Goal: Task Accomplishment & Management: Manage account settings

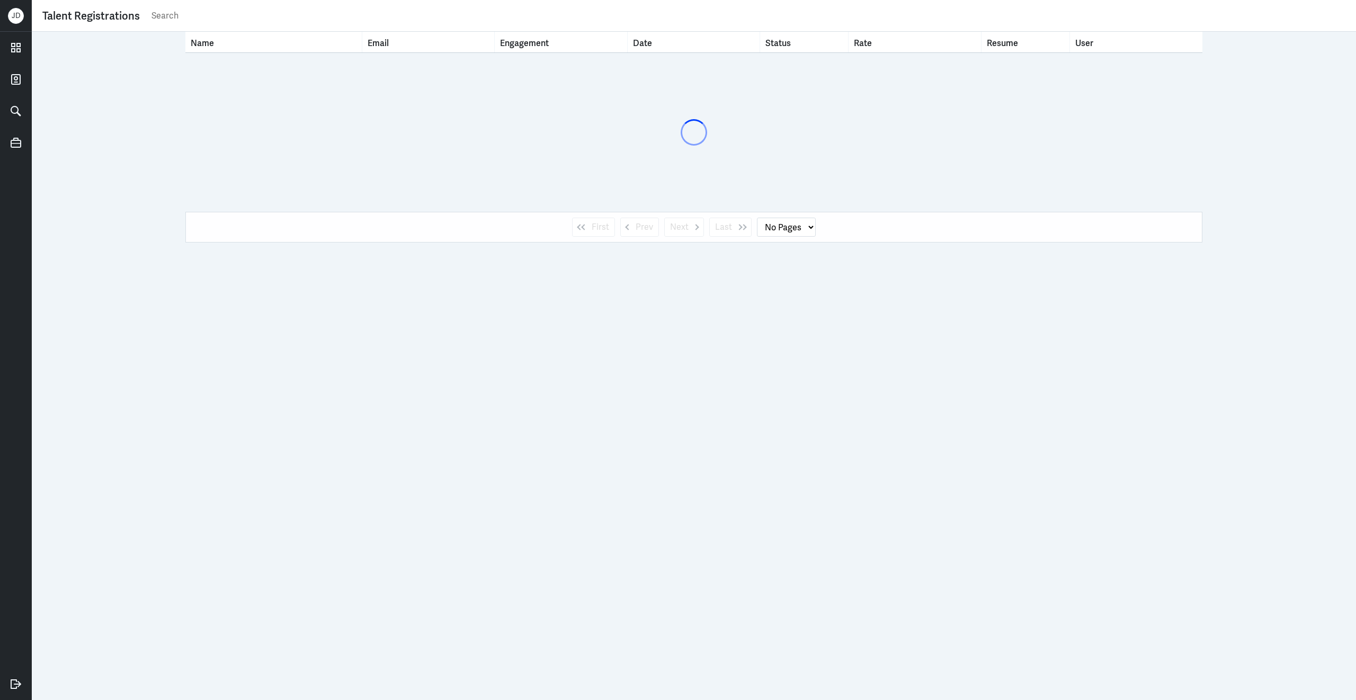
select select "1"
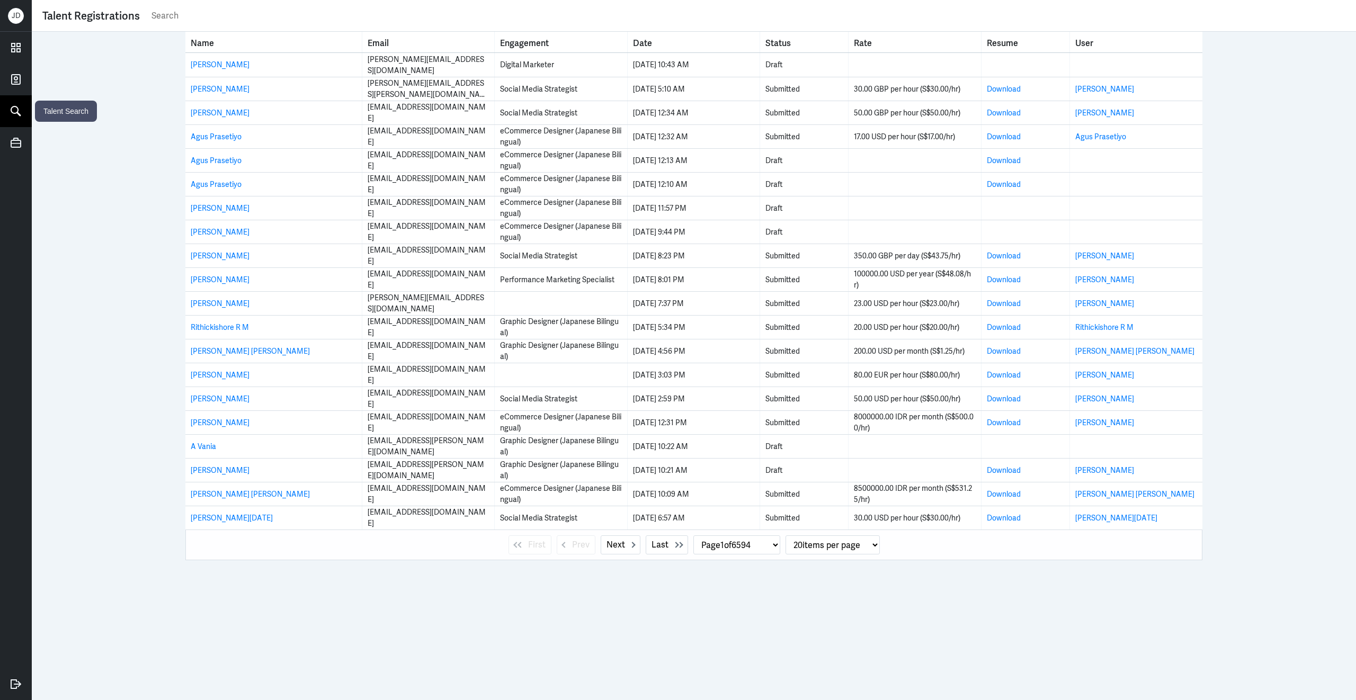
click at [24, 118] on link at bounding box center [16, 111] width 32 height 32
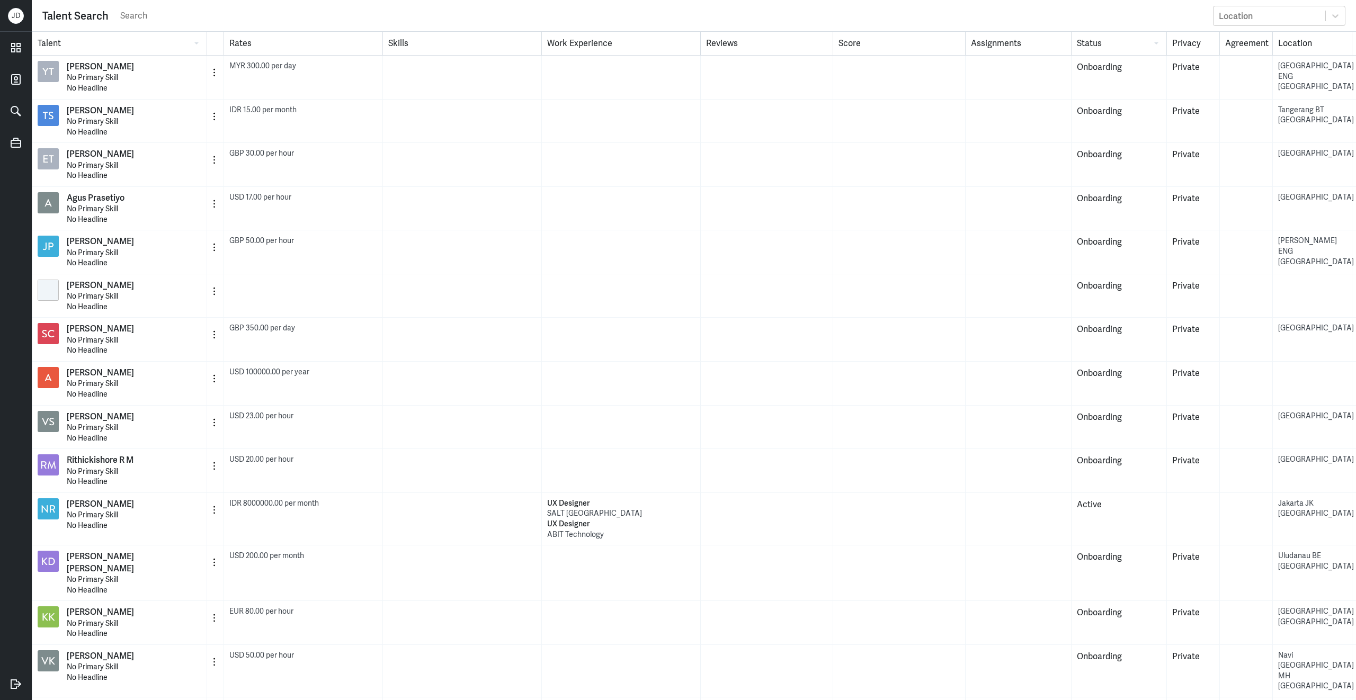
click at [777, 8] on input "text" at bounding box center [663, 16] width 1088 height 16
type input "marketing operations"
click at [1298, 16] on div "Location" at bounding box center [1269, 15] width 112 height 17
type input "australia"
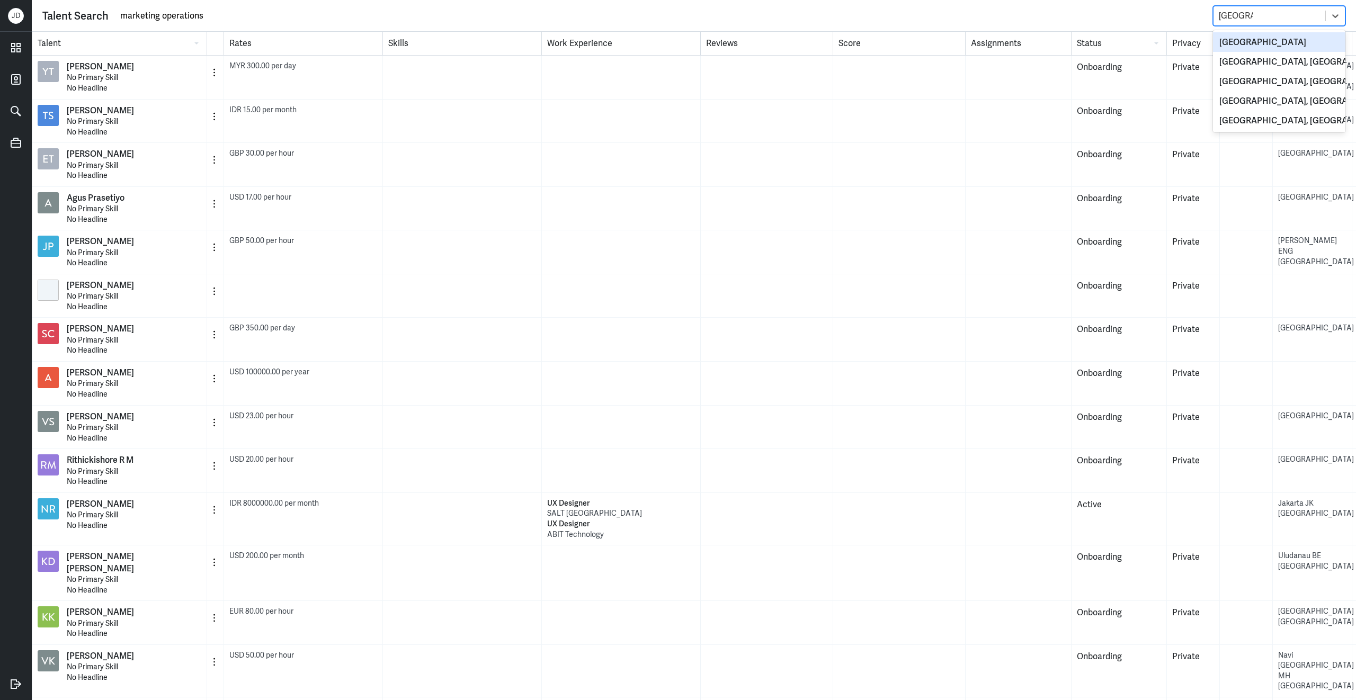
click at [1316, 41] on div "Australia" at bounding box center [1279, 42] width 132 height 20
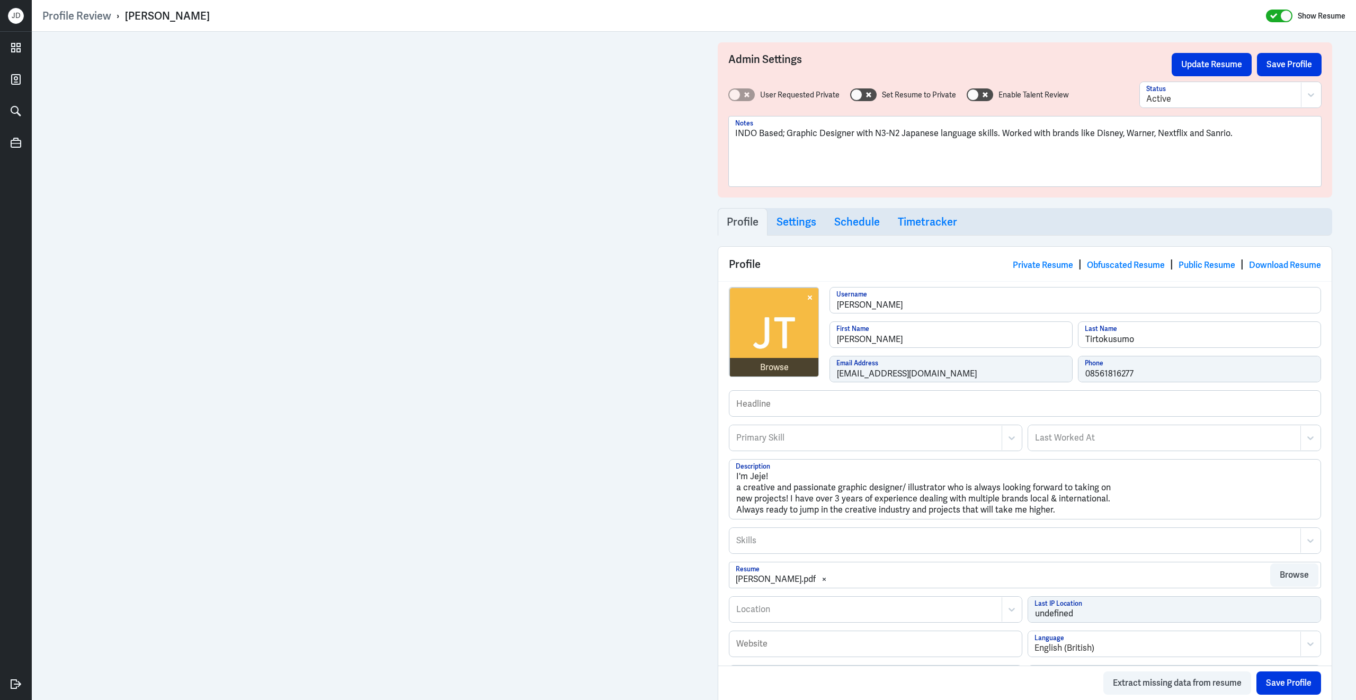
scroll to position [323, 0]
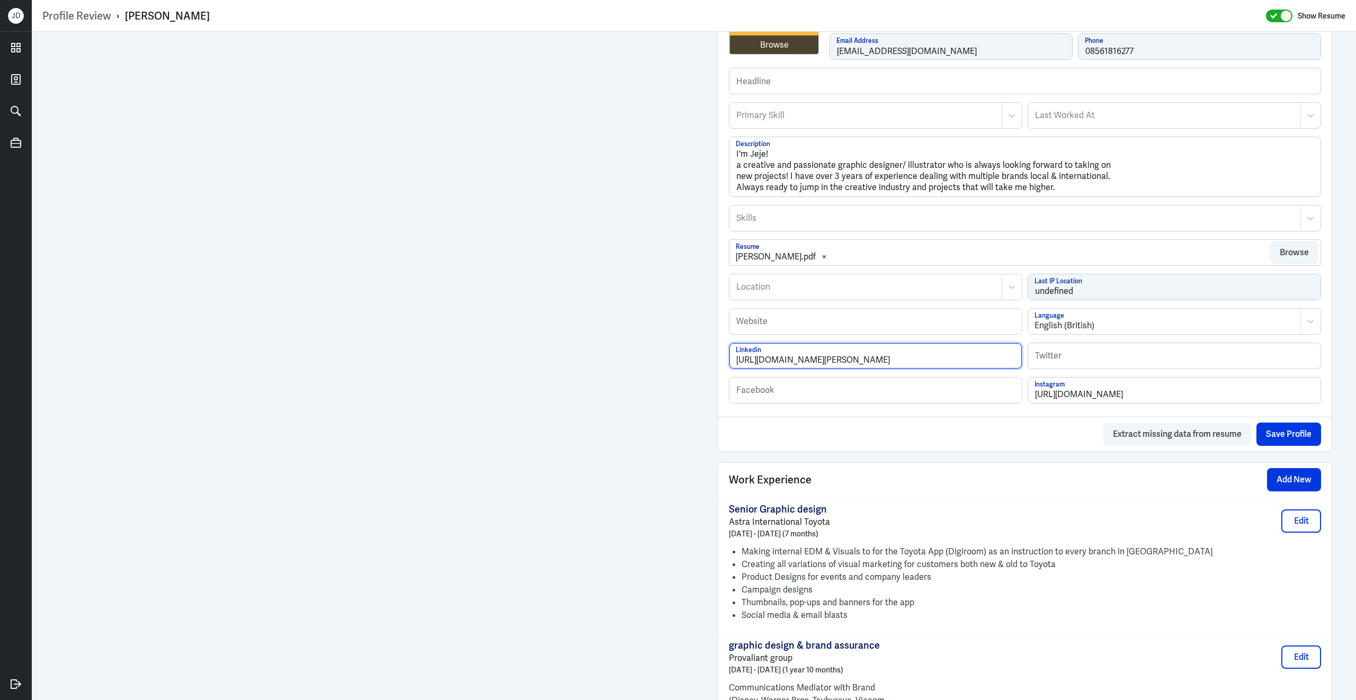
drag, startPoint x: 981, startPoint y: 365, endPoint x: 704, endPoint y: 352, distance: 277.8
click at [704, 352] on div "Admin Settings Update Resume Save Profile User Requested Private Set Resume to …" at bounding box center [694, 519] width 1324 height 1620
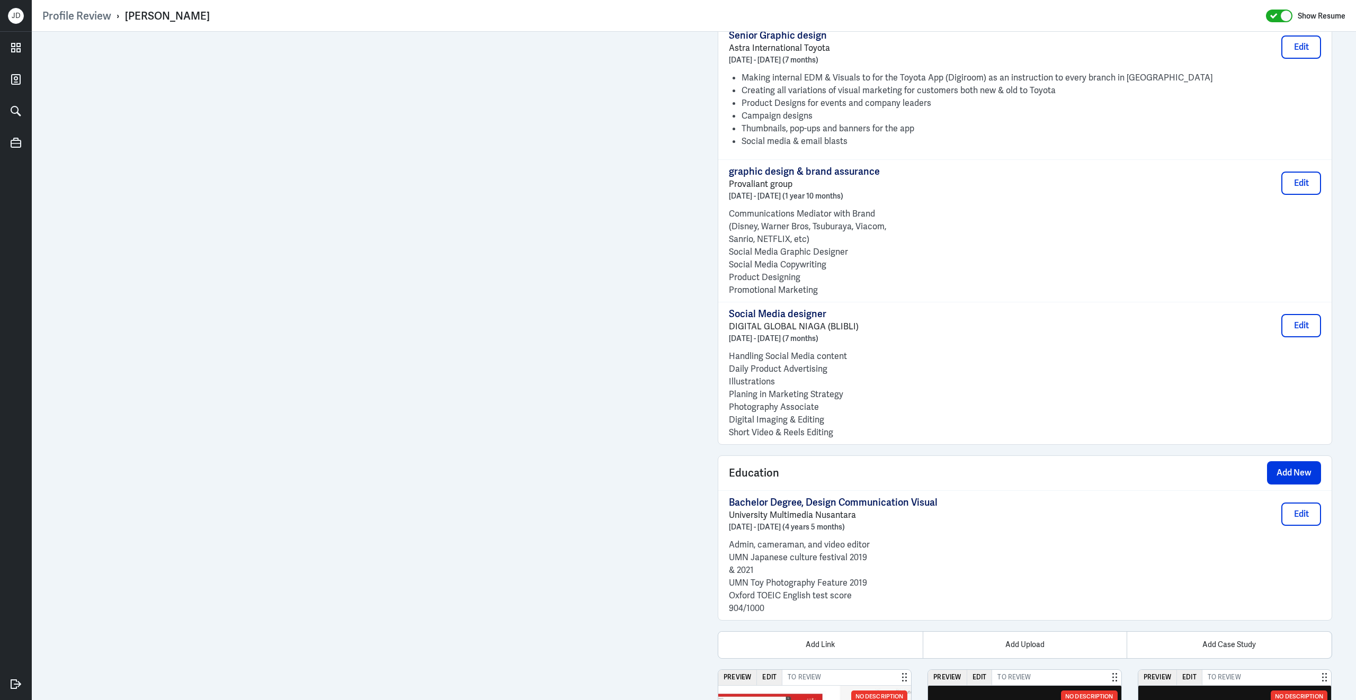
scroll to position [960, 0]
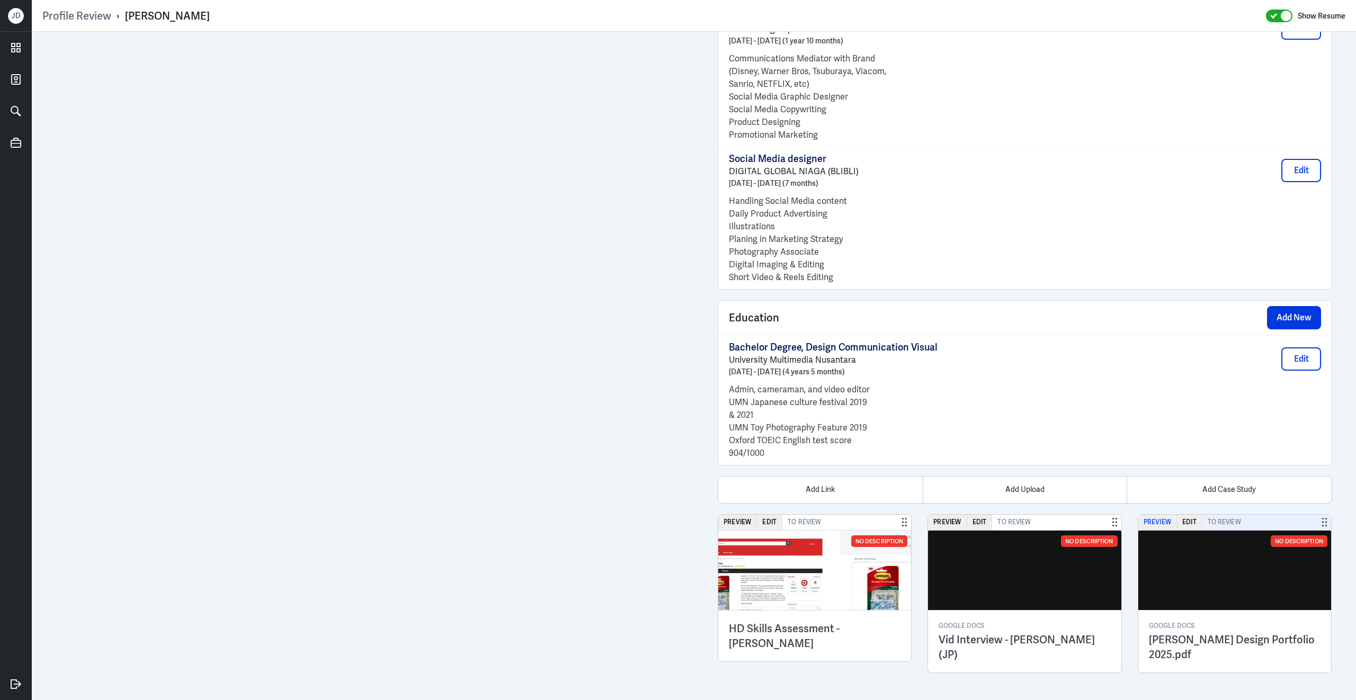
click at [1161, 522] on button "Preview" at bounding box center [1157, 522] width 39 height 15
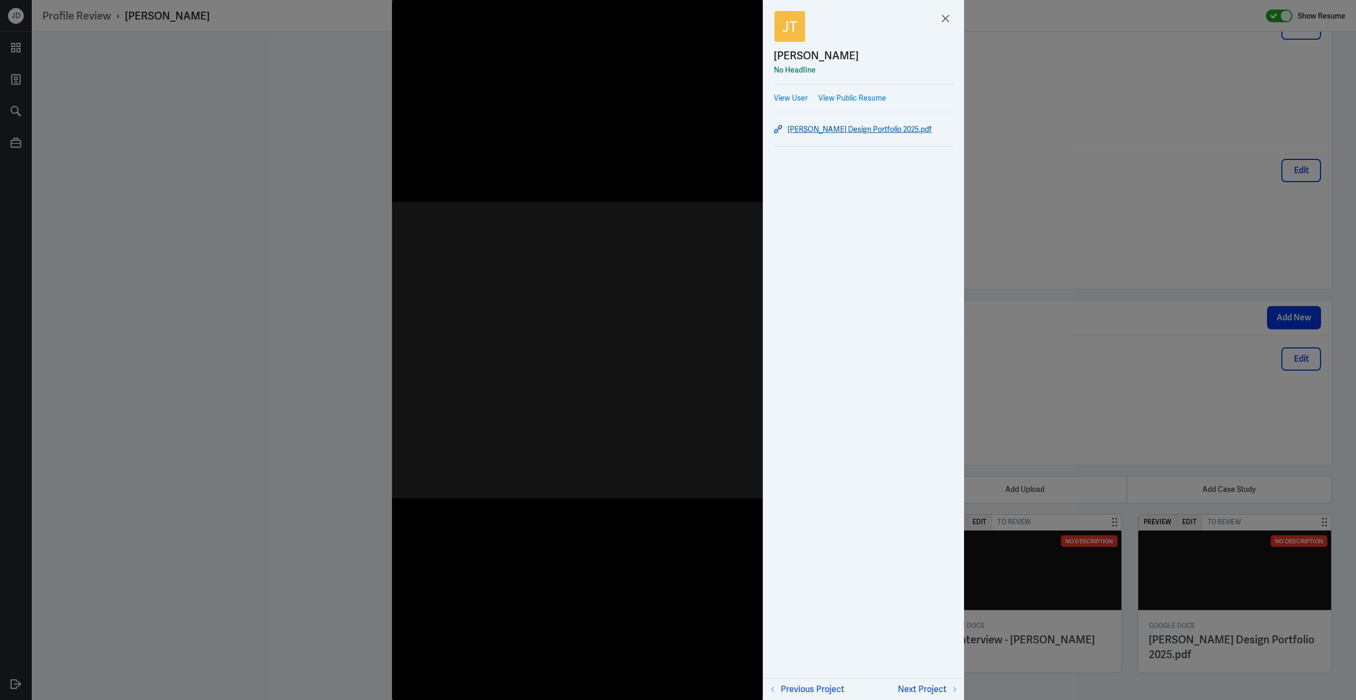
click at [814, 129] on link "[PERSON_NAME] Design Portfolio 2025.pdf" at bounding box center [864, 129] width 180 height 13
click at [943, 22] on icon at bounding box center [945, 19] width 16 height 16
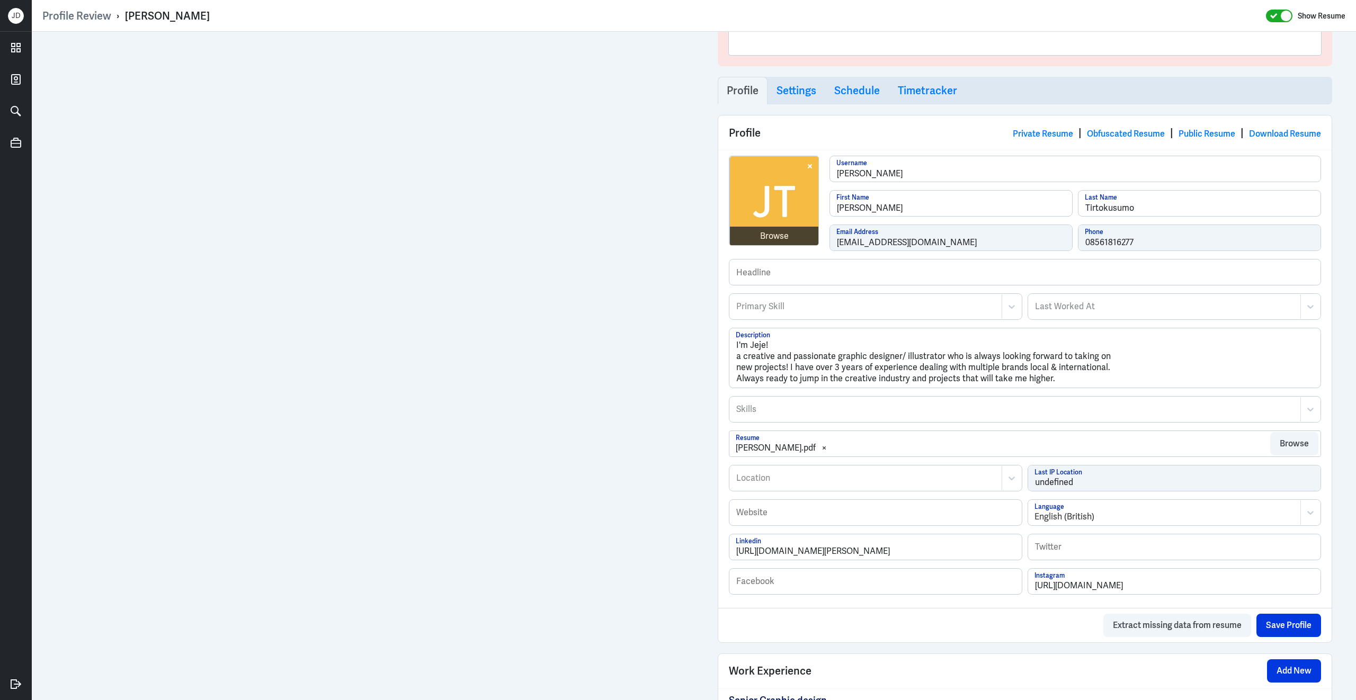
scroll to position [39, 0]
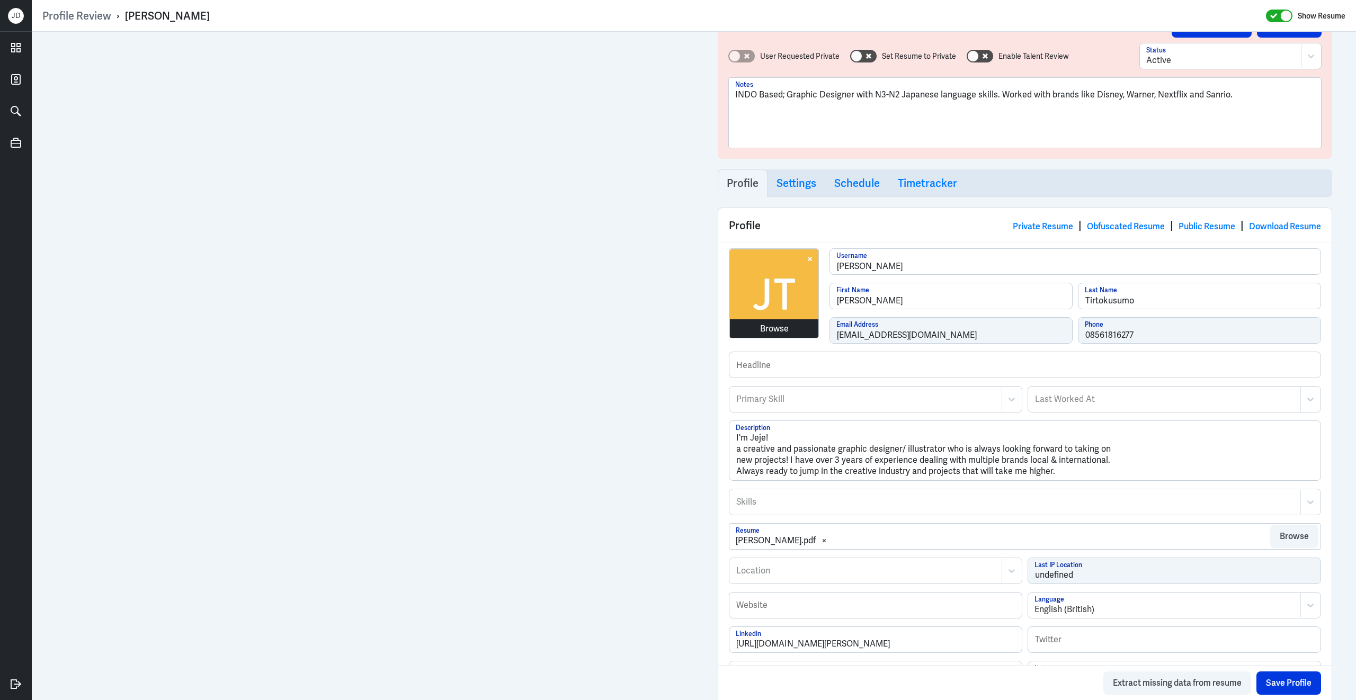
click at [781, 325] on div "Browse" at bounding box center [774, 329] width 29 height 13
click at [847, 402] on div at bounding box center [853, 399] width 237 height 13
click at [847, 402] on div at bounding box center [865, 399] width 261 height 13
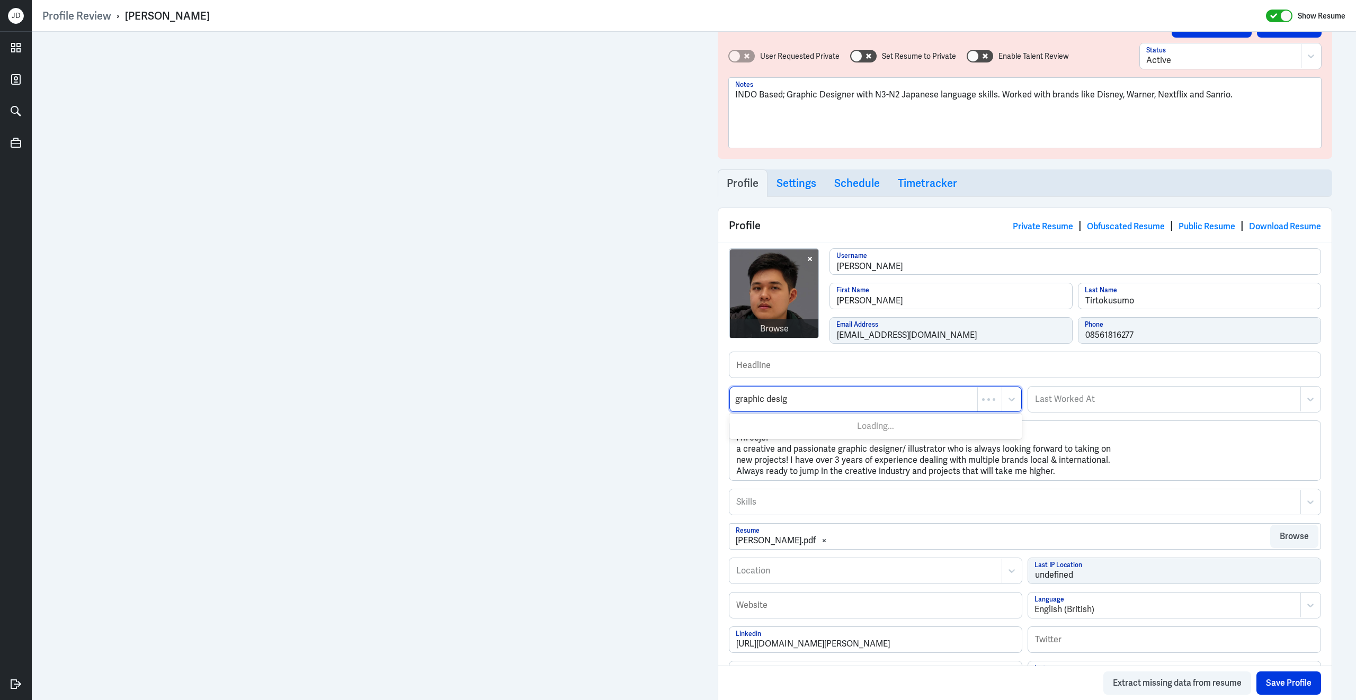
type input "graphic design"
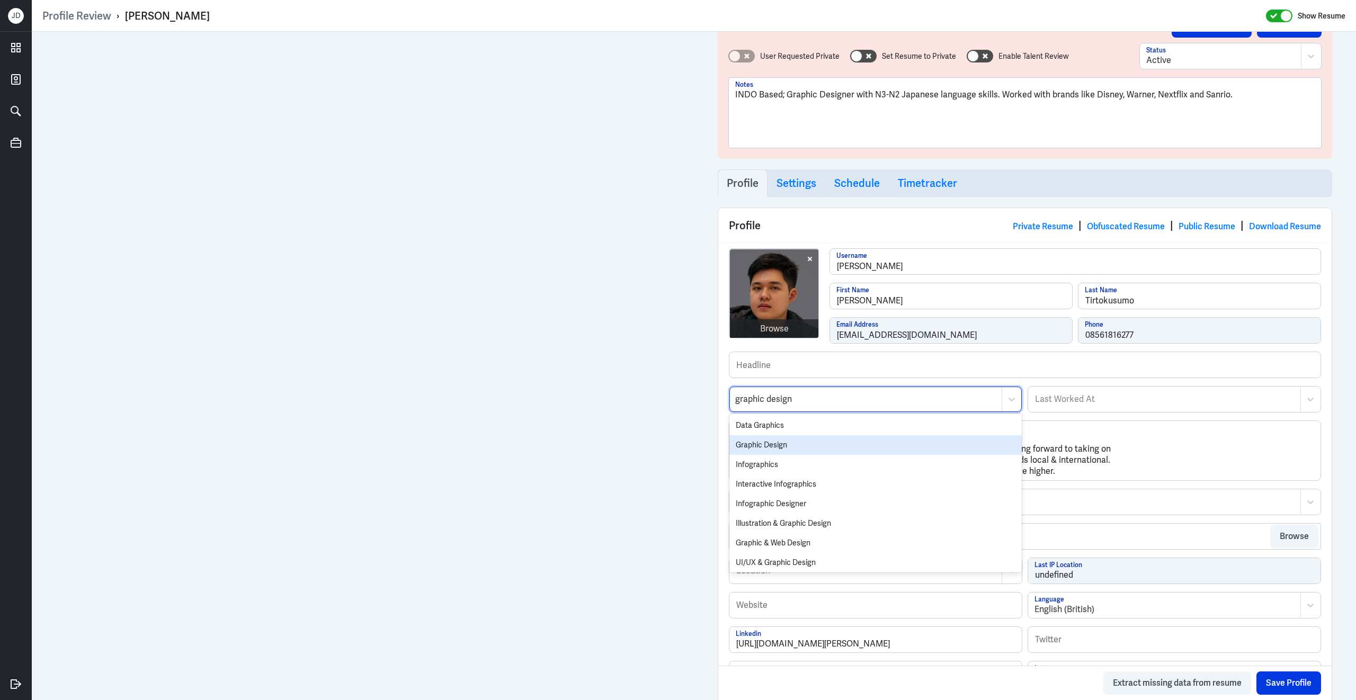
click at [755, 451] on div "Graphic Design" at bounding box center [875, 445] width 292 height 20
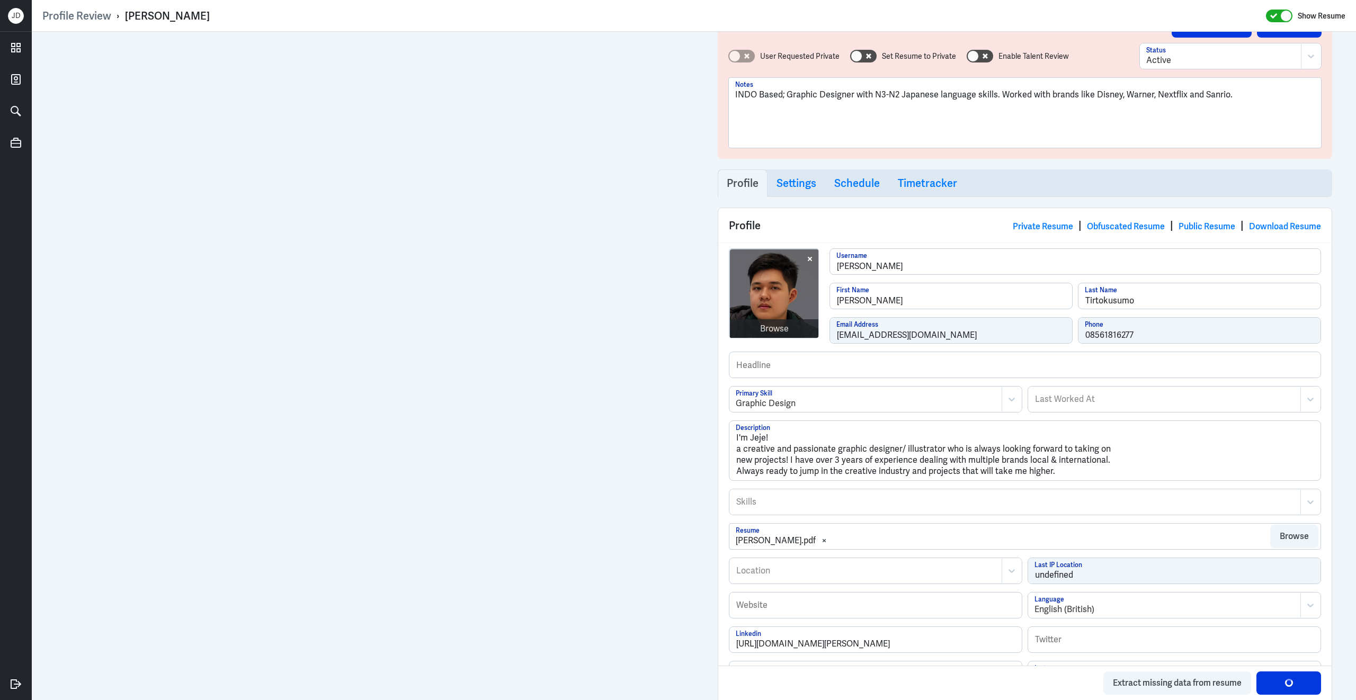
click at [934, 508] on div at bounding box center [1015, 502] width 560 height 13
type input "graphic design"
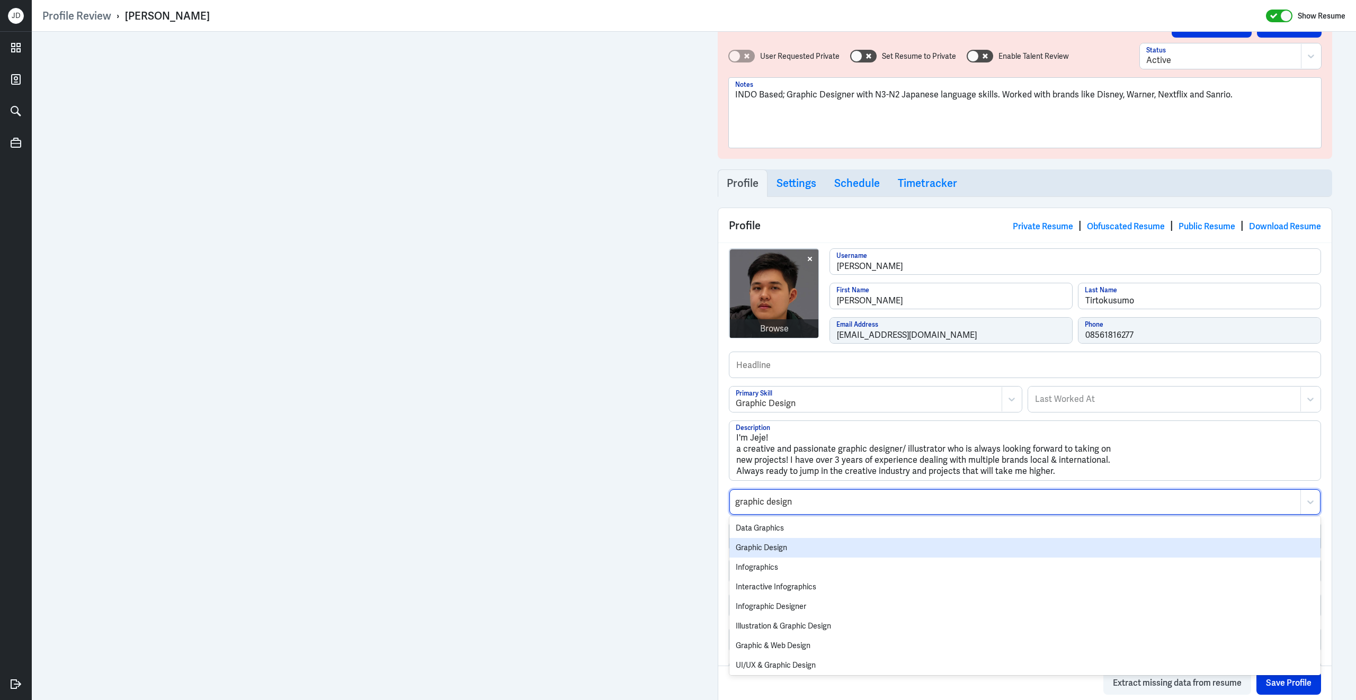
click at [847, 553] on div "Graphic Design" at bounding box center [1024, 548] width 591 height 20
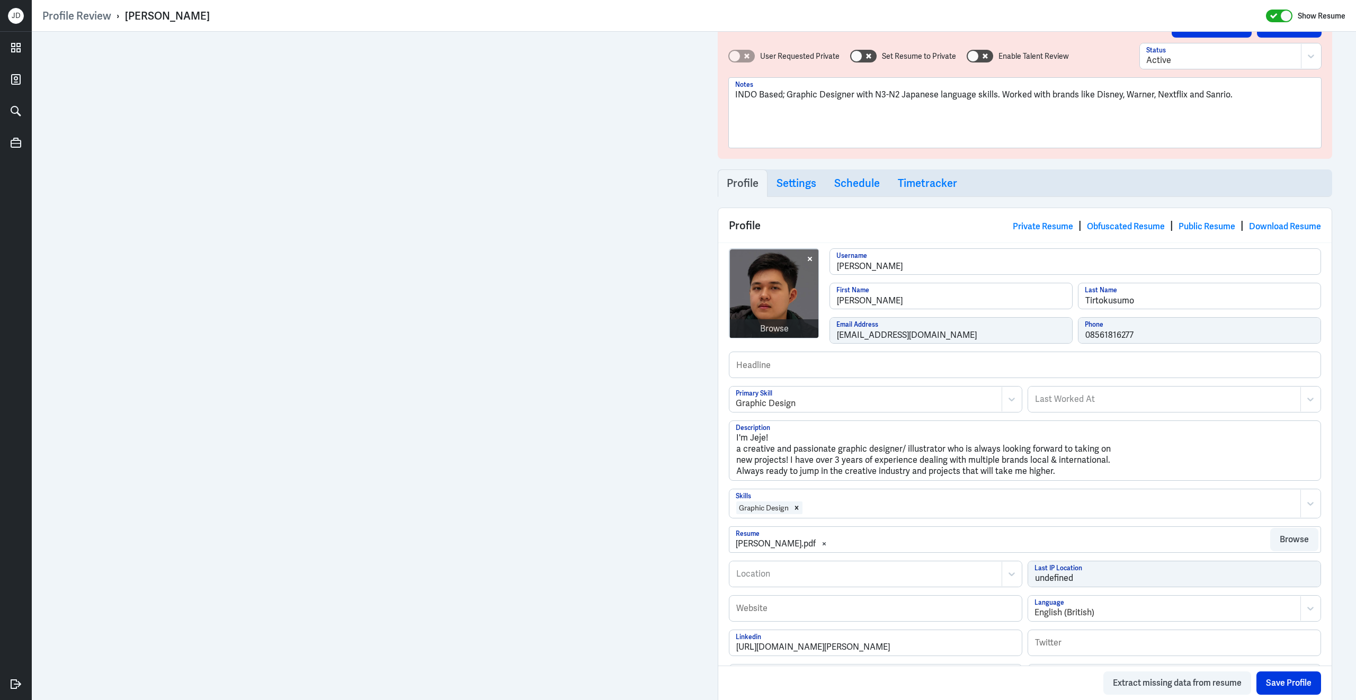
click at [854, 514] on div at bounding box center [1048, 507] width 491 height 13
type input "illustrat"
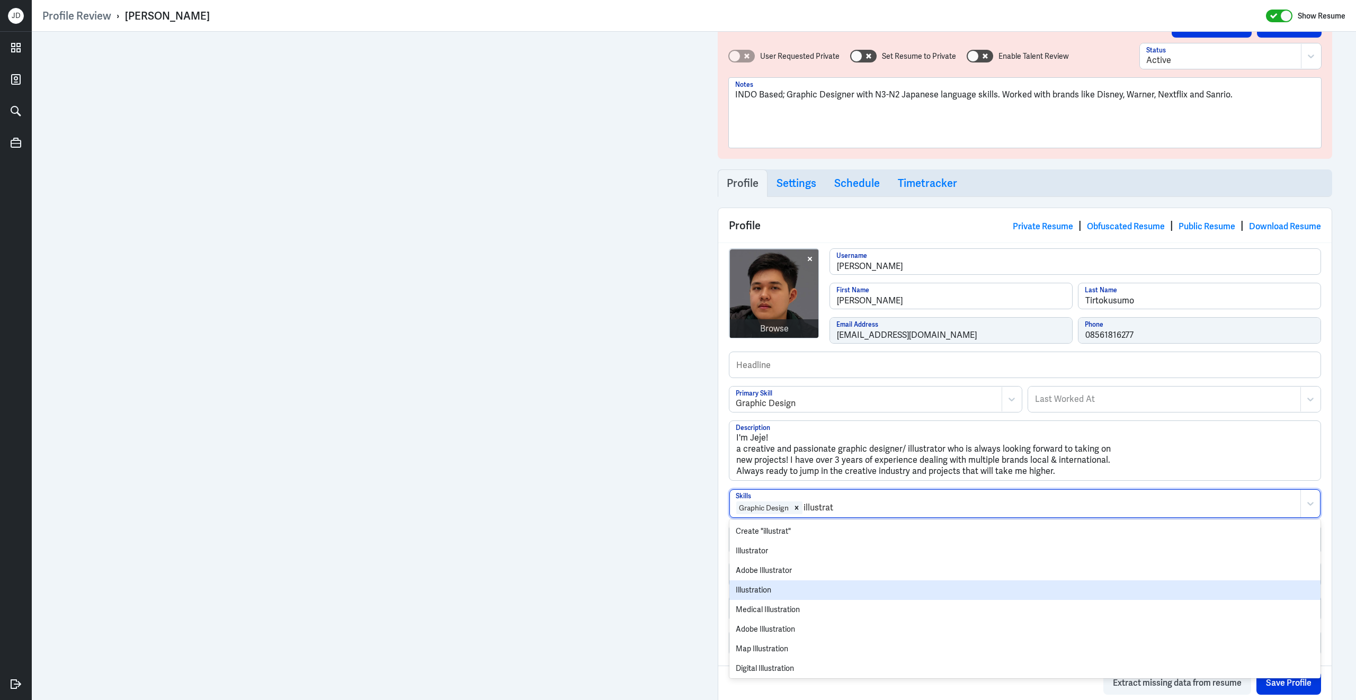
click at [814, 588] on div "Illustration" at bounding box center [1024, 590] width 591 height 20
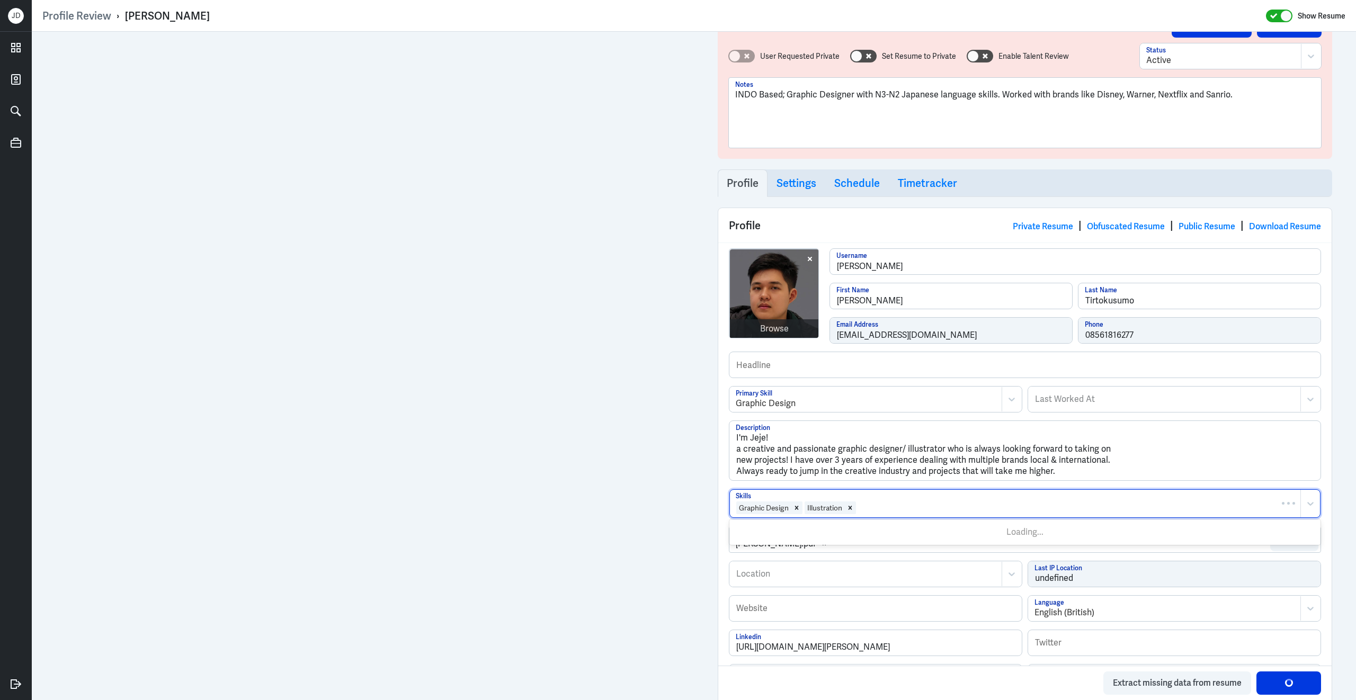
click at [899, 513] on div at bounding box center [1076, 507] width 438 height 13
type input "photoshop"
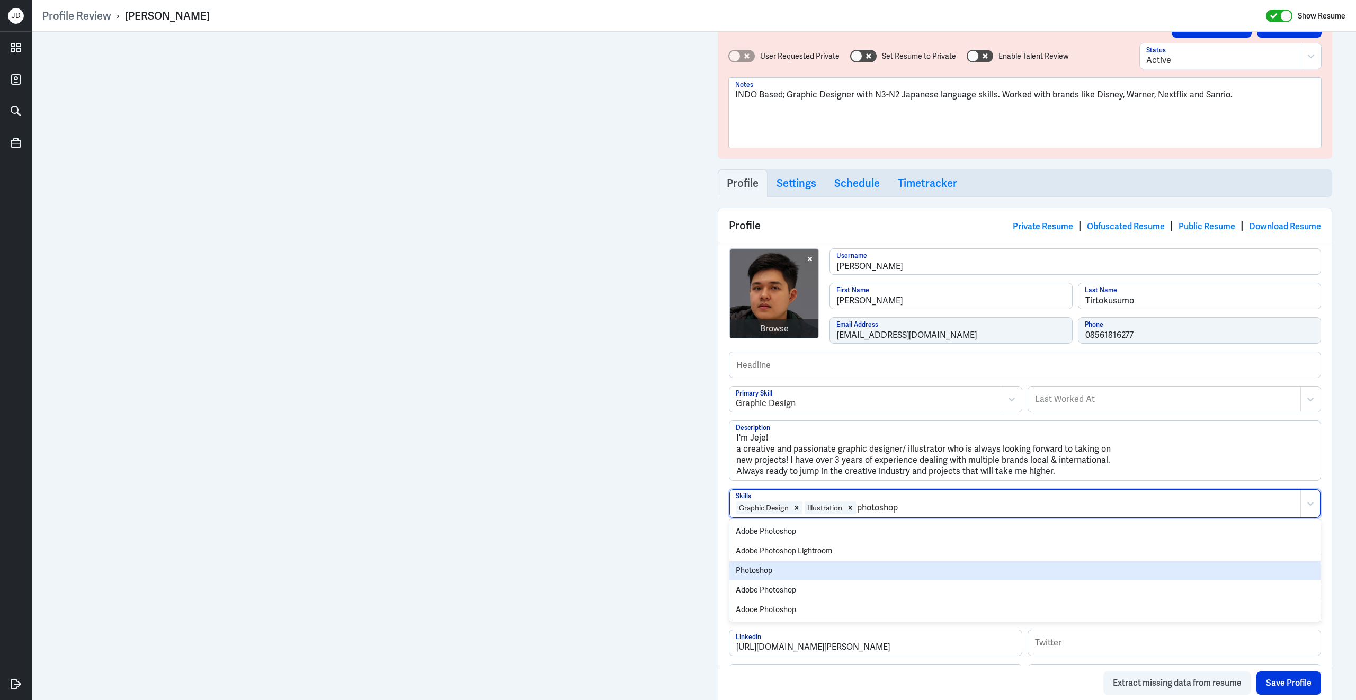
click at [795, 569] on div "Photoshop" at bounding box center [1024, 571] width 591 height 20
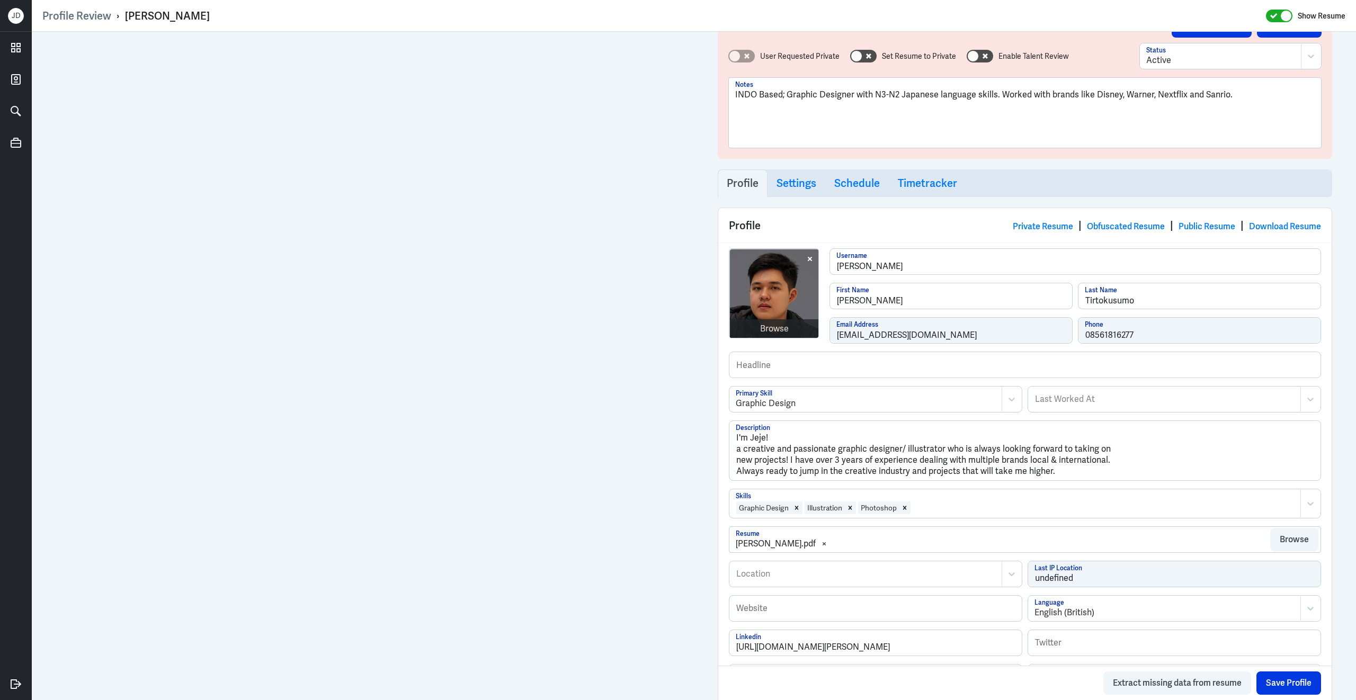
click at [952, 514] on div at bounding box center [1102, 507] width 383 height 13
type input "adobe premie"
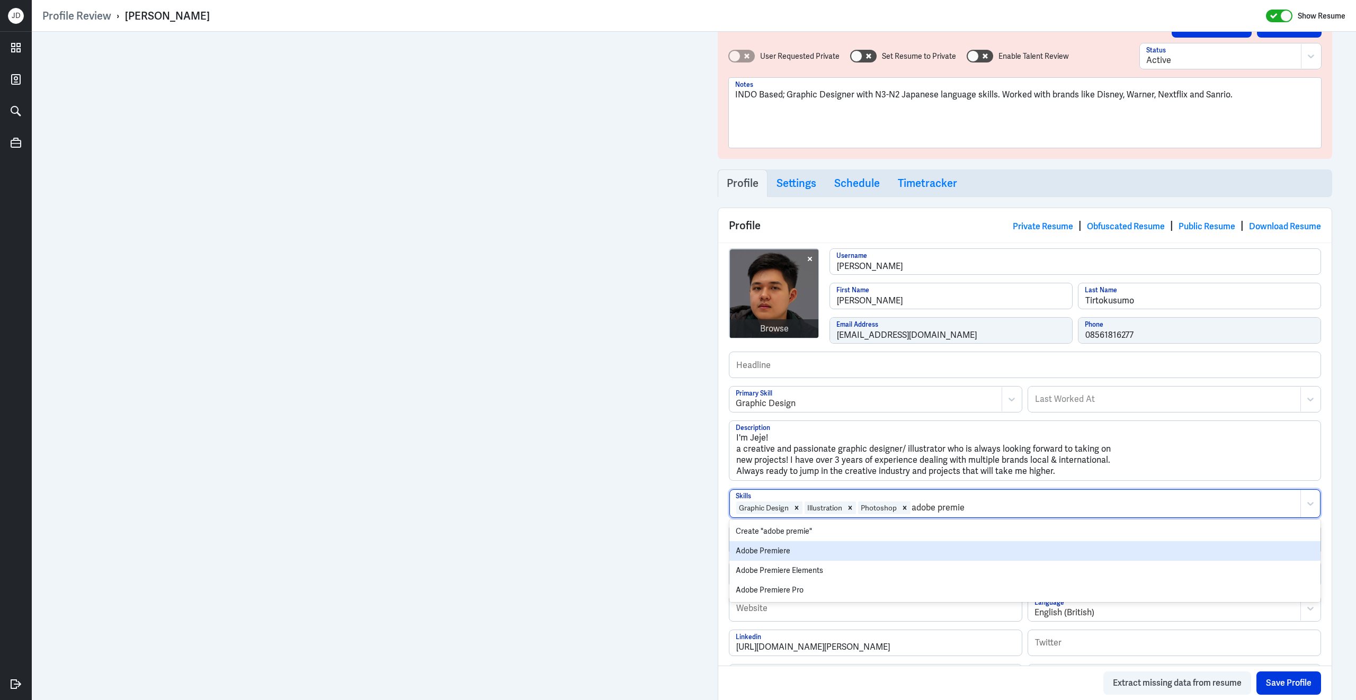
click at [870, 556] on div "Adobe Premiere" at bounding box center [1024, 551] width 591 height 20
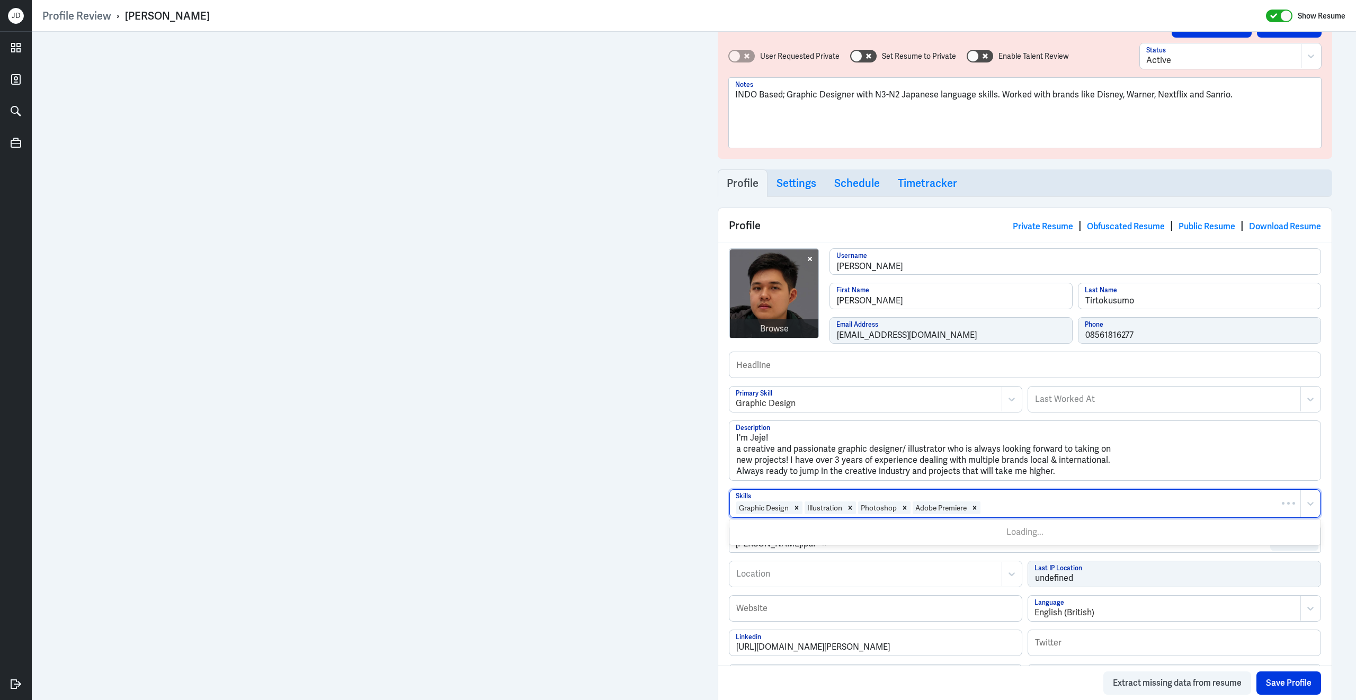
click at [1043, 512] on div at bounding box center [1138, 507] width 314 height 13
type input "Adobe Illustrat"
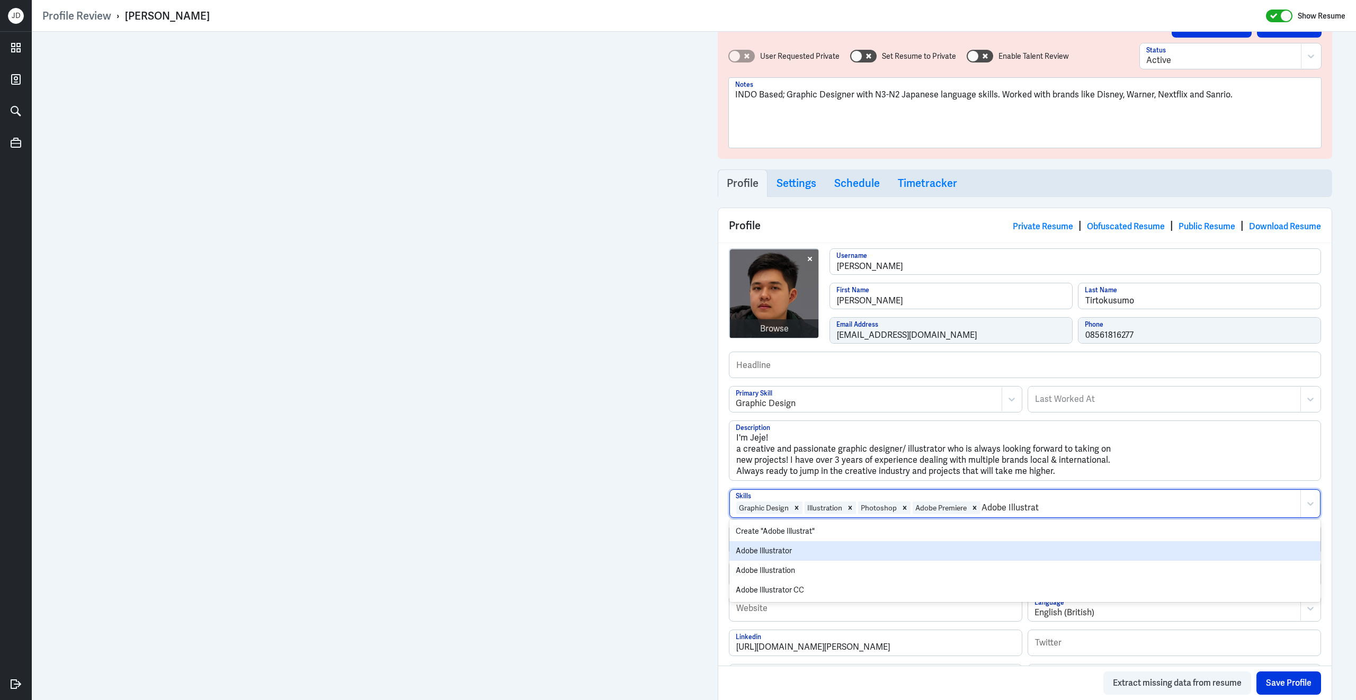
click at [941, 554] on div "Adobe Illustrator" at bounding box center [1024, 551] width 591 height 20
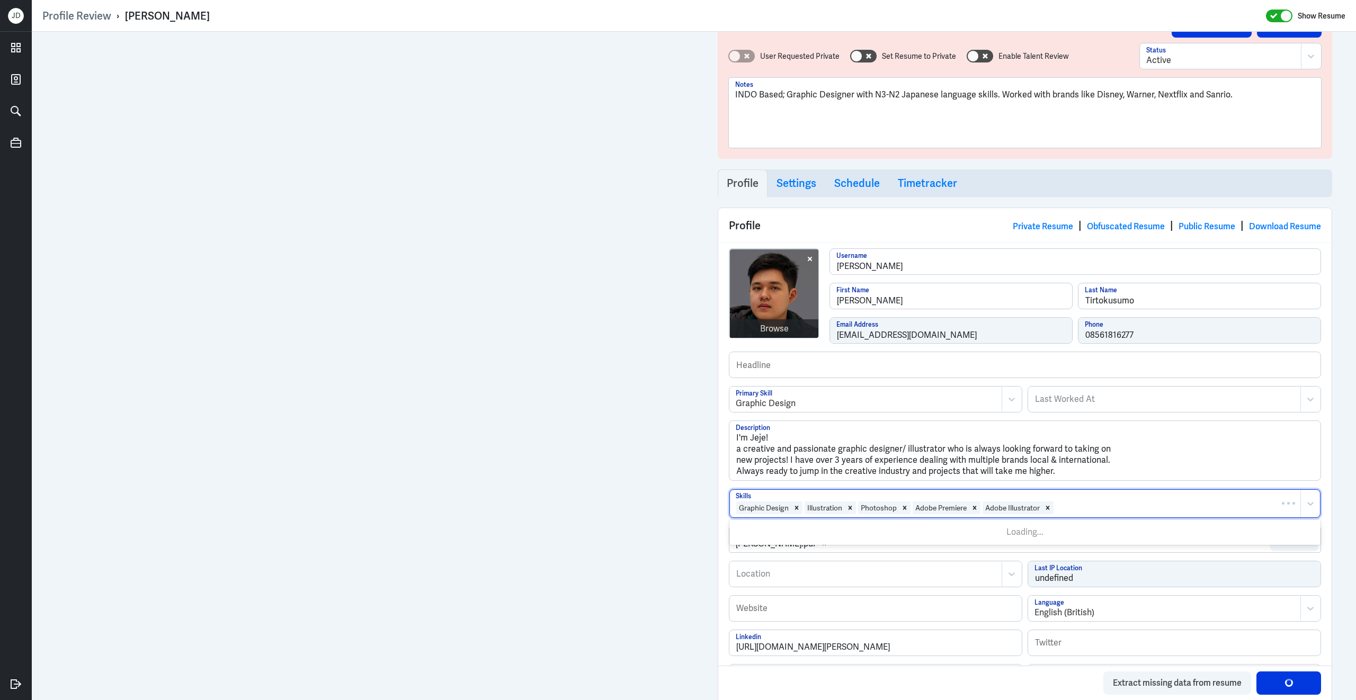
click at [1110, 512] on div at bounding box center [1174, 507] width 240 height 13
type input "Clip Studio"
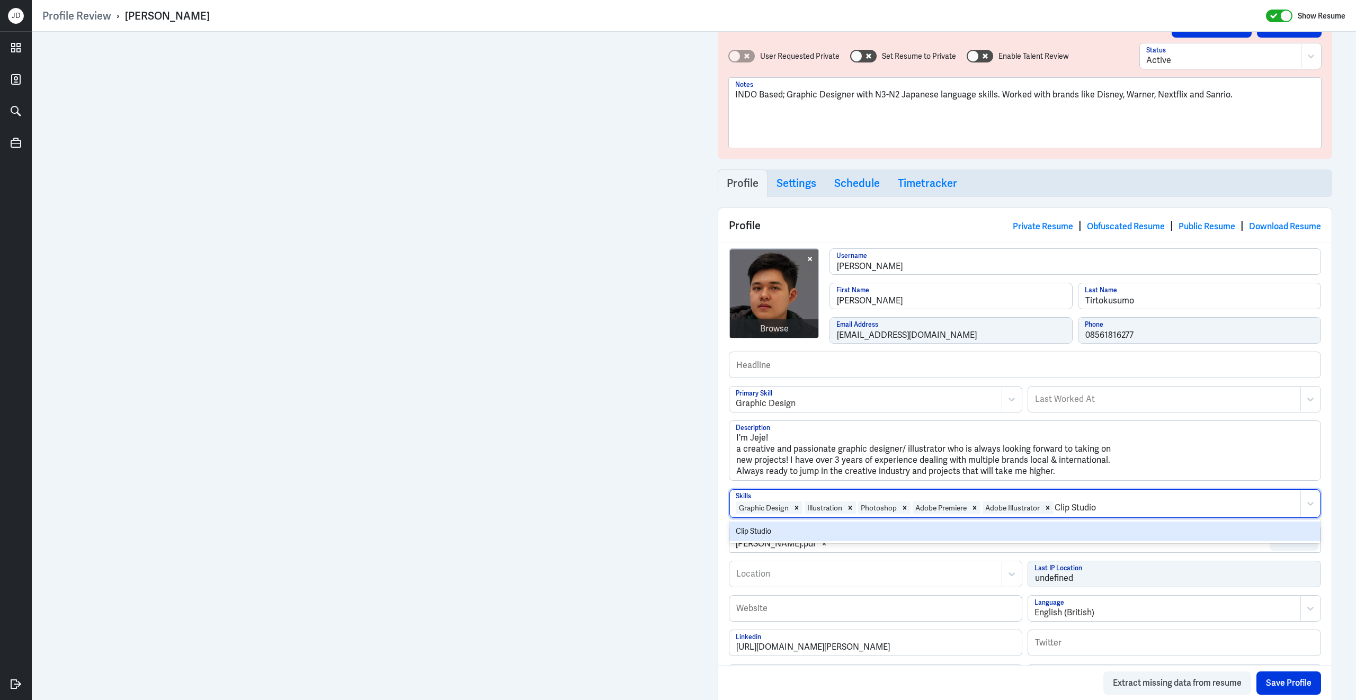
click at [1002, 535] on div "Clip Studio" at bounding box center [1024, 532] width 591 height 20
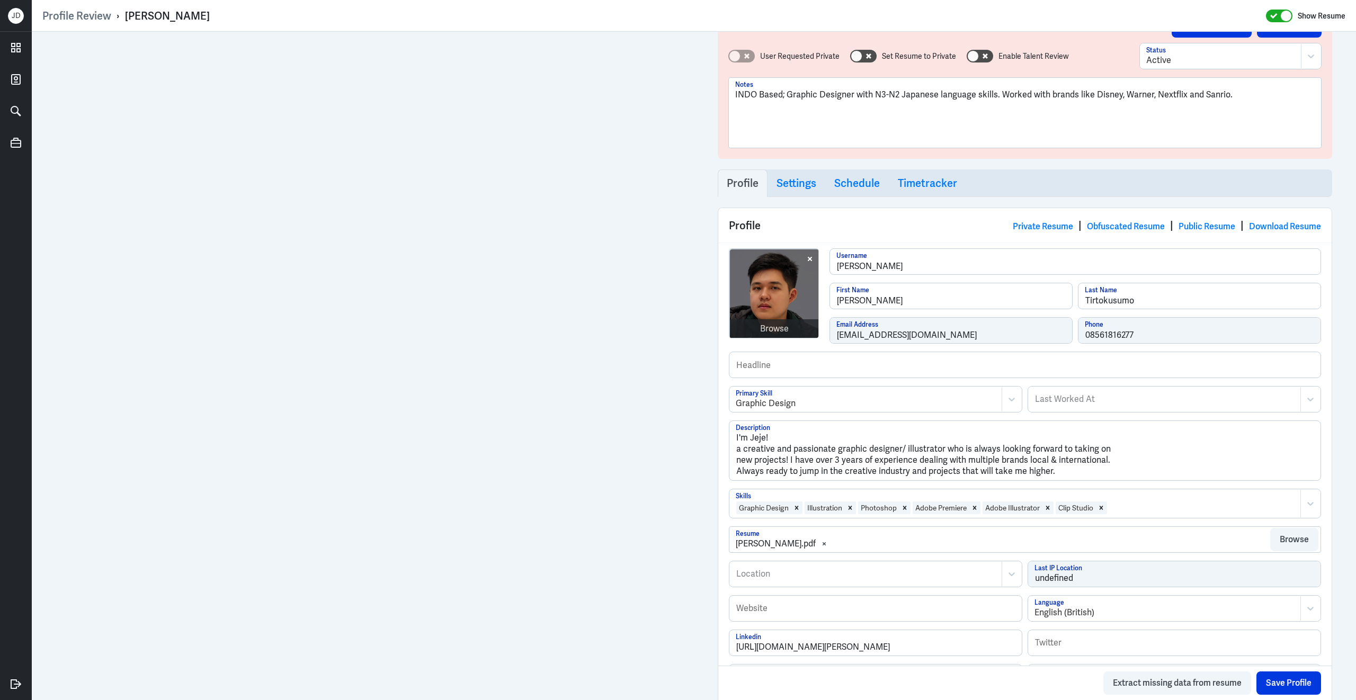
scroll to position [123, 0]
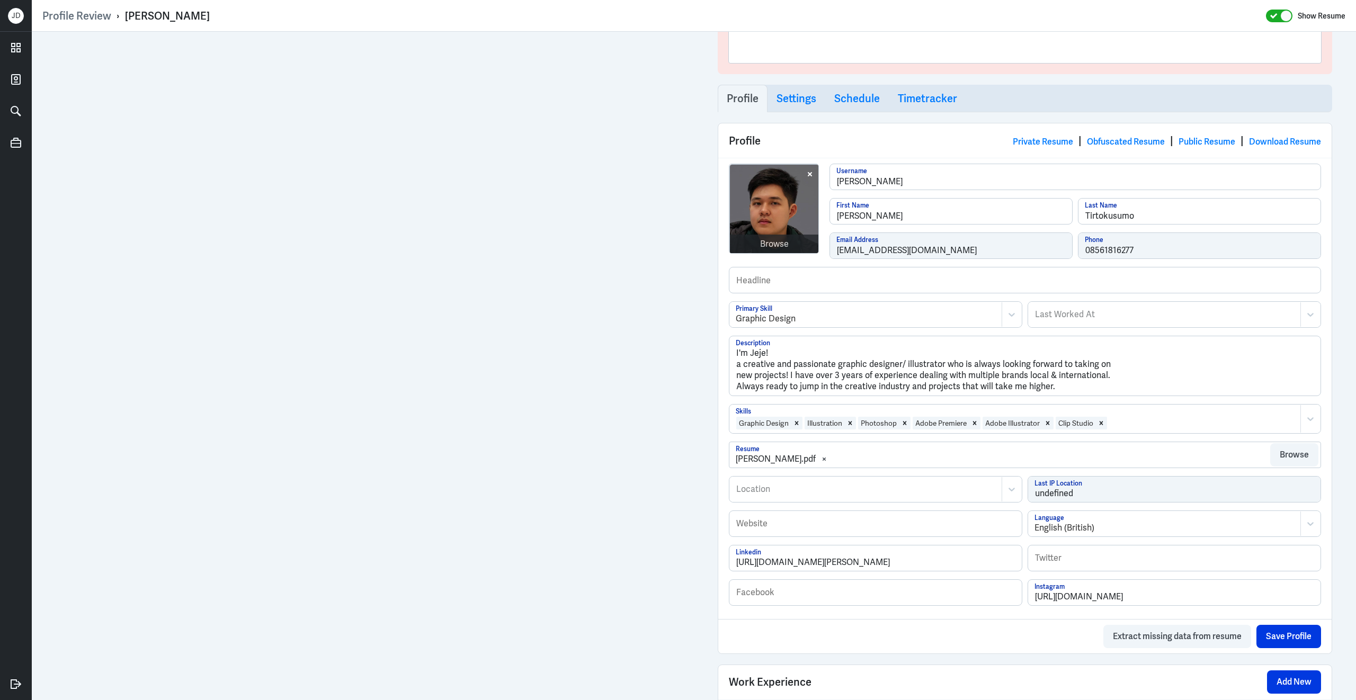
click at [781, 492] on div at bounding box center [865, 489] width 261 height 13
type input "North Jakart"
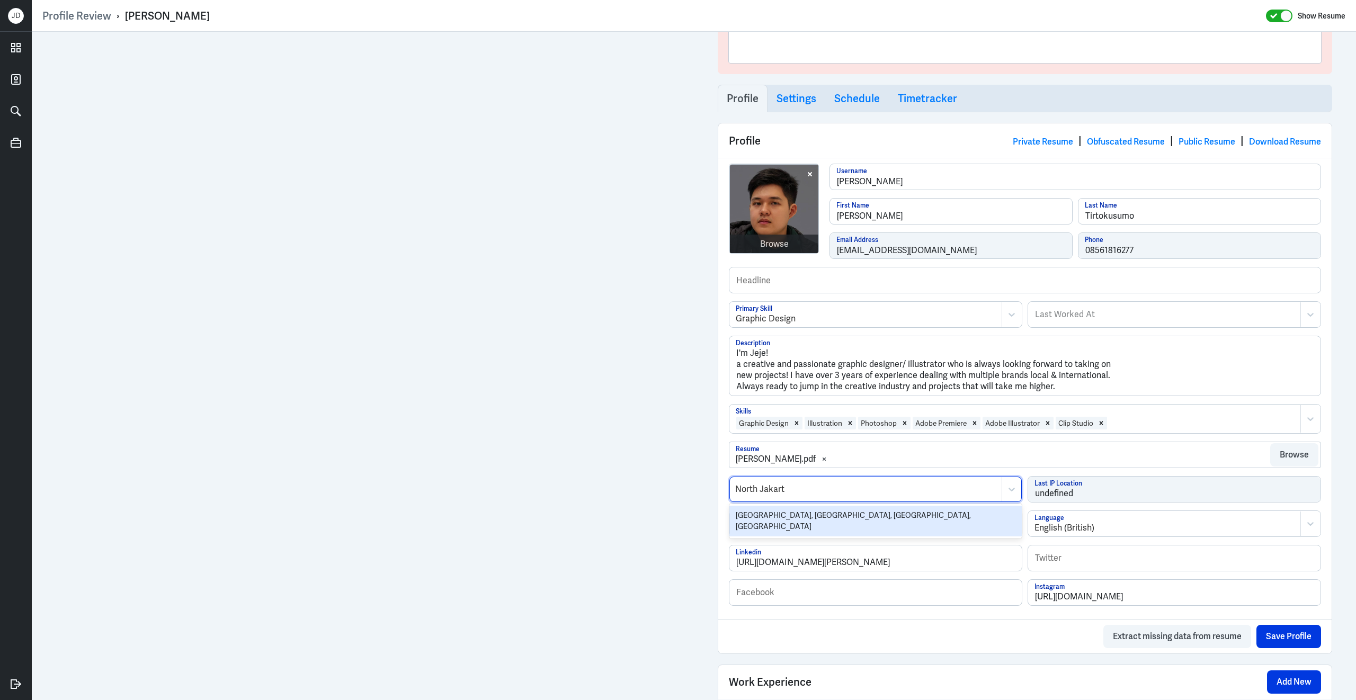
click at [760, 519] on div "North Jakarta, North Jakarta City, Jakarta, Indonesia" at bounding box center [875, 521] width 292 height 31
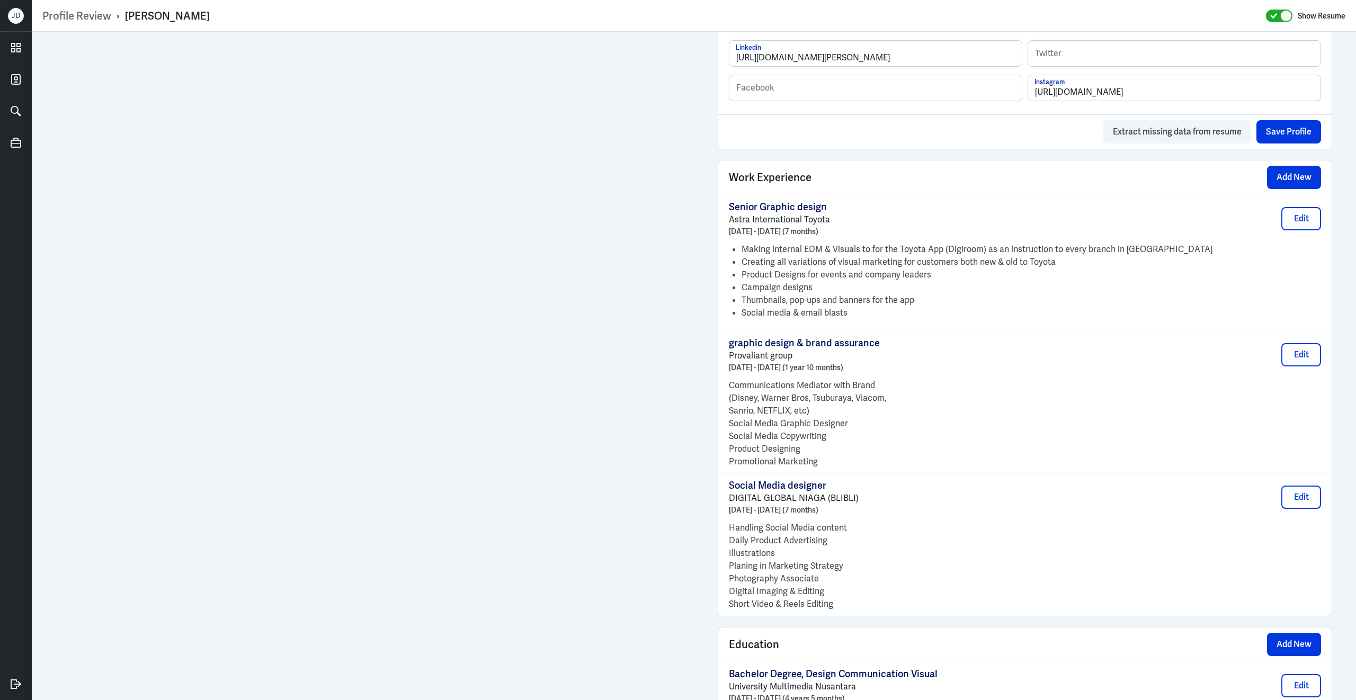
scroll to position [962, 0]
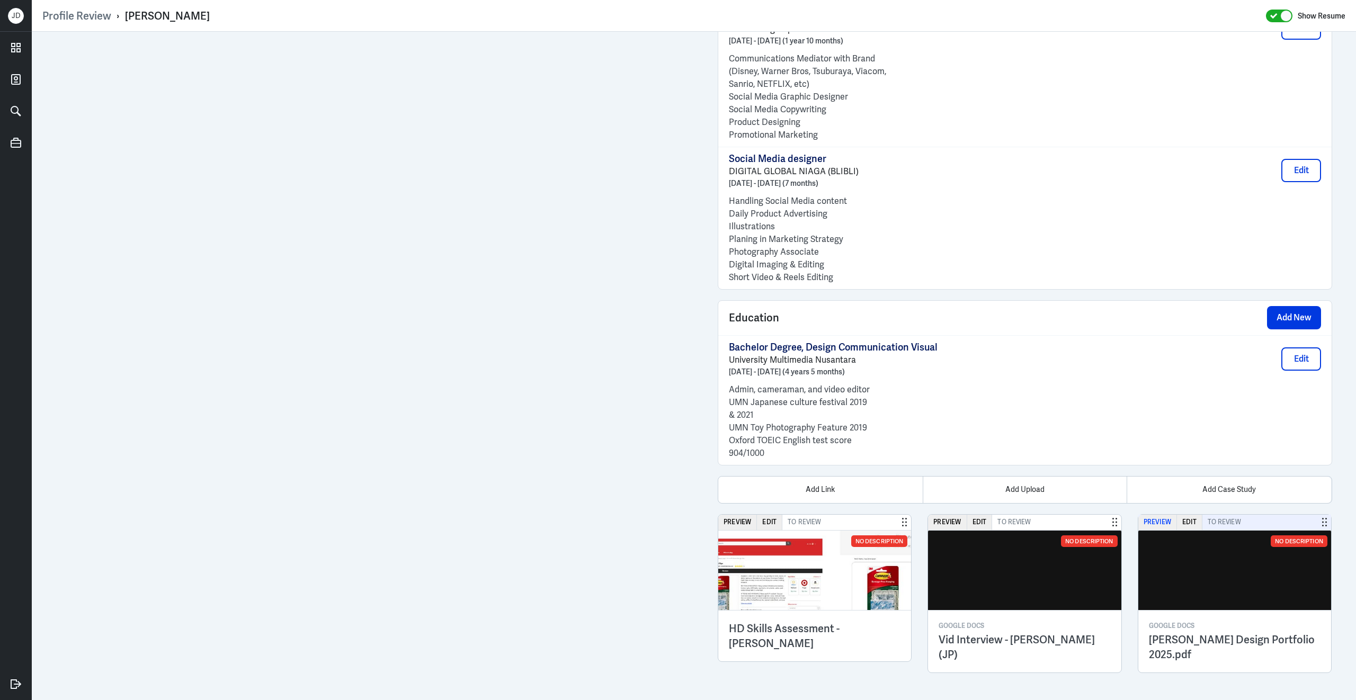
click at [1160, 521] on button "Preview" at bounding box center [1157, 522] width 39 height 15
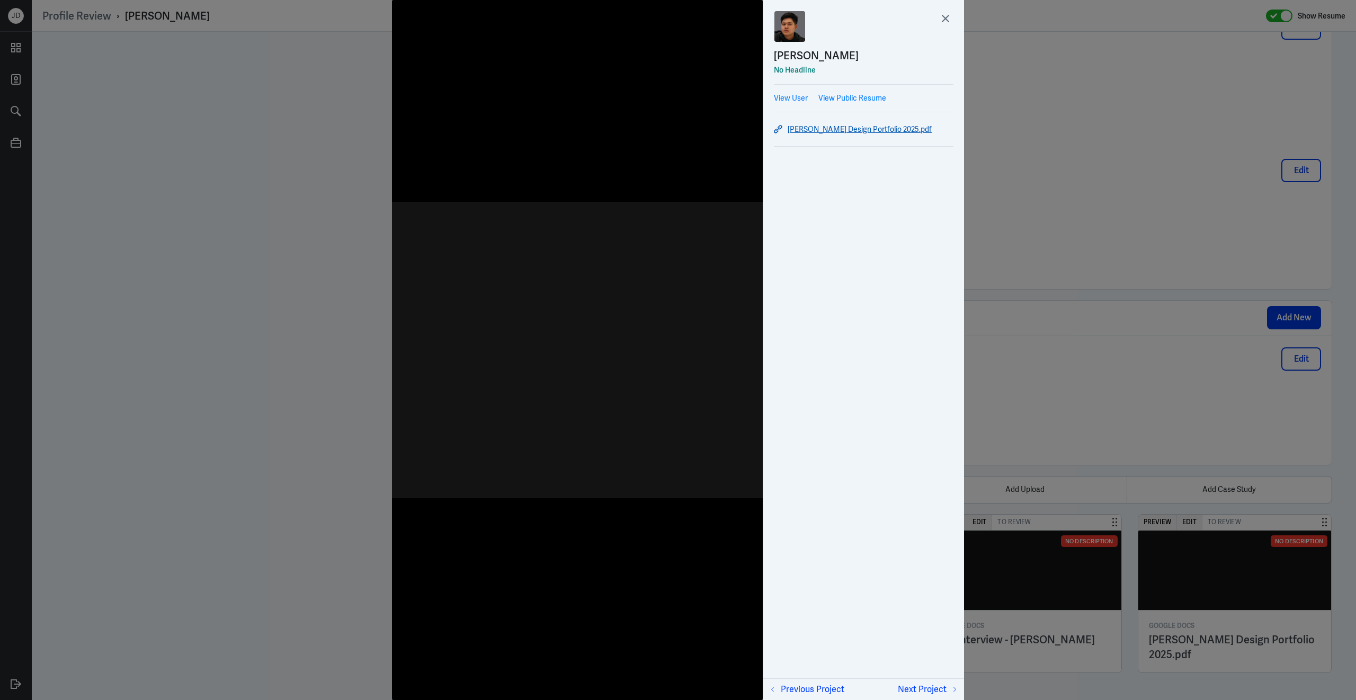
click at [810, 129] on link "Jeremy Tirtokusumo Design Portfolio 2025.pdf" at bounding box center [864, 129] width 180 height 13
click at [950, 19] on icon at bounding box center [945, 19] width 16 height 16
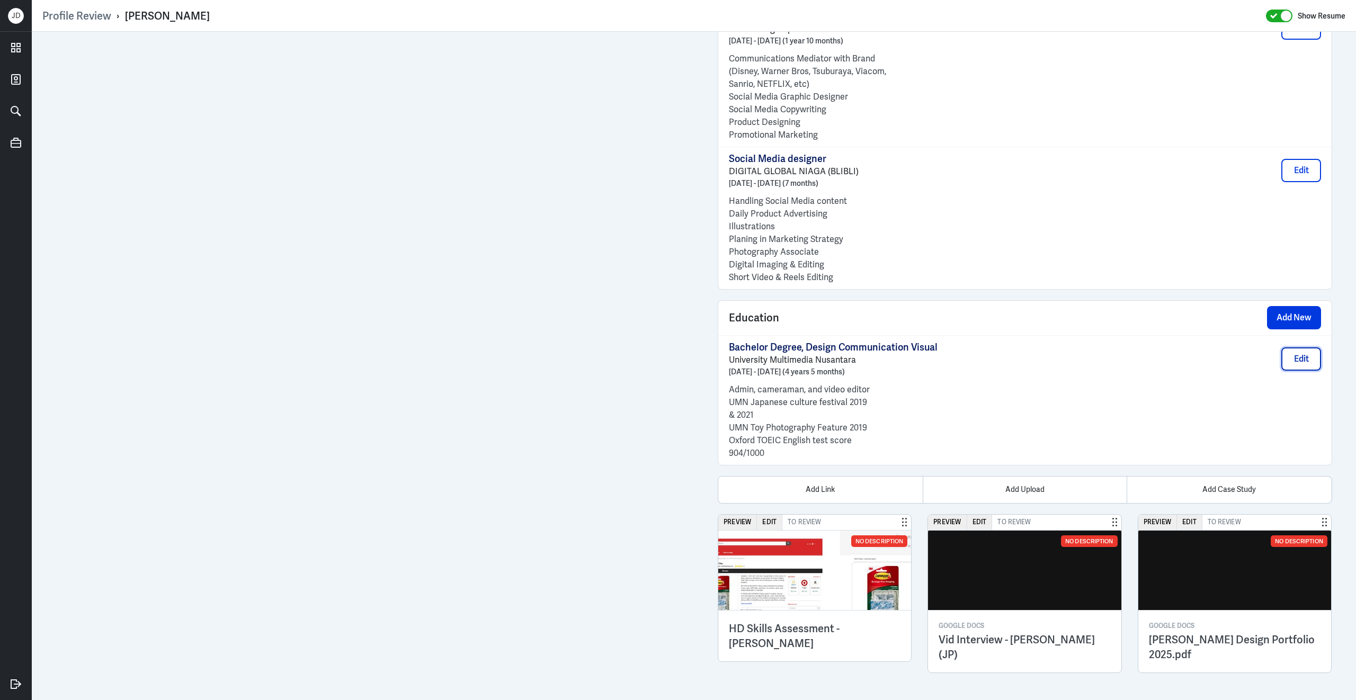
click at [1300, 356] on button "Edit" at bounding box center [1301, 358] width 40 height 23
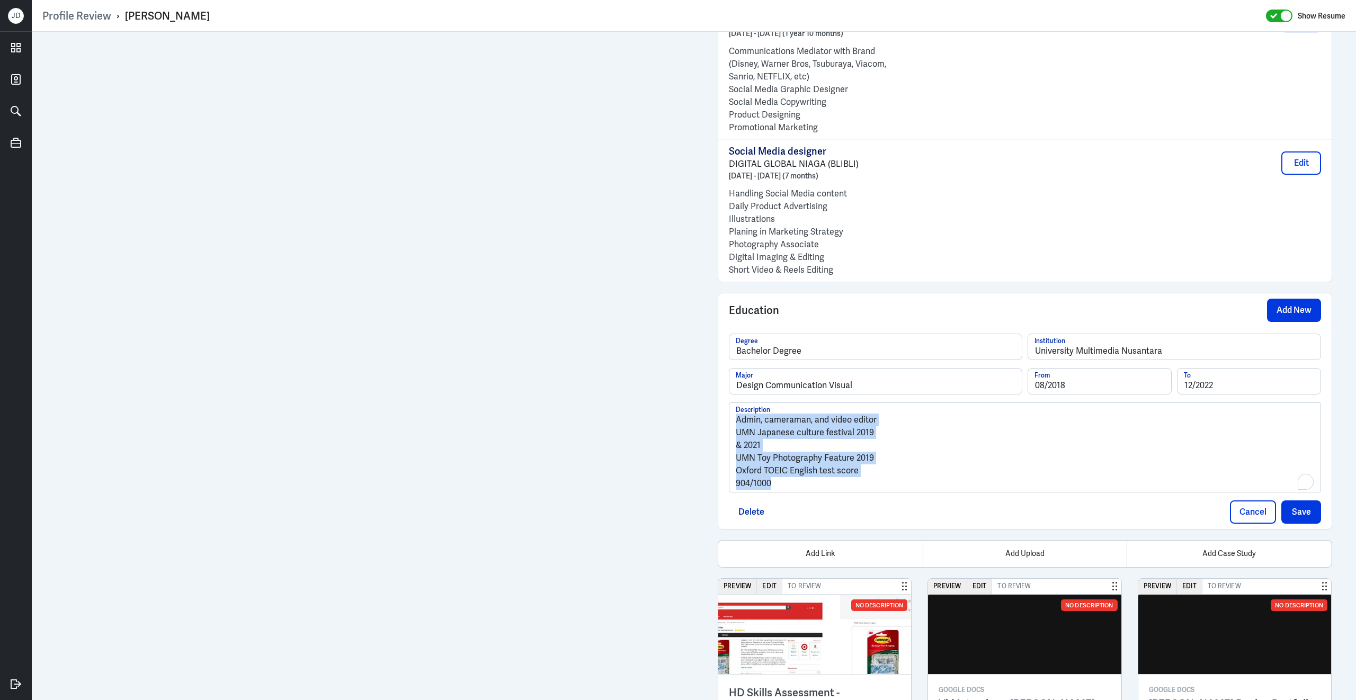
drag, startPoint x: 780, startPoint y: 494, endPoint x: 702, endPoint y: 423, distance: 105.7
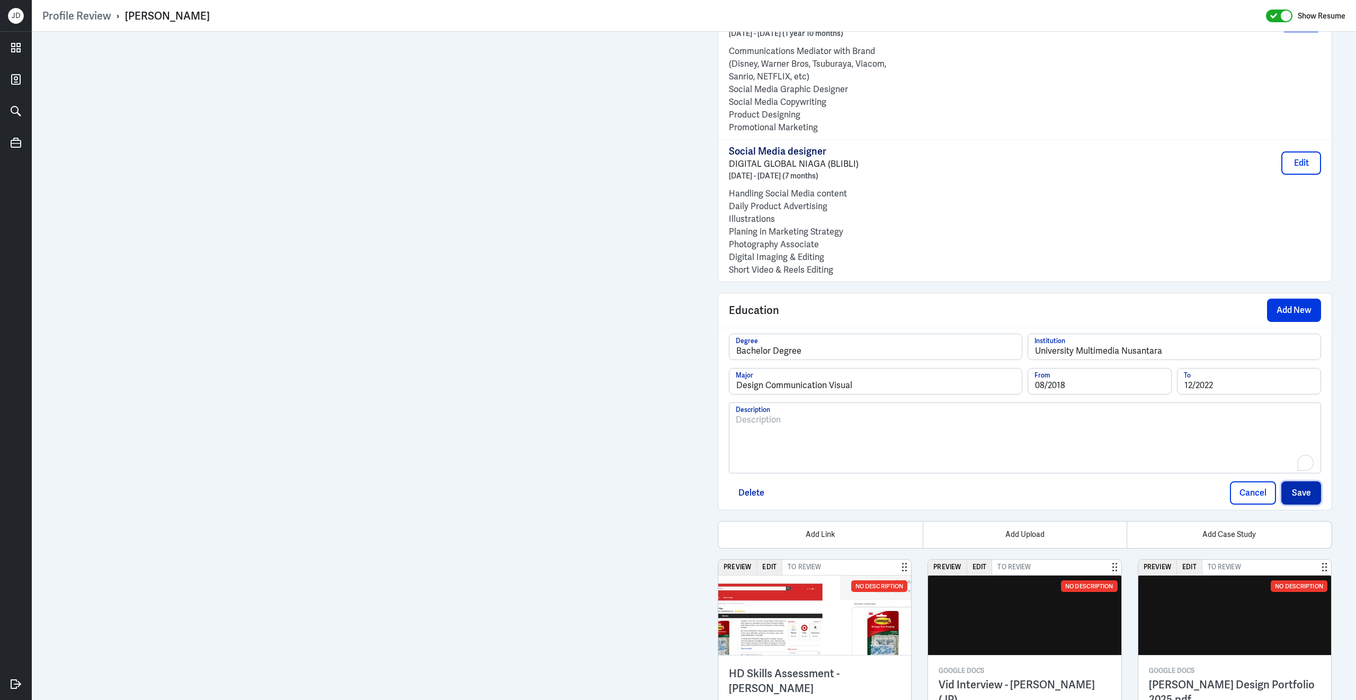
click at [1298, 505] on button "Save" at bounding box center [1301, 492] width 40 height 23
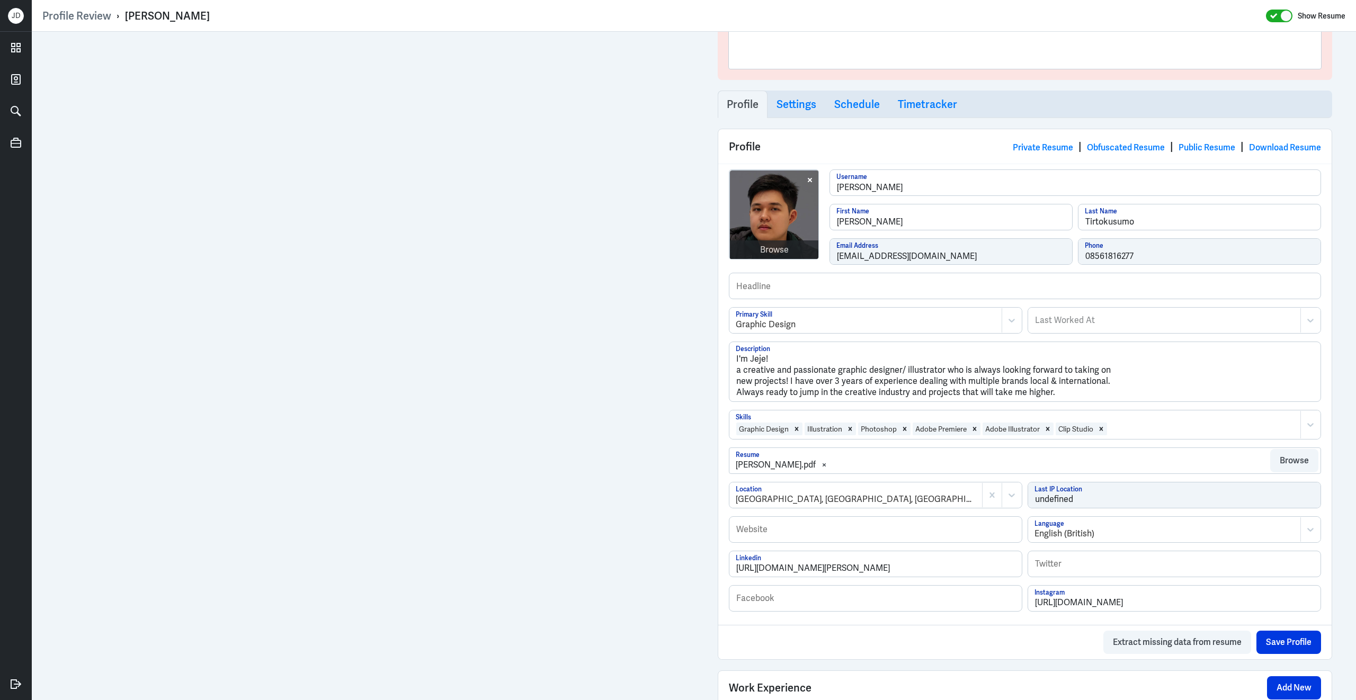
scroll to position [621, 0]
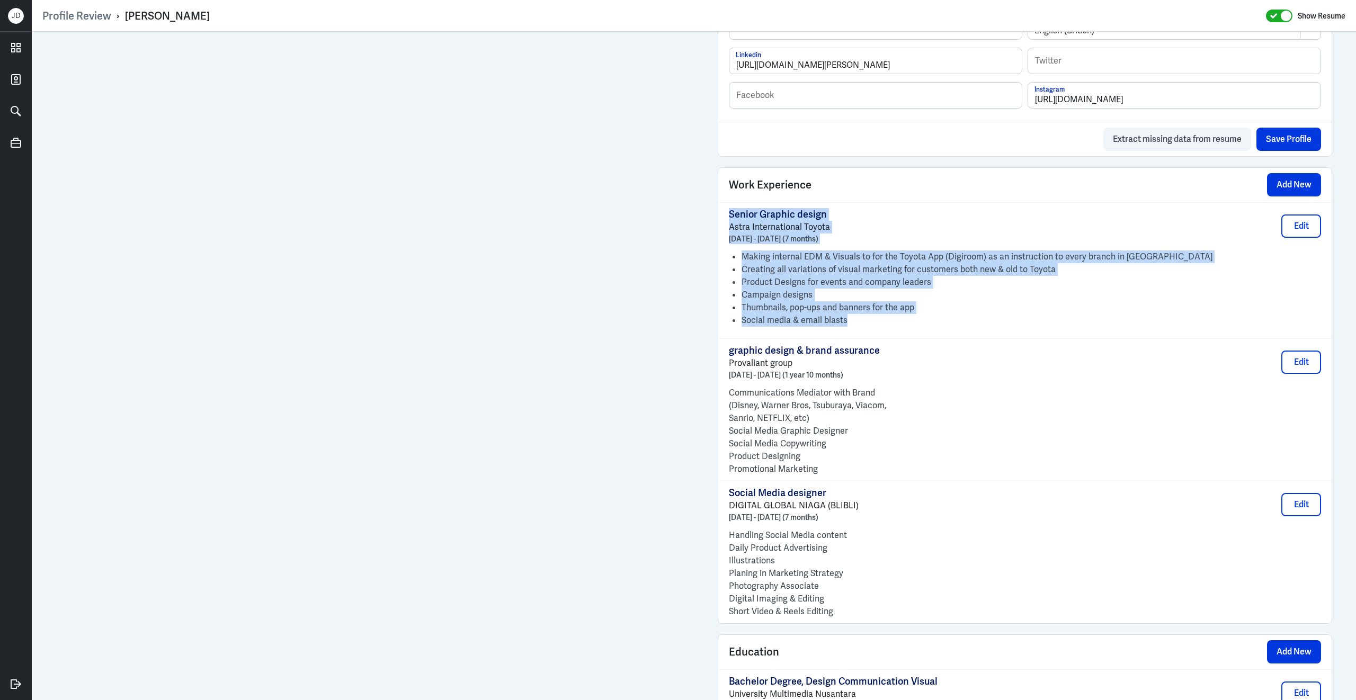
drag, startPoint x: 858, startPoint y: 333, endPoint x: 725, endPoint y: 222, distance: 173.0
click at [725, 222] on div "Senior Graphic design Astra International Toyota March 2025 - September 2025 (7…" at bounding box center [1024, 270] width 613 height 136
copy div "Senior Graphic design Astra International Toyota March 2025 - September 2025 (7…"
click at [1309, 238] on button "Edit" at bounding box center [1301, 225] width 40 height 23
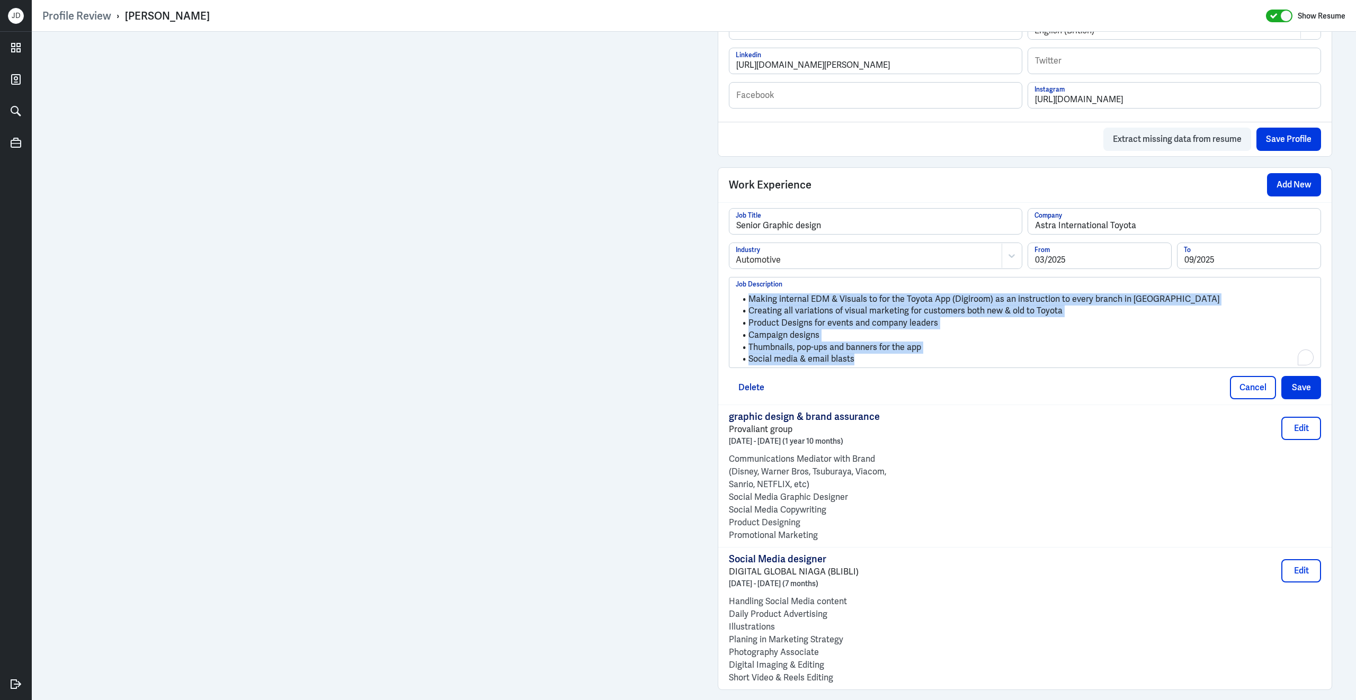
drag, startPoint x: 857, startPoint y: 369, endPoint x: 727, endPoint y: 295, distance: 150.4
click at [727, 295] on div "Senior Graphic design Job Title Astra International Toyota Company Automotive I…" at bounding box center [1024, 303] width 613 height 202
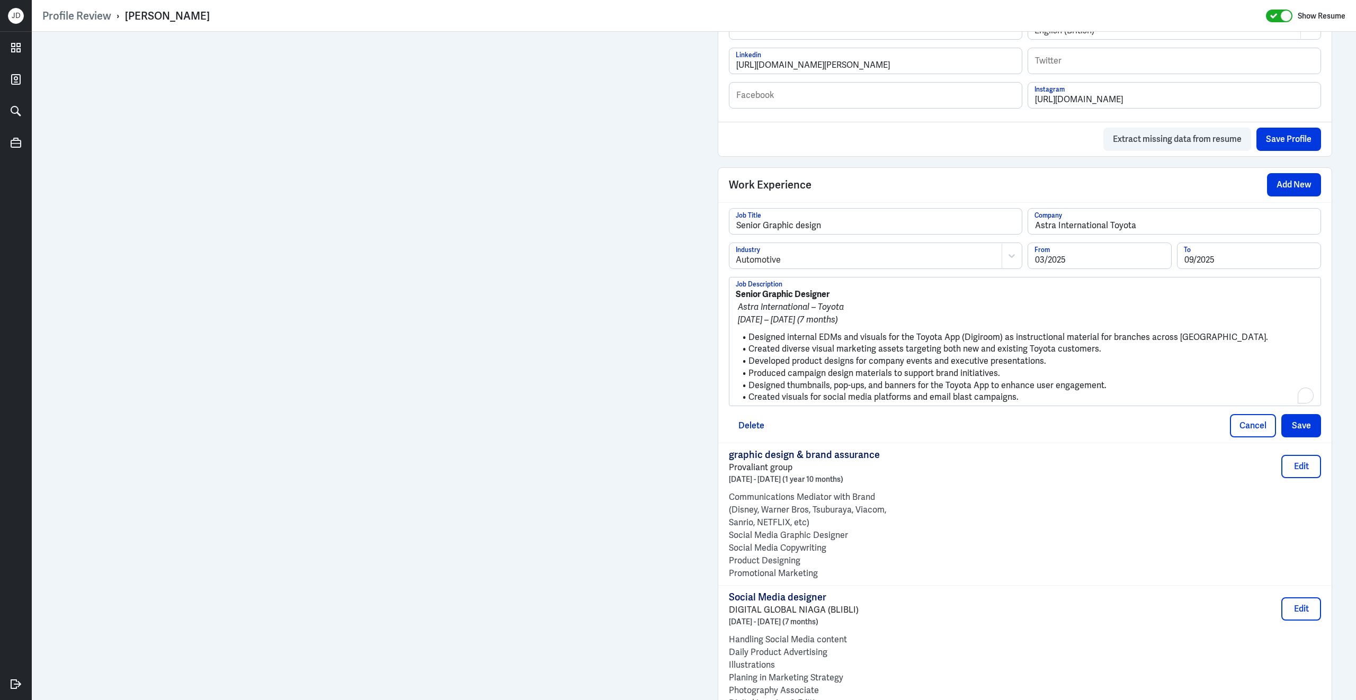
drag, startPoint x: 911, startPoint y: 329, endPoint x: 714, endPoint y: 290, distance: 200.9
click at [714, 290] on div "Admin Settings Update Resume Save Profile User Requested Private Set Resume to …" at bounding box center [1024, 233] width 635 height 1645
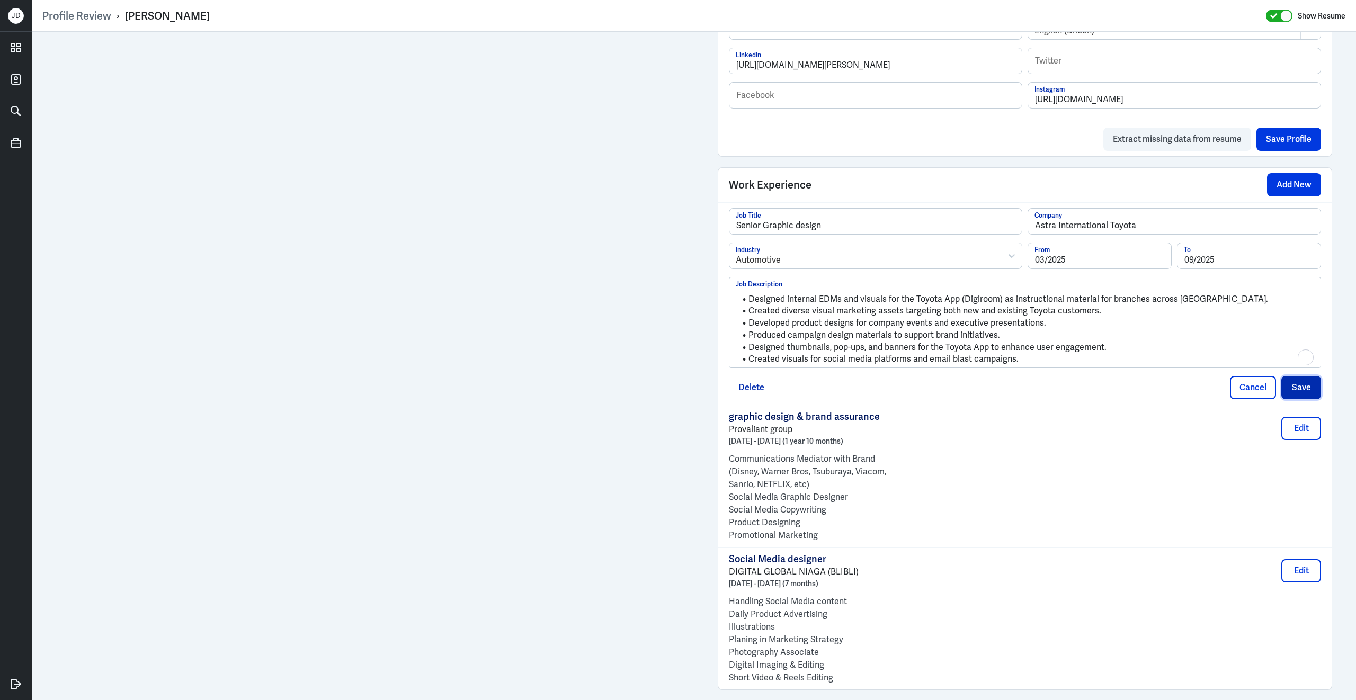
click at [1302, 399] on button "Save" at bounding box center [1301, 387] width 40 height 23
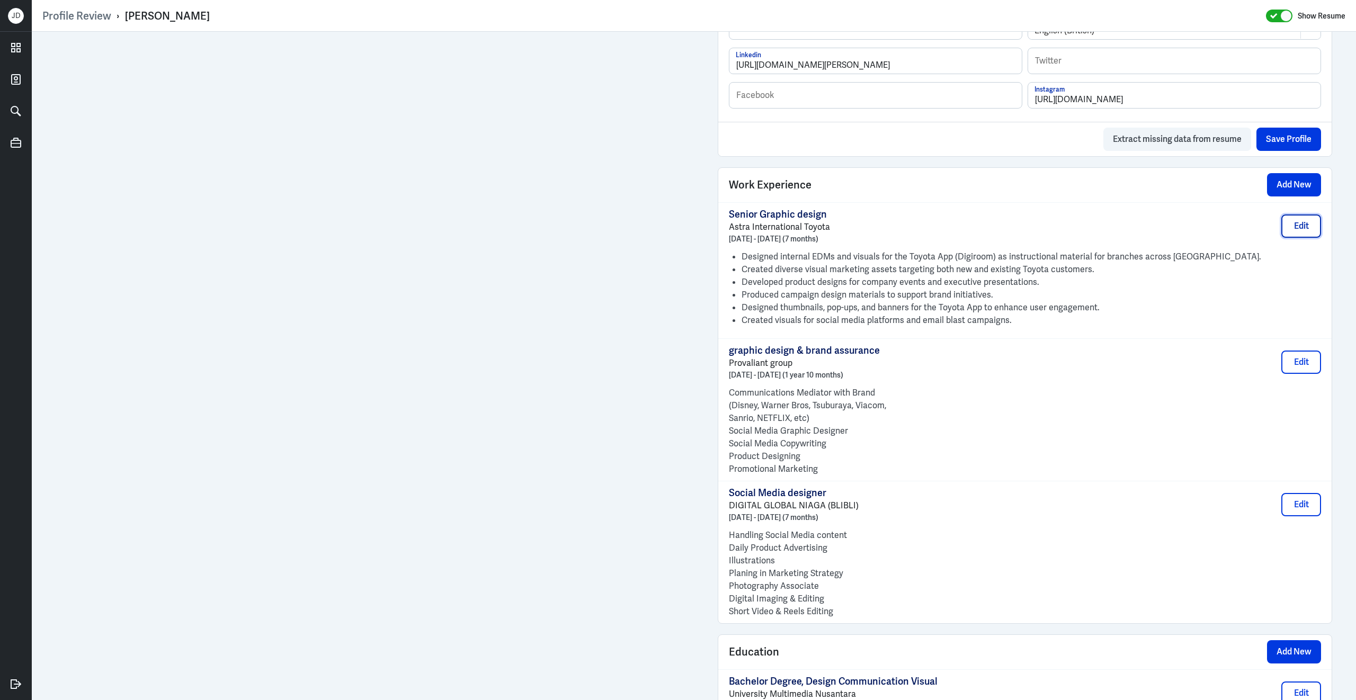
click at [1301, 226] on button "Edit" at bounding box center [1301, 225] width 40 height 23
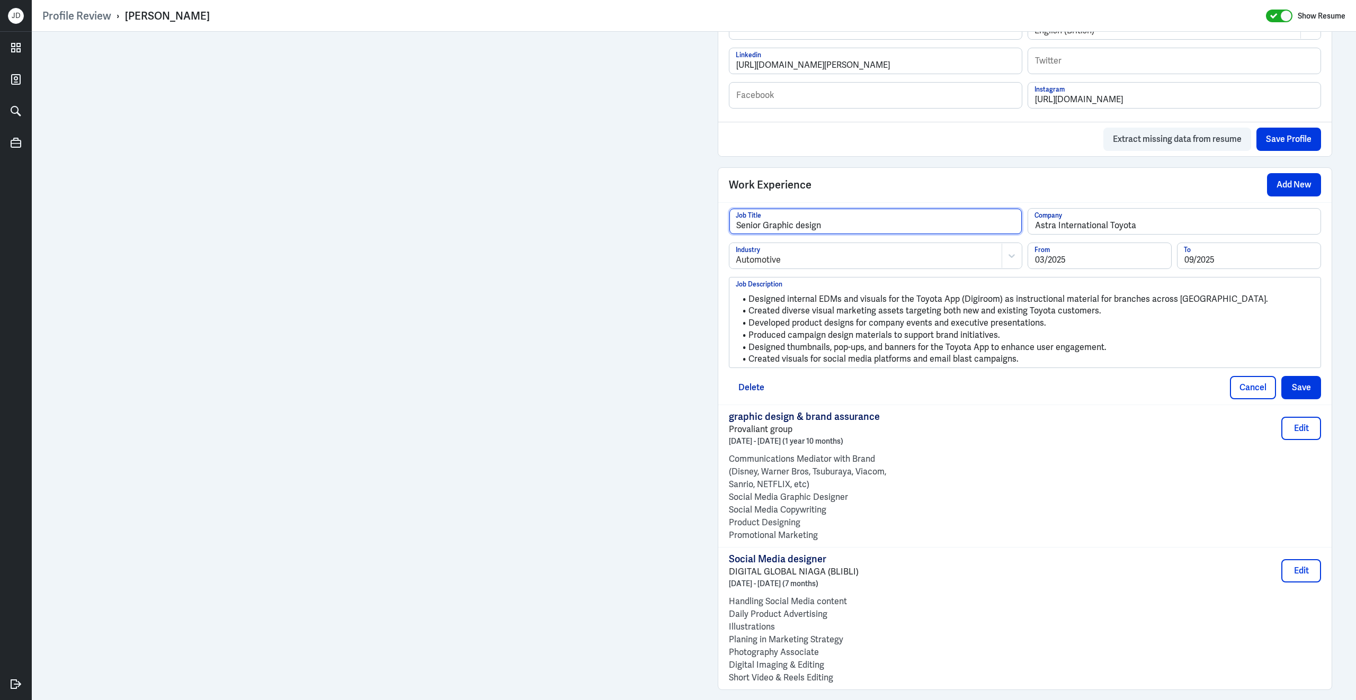
drag, startPoint x: 828, startPoint y: 232, endPoint x: 795, endPoint y: 233, distance: 32.8
click at [796, 233] on input "Senior Graphic design" at bounding box center [875, 221] width 292 height 25
type input "Senior Graphic Designer"
click at [1309, 399] on button "Save" at bounding box center [1301, 387] width 40 height 23
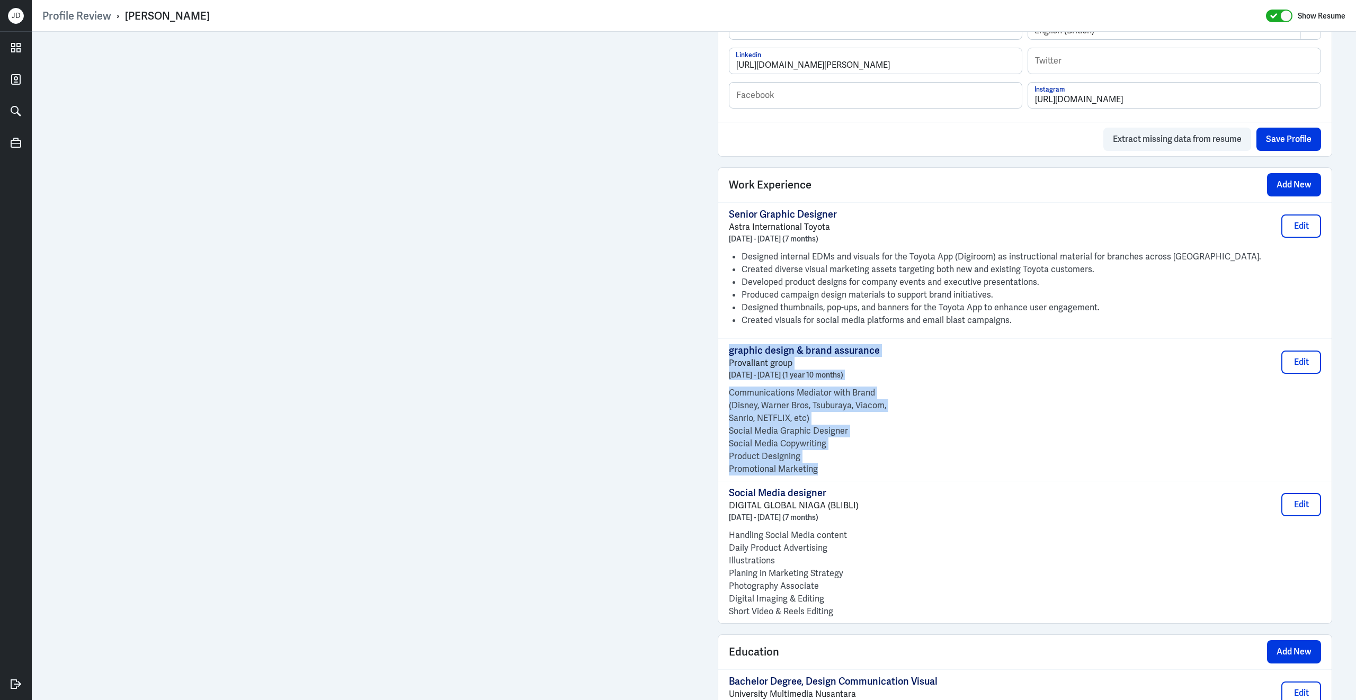
drag, startPoint x: 822, startPoint y: 479, endPoint x: 728, endPoint y: 362, distance: 150.2
click at [728, 360] on div "graphic design & brand assurance Provaliant group March 2023 - December 2024 (1…" at bounding box center [1024, 409] width 613 height 142
copy div "graphic design & brand assurance Provaliant group March 2023 - December 2024 (1…"
click at [1306, 365] on button "Edit" at bounding box center [1301, 362] width 40 height 23
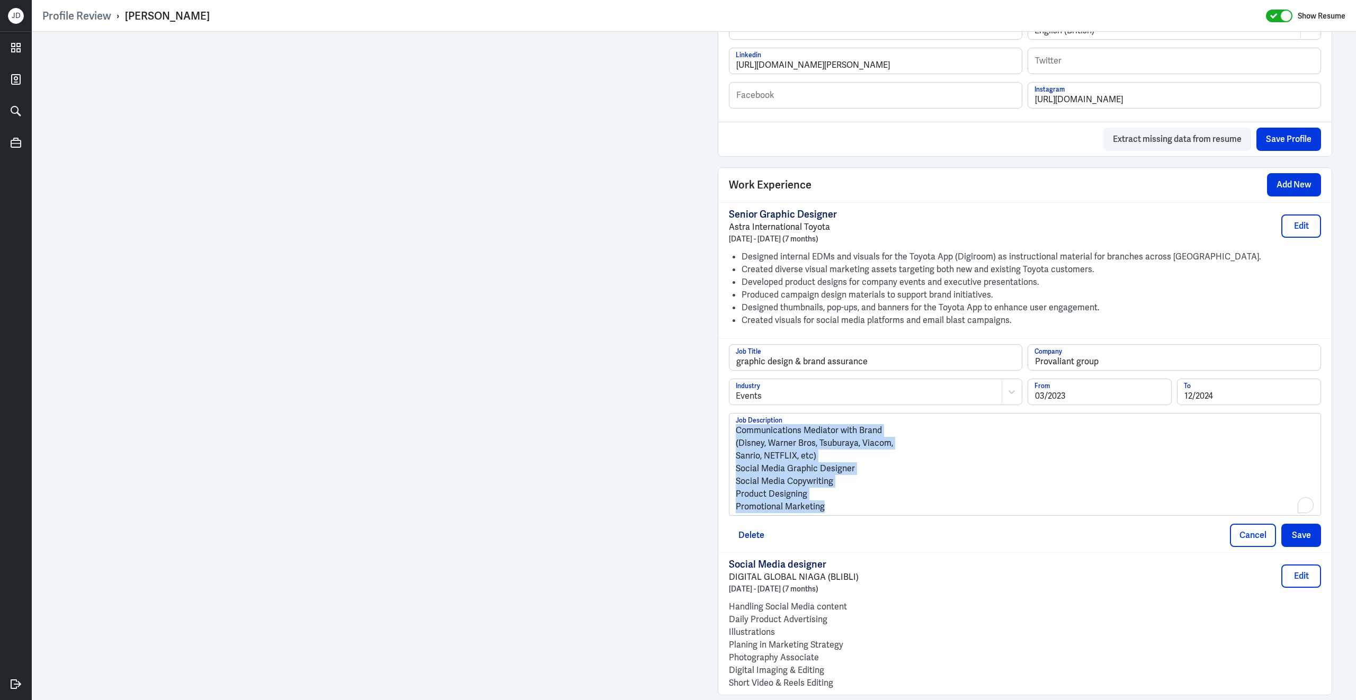
drag, startPoint x: 844, startPoint y: 519, endPoint x: 695, endPoint y: 421, distance: 178.2
click at [695, 421] on div "Admin Settings Update Resume Save Profile User Requested Private Set Resume to …" at bounding box center [694, 217] width 1324 height 1612
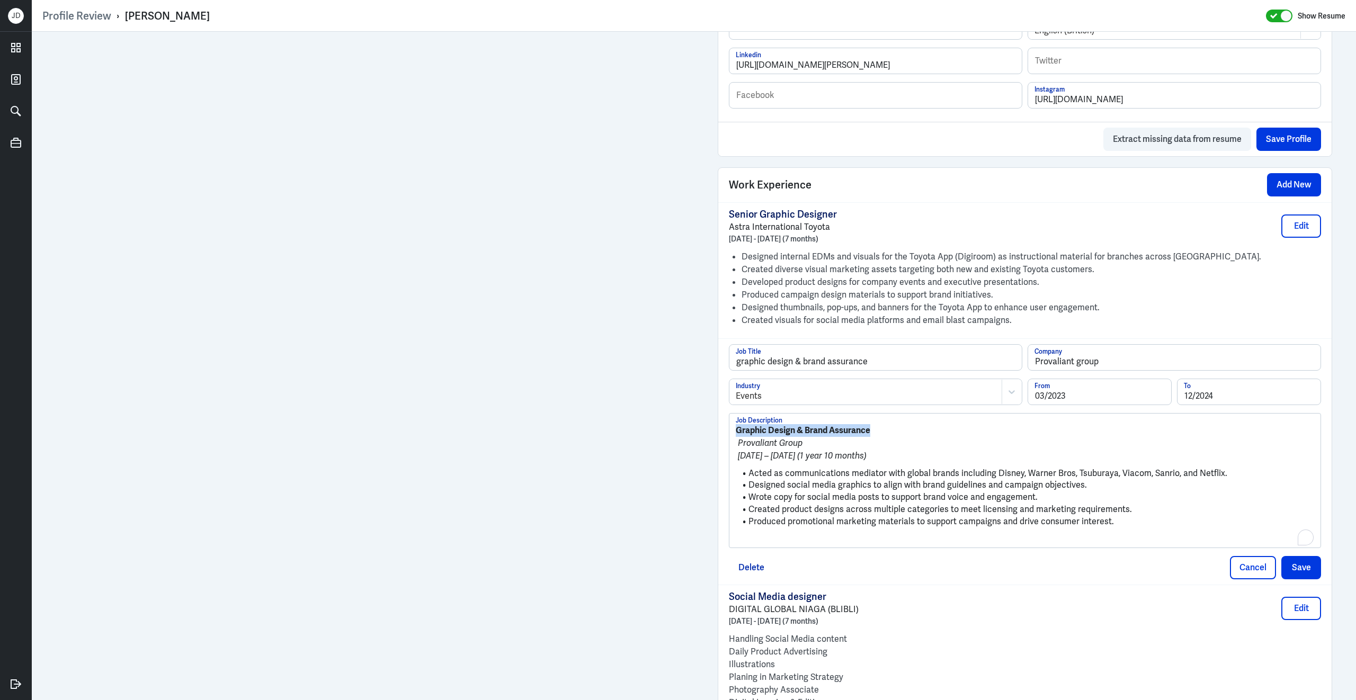
drag, startPoint x: 882, startPoint y: 438, endPoint x: 719, endPoint y: 438, distance: 163.1
click at [719, 438] on div "graphic design & brand assurance Job Title Provaliant group Company Events Indu…" at bounding box center [1024, 461] width 613 height 247
drag, startPoint x: 882, startPoint y: 366, endPoint x: 685, endPoint y: 364, distance: 197.5
click at [684, 365] on div "Admin Settings Update Resume Save Profile User Requested Private Set Resume to …" at bounding box center [694, 233] width 1324 height 1644
paste input "Graphic Design & Brand A"
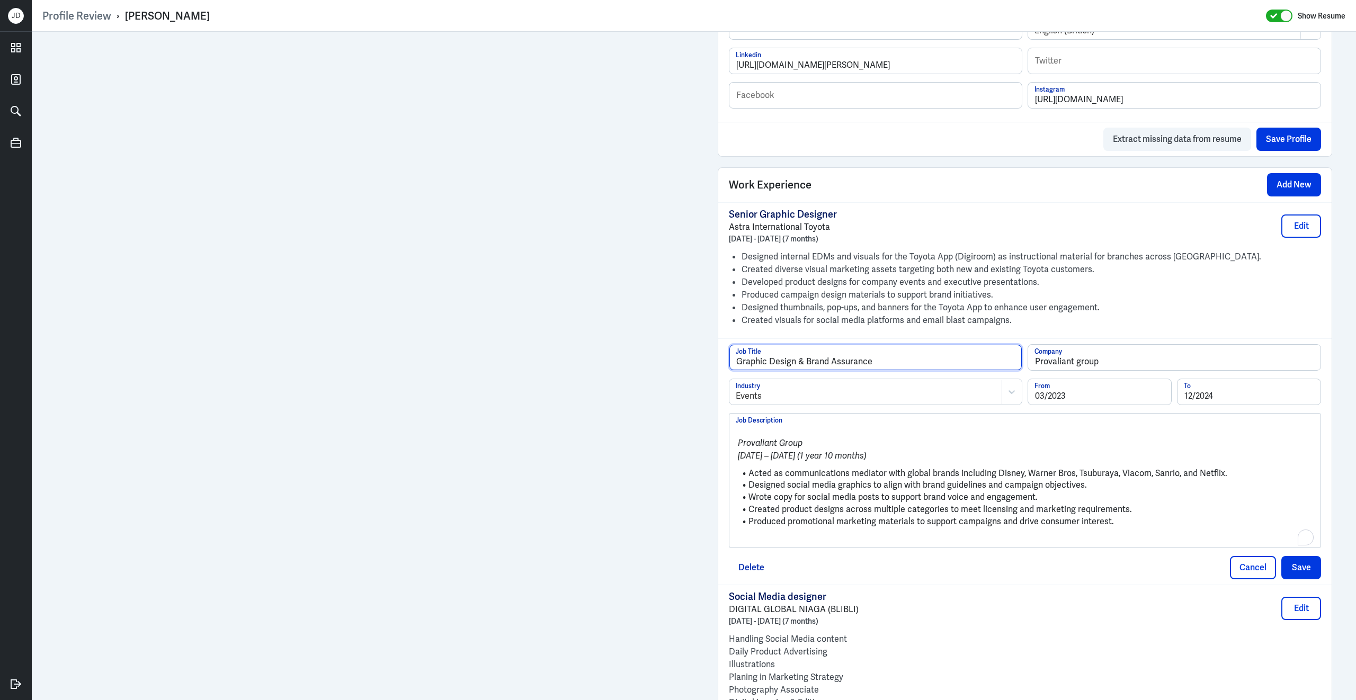
click at [768, 369] on input "Graphic Design & Brand Assurance" at bounding box center [875, 357] width 292 height 25
click at [769, 369] on input "Graphic Design & Brand Assurance" at bounding box center [875, 357] width 292 height 25
click at [840, 370] on input "Graphic & Brand Designer & Brand Assurance" at bounding box center [875, 357] width 292 height 25
drag, startPoint x: 838, startPoint y: 370, endPoint x: 949, endPoint y: 374, distance: 110.8
click at [949, 370] on input "Graphic & Brand Designer & Brand Assurance" at bounding box center [875, 357] width 292 height 25
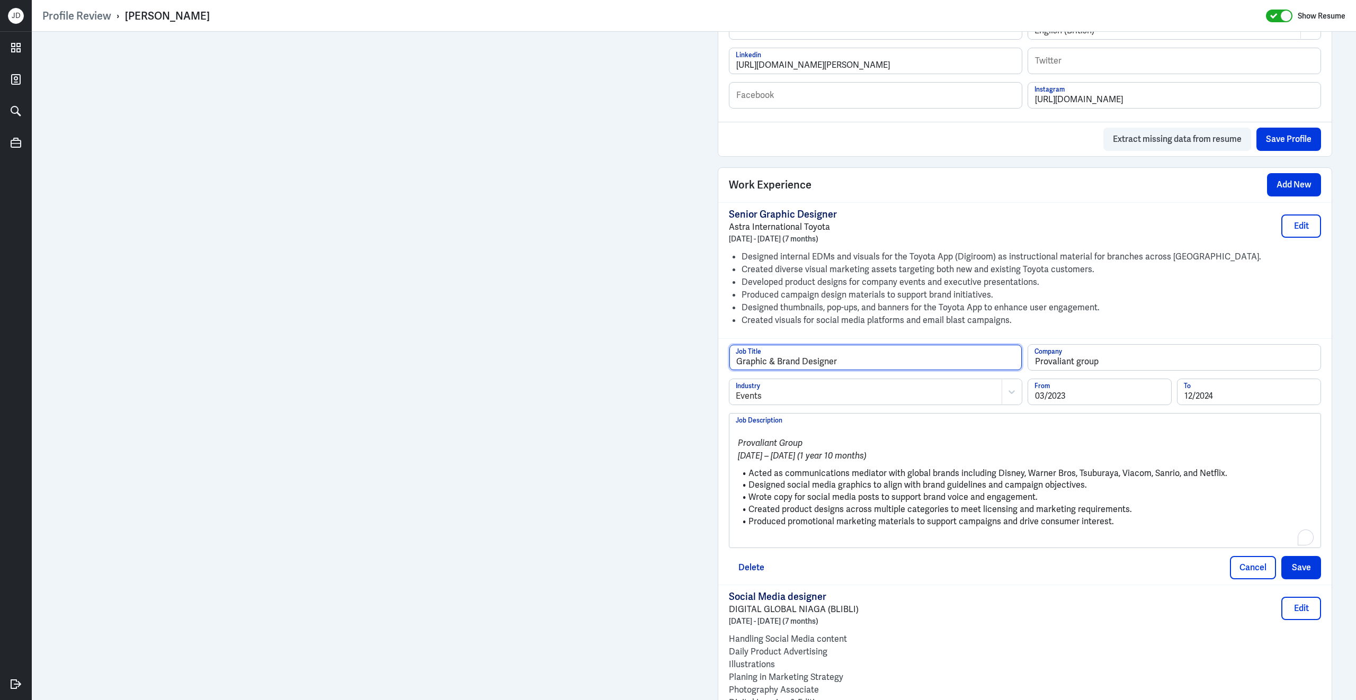
type input "Graphic & Brand Designer"
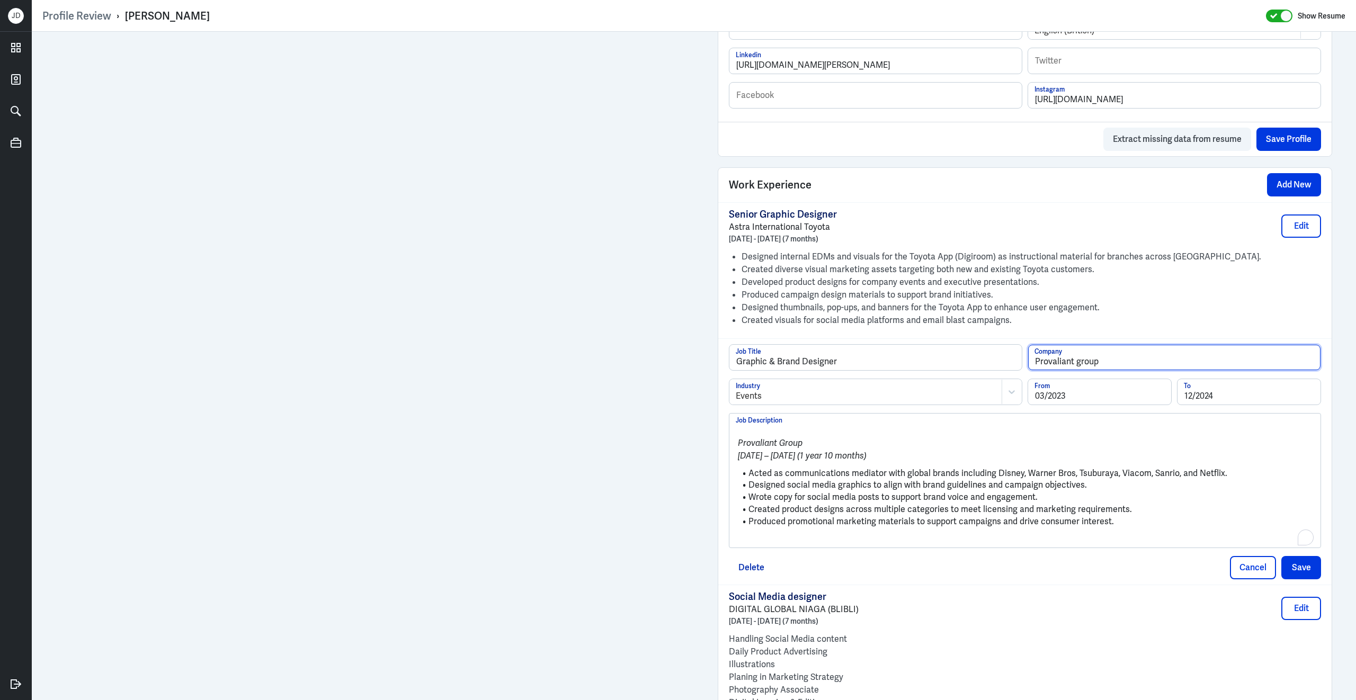
click at [1079, 368] on input "Provaliant group" at bounding box center [1174, 357] width 292 height 25
type input "Provaliant Group"
drag, startPoint x: 751, startPoint y: 481, endPoint x: 738, endPoint y: 436, distance: 46.3
click at [738, 436] on div "Provaliant Group March 2023 – December 2024 (1 year 10 months) Acted as communi…" at bounding box center [1025, 485] width 578 height 122
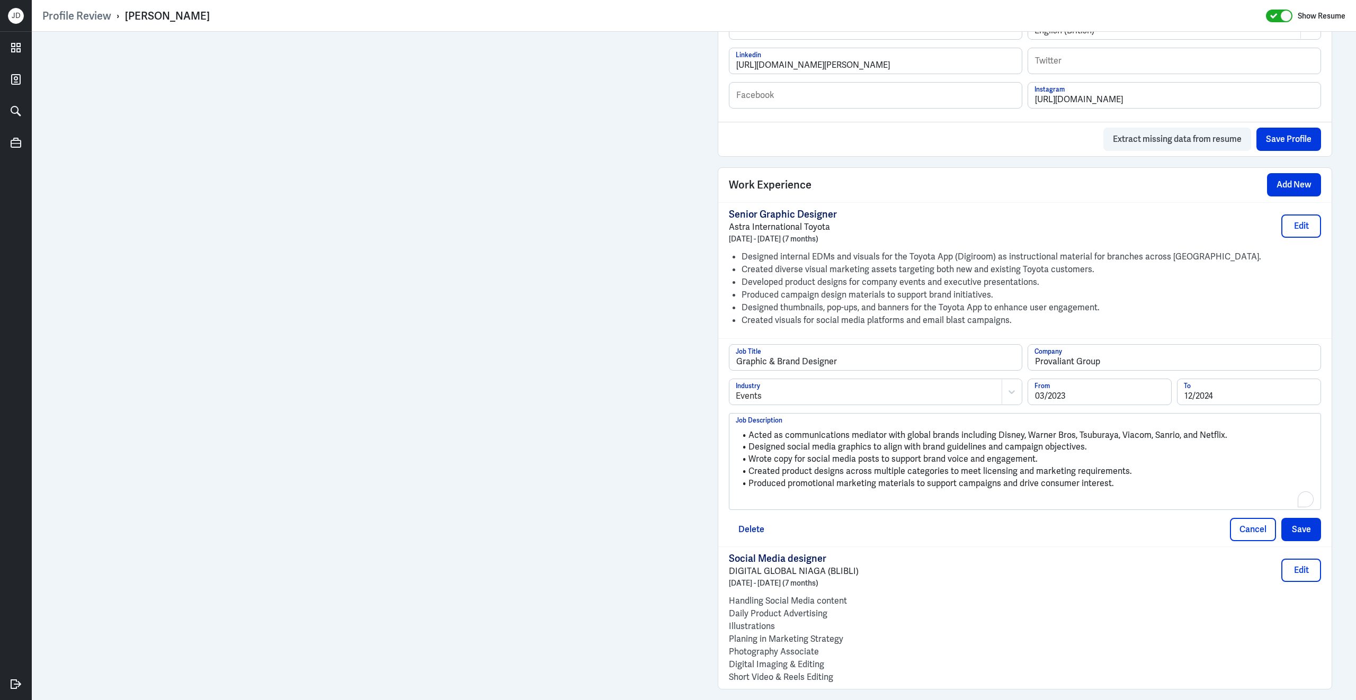
click at [767, 507] on p "To enrich screen reader interactions, please activate Accessibility in Grammarl…" at bounding box center [1025, 501] width 578 height 13
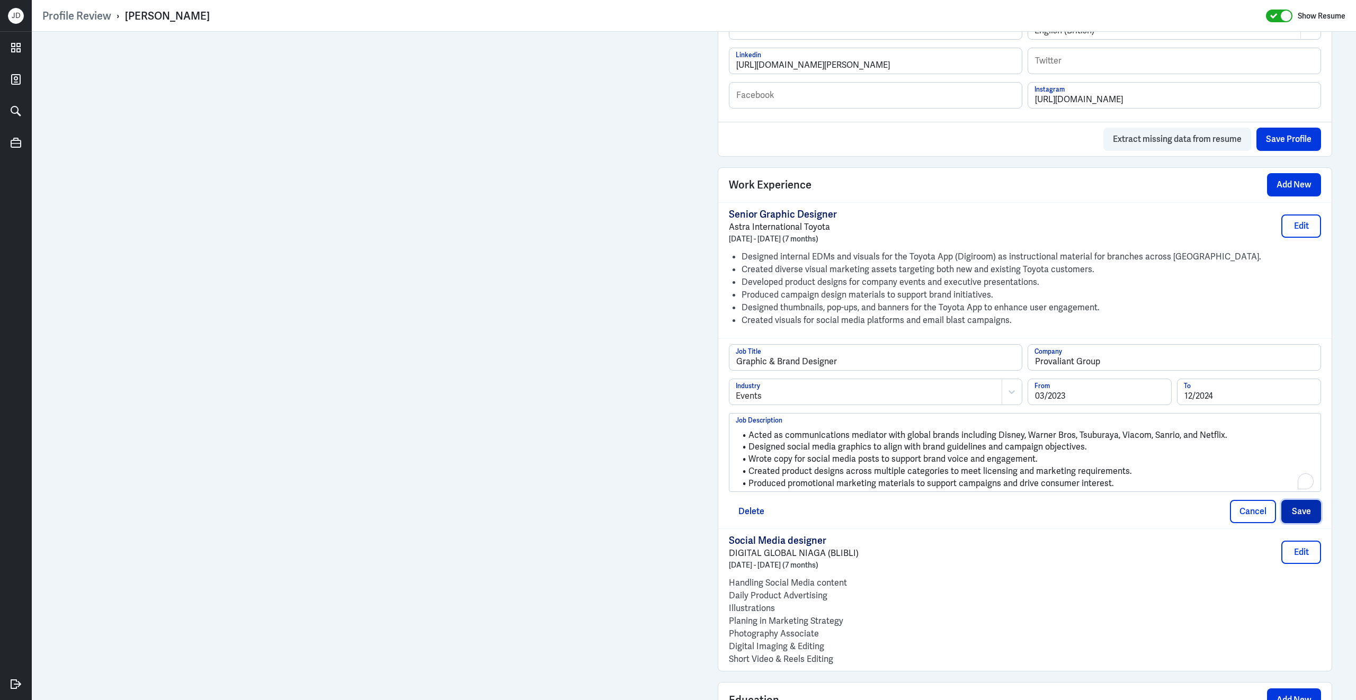
click at [1305, 518] on button "Save" at bounding box center [1301, 511] width 40 height 23
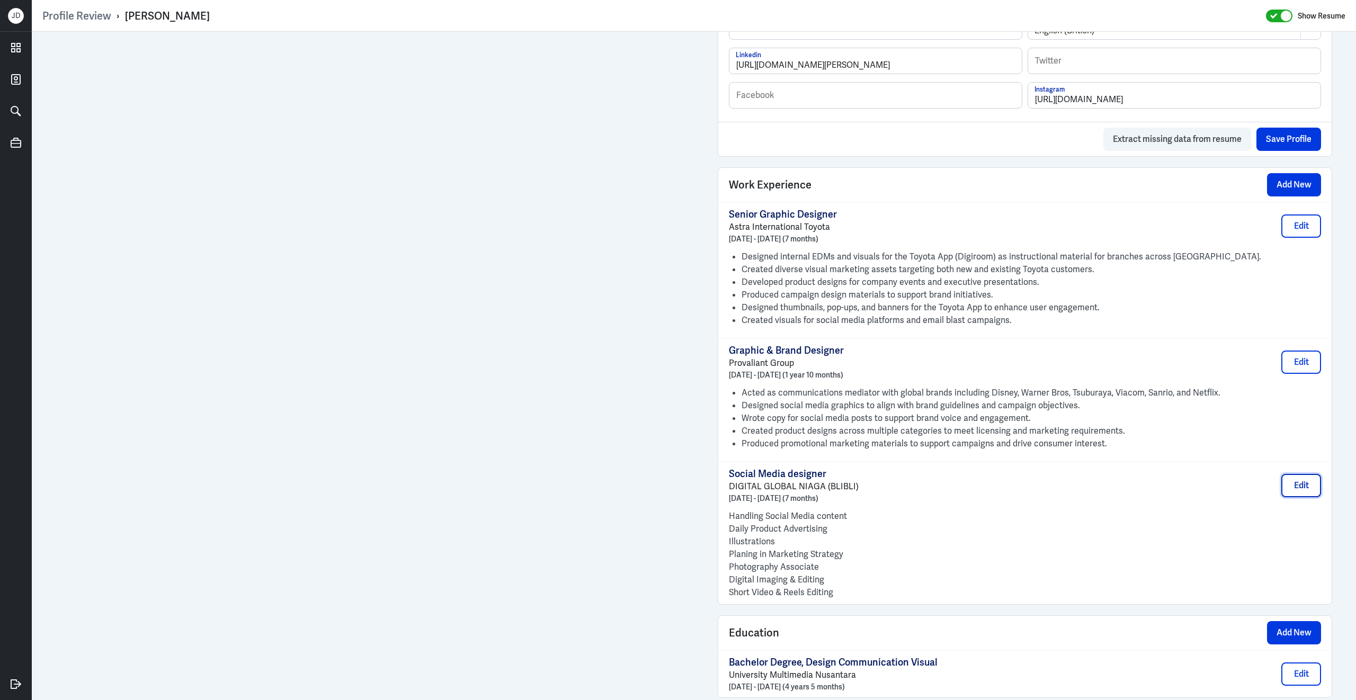
click at [1302, 491] on button "Edit" at bounding box center [1301, 485] width 40 height 23
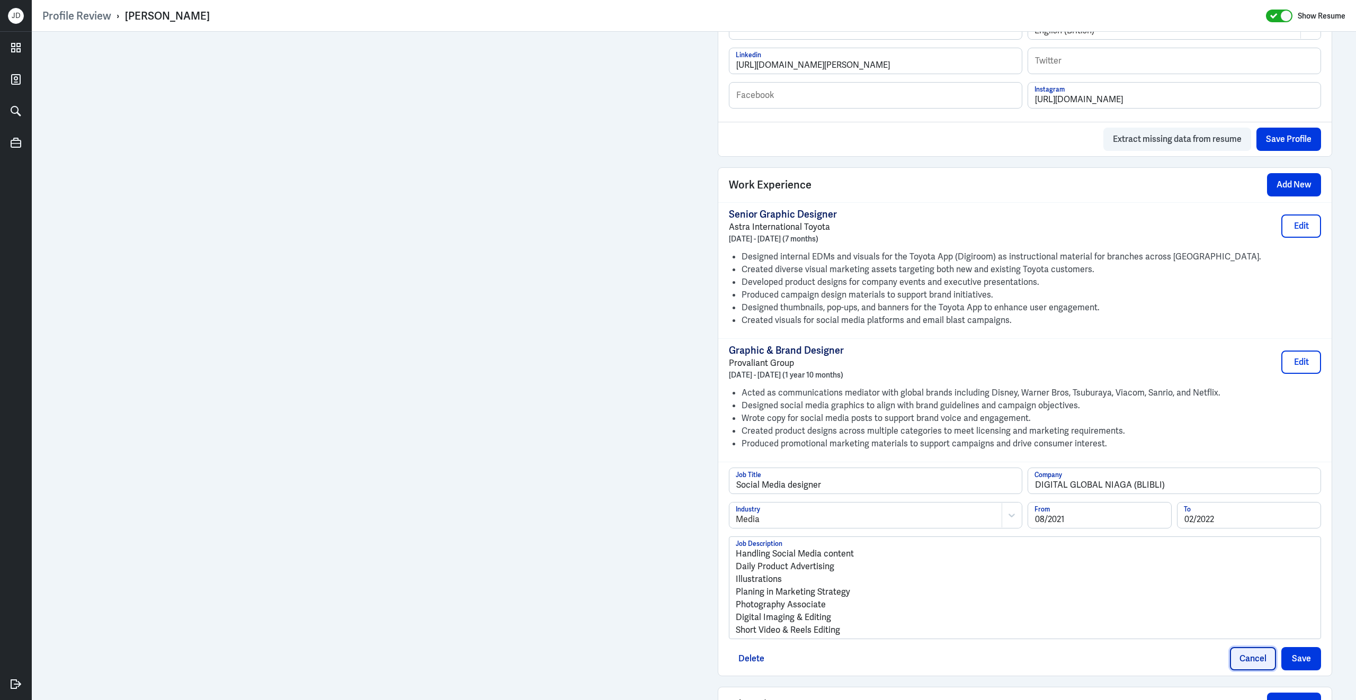
click at [1254, 668] on button "Cancel" at bounding box center [1253, 658] width 46 height 23
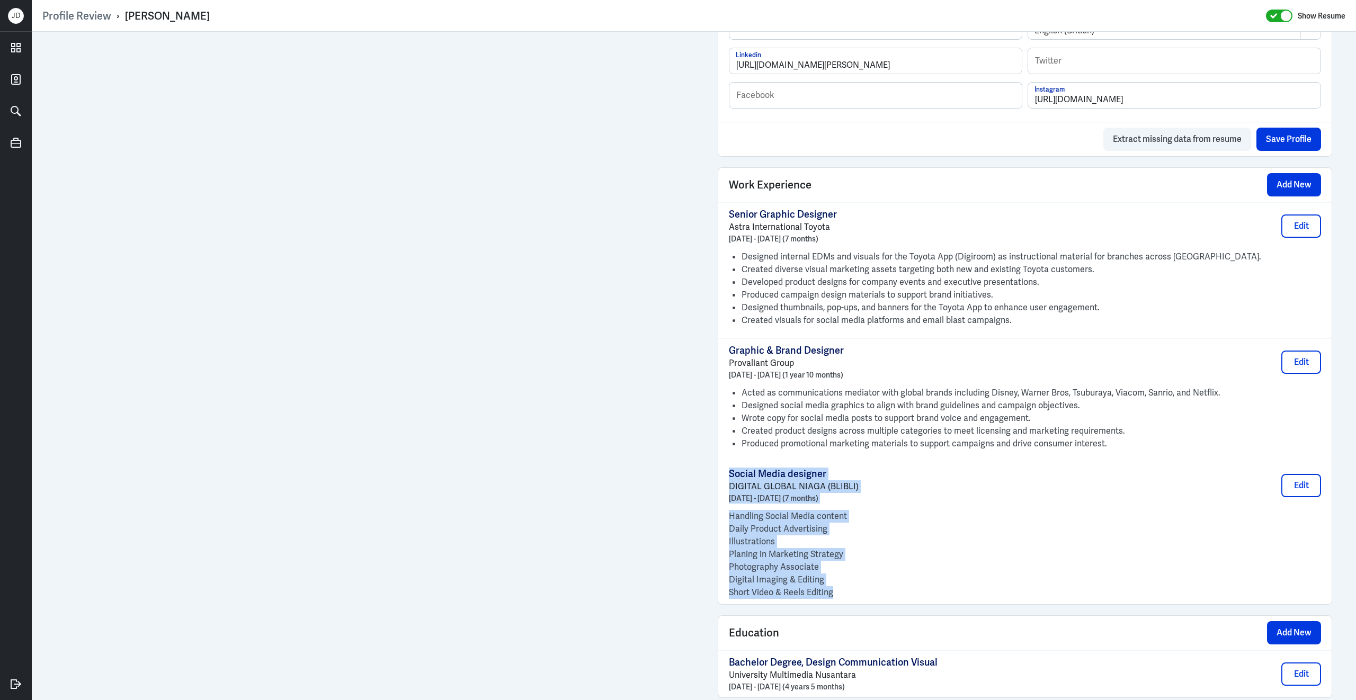
drag, startPoint x: 837, startPoint y: 601, endPoint x: 725, endPoint y: 479, distance: 166.0
click at [725, 479] on div "Social Media designer DIGITAL GLOBAL NIAGA (BLIBLI) August 2021 - February 2022…" at bounding box center [1024, 533] width 613 height 142
copy div "Social Media designer DIGITAL GLOBAL NIAGA (BLIBLI) August 2021 - February 2022…"
click at [1301, 495] on button "Edit" at bounding box center [1301, 485] width 40 height 23
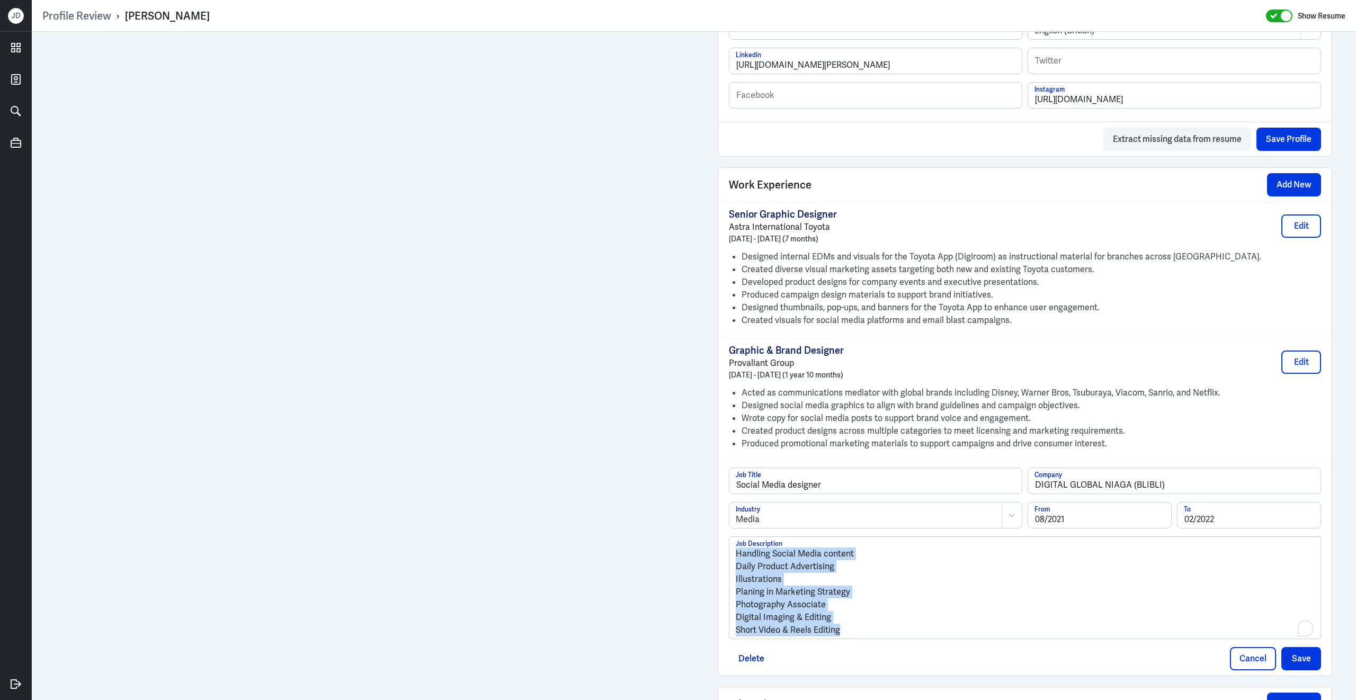
drag, startPoint x: 861, startPoint y: 638, endPoint x: 675, endPoint y: 529, distance: 215.5
click at [675, 529] on div "Admin Settings Update Resume Save Profile User Requested Private Set Resume to …" at bounding box center [694, 207] width 1324 height 1593
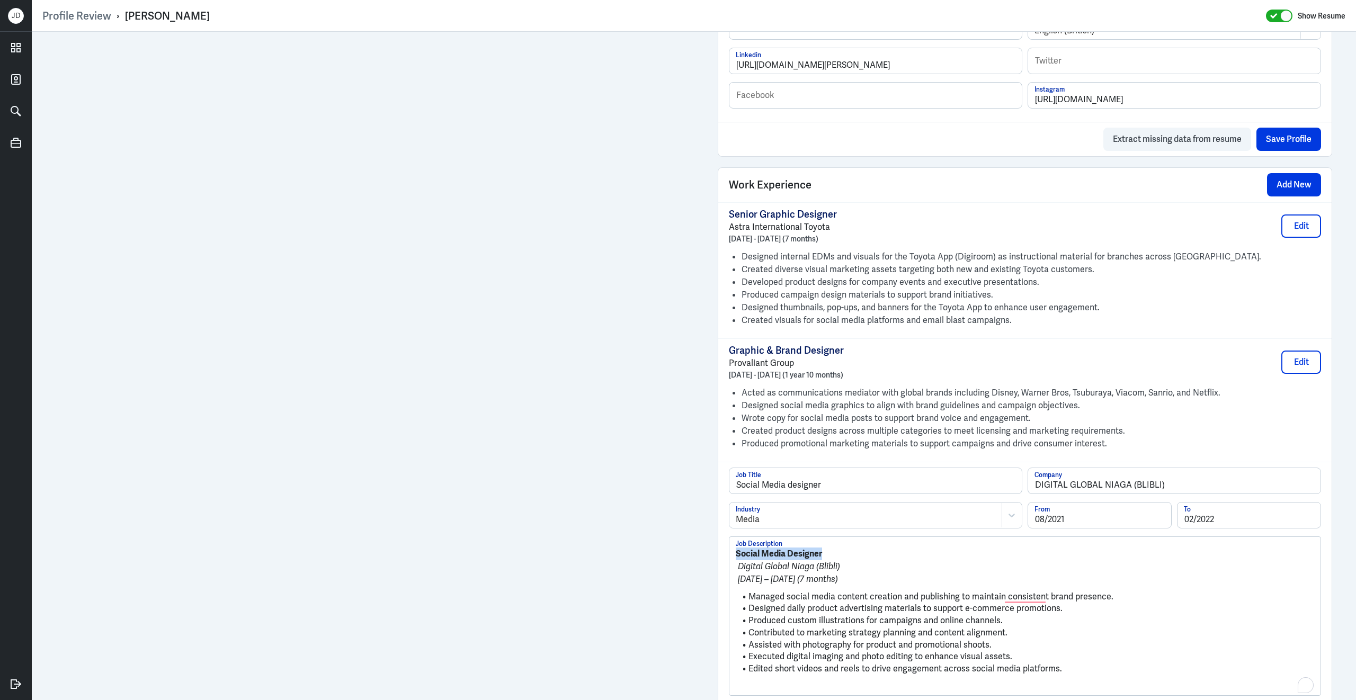
drag, startPoint x: 837, startPoint y: 564, endPoint x: 722, endPoint y: 562, distance: 114.4
click at [722, 562] on div "Social Media designer Job Title DIGITAL GLOBAL NIAGA (BLIBLI) Company Media Ind…" at bounding box center [1024, 597] width 613 height 271
drag, startPoint x: 854, startPoint y: 491, endPoint x: 687, endPoint y: 485, distance: 166.9
click at [686, 486] on div "Admin Settings Update Resume Save Profile User Requested Private Set Resume to …" at bounding box center [694, 236] width 1324 height 1650
paste input "D"
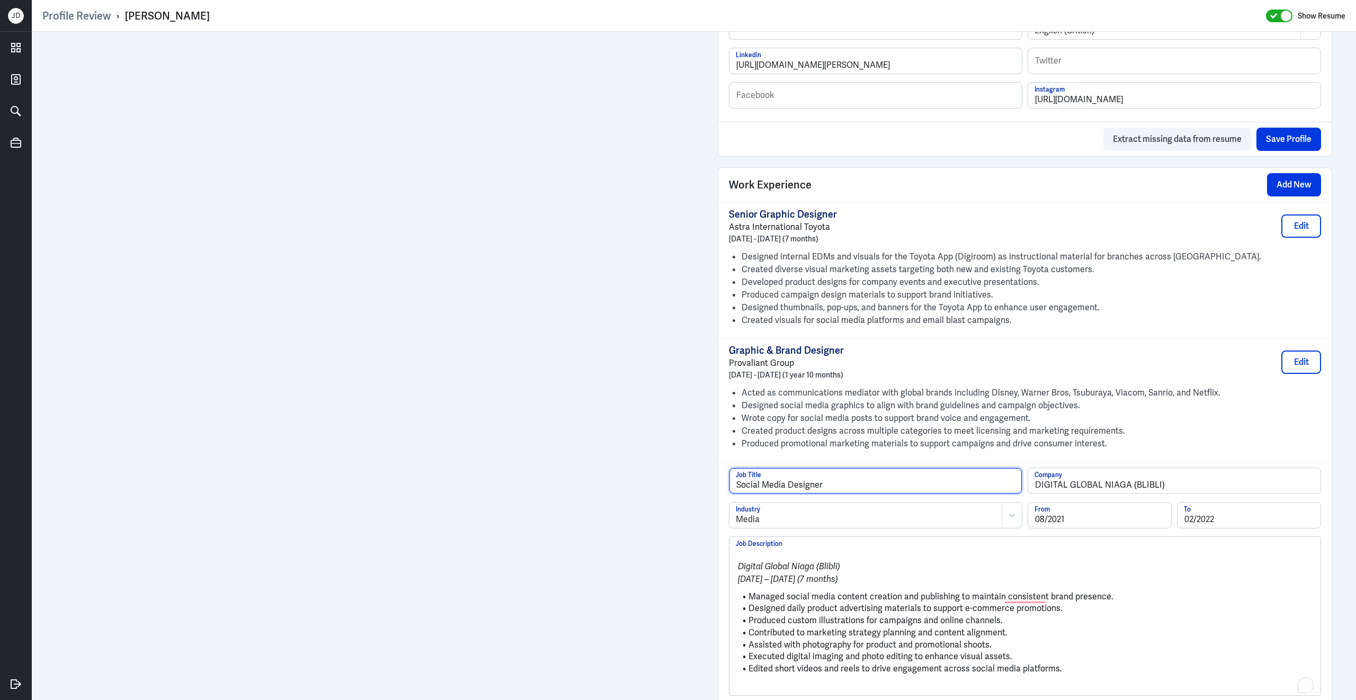
type input "Social Media Designer"
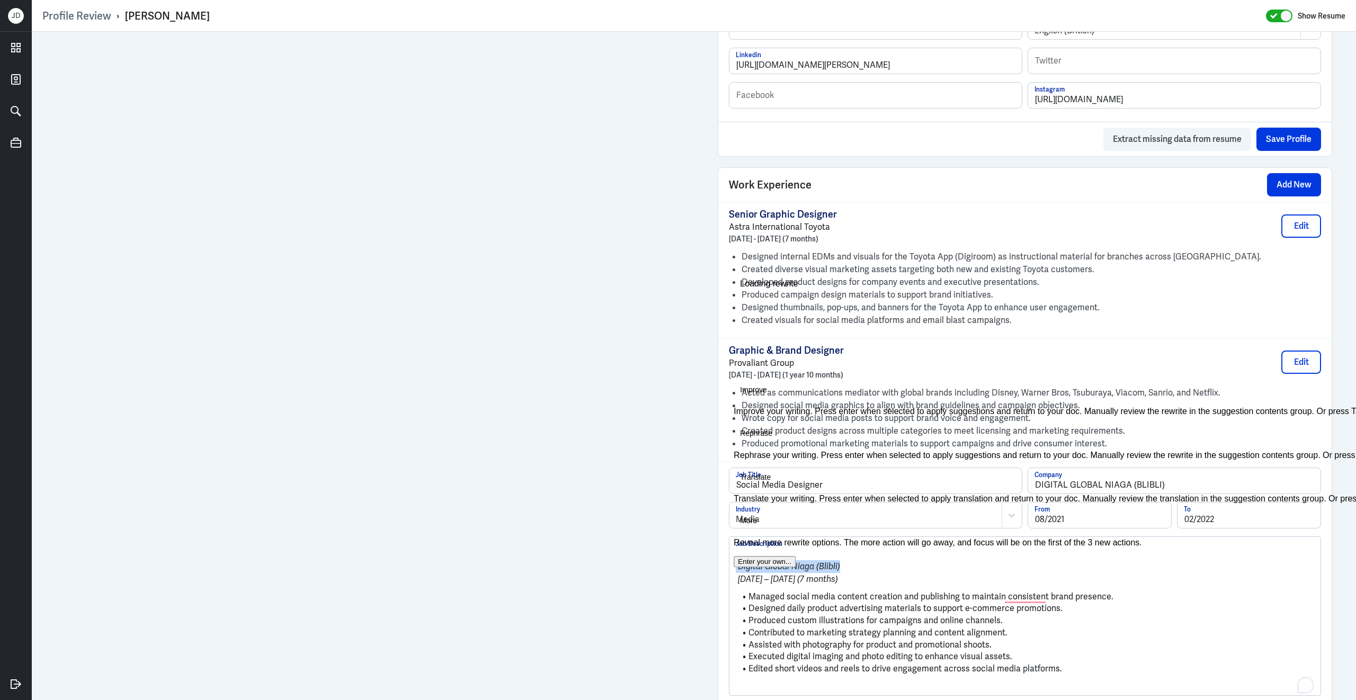
drag, startPoint x: 862, startPoint y: 575, endPoint x: 726, endPoint y: 571, distance: 136.2
click at [725, 571] on div "Profile Review › Jeremy Tirtokusumo Show Resume Admin Settings Update Resume Sa…" at bounding box center [694, 350] width 1324 height 700
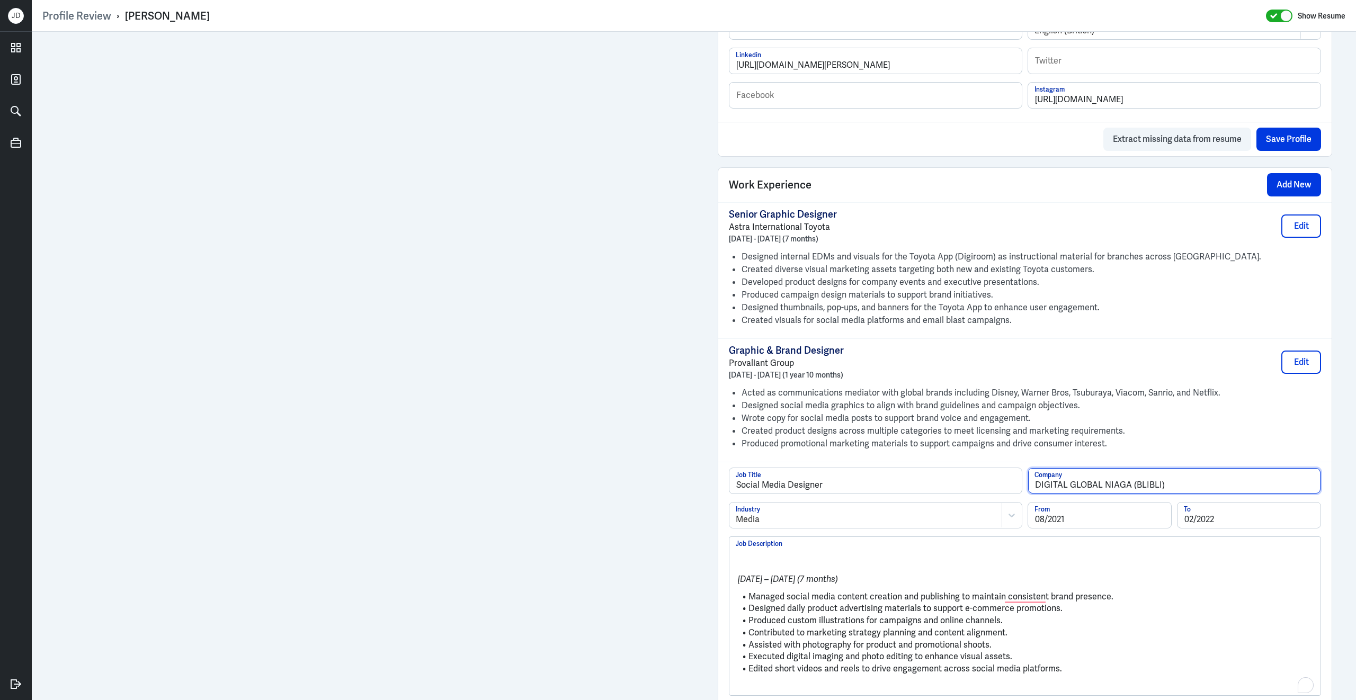
drag, startPoint x: 1191, startPoint y: 492, endPoint x: 1010, endPoint y: 479, distance: 181.6
click at [1010, 480] on div "Social Media Designer Job Title DIGITAL GLOBAL NIAGA (BLIBLI) Company" at bounding box center [1025, 485] width 592 height 34
paste input "Digital Global Niaga (Blibli"
type input "Digital Global Niaga (Blibli)"
drag, startPoint x: 748, startPoint y: 606, endPoint x: 729, endPoint y: 556, distance: 53.3
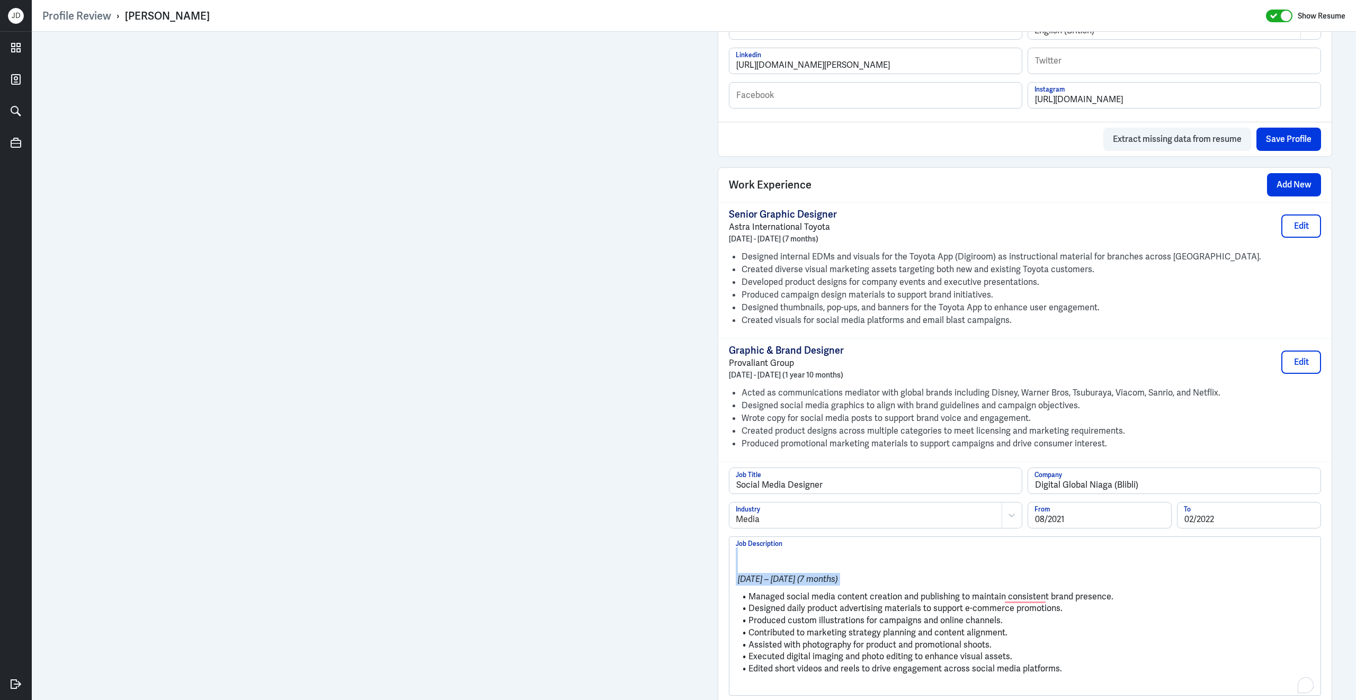
click at [729, 556] on div "August 2021 – February 2022 (7 months) Managed social media content creation an…" at bounding box center [1024, 616] width 591 height 158
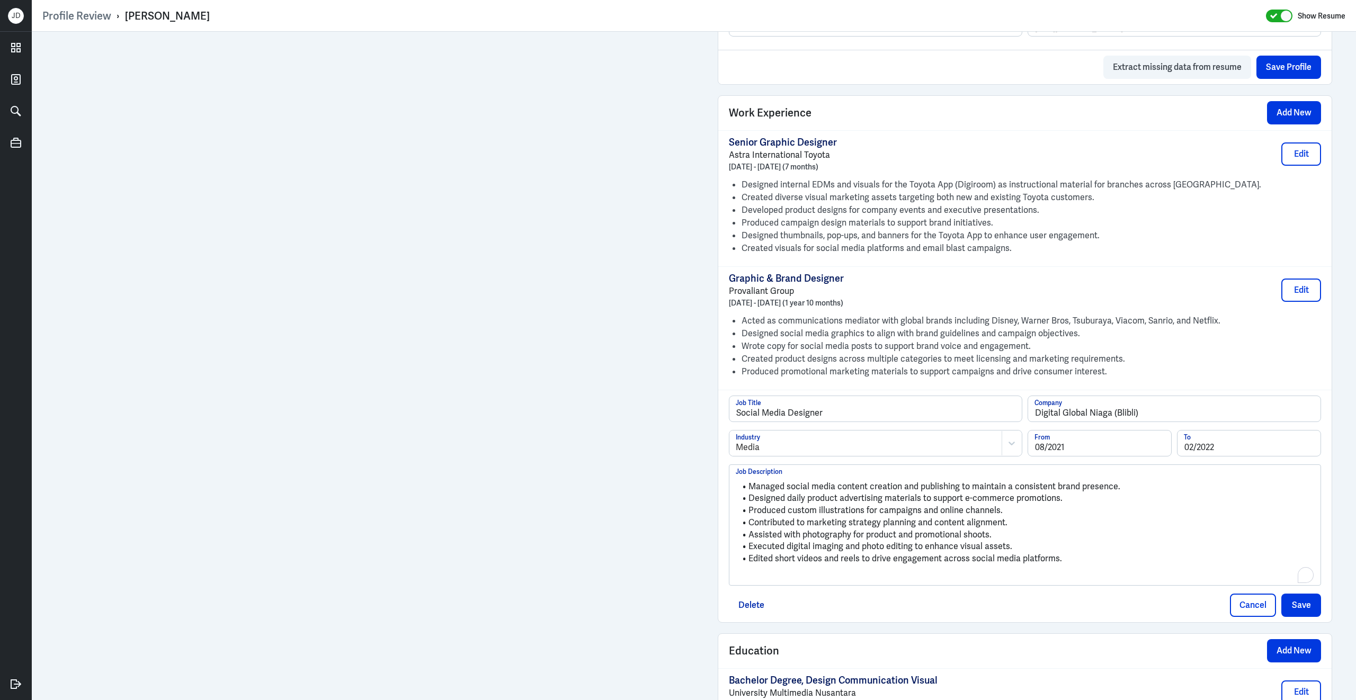
scroll to position [694, 0]
click at [866, 582] on p "To enrich screen reader interactions, please activate Accessibility in Grammarl…" at bounding box center [1025, 575] width 578 height 13
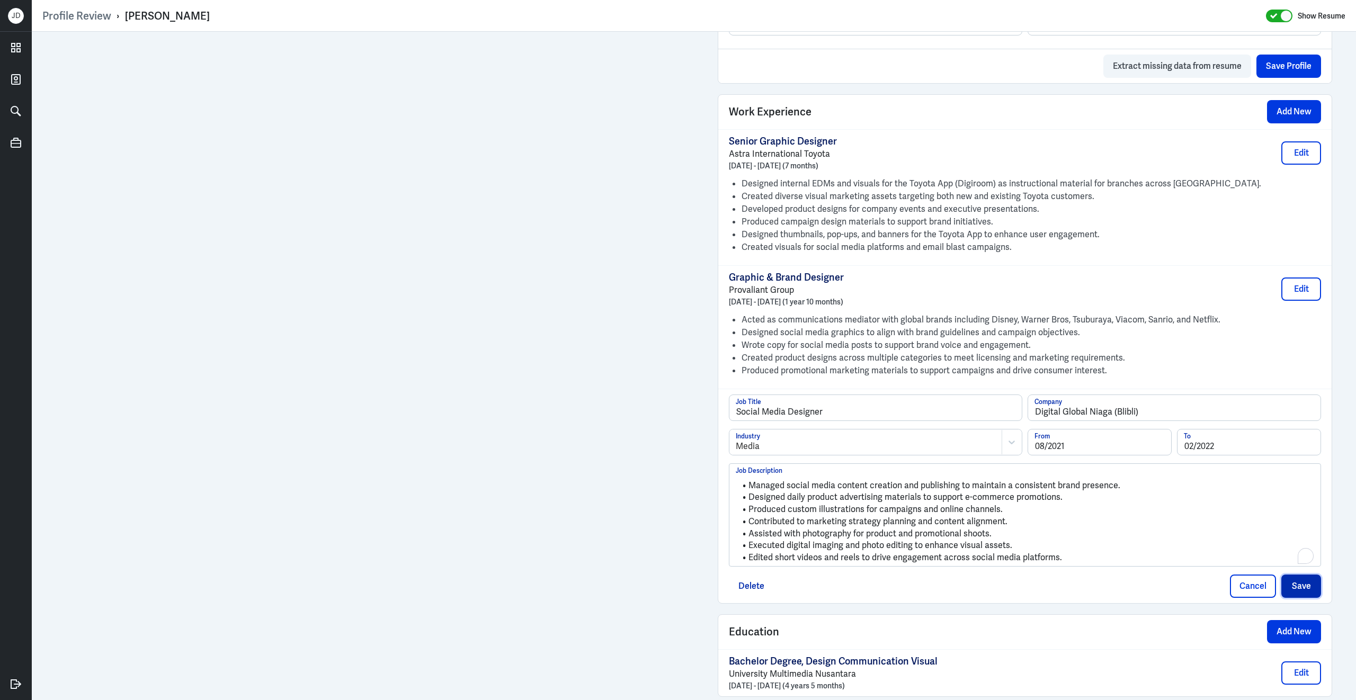
click at [1310, 597] on button "Save" at bounding box center [1301, 586] width 40 height 23
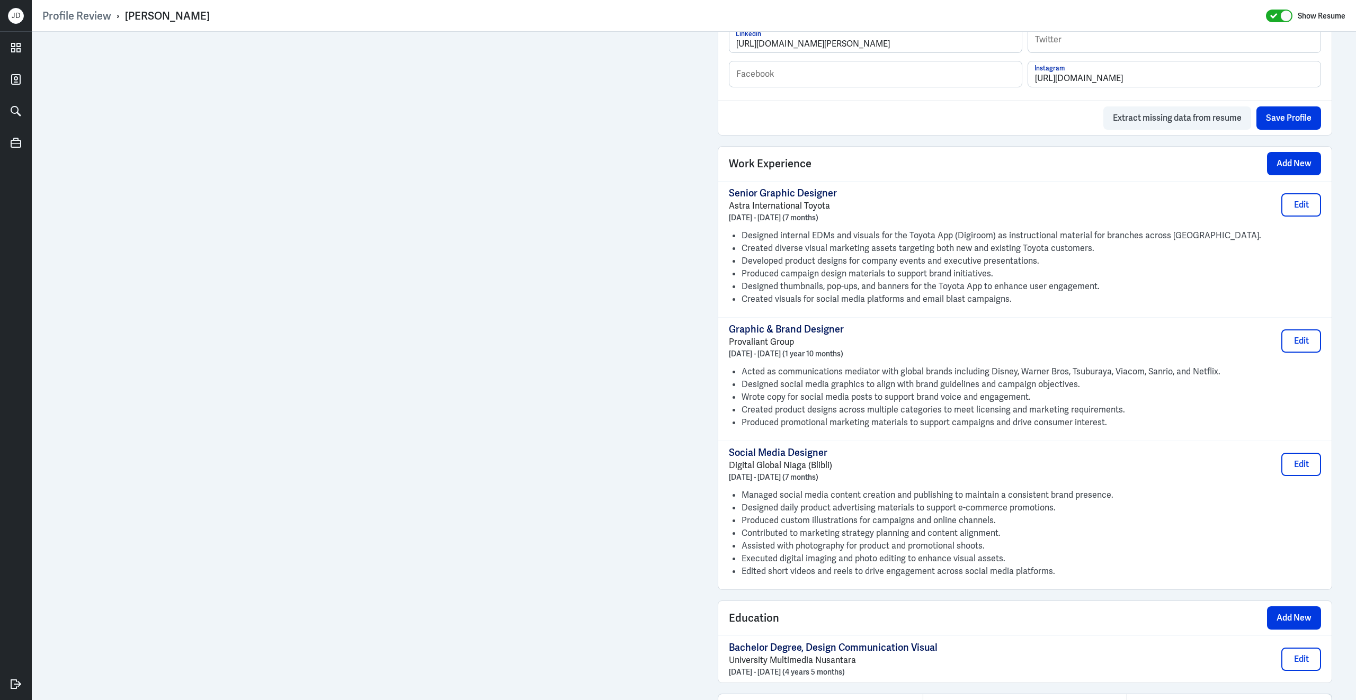
scroll to position [644, 0]
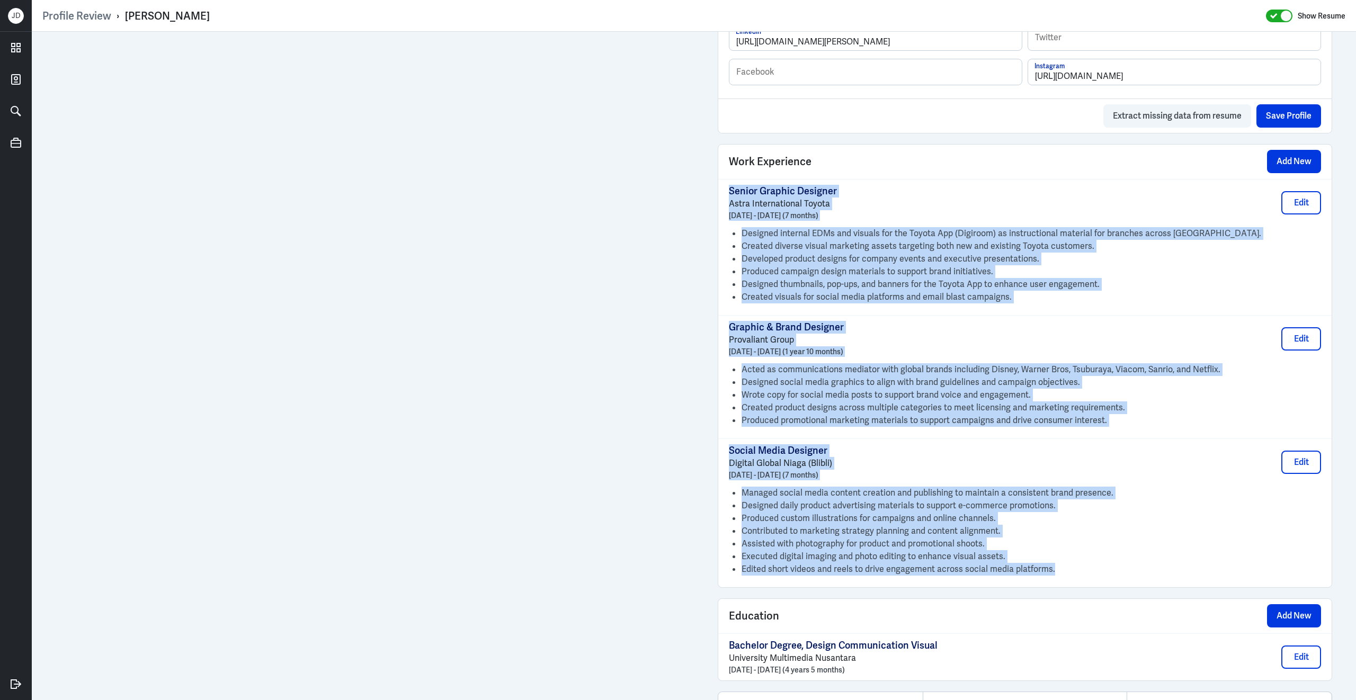
drag, startPoint x: 1061, startPoint y: 584, endPoint x: 729, endPoint y: 203, distance: 505.5
click at [729, 203] on div "Senior Graphic Designer Astra International Toyota March 2025 - September 2025 …" at bounding box center [1024, 383] width 613 height 408
copy div "Senior Graphic Designer Astra International Toyota March 2025 - September 2025 …"
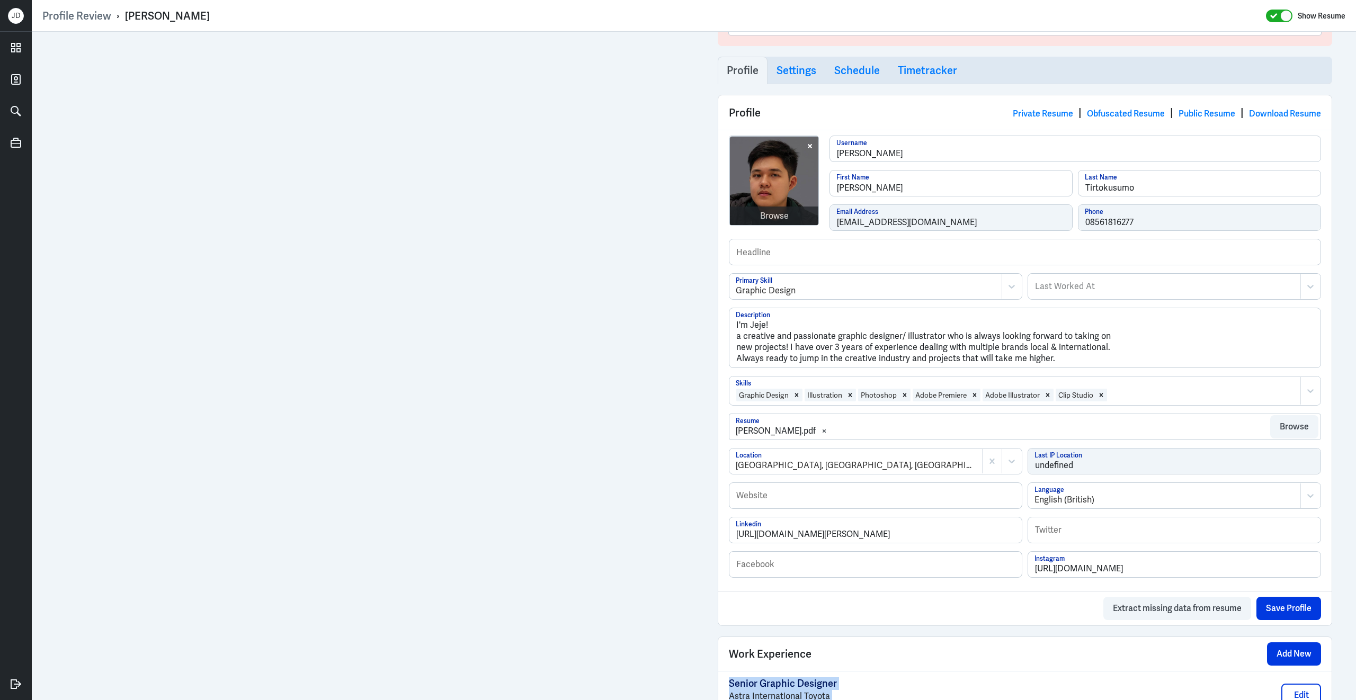
scroll to position [0, 0]
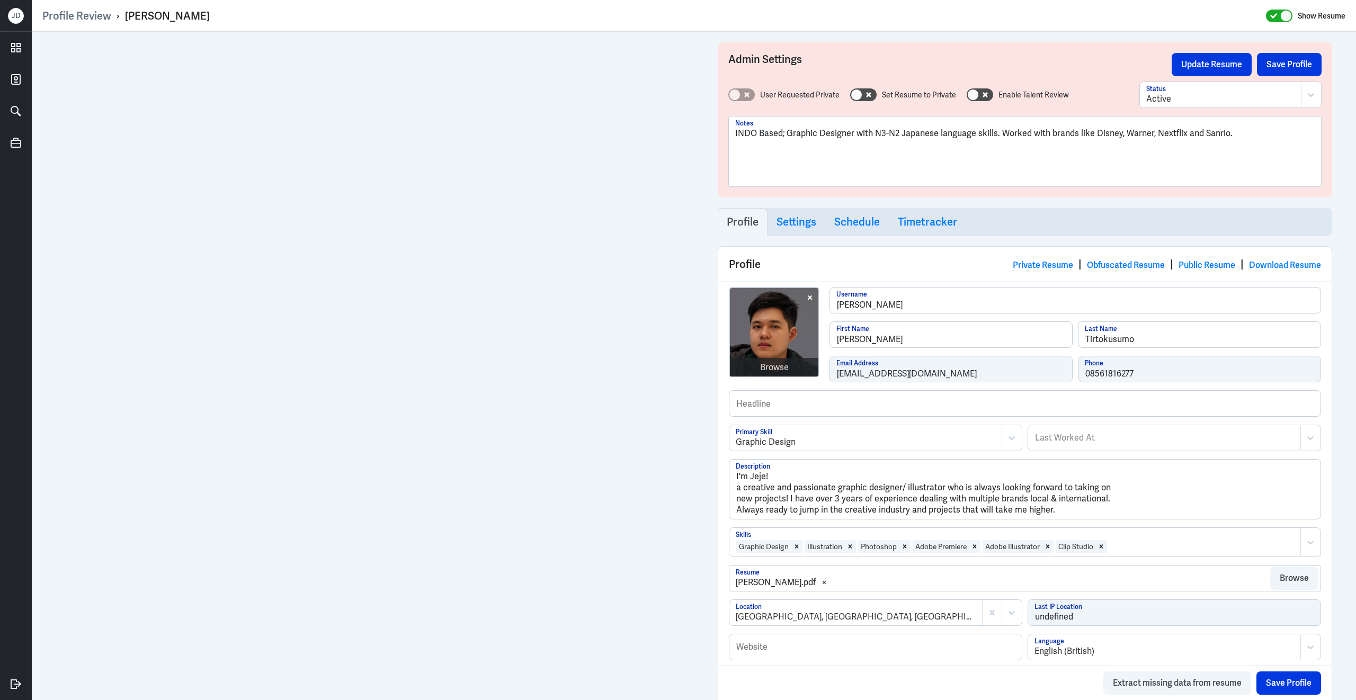
drag, startPoint x: 124, startPoint y: 16, endPoint x: 284, endPoint y: 15, distance: 159.9
click at [284, 15] on div "Profile Review › Jeremy Tirtokusumo Show Resume" at bounding box center [693, 16] width 1303 height 14
copy div "Jeremy Tirtokusumo"
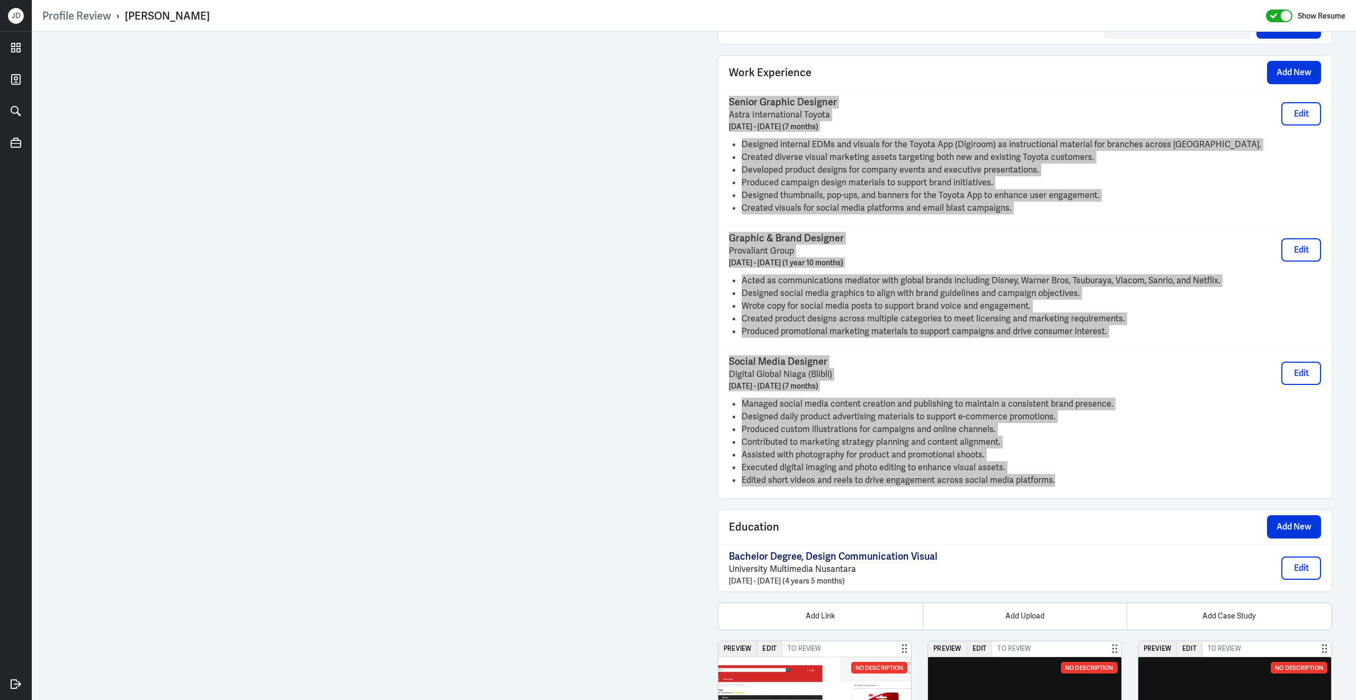
scroll to position [748, 0]
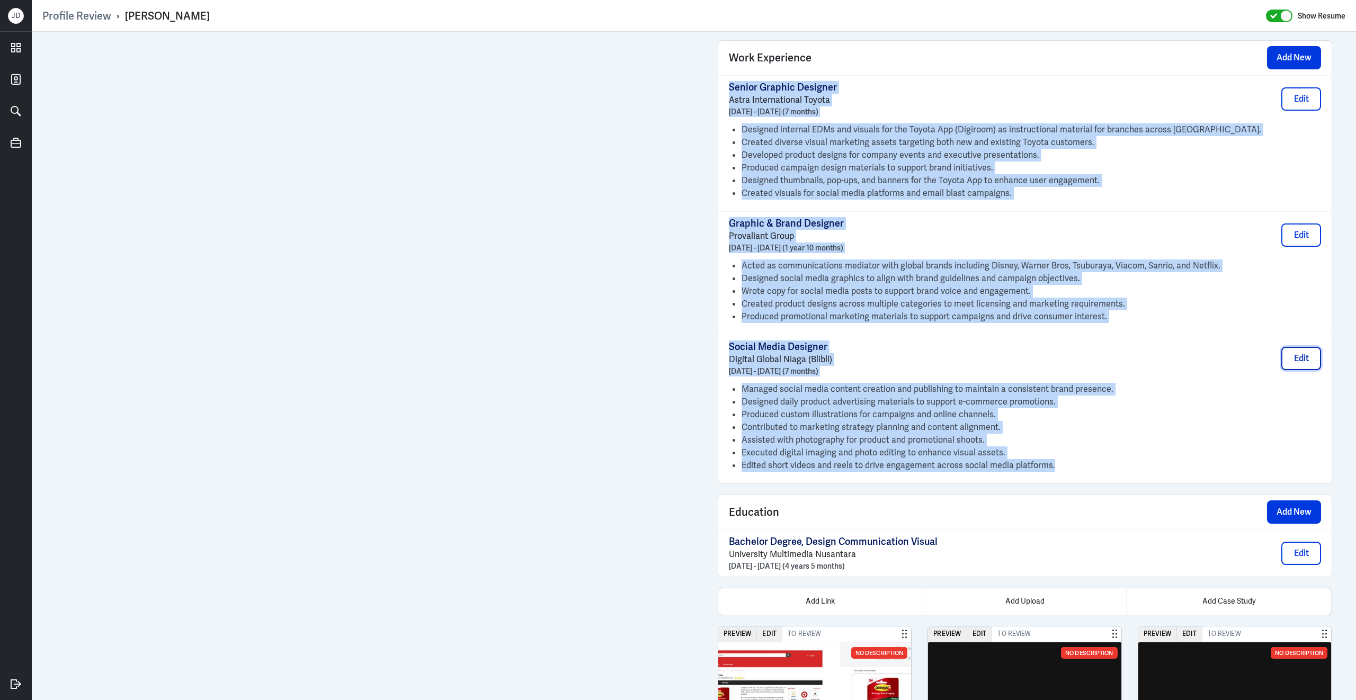
click at [1296, 367] on button "Edit" at bounding box center [1301, 358] width 40 height 23
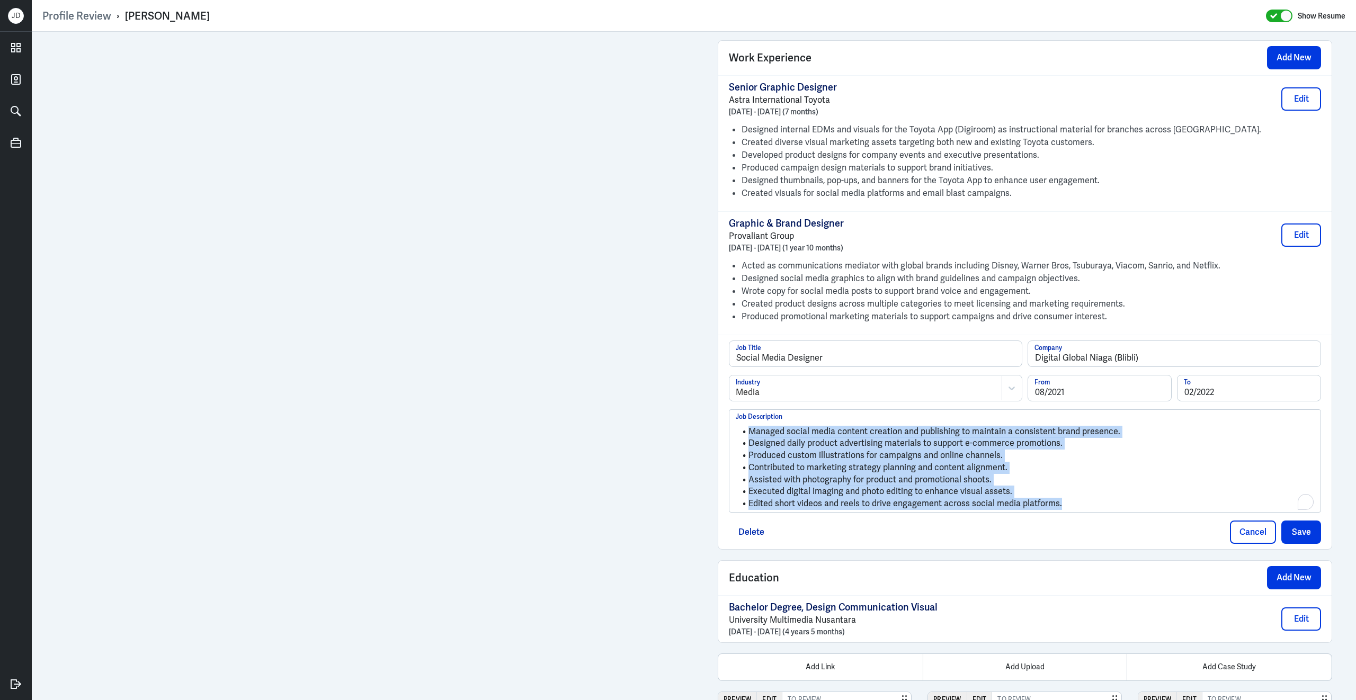
drag, startPoint x: 1065, startPoint y: 510, endPoint x: 745, endPoint y: 427, distance: 330.9
click at [745, 427] on div "Managed social media content creation and publishing to maintain a consistent b…" at bounding box center [1024, 461] width 591 height 102
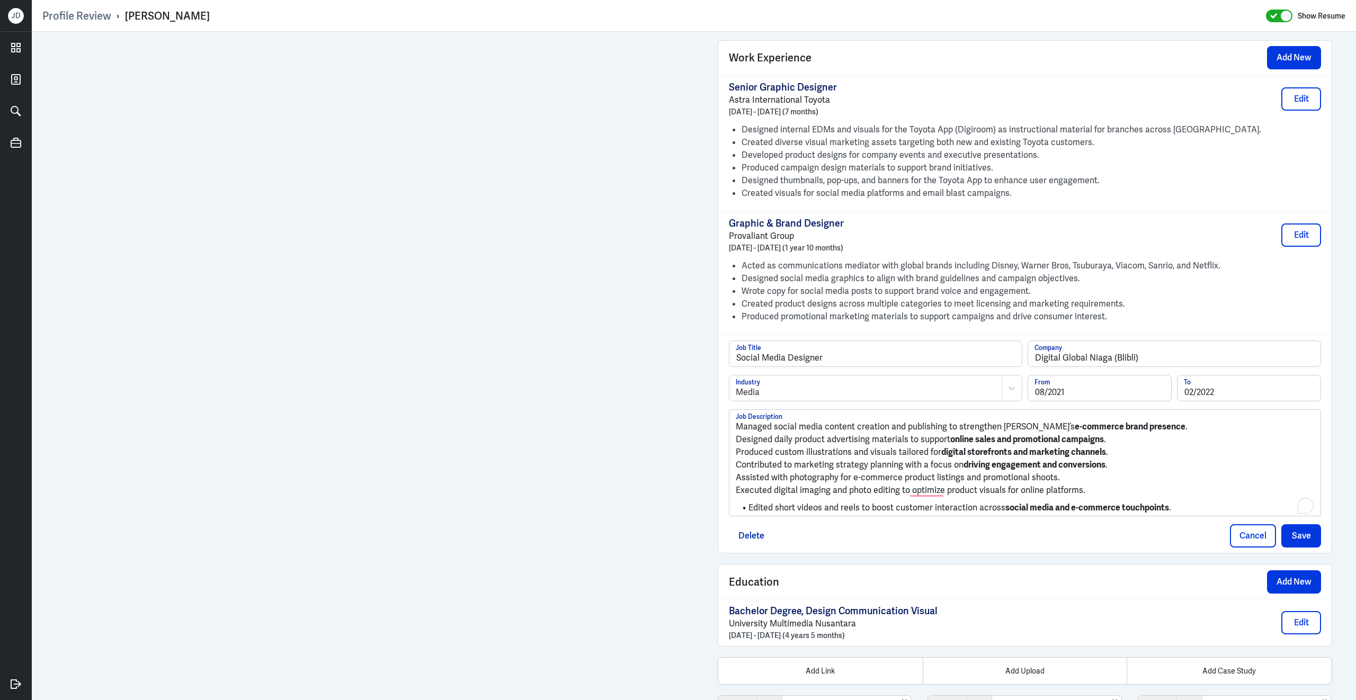
click at [737, 433] on p "Managed social media content creation and publishing to strengthen Blibli’s e-c…" at bounding box center [1025, 426] width 578 height 13
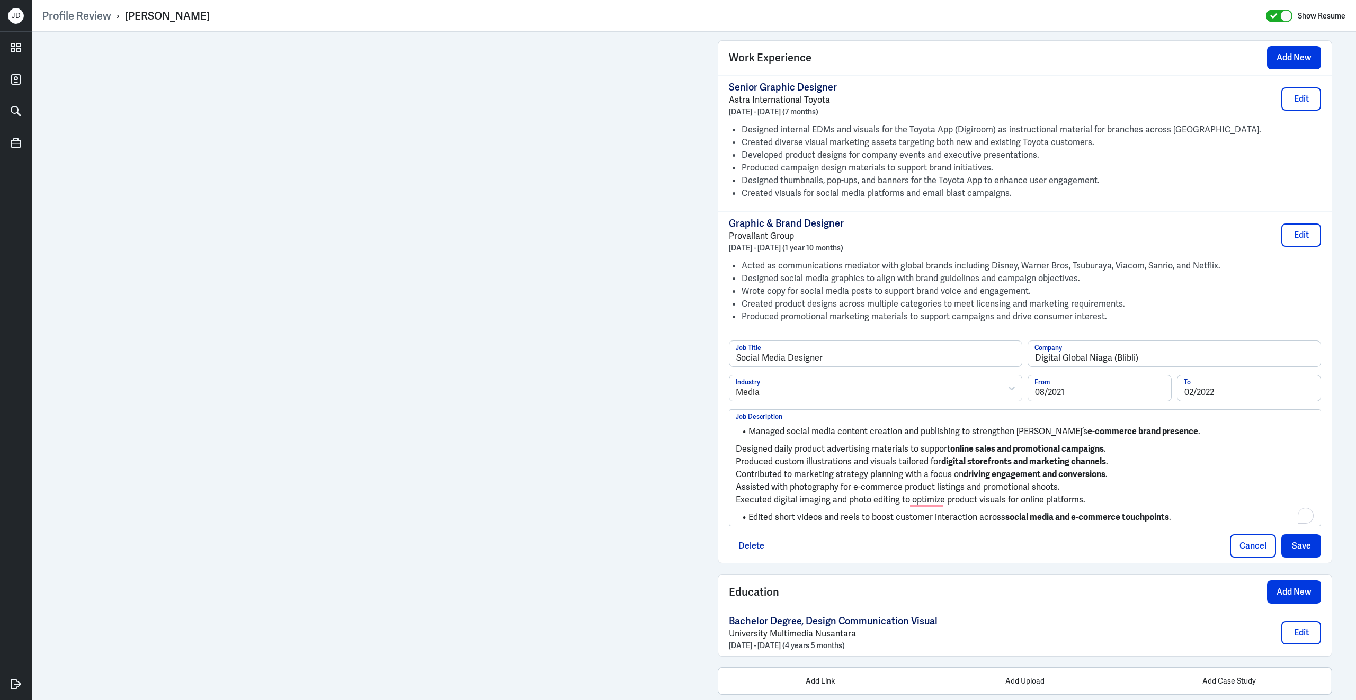
click at [737, 455] on p "Designed daily product advertising materials to support online sales and promot…" at bounding box center [1025, 449] width 578 height 13
click at [737, 468] on p "Produced custom illustrations and visuals tailored for digital storefronts and …" at bounding box center [1025, 461] width 578 height 13
click at [736, 480] on p "Contributed to marketing strategy planning with a focus on driving engagement a…" at bounding box center [1025, 473] width 578 height 13
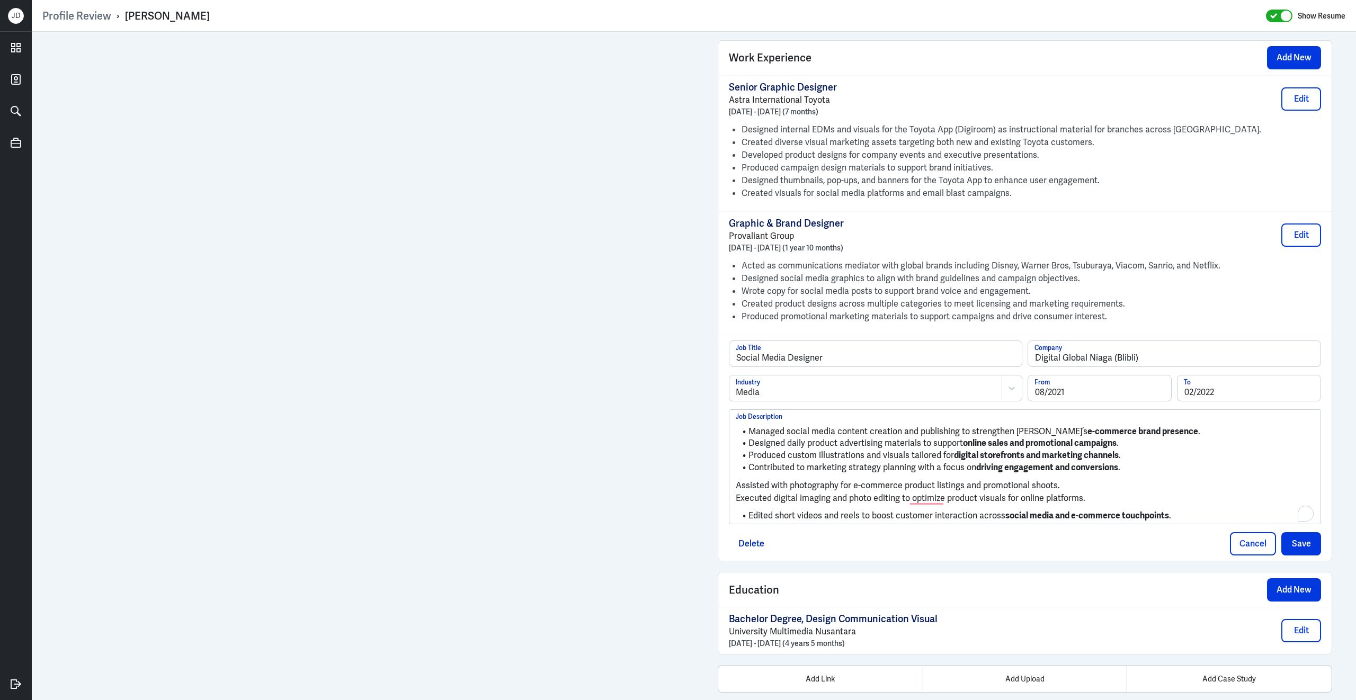
click at [736, 492] on p "Assisted with photography for e-commerce product listings and promotional shoot…" at bounding box center [1025, 485] width 578 height 13
click at [737, 504] on p "Executed digital imaging and photo editing to optimize product visuals for onli…" at bounding box center [1025, 497] width 578 height 13
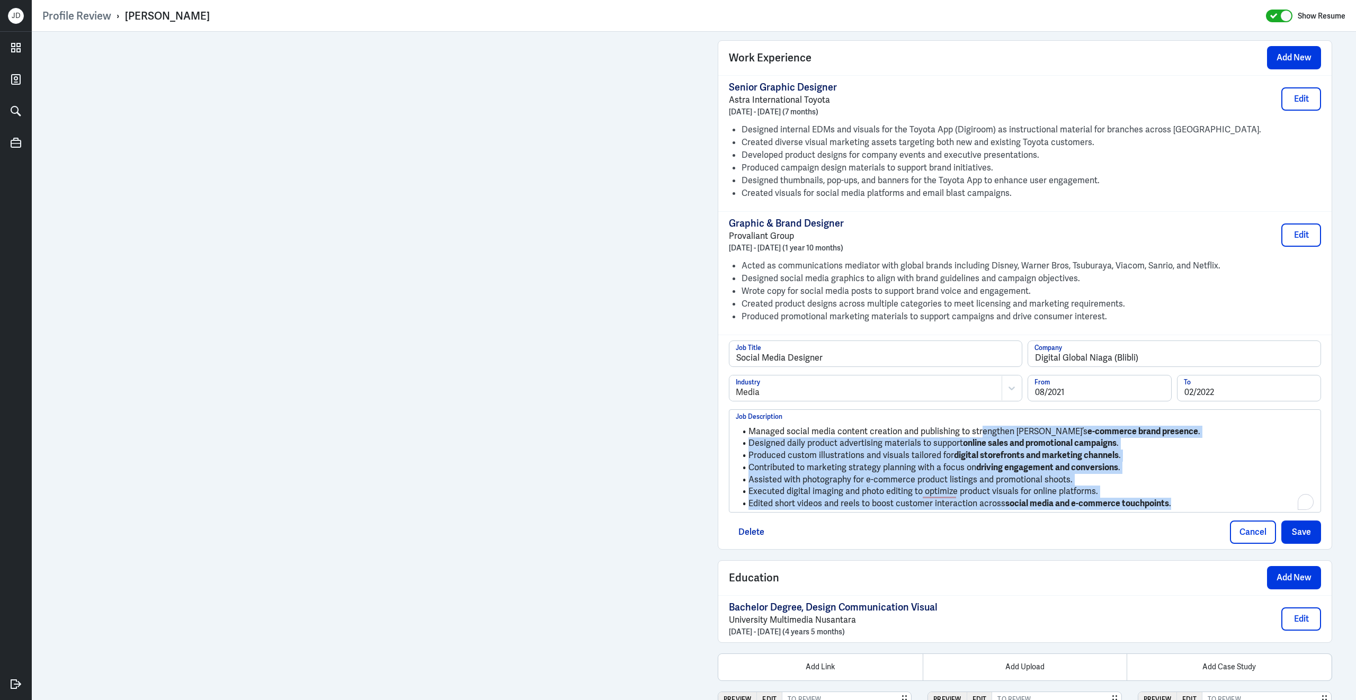
drag, startPoint x: 1181, startPoint y: 512, endPoint x: 979, endPoint y: 435, distance: 216.6
click at [979, 435] on ul "Managed social media content creation and publishing to strengthen Blibli’s e-c…" at bounding box center [1025, 464] width 578 height 89
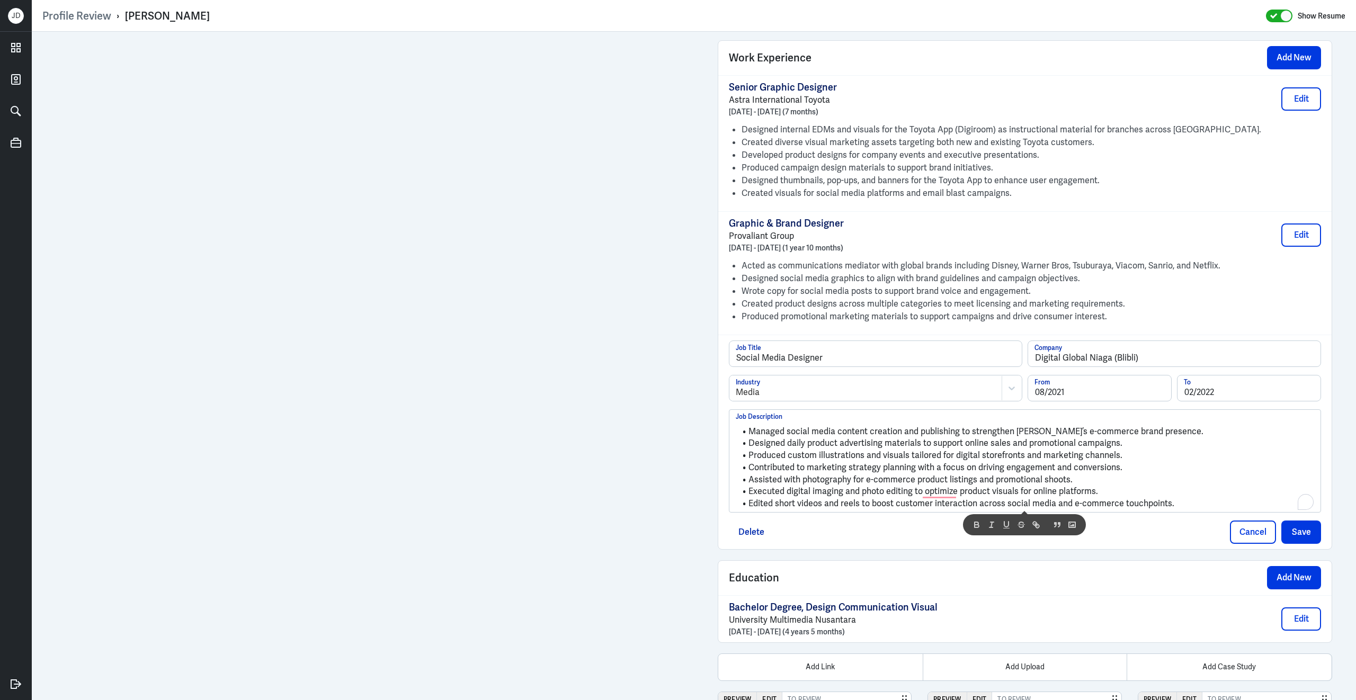
click at [1205, 462] on li "Produced custom illustrations and visuals tailored for digital storefronts and …" at bounding box center [1025, 456] width 578 height 12
click at [1296, 539] on button "Save" at bounding box center [1301, 532] width 40 height 23
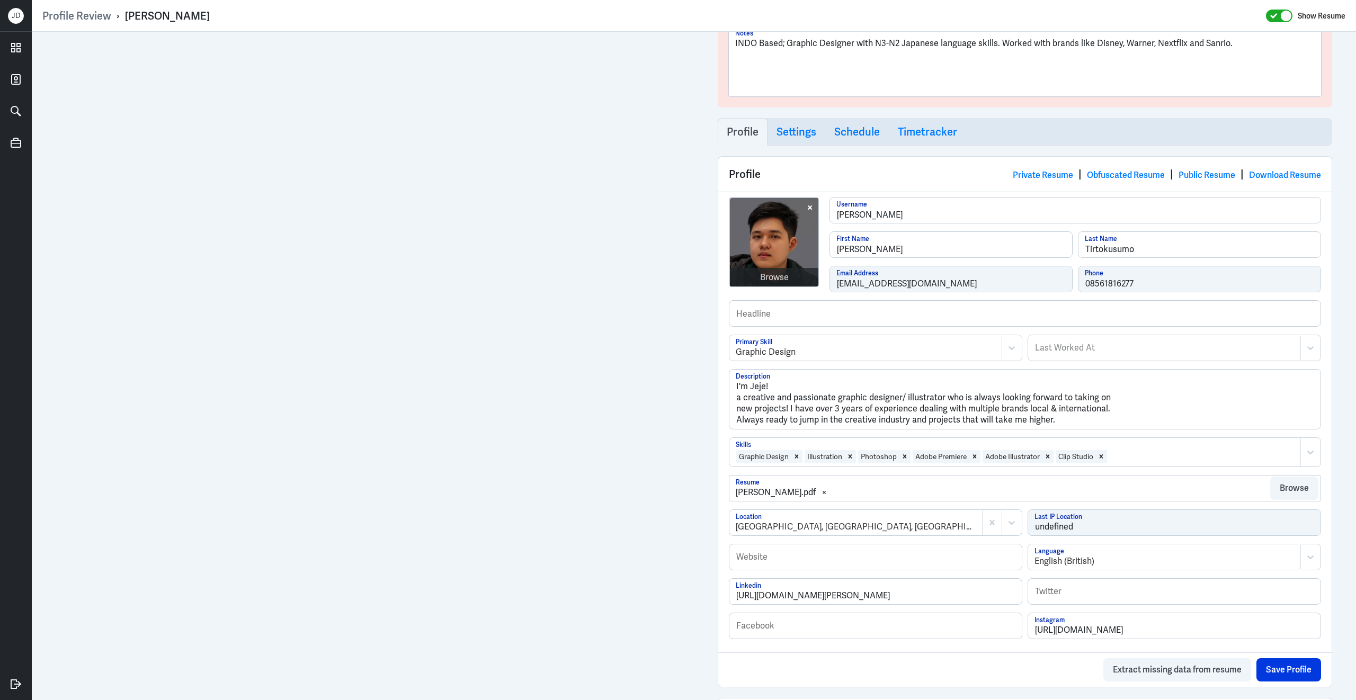
scroll to position [92, 0]
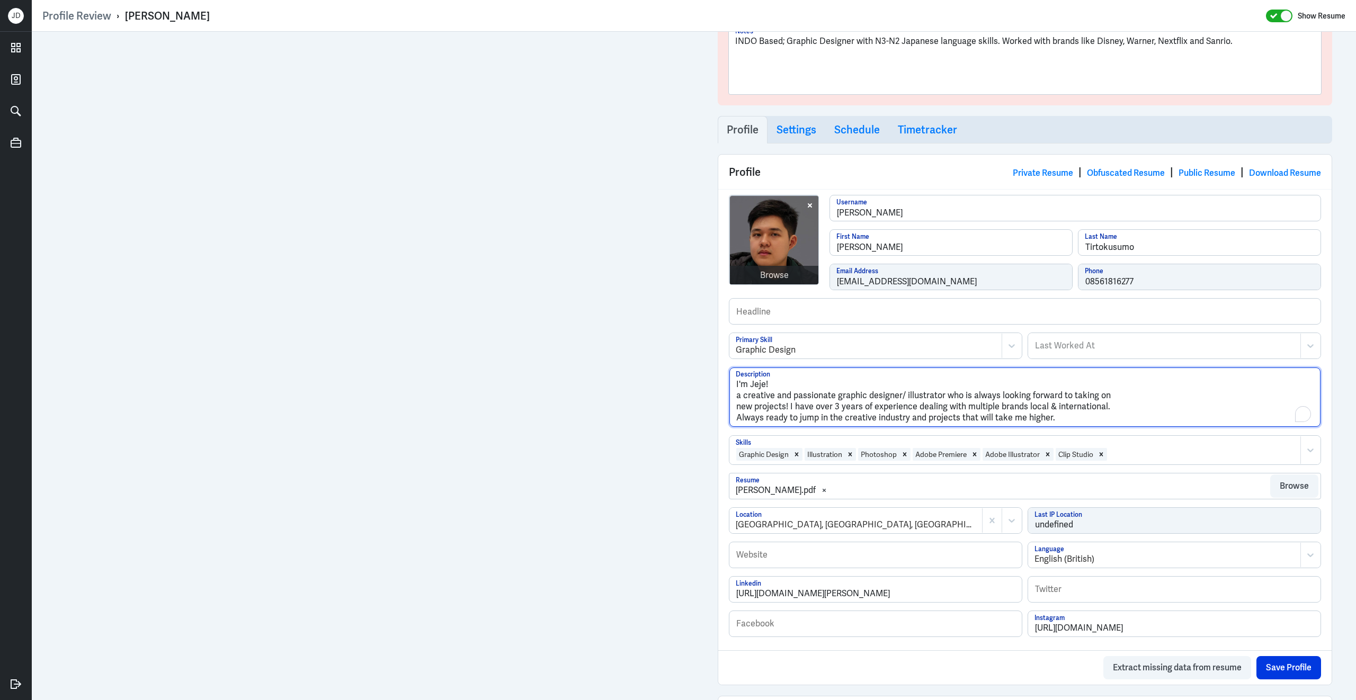
drag, startPoint x: 1068, startPoint y: 425, endPoint x: 720, endPoint y: 383, distance: 350.5
click at [720, 383] on div "Browse jeremy-tirtokusumo Username Jeremy First Name Tirtokusumo Last Name jjer…" at bounding box center [1024, 419] width 613 height 461
paste textarea "Jeremy Tirtokusumo is a Japanese bilingual Senior Graphic Designer with extensi…"
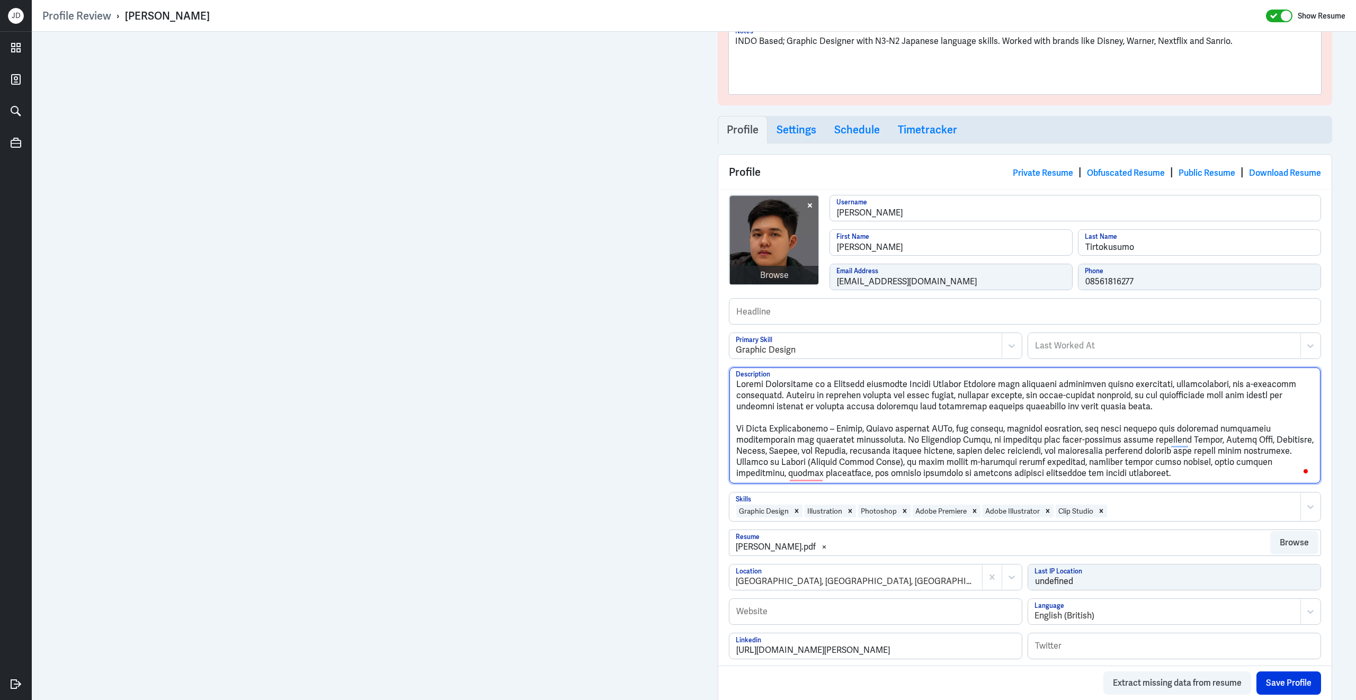
drag, startPoint x: 830, startPoint y: 389, endPoint x: 903, endPoint y: 389, distance: 72.6
click at [827, 436] on textarea "Description" at bounding box center [1024, 426] width 591 height 116
type textarea "Jeremy Tirtokusumo is a Japanese bilingual Senior Graphic Designer with extensi…"
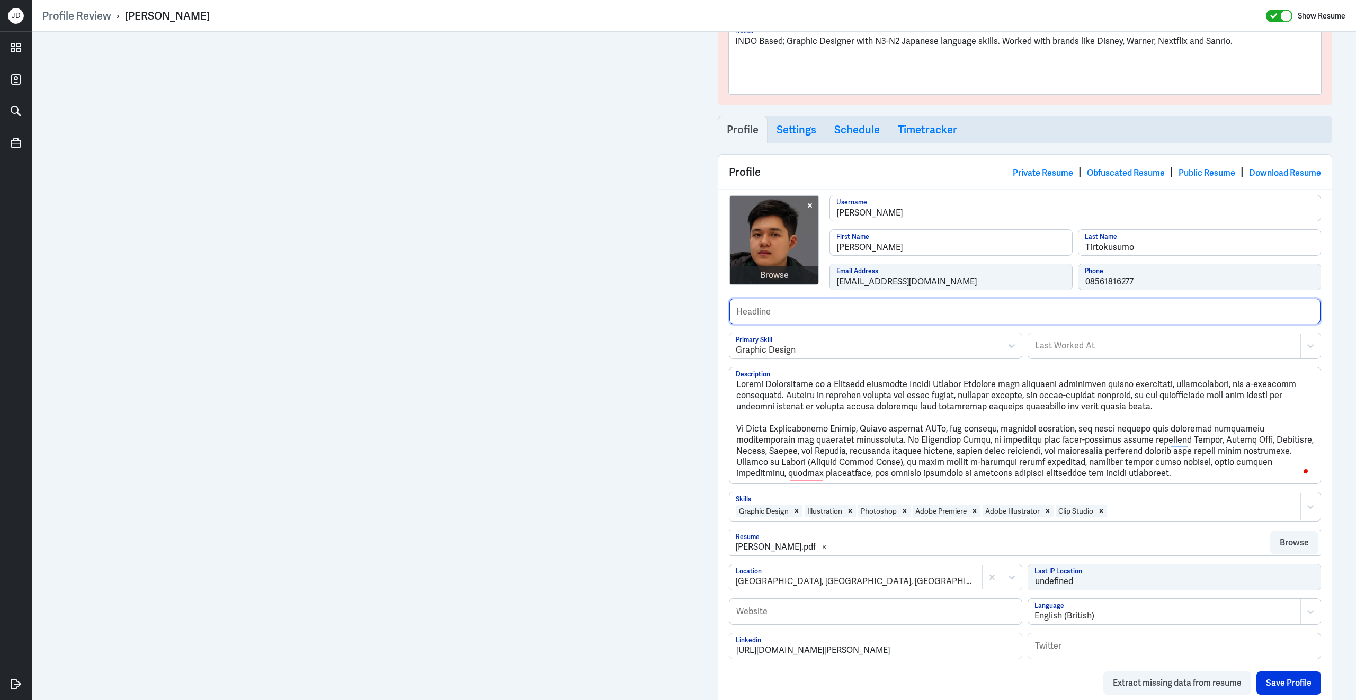
click at [793, 319] on input "text" at bounding box center [1024, 311] width 591 height 25
type input "H"
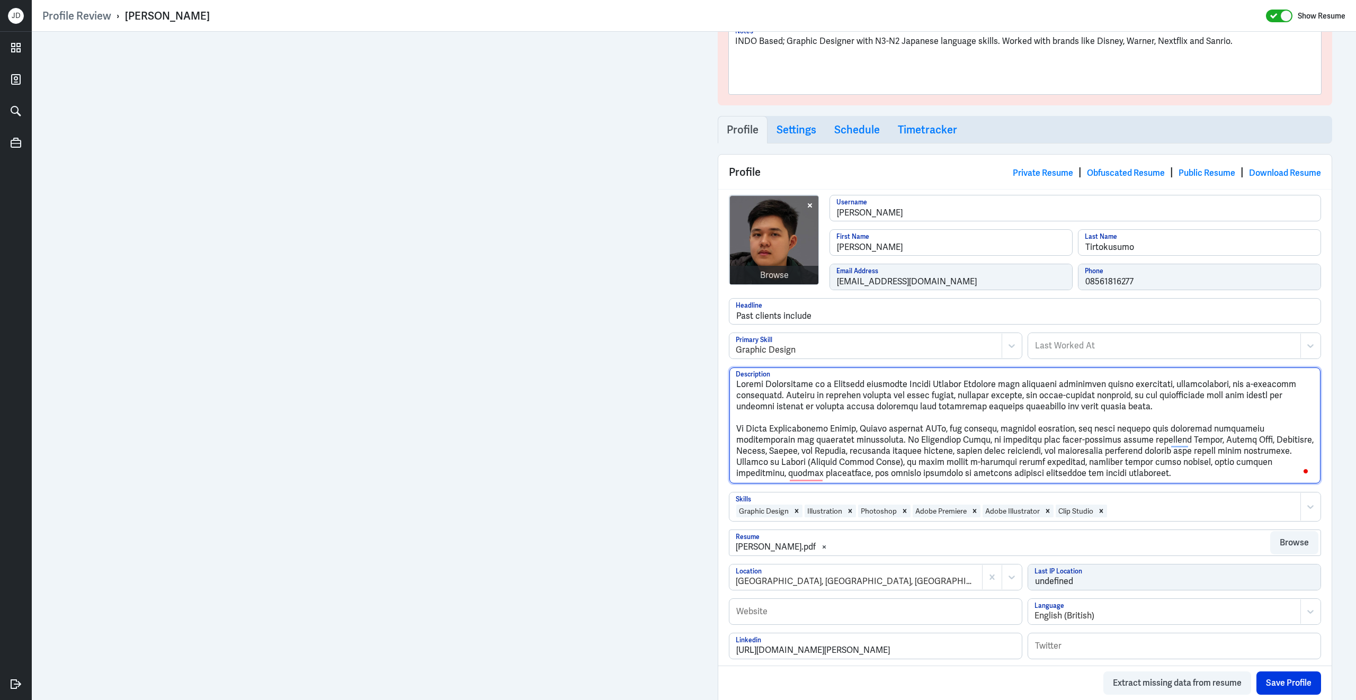
click at [1117, 396] on textarea "Description" at bounding box center [1024, 426] width 591 height 116
drag, startPoint x: 1114, startPoint y: 443, endPoint x: 762, endPoint y: 454, distance: 351.8
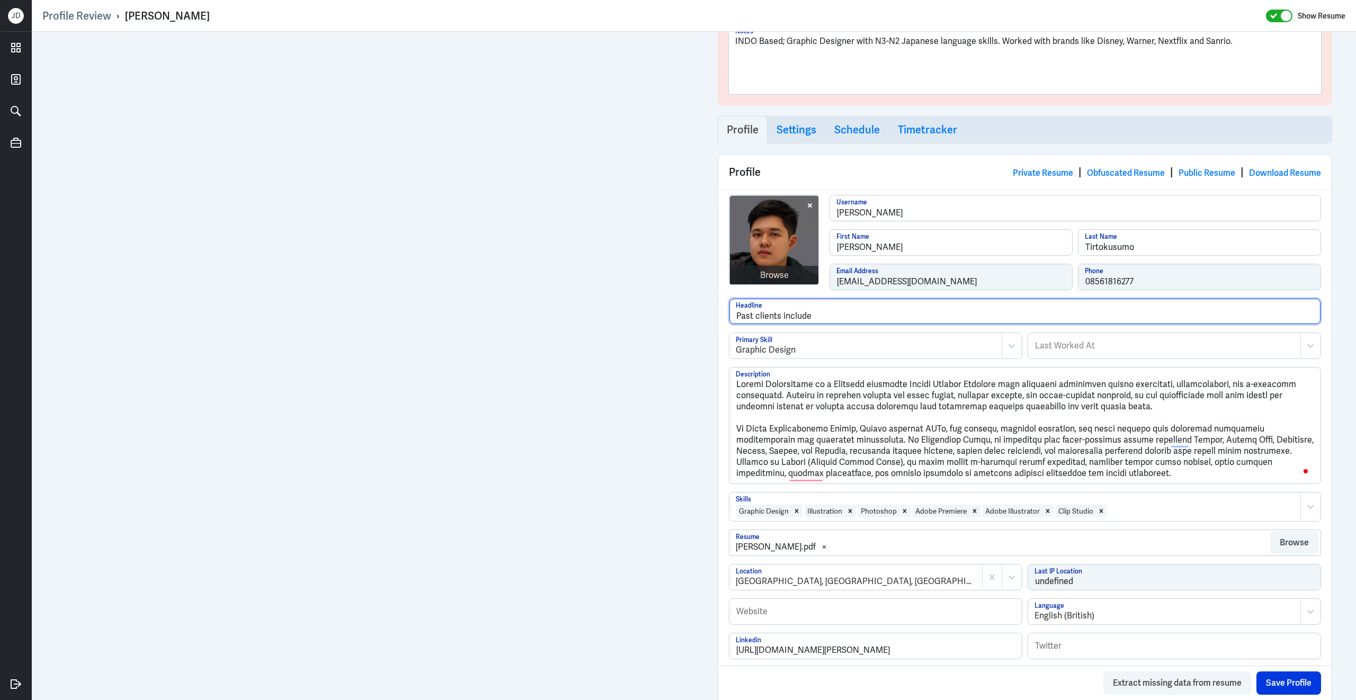
click at [838, 319] on input "Past clients include" at bounding box center [1024, 311] width 591 height 25
paste input "Disney, Warner Bros, Tsuburaya, Viacom, Sanrio, and Netflix"
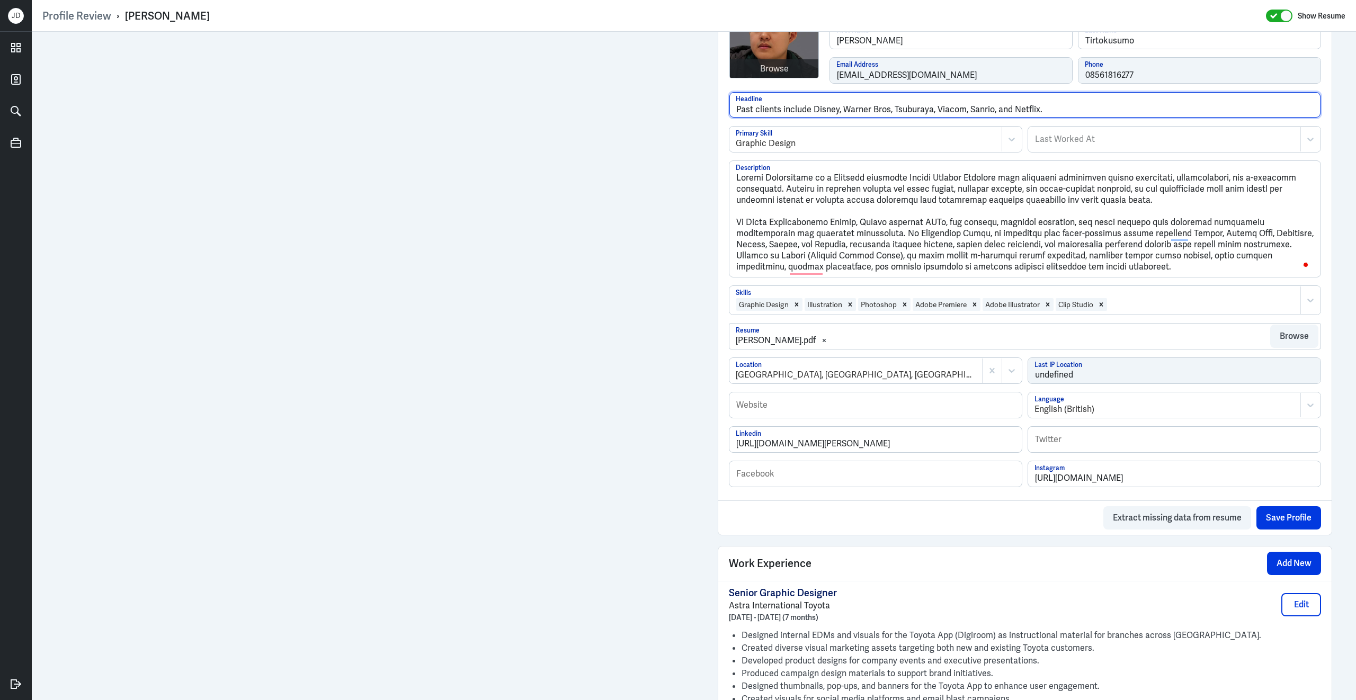
scroll to position [0, 0]
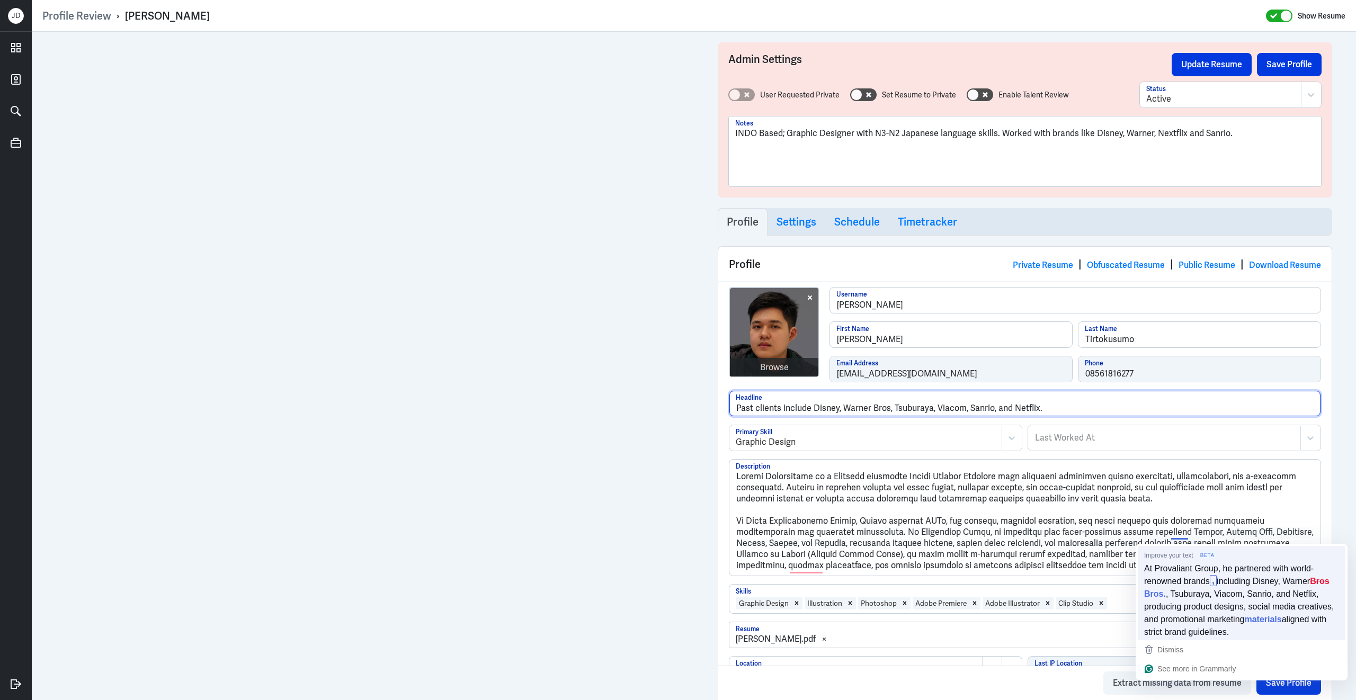
type input "Past clients include Disney, Warner Bros, Tsuburaya, Viacom, Sanrio, and Netfli…"
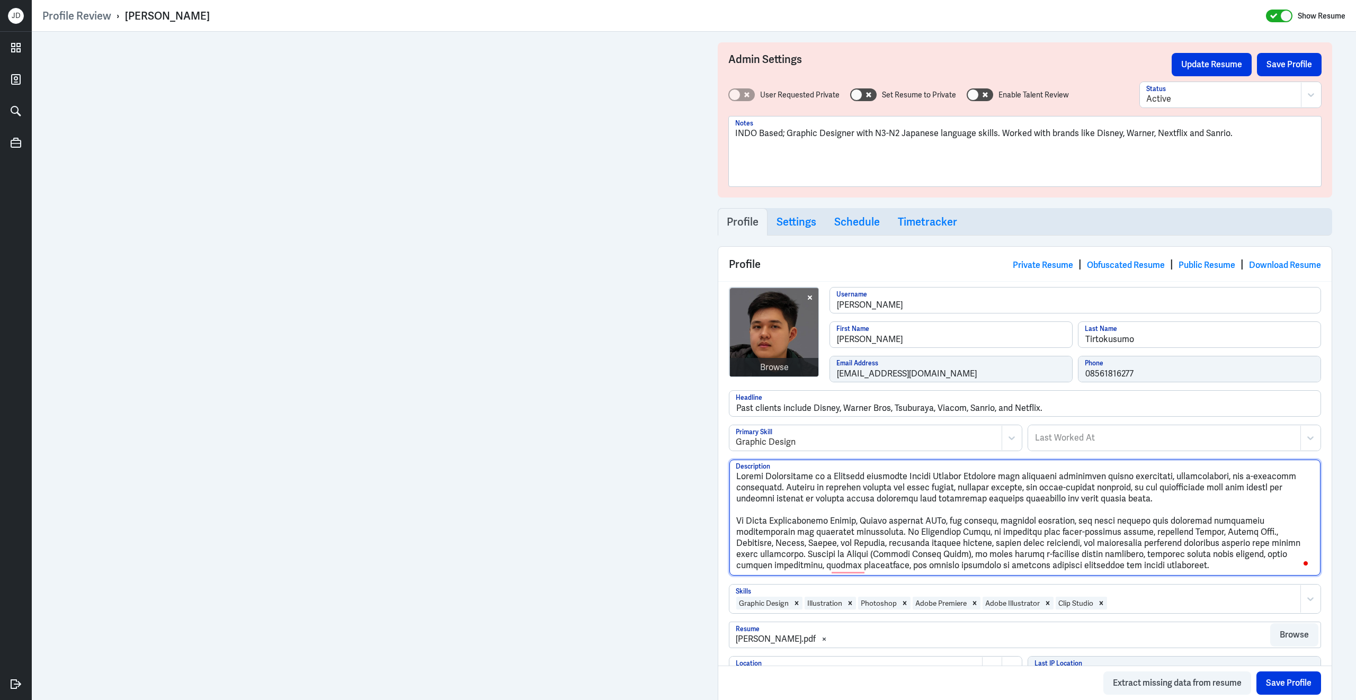
click at [738, 526] on textarea "Description" at bounding box center [1024, 518] width 591 height 116
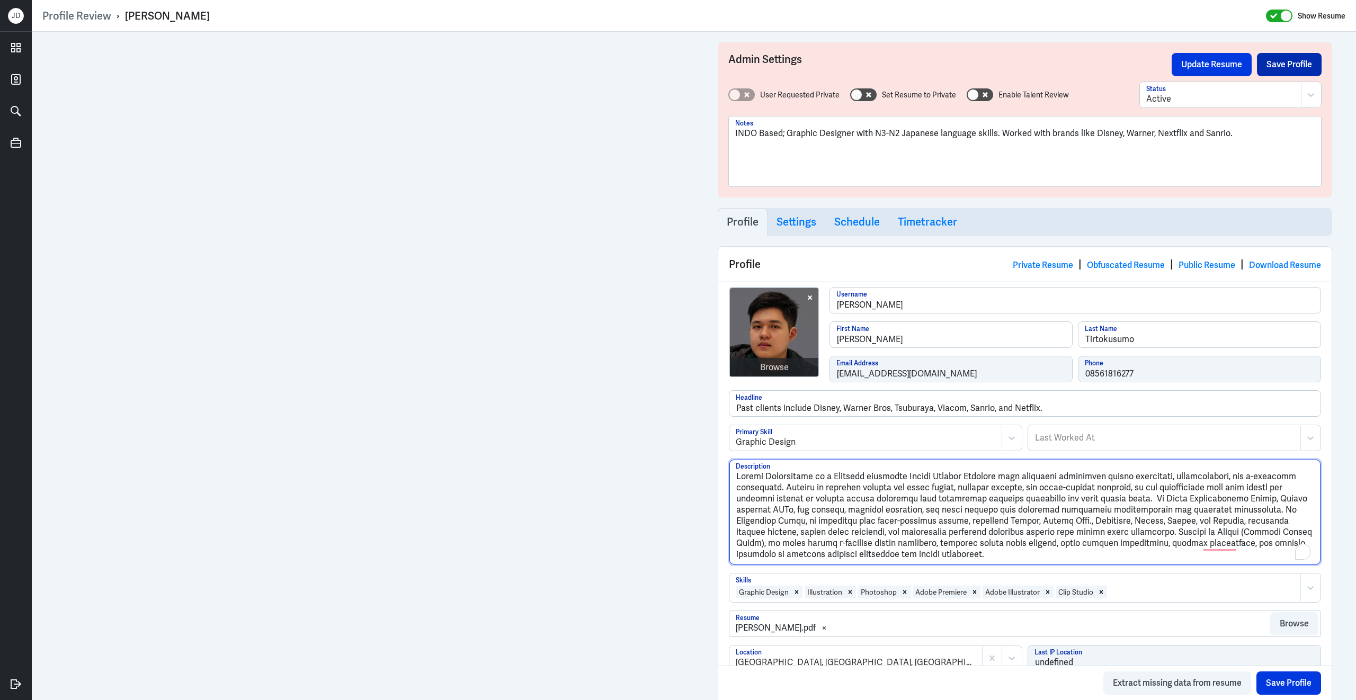
type textarea "Jeremy Tirtokusumo is a Japanese bilingual Senior Graphic Designer with extensi…"
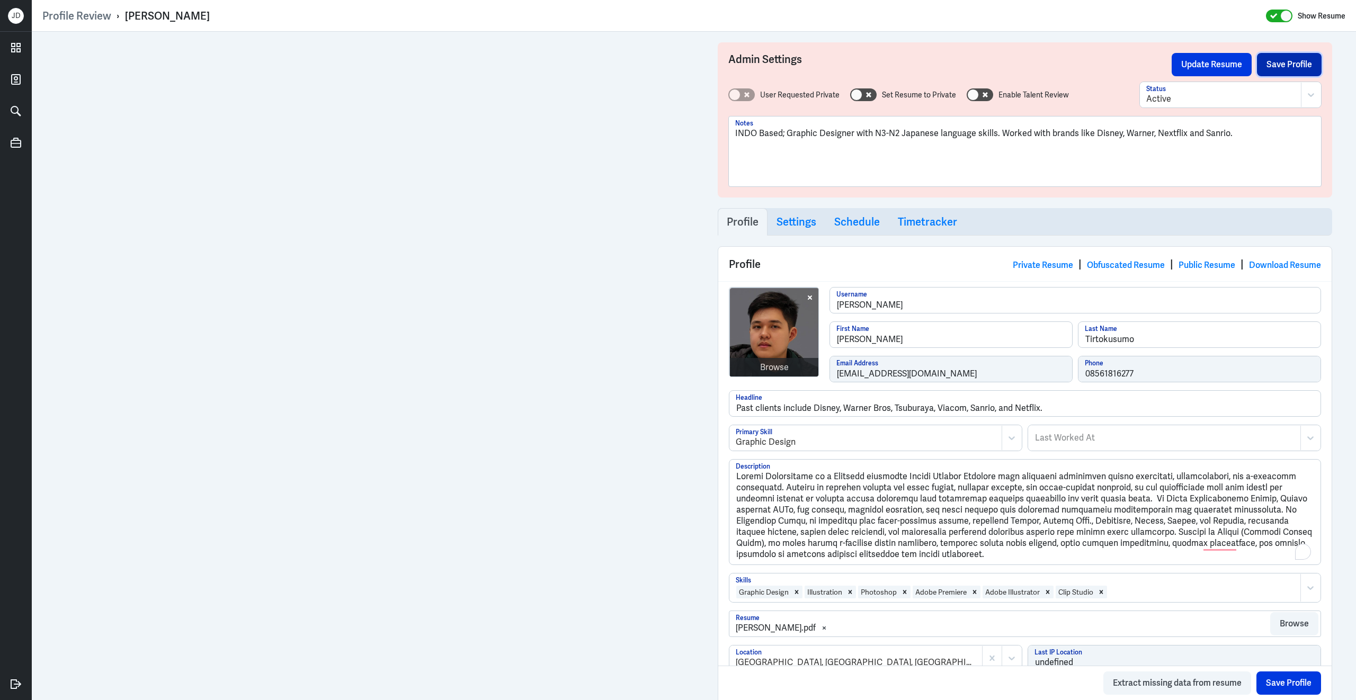
click at [1292, 58] on button "Save Profile" at bounding box center [1289, 64] width 65 height 23
click at [1228, 66] on button "Update Resume" at bounding box center [1211, 64] width 80 height 23
click at [1114, 267] on link "Obfuscated Resume" at bounding box center [1126, 264] width 78 height 11
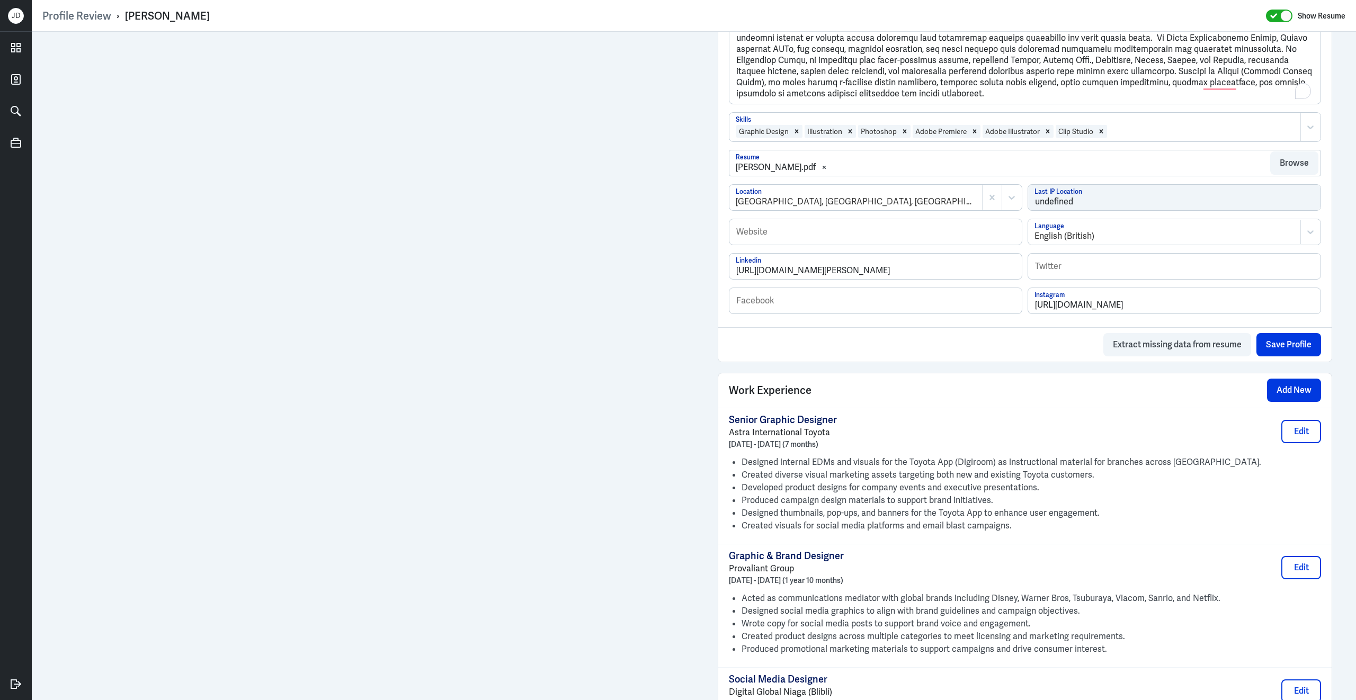
scroll to position [913, 0]
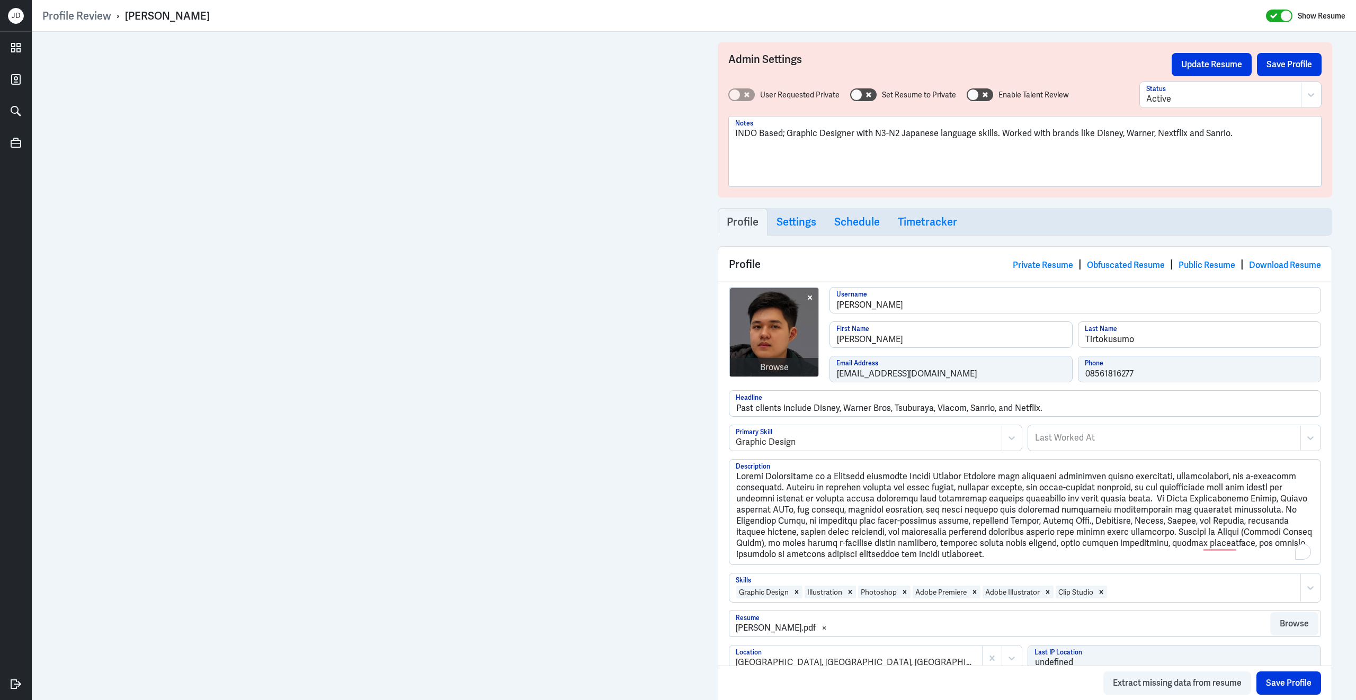
scroll to position [913, 0]
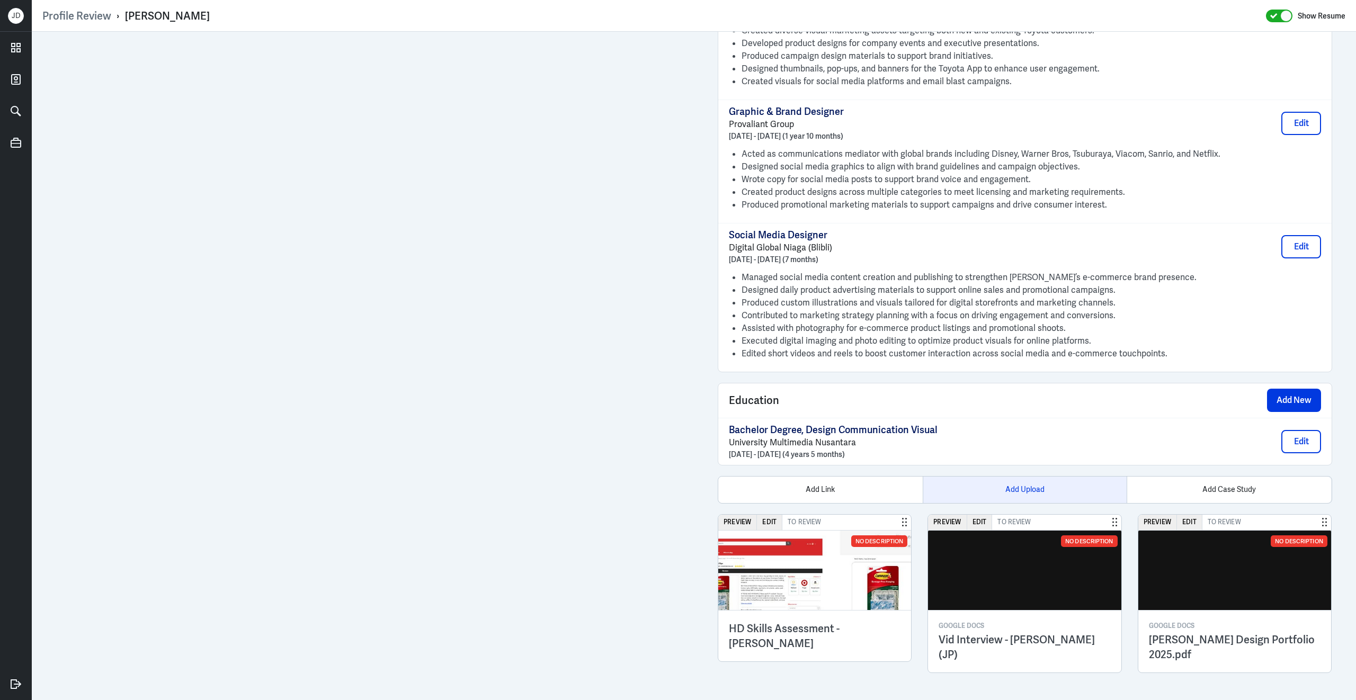
click at [1007, 487] on div "Add Upload" at bounding box center [1025, 490] width 204 height 26
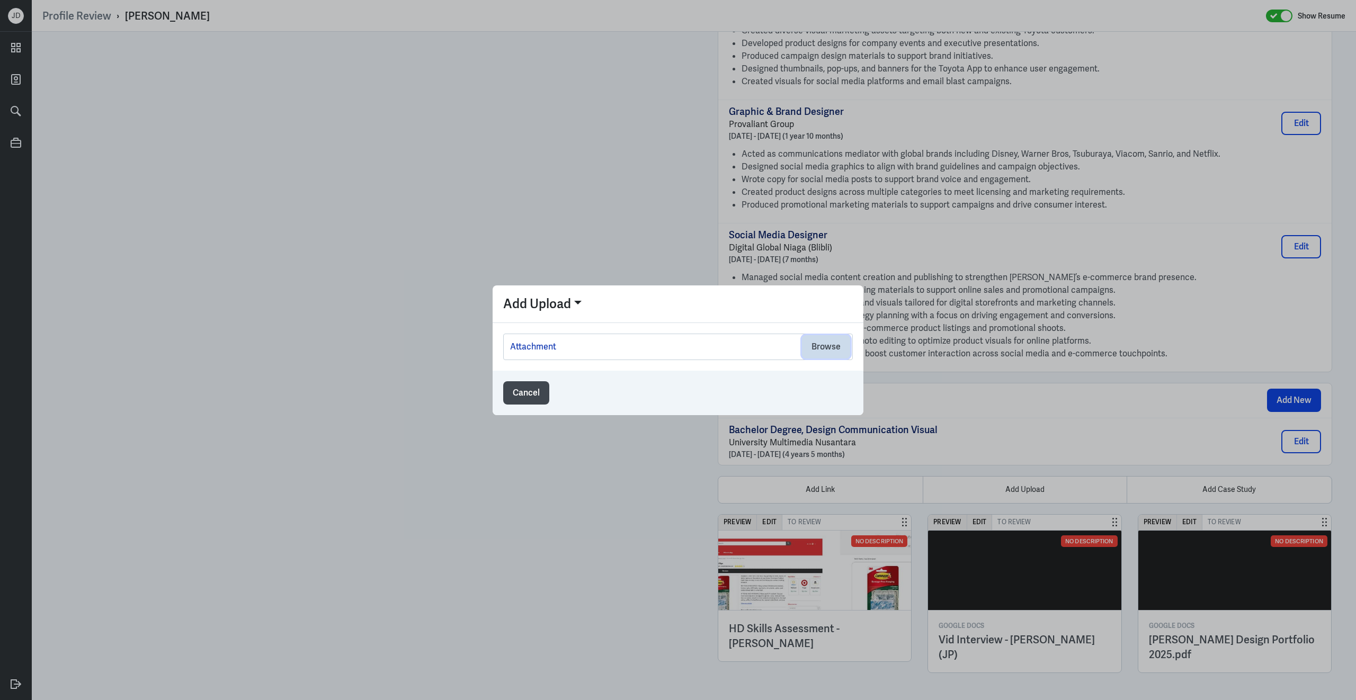
click at [826, 346] on button "Browse" at bounding box center [826, 346] width 48 height 23
drag, startPoint x: 971, startPoint y: 661, endPoint x: 937, endPoint y: 644, distance: 37.9
click at [937, 644] on div at bounding box center [678, 350] width 1356 height 700
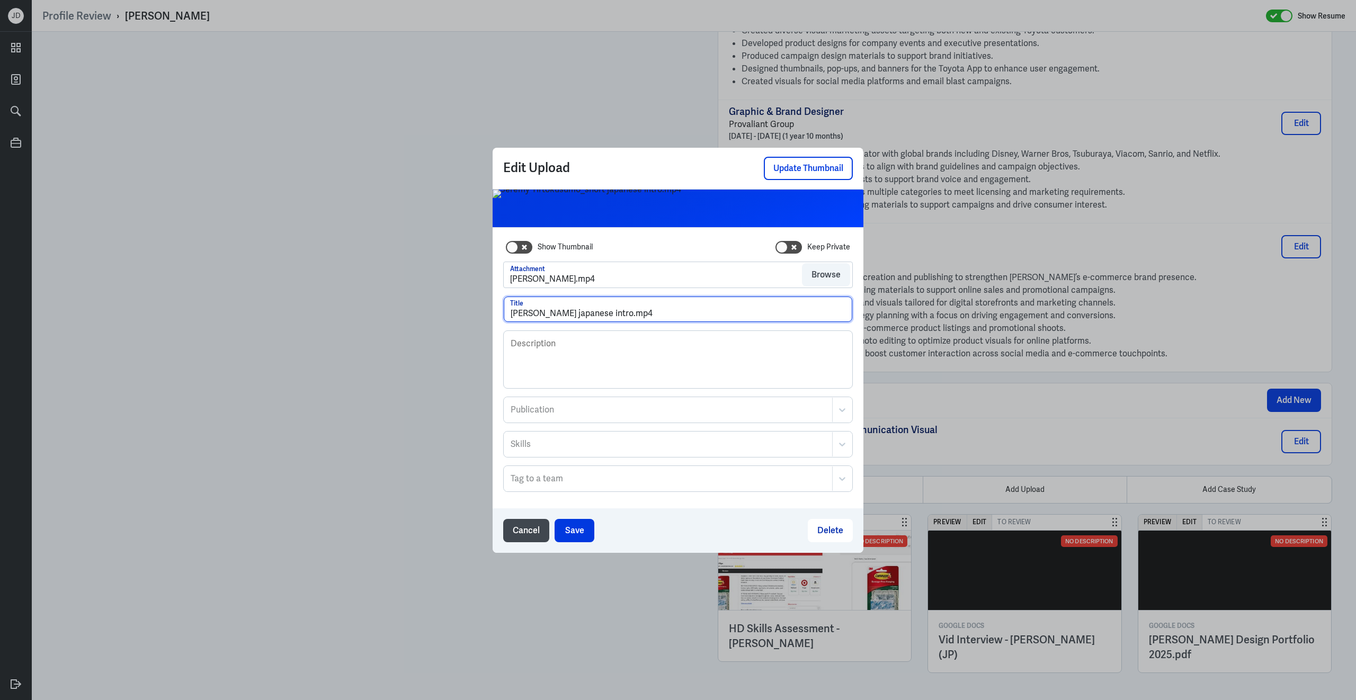
click at [511, 317] on input "Jeremy Tirtokusumo_short japanese intro.mp4" at bounding box center [678, 309] width 348 height 25
drag, startPoint x: 644, startPoint y: 316, endPoint x: 745, endPoint y: 316, distance: 100.1
click at [745, 316] on input "Vid Interview - Jeremy Tirtokusumo_short japanese intro.mp4" at bounding box center [678, 309] width 348 height 25
type input "Vid Interview - Jeremy Tirtokusumo (Japanese)"
click at [587, 530] on button "Save" at bounding box center [574, 530] width 40 height 23
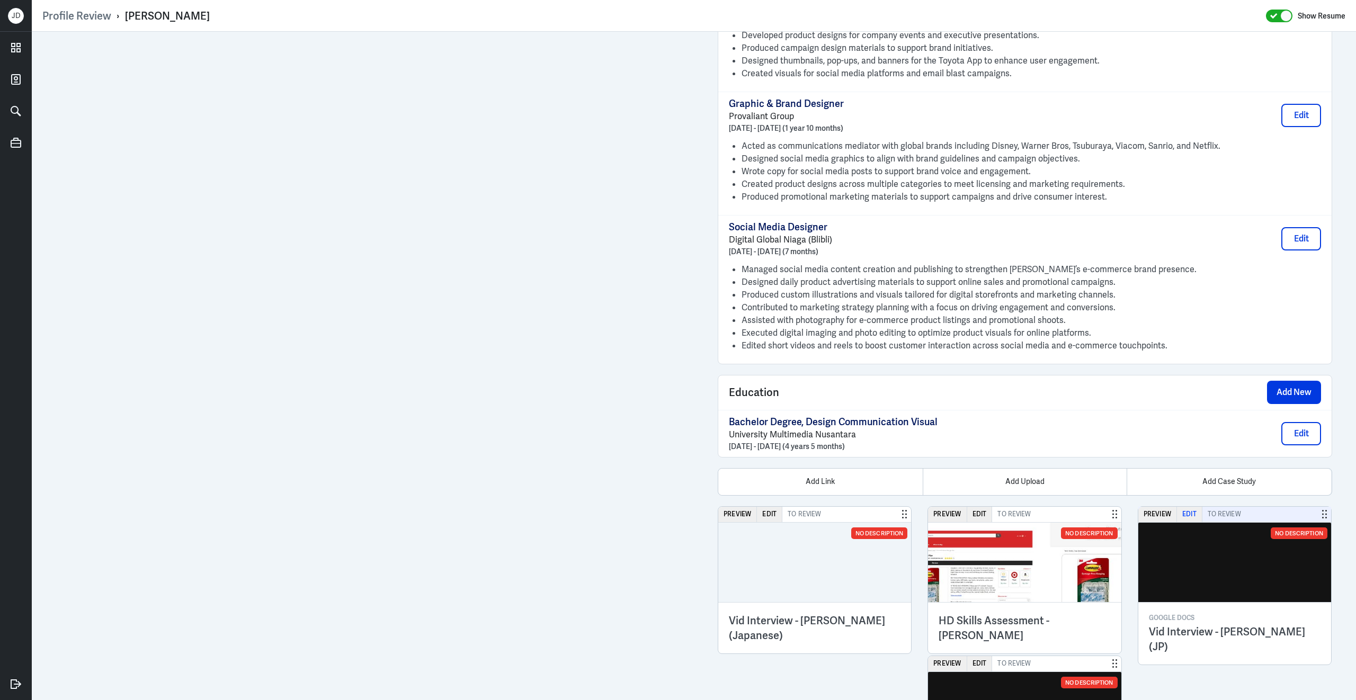
click at [1195, 522] on button "Edit" at bounding box center [1189, 514] width 25 height 15
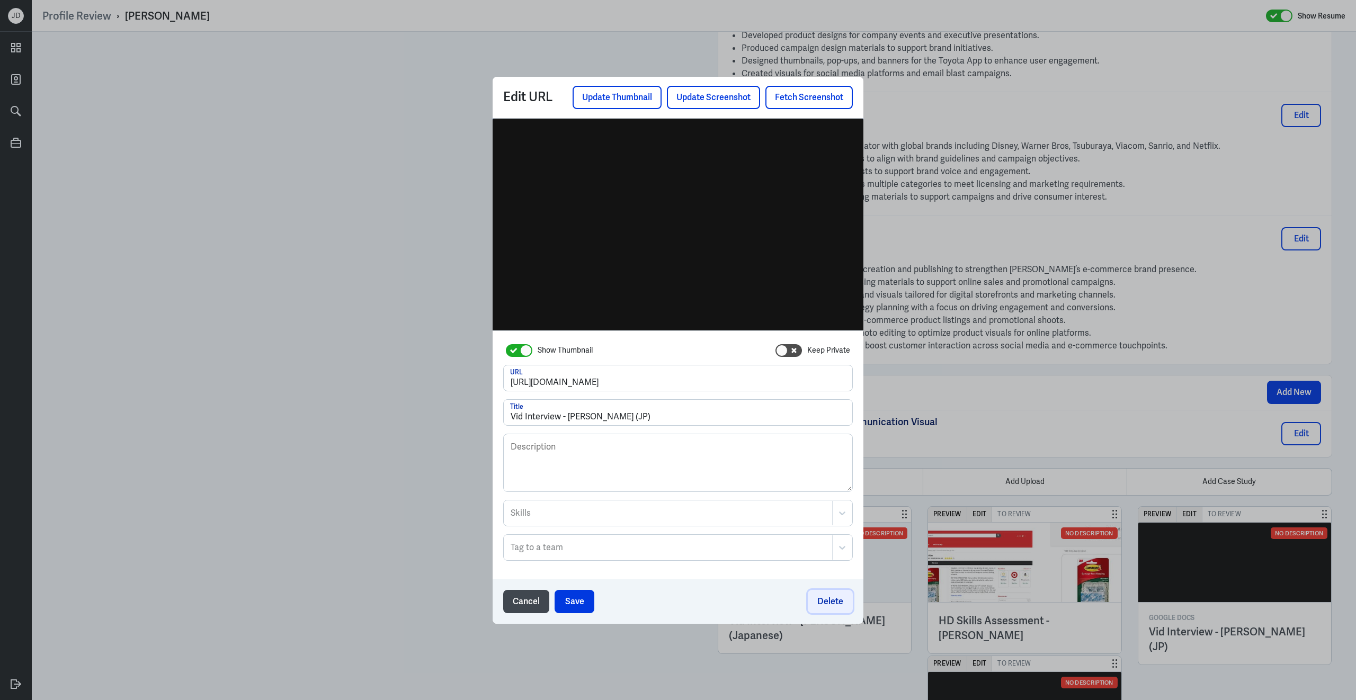
click at [838, 593] on button "Delete" at bounding box center [830, 601] width 45 height 23
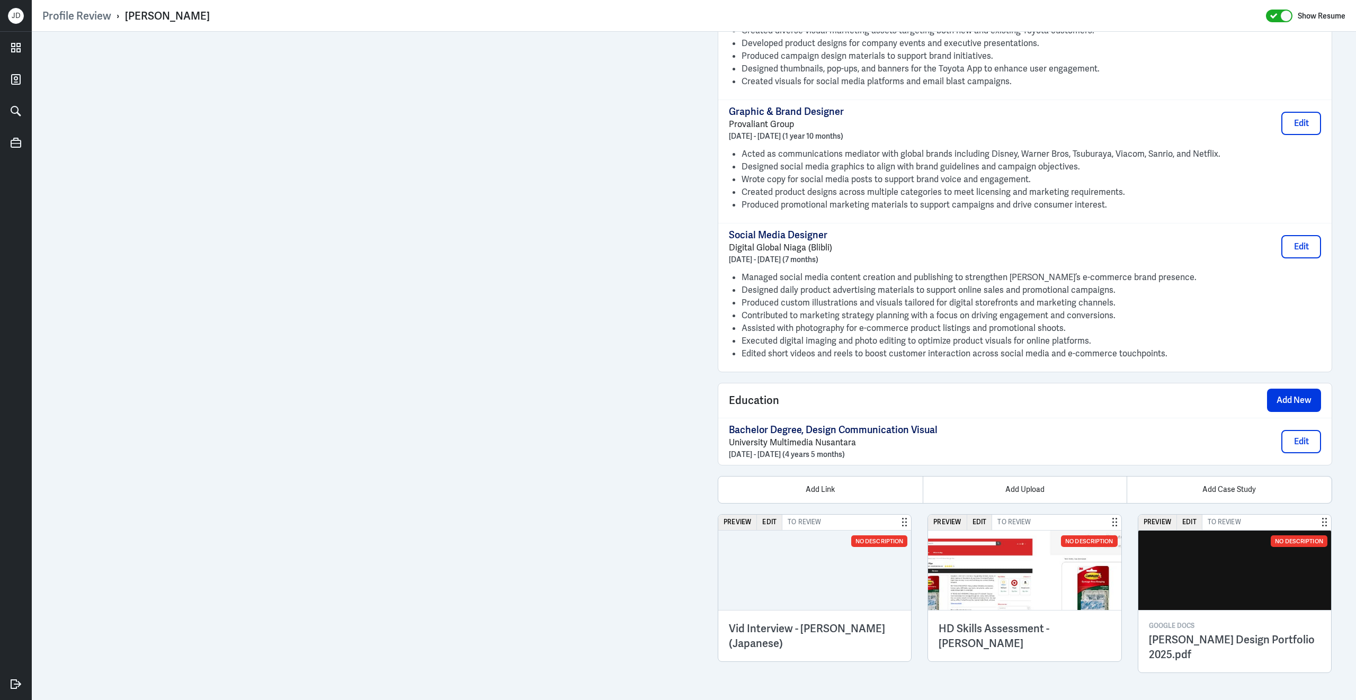
click at [1196, 655] on h3 "Jeremy Tirtokusumo Design Portfolio 2025.pdf" at bounding box center [1235, 647] width 172 height 30
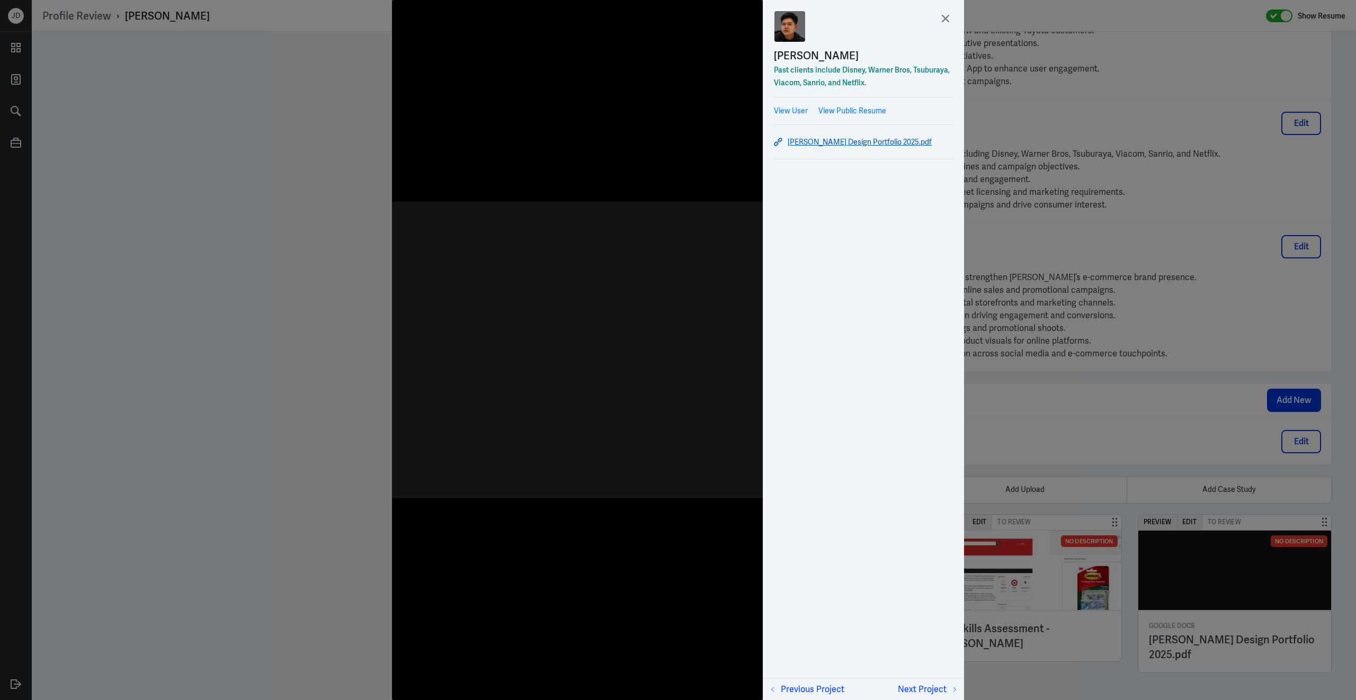
click at [871, 144] on link "Jeremy Tirtokusumo Design Portfolio 2025.pdf" at bounding box center [864, 142] width 180 height 13
click at [947, 16] on icon at bounding box center [945, 18] width 6 height 6
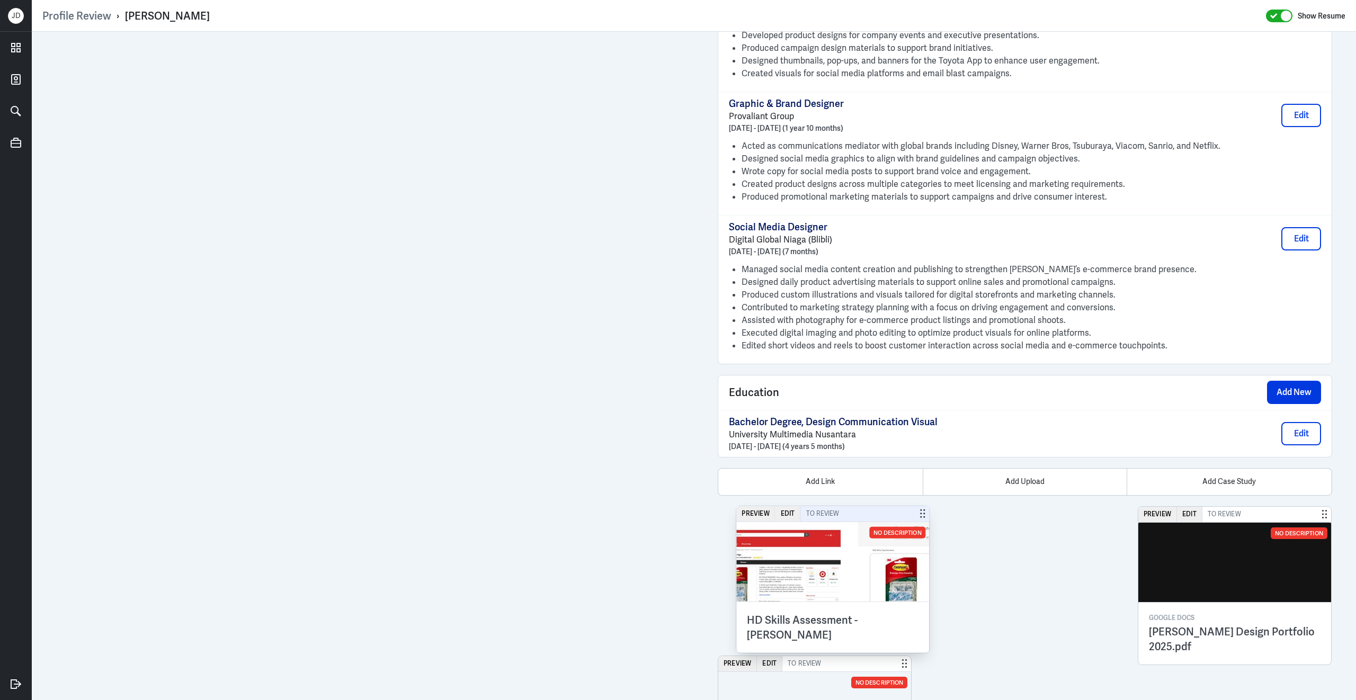
click at [880, 519] on div "Preview Edit To Review" at bounding box center [832, 514] width 193 height 16
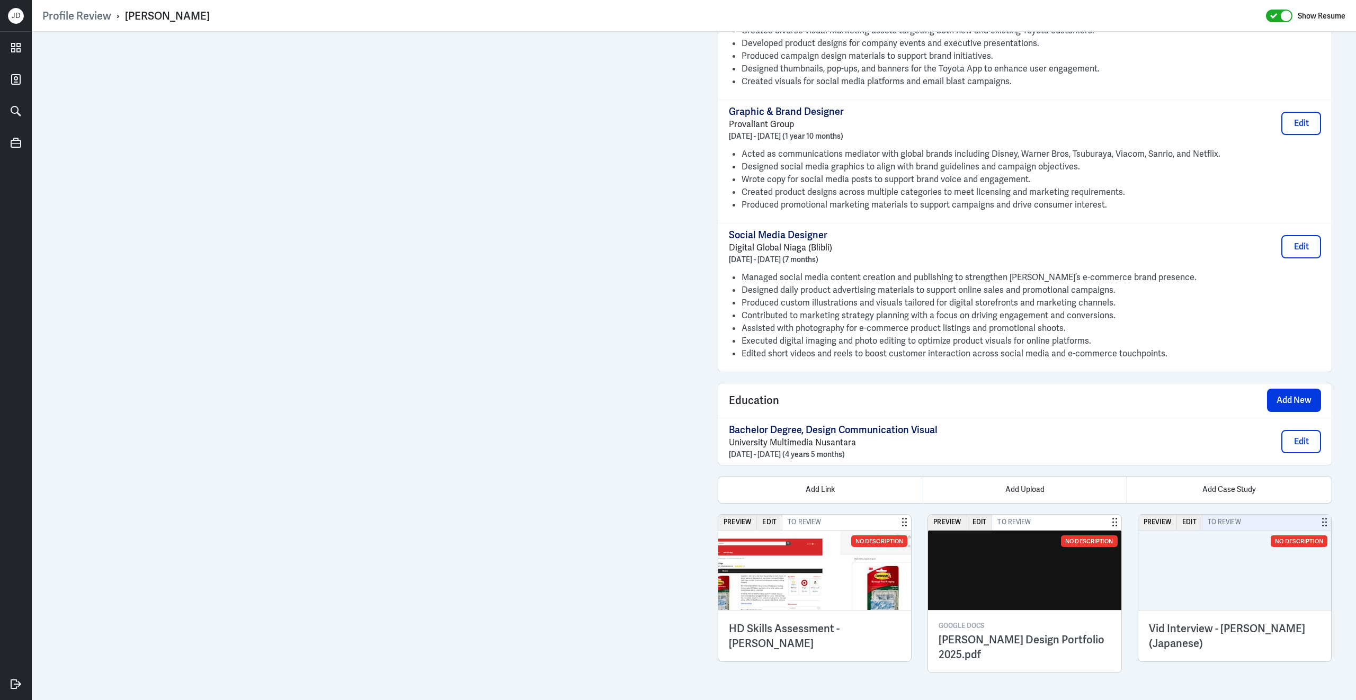
scroll to position [982, 0]
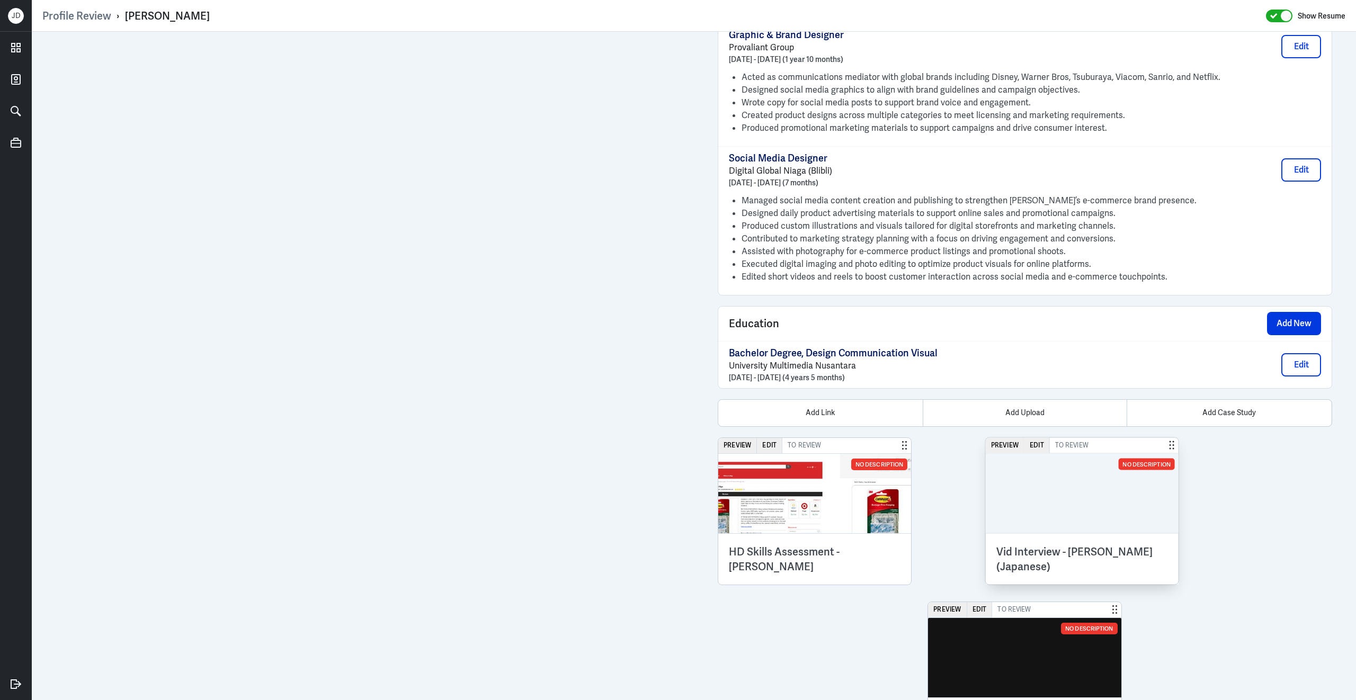
click at [1131, 521] on div "Preview Edit To Review No Description Vid Interview - Jeremy Tirtokusumo (Japan…" at bounding box center [1082, 510] width 193 height 147
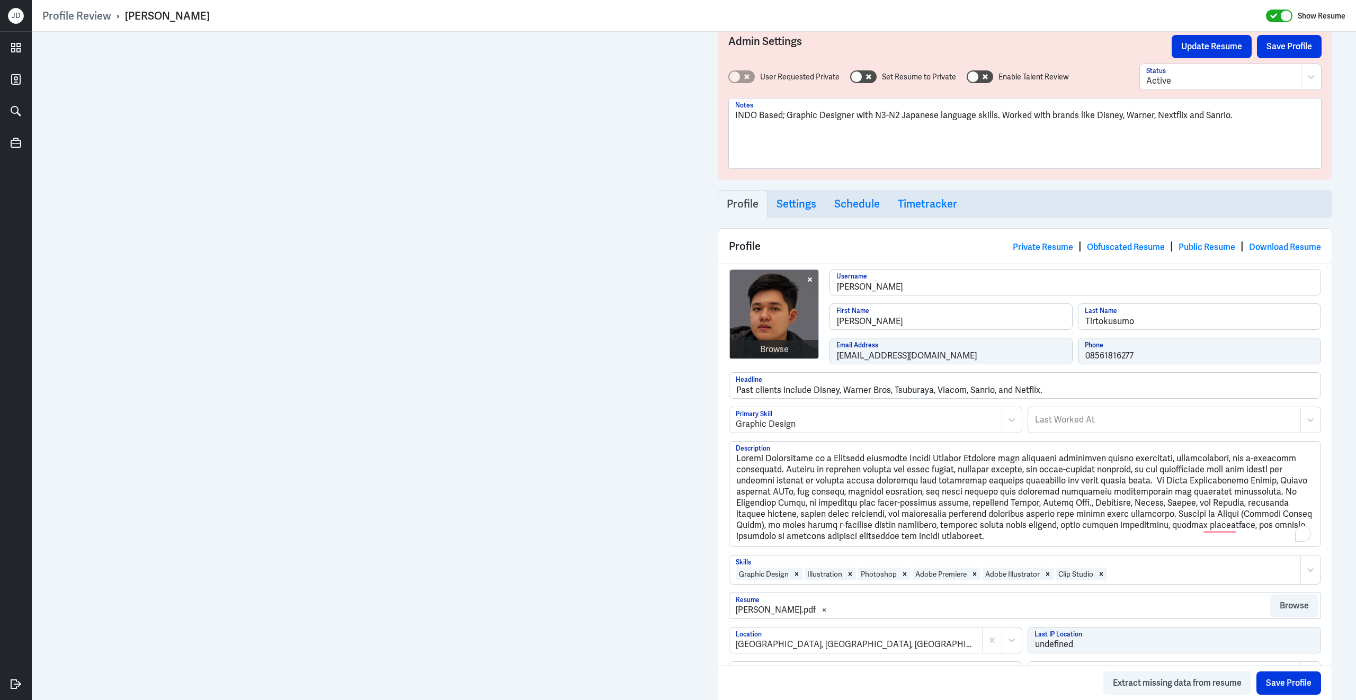
scroll to position [18, 0]
click at [1310, 50] on button "Save Profile" at bounding box center [1289, 46] width 65 height 23
click at [1222, 49] on button "Update Resume" at bounding box center [1211, 46] width 80 height 23
drag, startPoint x: 123, startPoint y: 16, endPoint x: 230, endPoint y: 15, distance: 107.5
click at [231, 15] on div "Profile Review › Jeremy Tirtokusumo Show Resume" at bounding box center [693, 16] width 1303 height 14
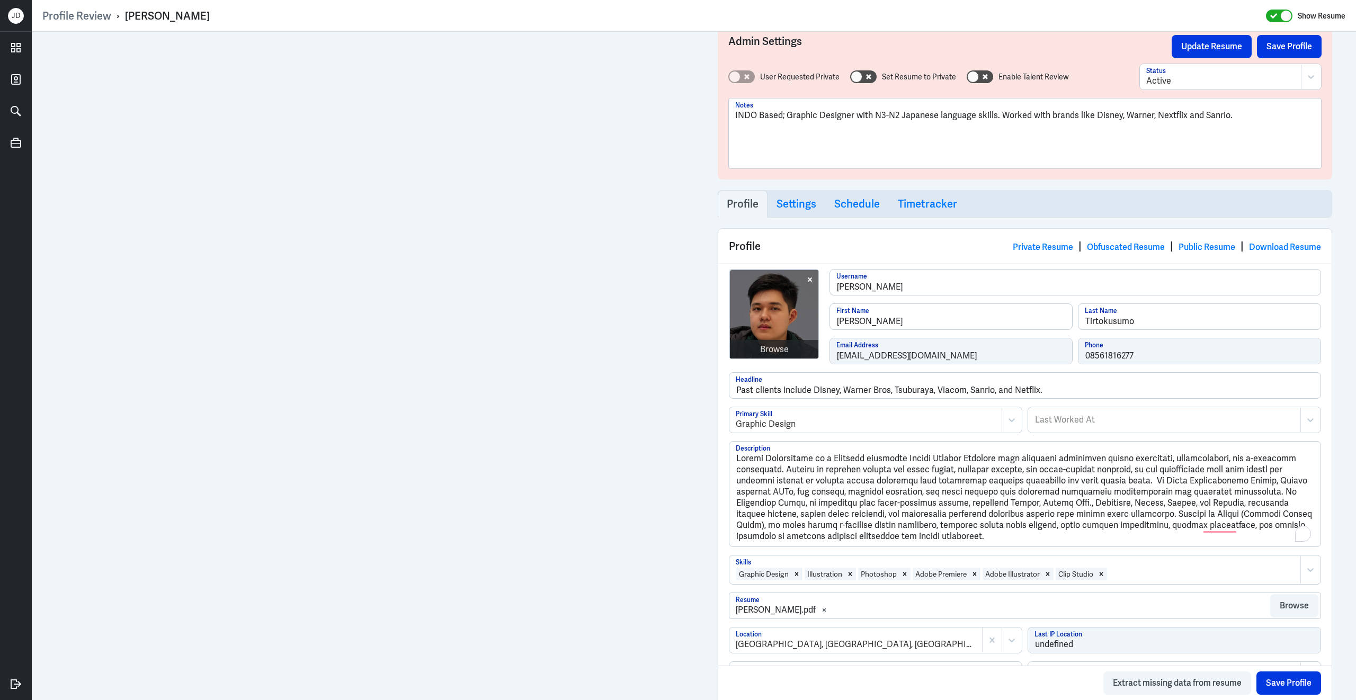
copy div "› Jeremy Tirtokusumo"
click at [826, 356] on div "Browse jeremy-tirtokusumo Username Jeremy First Name Tirtokusumo Last Name jjer…" at bounding box center [1025, 320] width 592 height 103
click at [1120, 247] on link "Obfuscated Resume" at bounding box center [1126, 246] width 78 height 11
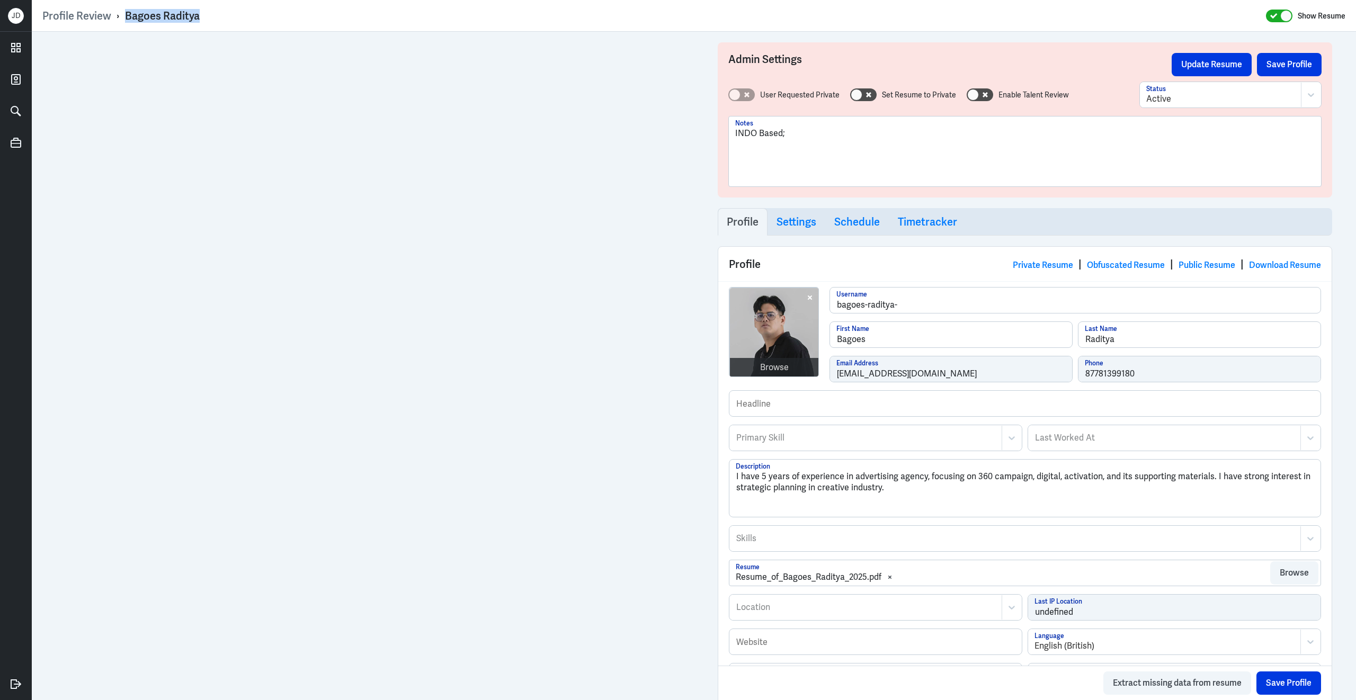
drag, startPoint x: 126, startPoint y: 15, endPoint x: 198, endPoint y: 15, distance: 72.0
click at [198, 15] on div "Bagoes Raditya" at bounding box center [162, 16] width 75 height 14
copy div "Bagoes Raditya"
click at [803, 371] on div "Browse bagoes-raditya- Username Bagoes First Name [PERSON_NAME] Last Name [EMAI…" at bounding box center [1025, 338] width 592 height 103
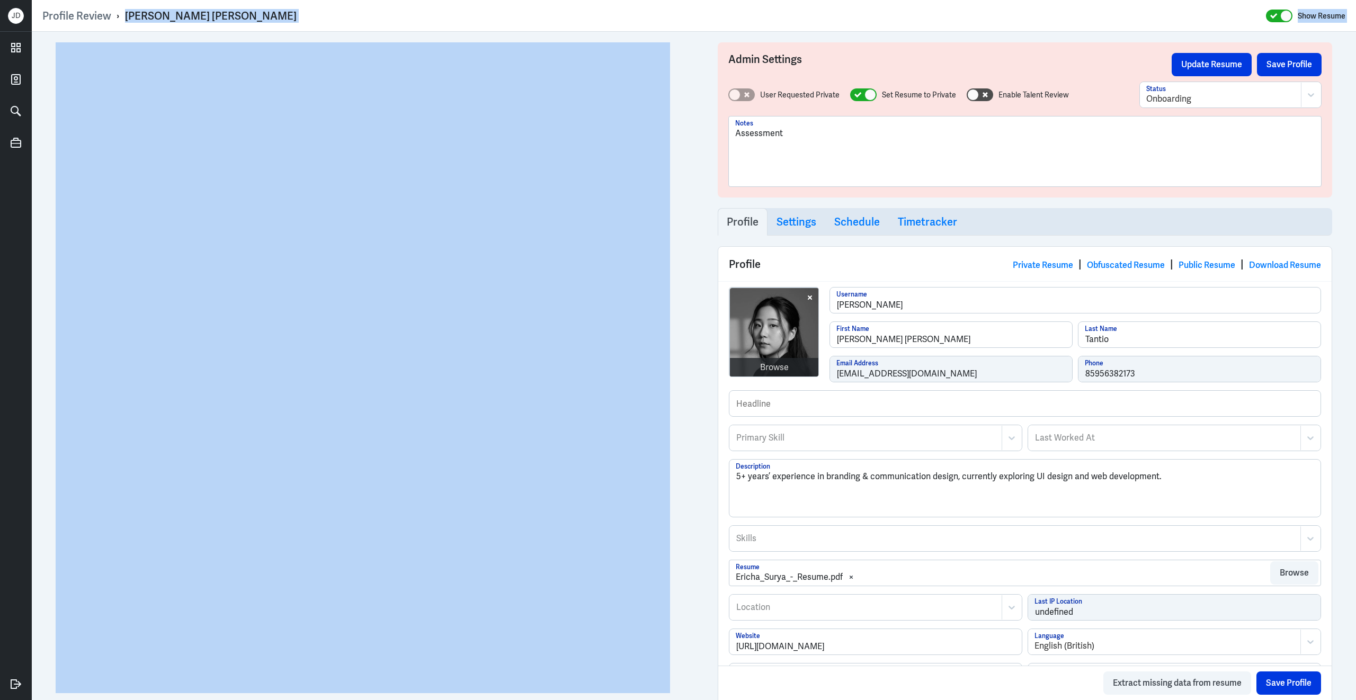
drag, startPoint x: 125, startPoint y: 15, endPoint x: 280, endPoint y: 31, distance: 156.0
click at [281, 33] on div "Profile Review › Ericha Surya Tantio Show Resume Admin Settings Update Resume S…" at bounding box center [694, 350] width 1324 height 700
copy div "Ericha Surya Tantio Show Resume"
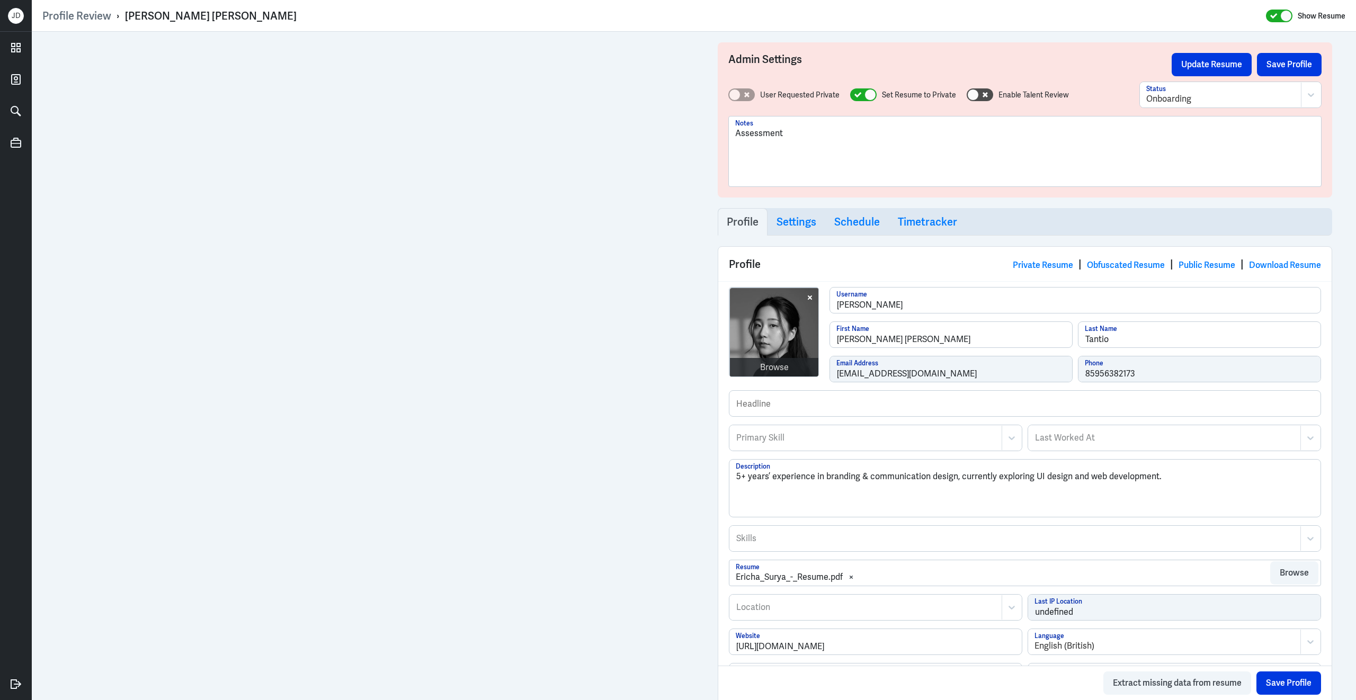
click at [820, 378] on div "Browse ericha-surya-tantio Username Ericha Surya First Name Tantio Last Name er…" at bounding box center [1025, 338] width 592 height 103
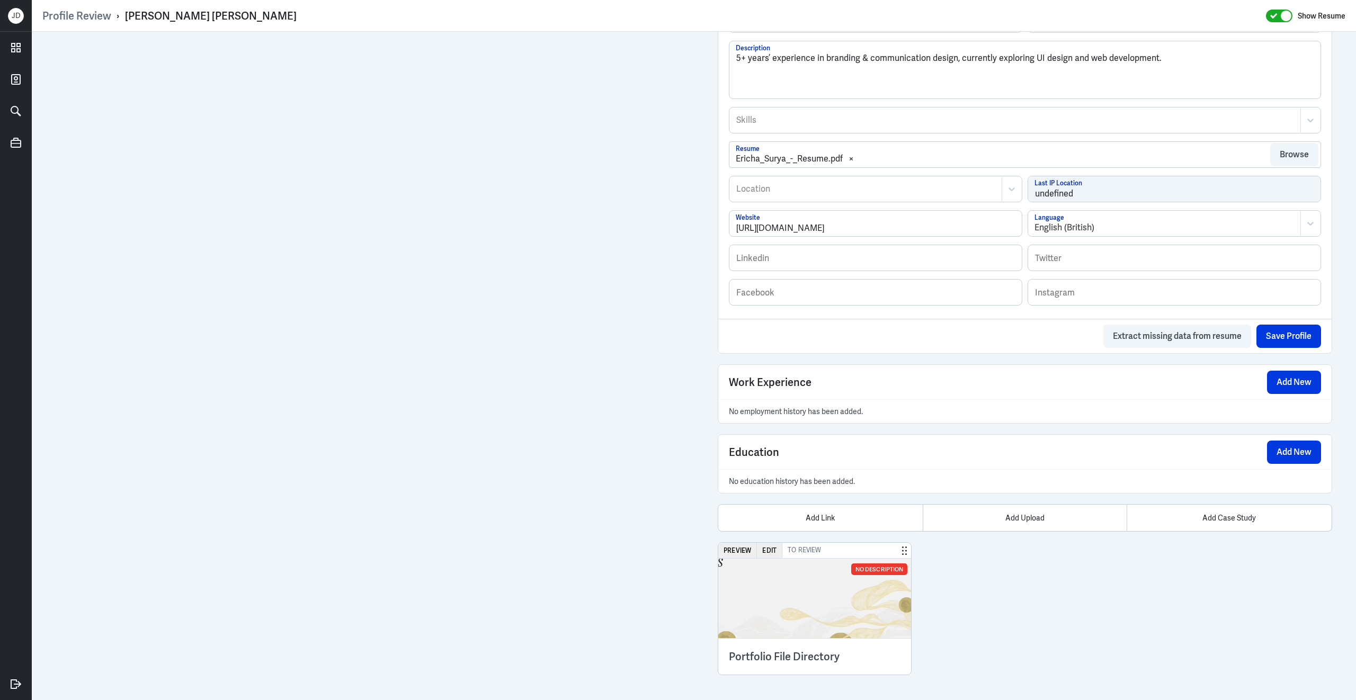
scroll to position [428, 0]
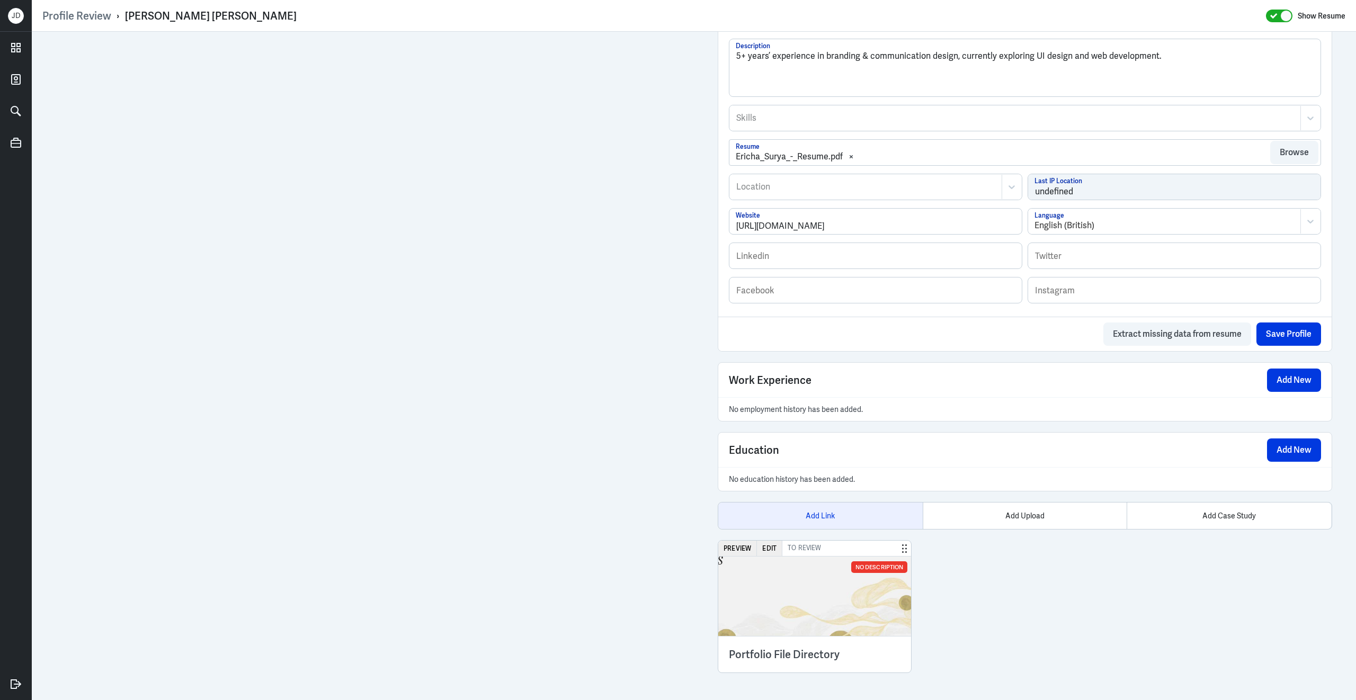
click at [846, 517] on div "Add Link" at bounding box center [820, 516] width 204 height 26
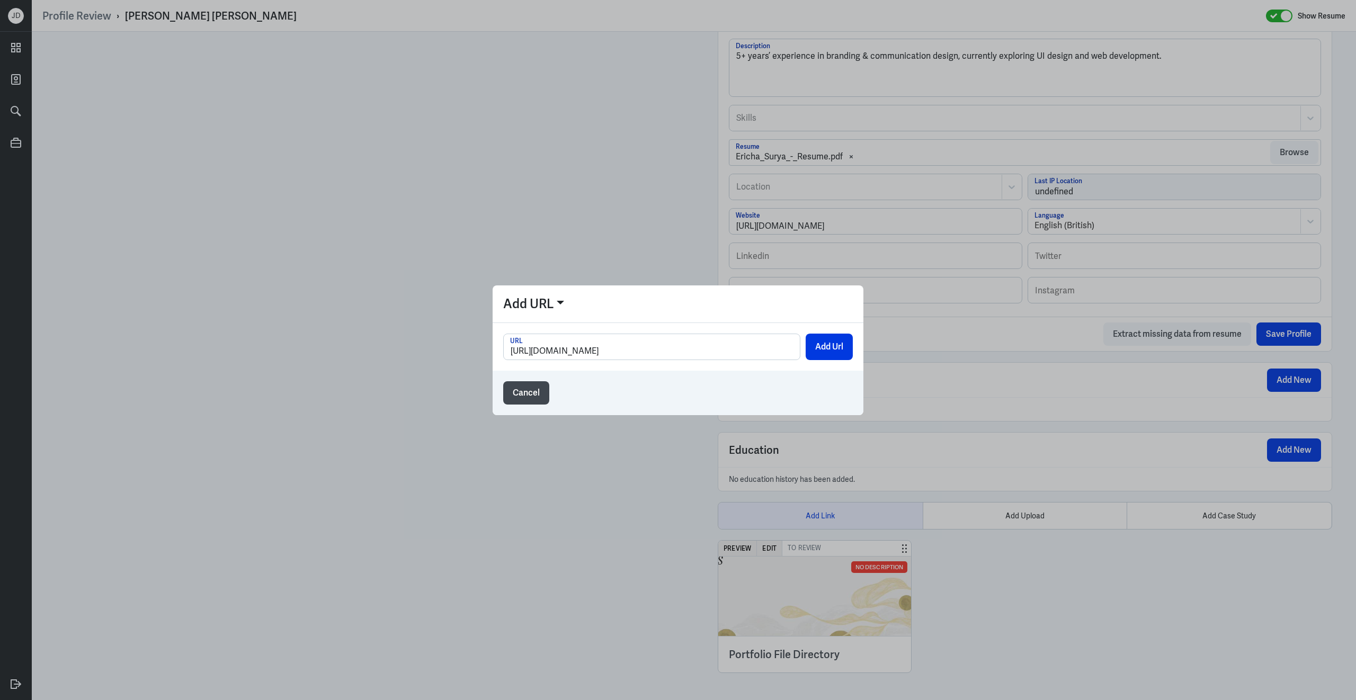
scroll to position [0, 24]
type input "https://drive.google.com/drive/folders/1qvm_Qn1F3TkCU6Q10SvNoVi8oxdraG3V"
click at [829, 348] on button "Add Url" at bounding box center [828, 347] width 47 height 26
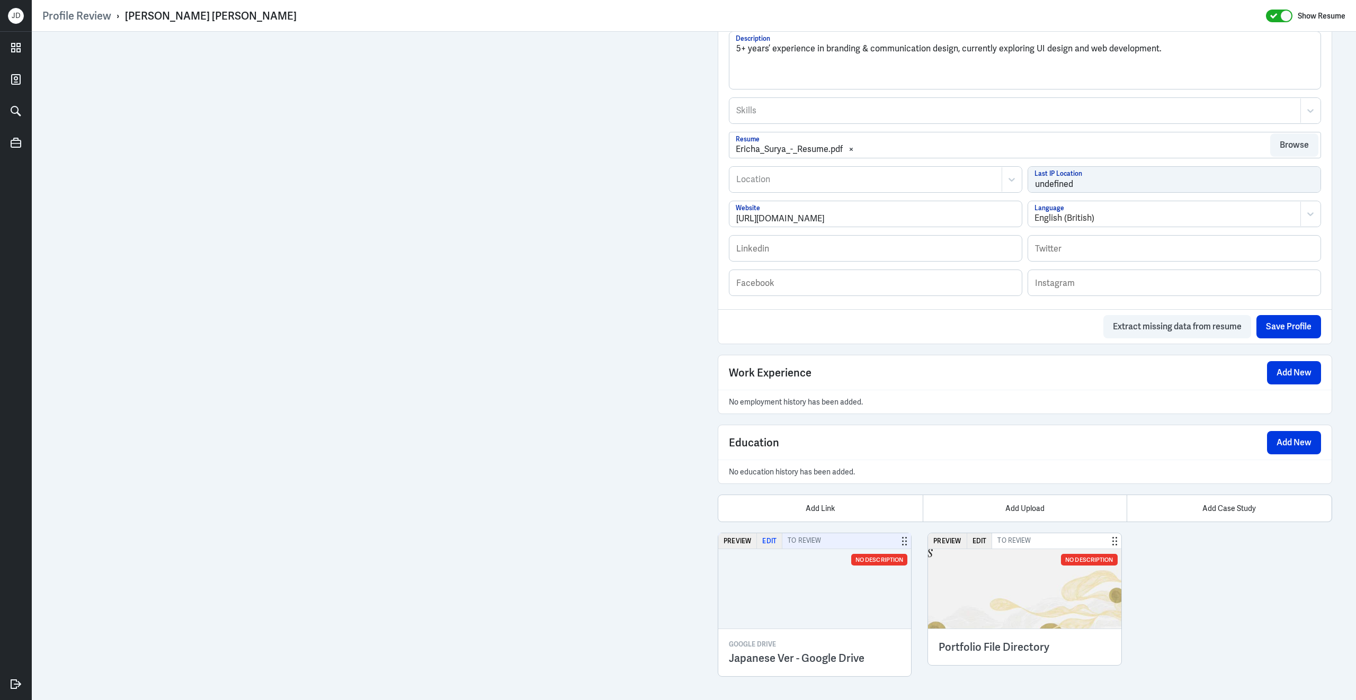
click at [769, 548] on button "Edit" at bounding box center [769, 540] width 25 height 15
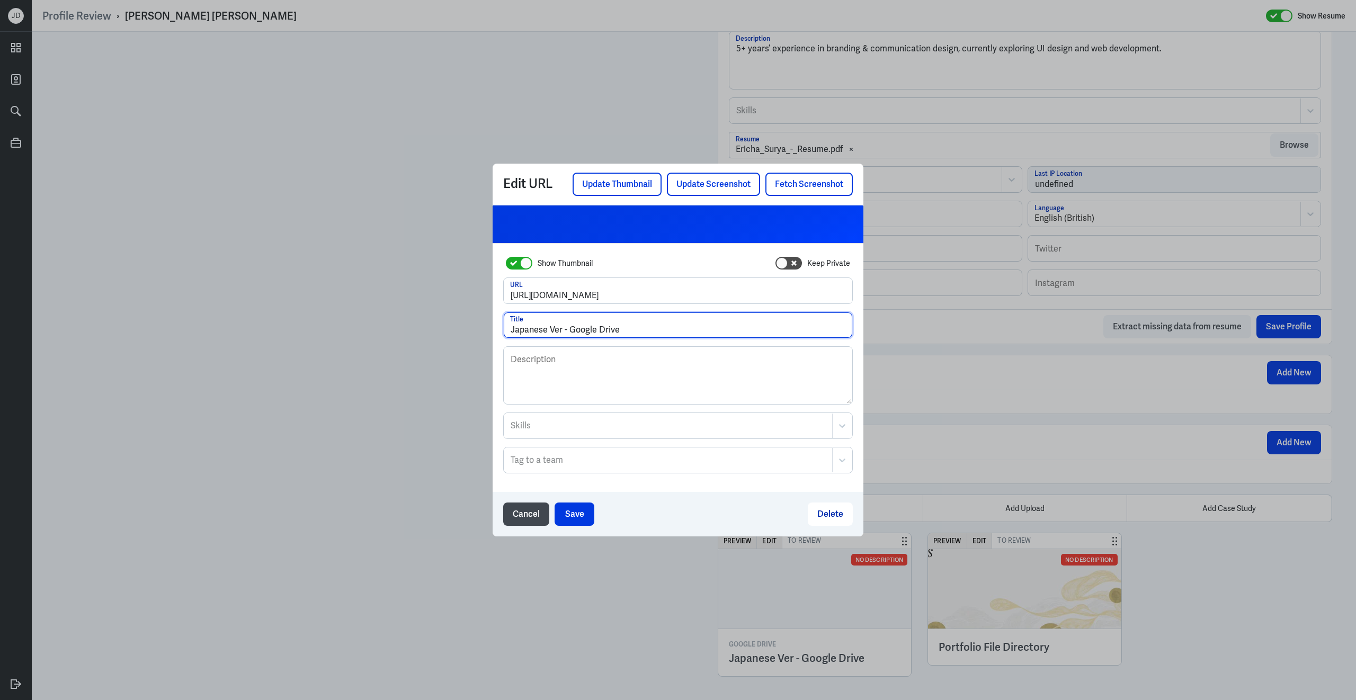
drag, startPoint x: 628, startPoint y: 324, endPoint x: 444, endPoint y: 329, distance: 184.4
click at [444, 329] on div "Edit URL Update Thumbnail Update Screenshot Fetch Screenshot Show Thumbnail Kee…" at bounding box center [678, 350] width 1356 height 700
type input "HD Skills Assessment - [PERSON_NAME]"
click at [576, 521] on button "Save" at bounding box center [574, 514] width 40 height 23
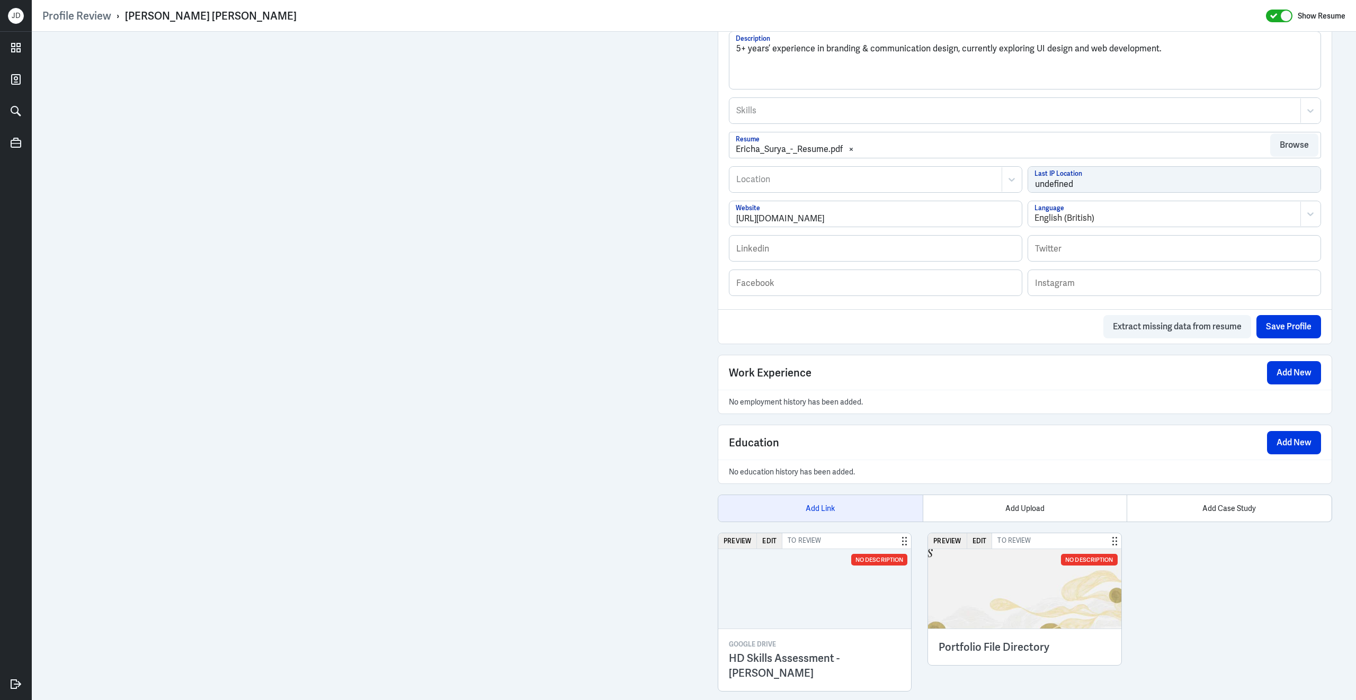
click at [811, 517] on div "Add Link" at bounding box center [820, 508] width 204 height 26
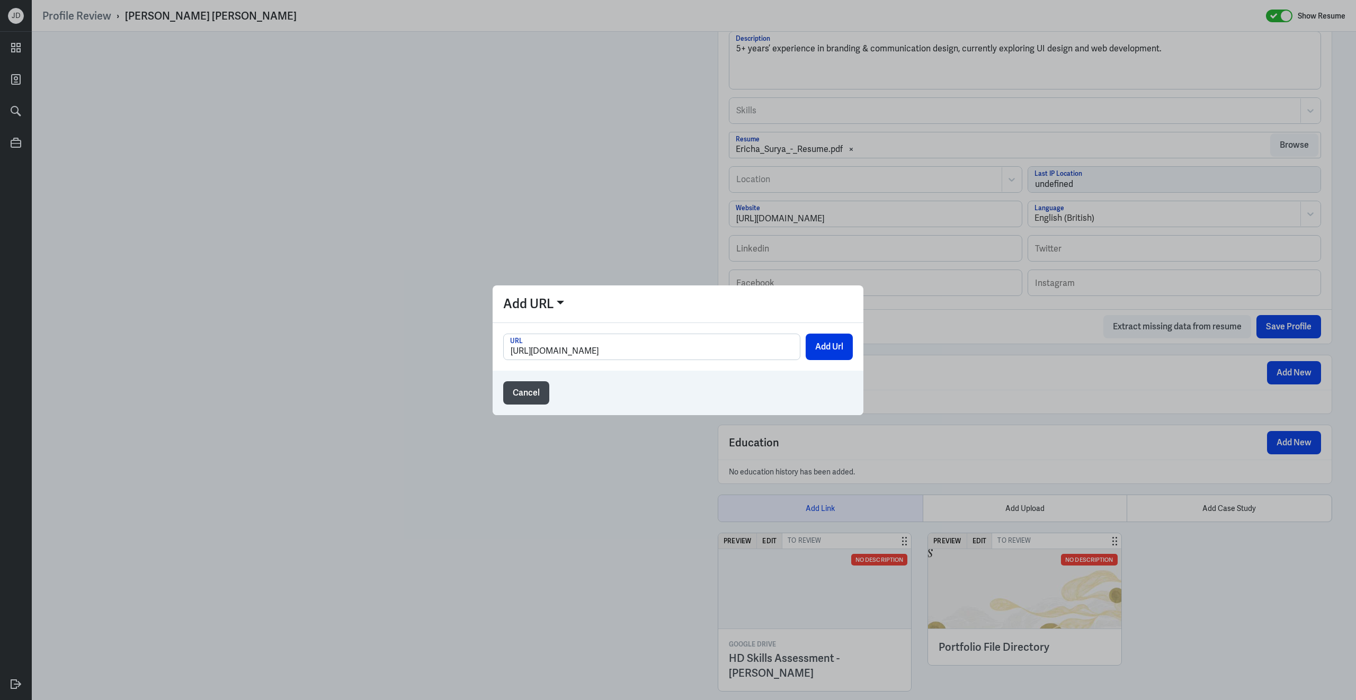
scroll to position [0, 62]
type input "https://drive.google.com/file/d/1gPSsDEffoYWWUOQOd8ohr-ylLK1_hjZ2/view?usp=shar…"
click at [818, 359] on button "Add Url" at bounding box center [828, 347] width 47 height 26
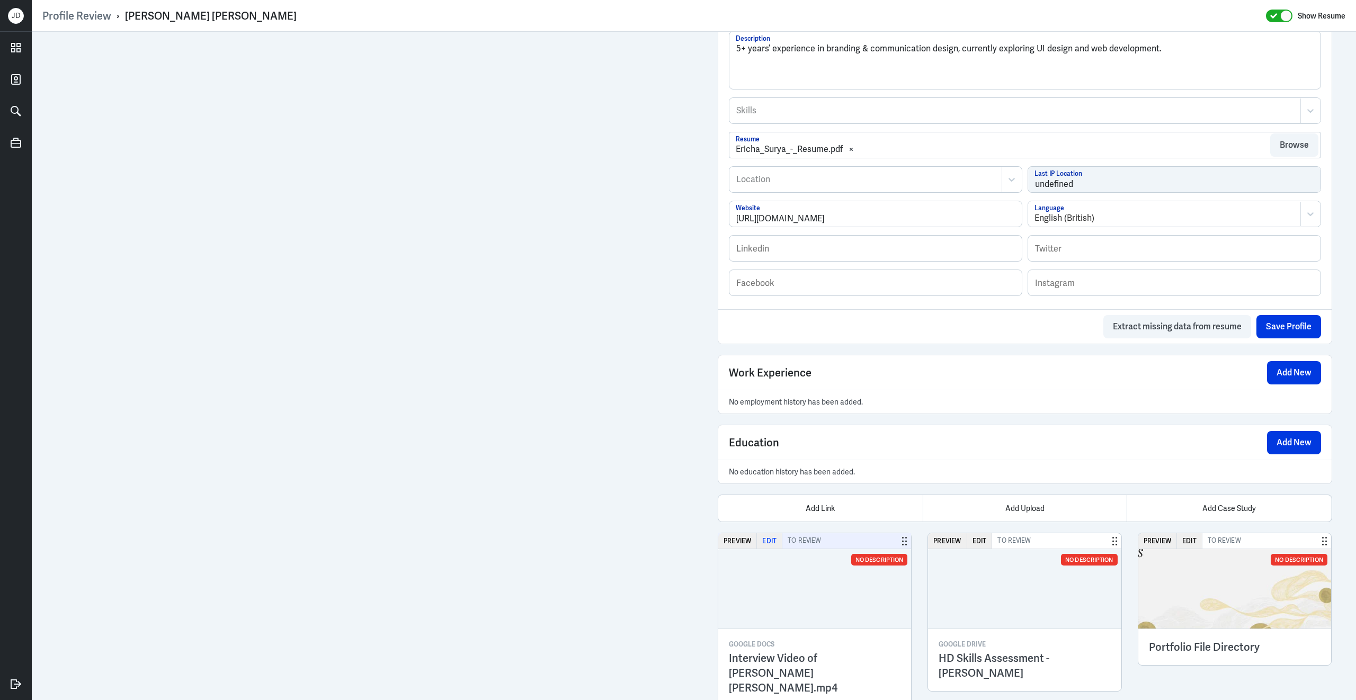
click at [772, 549] on button "Edit" at bounding box center [769, 540] width 25 height 15
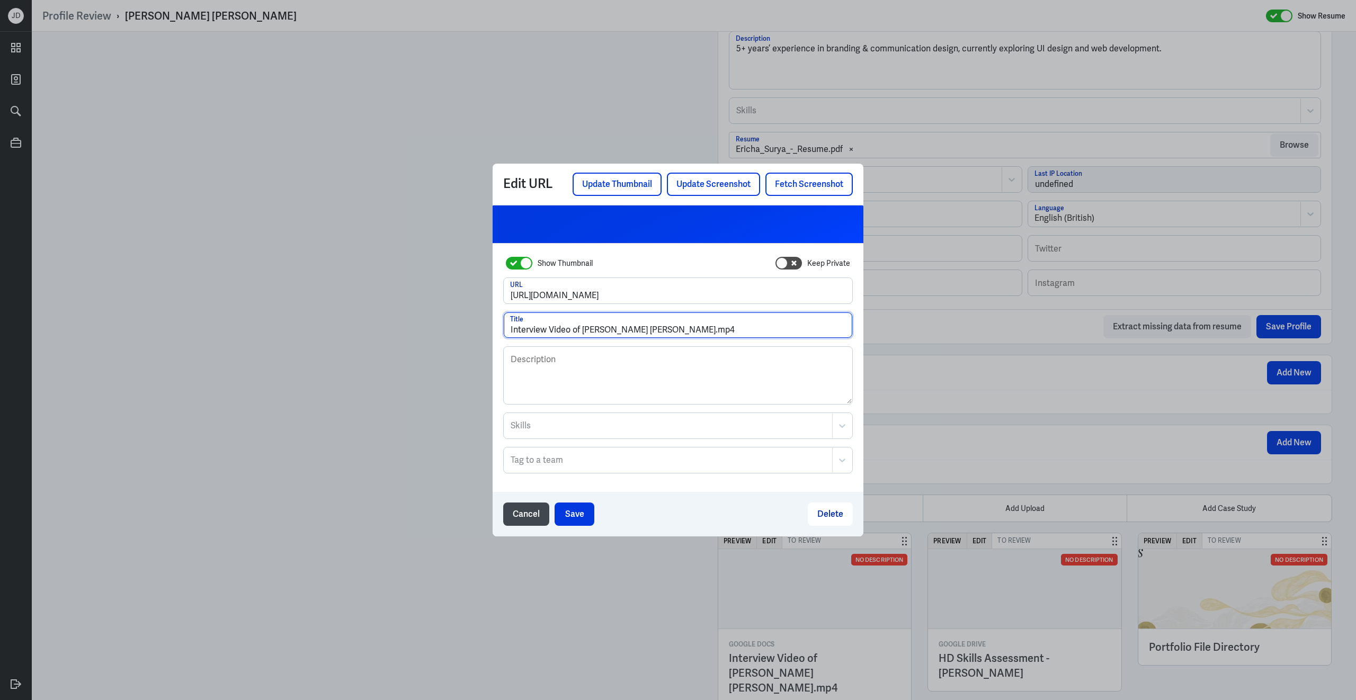
drag, startPoint x: 581, startPoint y: 330, endPoint x: 439, endPoint y: 330, distance: 141.9
click at [439, 330] on div "Edit URL Update Thumbnail Update Screenshot Fetch Screenshot Show Thumbnail Kee…" at bounding box center [678, 350] width 1356 height 700
type input "Vid Interview - [PERSON_NAME] [PERSON_NAME] (Japanese)"
click at [579, 512] on button "Save" at bounding box center [574, 514] width 40 height 23
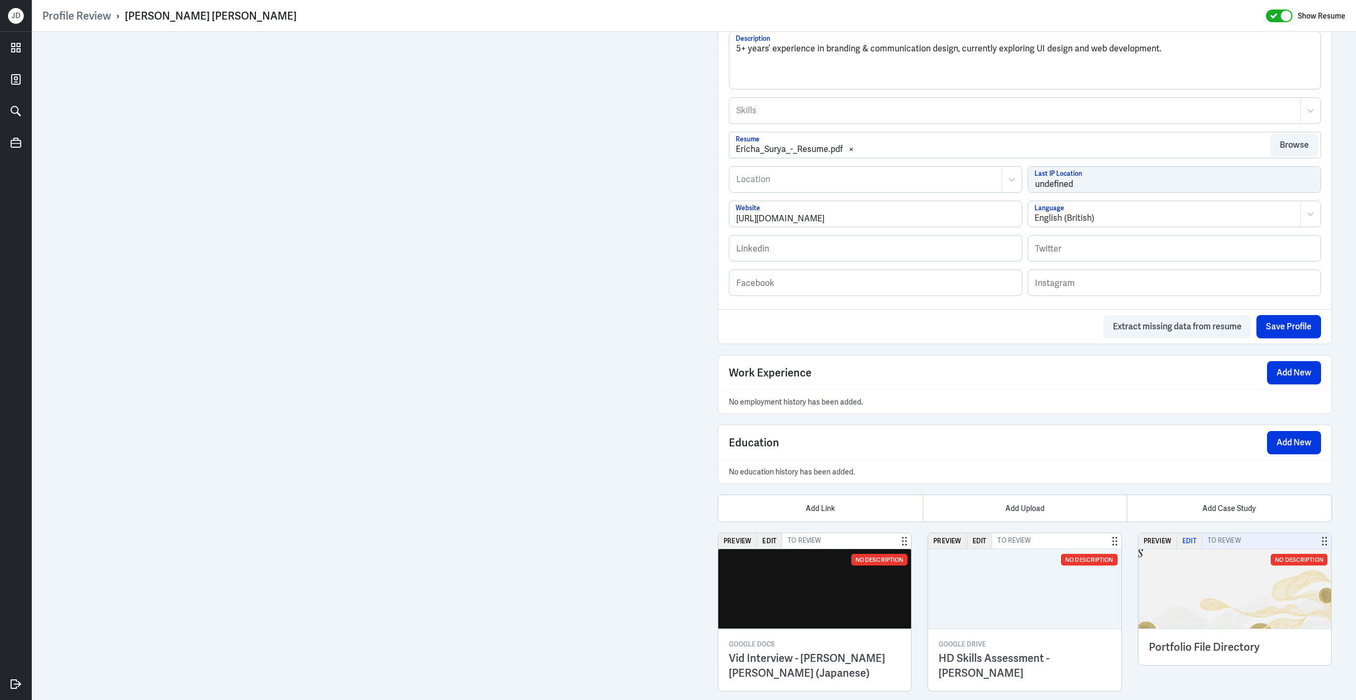
click at [1189, 549] on button "Edit" at bounding box center [1189, 540] width 25 height 15
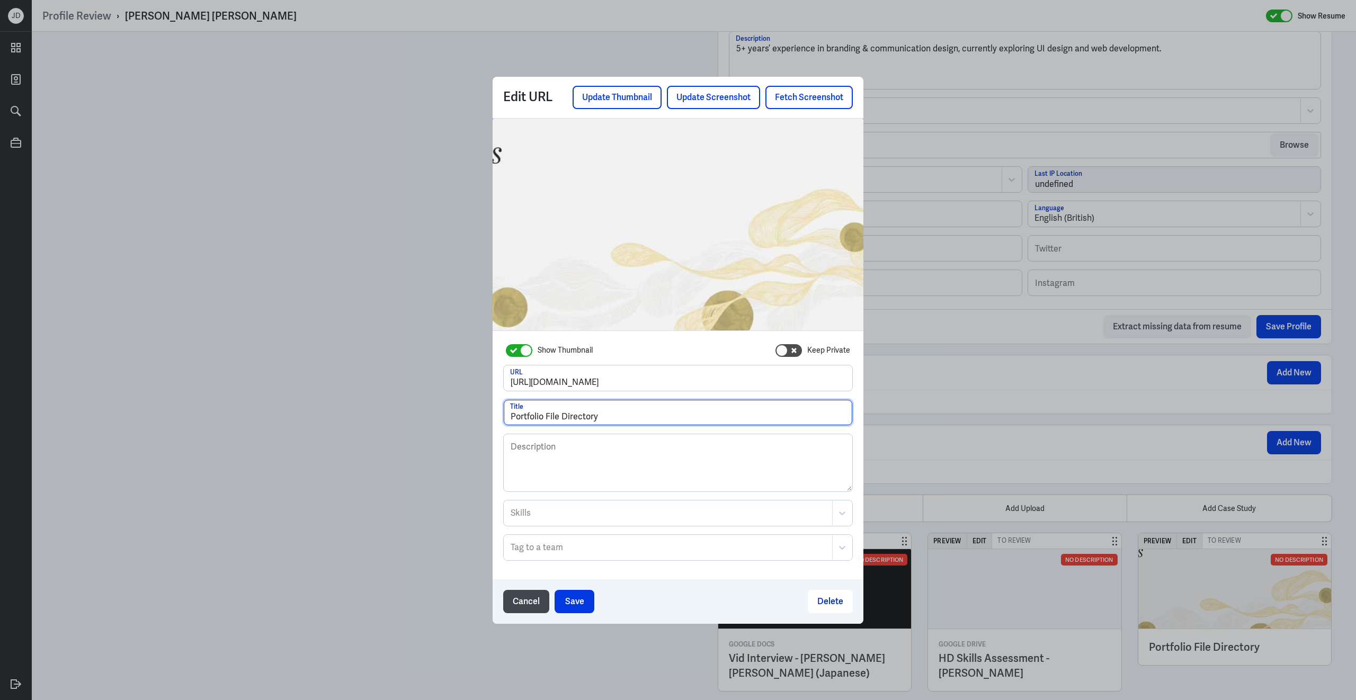
drag, startPoint x: 602, startPoint y: 418, endPoint x: 403, endPoint y: 404, distance: 199.1
click at [403, 404] on div "Edit URL Update Thumbnail Update Screenshot Fetch Screenshot Show Thumbnail Kee…" at bounding box center [678, 350] width 1356 height 700
type input "Portfolio - [PERSON_NAME]"
click at [558, 600] on button "Save" at bounding box center [574, 601] width 40 height 23
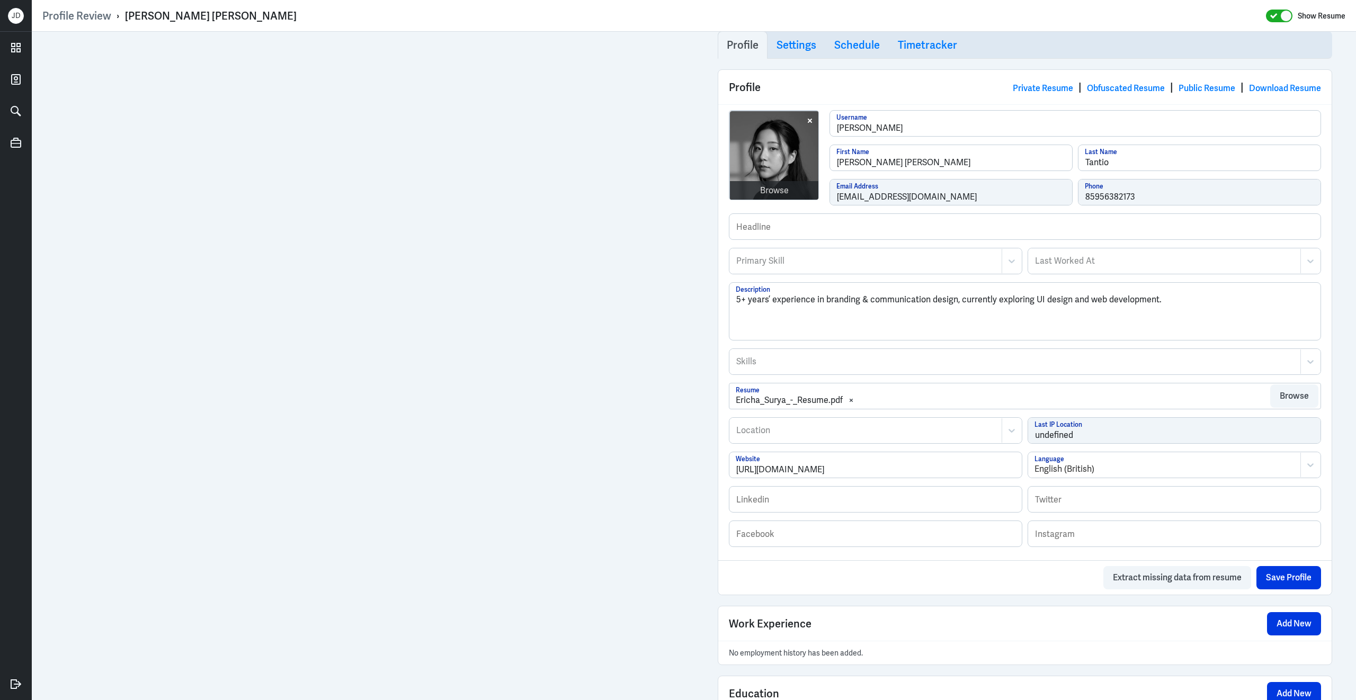
scroll to position [320, 0]
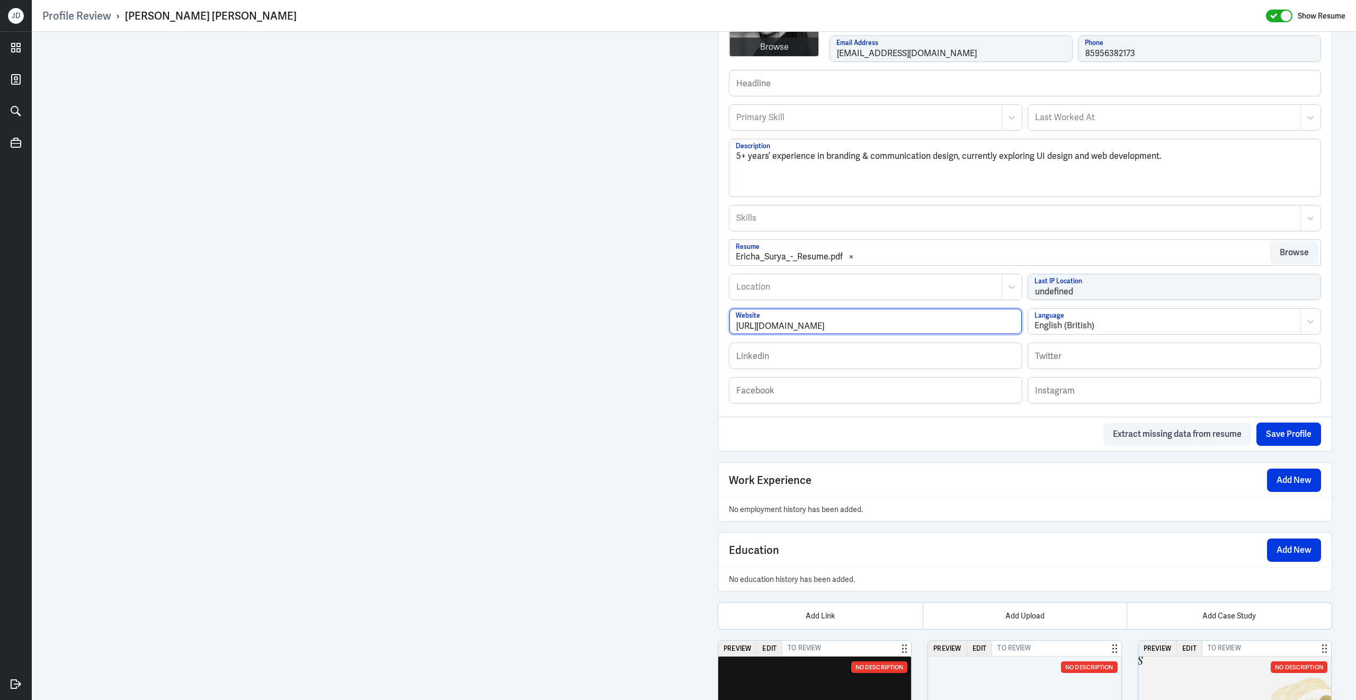
drag, startPoint x: 865, startPoint y: 334, endPoint x: 633, endPoint y: 329, distance: 231.5
click at [552, 247] on div "Admin Settings Update Resume Save Profile User Requested Private Set Resume to …" at bounding box center [694, 268] width 1324 height 1115
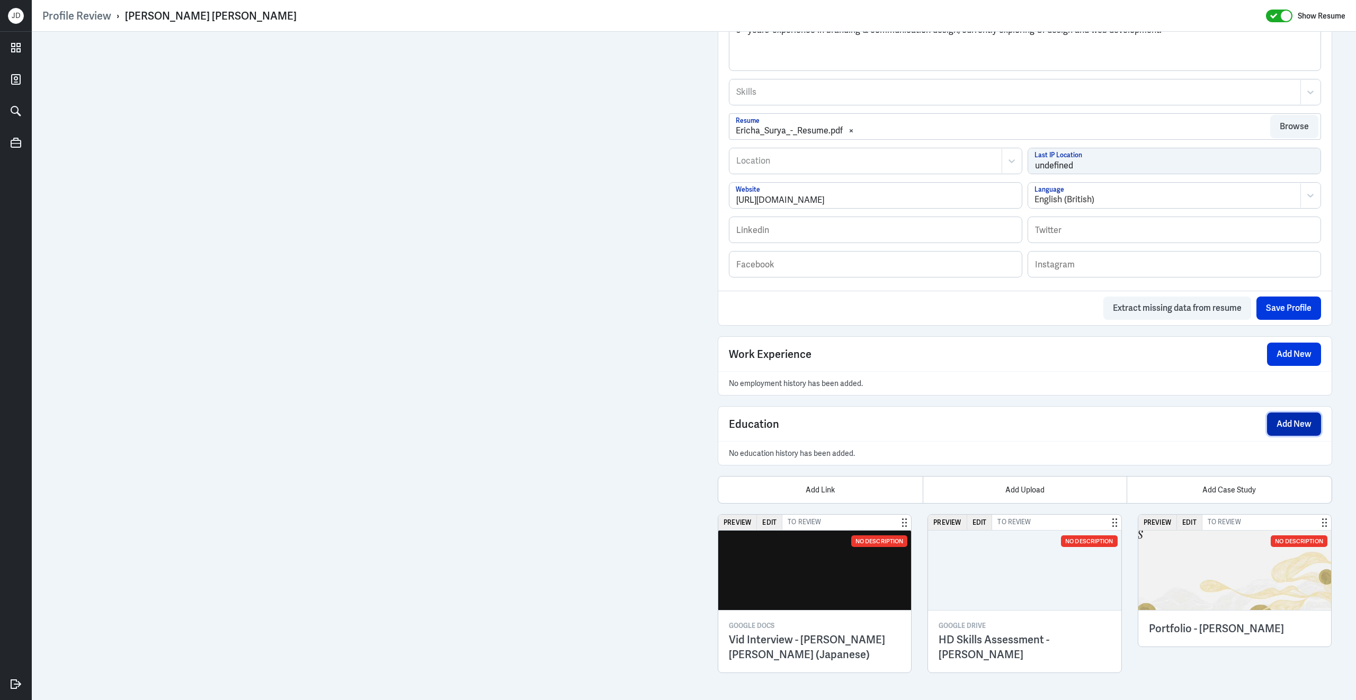
click at [1274, 424] on button "Add New" at bounding box center [1294, 424] width 54 height 23
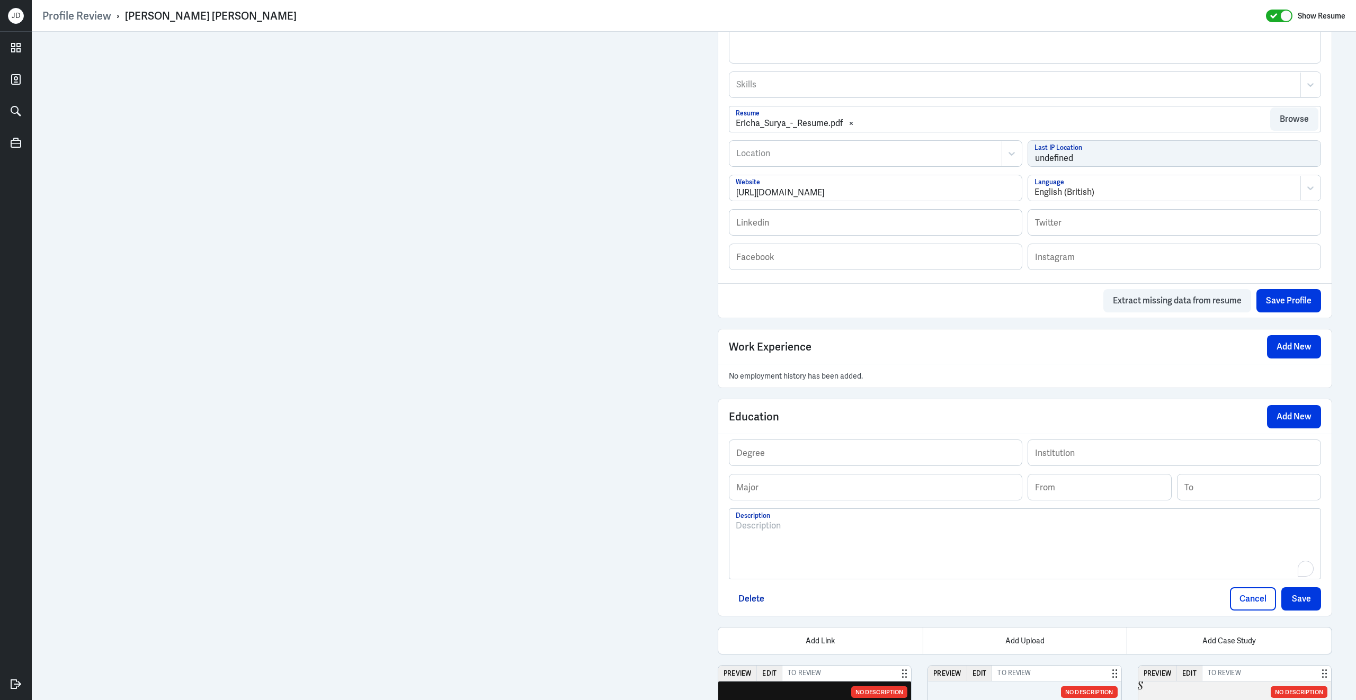
click at [782, 532] on p "To enrich screen reader interactions, please activate Accessibility in Grammarl…" at bounding box center [1025, 526] width 578 height 13
drag, startPoint x: 826, startPoint y: 536, endPoint x: 917, endPoint y: 535, distance: 90.6
click at [917, 532] on p "Multimedia Nusantara University Bachelor of Design, Major in Visual Brand Design" at bounding box center [1025, 526] width 578 height 13
click at [858, 532] on p "Multimedia Nusantara University Bachelor of Design, Major in Visual Brand Design" at bounding box center [1025, 526] width 578 height 13
drag, startPoint x: 862, startPoint y: 536, endPoint x: 707, endPoint y: 529, distance: 154.8
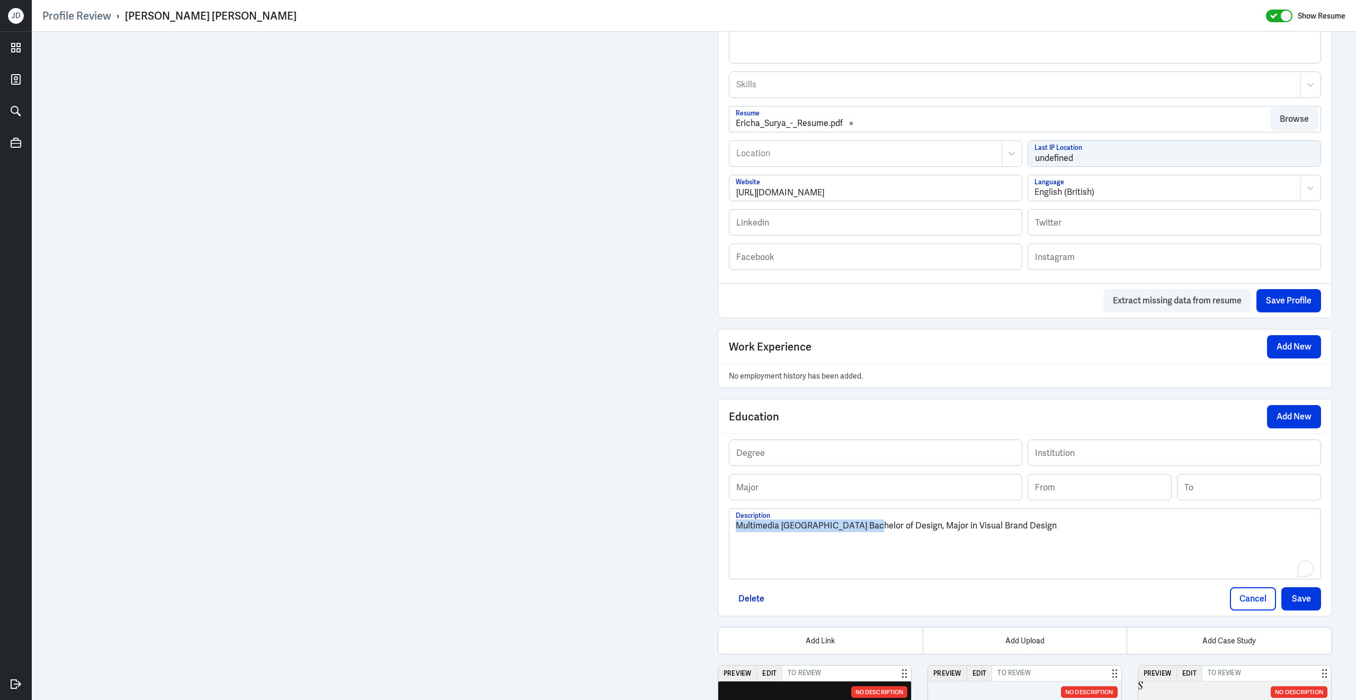
click at [707, 529] on div "Admin Settings Update Resume Save Profile User Requested Private Set Resume to …" at bounding box center [1024, 214] width 635 height 1273
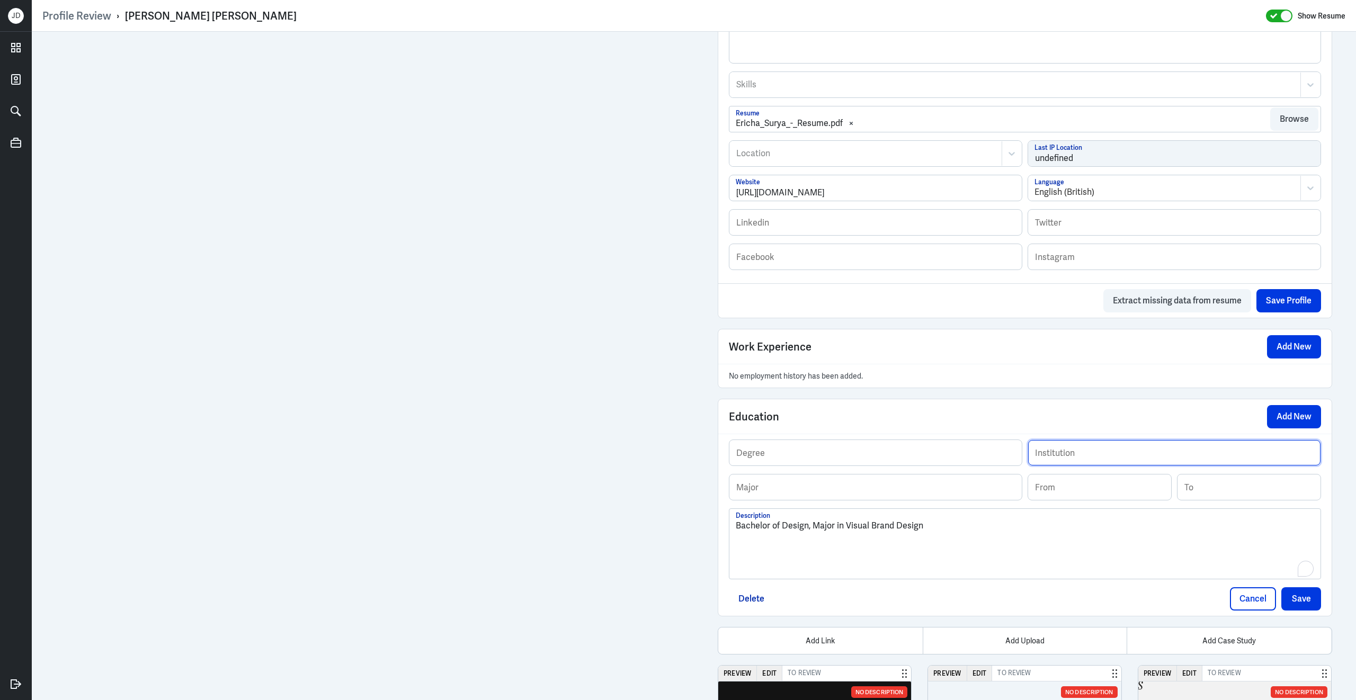
click at [1148, 459] on input "text" at bounding box center [1174, 452] width 292 height 25
paste input "Multimedia [GEOGRAPHIC_DATA]"
type input "Multimedia [GEOGRAPHIC_DATA]"
drag, startPoint x: 847, startPoint y: 535, endPoint x: 948, endPoint y: 534, distance: 100.6
click at [952, 532] on p "Bachelor of Design, Major in Visual Brand Design" at bounding box center [1025, 526] width 578 height 13
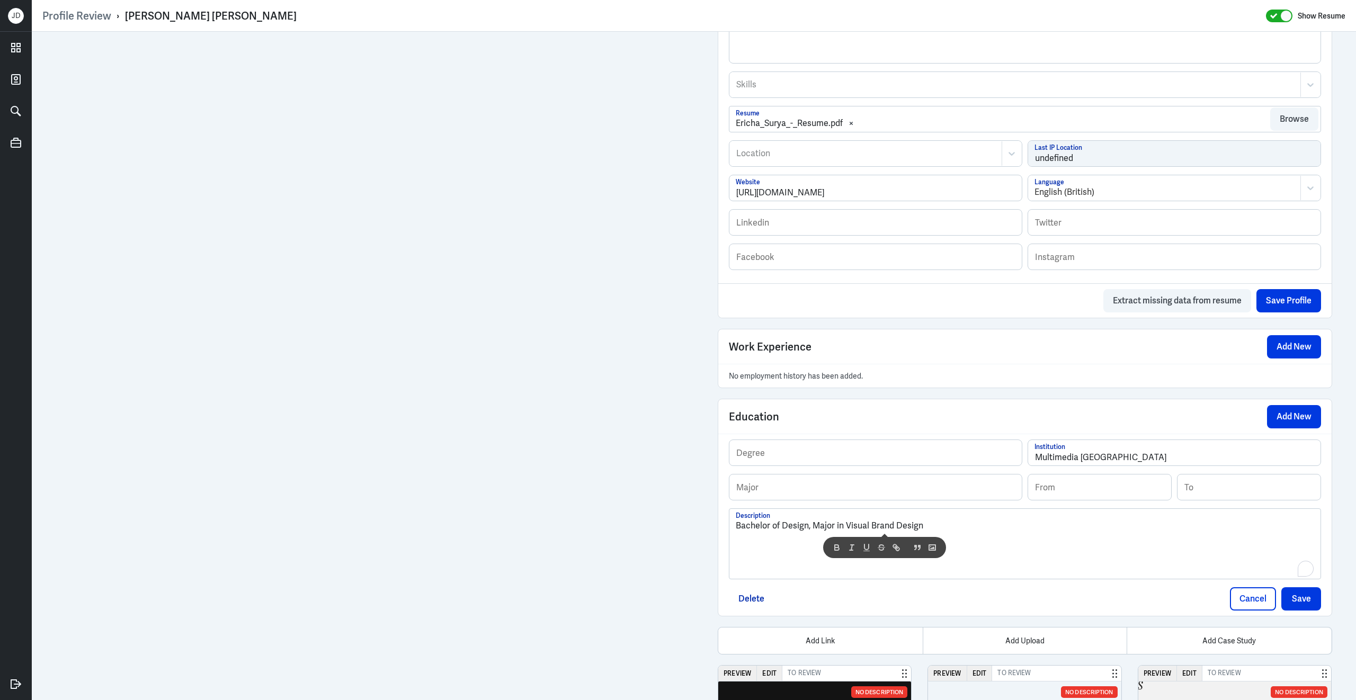
click at [933, 531] on p "Bachelor of Design, Major in Visual Brand Design" at bounding box center [1025, 526] width 578 height 13
drag, startPoint x: 814, startPoint y: 535, endPoint x: 920, endPoint y: 534, distance: 106.4
click at [922, 532] on p "Bachelor of Design, Major in Visual Brand Design" at bounding box center [1025, 526] width 578 height 13
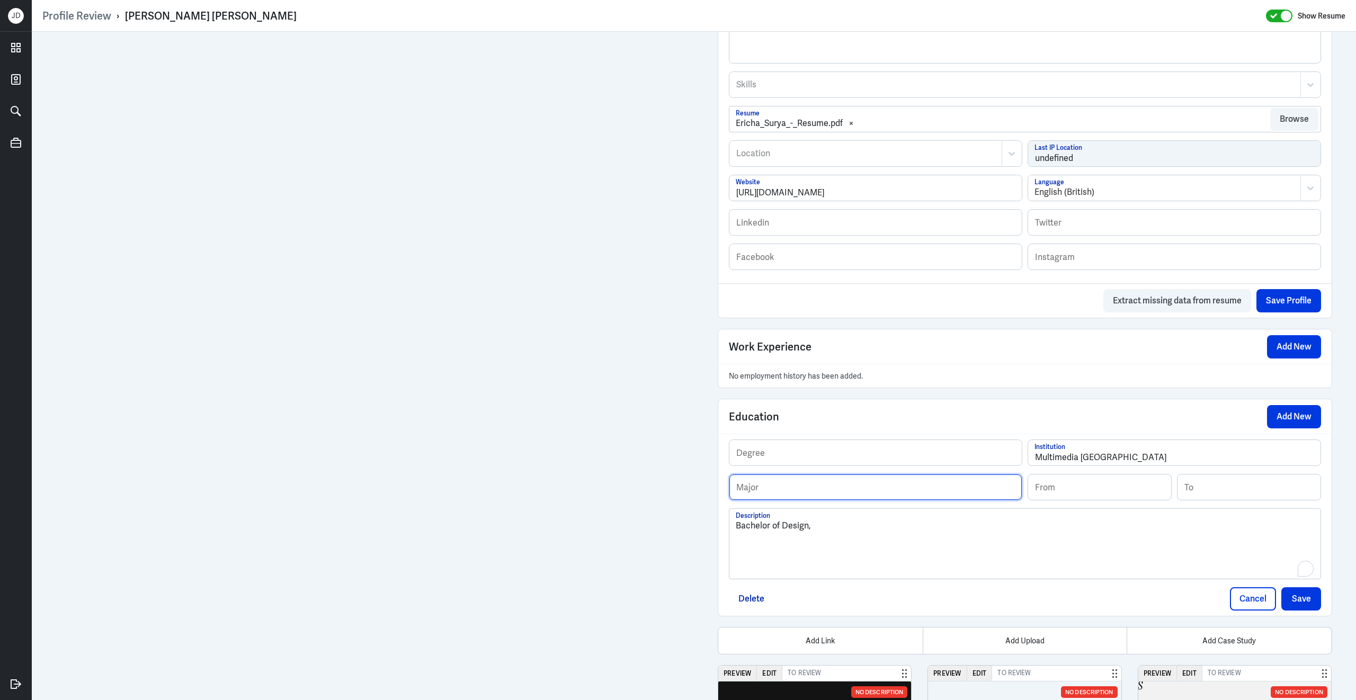
click at [897, 500] on input "text" at bounding box center [875, 486] width 292 height 25
paste input "Major in Visual Brand Design"
type input "Major in Visual Brand Design"
drag, startPoint x: 832, startPoint y: 536, endPoint x: 668, endPoint y: 532, distance: 164.2
click at [612, 450] on div "Admin Settings Update Resume Save Profile User Requested Private Set Resume to …" at bounding box center [694, 214] width 1324 height 1273
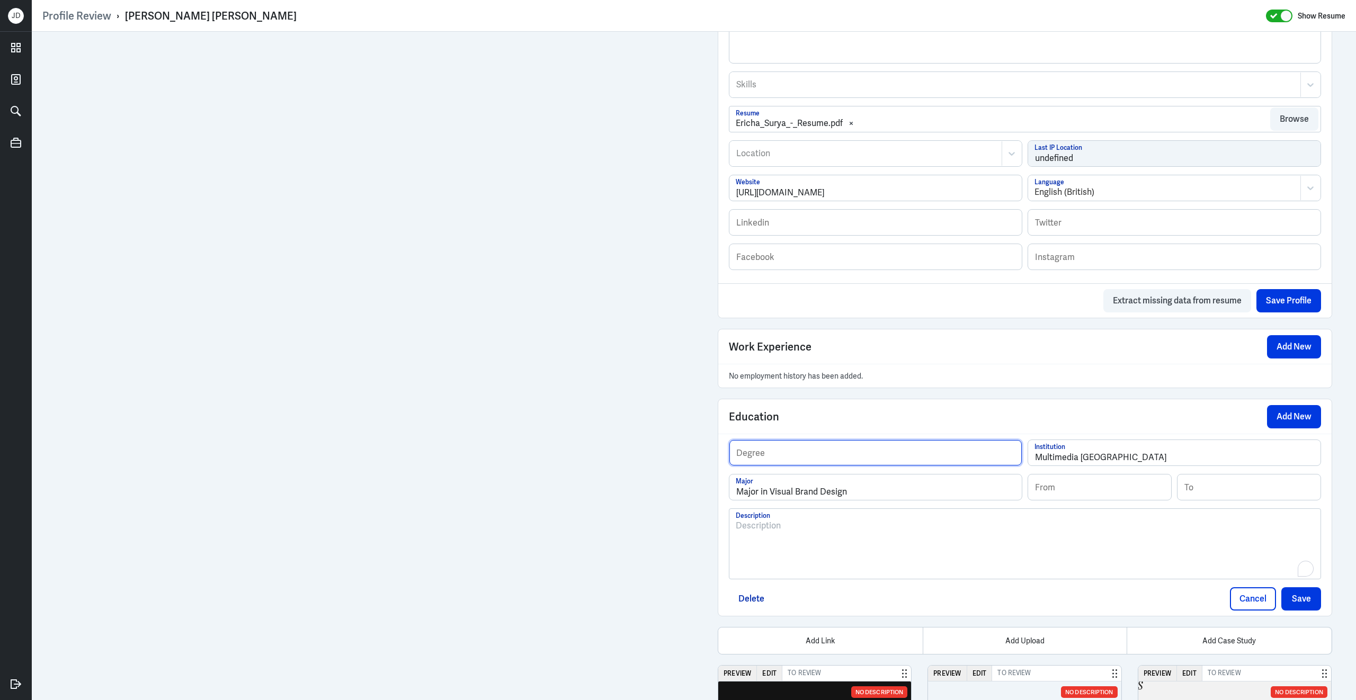
click at [774, 463] on input "text" at bounding box center [875, 452] width 292 height 25
paste input "Bachelor of Design,"
click at [740, 464] on input "Bachelor of Design" at bounding box center [875, 452] width 292 height 25
type input "Bachelor of Design"
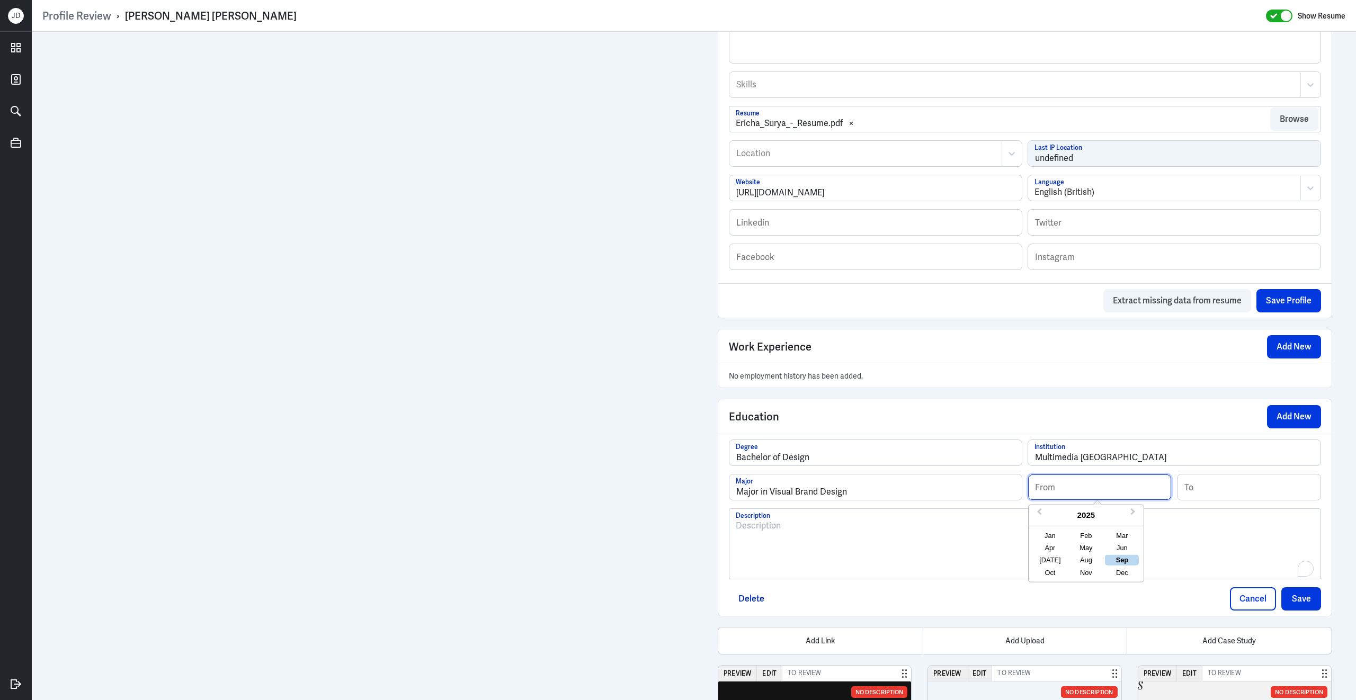
click at [1101, 495] on input at bounding box center [1099, 486] width 143 height 25
type input "06/2017"
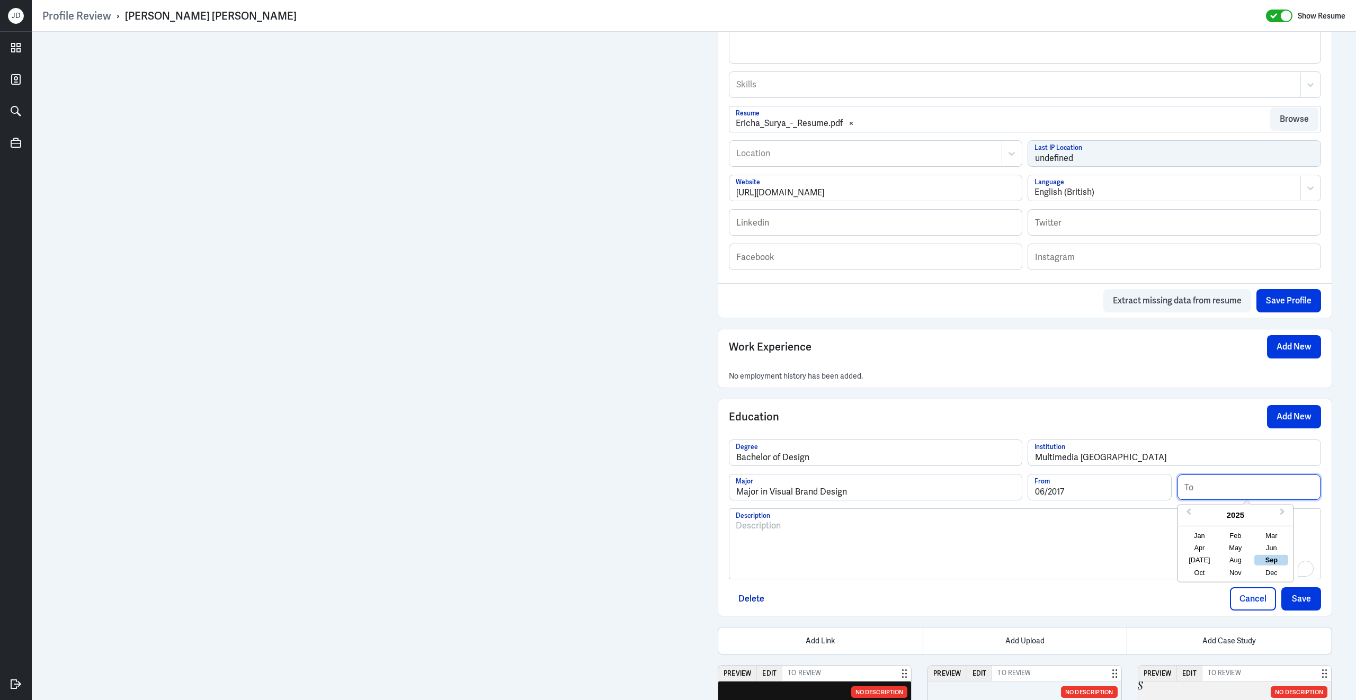
click at [1198, 500] on input at bounding box center [1248, 486] width 143 height 25
type input "03/2021"
click at [1084, 577] on div "To enrich screen reader interactions, please activate Accessibility in Grammarl…" at bounding box center [1025, 548] width 578 height 57
click at [1310, 609] on button "Save" at bounding box center [1301, 598] width 40 height 23
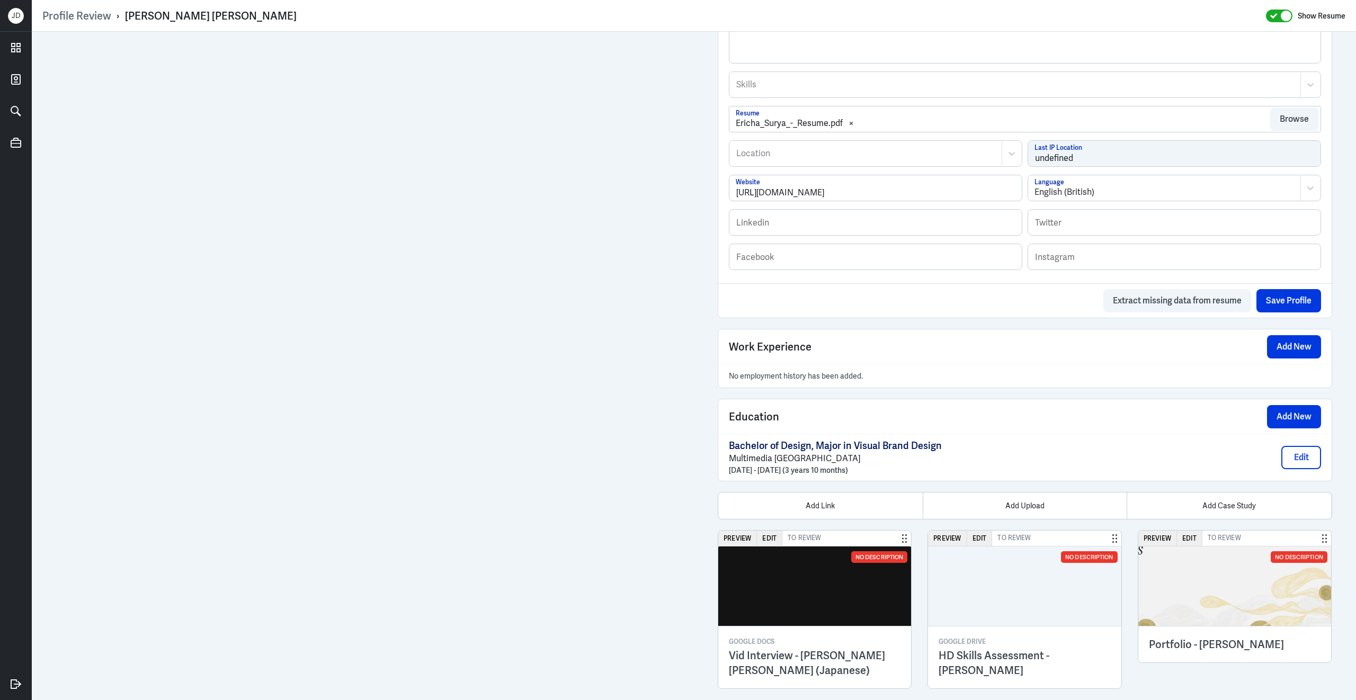
scroll to position [477, 0]
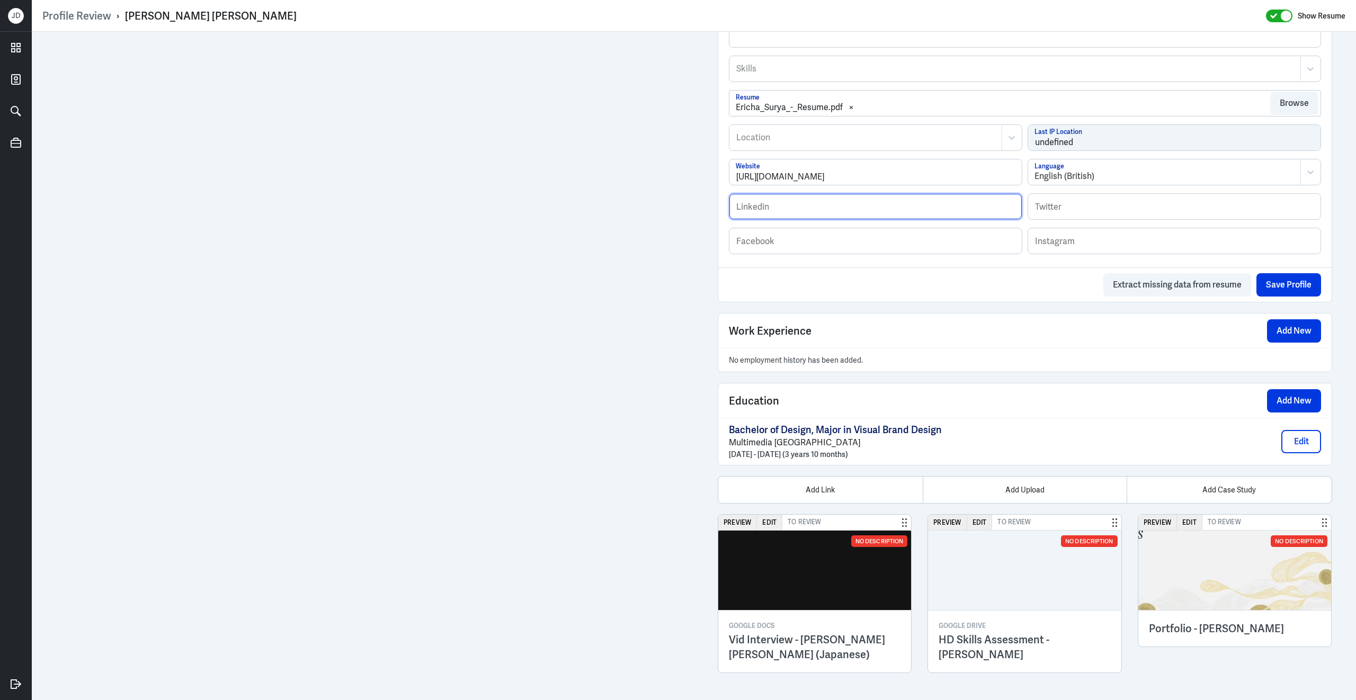
click at [812, 209] on input "text" at bounding box center [875, 206] width 292 height 25
paste input "[URL][DOMAIN_NAME]"
type input "[URL][DOMAIN_NAME]"
click at [690, 312] on div "Admin Settings Update Resume Save Profile User Requested Private Set Resume to …" at bounding box center [694, 131] width 1324 height 1138
click at [838, 489] on div "Add Link" at bounding box center [820, 490] width 204 height 26
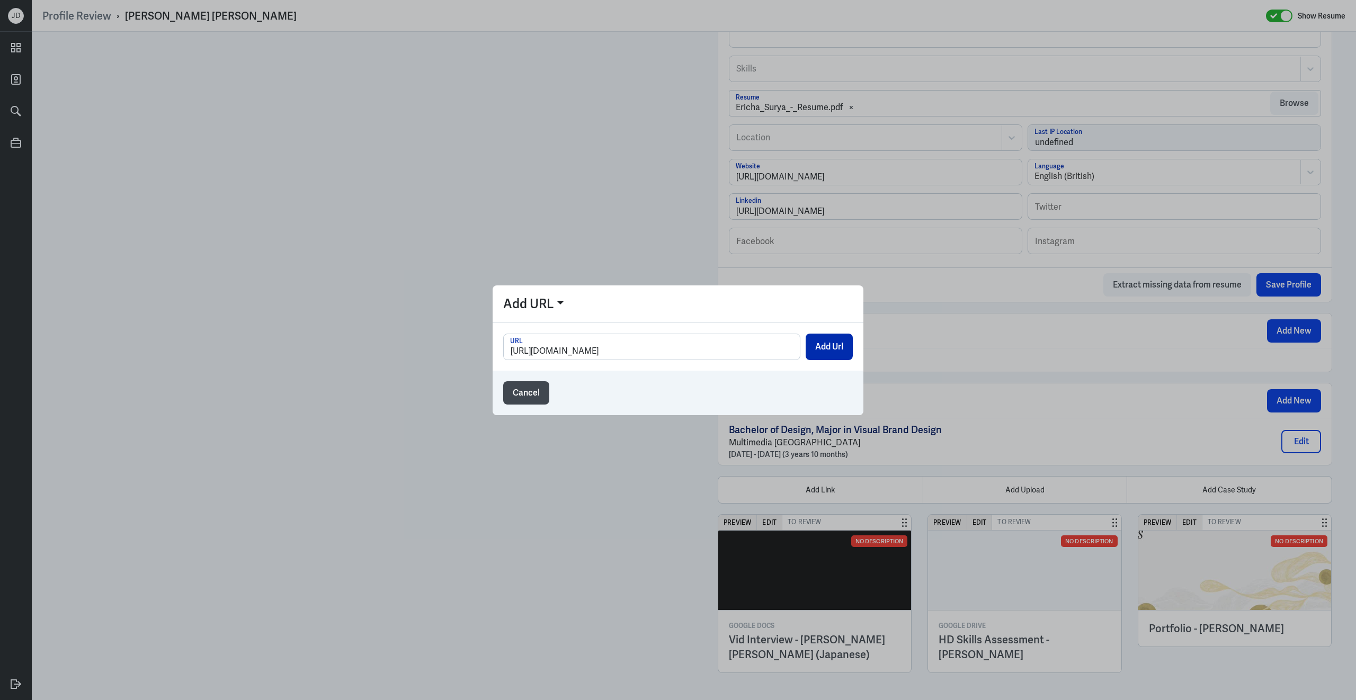
type input "https://erchived.github.io/porto/index.html"
click at [831, 355] on button "Add Url" at bounding box center [828, 347] width 47 height 26
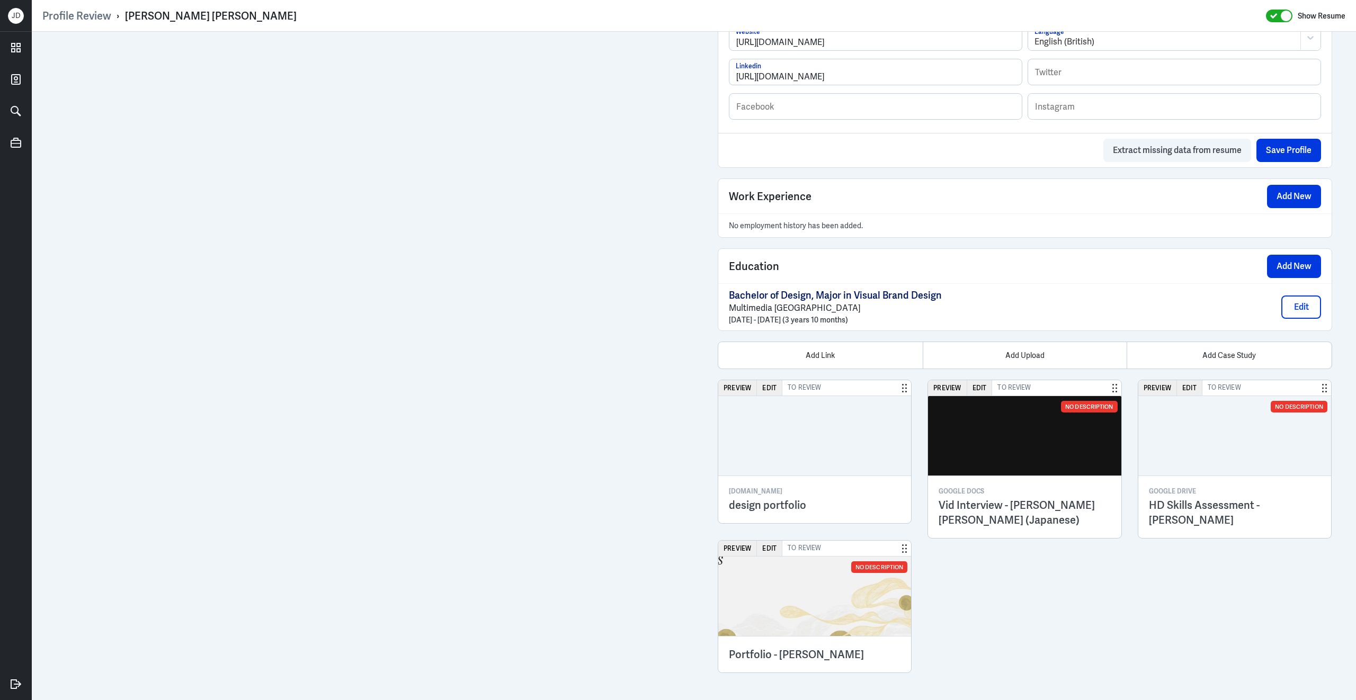
scroll to position [451, 0]
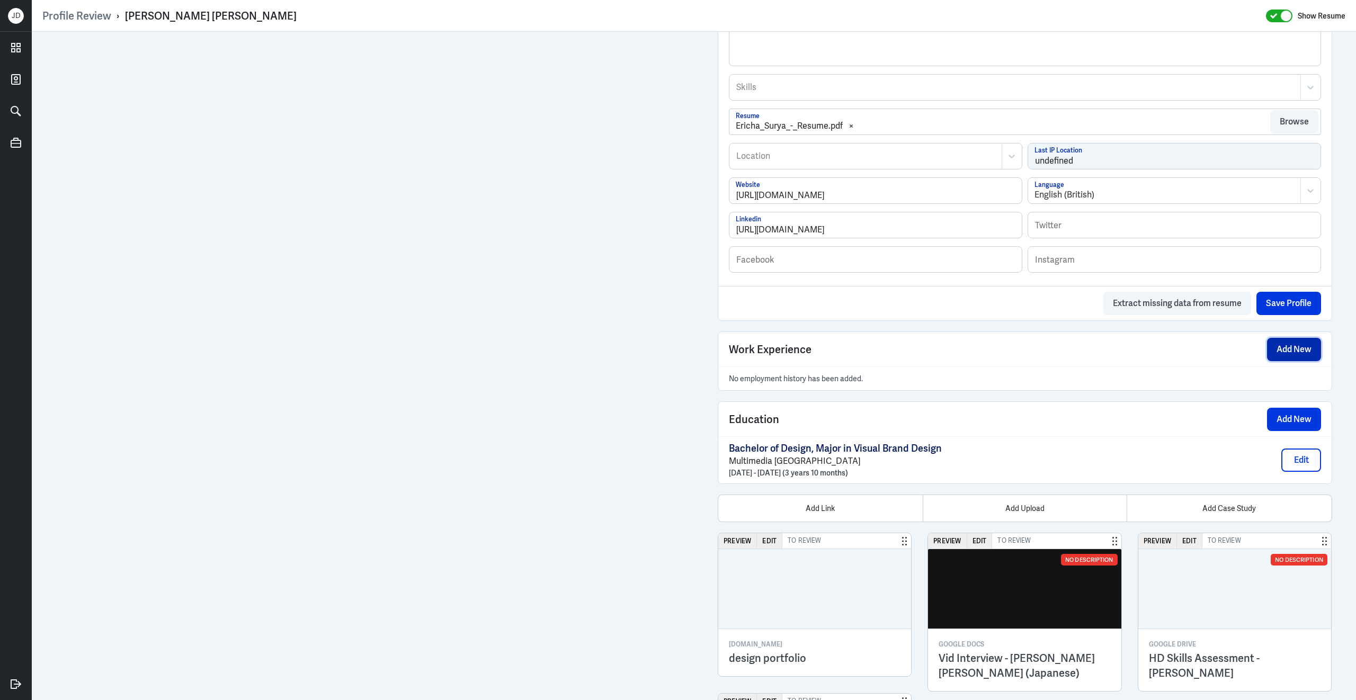
click at [1285, 355] on button "Add New" at bounding box center [1294, 349] width 54 height 23
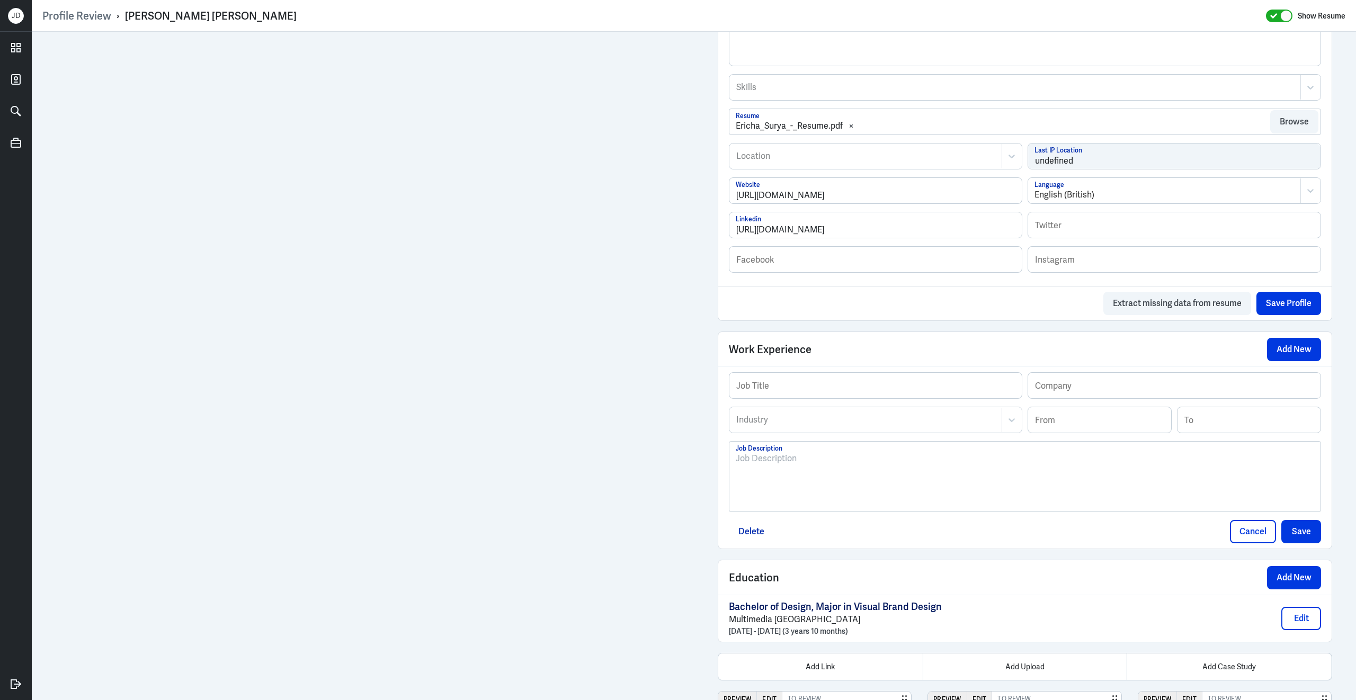
click at [800, 496] on div at bounding box center [1025, 480] width 578 height 57
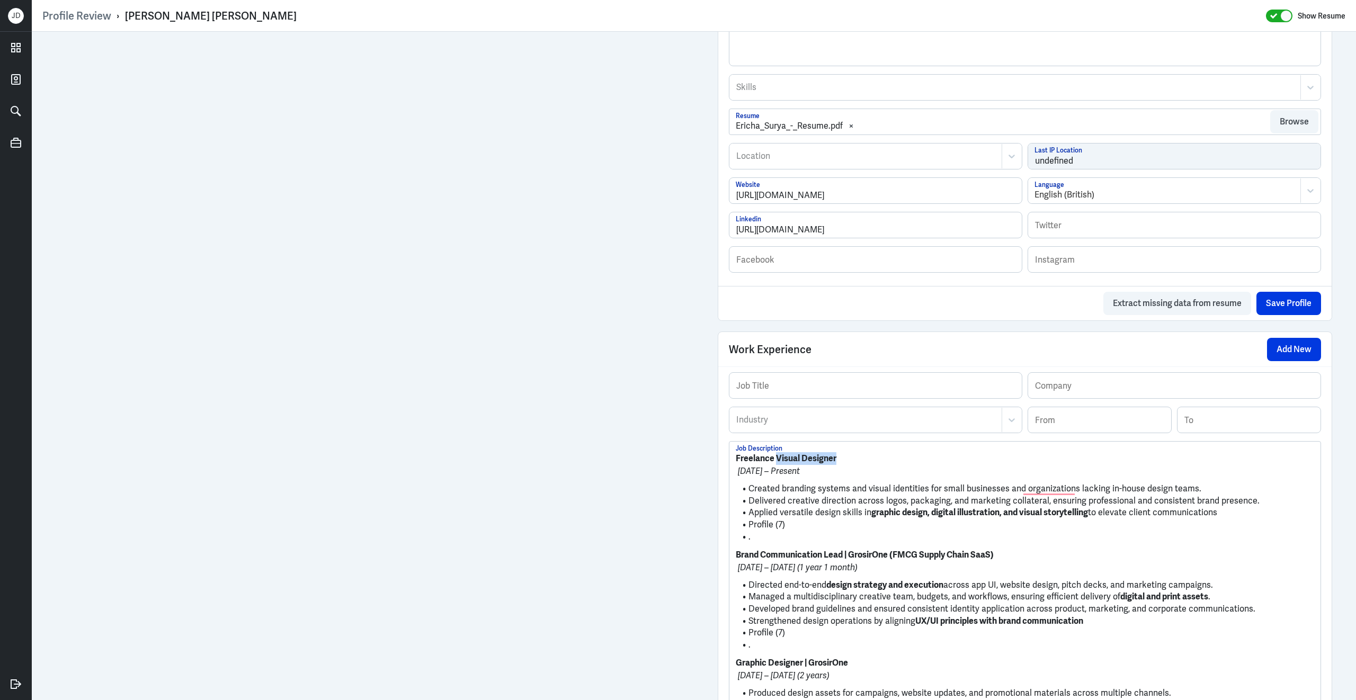
drag, startPoint x: 848, startPoint y: 468, endPoint x: 774, endPoint y: 470, distance: 73.6
click at [774, 465] on p "Freelance Visual Designer" at bounding box center [1025, 458] width 578 height 13
click at [794, 398] on input "text" at bounding box center [875, 385] width 292 height 25
paste input "Visual Designer"
drag, startPoint x: 836, startPoint y: 396, endPoint x: 710, endPoint y: 386, distance: 126.4
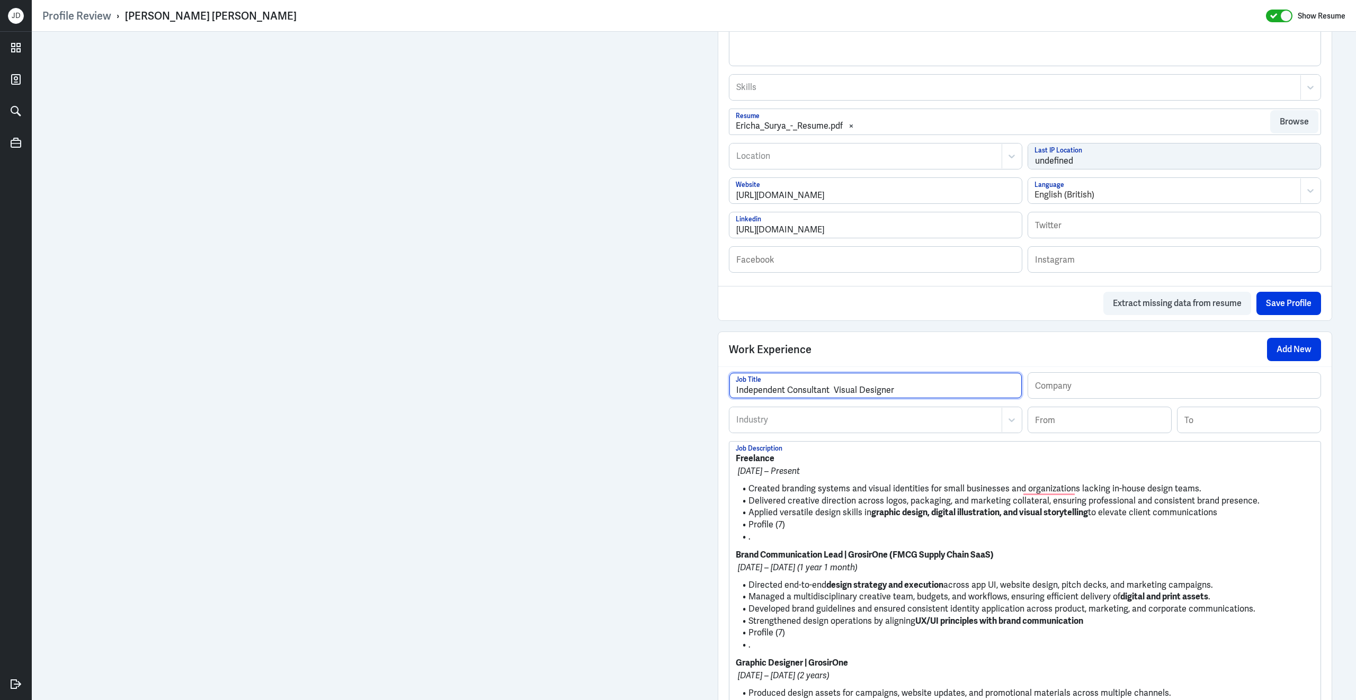
click at [710, 386] on div "Admin Settings Update Resume Save Profile User Requested Private Set Resume to …" at bounding box center [1024, 695] width 635 height 2228
type input "Visual Designer"
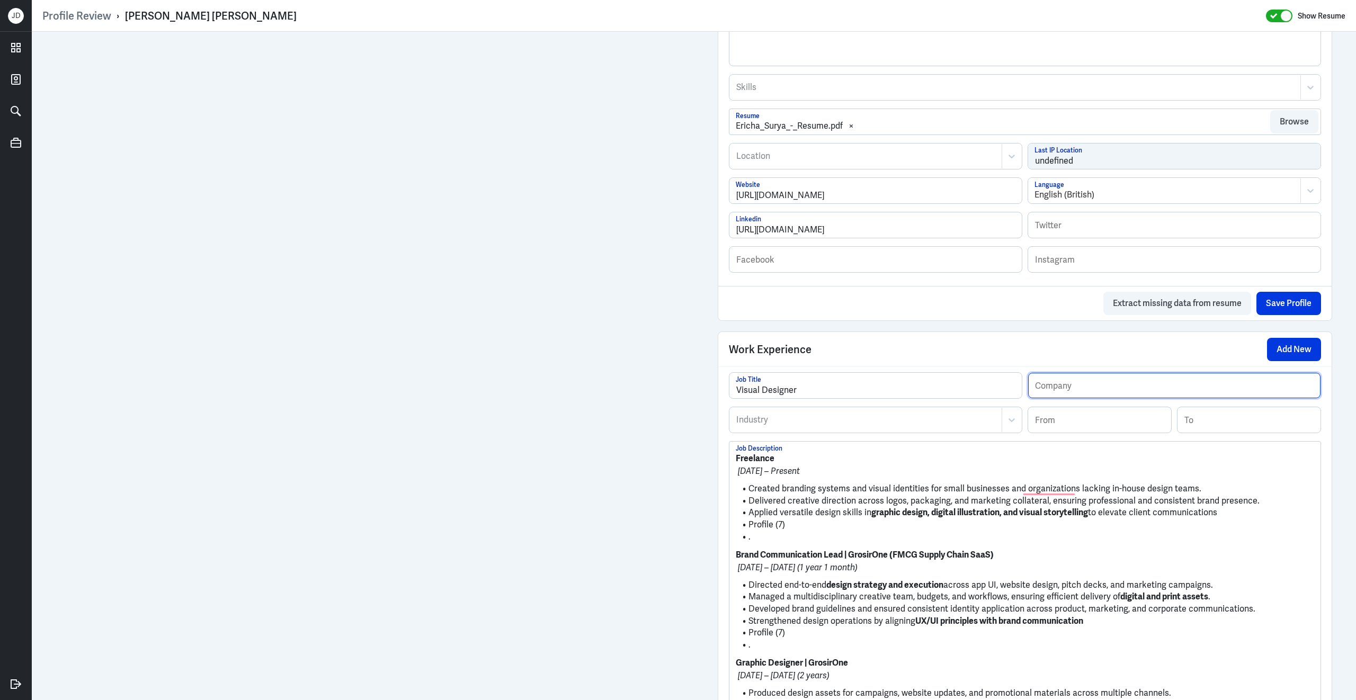
click at [1081, 393] on input "text" at bounding box center [1174, 385] width 292 height 25
paste input "Independent Consultant"
type input "Independent Consultant"
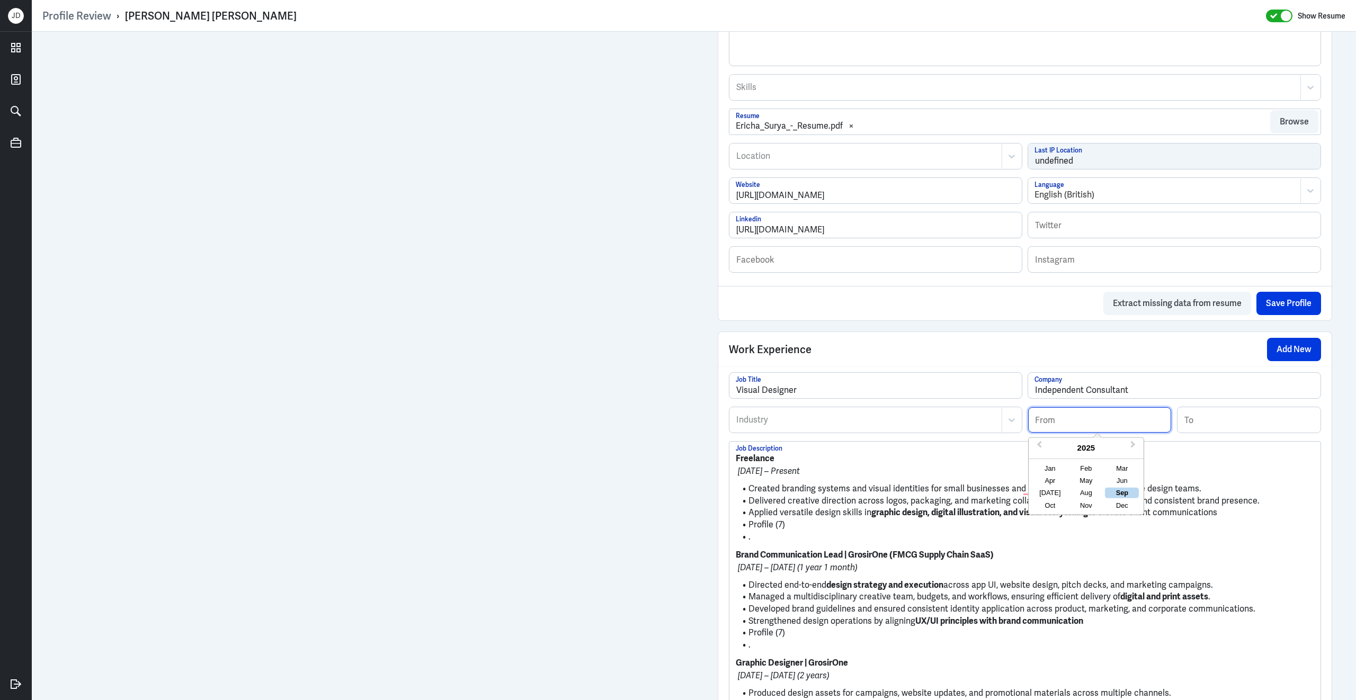
click at [1066, 418] on input at bounding box center [1099, 419] width 143 height 25
type input "01/2018"
click at [832, 494] on li "Created branding systems and visual identities for small businesses and organiz…" at bounding box center [1025, 489] width 578 height 12
click at [793, 426] on div at bounding box center [865, 420] width 261 height 13
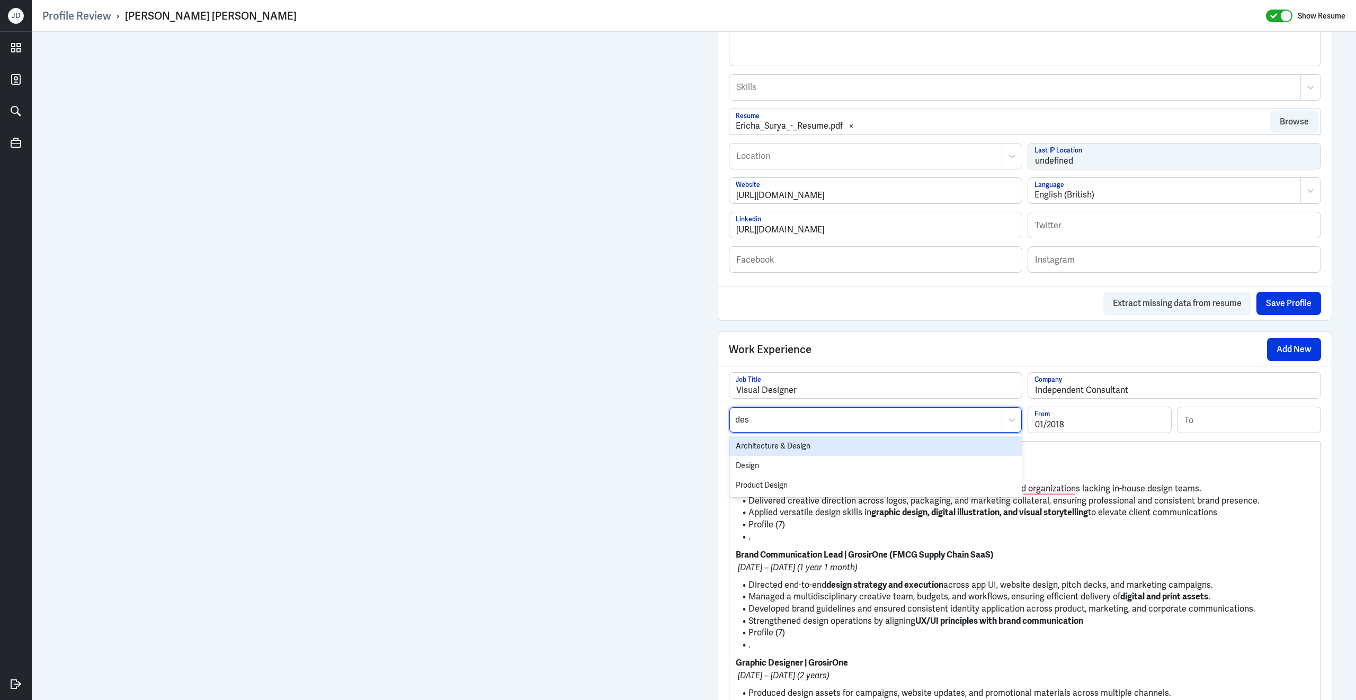
type input "desi"
click at [787, 465] on div "Design" at bounding box center [875, 466] width 292 height 20
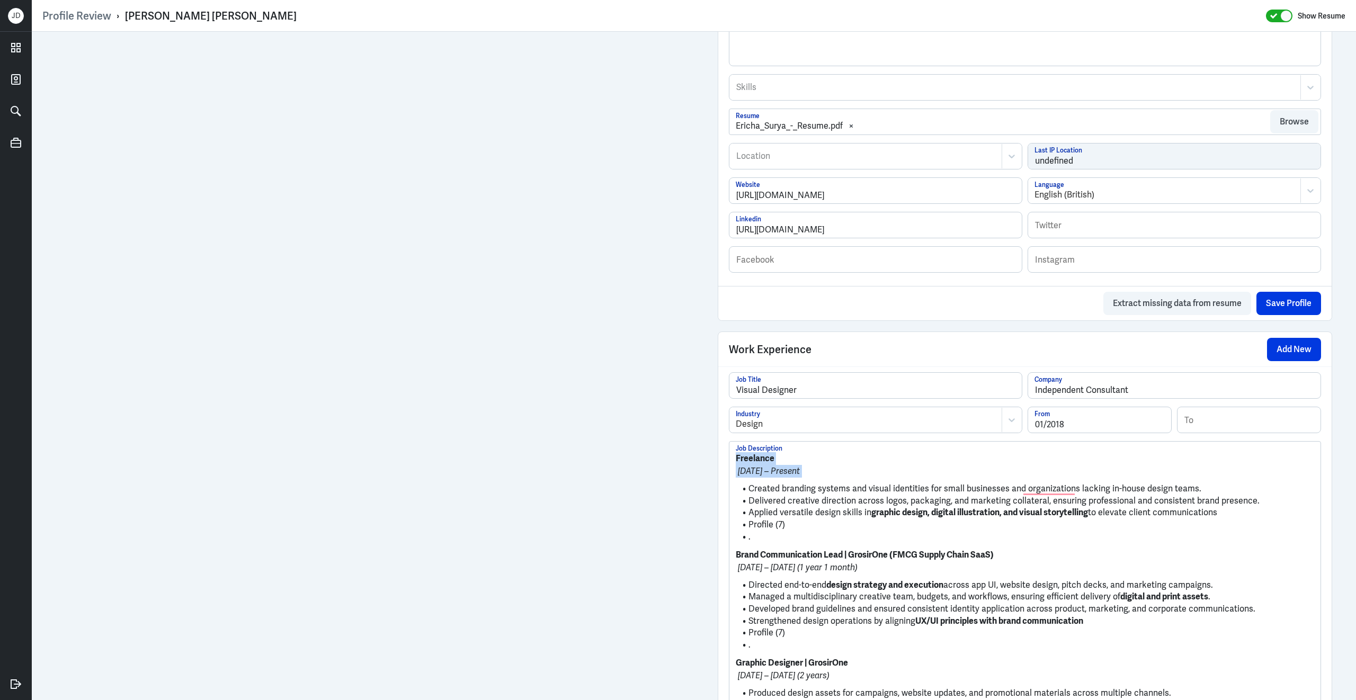
drag, startPoint x: 737, startPoint y: 466, endPoint x: 856, endPoint y: 490, distance: 121.6
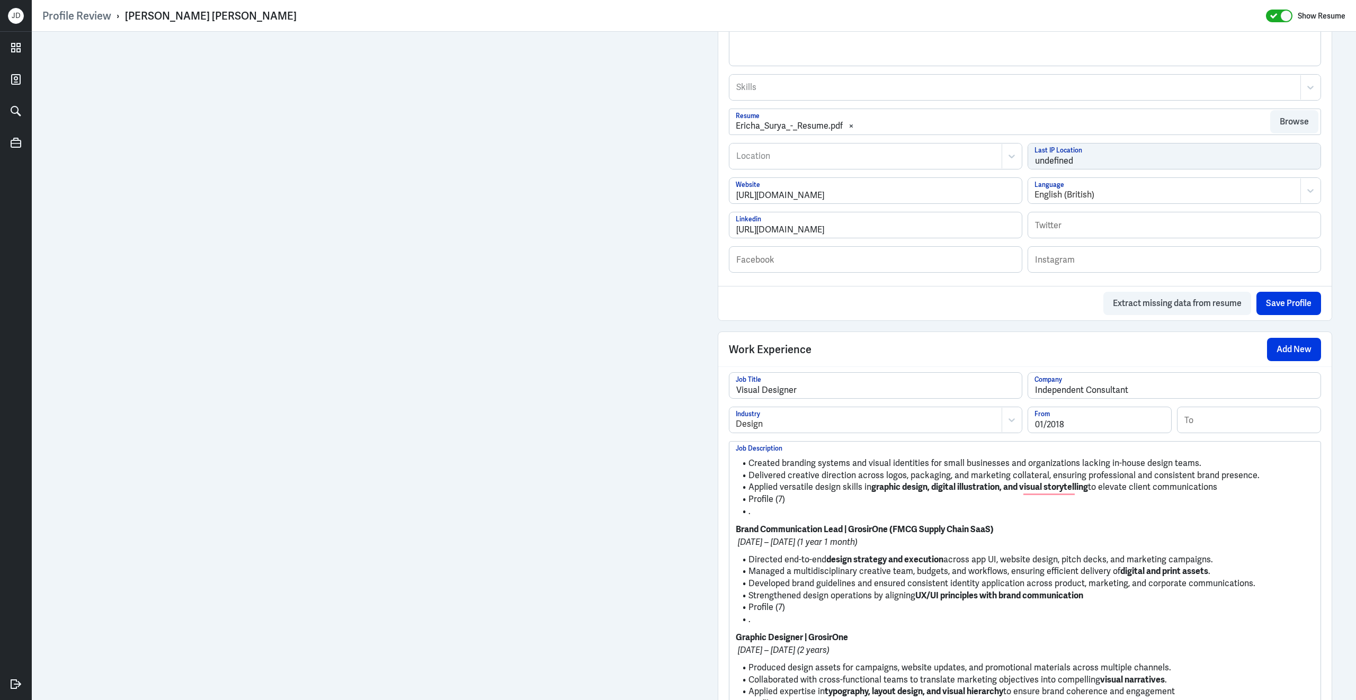
scroll to position [426, 0]
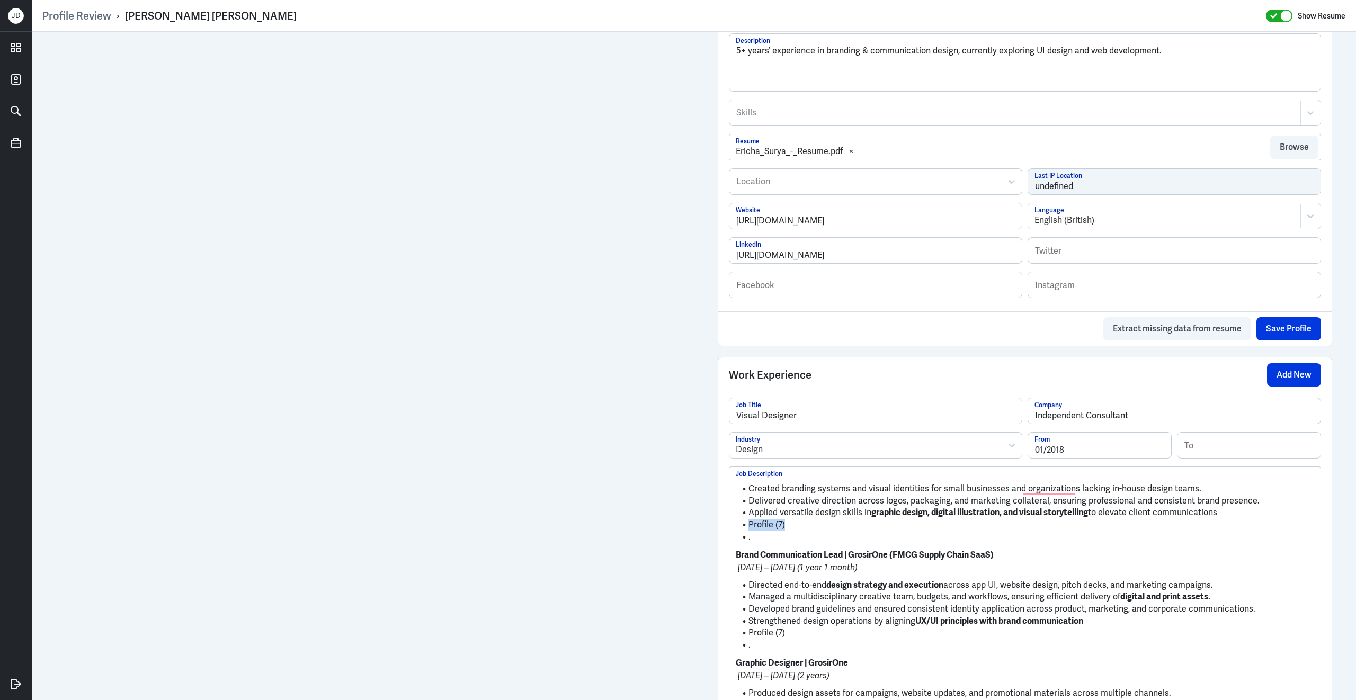
drag, startPoint x: 813, startPoint y: 532, endPoint x: 703, endPoint y: 535, distance: 110.2
click at [702, 535] on div "Admin Settings Update Resume Save Profile User Requested Private Set Resume to …" at bounding box center [694, 707] width 1324 height 2202
drag, startPoint x: 760, startPoint y: 548, endPoint x: 736, endPoint y: 536, distance: 27.0
click at [736, 538] on ul "Created branding systems and visual identities for small businesses and organiz…" at bounding box center [1025, 513] width 578 height 71
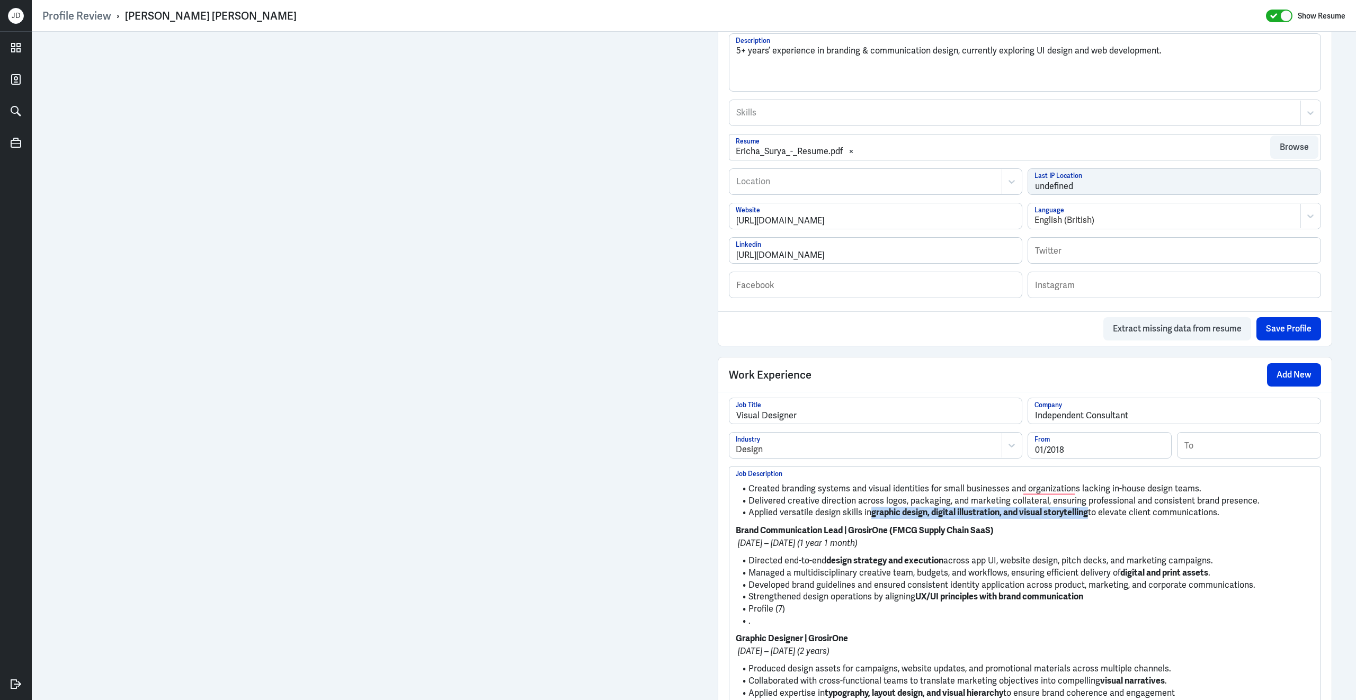
drag, startPoint x: 1091, startPoint y: 522, endPoint x: 871, endPoint y: 521, distance: 219.8
click at [871, 519] on li "Applied versatile design skills in graphic design, digital illustration, and vi…" at bounding box center [1025, 513] width 578 height 12
click at [1134, 535] on p "Brand Communication Lead | GrosirOne (FMCG Supply Chain SaaS)" at bounding box center [1025, 530] width 578 height 13
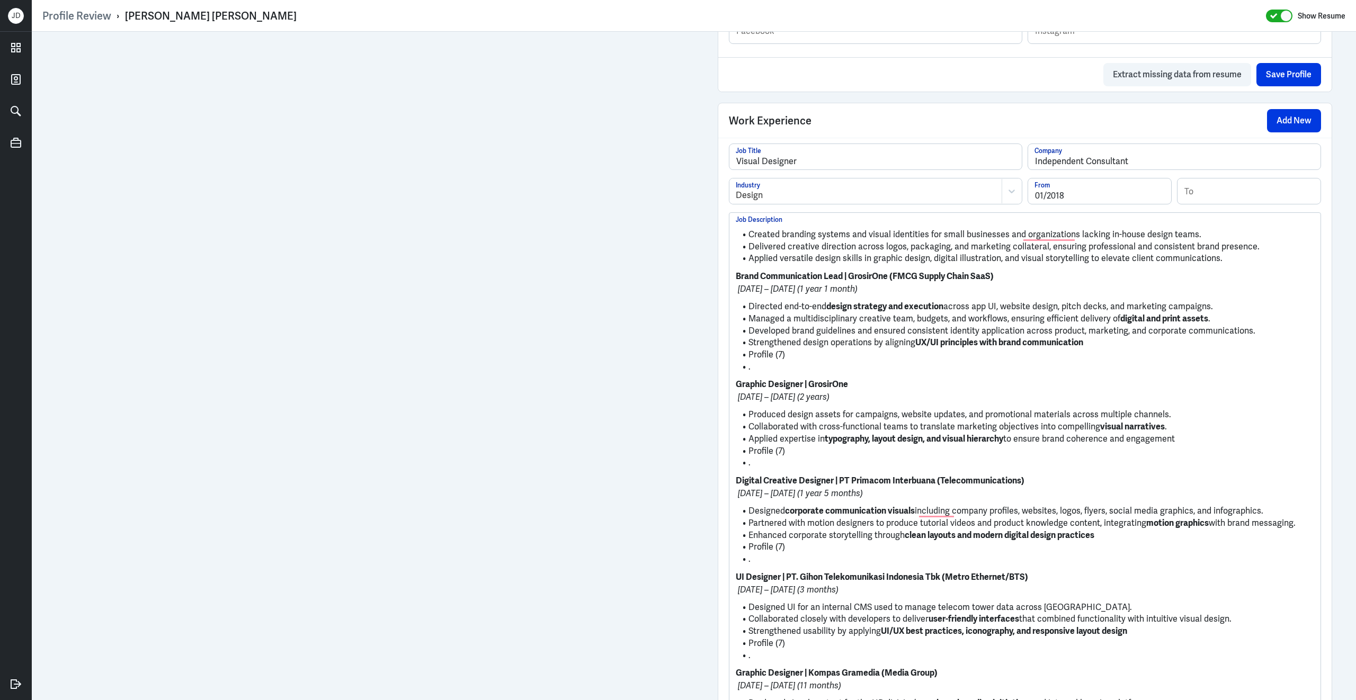
scroll to position [683, 0]
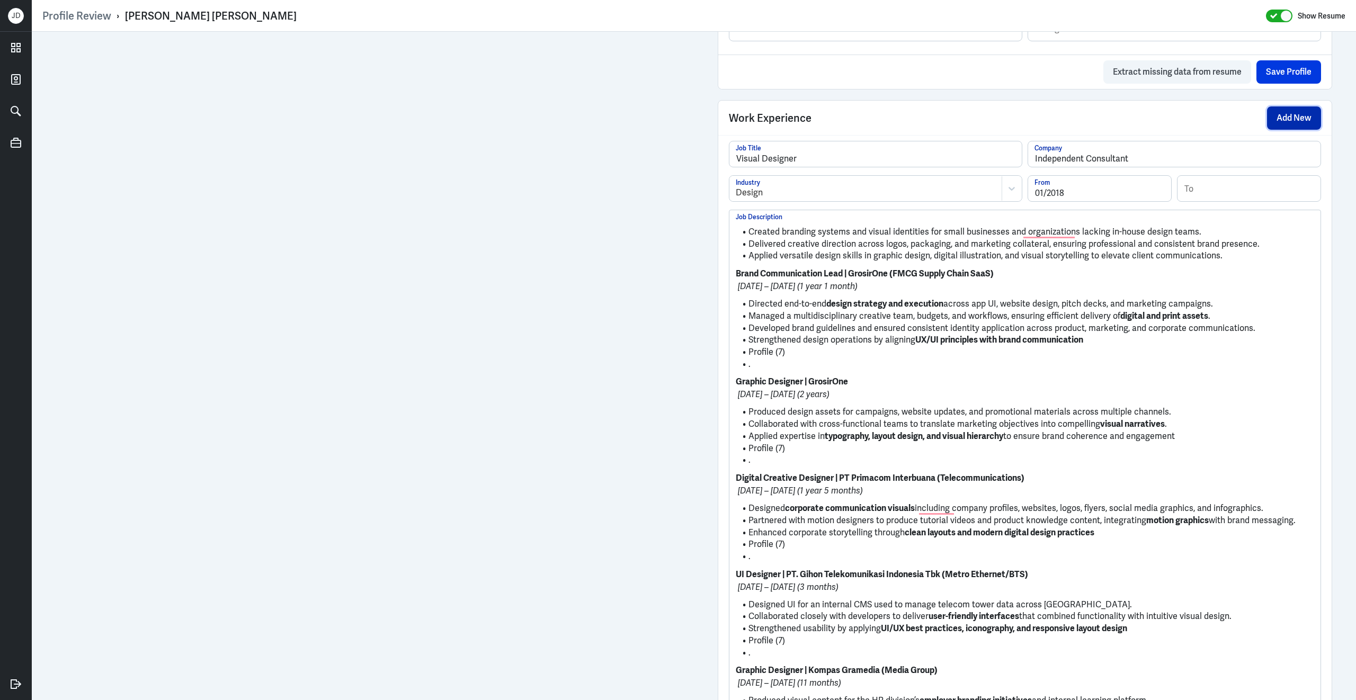
click at [1289, 129] on button "Add New" at bounding box center [1294, 117] width 54 height 23
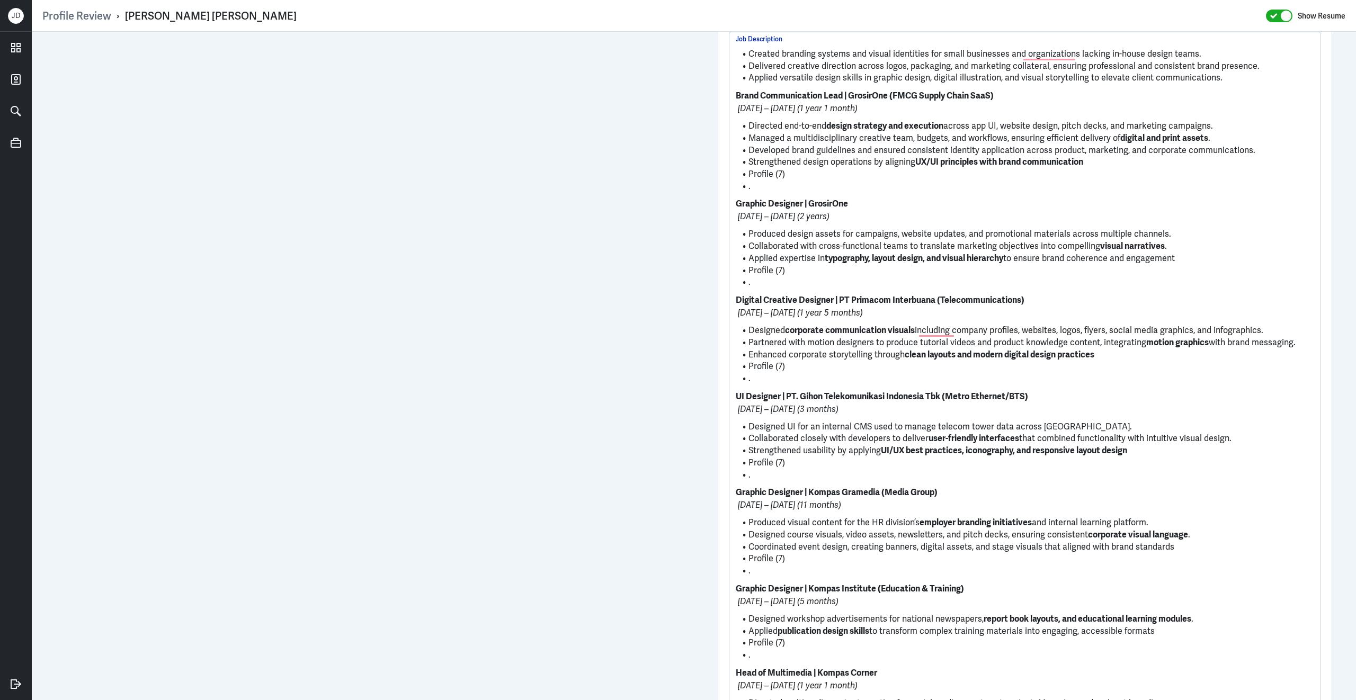
scroll to position [861, 0]
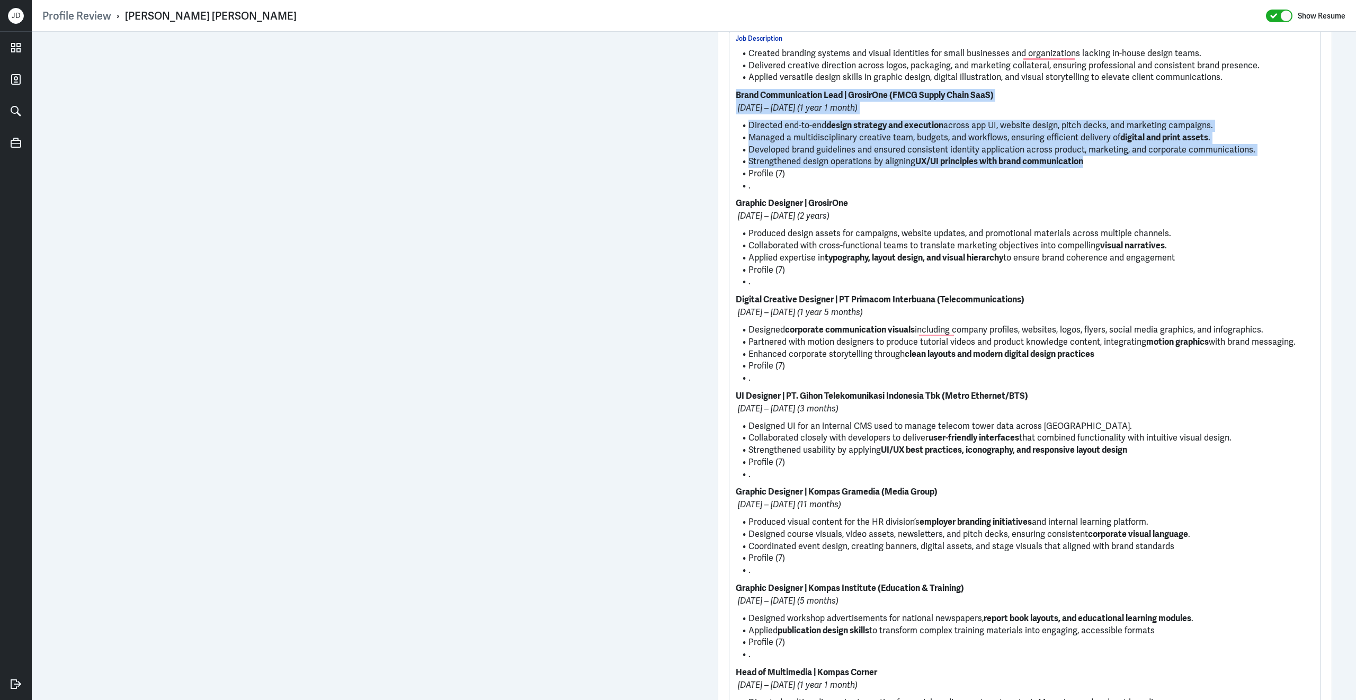
drag, startPoint x: 1113, startPoint y: 171, endPoint x: 731, endPoint y: 98, distance: 388.7
click at [731, 98] on div "Profile Review › Ericha Surya Tantio Show Resume Admin Settings Update Resume S…" at bounding box center [694, 350] width 1324 height 700
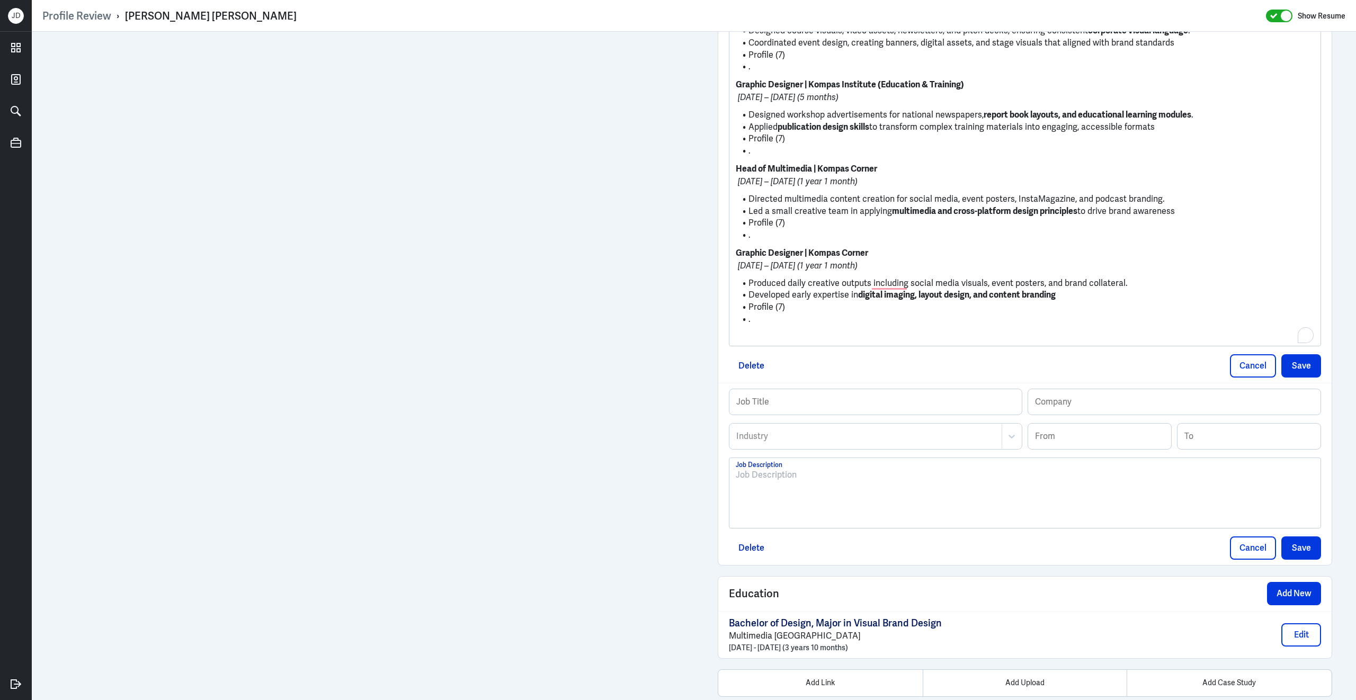
scroll to position [1314, 0]
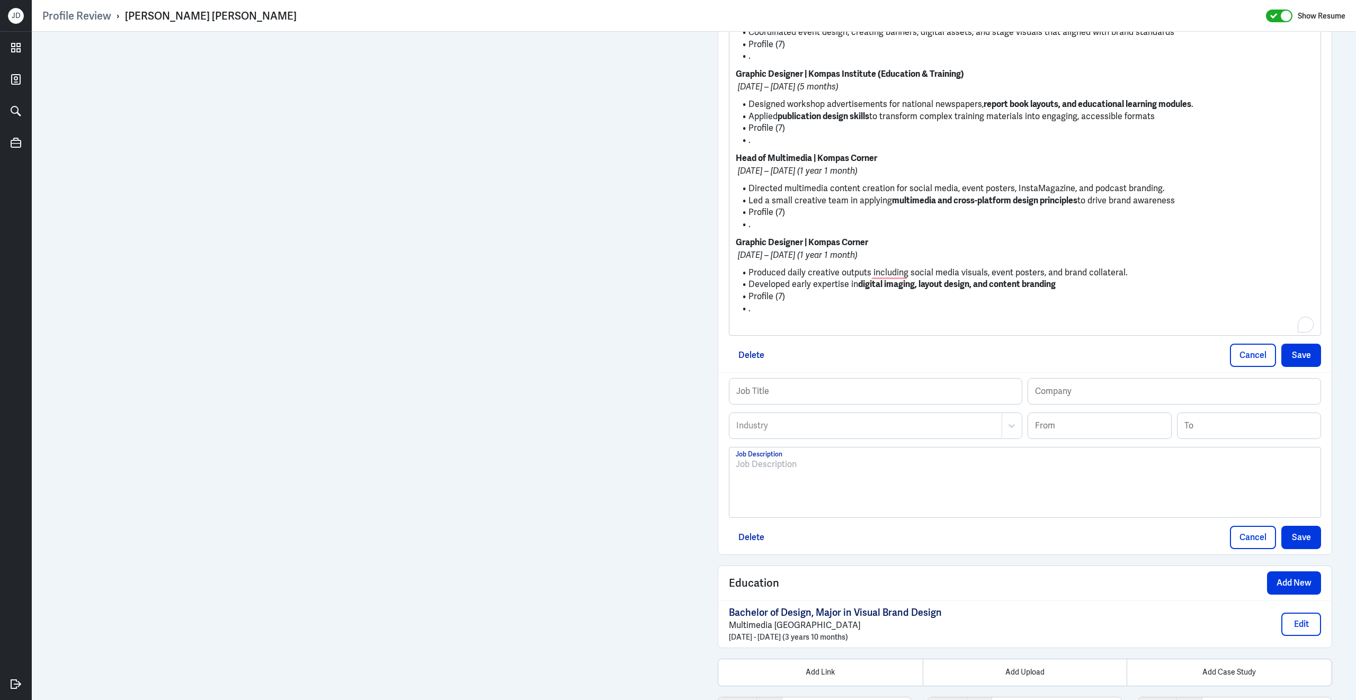
click at [847, 510] on div at bounding box center [1025, 486] width 578 height 57
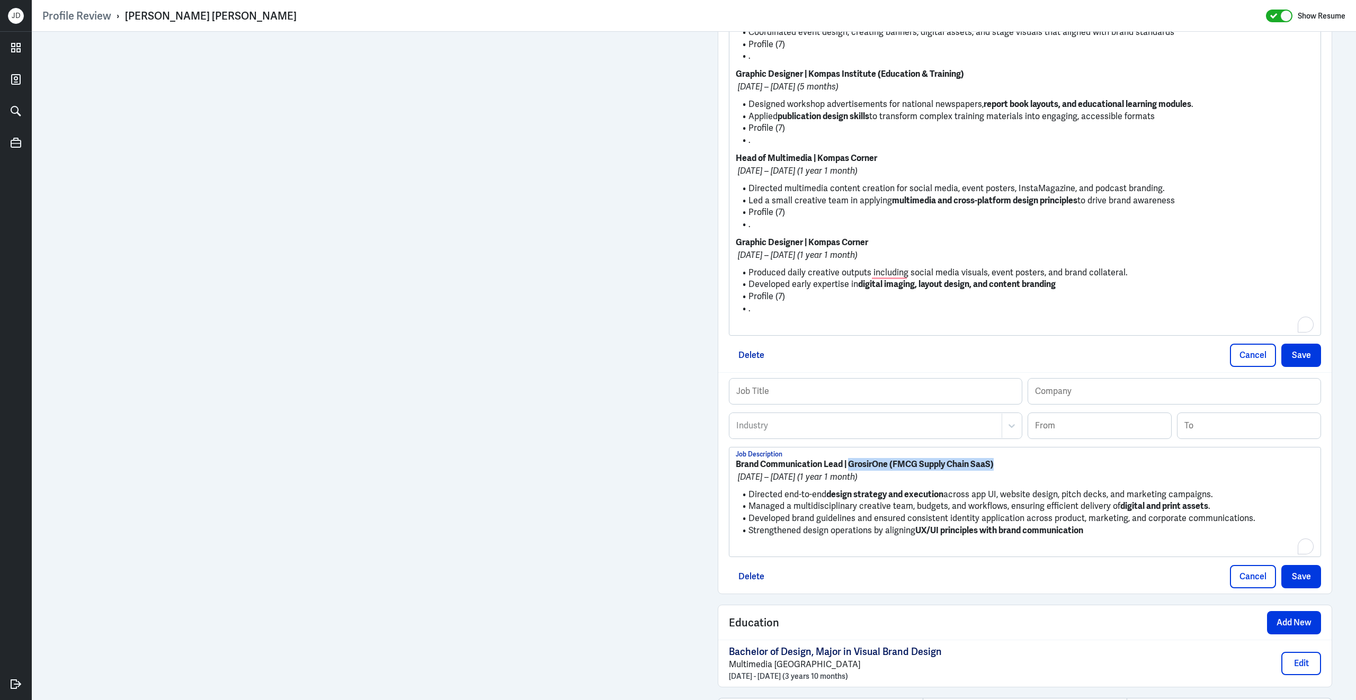
drag, startPoint x: 1009, startPoint y: 472, endPoint x: 850, endPoint y: 468, distance: 158.4
click at [850, 468] on p "Brand Communication Lead | GrosirOne (FMCG Supply Chain SaaS)" at bounding box center [1025, 464] width 578 height 13
click at [1070, 400] on input "text" at bounding box center [1174, 391] width 292 height 25
paste input "GrosirOne (FMCG Supply Chain SaaS)"
drag, startPoint x: 1077, startPoint y: 402, endPoint x: 1269, endPoint y: 408, distance: 192.9
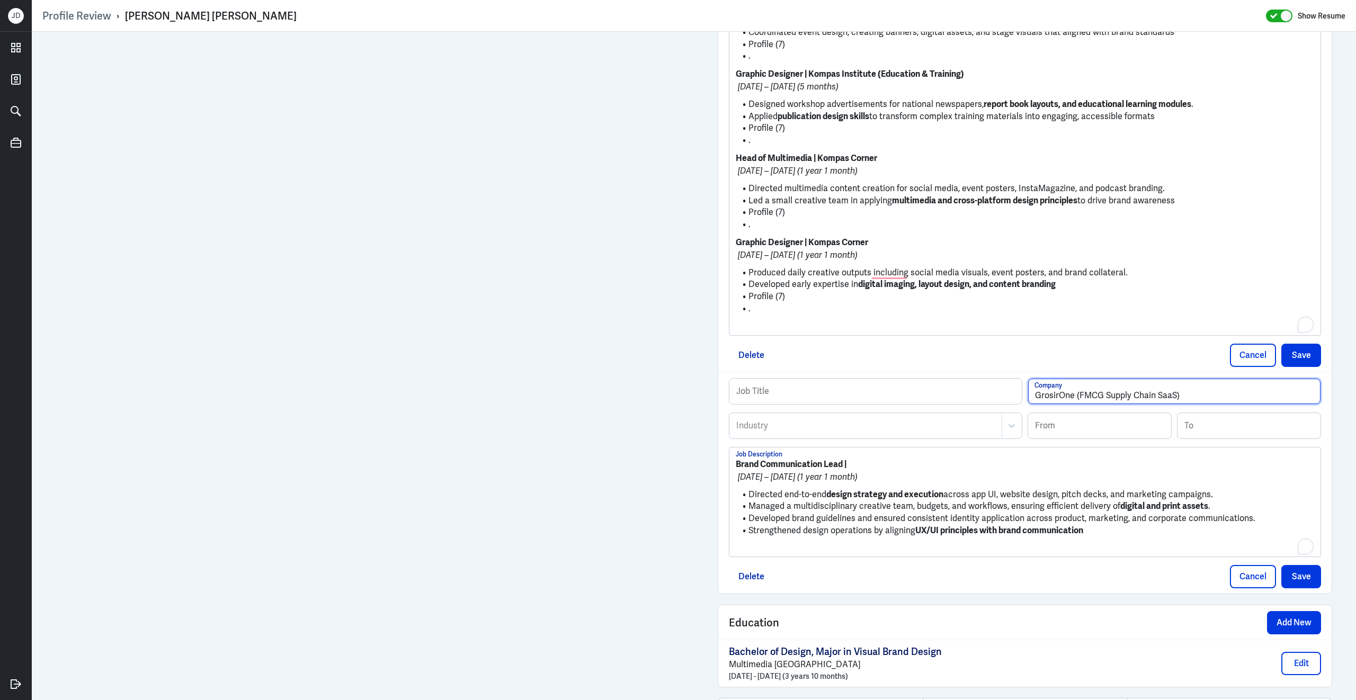
click at [1269, 404] on input "GrosirOne (FMCG Supply Chain SaaS)" at bounding box center [1174, 391] width 292 height 25
type input "GrosirOne"
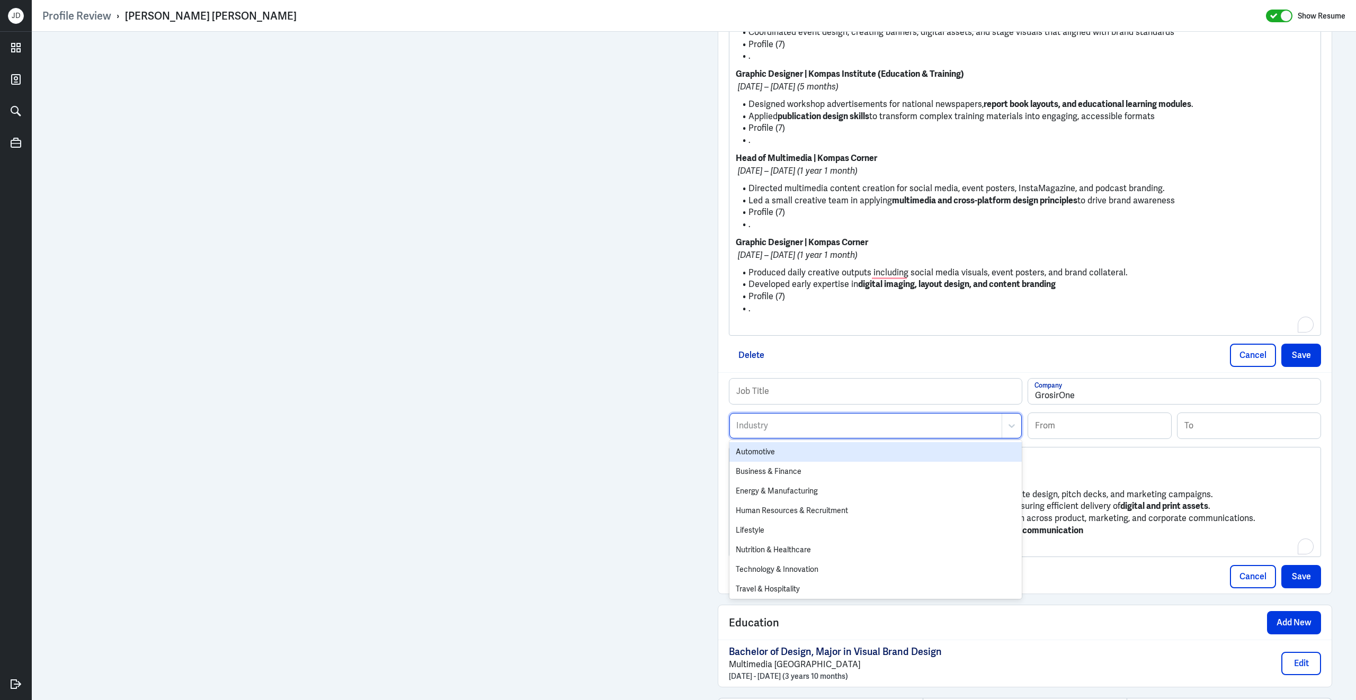
click at [895, 438] on div "Industry" at bounding box center [866, 426] width 272 height 24
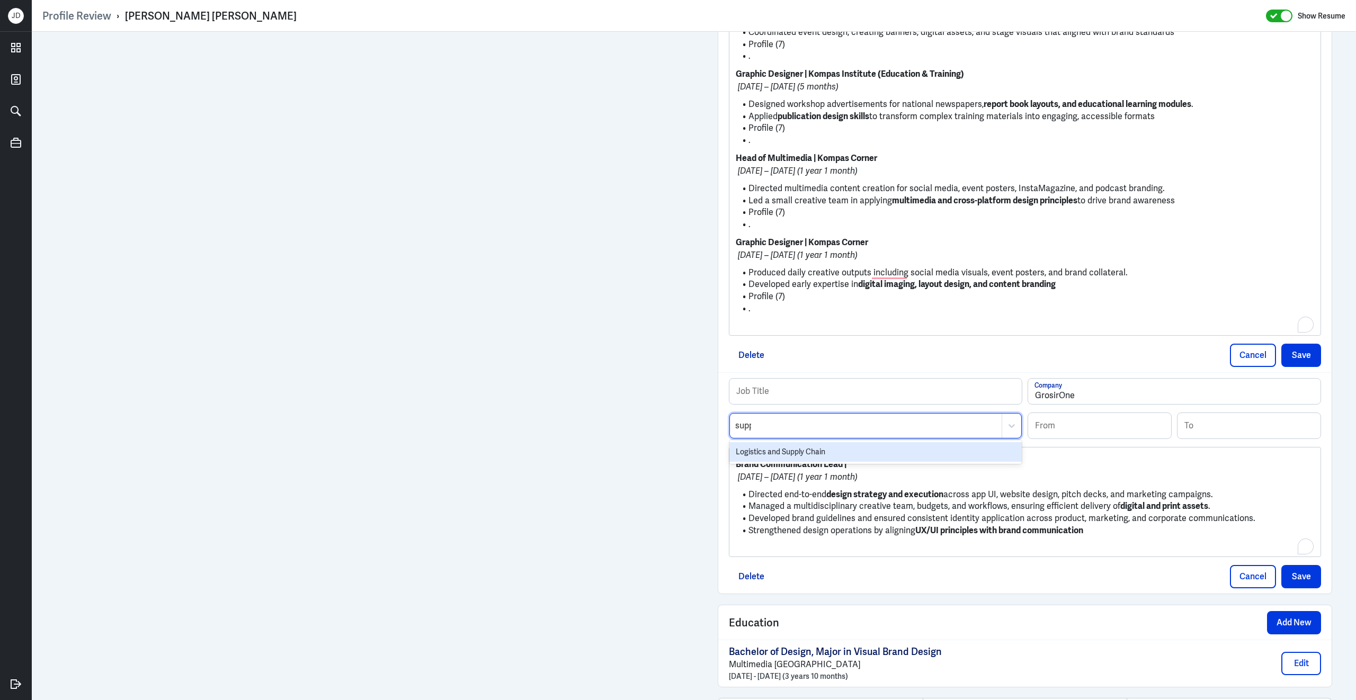
type input "suppl"
click at [898, 462] on div "Logistics and Supply Chain" at bounding box center [875, 452] width 292 height 20
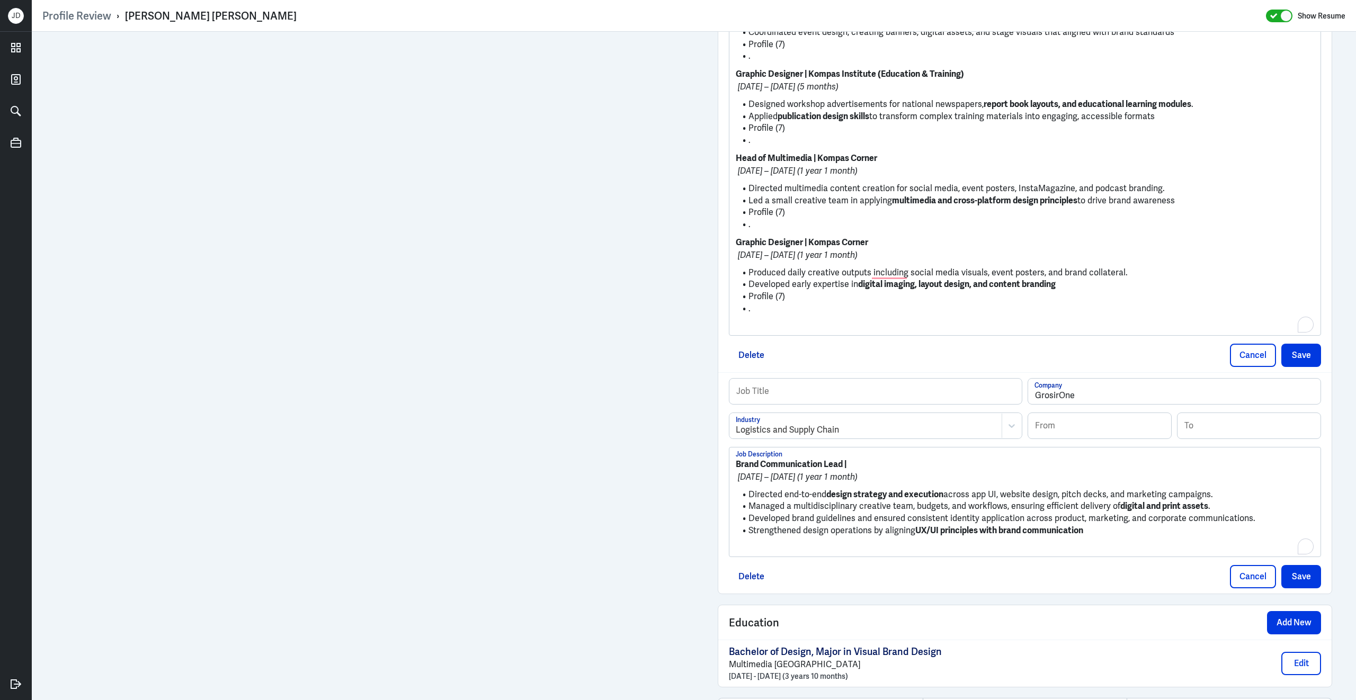
click at [852, 471] on p "Brand Communication Lead |" at bounding box center [1025, 464] width 578 height 13
drag, startPoint x: 844, startPoint y: 471, endPoint x: 674, endPoint y: 465, distance: 170.1
click at [790, 398] on input "text" at bounding box center [875, 391] width 292 height 25
paste input "Brand Communication Lead"
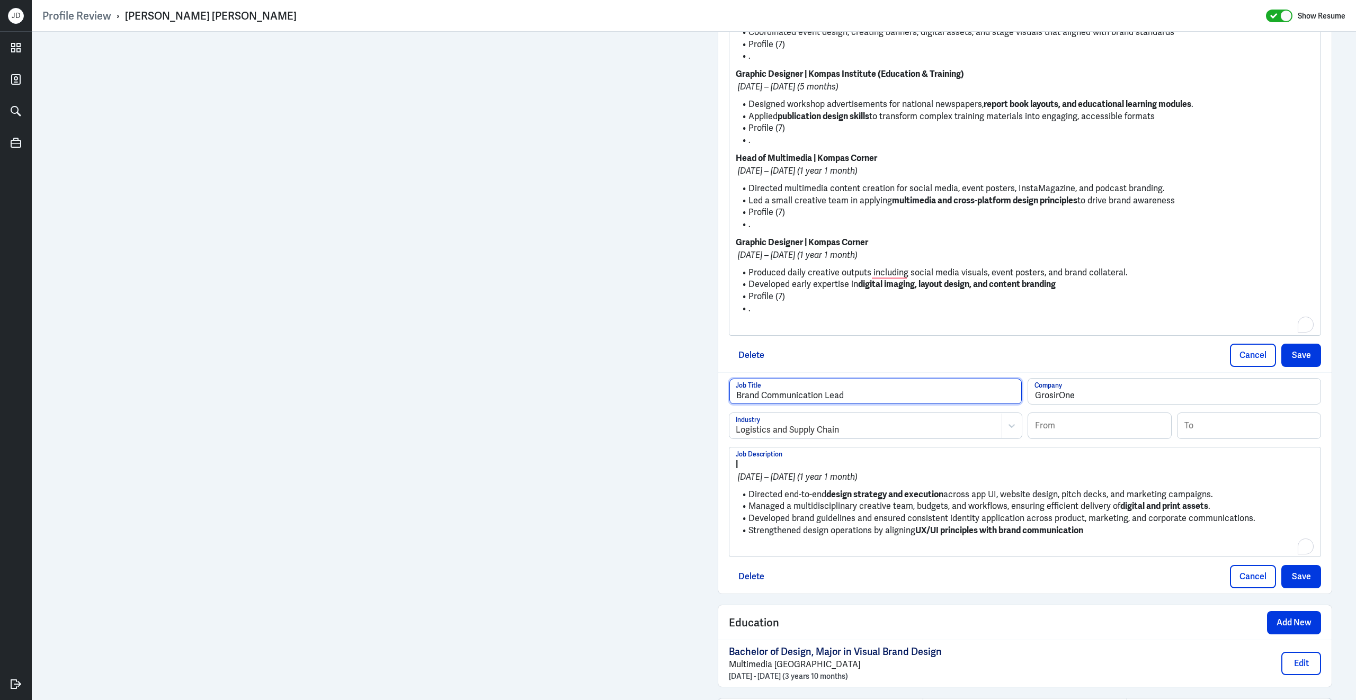
type input "Brand Communication Lead"
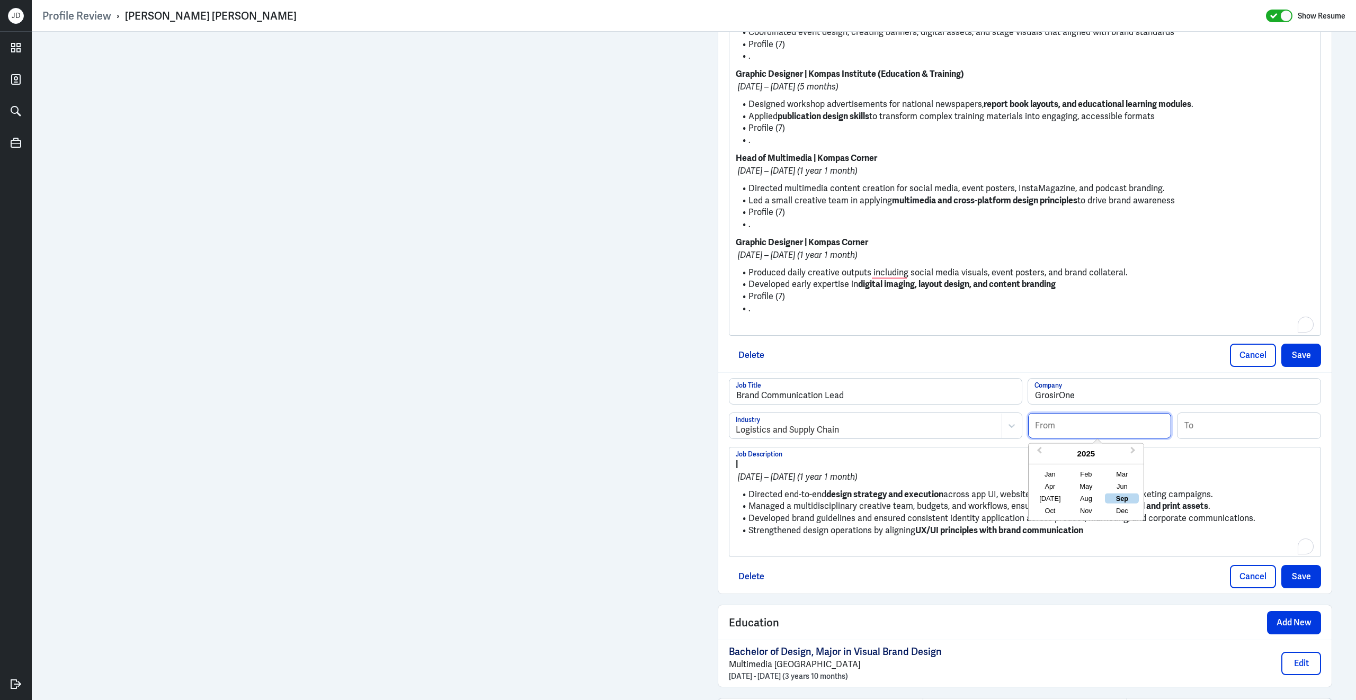
click at [1104, 431] on input at bounding box center [1099, 425] width 143 height 25
type input "06/2024"
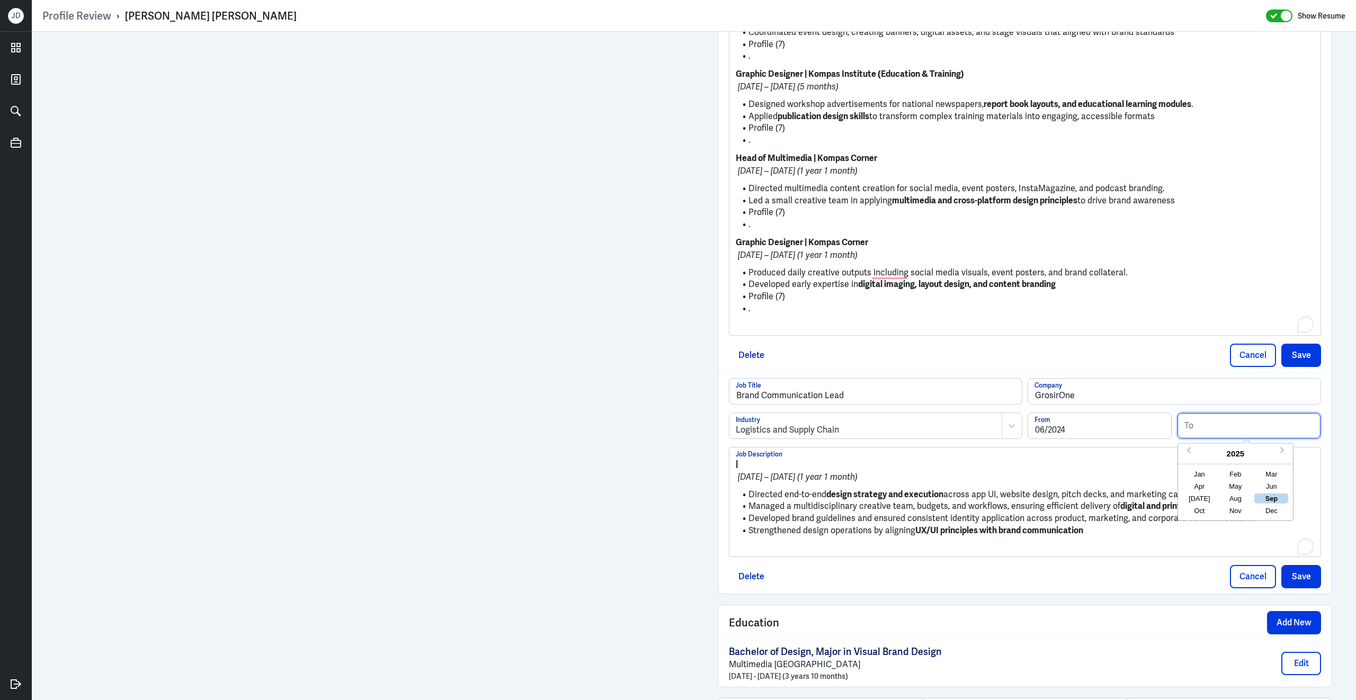
click at [1249, 438] on input at bounding box center [1248, 425] width 143 height 25
type input "06/2025"
drag, startPoint x: 749, startPoint y: 504, endPoint x: 717, endPoint y: 449, distance: 63.4
click at [718, 447] on div "Work Experience Add New Visual Designer Job Title Independent Consultant Compan…" at bounding box center [1025, 31] width 614 height 1126
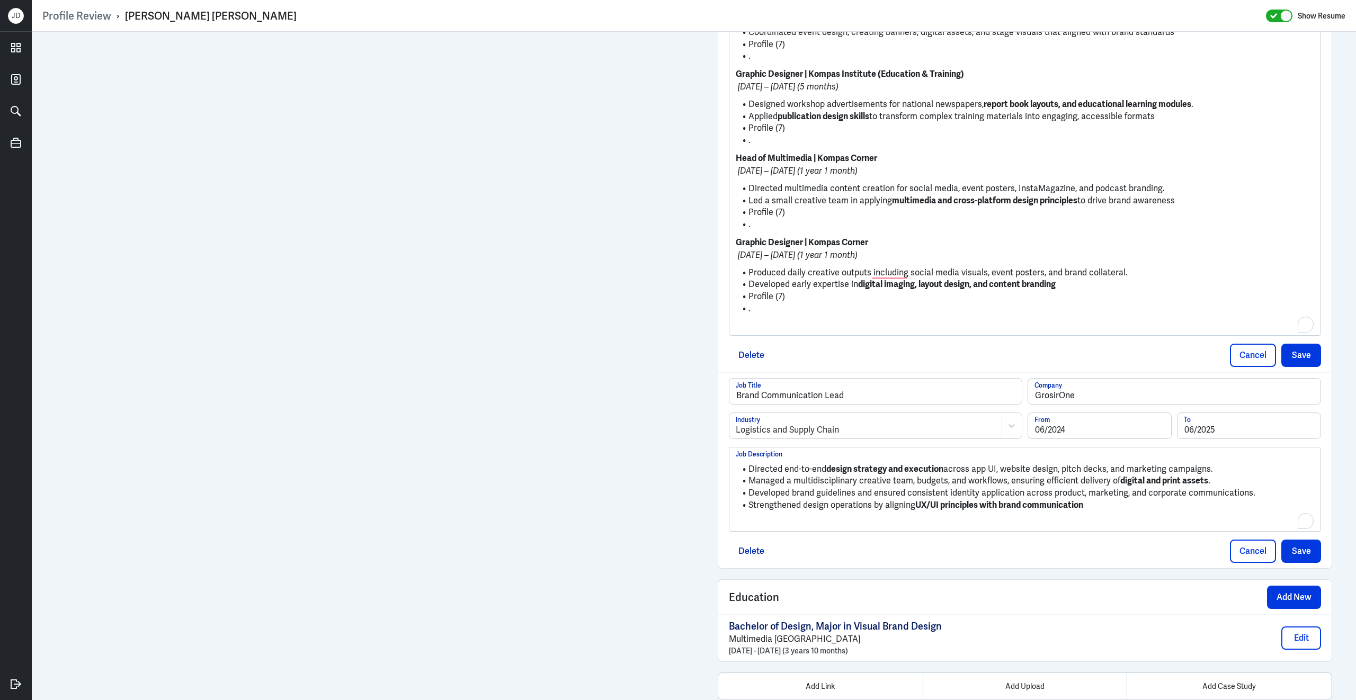
click at [766, 529] on p "To enrich screen reader interactions, please activate Accessibility in Grammarl…" at bounding box center [1025, 522] width 578 height 13
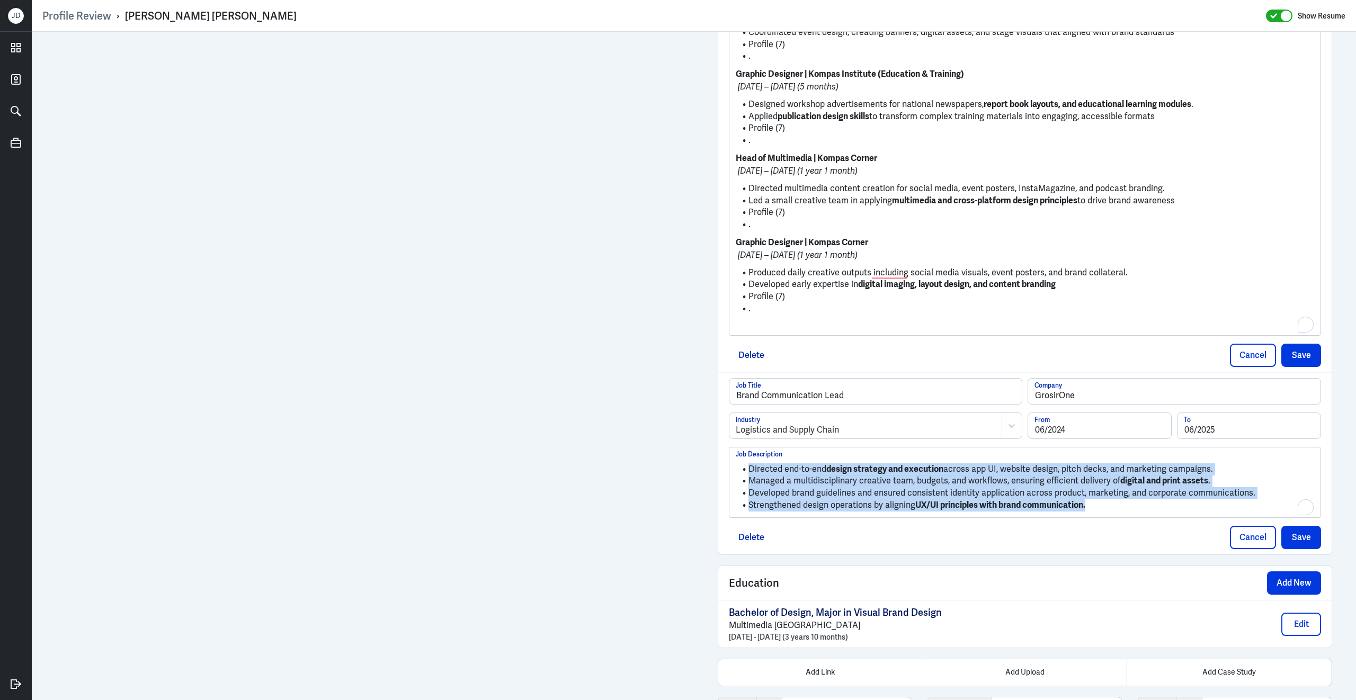
drag, startPoint x: 1098, startPoint y: 516, endPoint x: 834, endPoint y: 467, distance: 268.8
click at [834, 467] on ul "Directed end-to-end design strategy and execution across app UI, website design…" at bounding box center [1025, 484] width 578 height 53
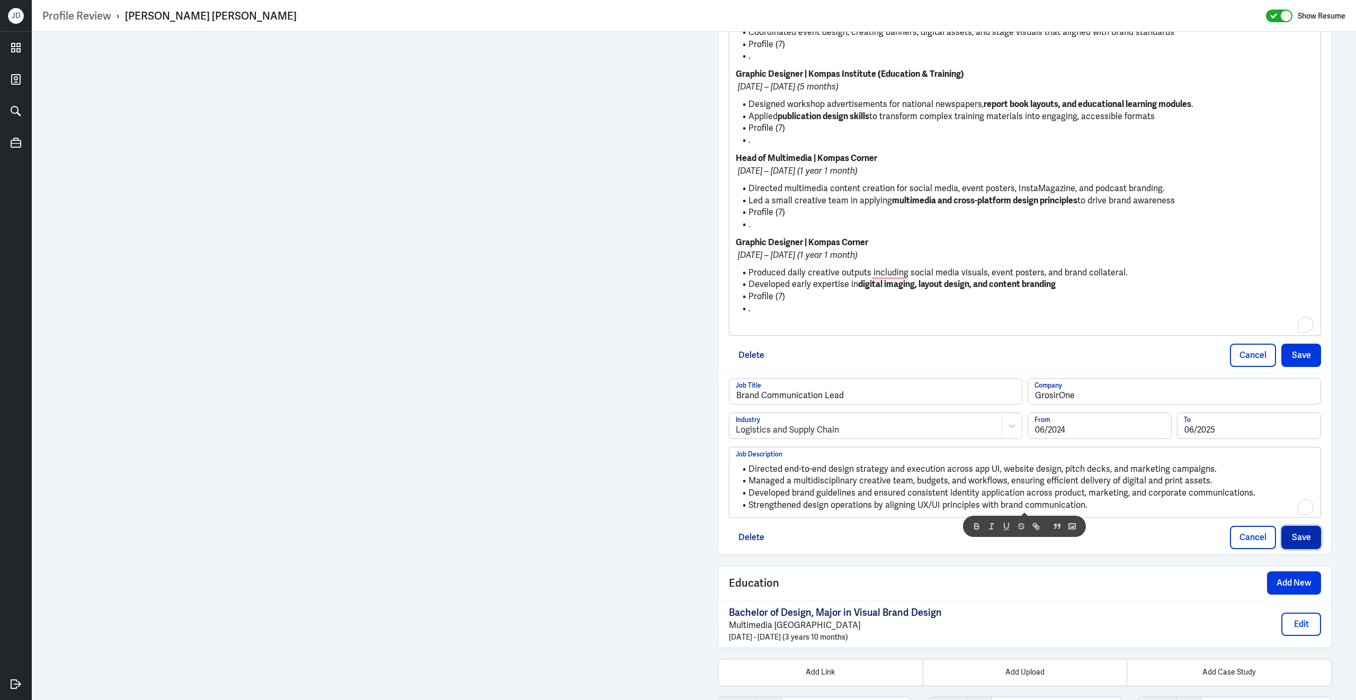
click at [1312, 546] on button "Save" at bounding box center [1301, 537] width 40 height 23
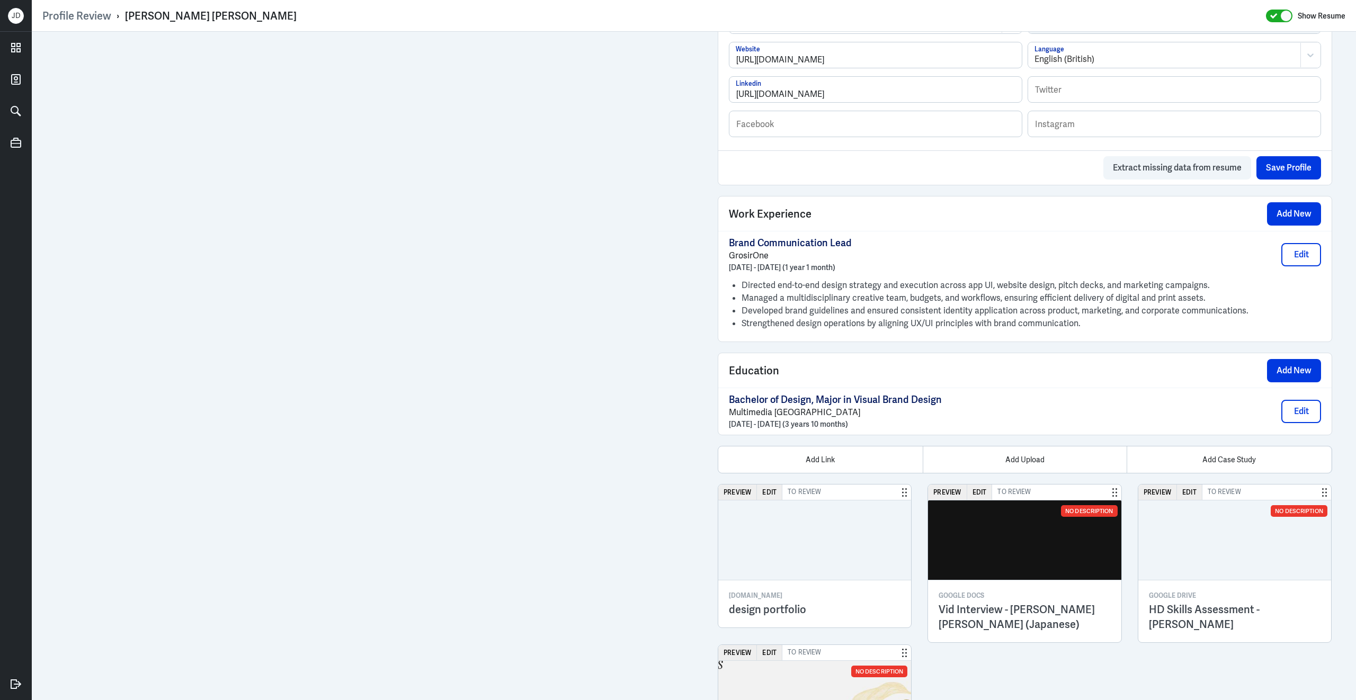
scroll to position [662, 0]
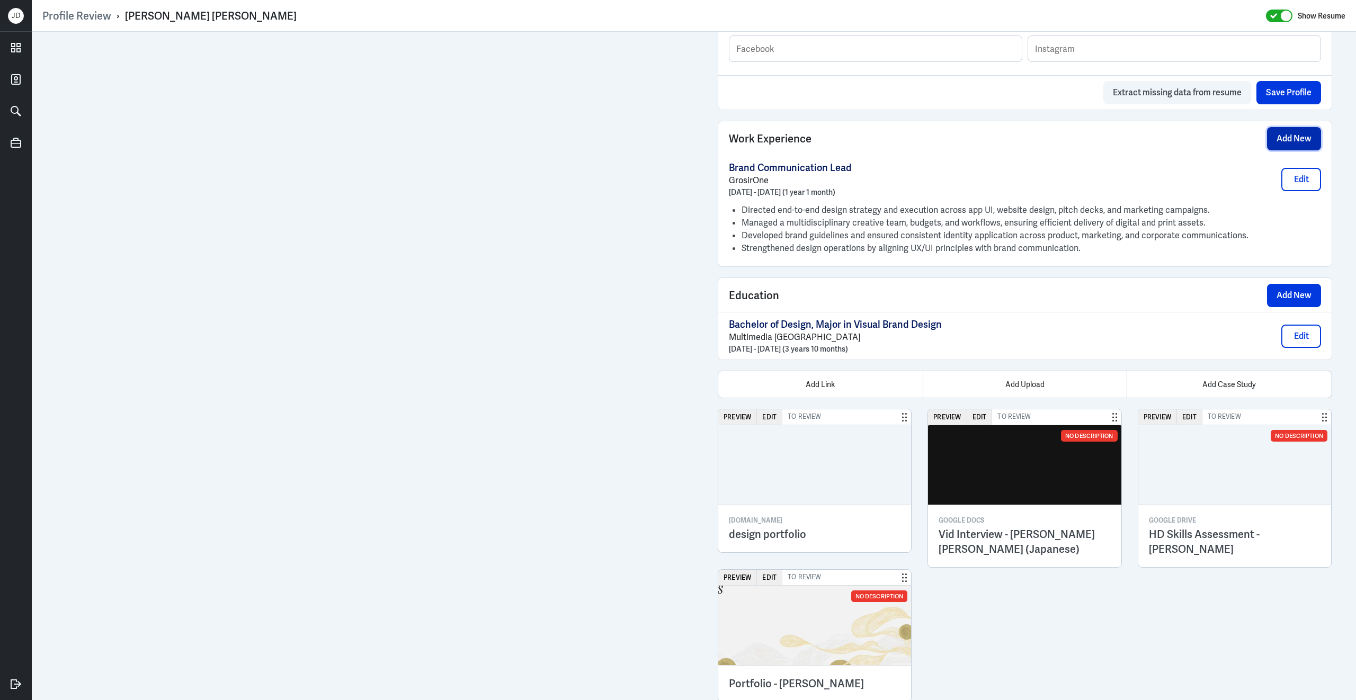
click at [1287, 146] on button "Add New" at bounding box center [1294, 138] width 54 height 23
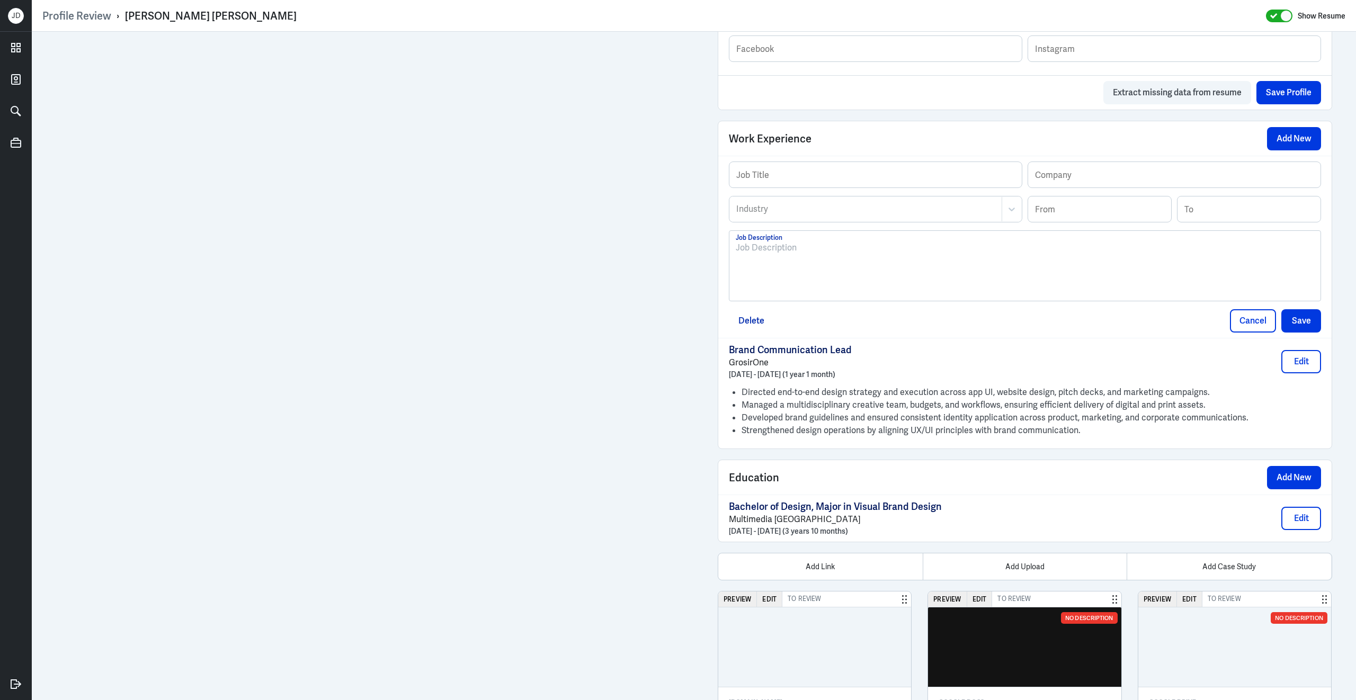
click at [867, 277] on div at bounding box center [1025, 269] width 578 height 57
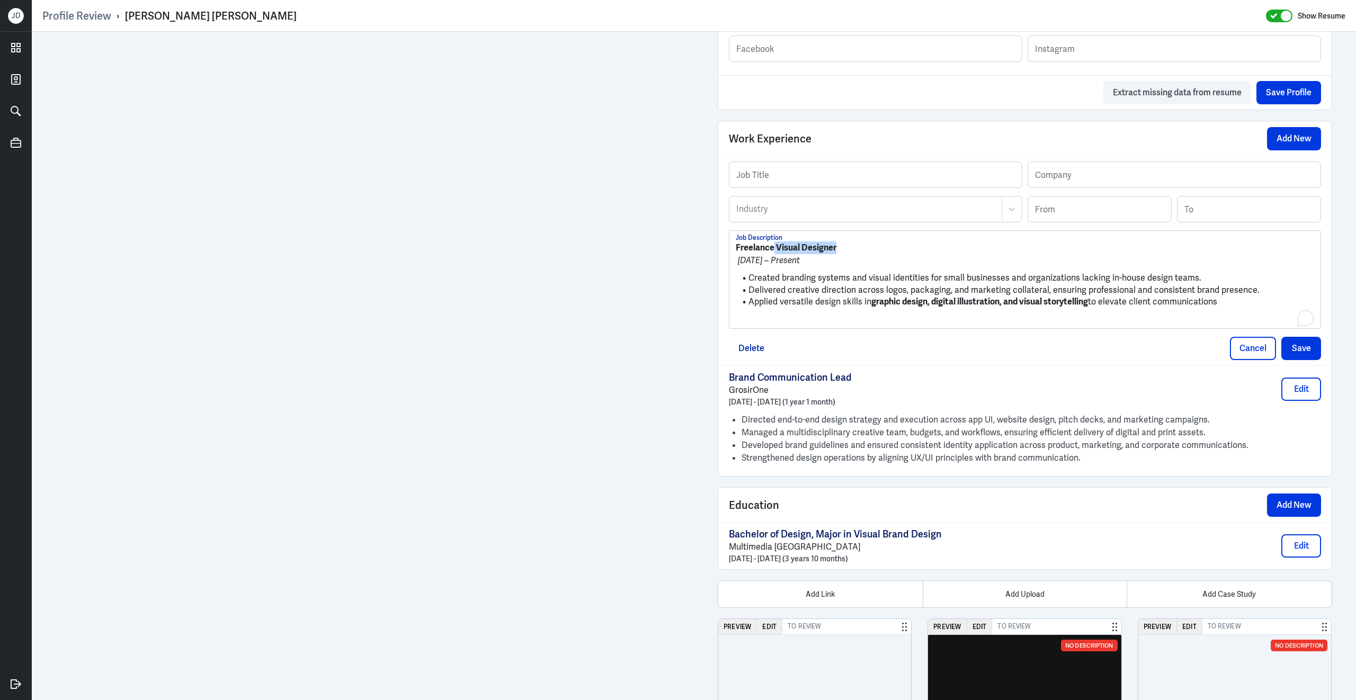
drag, startPoint x: 841, startPoint y: 257, endPoint x: 776, endPoint y: 257, distance: 65.7
click at [775, 254] on p "Freelance Visual Designer" at bounding box center [1025, 247] width 578 height 13
click at [812, 176] on input "text" at bounding box center [875, 174] width 292 height 25
paste input "Visual Designer"
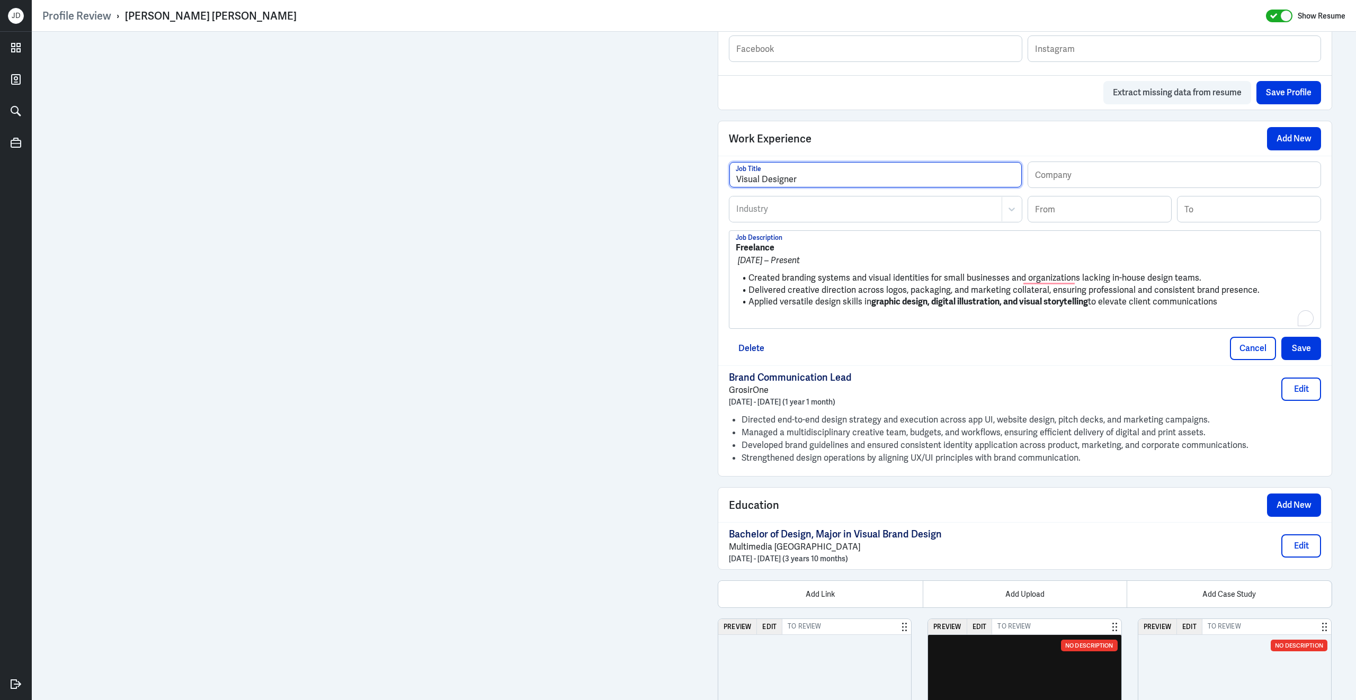
type input "Visual Designer"
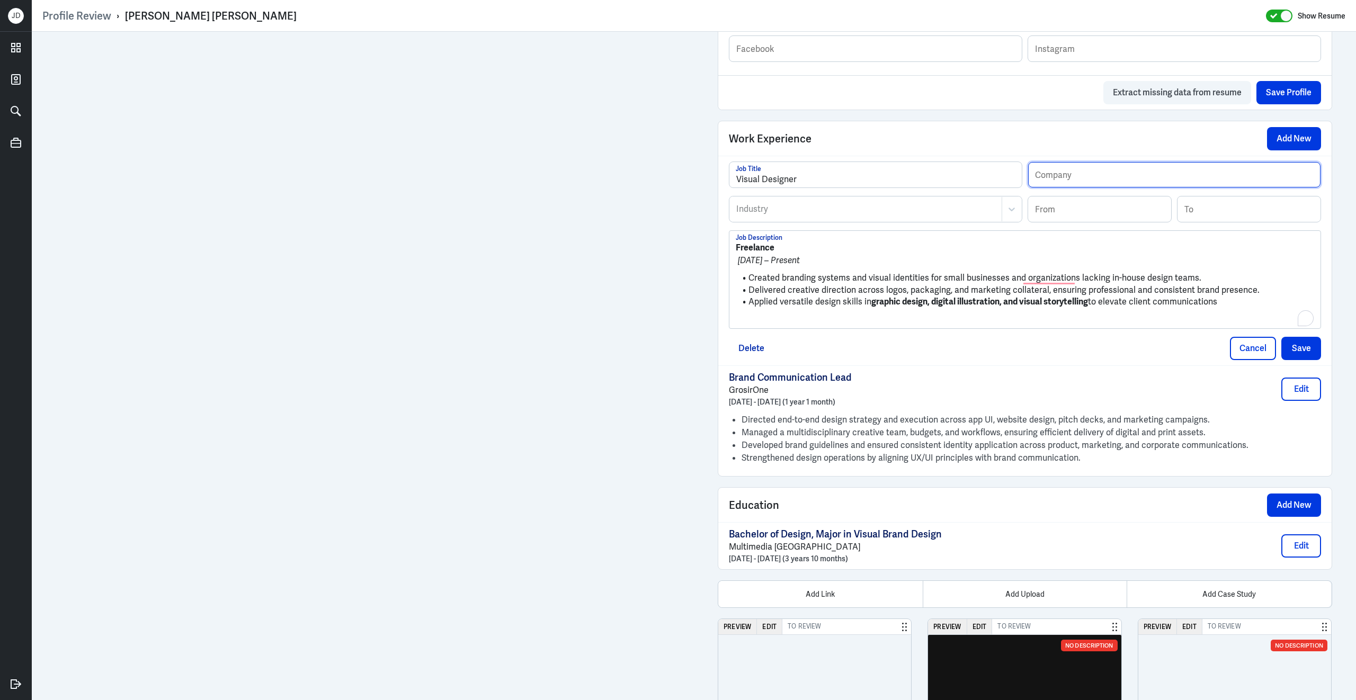
click at [1073, 179] on input "text" at bounding box center [1174, 174] width 292 height 25
type input "Independent Consultant"
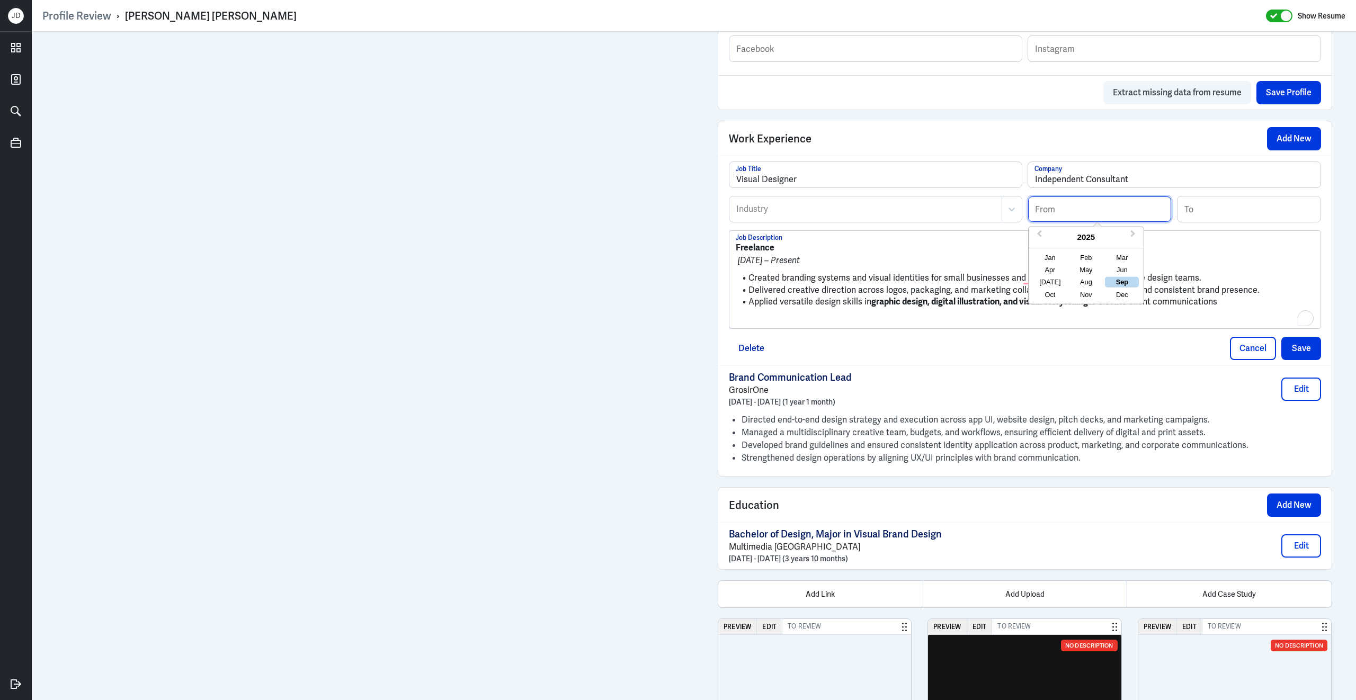
click at [1091, 215] on input at bounding box center [1099, 208] width 143 height 25
type input "01/2018"
click at [857, 216] on div at bounding box center [865, 209] width 261 height 13
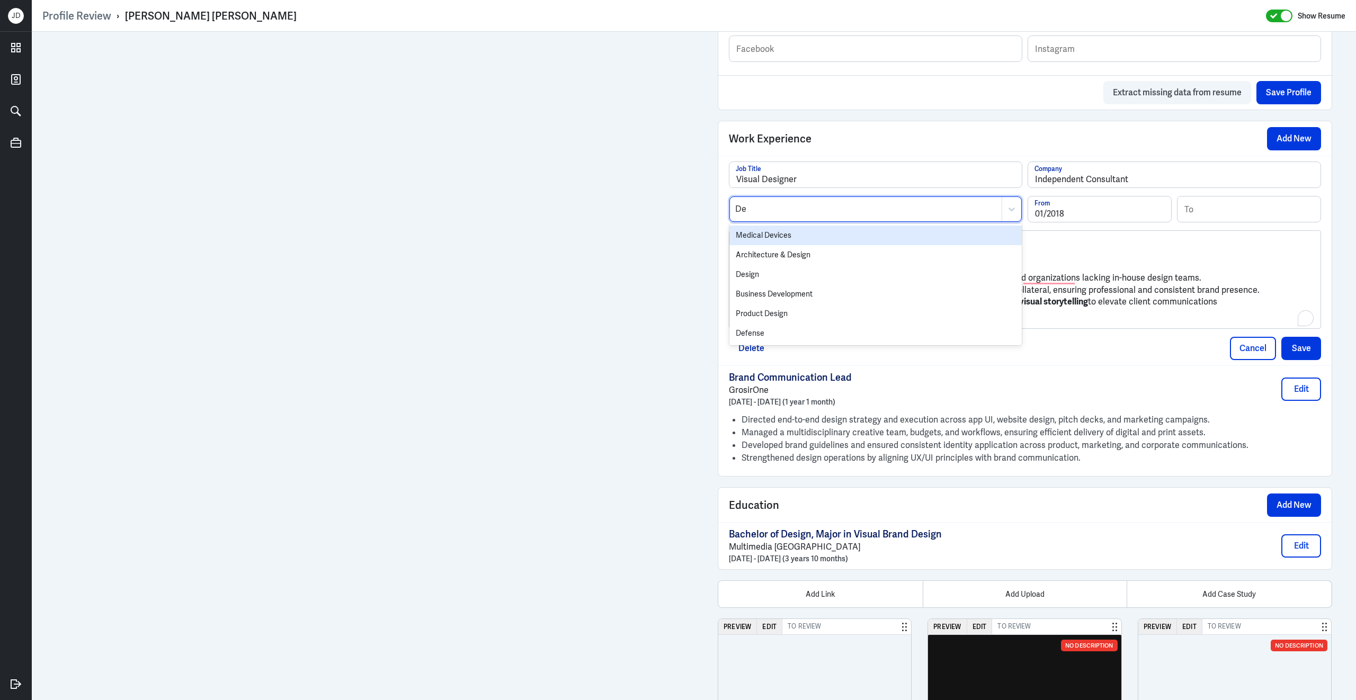
type input "Des"
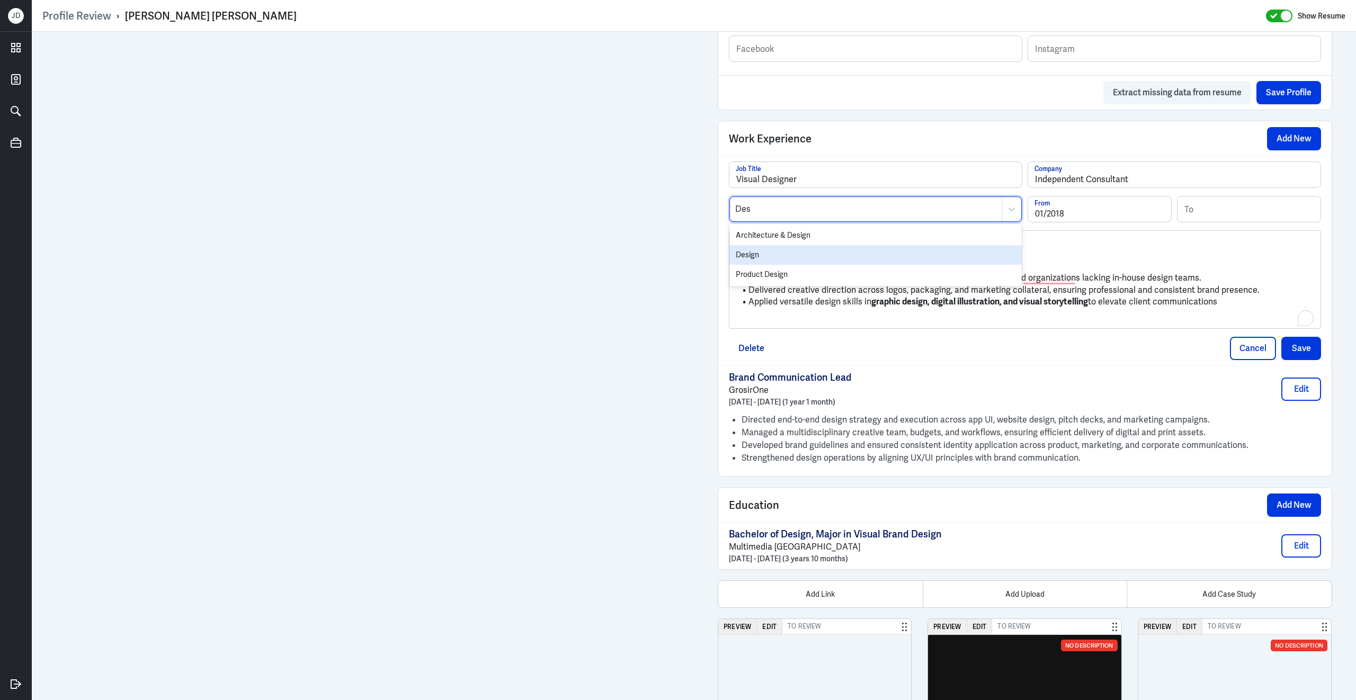
click at [835, 265] on div "Design" at bounding box center [875, 255] width 292 height 20
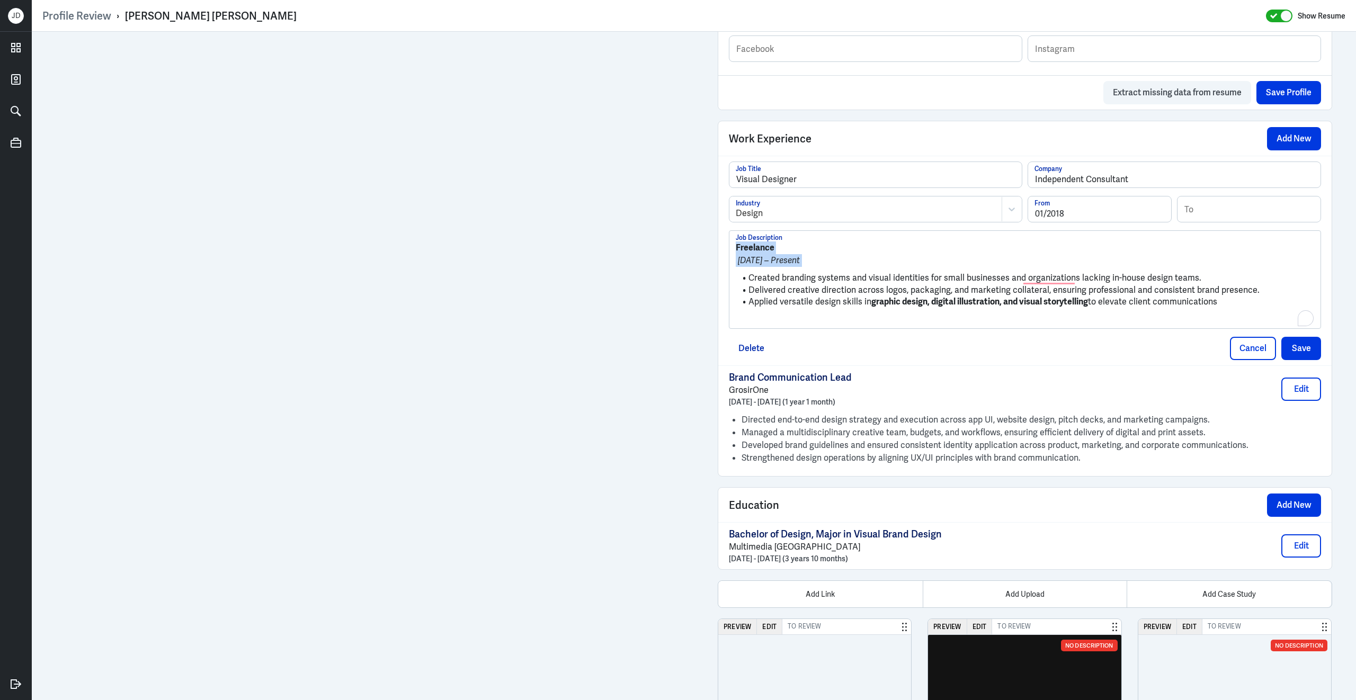
drag, startPoint x: 749, startPoint y: 286, endPoint x: 729, endPoint y: 232, distance: 57.6
click at [729, 231] on div "Visual Designer Job Title Independent Consultant Company Design Industry 01/201…" at bounding box center [1025, 245] width 592 height 167
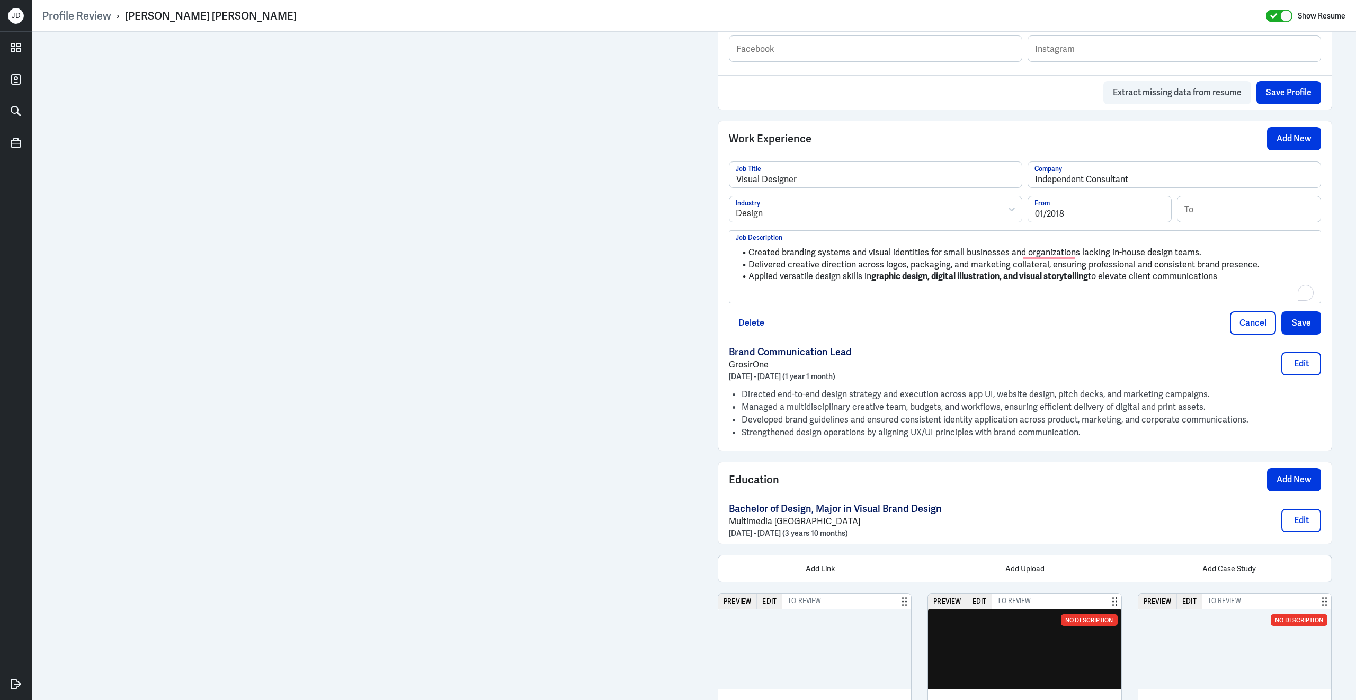
click at [775, 301] on p "To enrich screen reader interactions, please activate Accessibility in Grammarl…" at bounding box center [1025, 294] width 578 height 13
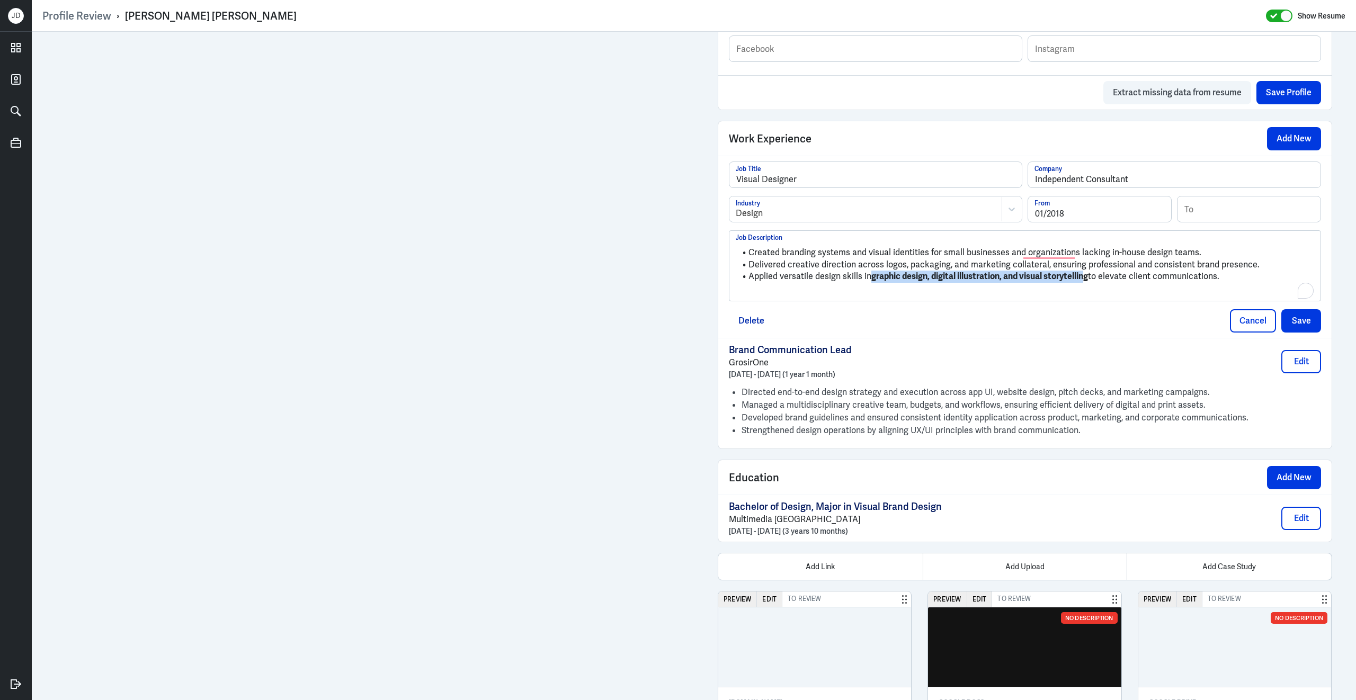
drag, startPoint x: 1089, startPoint y: 284, endPoint x: 871, endPoint y: 282, distance: 217.7
click at [871, 282] on strong "graphic design, digital illustration, and visual storytelling" at bounding box center [979, 276] width 217 height 11
click at [1101, 281] on li "Applied versatile design skills in graphic design, digital illustration, and vi…" at bounding box center [1025, 277] width 578 height 12
drag, startPoint x: 1092, startPoint y: 284, endPoint x: 853, endPoint y: 287, distance: 239.4
click at [853, 283] on li "Applied versatile design skills in graphic design, digital illustration, and vi…" at bounding box center [1025, 277] width 578 height 12
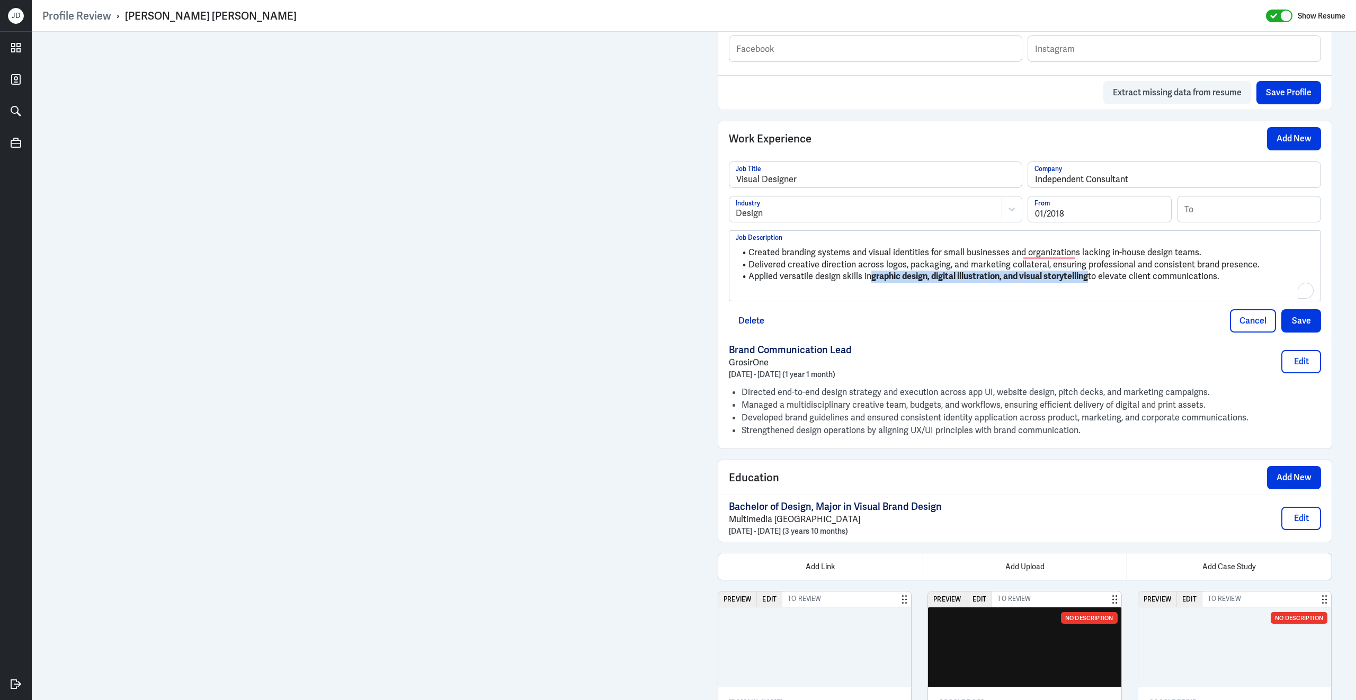
drag, startPoint x: 872, startPoint y: 286, endPoint x: 1092, endPoint y: 285, distance: 220.3
click at [1092, 283] on li "Applied versatile design skills in graphic design, digital illustration, and vi…" at bounding box center [1025, 277] width 578 height 12
click at [1302, 333] on button "Save" at bounding box center [1301, 320] width 40 height 23
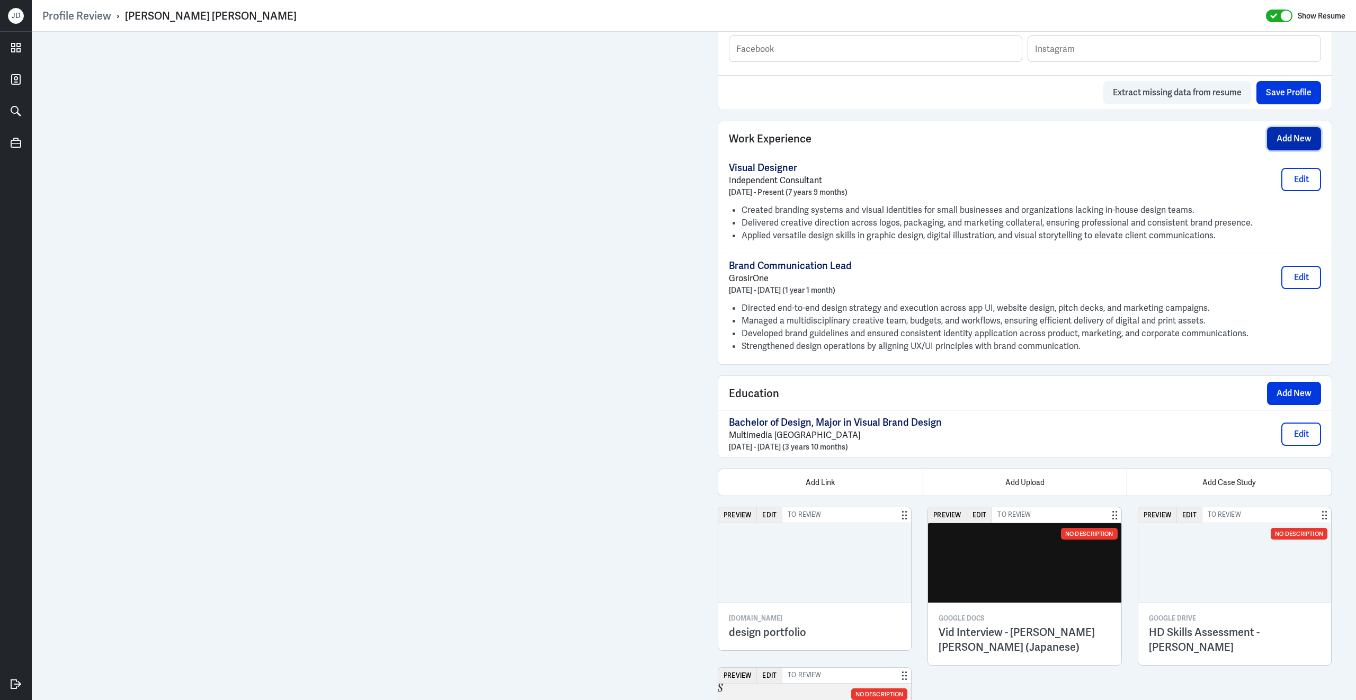
click at [1285, 146] on button "Add New" at bounding box center [1294, 138] width 54 height 23
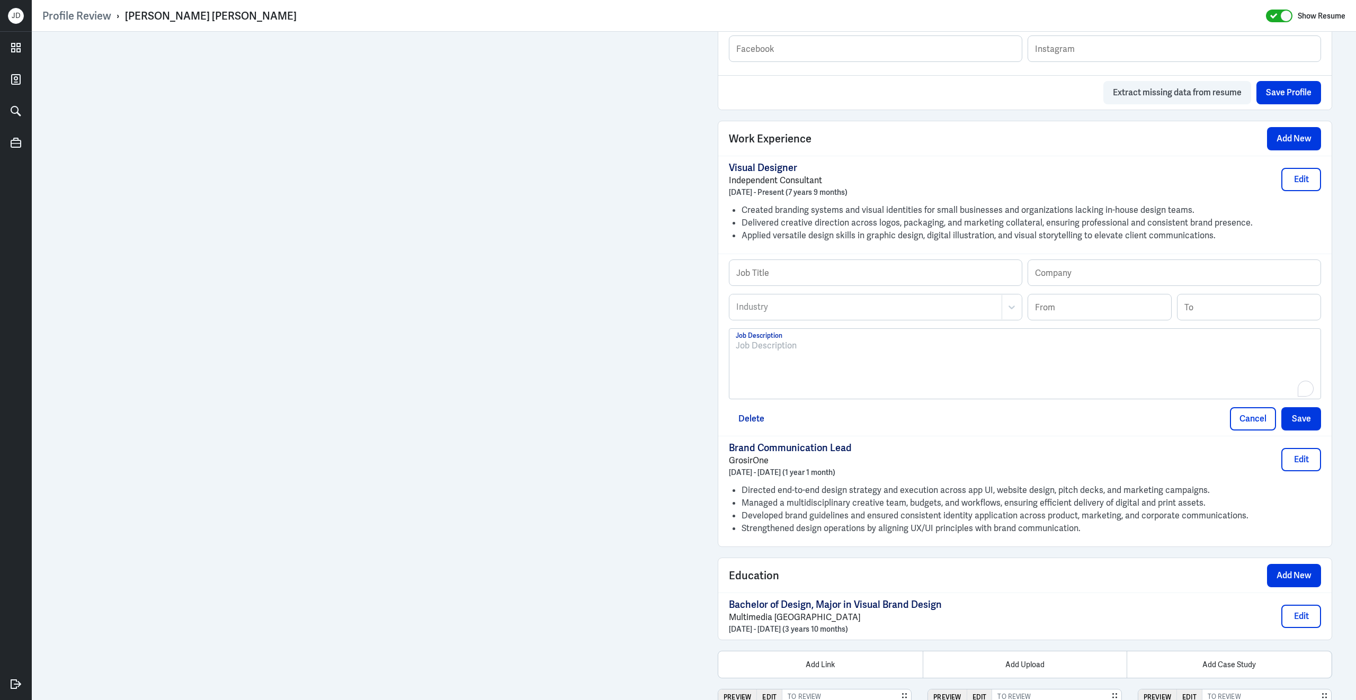
click at [846, 379] on div "To enrich screen reader interactions, please activate Accessibility in Grammarl…" at bounding box center [1025, 367] width 578 height 57
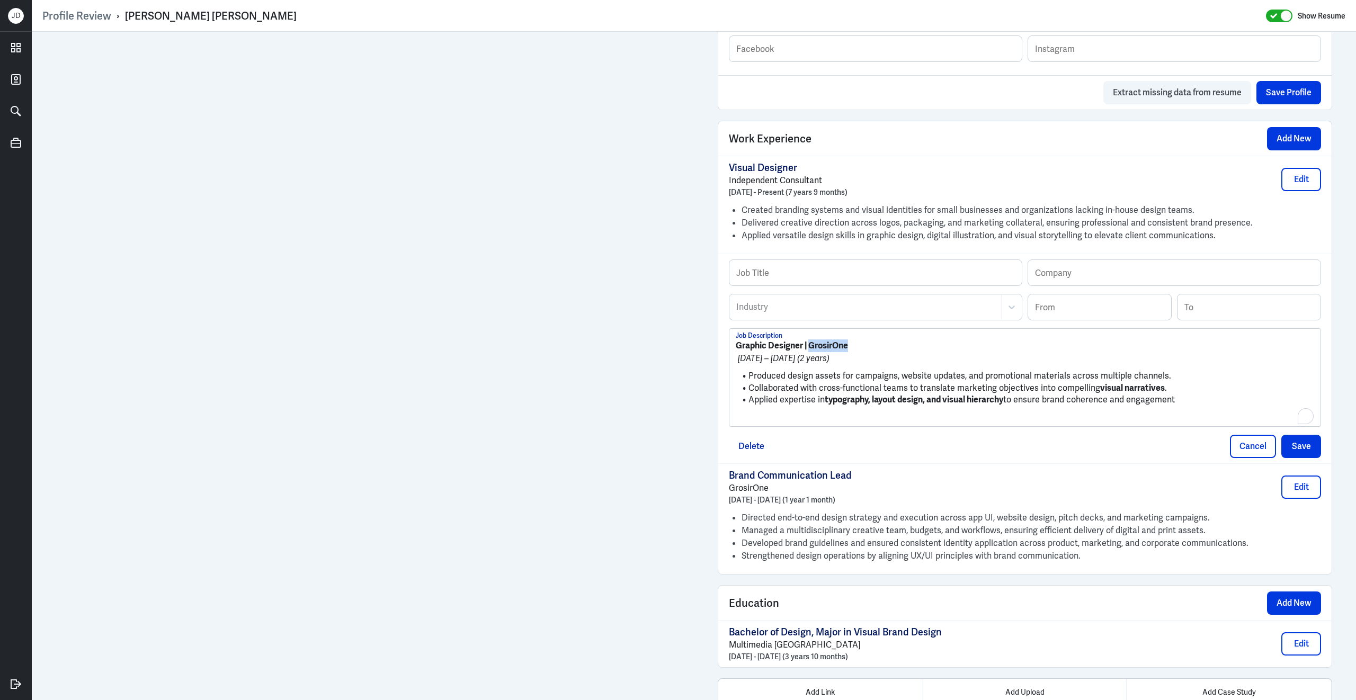
drag, startPoint x: 864, startPoint y: 355, endPoint x: 810, endPoint y: 354, distance: 54.0
click at [810, 352] on p "Graphic Designer | GrosirOne" at bounding box center [1025, 345] width 578 height 13
click at [1110, 282] on input "text" at bounding box center [1174, 272] width 292 height 25
paste input "GrosirOne"
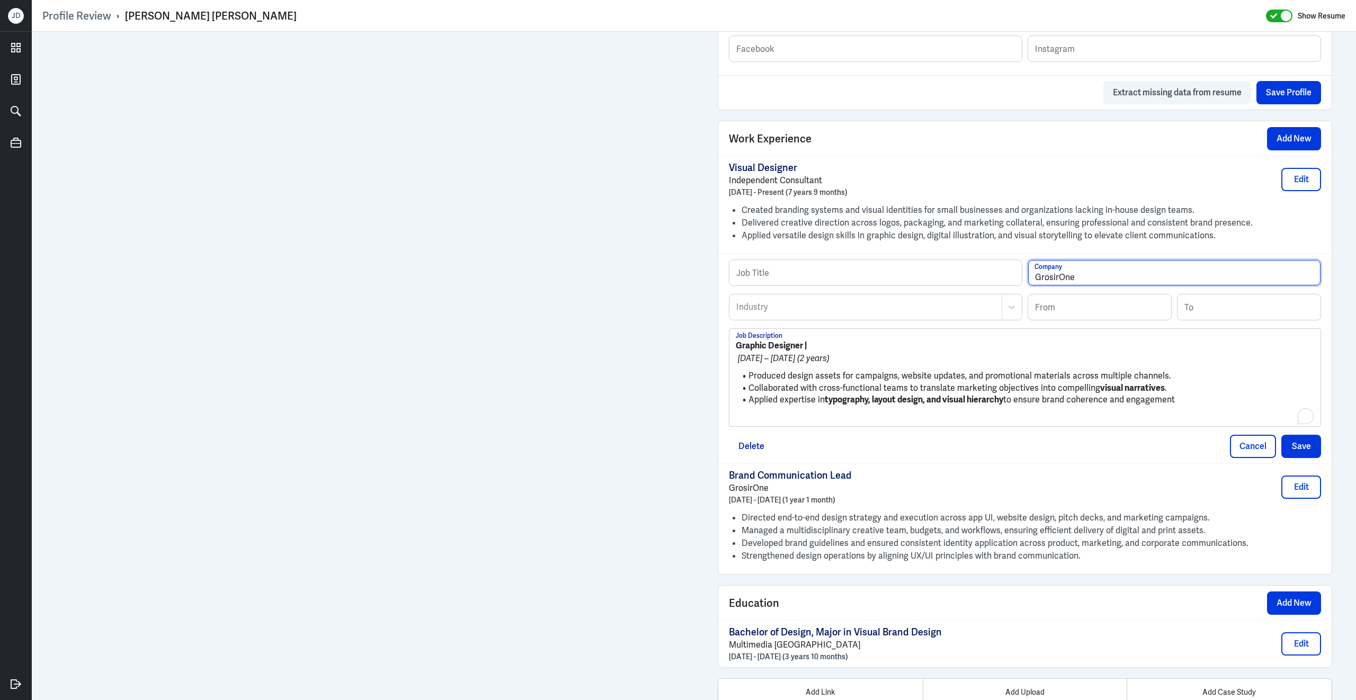
type input "GrosirOne"
drag, startPoint x: 803, startPoint y: 353, endPoint x: 727, endPoint y: 352, distance: 76.3
click at [727, 352] on div "Profile Review › Ericha Surya Tantio Show Resume Admin Settings Update Resume S…" at bounding box center [694, 350] width 1324 height 700
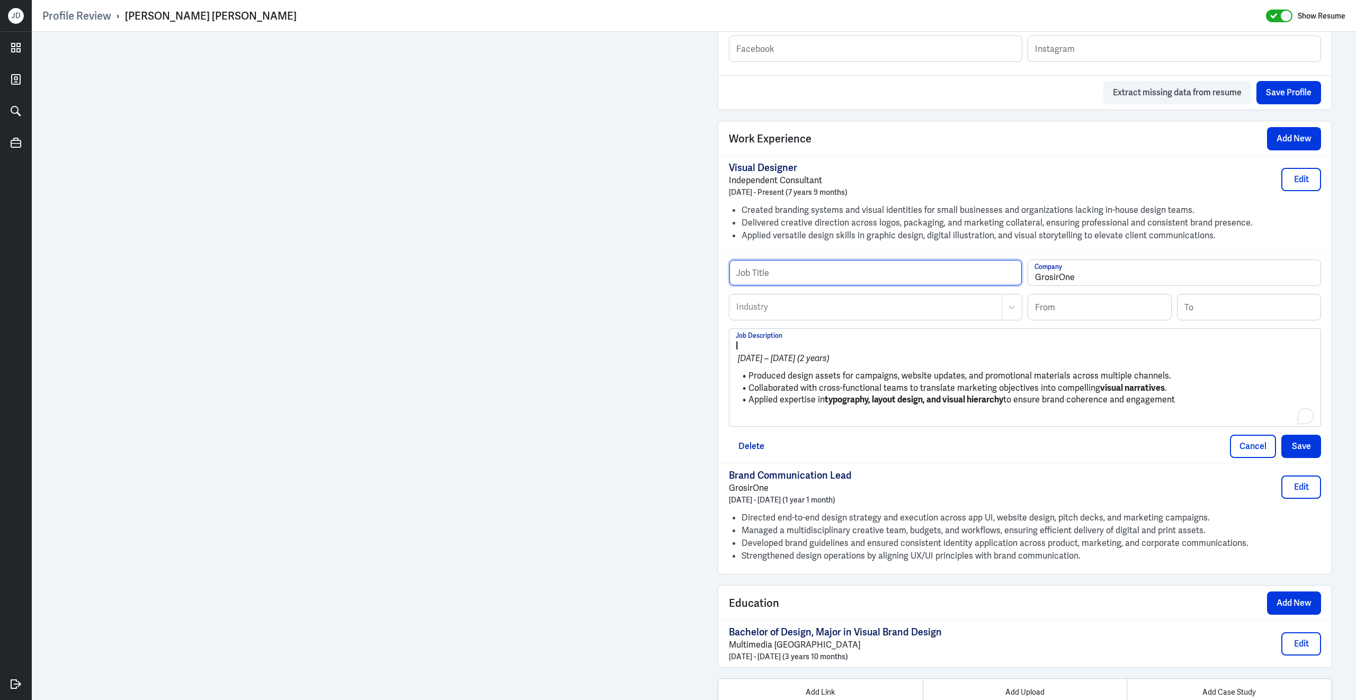
click at [826, 280] on input "text" at bounding box center [875, 272] width 292 height 25
paste input "Graphic Designer"
type input "Graphic Designer"
click at [773, 314] on div at bounding box center [865, 307] width 261 height 13
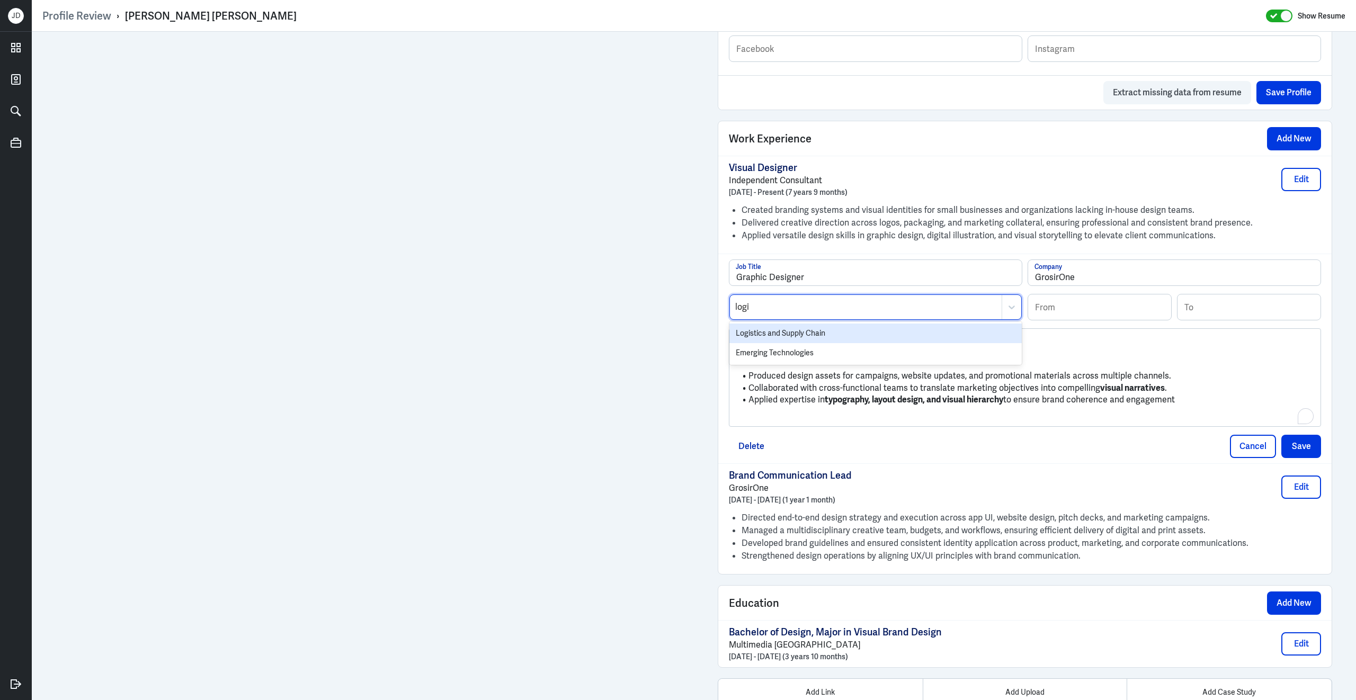
type input "logis"
click at [754, 336] on div "Logistics and Supply Chain" at bounding box center [875, 334] width 292 height 20
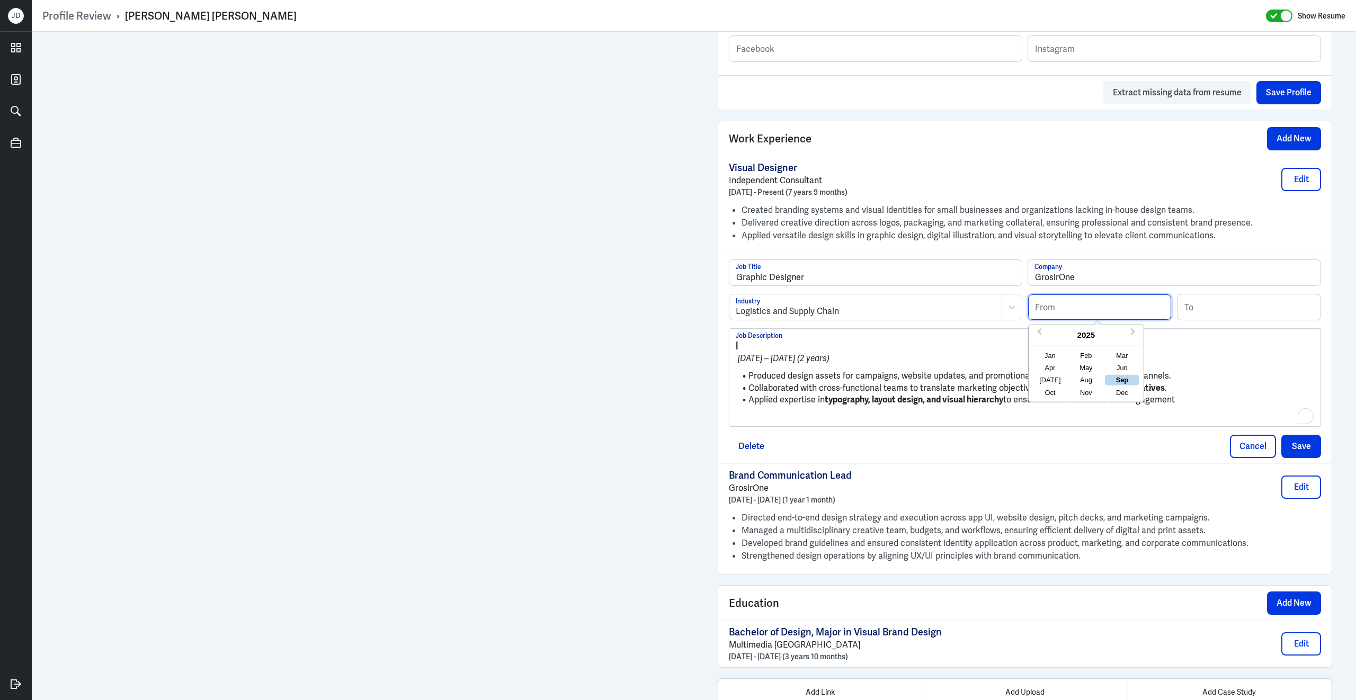
click at [1079, 315] on input at bounding box center [1099, 306] width 143 height 25
type input "07/2022"
click at [1208, 315] on input at bounding box center [1248, 306] width 143 height 25
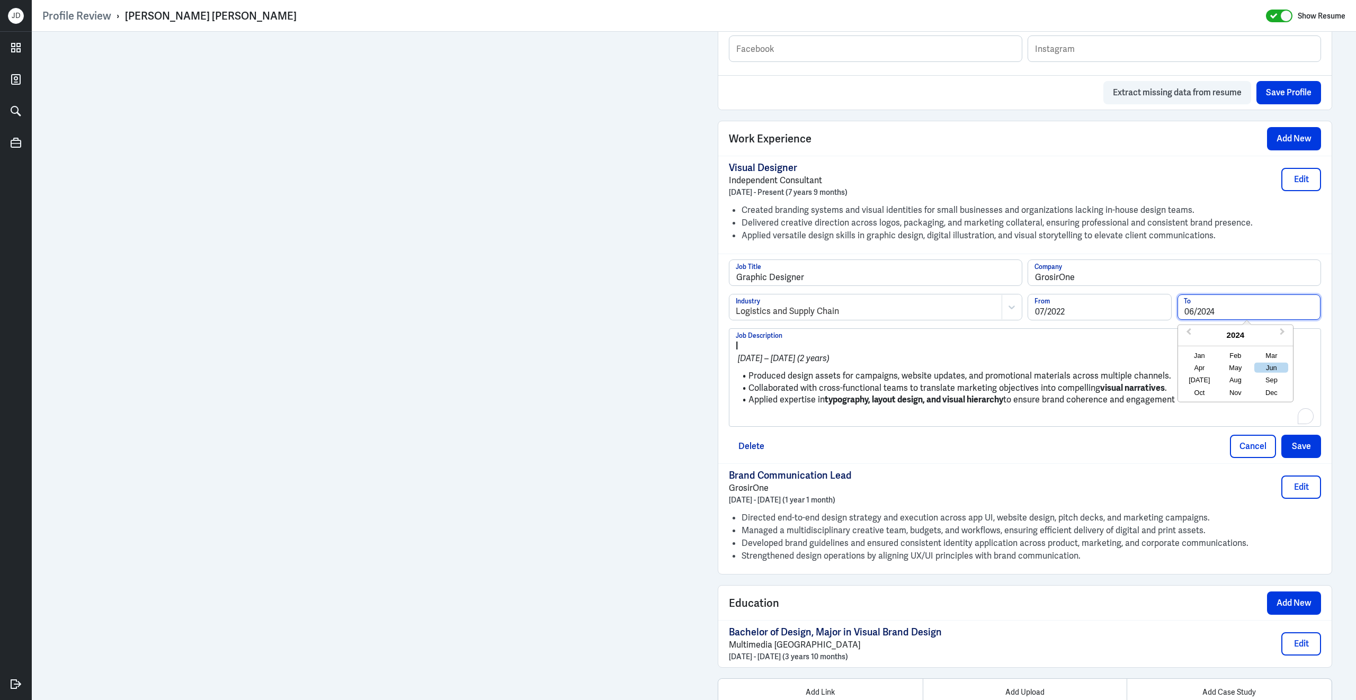
type input "06/2024"
drag, startPoint x: 750, startPoint y: 384, endPoint x: 724, endPoint y: 348, distance: 44.1
click at [724, 348] on div "Graphic Designer Job Title GrosirOne Company Logistics and Supply Chain Industr…" at bounding box center [1024, 359] width 613 height 210
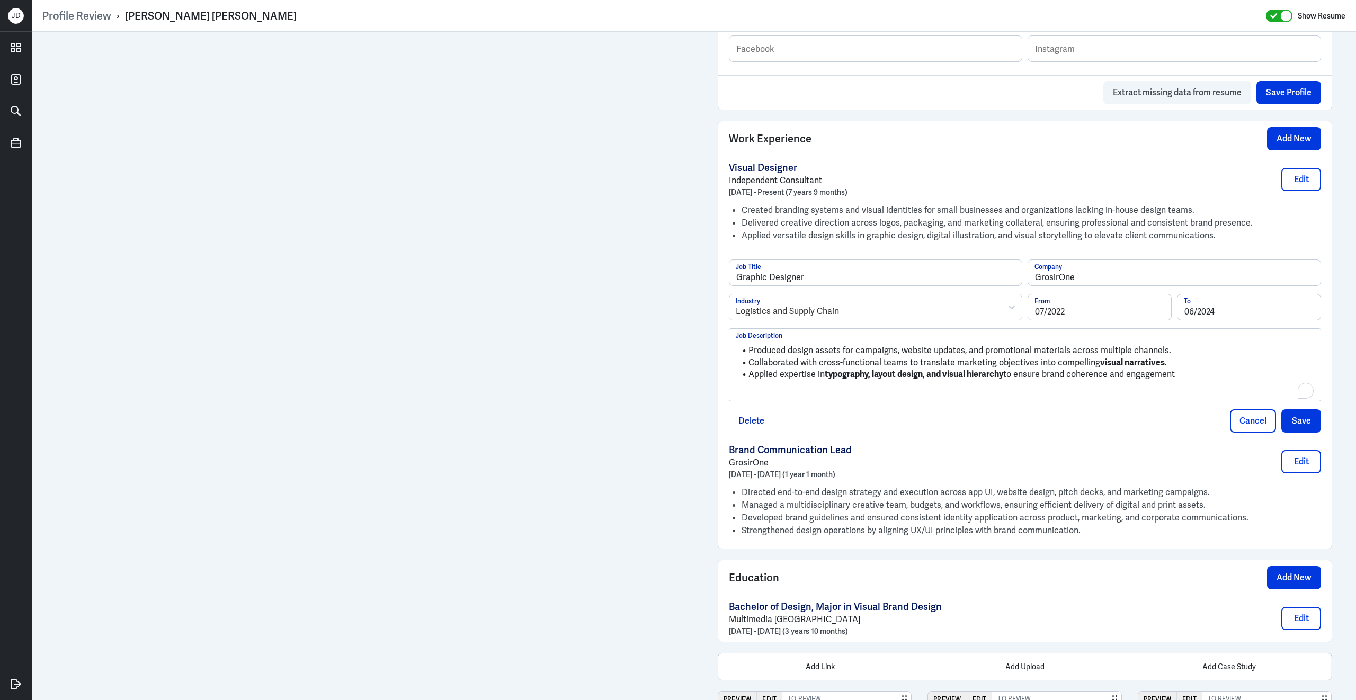
click at [778, 399] on p "To enrich screen reader interactions, please activate Accessibility in Grammarl…" at bounding box center [1025, 392] width 578 height 13
drag, startPoint x: 1193, startPoint y: 381, endPoint x: 815, endPoint y: 367, distance: 377.9
click at [815, 367] on ul "Produced design assets for campaigns, website updates, and promotional material…" at bounding box center [1025, 359] width 578 height 41
click at [1310, 425] on button "Save" at bounding box center [1301, 418] width 40 height 23
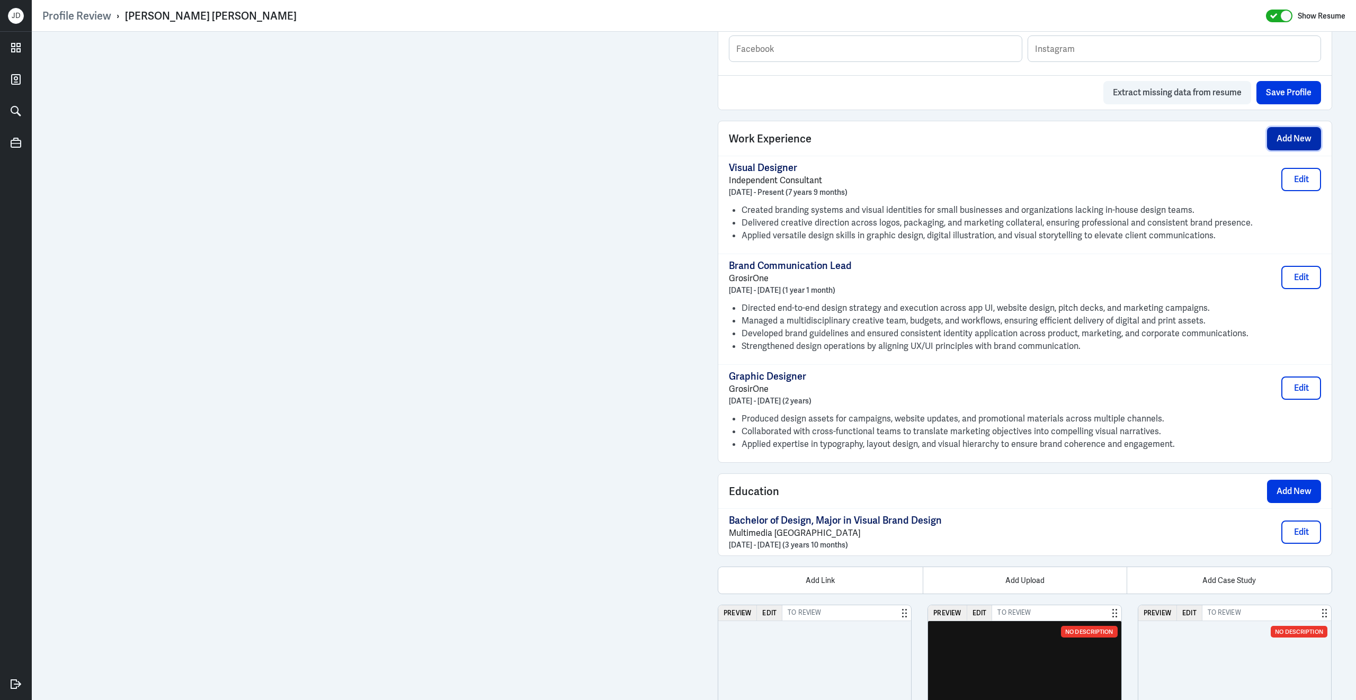
click at [1295, 134] on button "Add New" at bounding box center [1294, 138] width 54 height 23
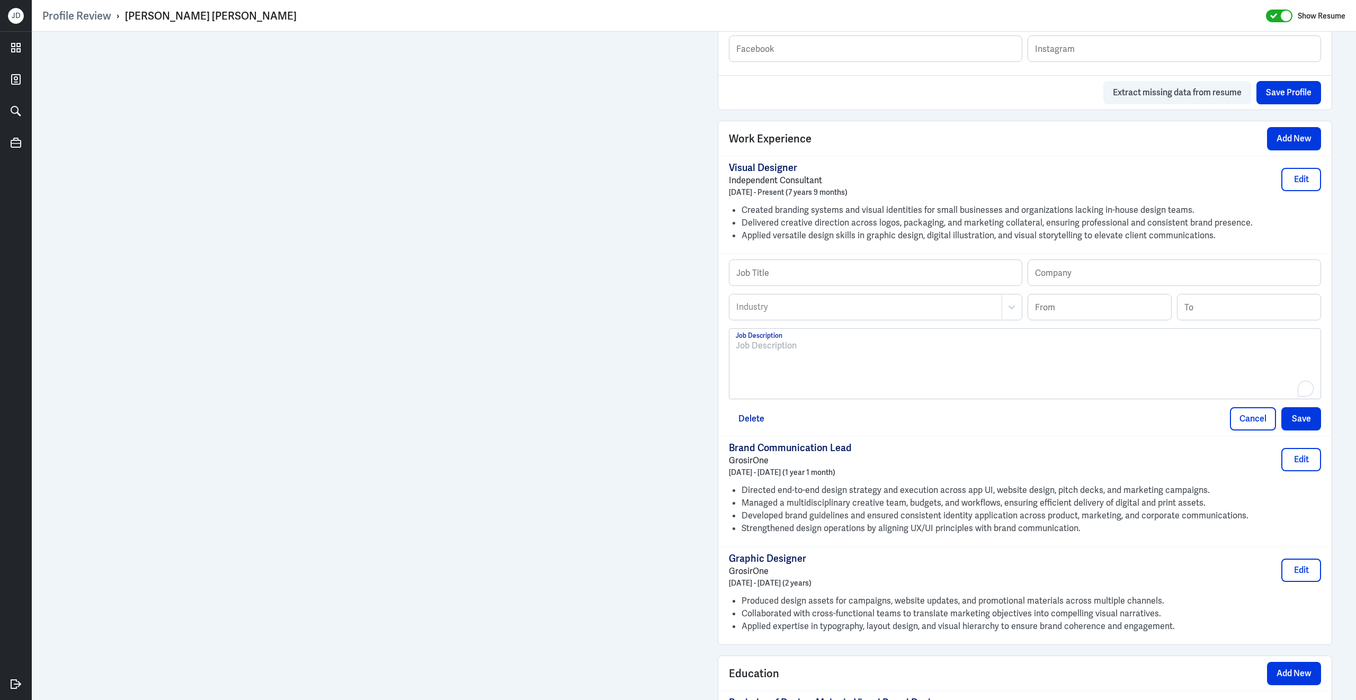
click at [855, 397] on div "To enrich screen reader interactions, please activate Accessibility in Grammarl…" at bounding box center [1025, 367] width 578 height 57
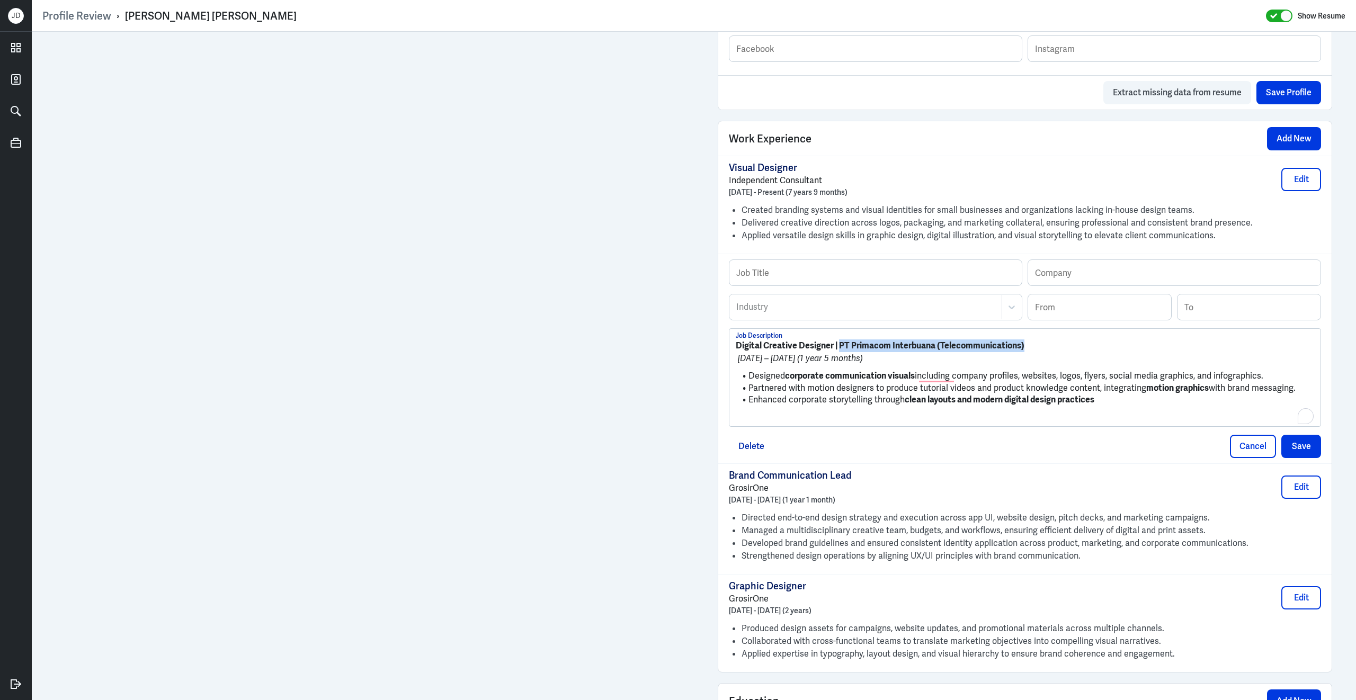
drag, startPoint x: 840, startPoint y: 355, endPoint x: 1033, endPoint y: 356, distance: 192.2
click at [1033, 352] on p "Digital Creative Designer | PT Primacom Interbuana (Telecommunications)" at bounding box center [1025, 345] width 578 height 13
click at [1094, 285] on input "text" at bounding box center [1174, 272] width 292 height 25
paste input "PT Primacom Interbuana (Telecommunications)"
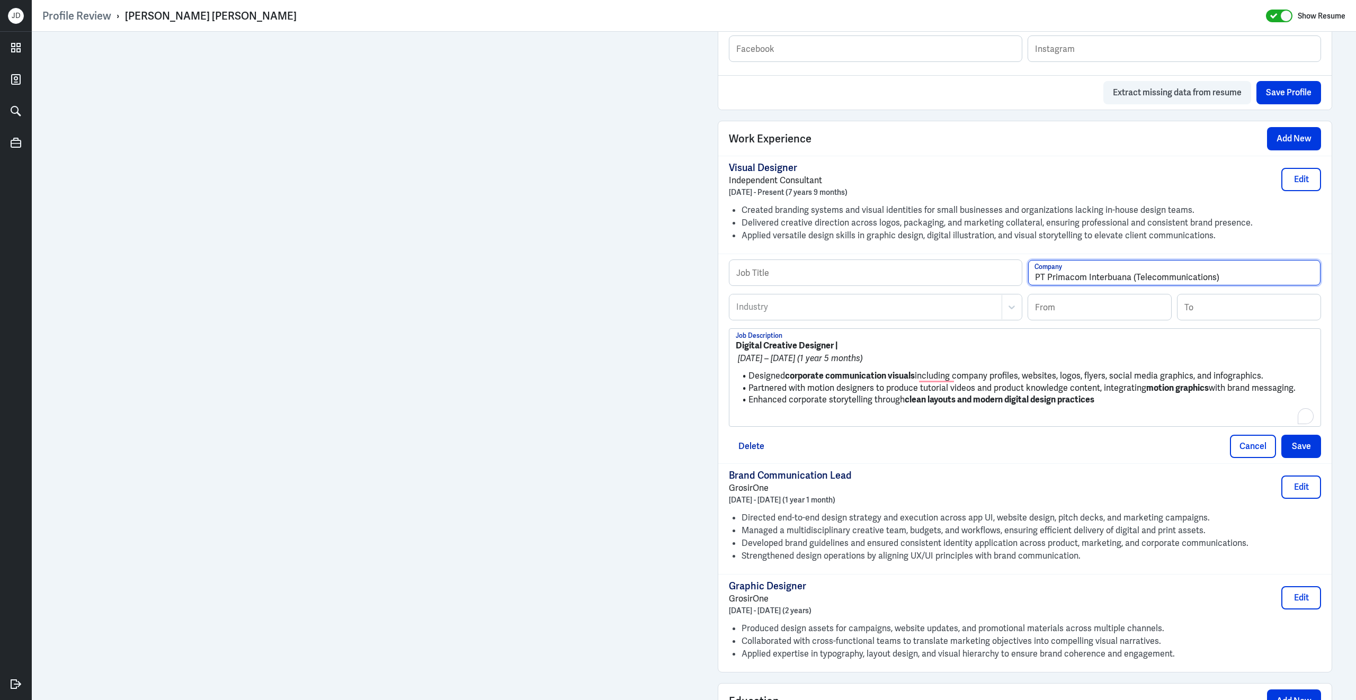
drag, startPoint x: 1131, startPoint y: 284, endPoint x: 1266, endPoint y: 282, distance: 135.0
click at [1266, 283] on input "PT Primacom Interbuana (Telecommunications)" at bounding box center [1174, 272] width 292 height 25
type input "PT Primacom Interbuana"
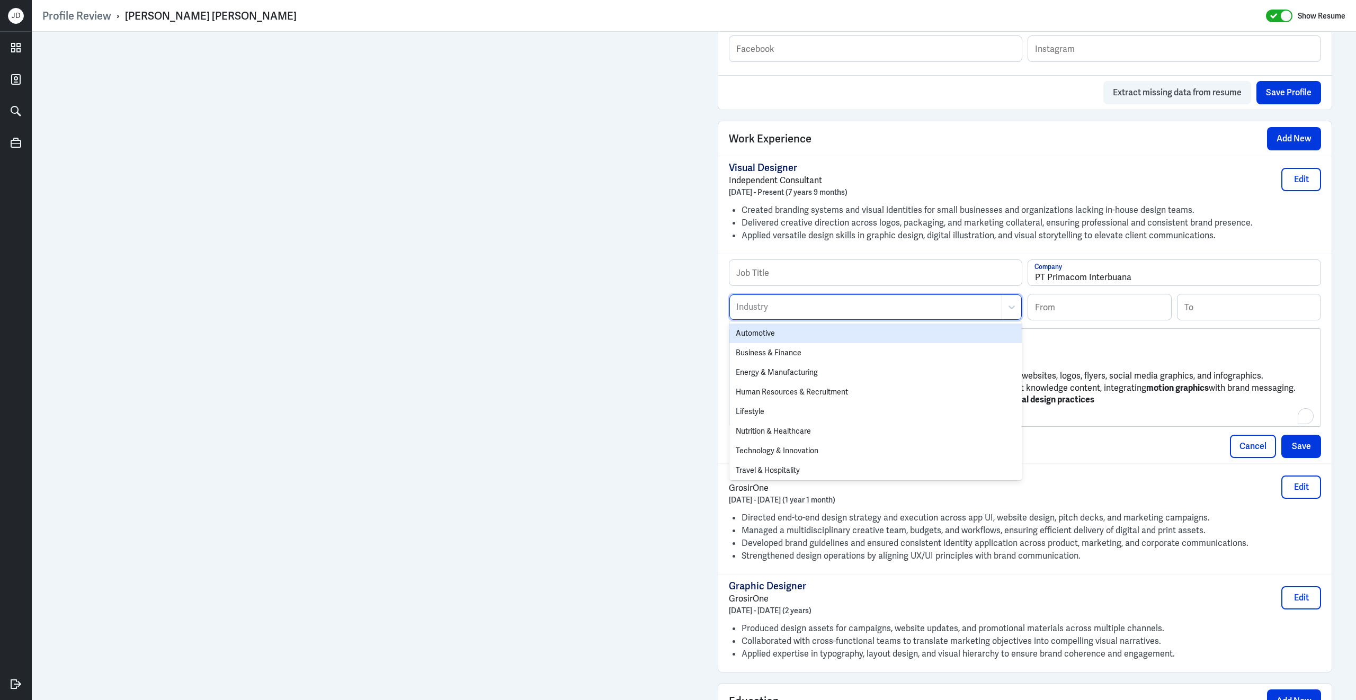
click at [887, 313] on div at bounding box center [865, 307] width 261 height 13
type input "t"
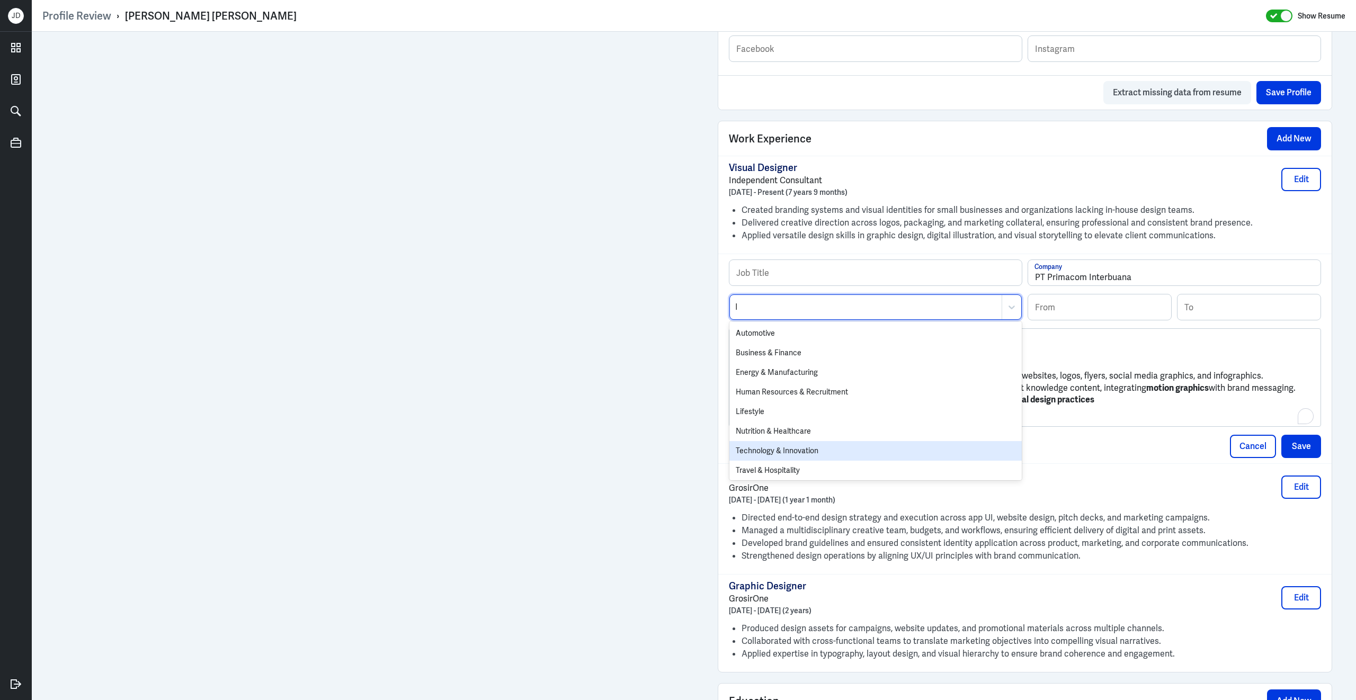
type input "In"
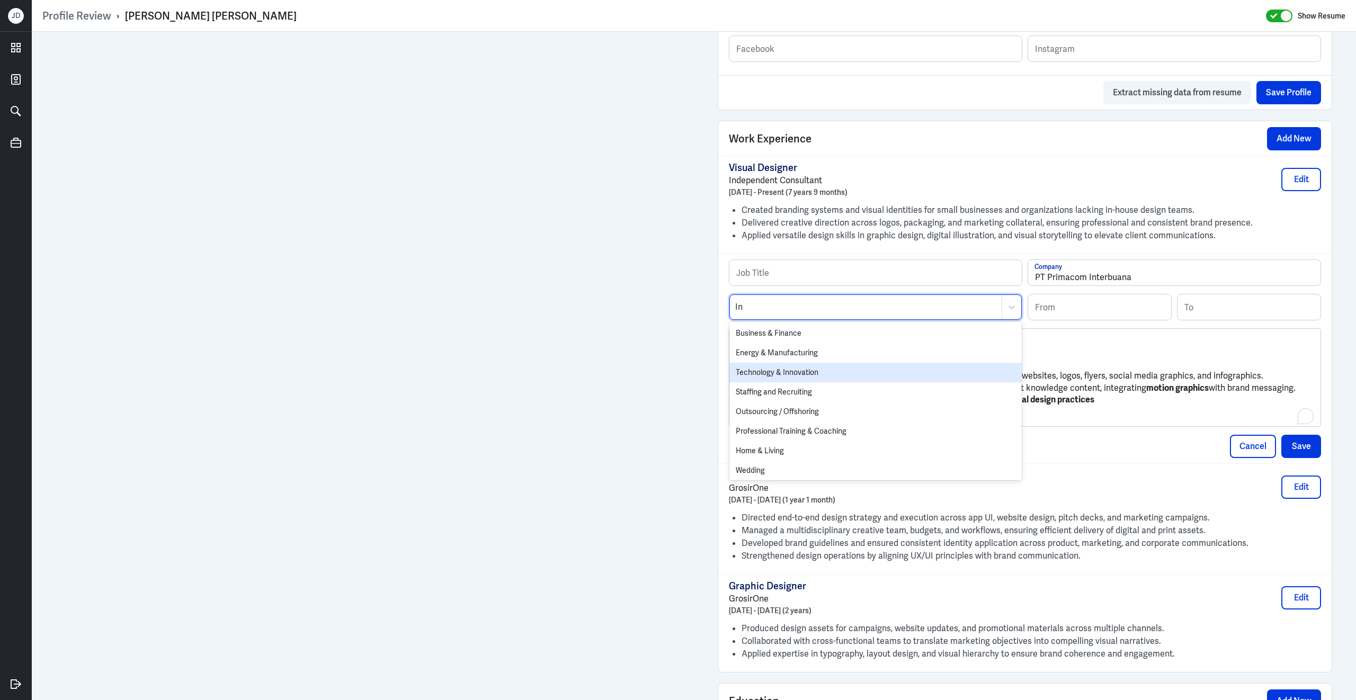
click at [897, 380] on div "Technology & Innovation" at bounding box center [875, 373] width 292 height 20
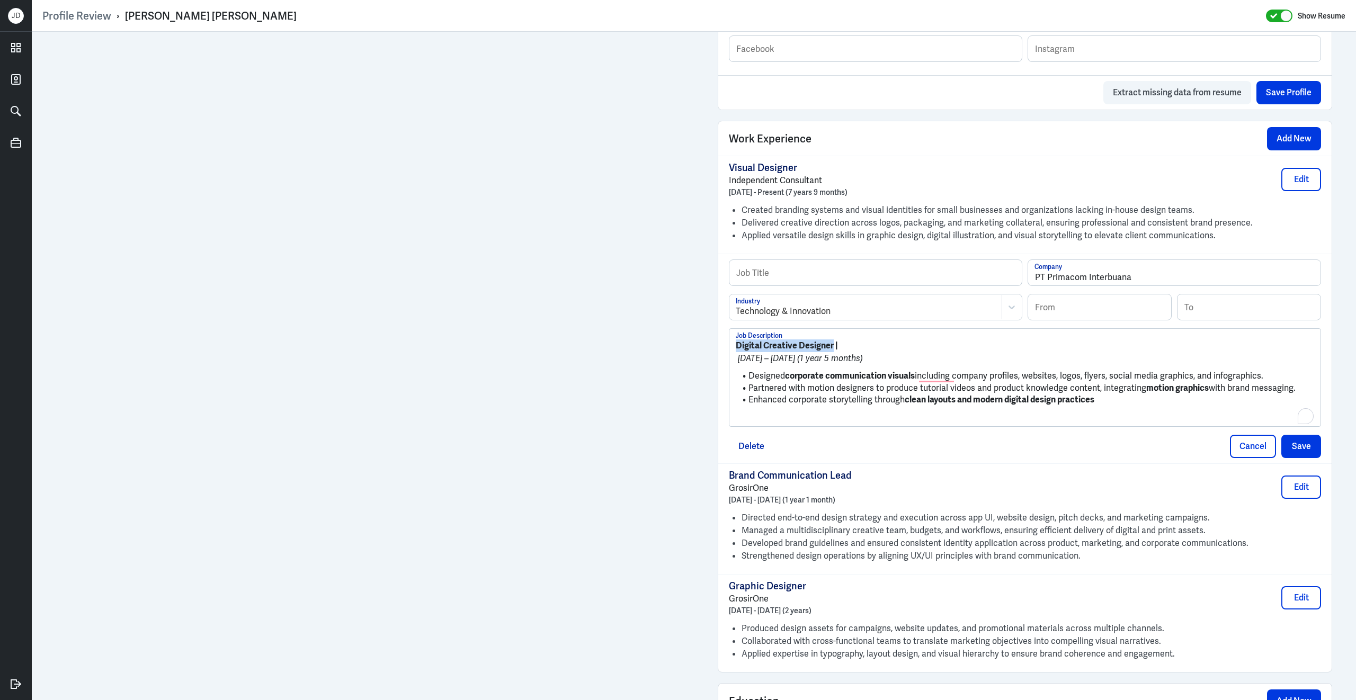
drag, startPoint x: 834, startPoint y: 353, endPoint x: 708, endPoint y: 353, distance: 126.0
click at [708, 353] on div "Admin Settings Update Resume Save Profile User Requested Private Set Resume to …" at bounding box center [1024, 252] width 635 height 1765
click at [765, 285] on input "text" at bounding box center [875, 272] width 292 height 25
paste input "Digital Creative Designer"
type input "Digital Creative Designer"
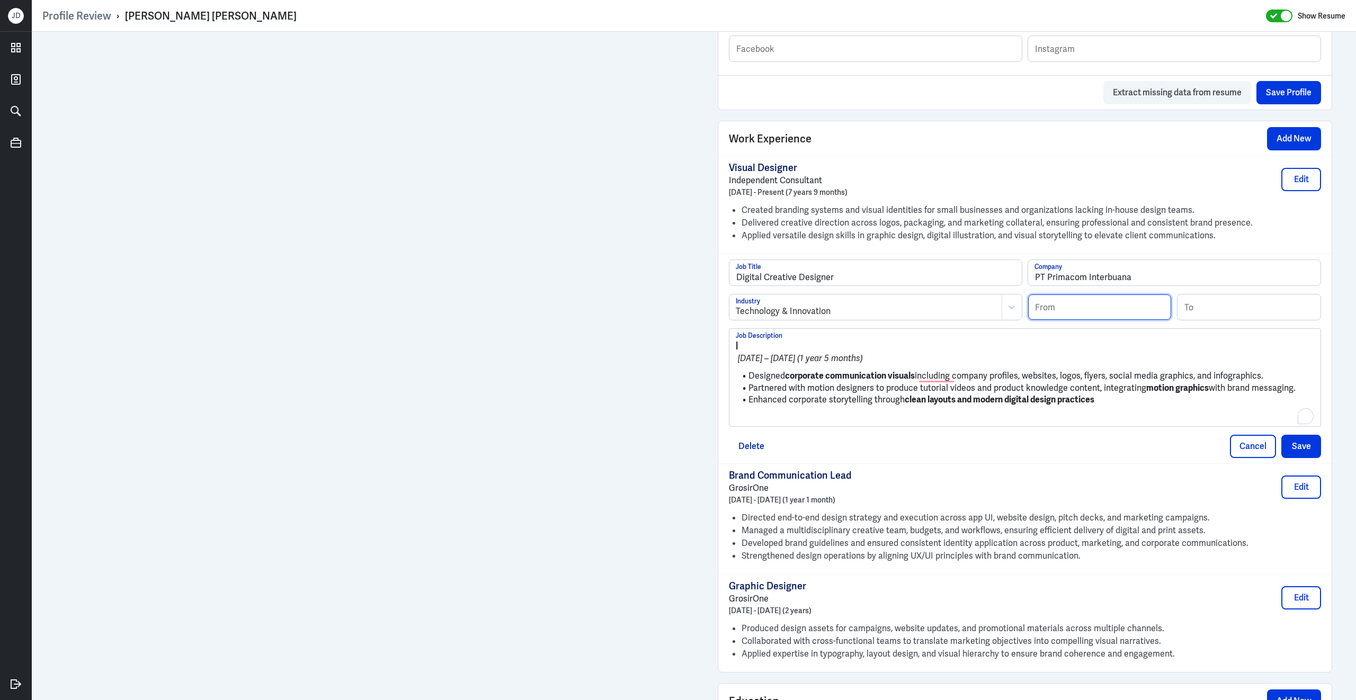
click at [1038, 315] on input at bounding box center [1099, 306] width 143 height 25
type input "03/2021"
click at [1213, 317] on input at bounding box center [1248, 306] width 143 height 25
type input "07/2021"
click at [914, 393] on li "Partnered with motion designers to produce tutorial videos and product knowledg…" at bounding box center [1025, 388] width 578 height 12
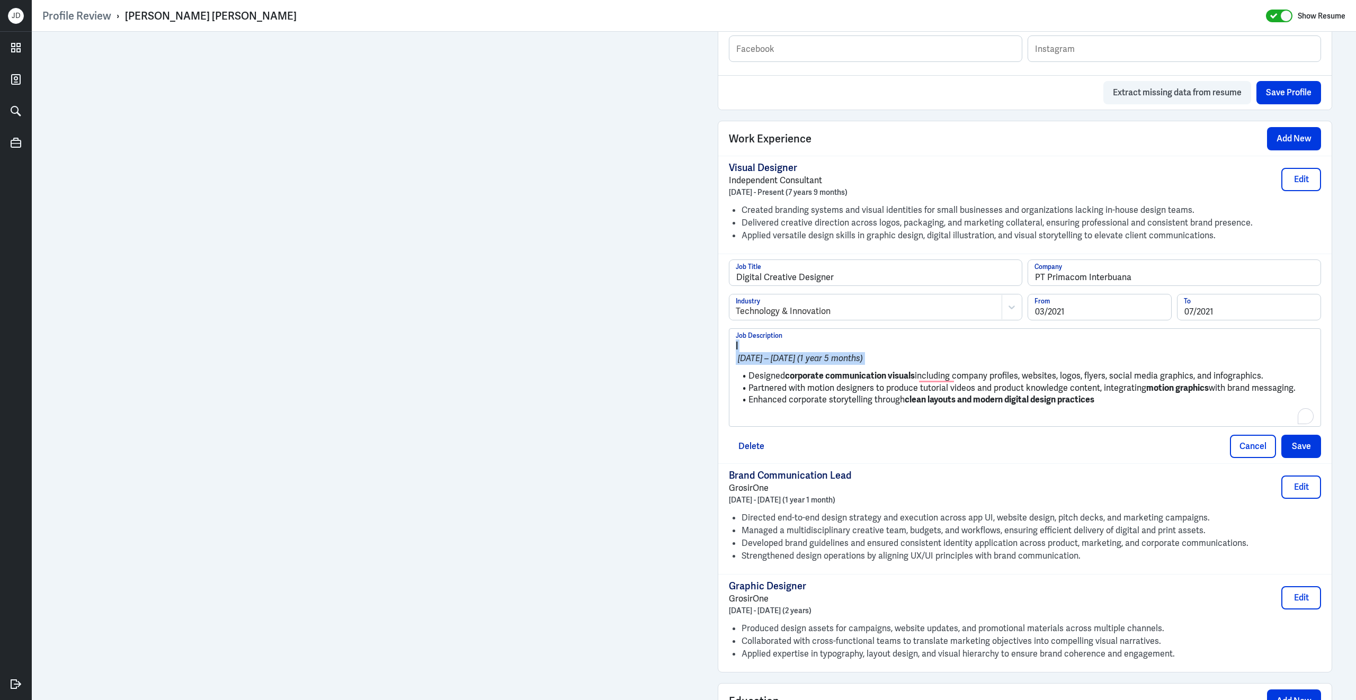
drag, startPoint x: 749, startPoint y: 386, endPoint x: 711, endPoint y: 336, distance: 63.1
click at [711, 336] on div "Admin Settings Update Resume Save Profile User Requested Private Set Resume to …" at bounding box center [1024, 252] width 635 height 1765
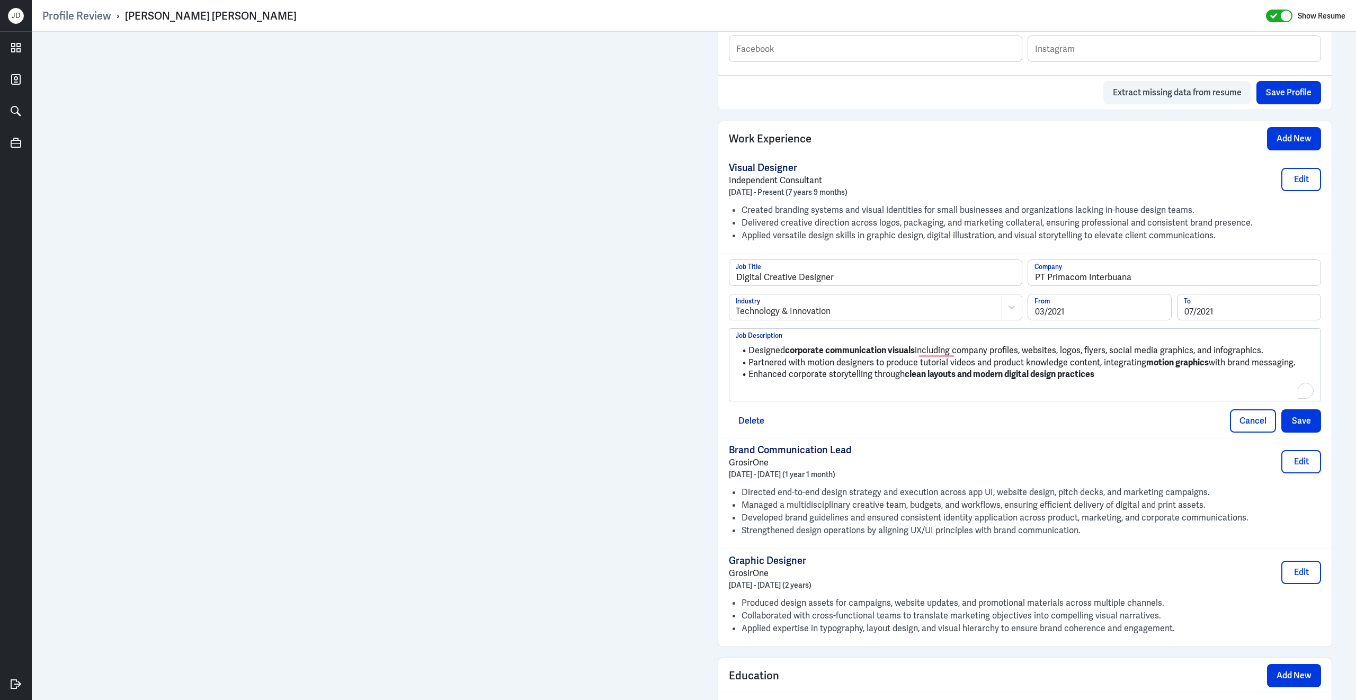
click at [848, 397] on p "To enrich screen reader interactions, please activate Accessibility in Grammarl…" at bounding box center [1025, 392] width 578 height 13
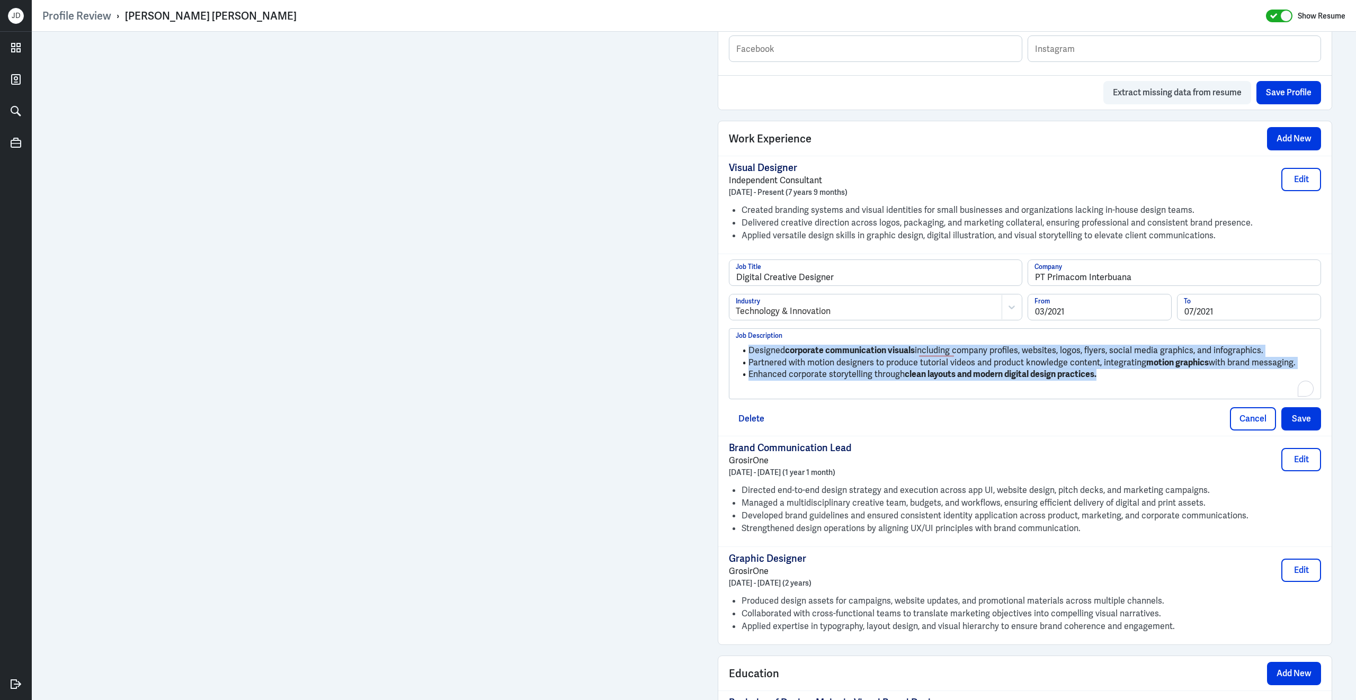
drag, startPoint x: 1136, startPoint y: 383, endPoint x: 685, endPoint y: 360, distance: 451.8
click at [685, 360] on div "Admin Settings Update Resume Save Profile User Requested Private Set Resume to …" at bounding box center [694, 239] width 1324 height 1738
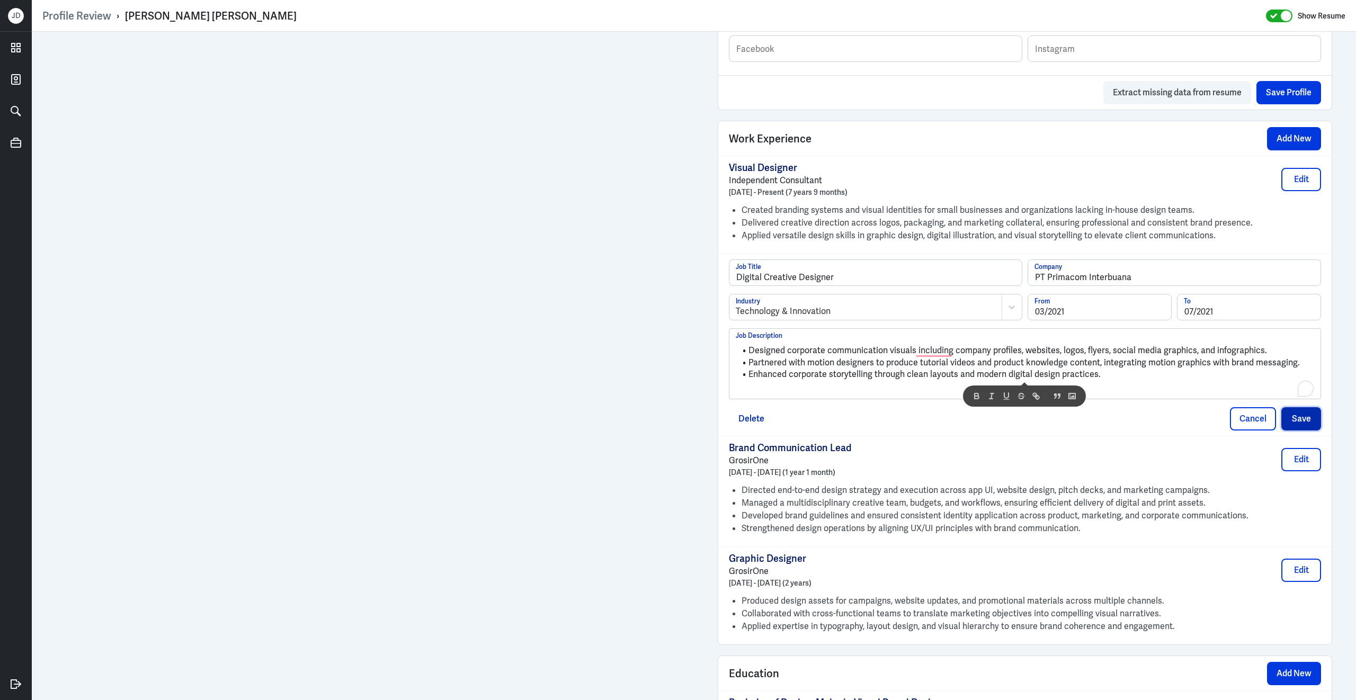
click at [1310, 427] on button "Save" at bounding box center [1301, 418] width 40 height 23
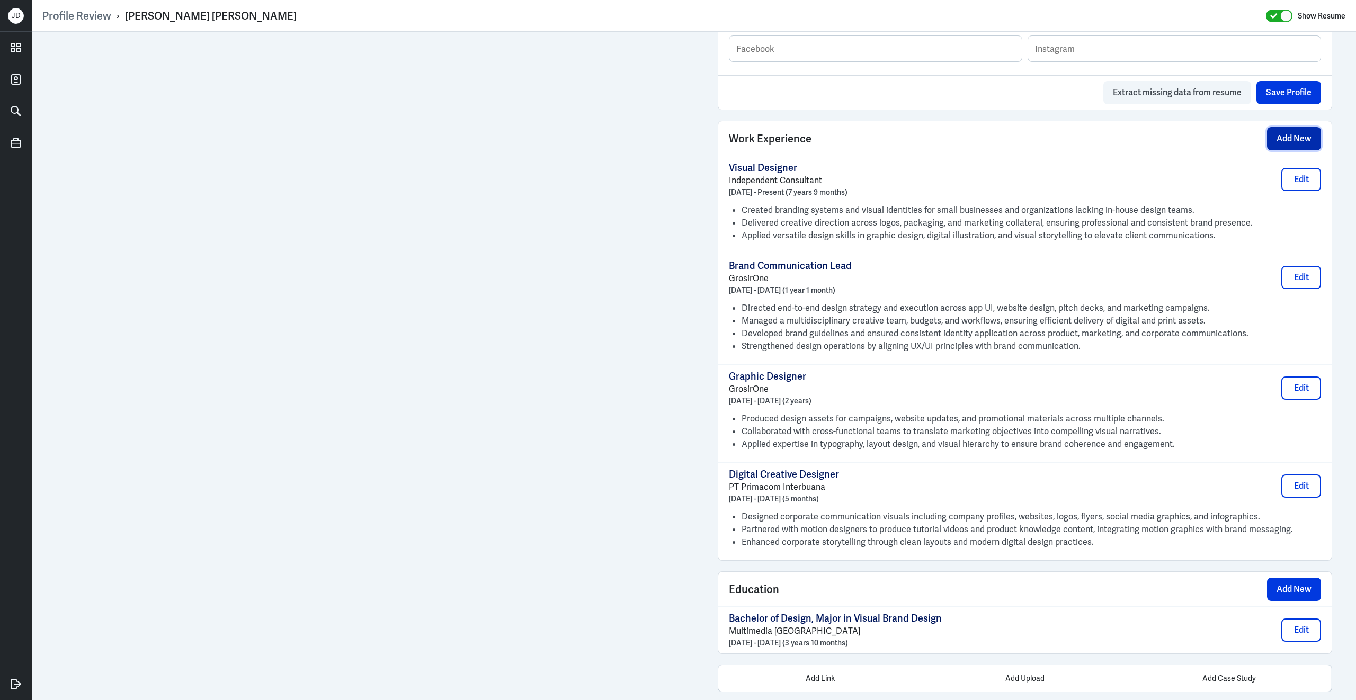
click at [1279, 147] on button "Add New" at bounding box center [1294, 138] width 54 height 23
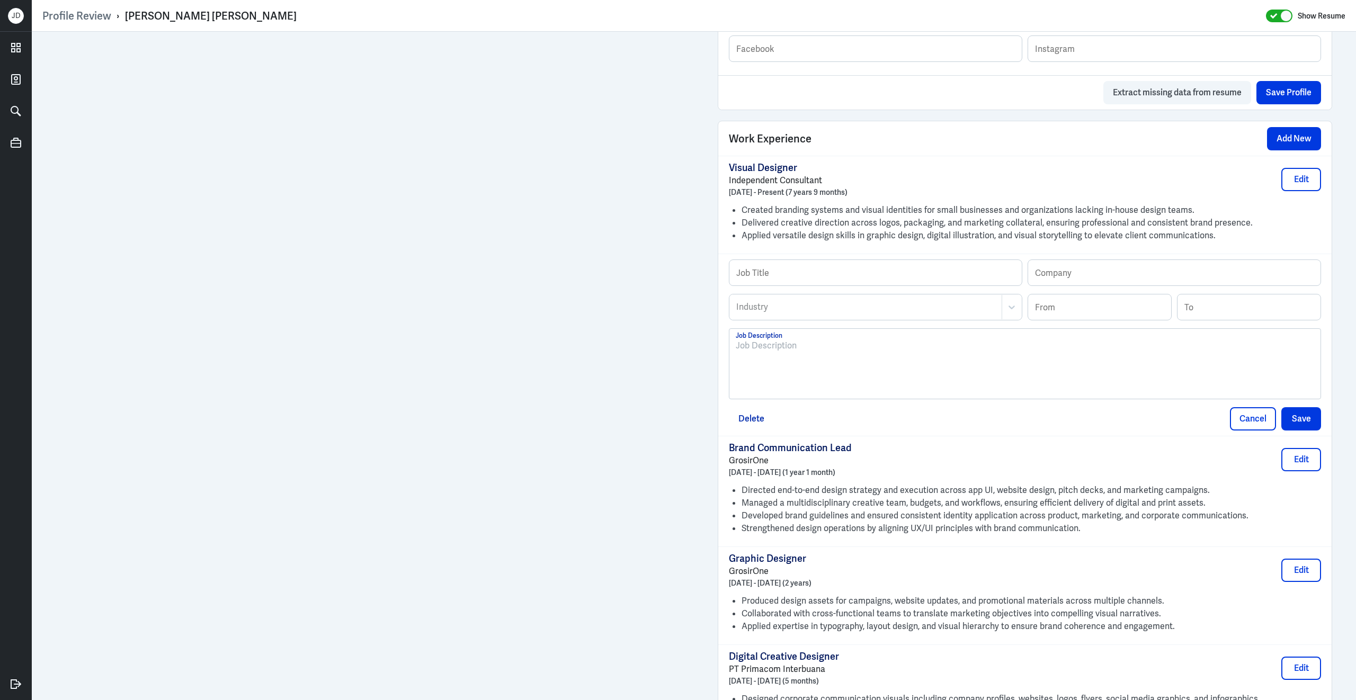
click at [817, 390] on div at bounding box center [1025, 367] width 578 height 57
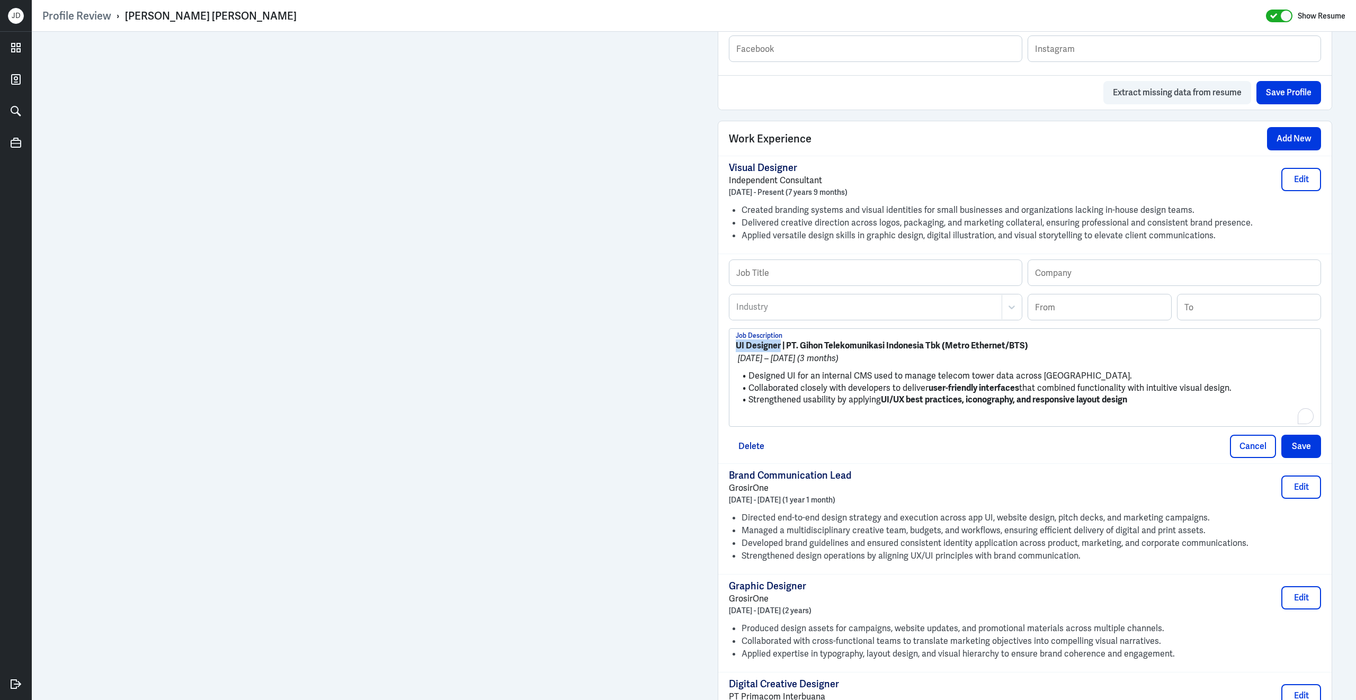
drag, startPoint x: 782, startPoint y: 353, endPoint x: 670, endPoint y: 353, distance: 111.7
click at [613, 271] on div "Admin Settings Update Resume Save Profile User Requested Private Set Resume to …" at bounding box center [694, 301] width 1324 height 1863
click at [877, 281] on input "text" at bounding box center [875, 272] width 292 height 25
paste input "UI Designer"
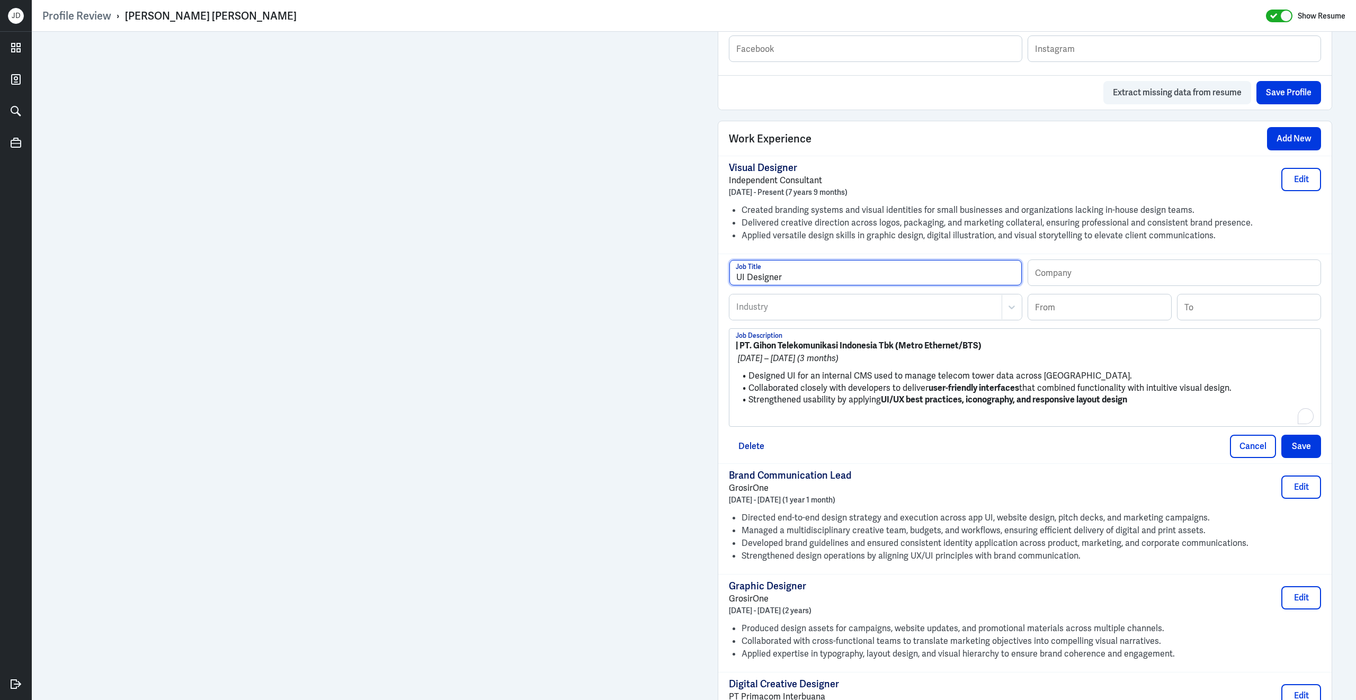
type input "UI Designer"
drag, startPoint x: 743, startPoint y: 353, endPoint x: 898, endPoint y: 353, distance: 155.2
click at [898, 351] on strong "| PT. Gihon Telekomunikasi Indonesia Tbk (Metro Ethernet/BTS)" at bounding box center [859, 345] width 246 height 11
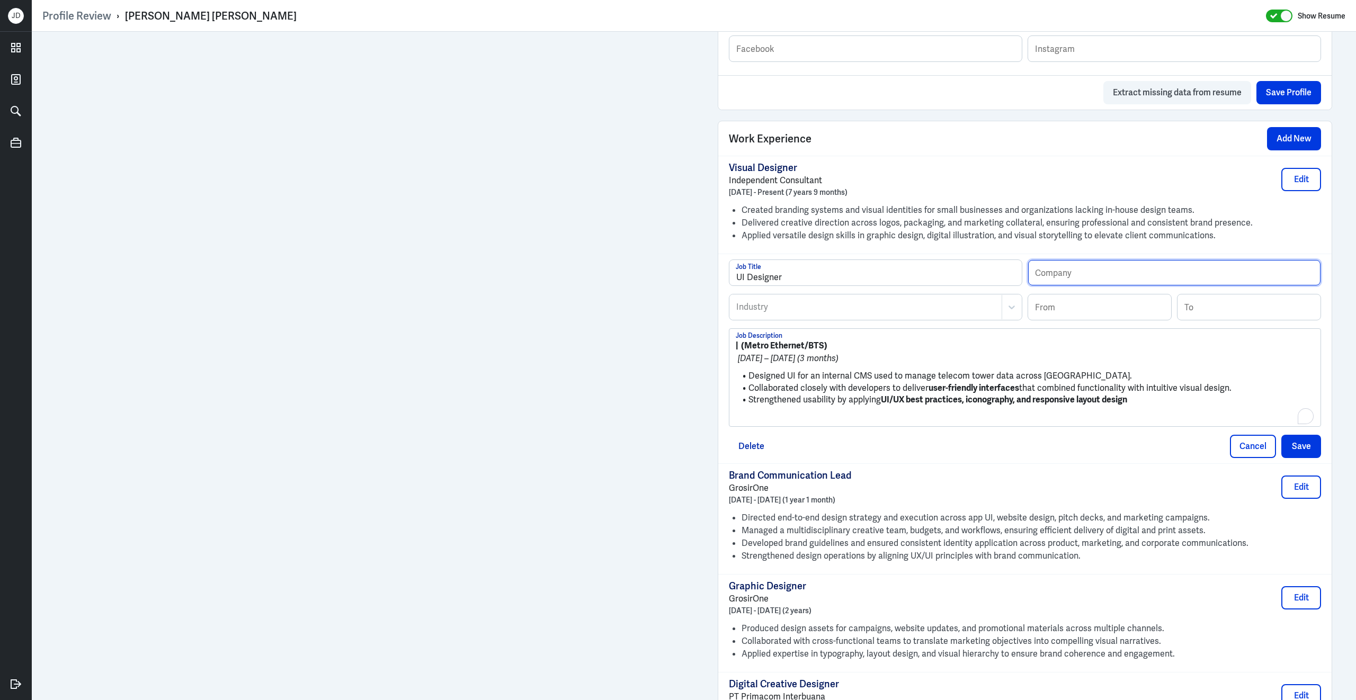
click at [1105, 271] on input "text" at bounding box center [1174, 272] width 292 height 25
paste input "PT. Gihon Telekomunikasi Indonesia Tbk"
type input "PT. Gihon Telekomunikasi Indonesia Tbk"
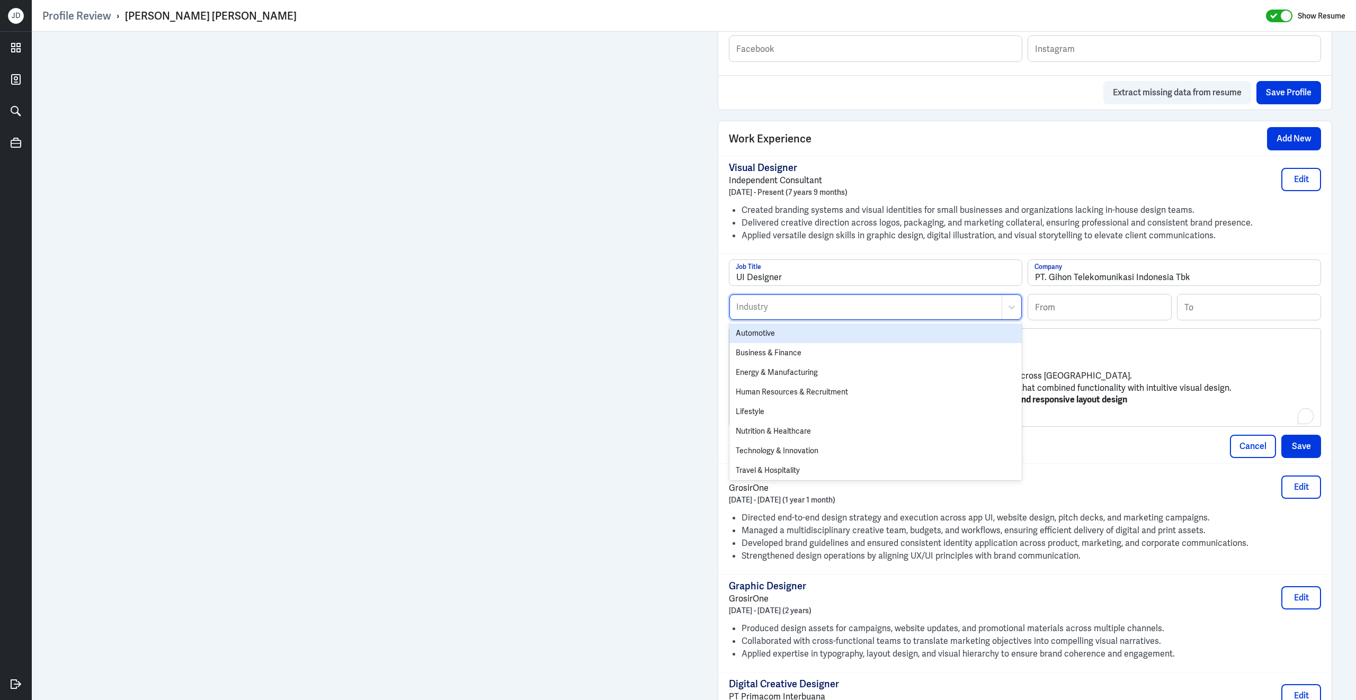
click at [843, 314] on div at bounding box center [865, 307] width 261 height 13
type input "tech"
click at [777, 343] on div "Technology & Innovation" at bounding box center [875, 334] width 292 height 20
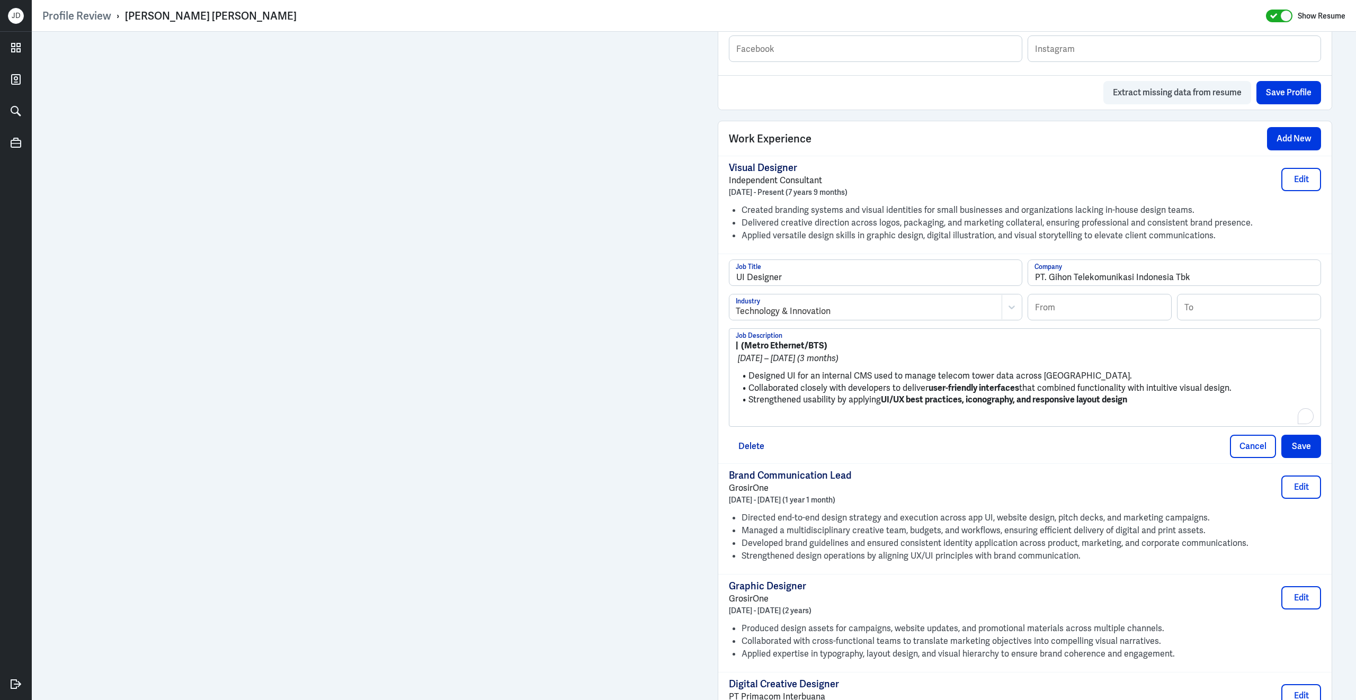
drag, startPoint x: 838, startPoint y: 352, endPoint x: 684, endPoint y: 348, distance: 154.7
click at [684, 348] on div "Admin Settings Update Resume Save Profile User Requested Private Set Resume to …" at bounding box center [694, 301] width 1324 height 1863
click at [1067, 314] on input at bounding box center [1099, 306] width 143 height 25
type input "12/2020"
click at [1198, 319] on input at bounding box center [1248, 306] width 143 height 25
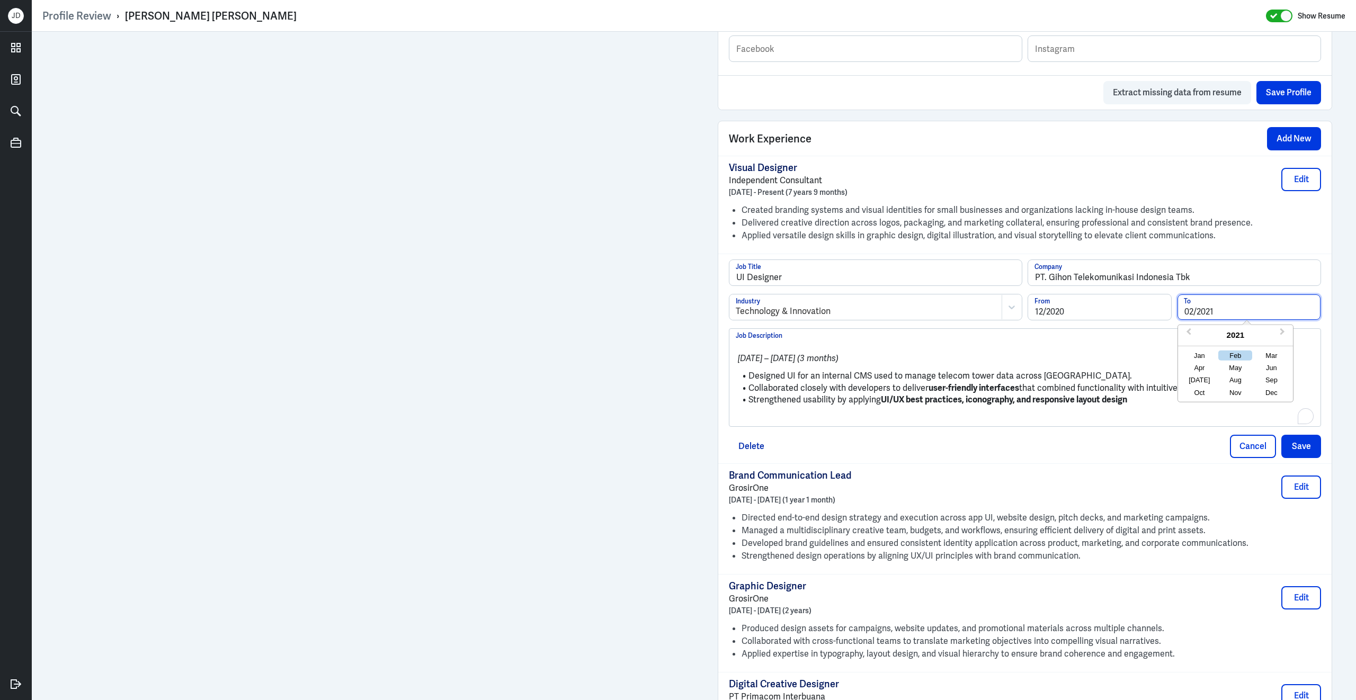
type input "02/2021"
click at [923, 405] on strong "UI/UX best practices, iconography, and responsive layout design" at bounding box center [1004, 399] width 246 height 11
drag, startPoint x: 750, startPoint y: 383, endPoint x: 704, endPoint y: 327, distance: 73.0
click at [704, 326] on div "Admin Settings Update Resume Save Profile User Requested Private Set Resume to …" at bounding box center [694, 301] width 1324 height 1863
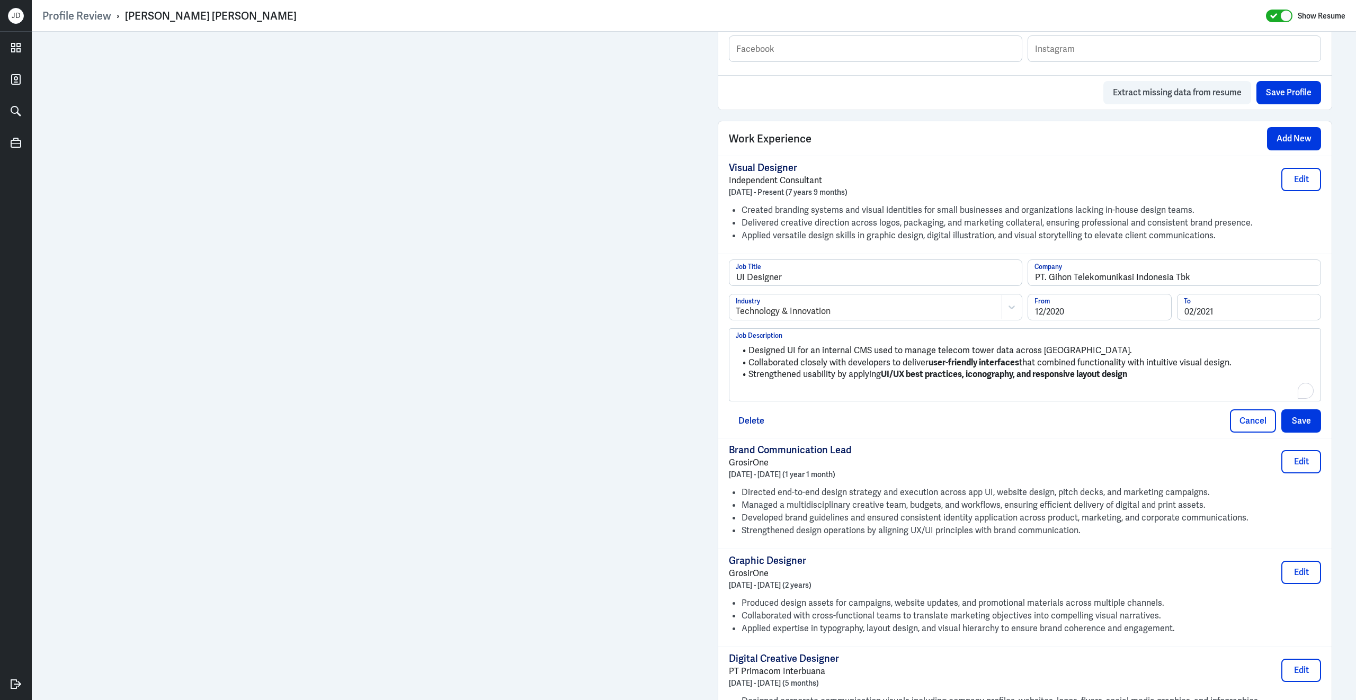
click at [823, 398] on p "To enrich screen reader interactions, please activate Accessibility in Grammarl…" at bounding box center [1025, 392] width 578 height 13
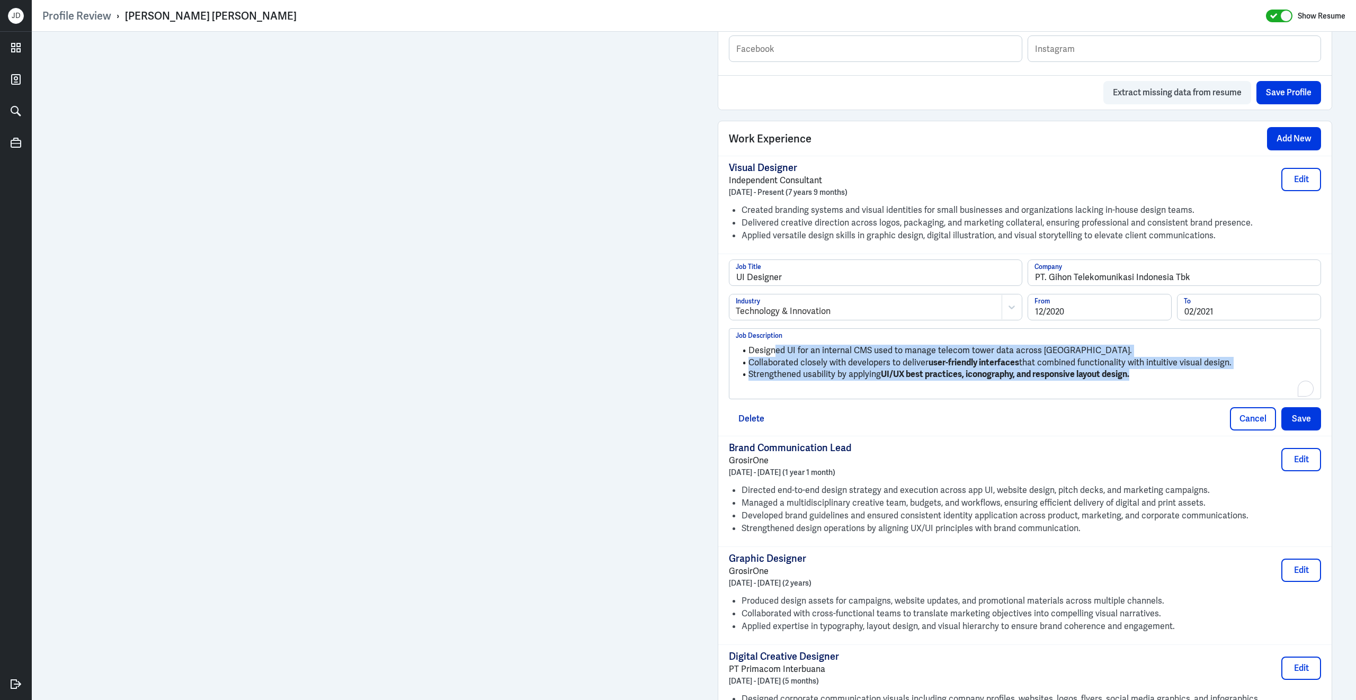
drag, startPoint x: 1154, startPoint y: 383, endPoint x: 774, endPoint y: 360, distance: 380.4
click at [774, 360] on ul "Designed UI for an internal CMS used to manage telecom tower data across Indone…" at bounding box center [1025, 359] width 578 height 41
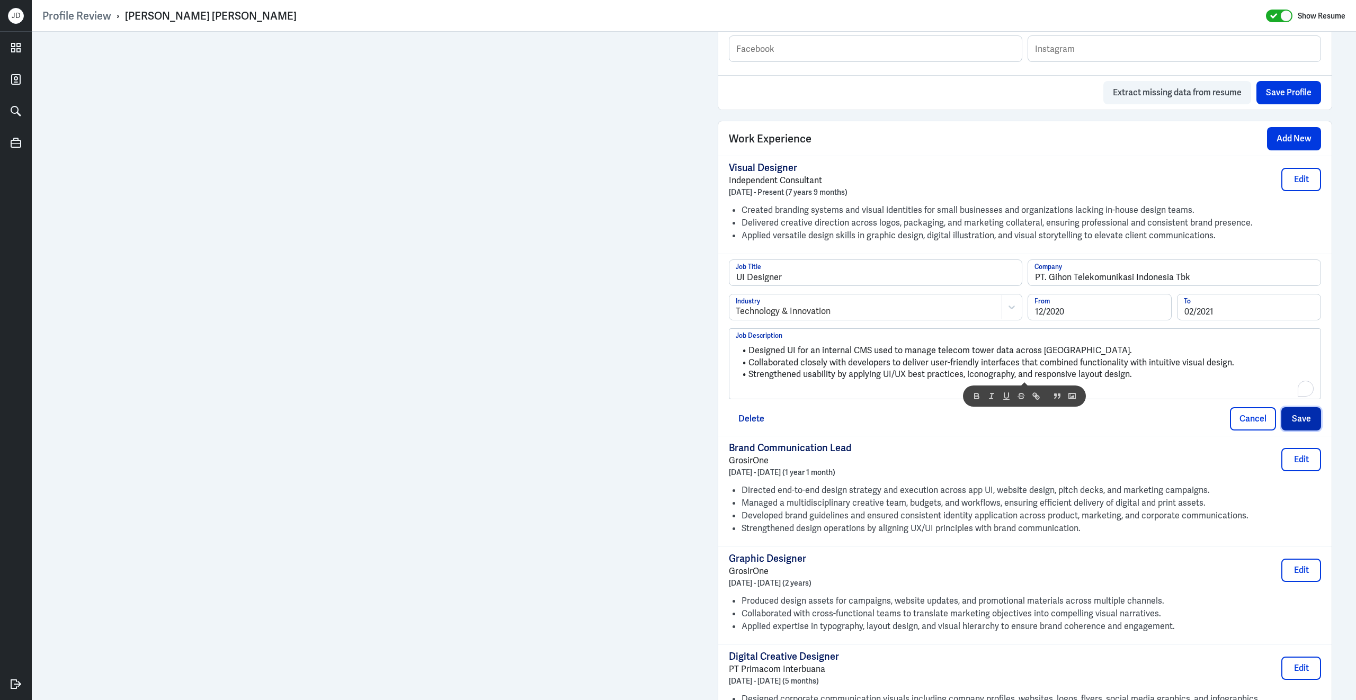
click at [1311, 426] on button "Save" at bounding box center [1301, 418] width 40 height 23
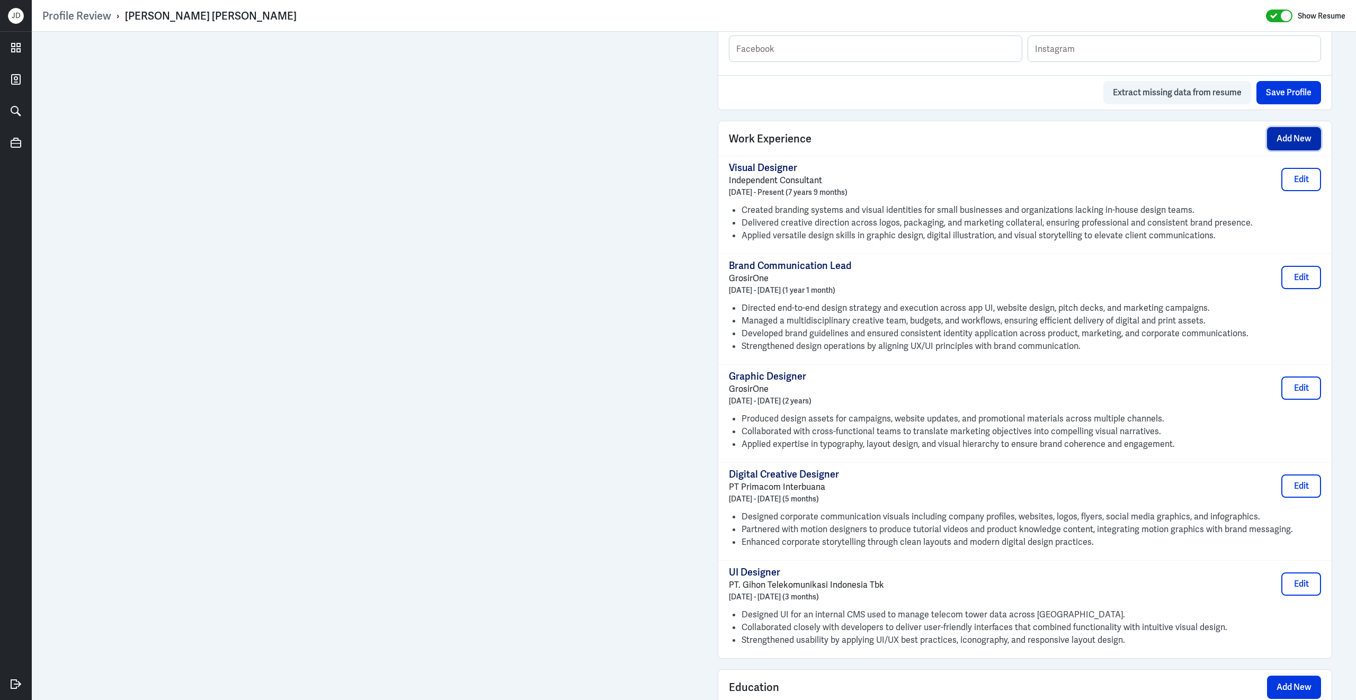
click at [1281, 144] on button "Add New" at bounding box center [1294, 138] width 54 height 23
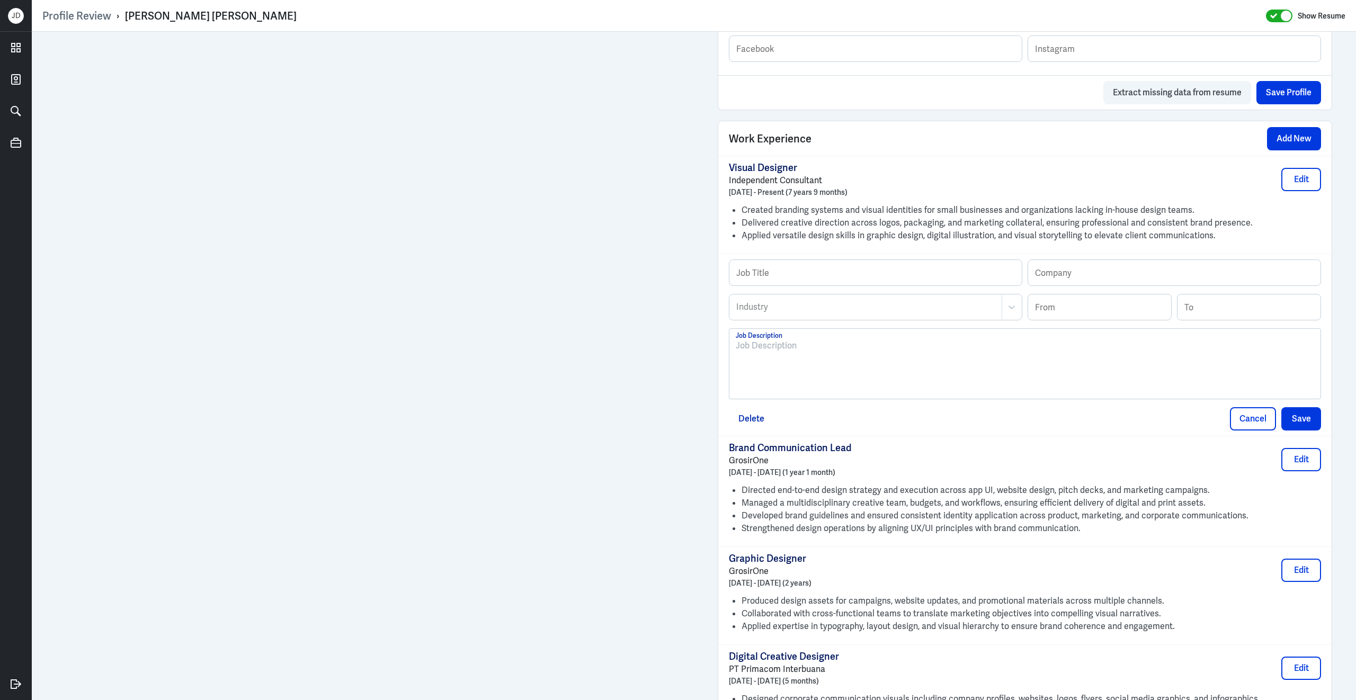
click at [921, 368] on div at bounding box center [1025, 367] width 578 height 57
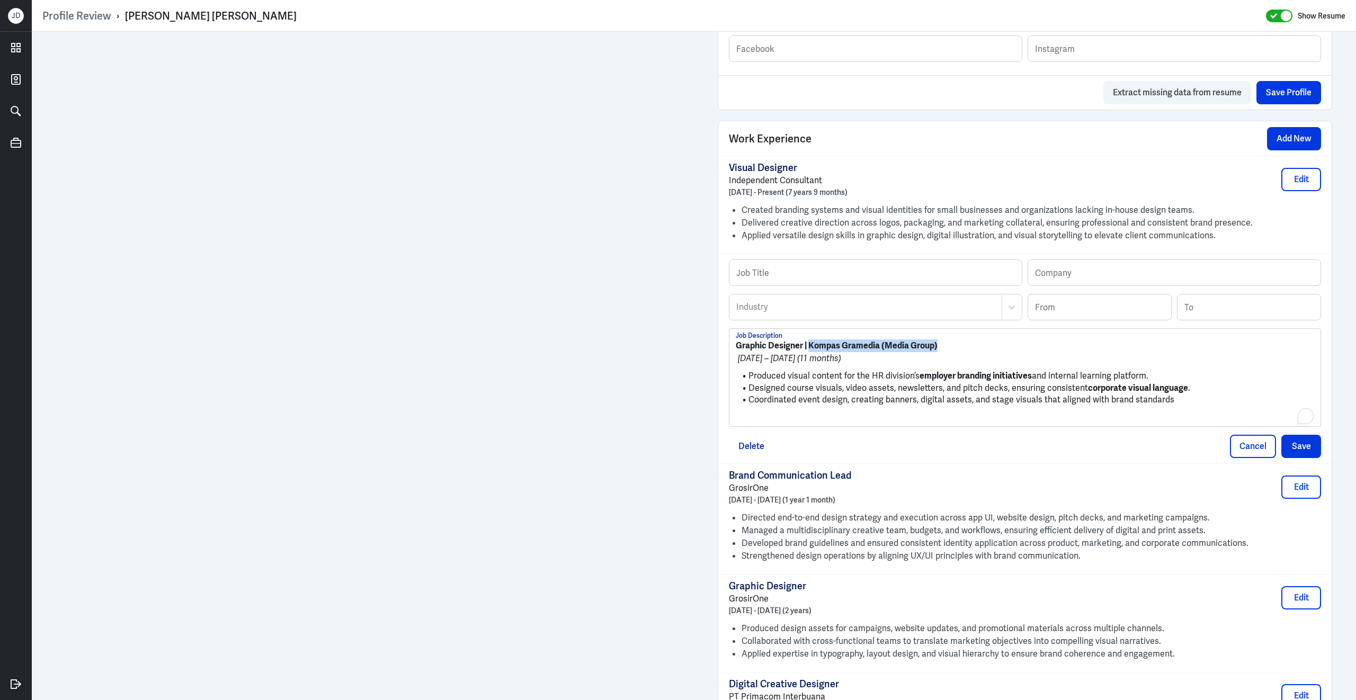
drag, startPoint x: 809, startPoint y: 352, endPoint x: 988, endPoint y: 351, distance: 178.5
click at [988, 351] on p "Graphic Designer | Kompas Gramedia (Media Group)" at bounding box center [1025, 345] width 578 height 13
click at [1073, 279] on input "text" at bounding box center [1174, 272] width 292 height 25
paste input "Kompas Gramedia (Media Group)"
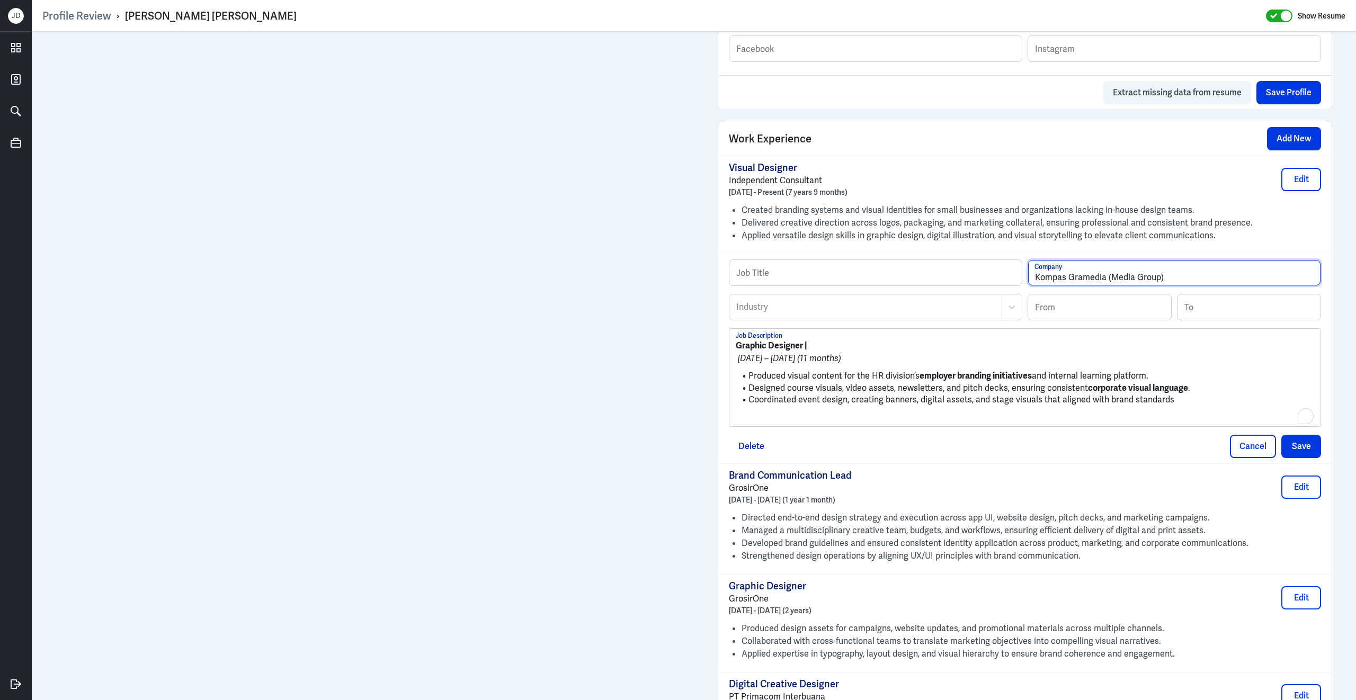
drag, startPoint x: 1109, startPoint y: 282, endPoint x: 1218, endPoint y: 284, distance: 109.1
click at [1219, 284] on input "Kompas Gramedia (Media Group)" at bounding box center [1174, 272] width 292 height 25
drag, startPoint x: 1218, startPoint y: 284, endPoint x: 1104, endPoint y: 284, distance: 114.4
click at [1105, 284] on input "Kompas Gramedia (Media Group)" at bounding box center [1174, 272] width 292 height 25
type input "Kompas Gramedia"
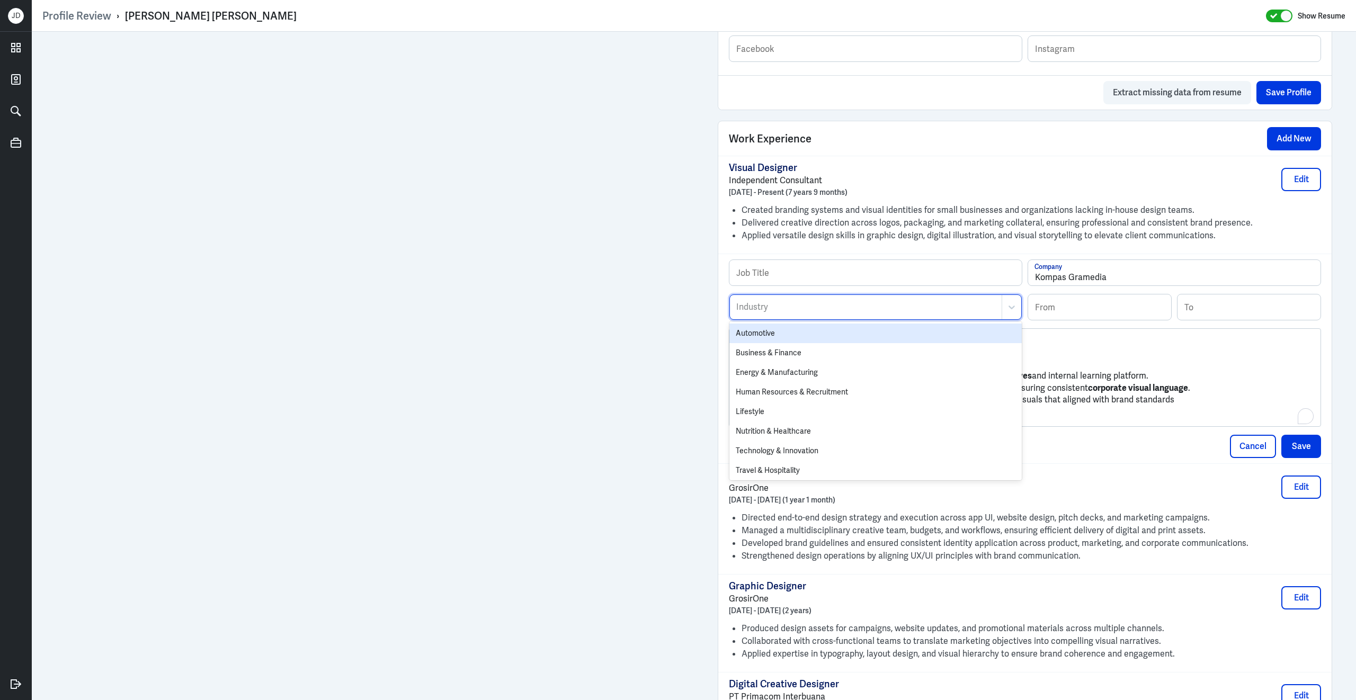
click at [854, 314] on div at bounding box center [865, 307] width 261 height 13
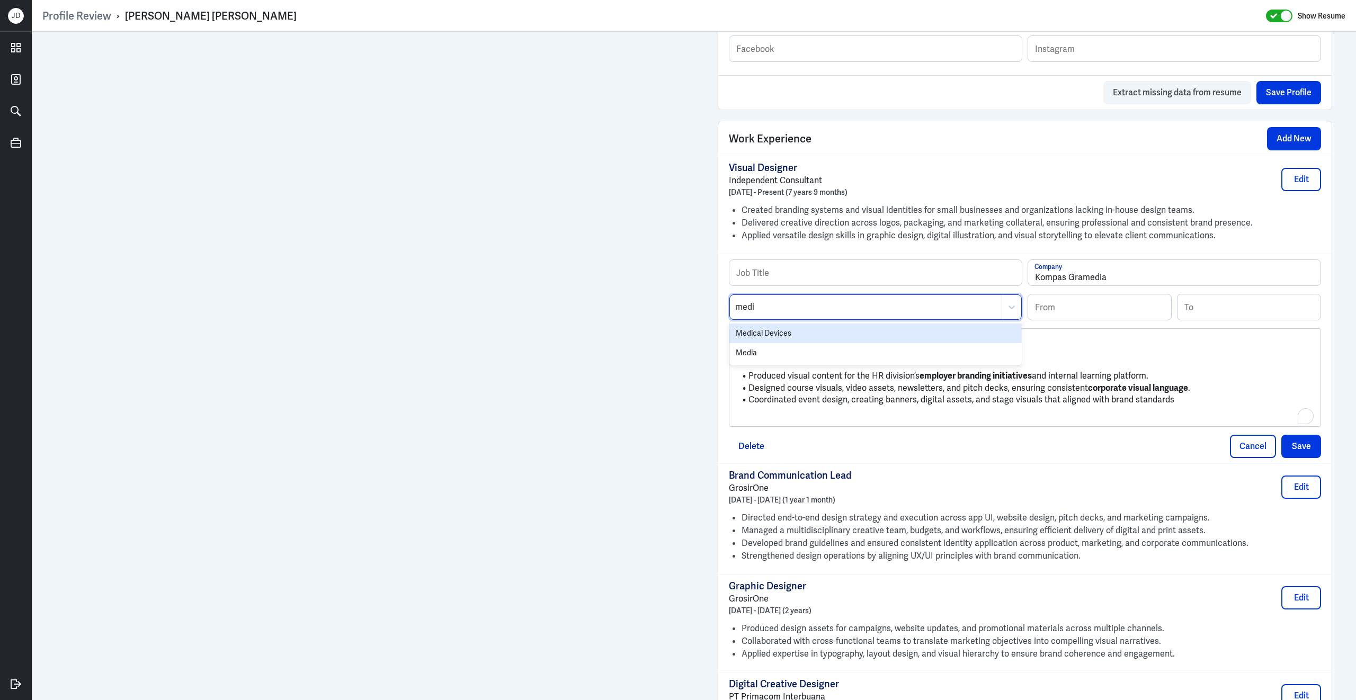
type input "media"
click at [828, 343] on div "Media" at bounding box center [875, 334] width 292 height 20
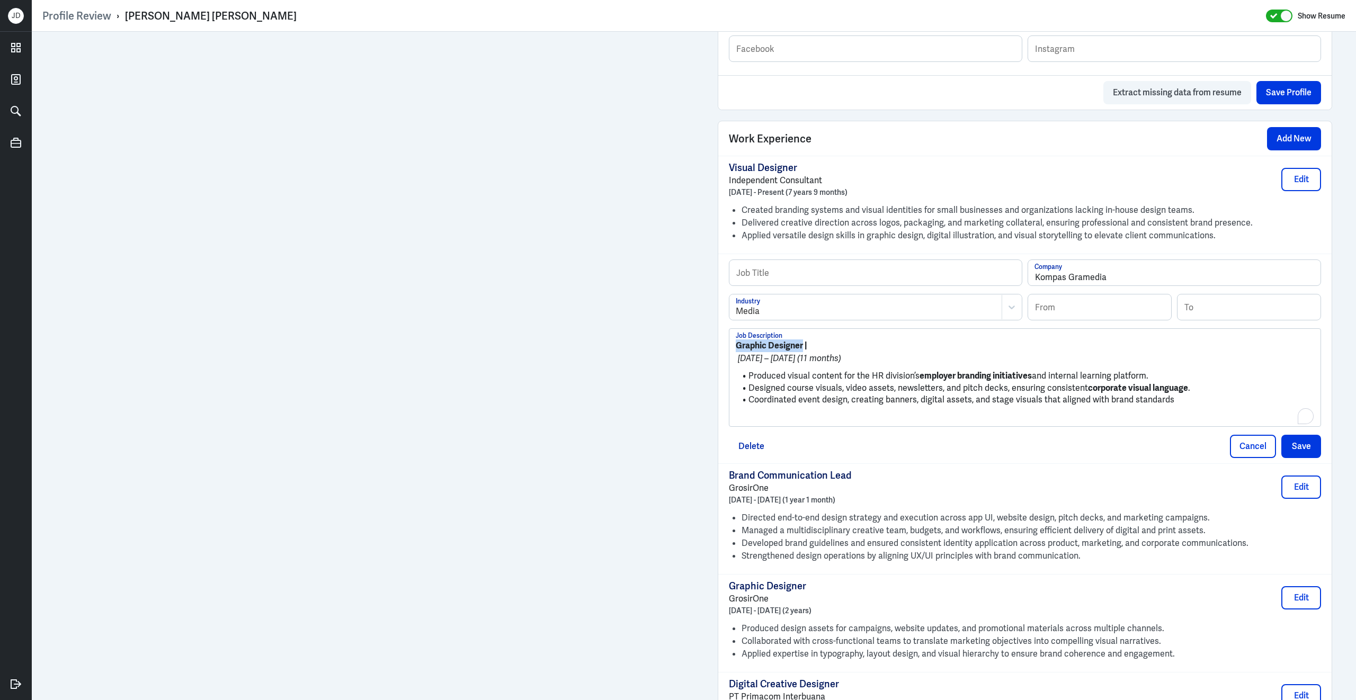
drag, startPoint x: 804, startPoint y: 354, endPoint x: 727, endPoint y: 354, distance: 77.8
click at [727, 354] on div "Profile Review › Ericha Surya Tantio Show Resume Admin Settings Update Resume S…" at bounding box center [694, 350] width 1324 height 700
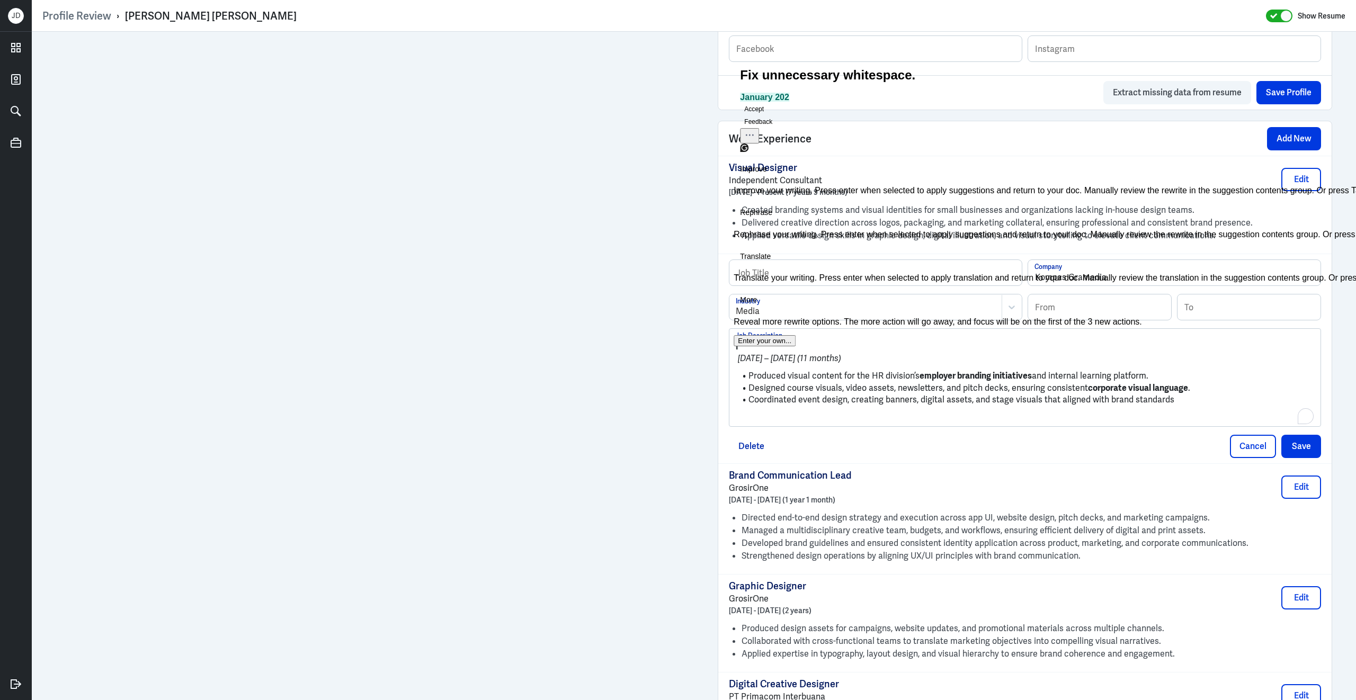
click at [1107, 253] on div "Visual Designer Independent Consultant January 2018 - Present (7 years 9 months…" at bounding box center [1024, 205] width 613 height 98
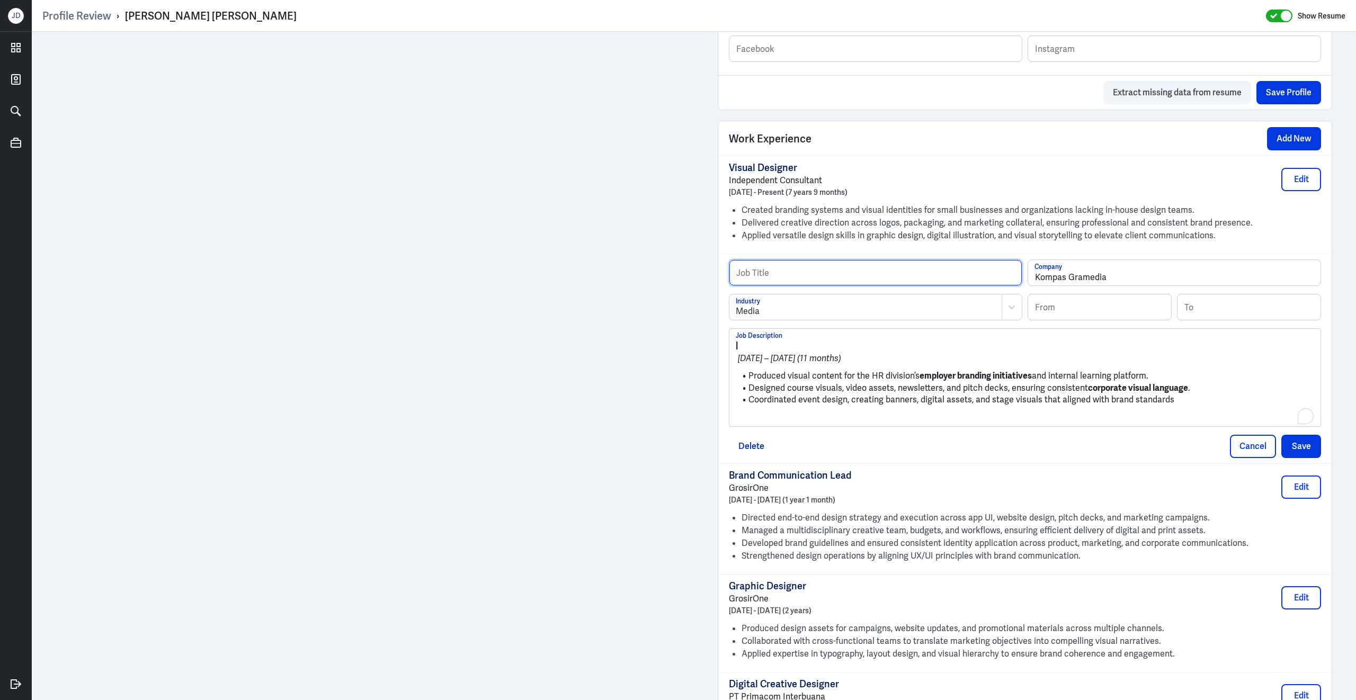
click at [897, 285] on input "text" at bounding box center [875, 272] width 292 height 25
paste input "Graphic Designer"
type input "Graphic Designer"
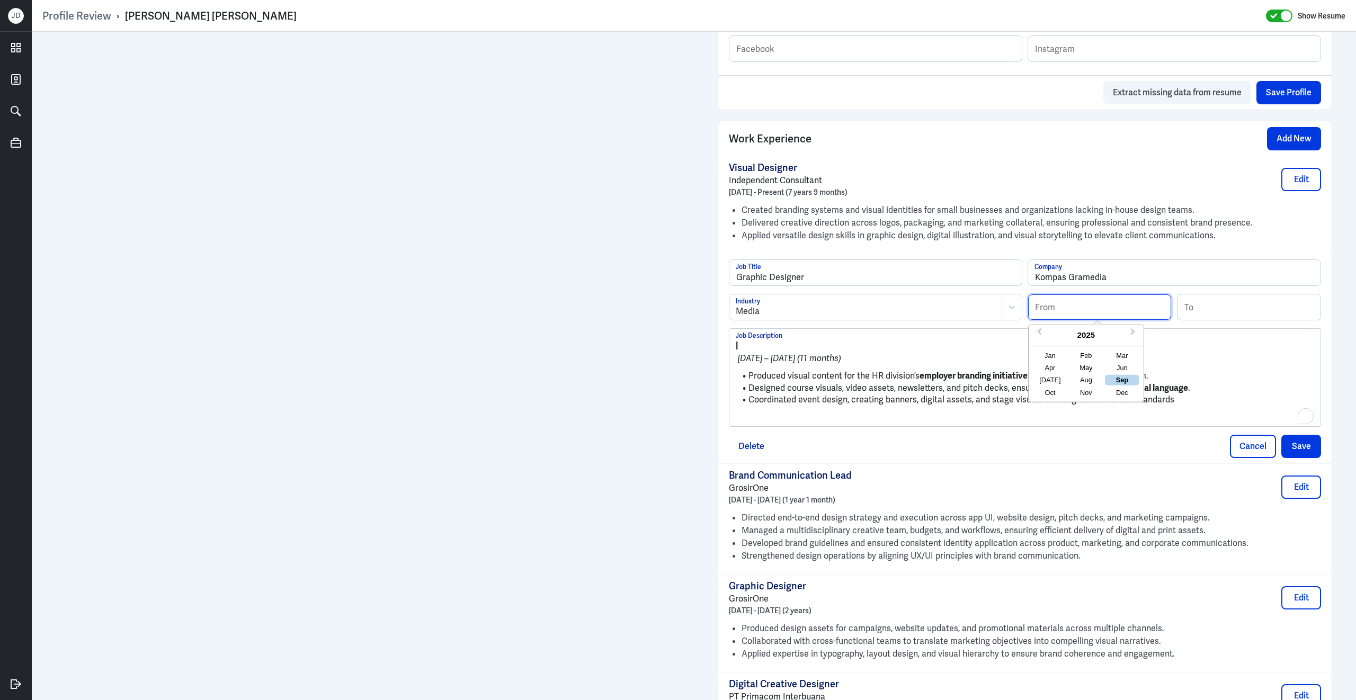
click at [1095, 314] on input at bounding box center [1099, 306] width 143 height 25
type input "01/2020"
click at [1210, 319] on input at bounding box center [1248, 306] width 143 height 25
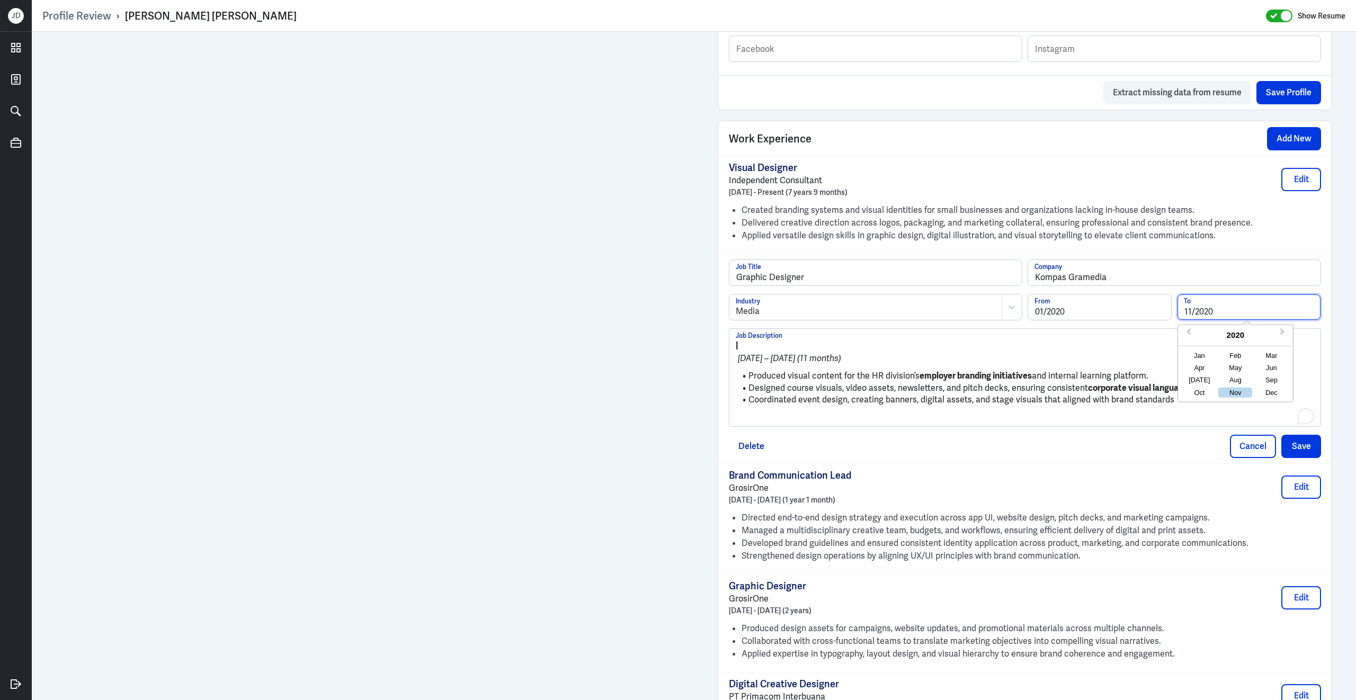
type input "11/2020"
click at [796, 395] on li "Designed course visuals, video assets, newsletters, and pitch decks, ensuring c…" at bounding box center [1025, 388] width 578 height 12
click at [779, 424] on p "To enrich screen reader interactions, please activate Accessibility in Grammarl…" at bounding box center [1025, 417] width 578 height 13
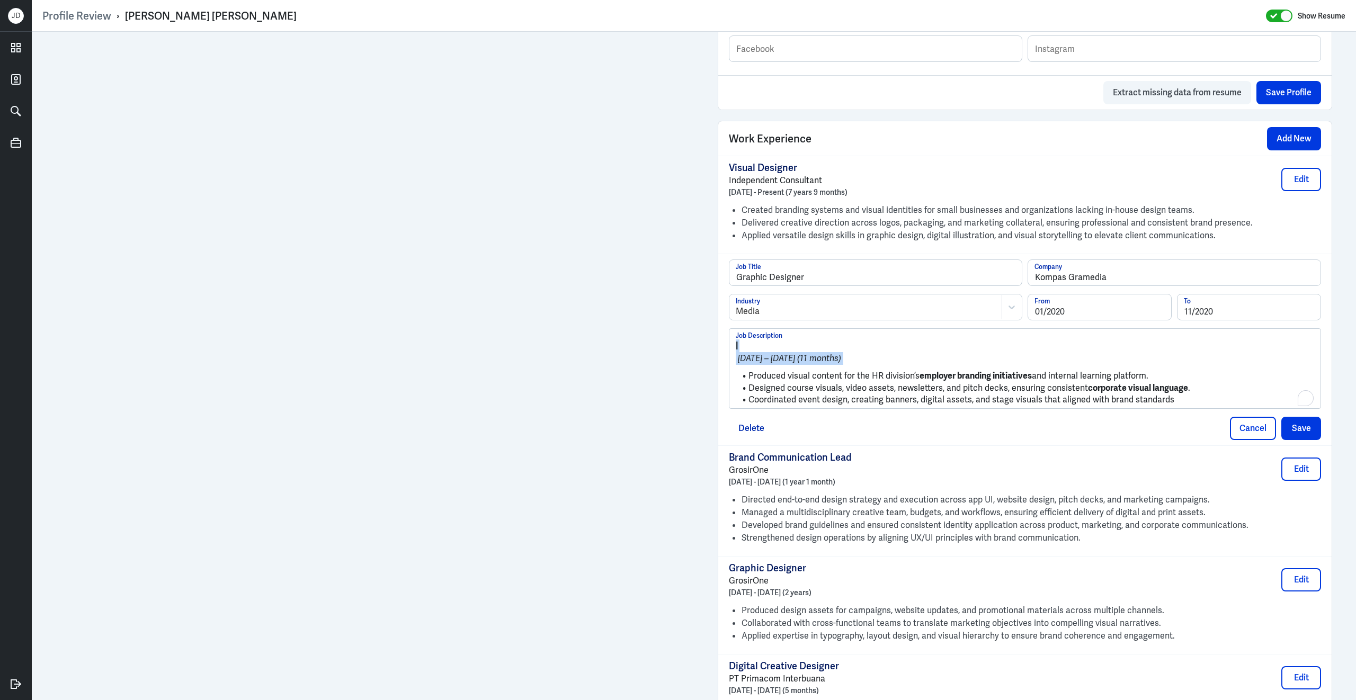
drag, startPoint x: 750, startPoint y: 385, endPoint x: 737, endPoint y: 341, distance: 45.8
click at [737, 339] on div "| January 2020 – November 2020 (11 months) Produced visual content for the HR d…" at bounding box center [1024, 368] width 591 height 79
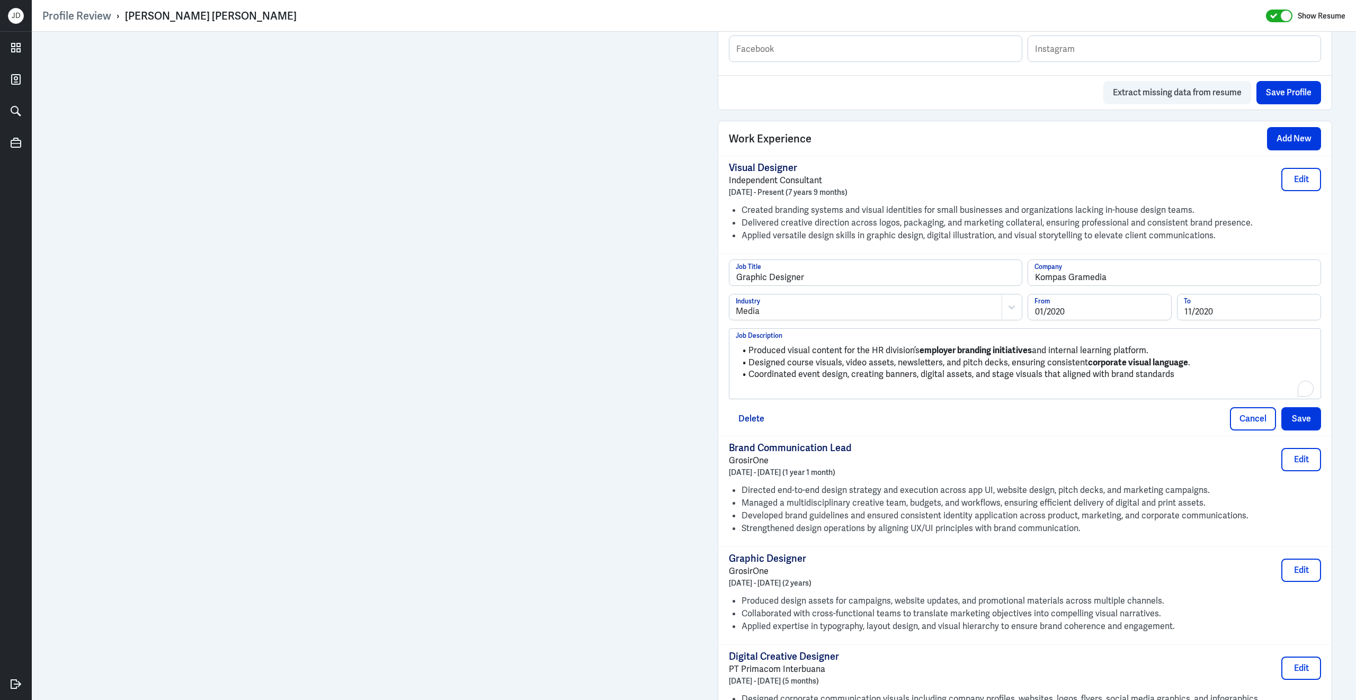
click at [1202, 390] on div "Produced visual content for the HR division’s employer branding initiatives and…" at bounding box center [1025, 367] width 578 height 57
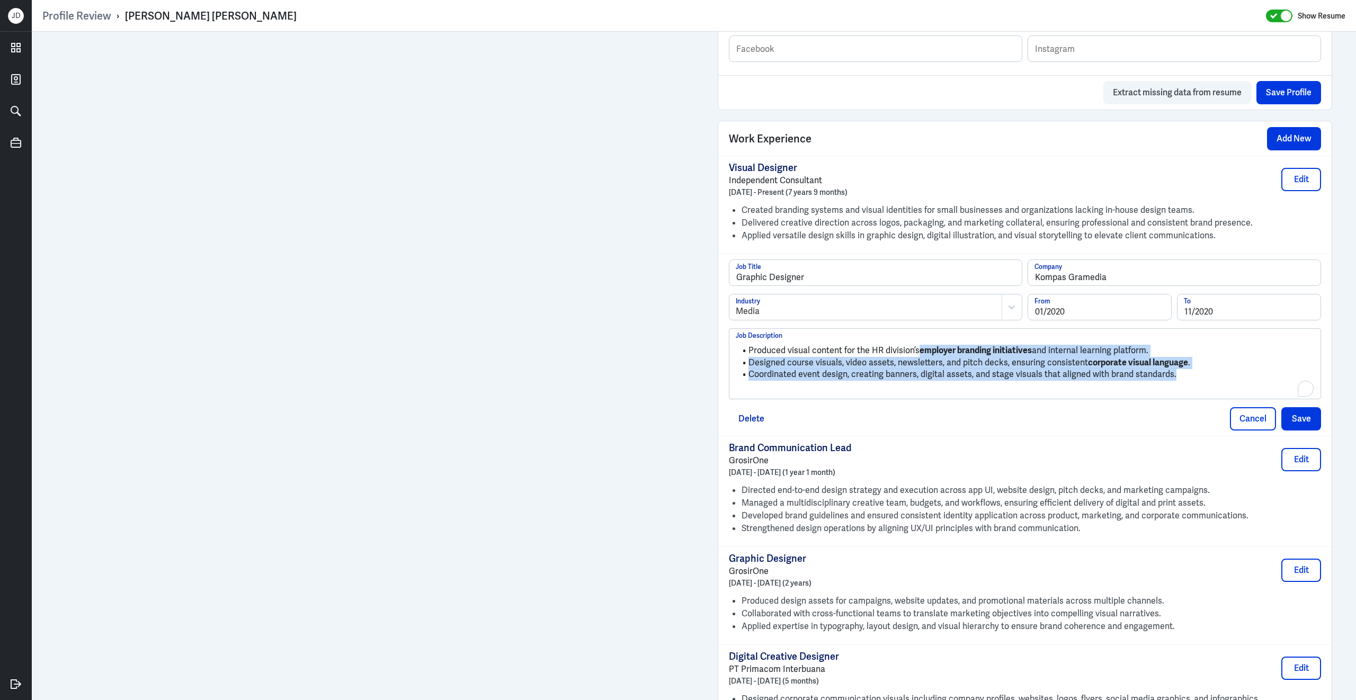
drag, startPoint x: 1194, startPoint y: 386, endPoint x: 917, endPoint y: 362, distance: 278.0
click at [917, 362] on ul "Produced visual content for the HR division’s employer branding initiatives and…" at bounding box center [1025, 359] width 578 height 41
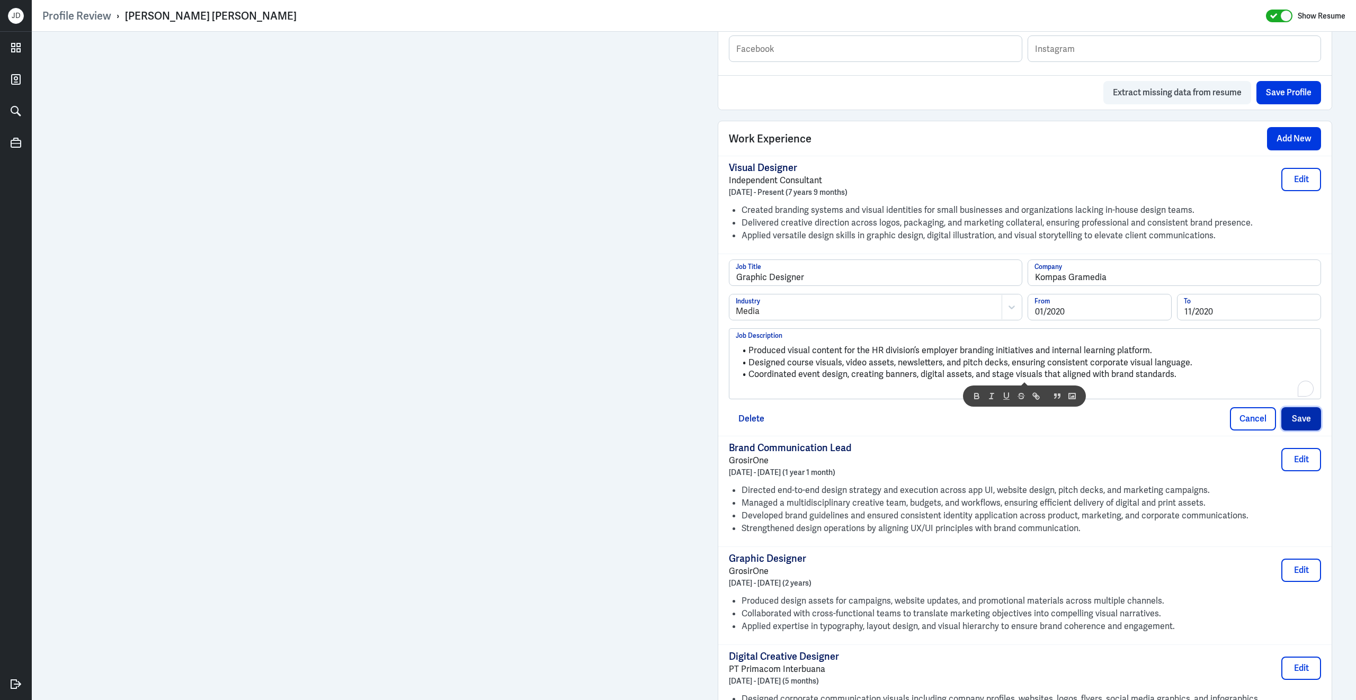
click at [1303, 429] on button "Save" at bounding box center [1301, 418] width 40 height 23
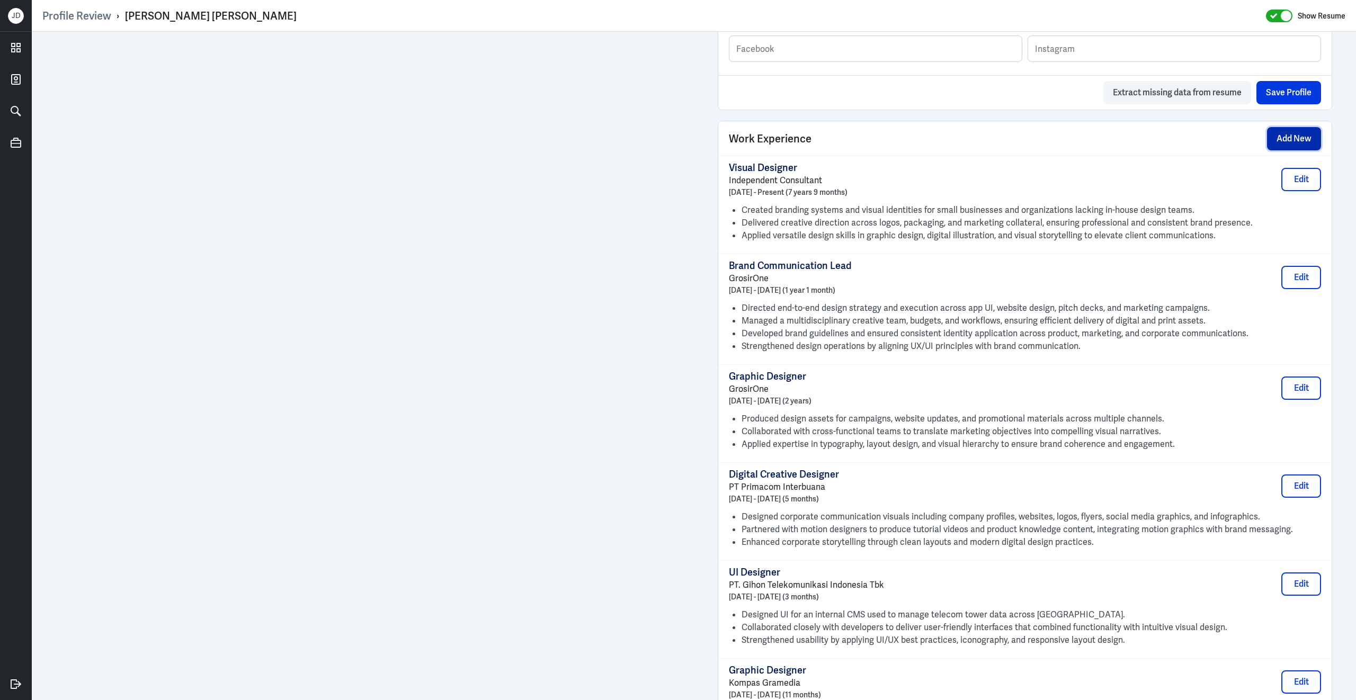
click at [1295, 150] on button "Add New" at bounding box center [1294, 138] width 54 height 23
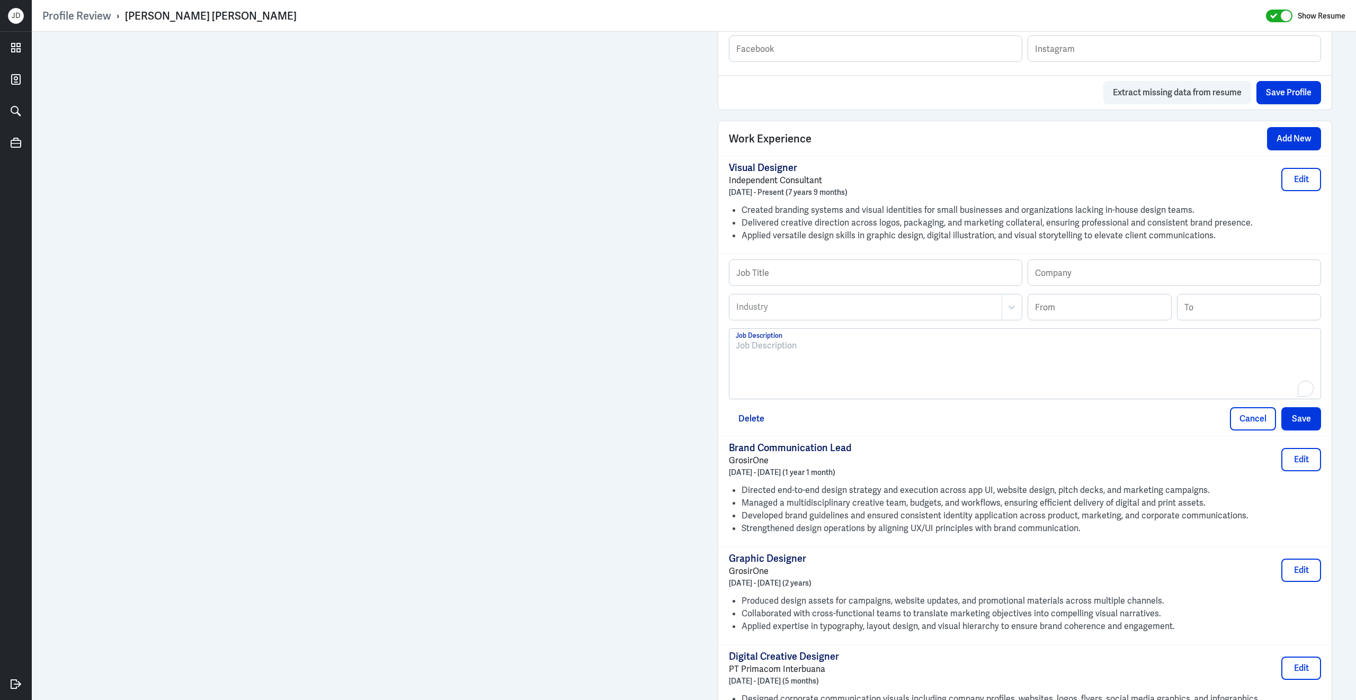
click at [841, 384] on div "To enrich screen reader interactions, please activate Accessibility in Grammarl…" at bounding box center [1025, 367] width 578 height 57
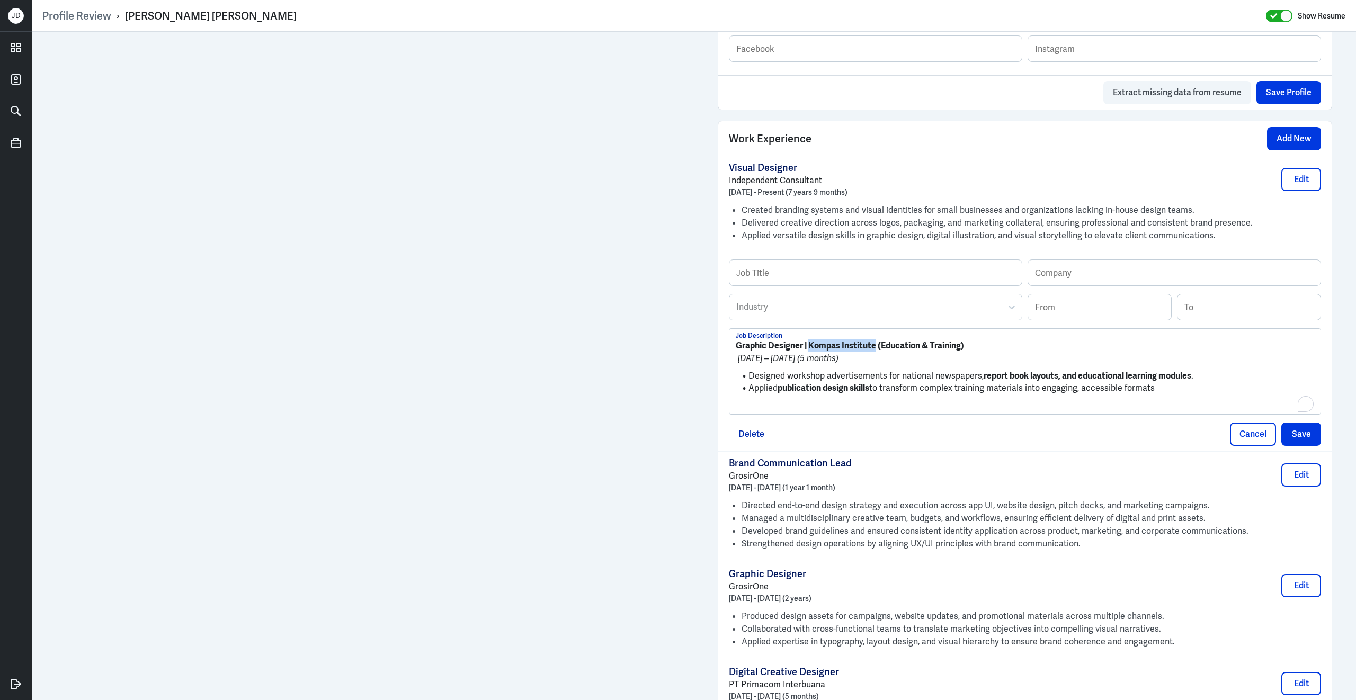
drag, startPoint x: 810, startPoint y: 355, endPoint x: 876, endPoint y: 355, distance: 66.2
click at [876, 351] on strong "Graphic Designer | Kompas Institute (Education & Training)" at bounding box center [850, 345] width 228 height 11
click at [1104, 265] on div "Job Title Company Industry Industry From To Graphic Designer | (Education & Tra…" at bounding box center [1024, 353] width 613 height 198
click at [1103, 280] on input "text" at bounding box center [1174, 272] width 292 height 25
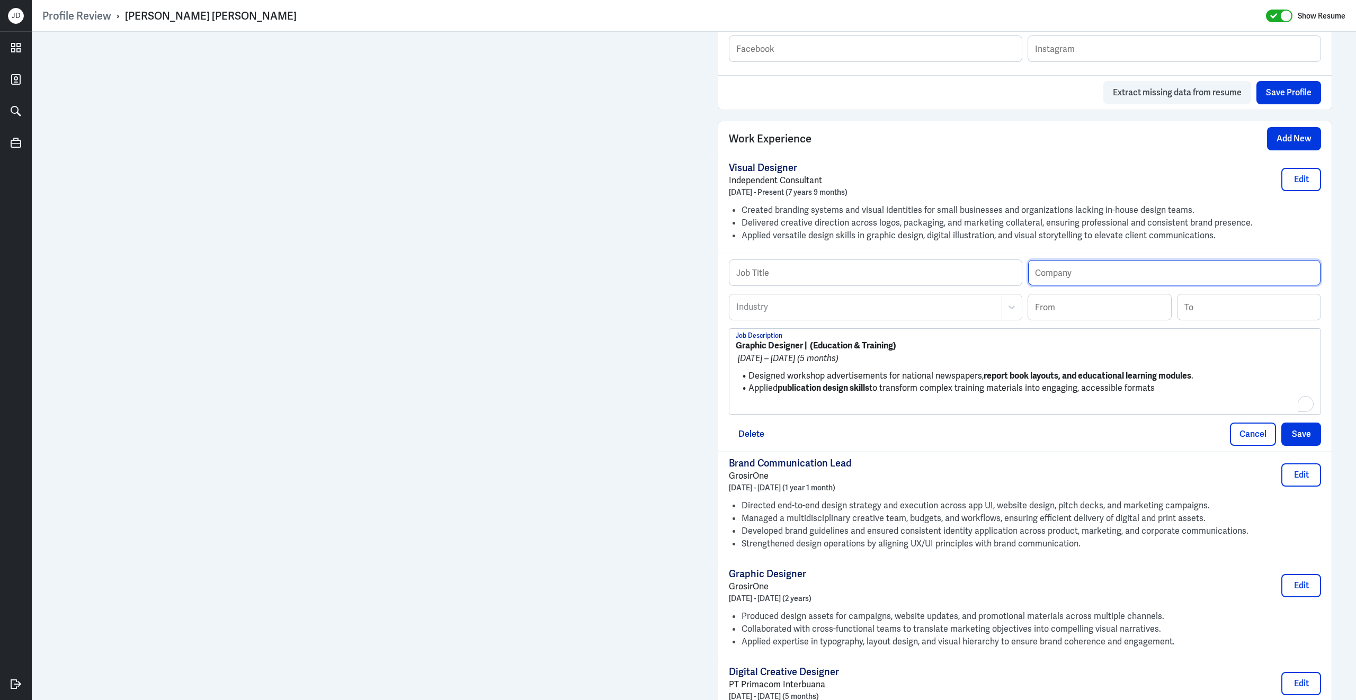
paste input "Kompas Institute"
type input "Kompas Institute"
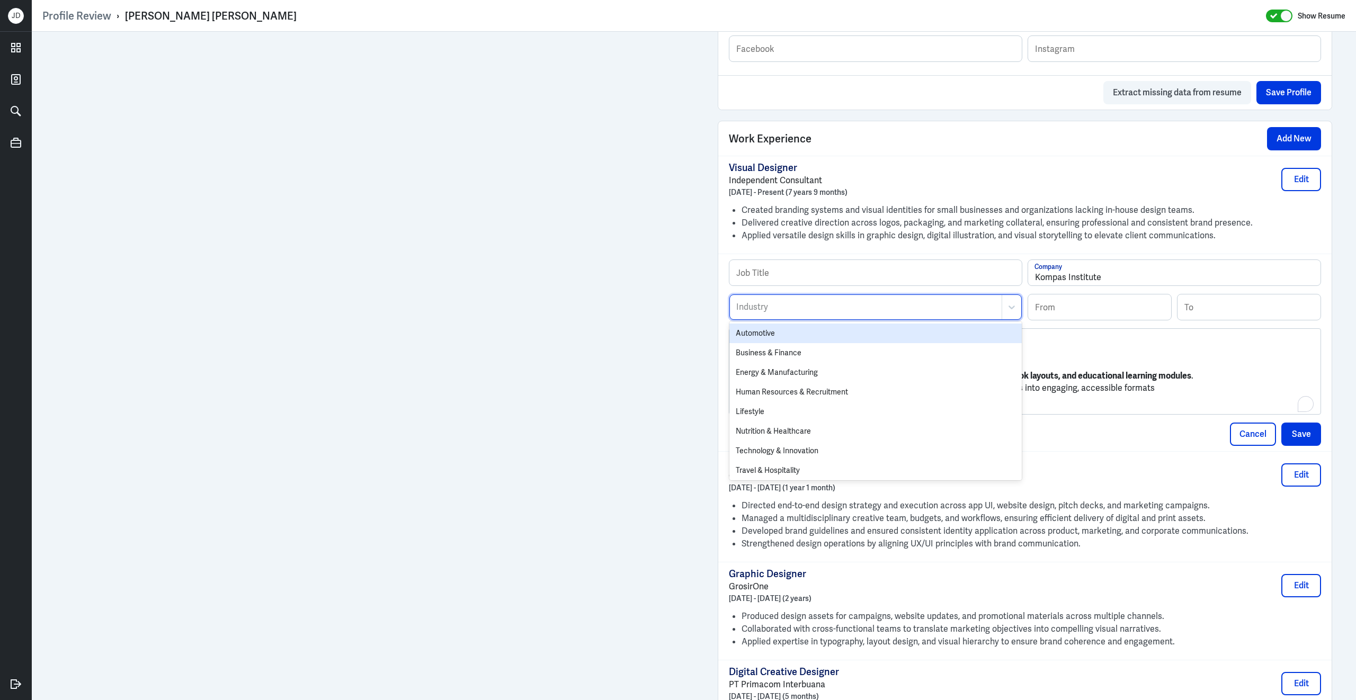
click at [891, 319] on div "Industry" at bounding box center [866, 307] width 272 height 24
type input "educa"
click at [830, 339] on div "Education" at bounding box center [875, 334] width 292 height 20
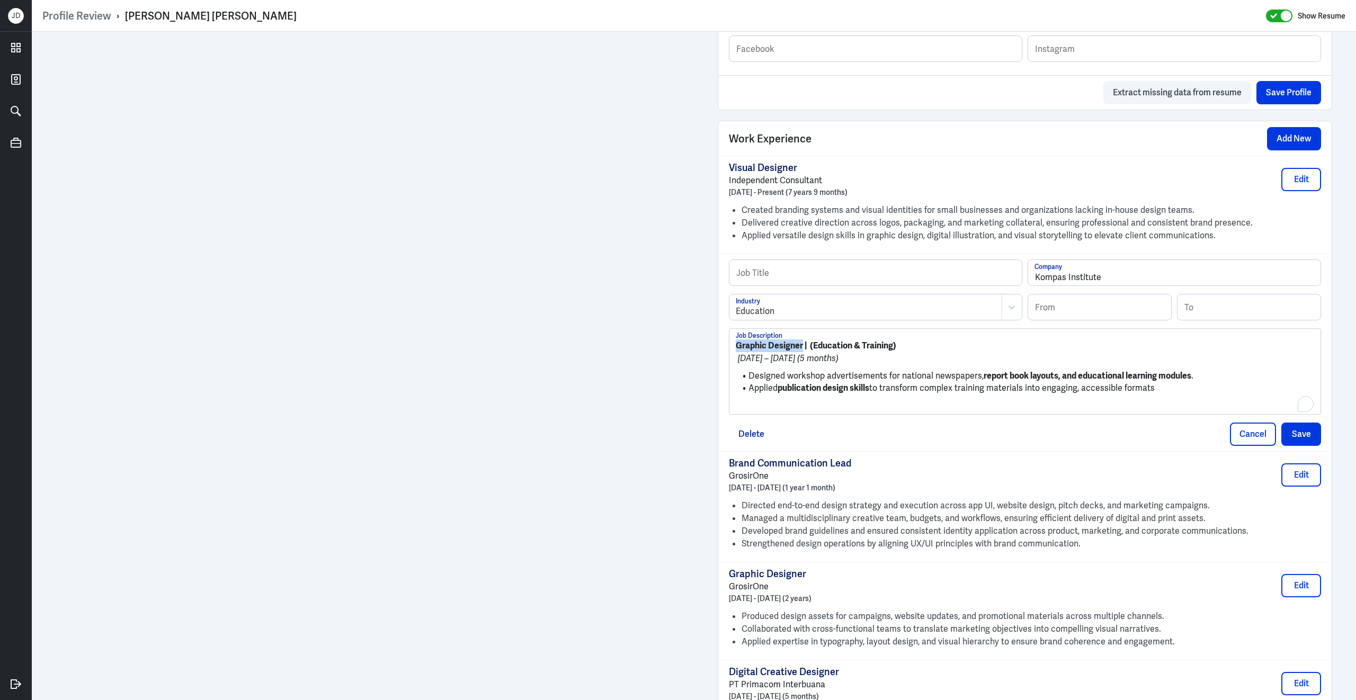
drag, startPoint x: 803, startPoint y: 355, endPoint x: 687, endPoint y: 351, distance: 116.1
click at [687, 351] on div "Admin Settings Update Resume Save Profile User Requested Private Set Resume to …" at bounding box center [694, 393] width 1324 height 2047
click at [766, 279] on input "text" at bounding box center [875, 272] width 292 height 25
paste input "Graphic Designer"
type input "Graphic Designer"
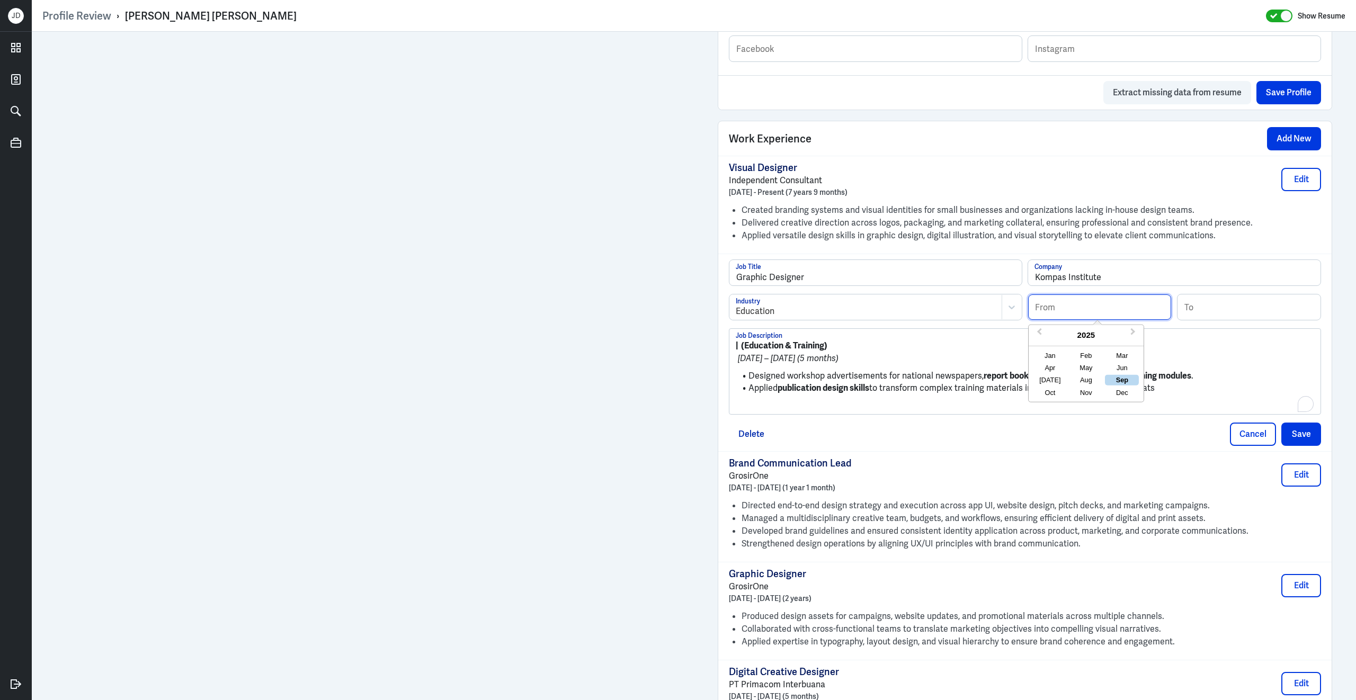
click at [1113, 303] on input at bounding box center [1099, 306] width 143 height 25
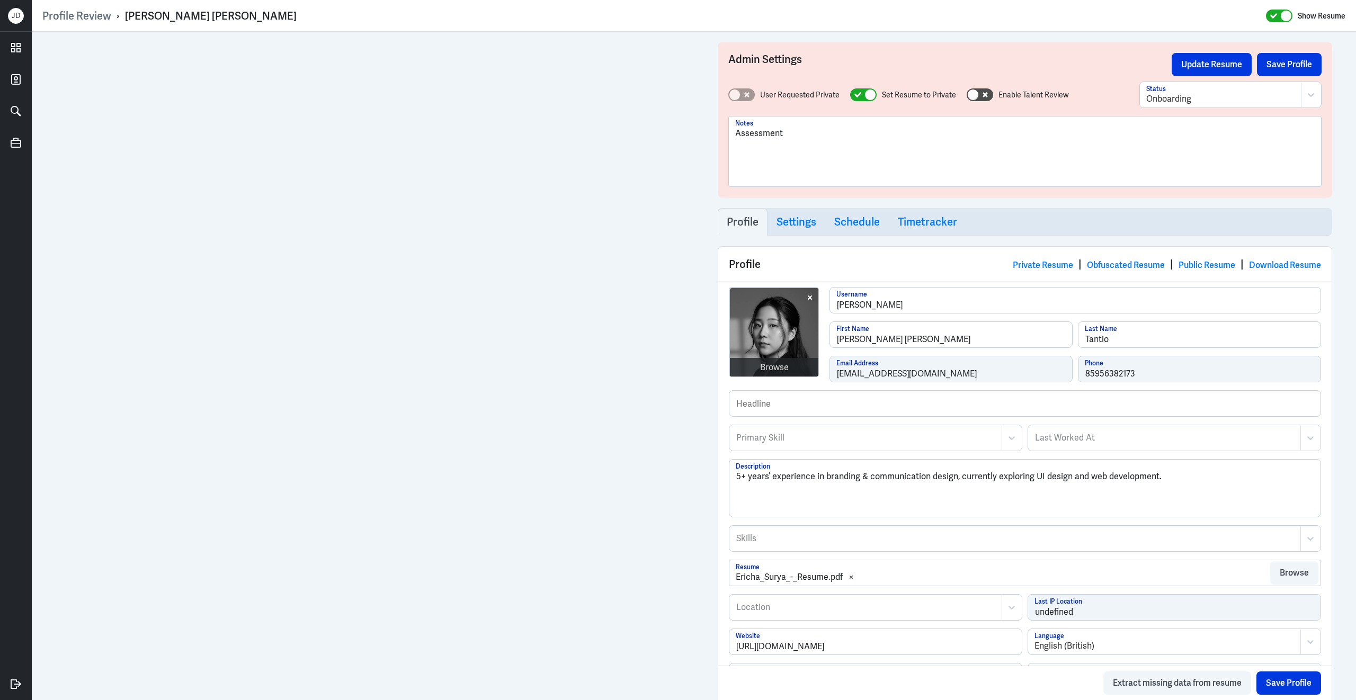
scroll to position [662, 0]
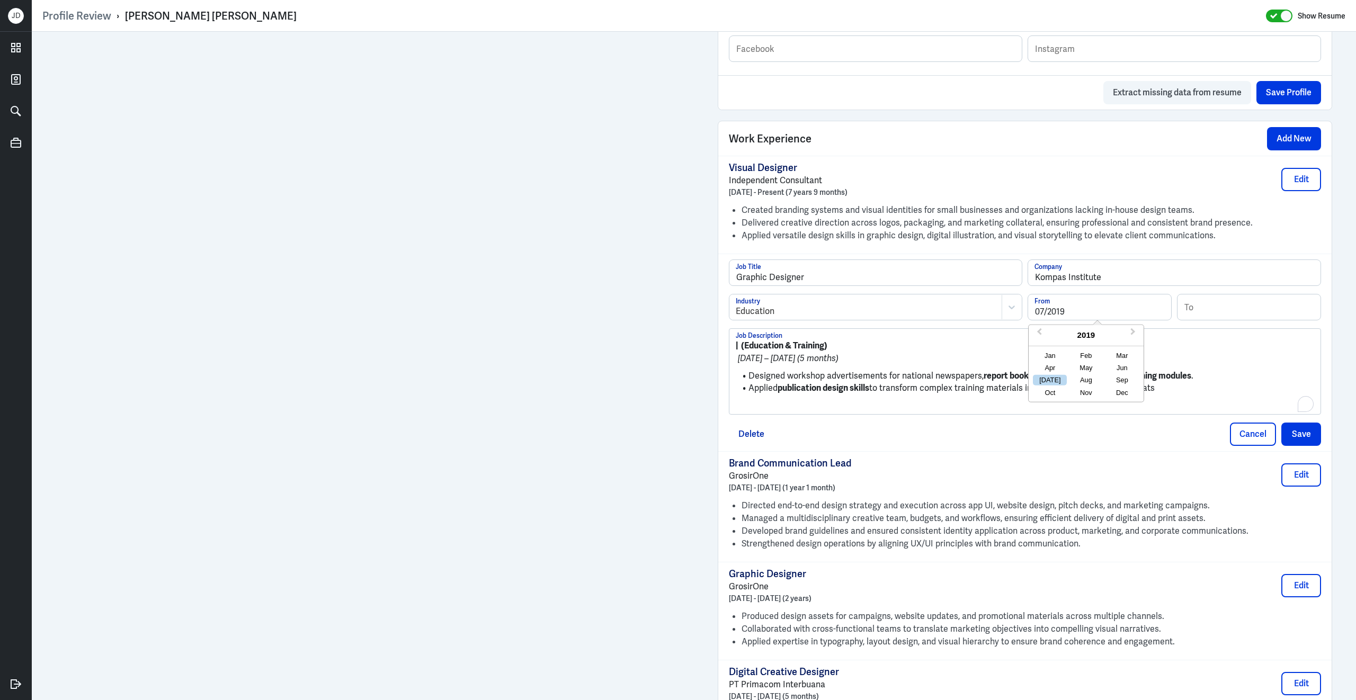
type input "07/2019"
click at [1193, 316] on input at bounding box center [1248, 306] width 143 height 25
type input "11/2019"
drag, startPoint x: 745, startPoint y: 377, endPoint x: 713, endPoint y: 339, distance: 48.8
click at [713, 339] on div "Admin Settings Update Resume Save Profile User Requested Private Set Resume to …" at bounding box center [1024, 393] width 635 height 2047
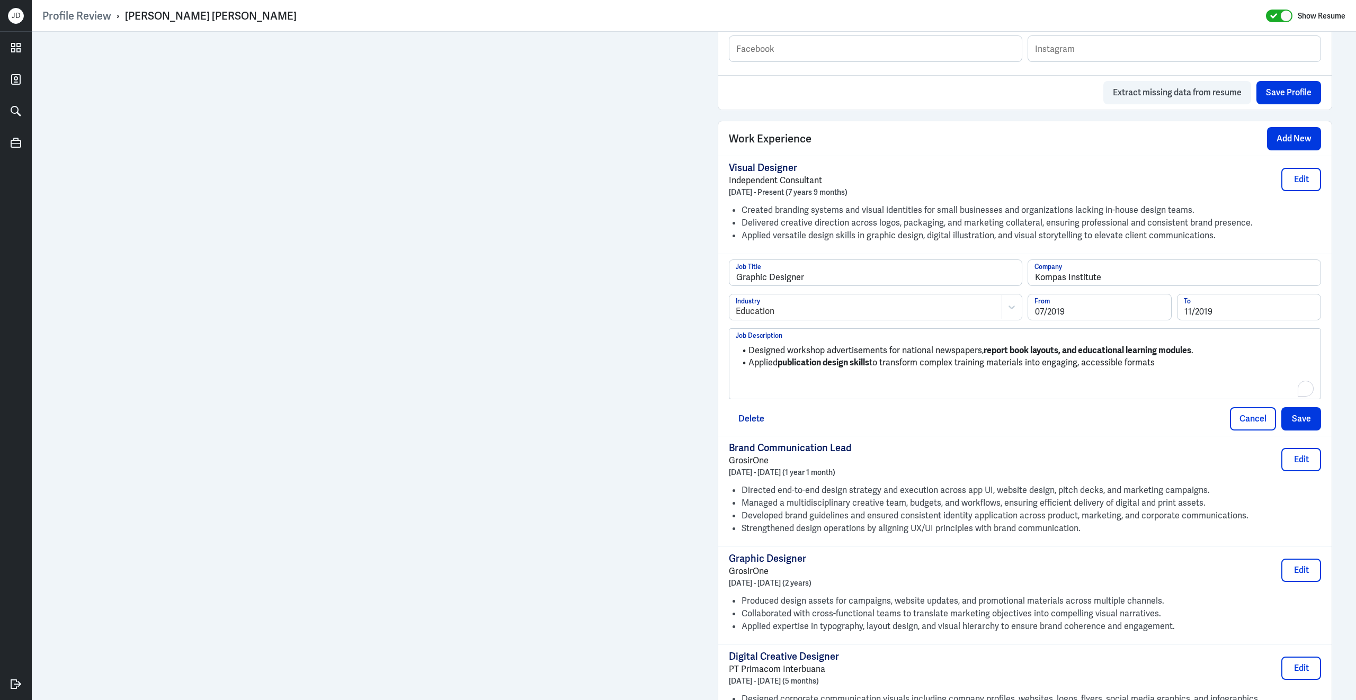
click at [822, 397] on div "Designed workshop advertisements for national newspapers, report book layouts, …" at bounding box center [1025, 367] width 578 height 57
drag, startPoint x: 1167, startPoint y: 369, endPoint x: 910, endPoint y: 351, distance: 257.5
click at [910, 351] on ul "Designed workshop advertisements for national newspapers, report book layouts, …" at bounding box center [1025, 353] width 578 height 29
click at [1298, 427] on button "Save" at bounding box center [1301, 418] width 40 height 23
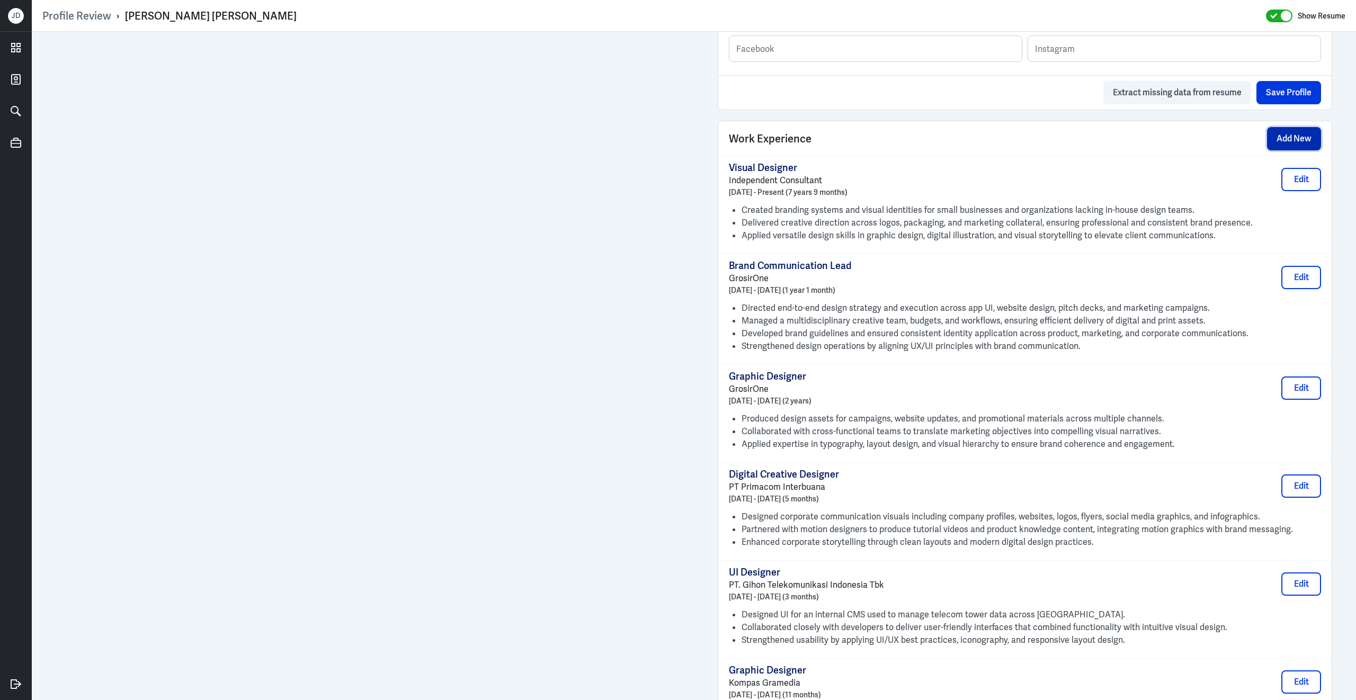
click at [1288, 150] on button "Add New" at bounding box center [1294, 138] width 54 height 23
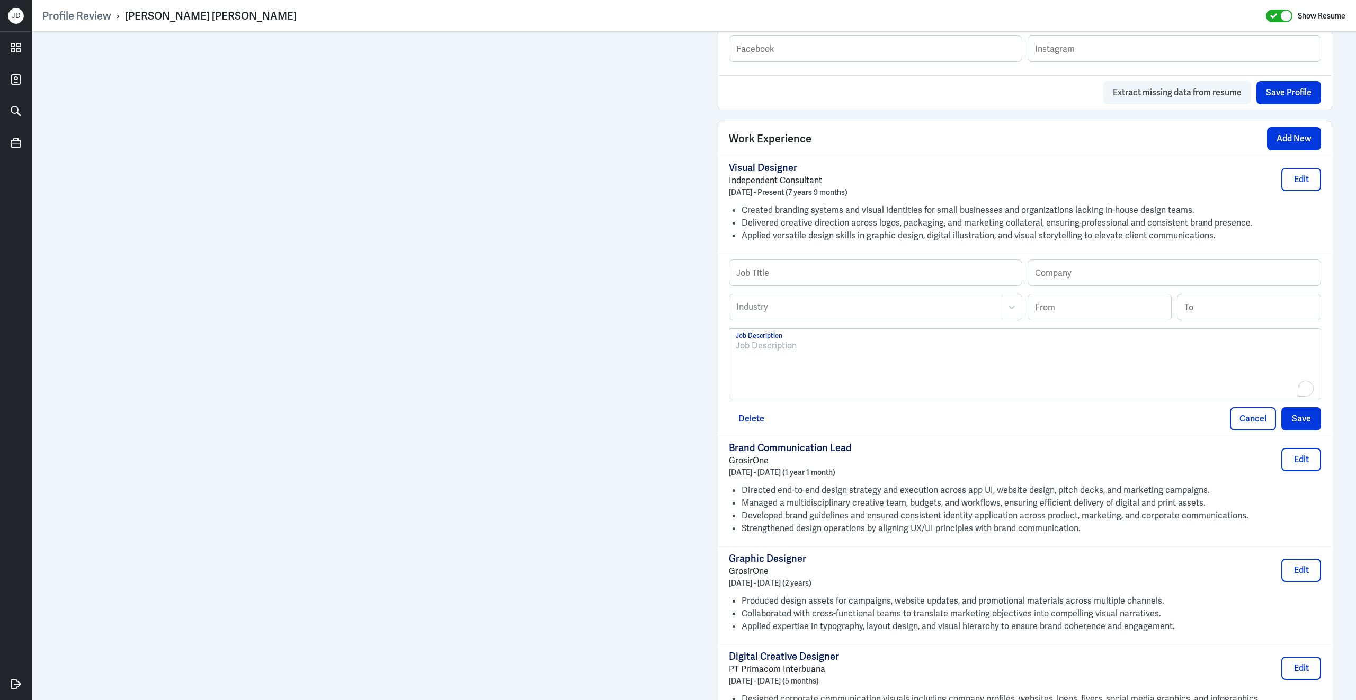
click at [880, 376] on div "To enrich screen reader interactions, please activate Accessibility in Grammarl…" at bounding box center [1025, 367] width 578 height 57
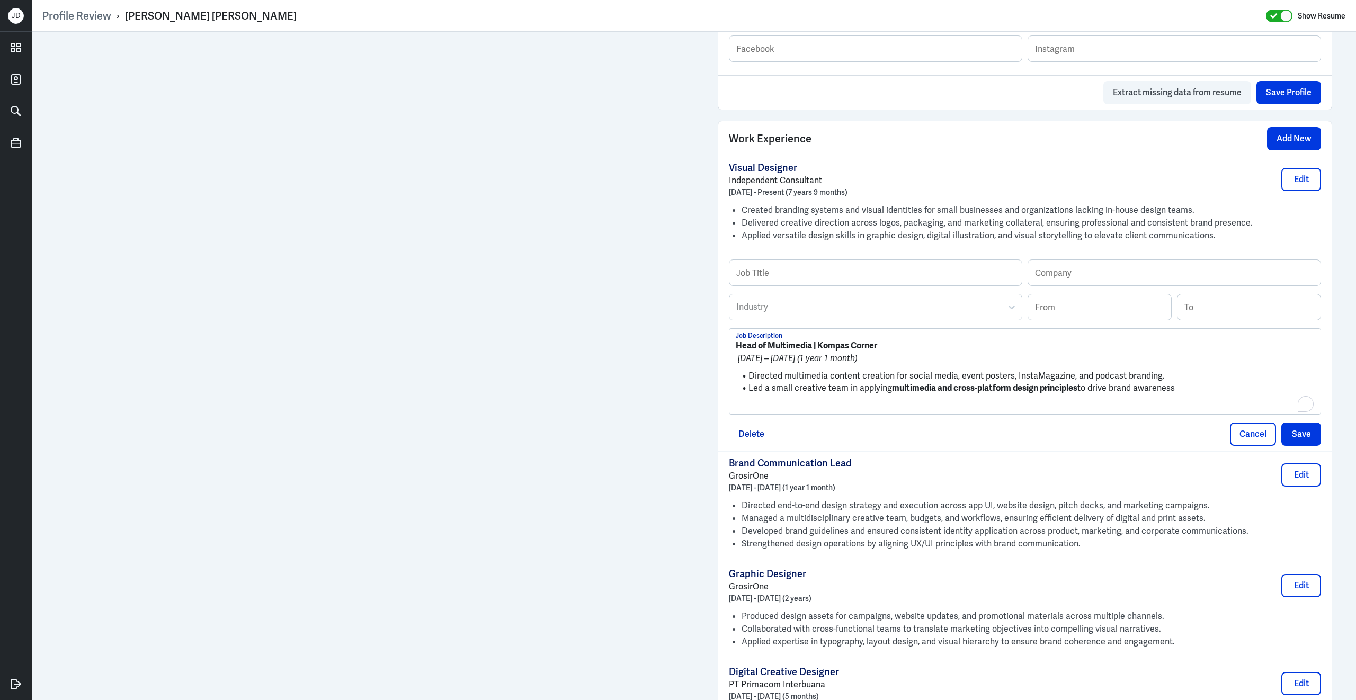
scroll to position [0, 0]
drag, startPoint x: 883, startPoint y: 353, endPoint x: 819, endPoint y: 353, distance: 63.5
click at [819, 352] on p "Head of Multimedia | Kompas Corner" at bounding box center [1025, 345] width 578 height 13
click at [1040, 285] on input "text" at bounding box center [1174, 272] width 292 height 25
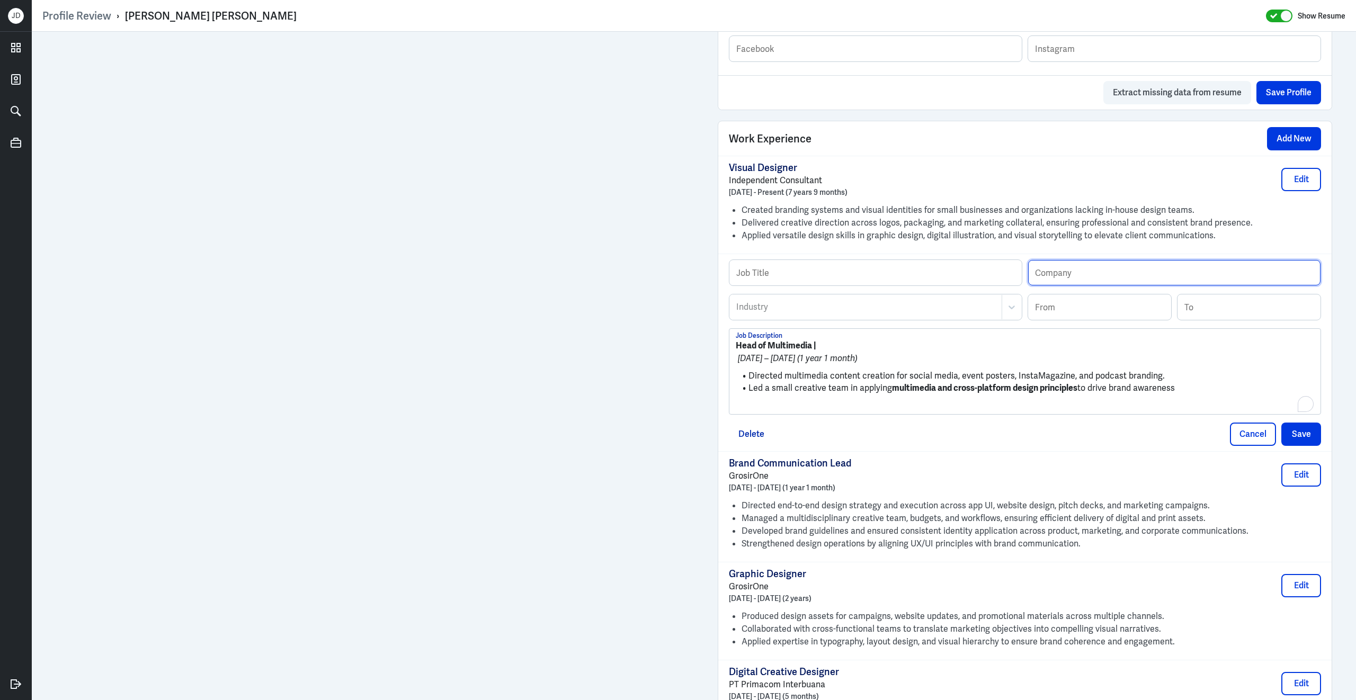
paste input "Kompas Corner"
type input "Kompas Corner"
drag, startPoint x: 813, startPoint y: 355, endPoint x: 730, endPoint y: 354, distance: 82.6
click at [730, 354] on div "Profile Review › [PERSON_NAME] [PERSON_NAME] Show Resume Admin Settings Update …" at bounding box center [694, 350] width 1324 height 700
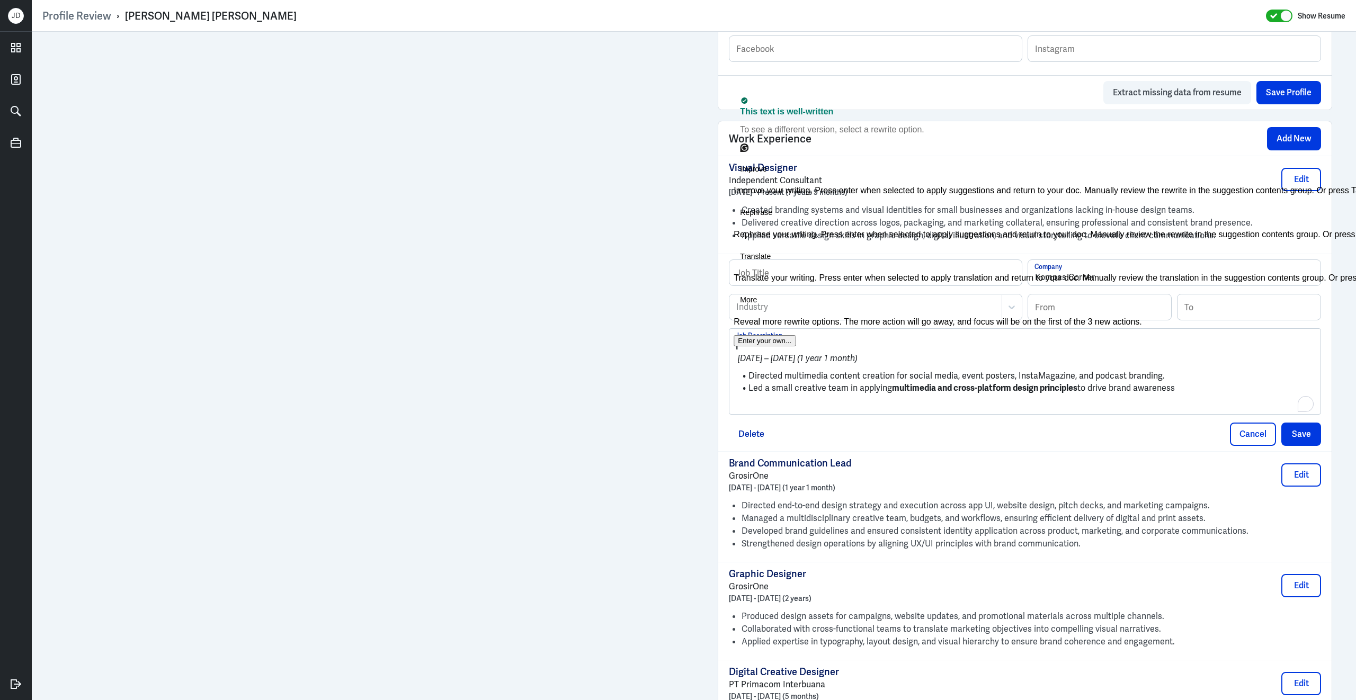
click at [725, 281] on div "Job Title Kompas Corner Company Industry Industry From To | October 2018 – Octo…" at bounding box center [1024, 353] width 613 height 198
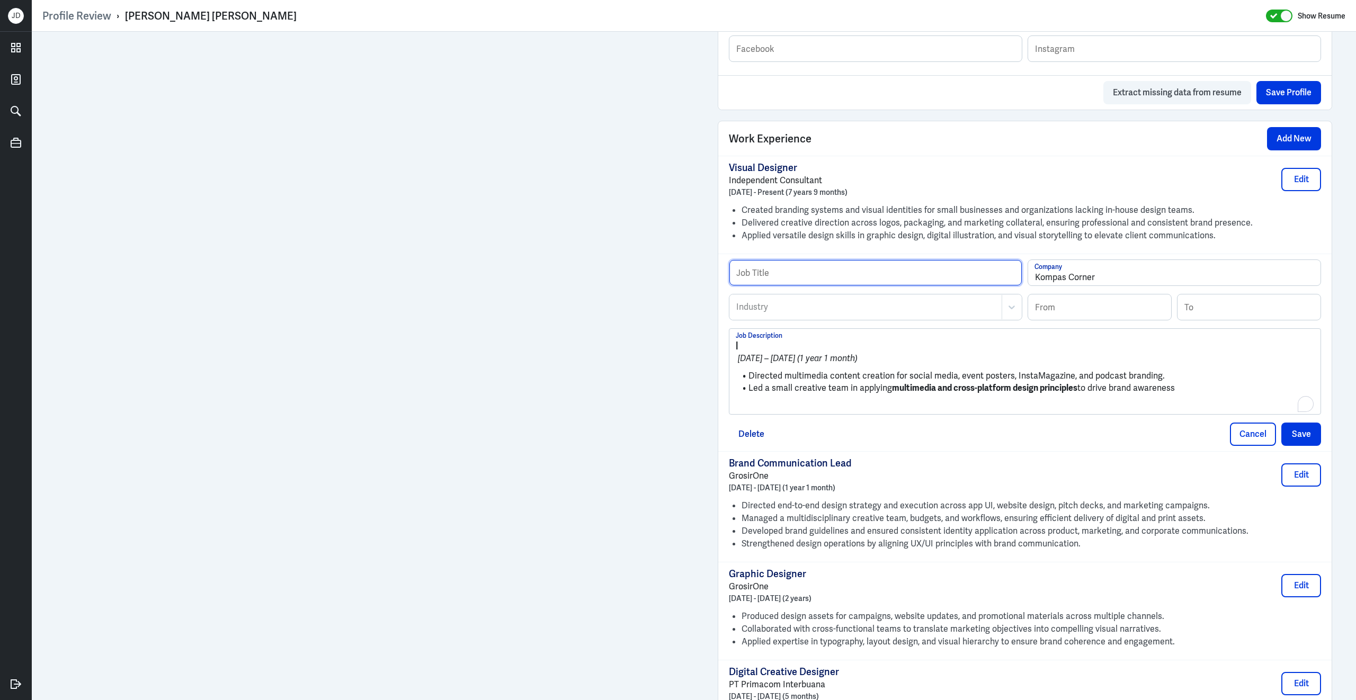
click at [749, 281] on input "text" at bounding box center [875, 272] width 292 height 25
paste input "Head of Multimedia"
type input "Head of Multimedia"
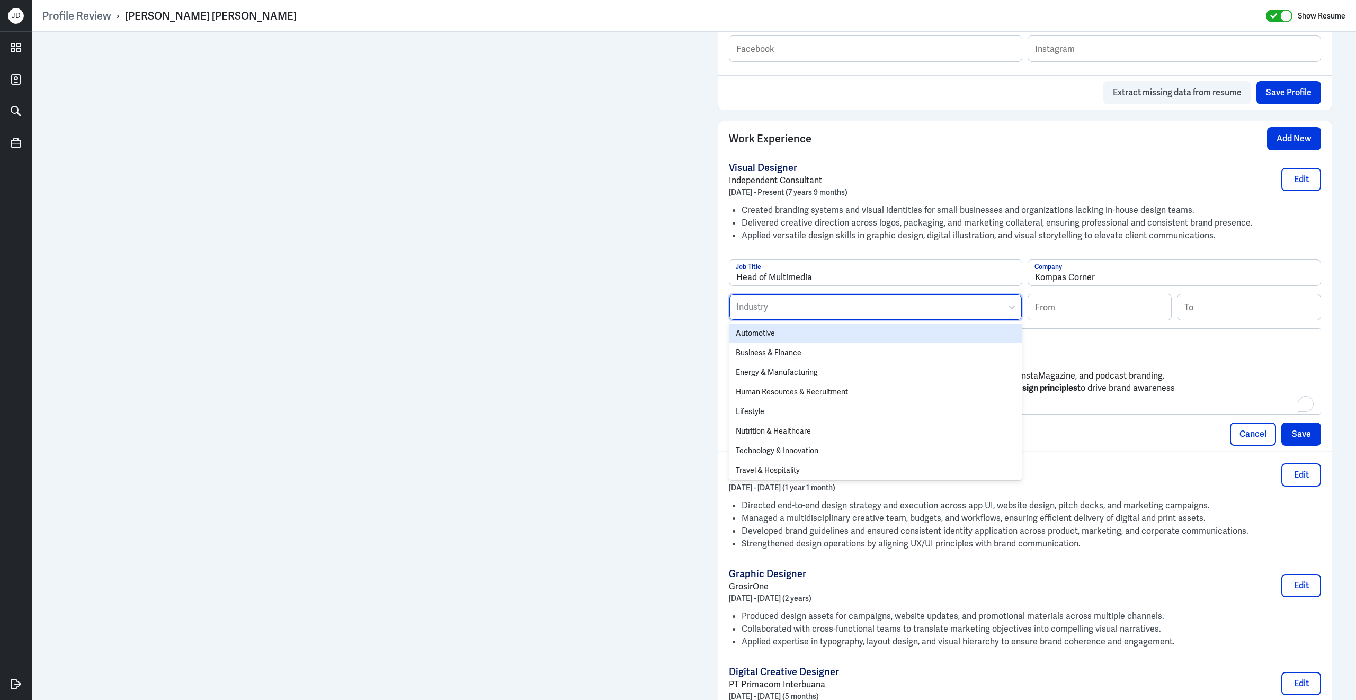
click at [758, 314] on div at bounding box center [865, 307] width 261 height 13
type input "des"
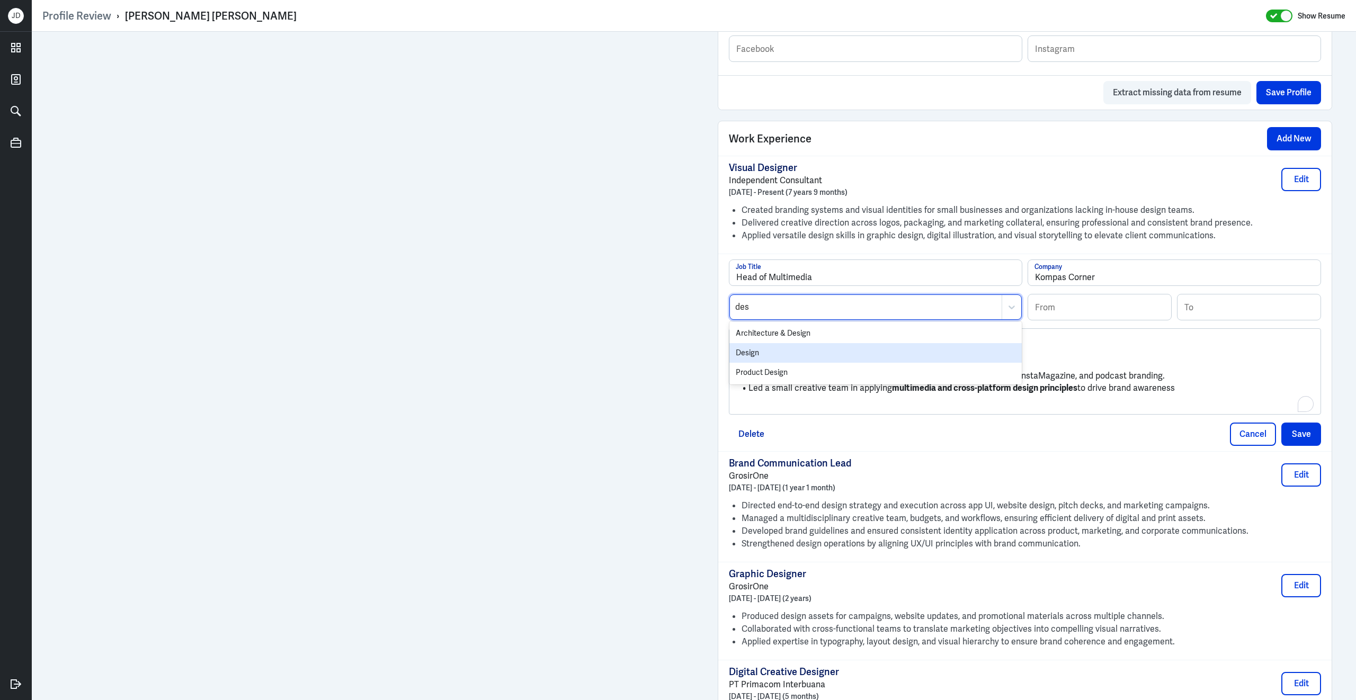
click at [757, 360] on div "Design" at bounding box center [875, 353] width 292 height 20
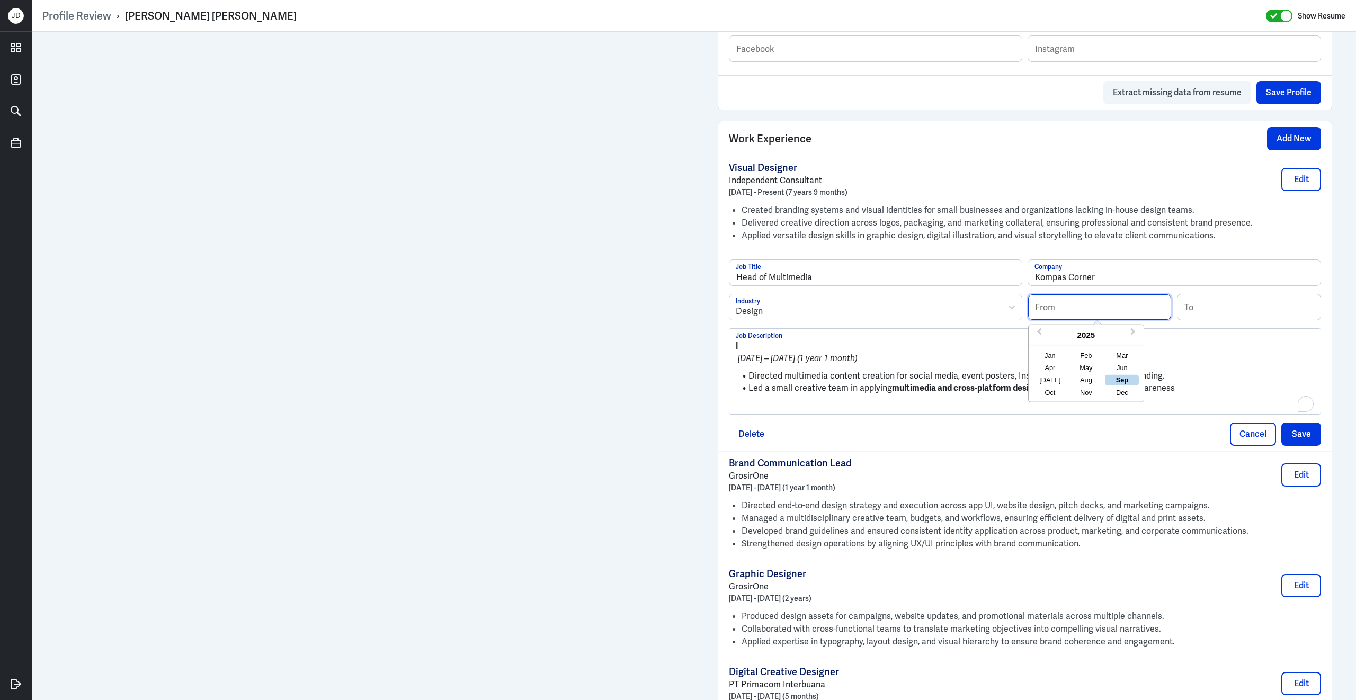
click at [1097, 307] on input at bounding box center [1099, 306] width 143 height 25
type input "10/2018"
click at [1228, 320] on input at bounding box center [1248, 306] width 143 height 25
type input "10/2019"
drag, startPoint x: 749, startPoint y: 386, endPoint x: 716, endPoint y: 338, distance: 57.7
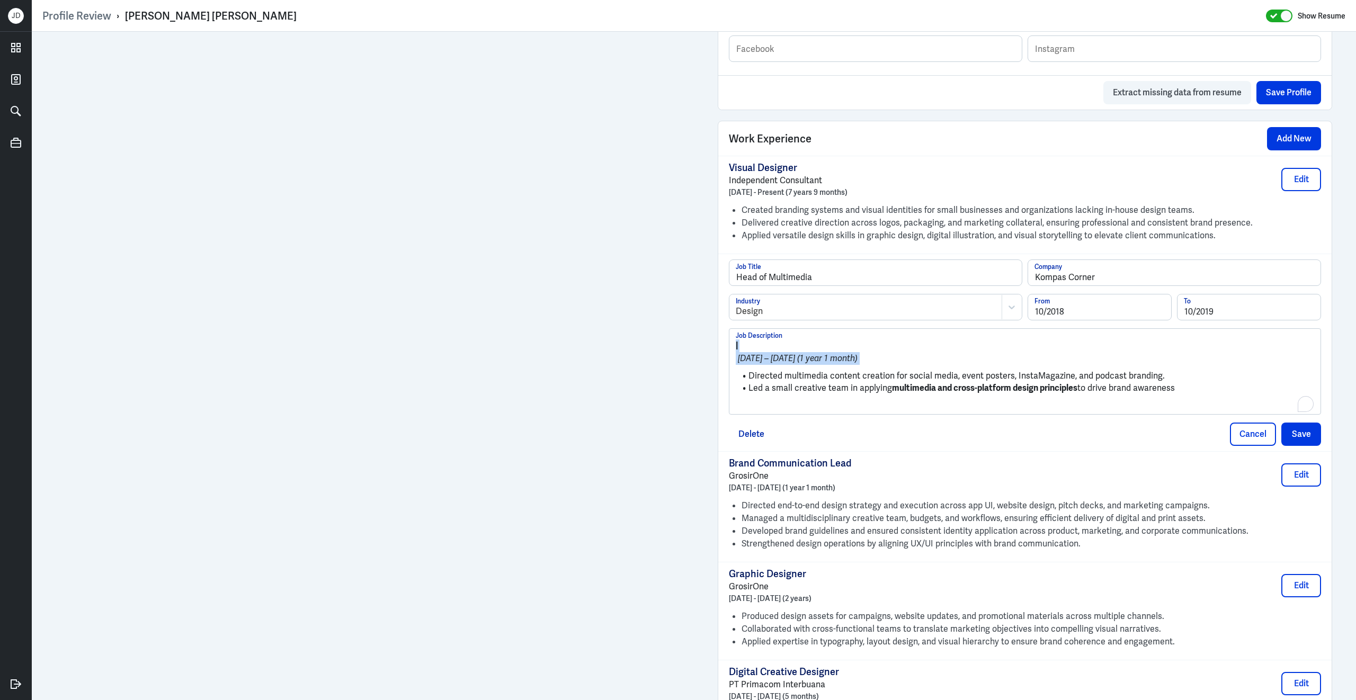
click at [716, 338] on div "Admin Settings Update Resume Save Profile User Requested Private Set Resume to …" at bounding box center [1024, 436] width 635 height 2132
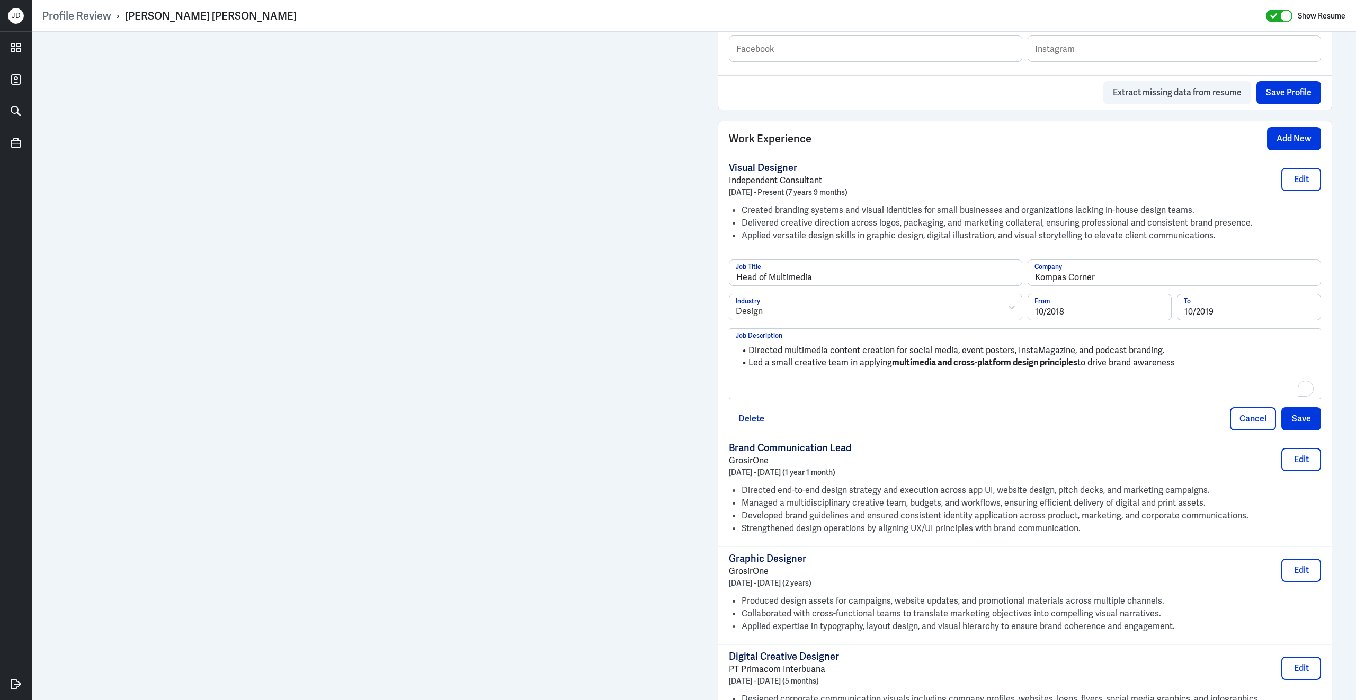
click at [786, 397] on div "Directed multimedia content creation for social media, event posters, InstaMaga…" at bounding box center [1025, 367] width 578 height 57
drag, startPoint x: 1185, startPoint y: 371, endPoint x: 893, endPoint y: 366, distance: 291.8
click at [893, 366] on li "Led a small creative team in applying multimedia and cross-platform design prin…" at bounding box center [1025, 363] width 578 height 12
click at [1315, 429] on button "Save" at bounding box center [1301, 418] width 40 height 23
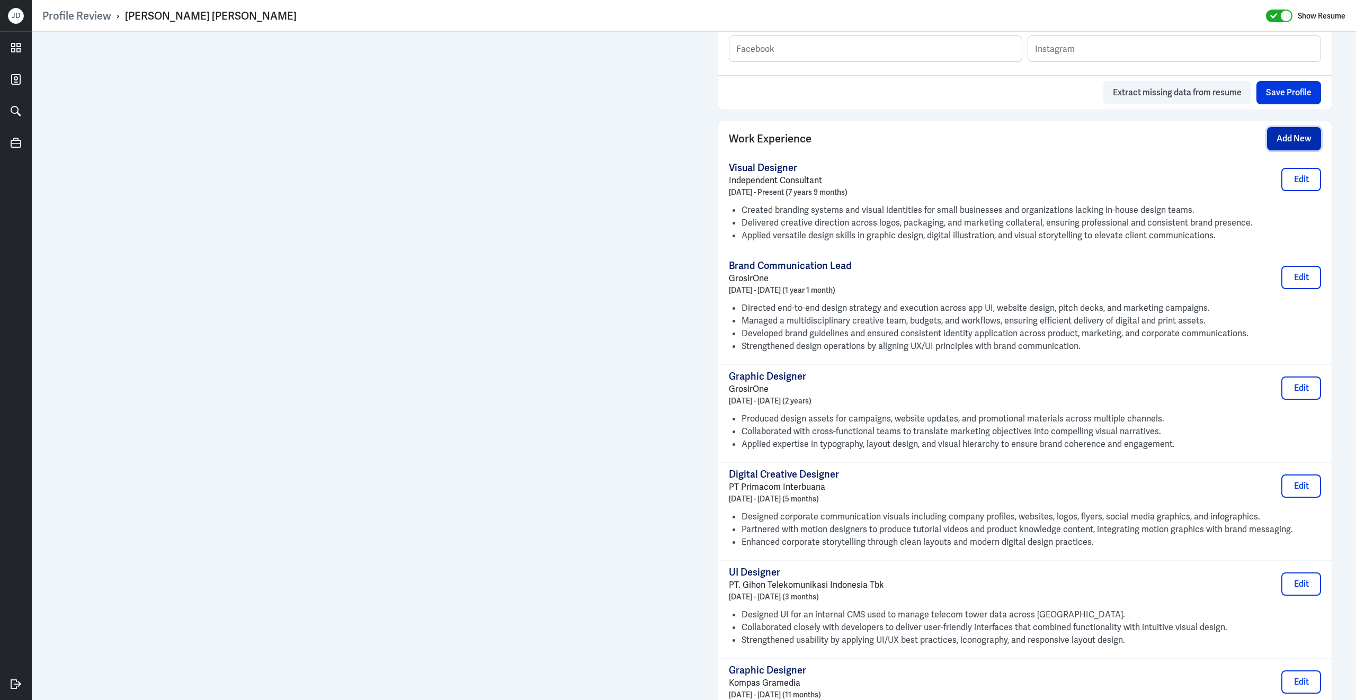
click at [1276, 150] on button "Add New" at bounding box center [1294, 138] width 54 height 23
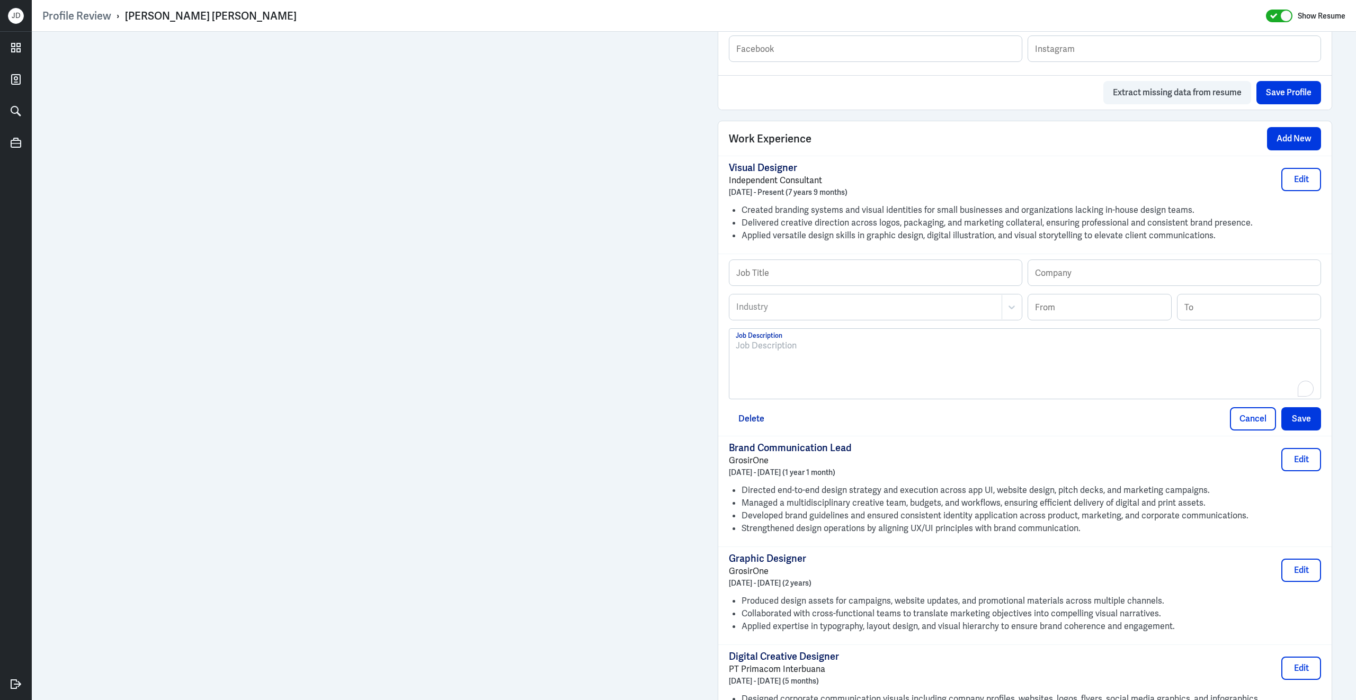
click at [947, 379] on div "To enrich screen reader interactions, please activate Accessibility in Grammarl…" at bounding box center [1025, 367] width 578 height 57
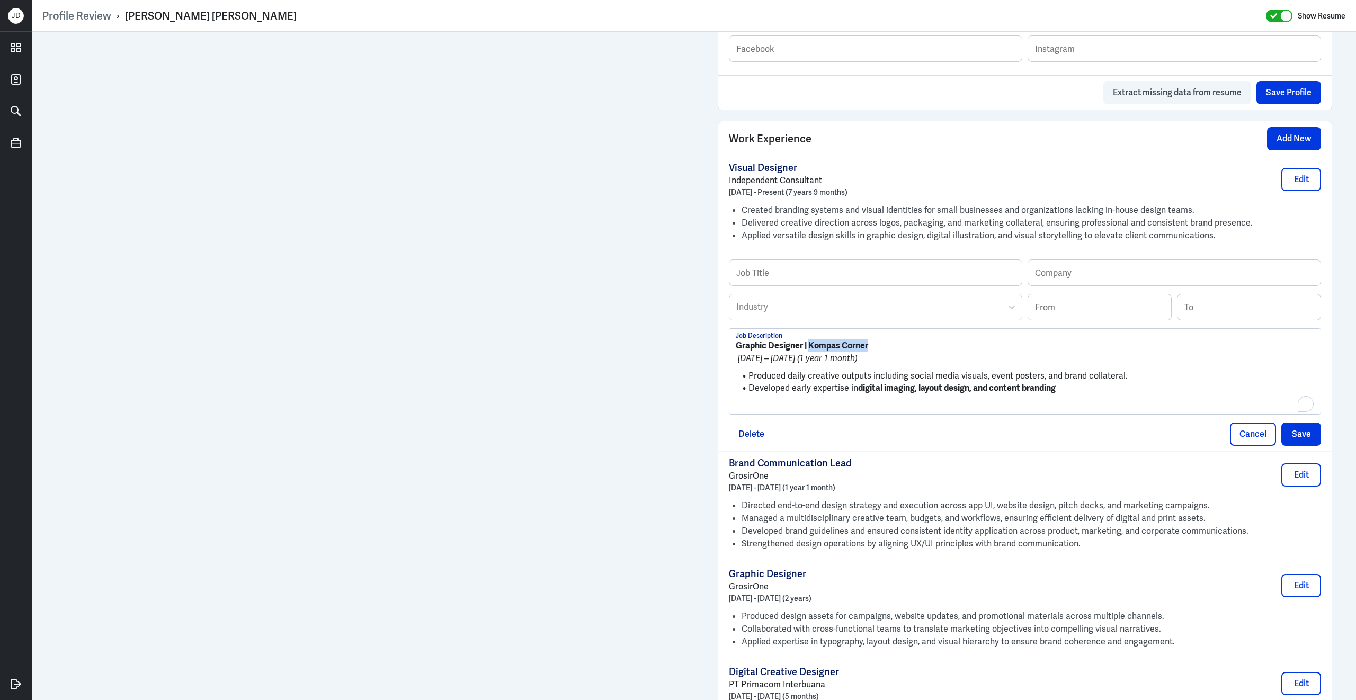
drag, startPoint x: 810, startPoint y: 354, endPoint x: 908, endPoint y: 353, distance: 98.5
click at [910, 352] on p "Graphic Designer | Kompas Corner" at bounding box center [1025, 345] width 578 height 13
click at [1061, 285] on input "text" at bounding box center [1174, 272] width 292 height 25
paste input "Kompas Corner"
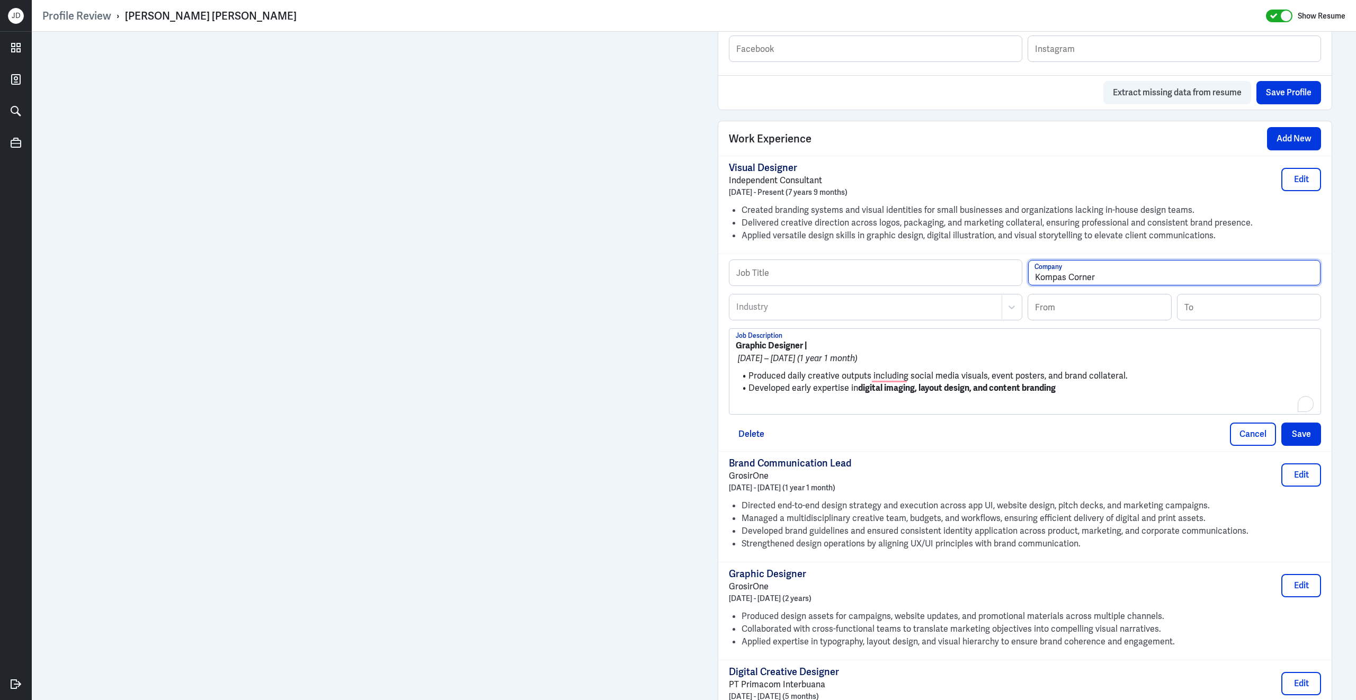
type input "Kompas Corner"
drag, startPoint x: 805, startPoint y: 352, endPoint x: 704, endPoint y: 351, distance: 101.2
click at [703, 351] on div "Admin Settings Update Resume Save Profile User Requested Private Set Resume to …" at bounding box center [694, 478] width 1324 height 2217
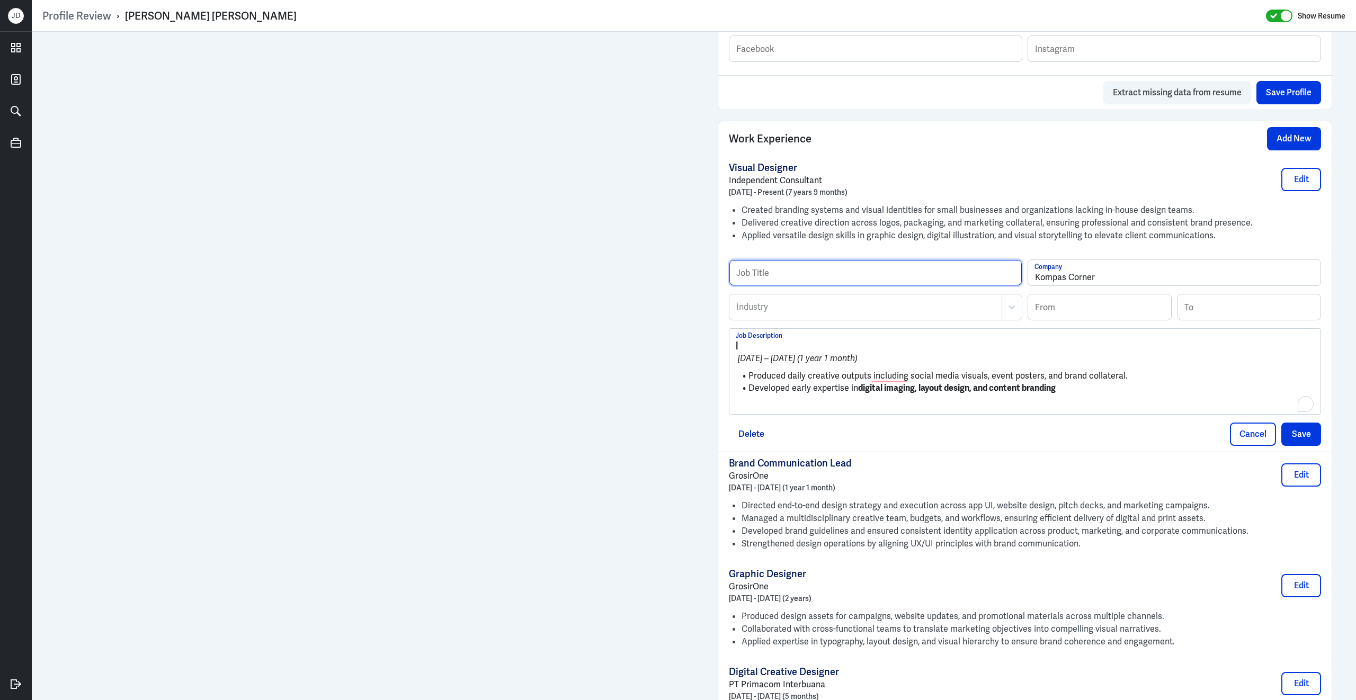
click at [760, 284] on input "text" at bounding box center [875, 272] width 292 height 25
paste input "Graphic Designer"
type input "Graphic Designer"
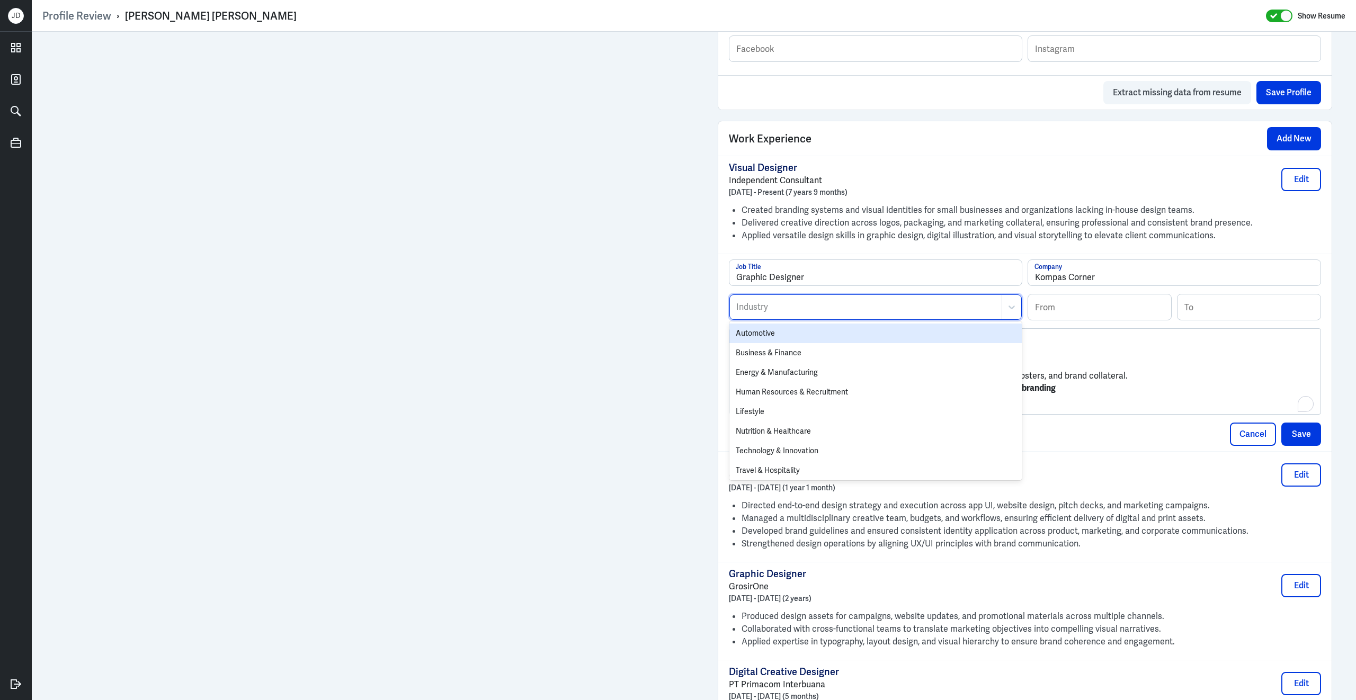
click at [764, 314] on div at bounding box center [865, 307] width 261 height 13
type input "des"
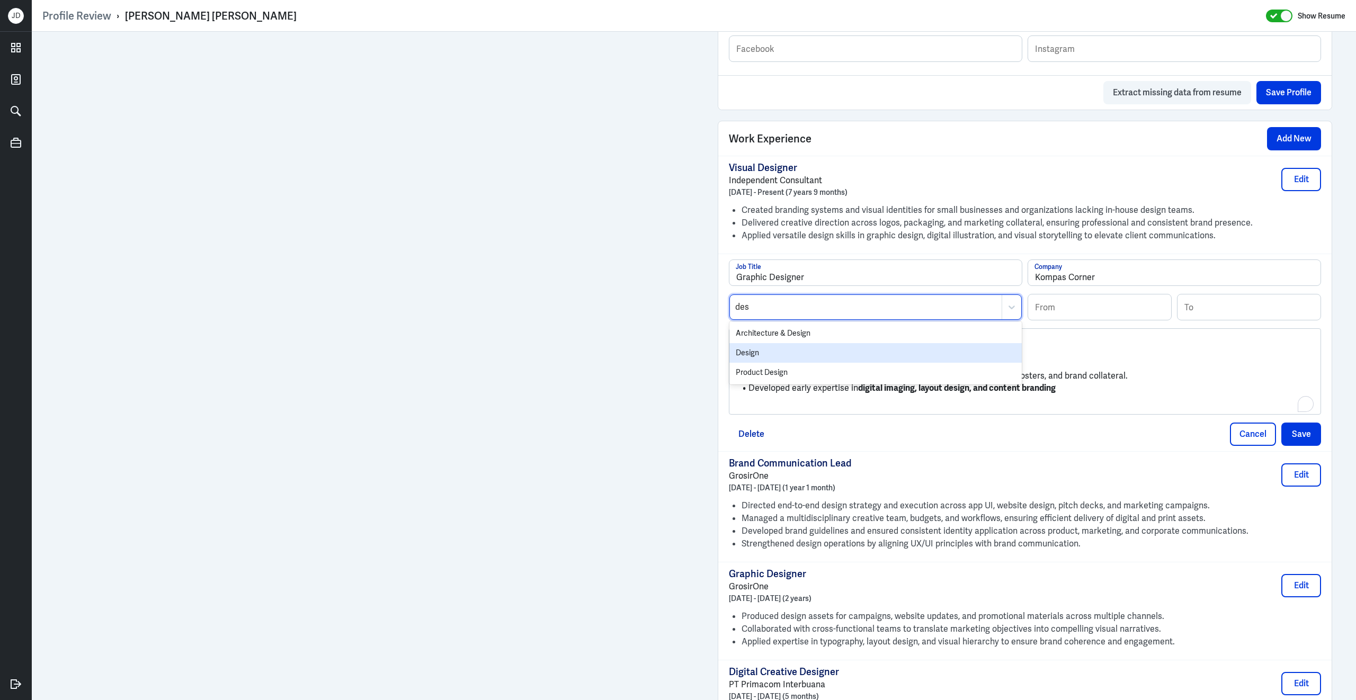
click at [758, 361] on div "Design" at bounding box center [875, 353] width 292 height 20
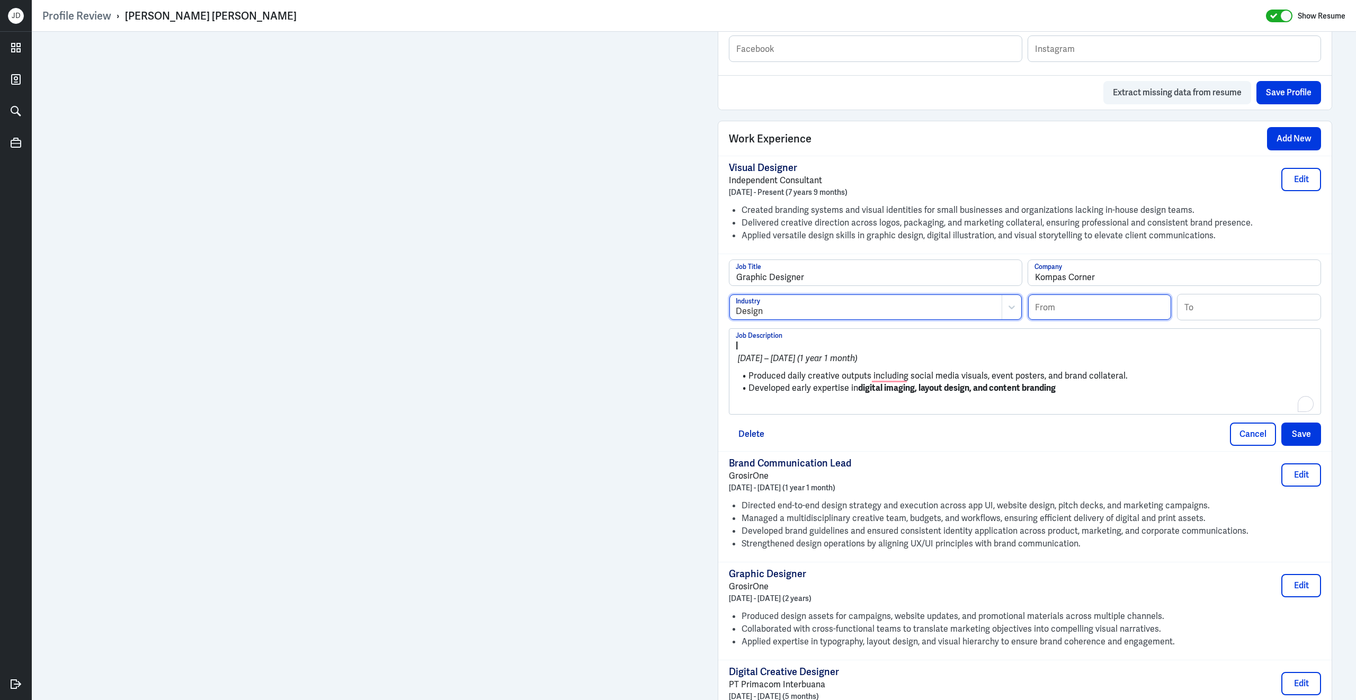
click at [1111, 317] on input at bounding box center [1099, 306] width 143 height 25
type input "10/2017"
click at [1230, 320] on input at bounding box center [1248, 306] width 143 height 25
type input "10/2018"
drag, startPoint x: 750, startPoint y: 383, endPoint x: 719, endPoint y: 346, distance: 48.8
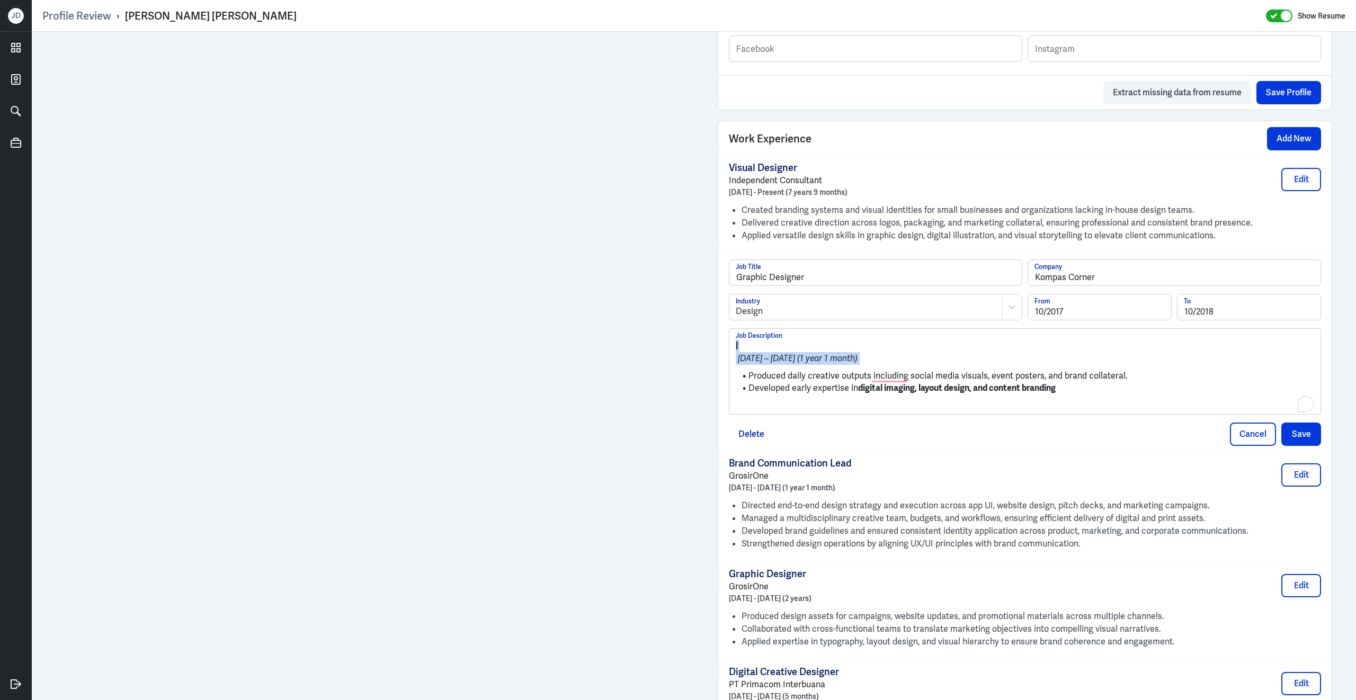
click at [719, 344] on div "Graphic Designer Job Title Kompas Corner Company Design Industry 10/2017 From 1…" at bounding box center [1024, 353] width 613 height 198
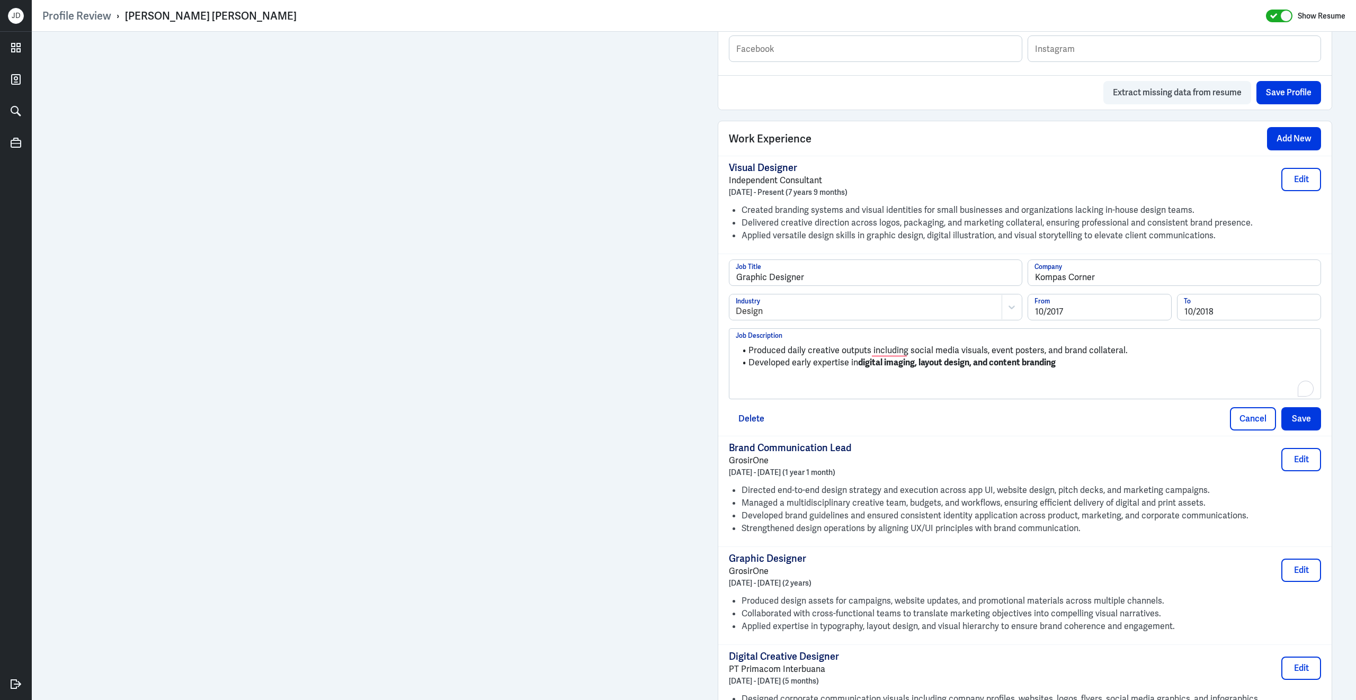
click at [1107, 369] on li "Developed early expertise in digital imaging, layout design, and content brandi…" at bounding box center [1025, 363] width 578 height 12
drag, startPoint x: 1077, startPoint y: 378, endPoint x: 859, endPoint y: 374, distance: 217.7
click at [859, 374] on ul "Produced daily creative outputs including social media visuals, event posters, …" at bounding box center [1025, 356] width 578 height 34
click at [841, 387] on p "To enrich screen reader interactions, please activate Accessibility in Grammarl…" at bounding box center [1025, 380] width 578 height 13
click at [1308, 430] on button "Save" at bounding box center [1301, 418] width 40 height 23
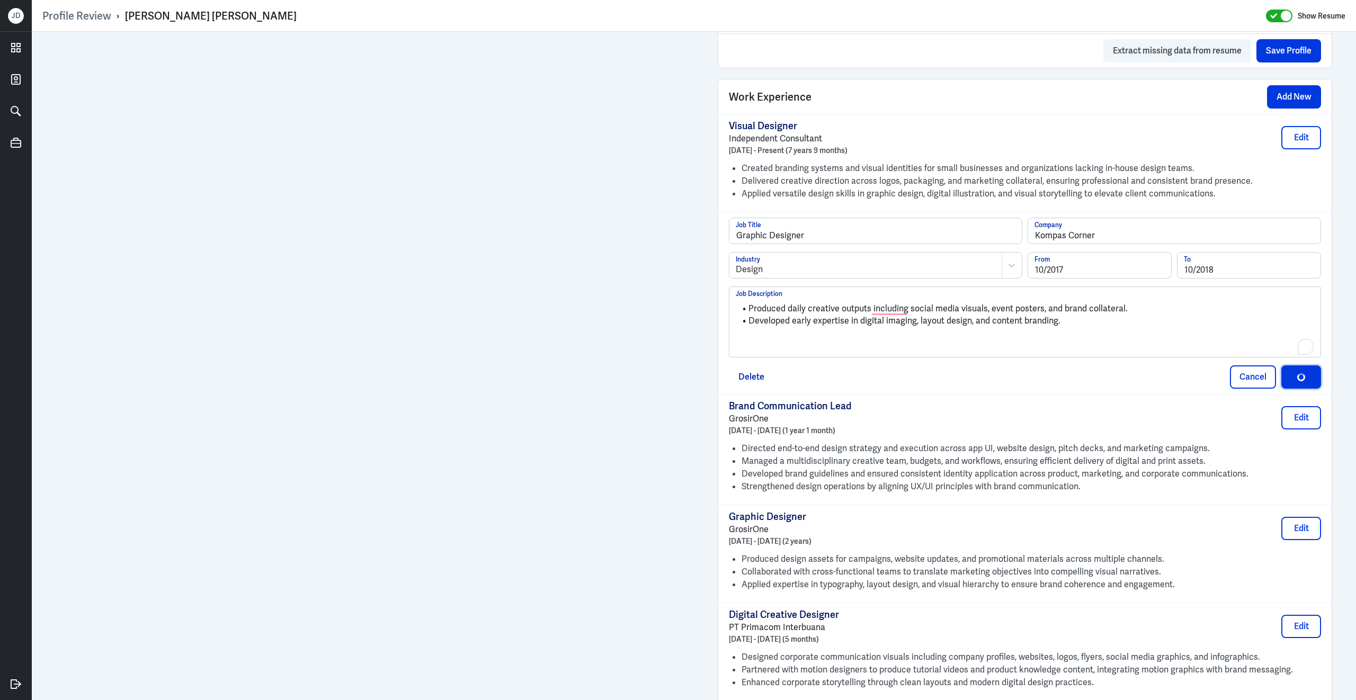
scroll to position [702, 0]
click at [1296, 384] on div "button" at bounding box center [1300, 378] width 11 height 11
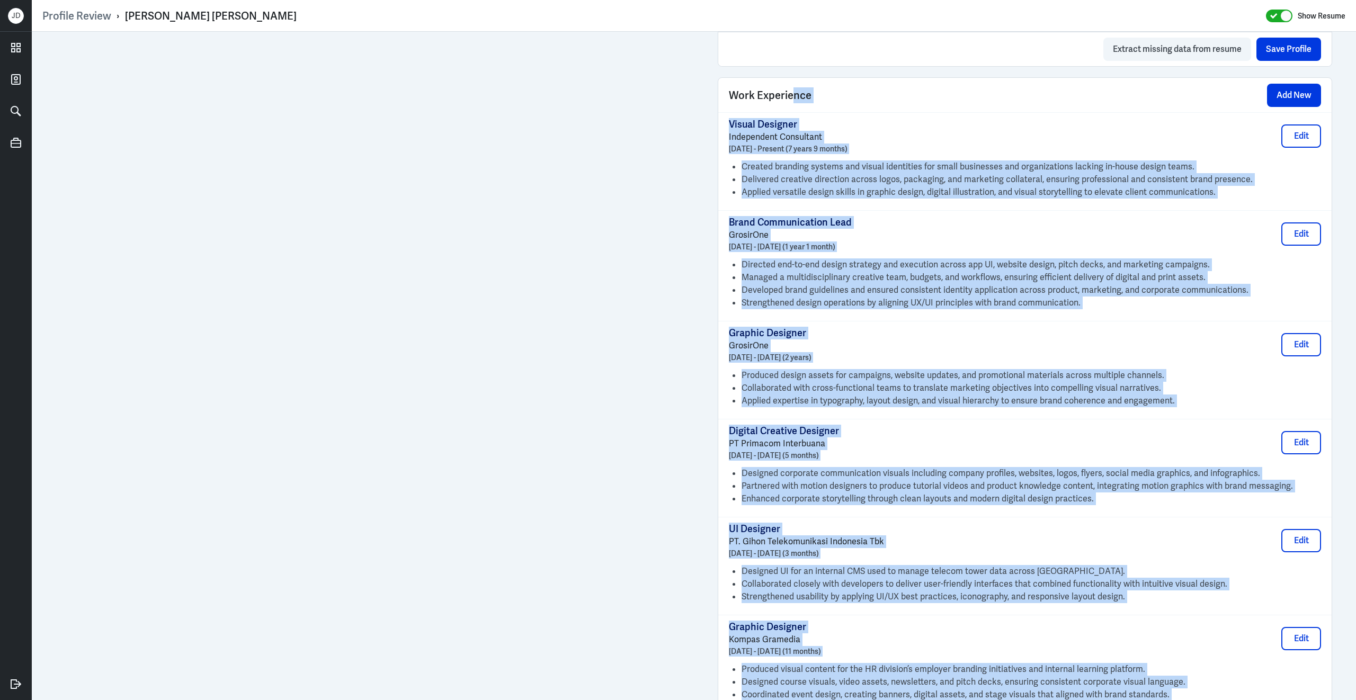
scroll to position [695, 0]
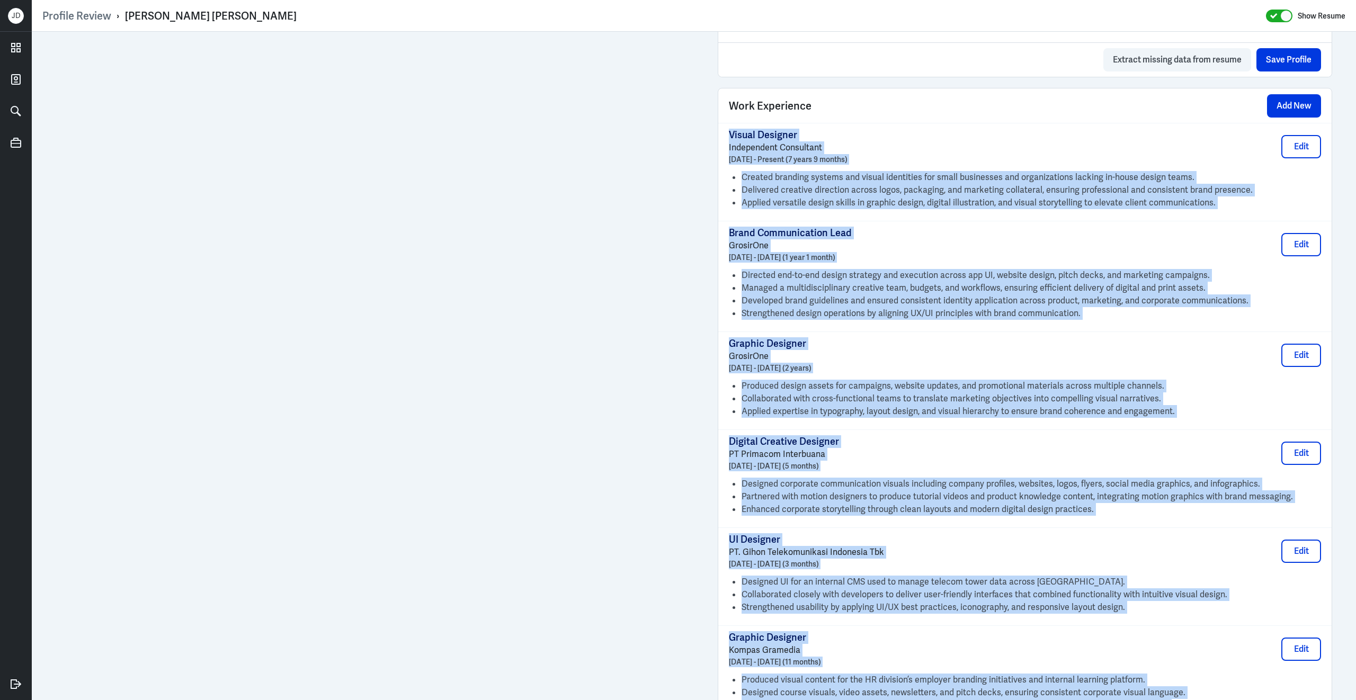
drag, startPoint x: 1063, startPoint y: 592, endPoint x: 722, endPoint y: 149, distance: 558.1
click at [722, 148] on div "Visual Designer Independent Consultant January 2018 - Present (7 years 9 months…" at bounding box center [1024, 551] width 613 height 856
copy div "Visual Designer Independent Consultant January 2018 - Present (7 years 9 months…"
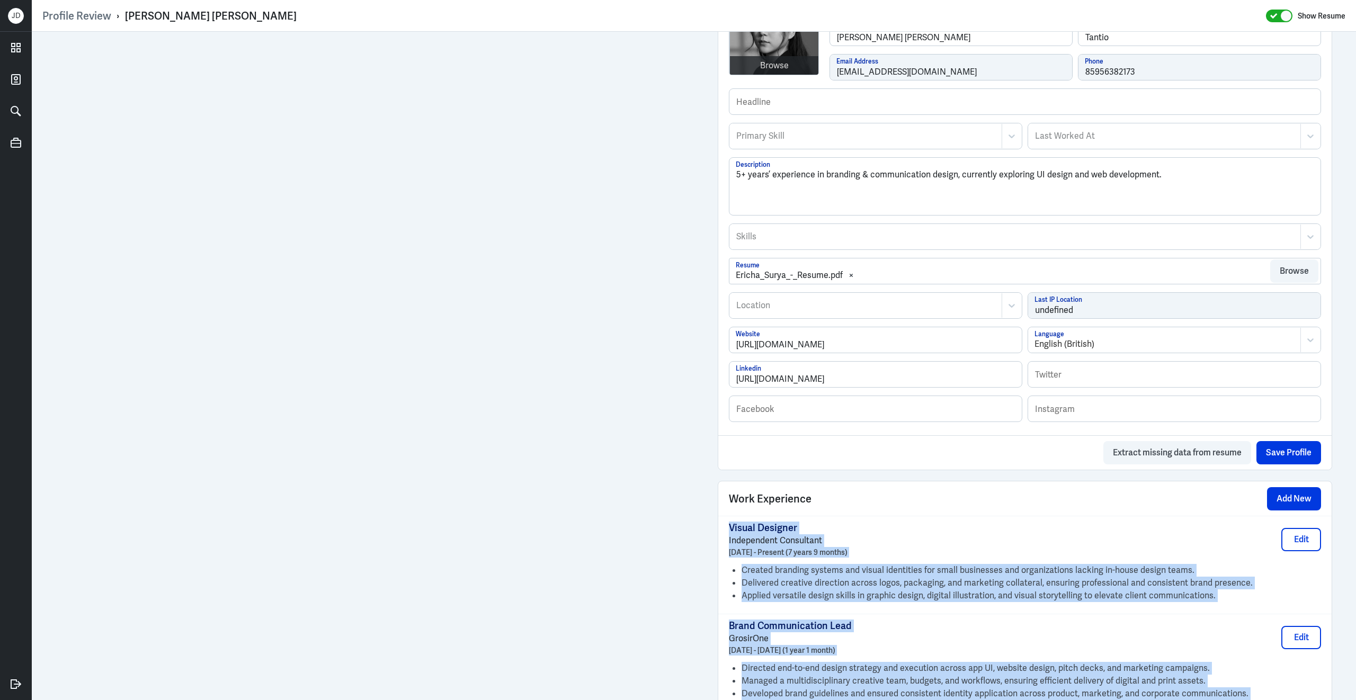
scroll to position [270, 0]
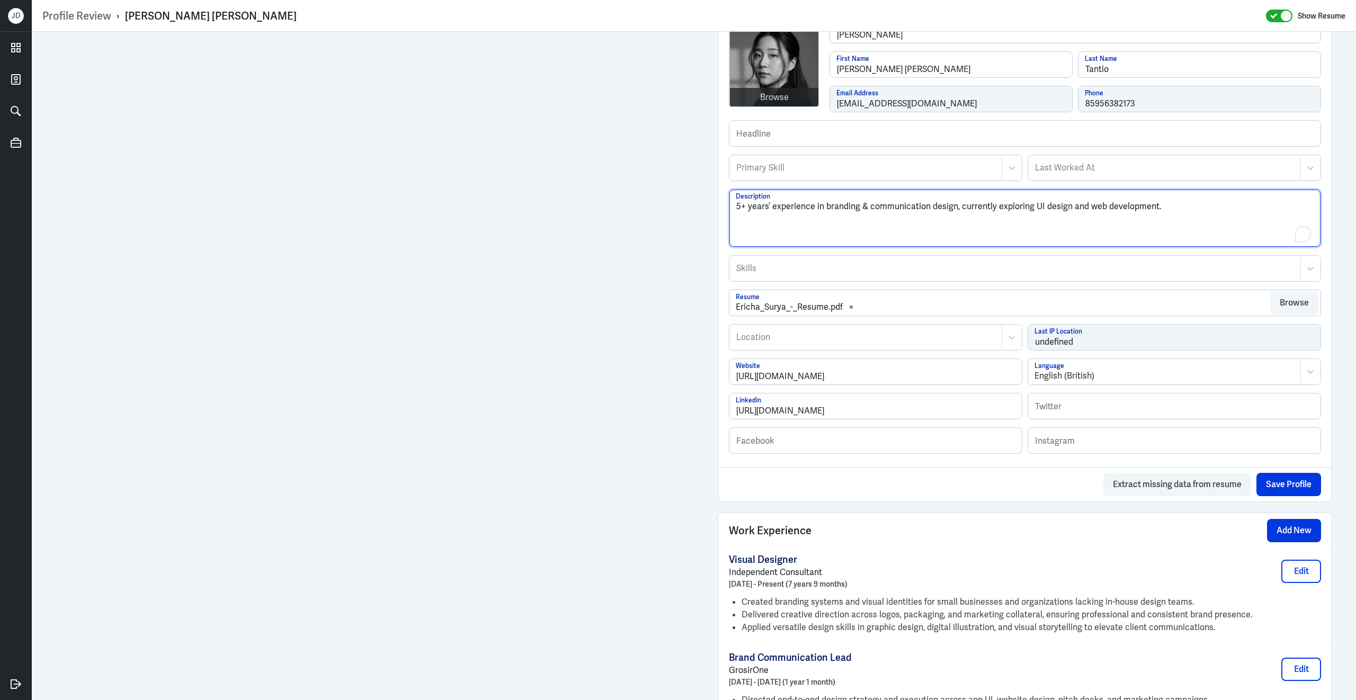
drag, startPoint x: 1165, startPoint y: 212, endPoint x: 674, endPoint y: 197, distance: 491.1
paste textarea "Ericha Surya is a Japanese bilingual Visual & Brand Designer with 7+ years of e…"
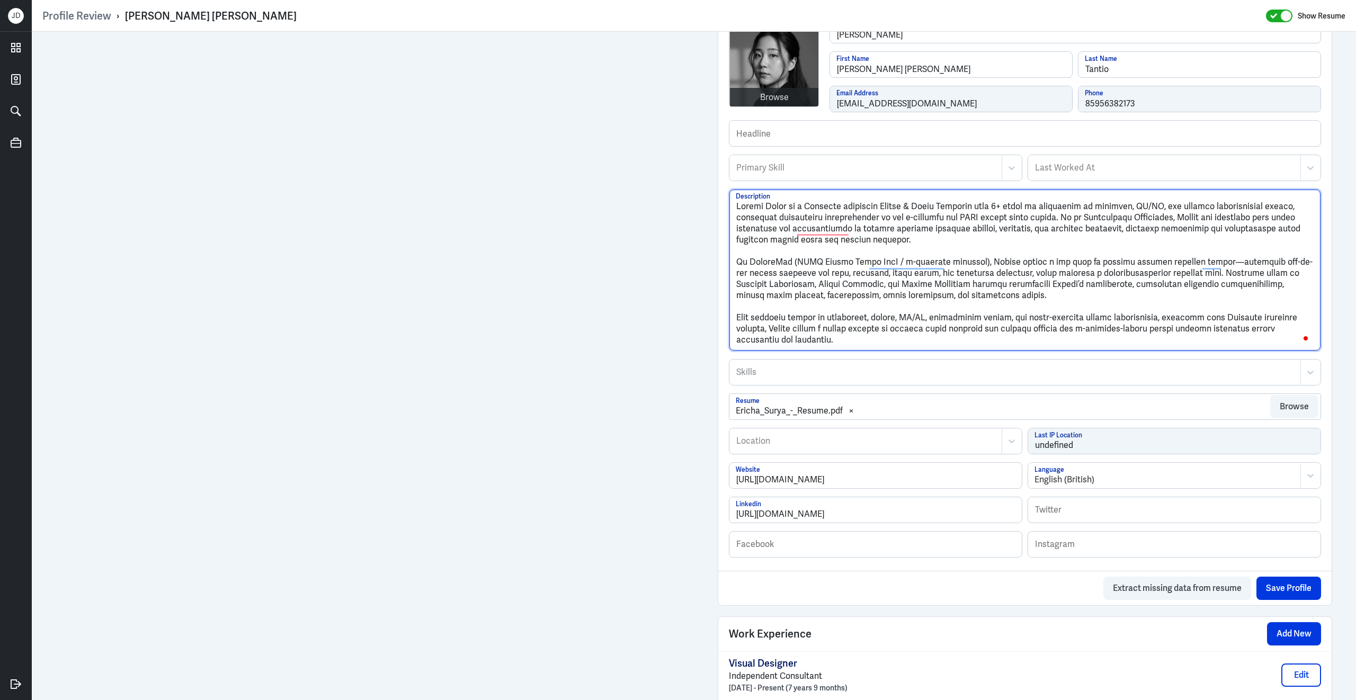
click at [738, 268] on textarea "Description" at bounding box center [1024, 270] width 591 height 161
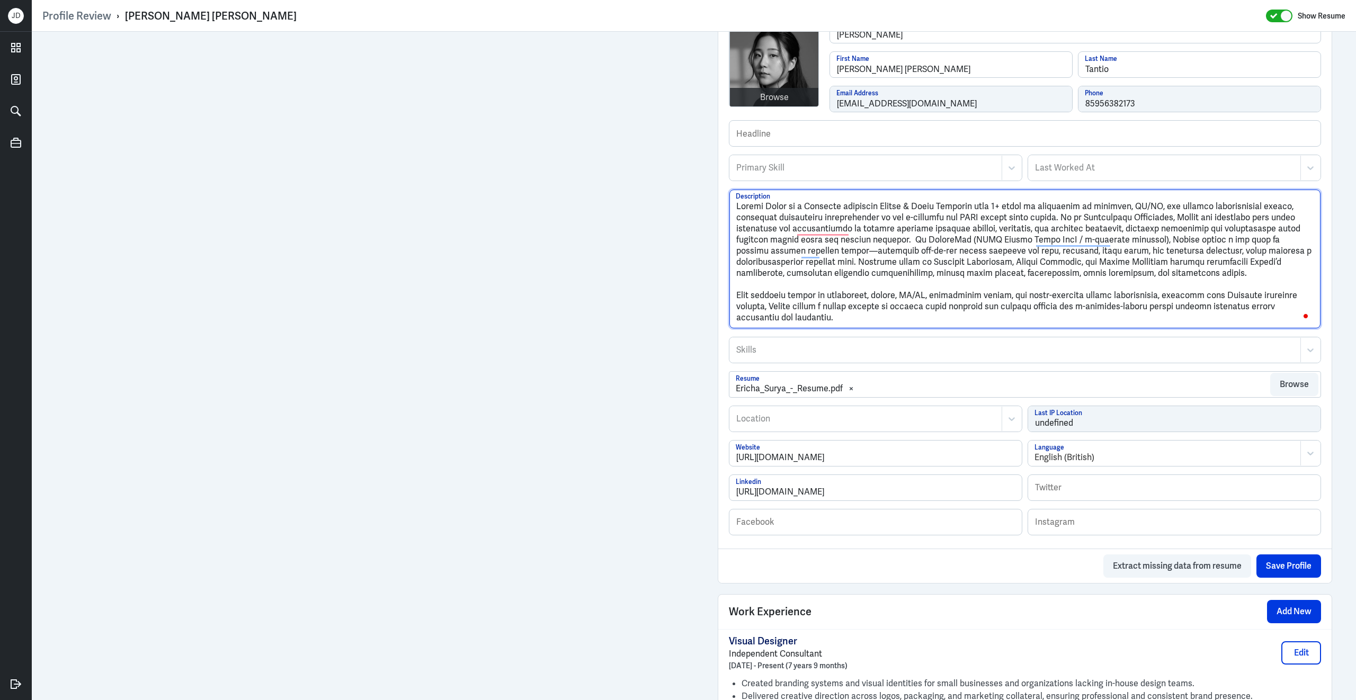
click at [738, 302] on textarea "Description" at bounding box center [1024, 259] width 591 height 139
drag, startPoint x: 738, startPoint y: 302, endPoint x: 812, endPoint y: 327, distance: 78.9
click at [812, 327] on textarea "Description" at bounding box center [1024, 259] width 591 height 139
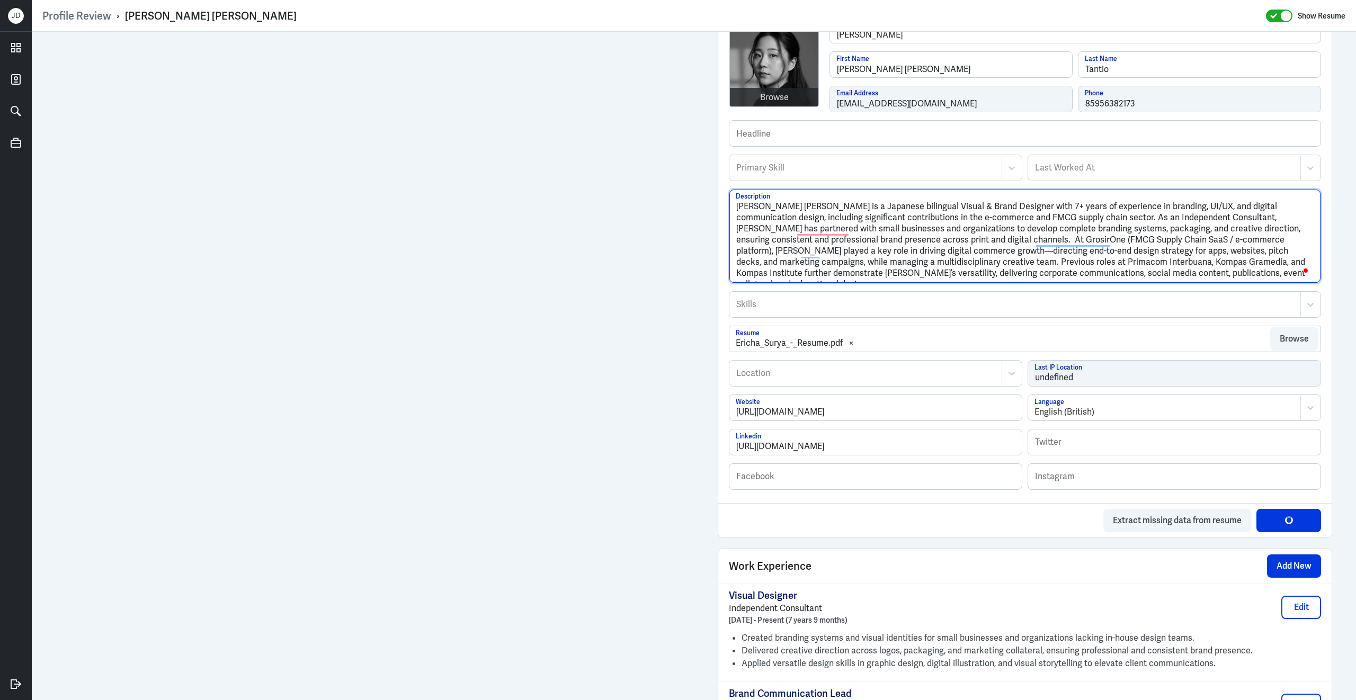
type textarea "[PERSON_NAME] [PERSON_NAME] is a Japanese bilingual Visual & Brand Designer wit…"
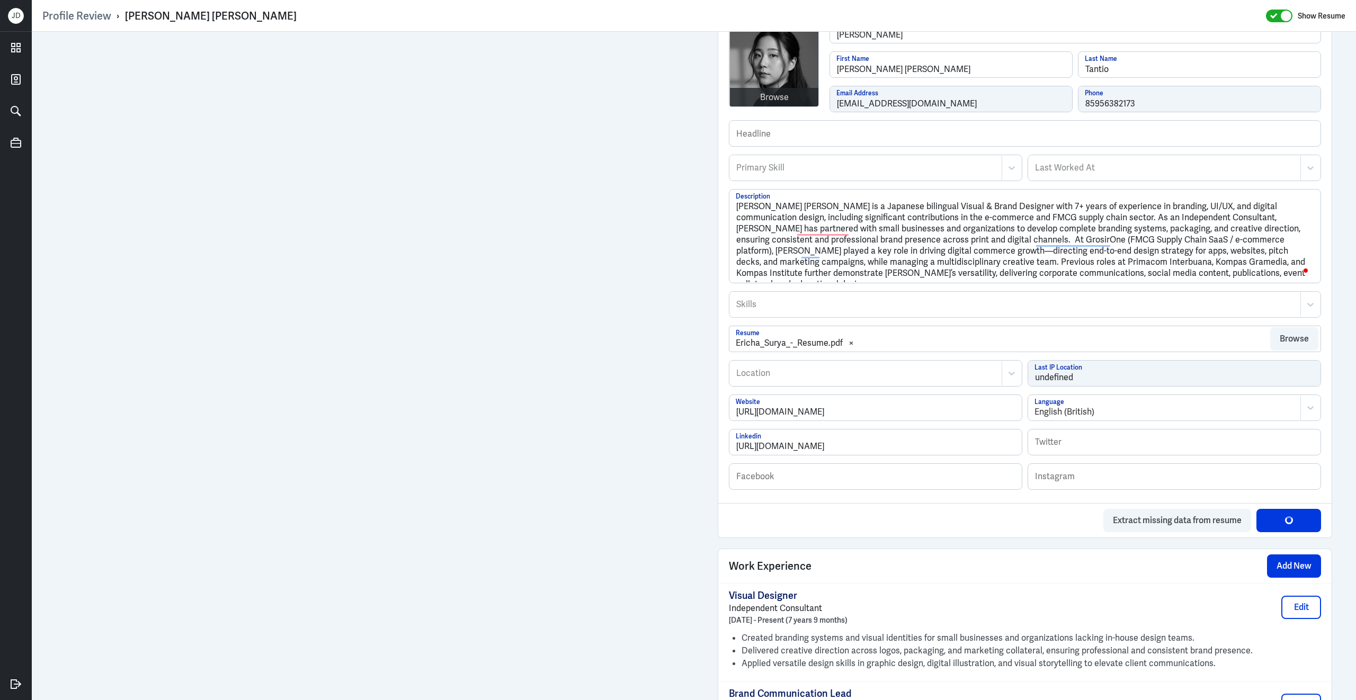
click at [784, 171] on div at bounding box center [865, 168] width 261 height 13
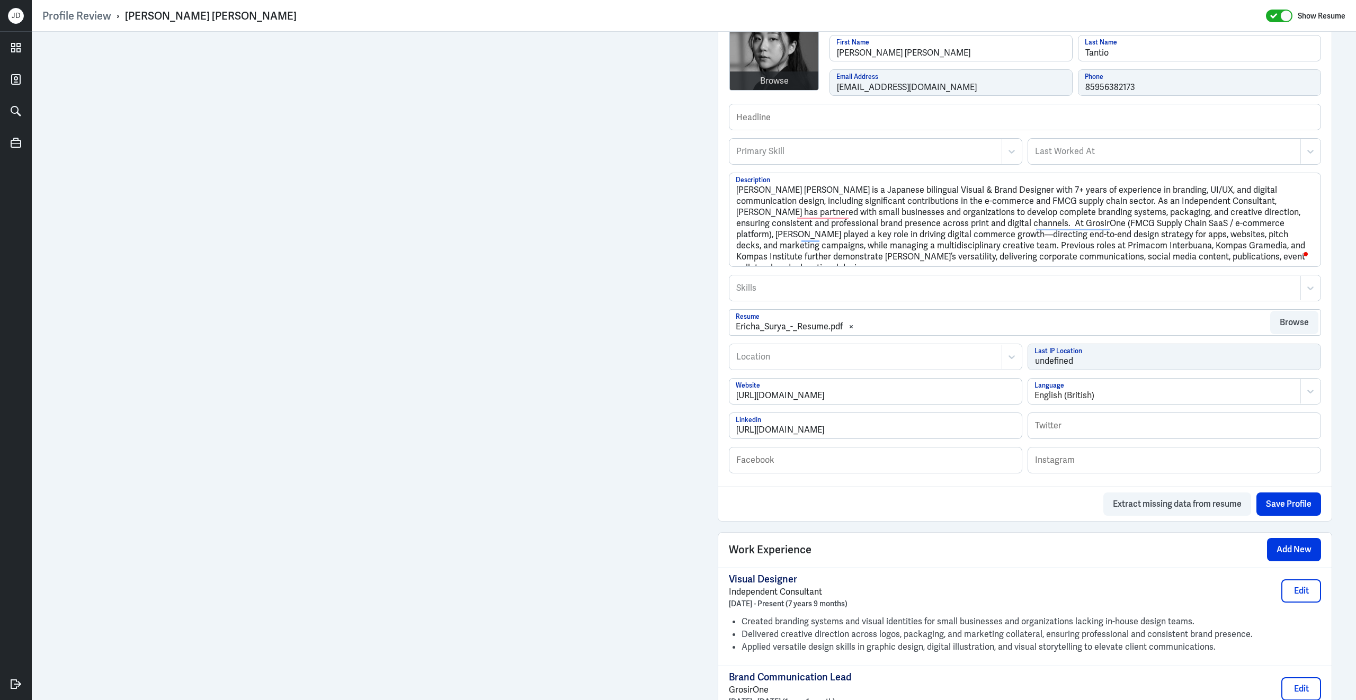
scroll to position [286, 0]
click at [792, 147] on div "Primary Skill" at bounding box center [853, 151] width 247 height 24
type input "Visual Design"
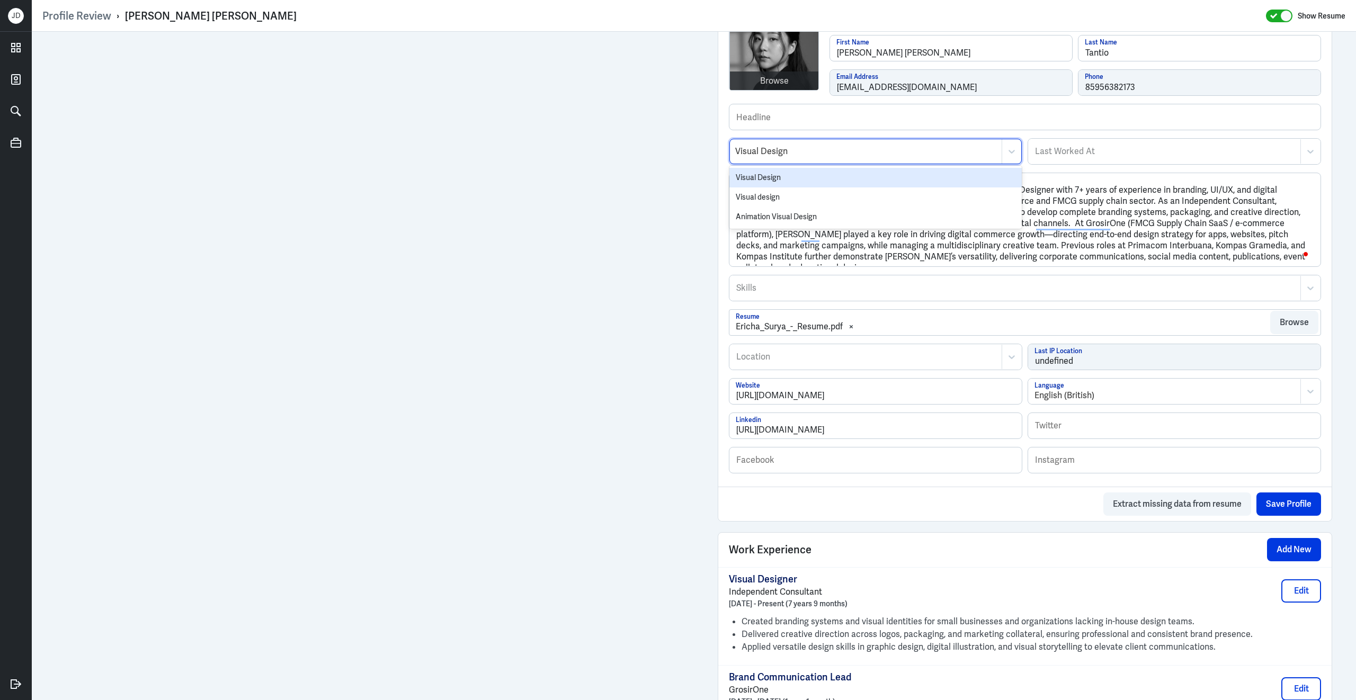
click at [775, 177] on div "Visual Design" at bounding box center [875, 178] width 292 height 20
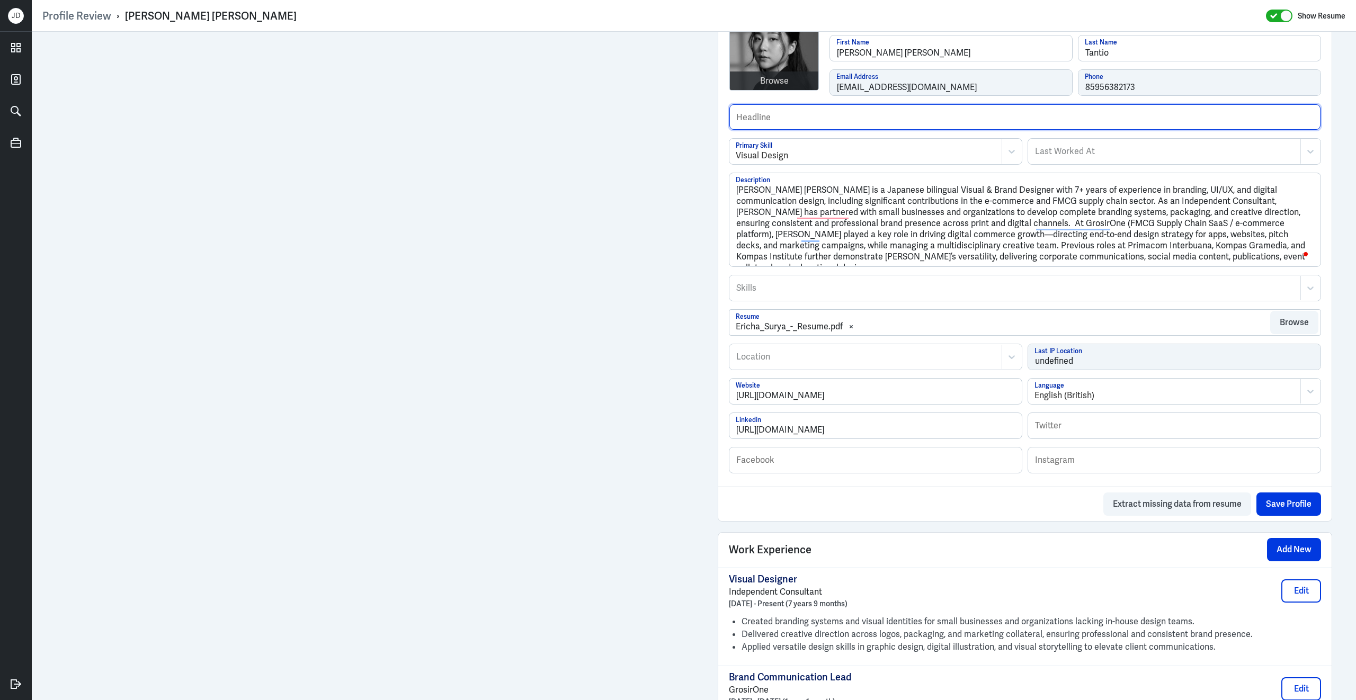
click at [814, 120] on input "text" at bounding box center [1024, 116] width 591 height 25
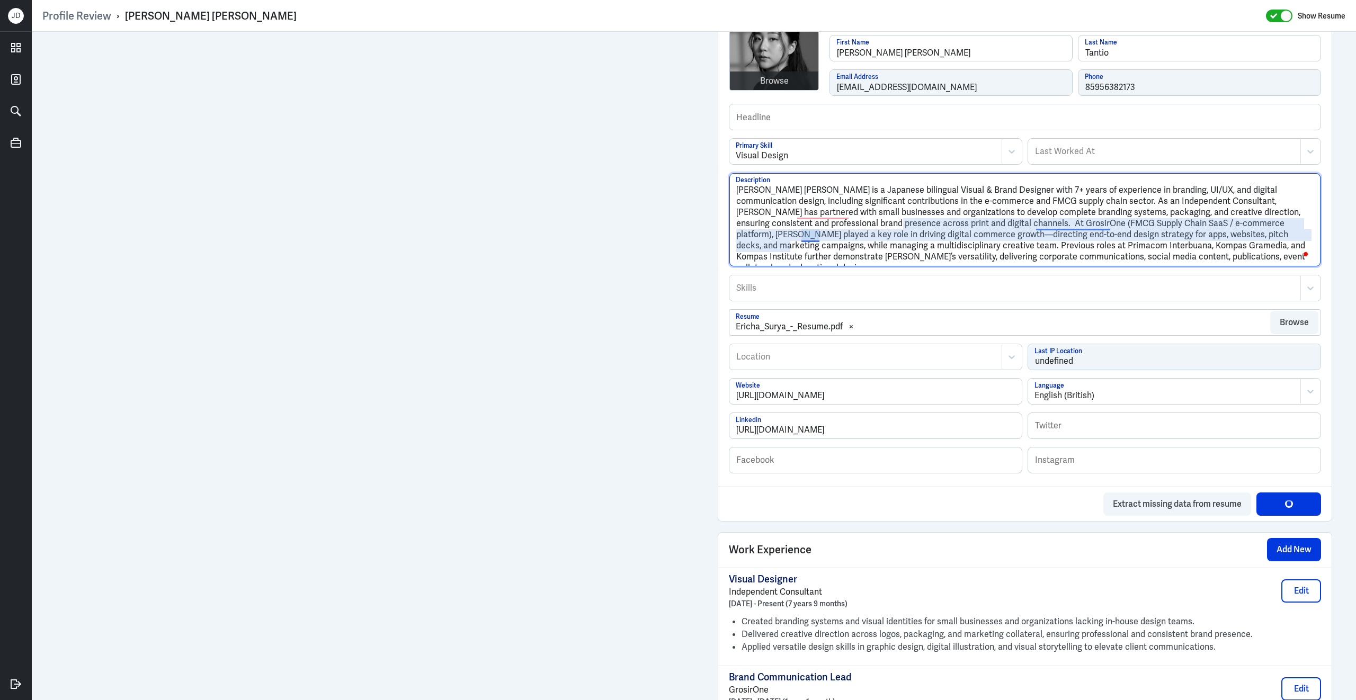
click at [1059, 222] on textarea "[PERSON_NAME] [PERSON_NAME] is a Japanese bilingual Visual & Brand Designer wit…" at bounding box center [1024, 219] width 591 height 93
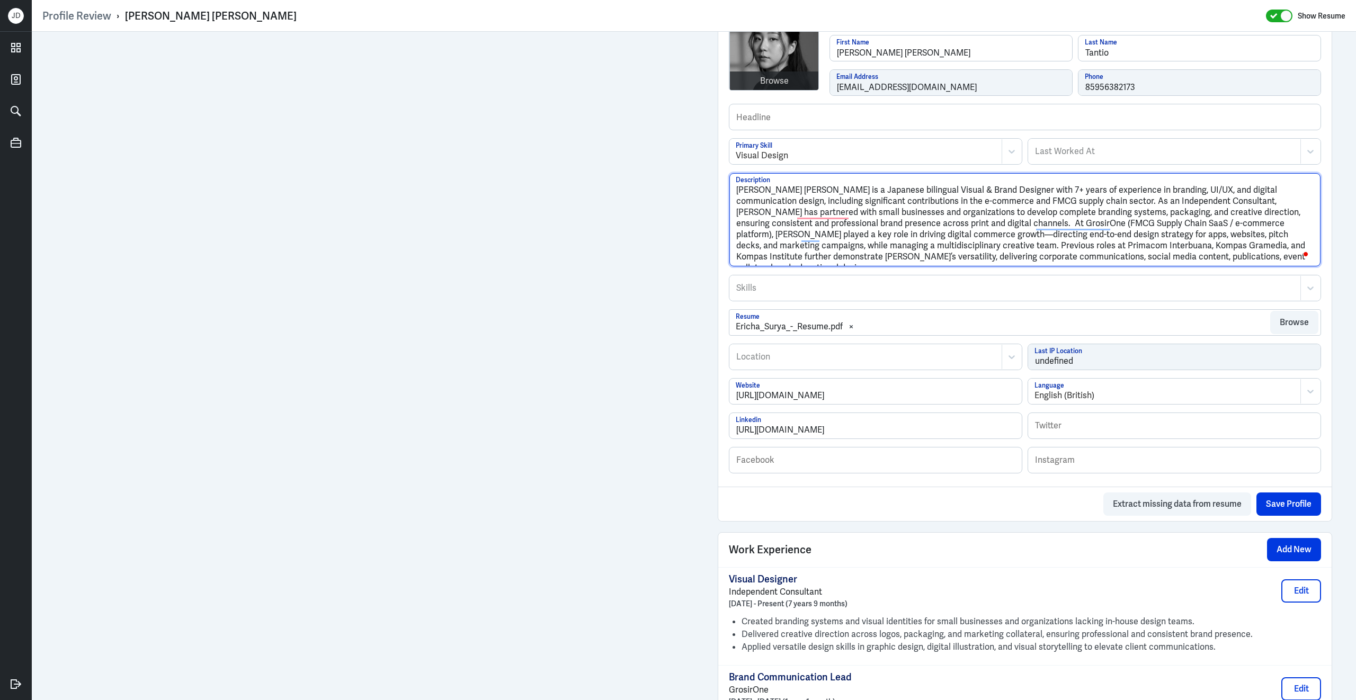
click at [1150, 200] on textarea "[PERSON_NAME] [PERSON_NAME] is a Japanese bilingual Visual & Brand Designer wit…" at bounding box center [1024, 219] width 591 height 93
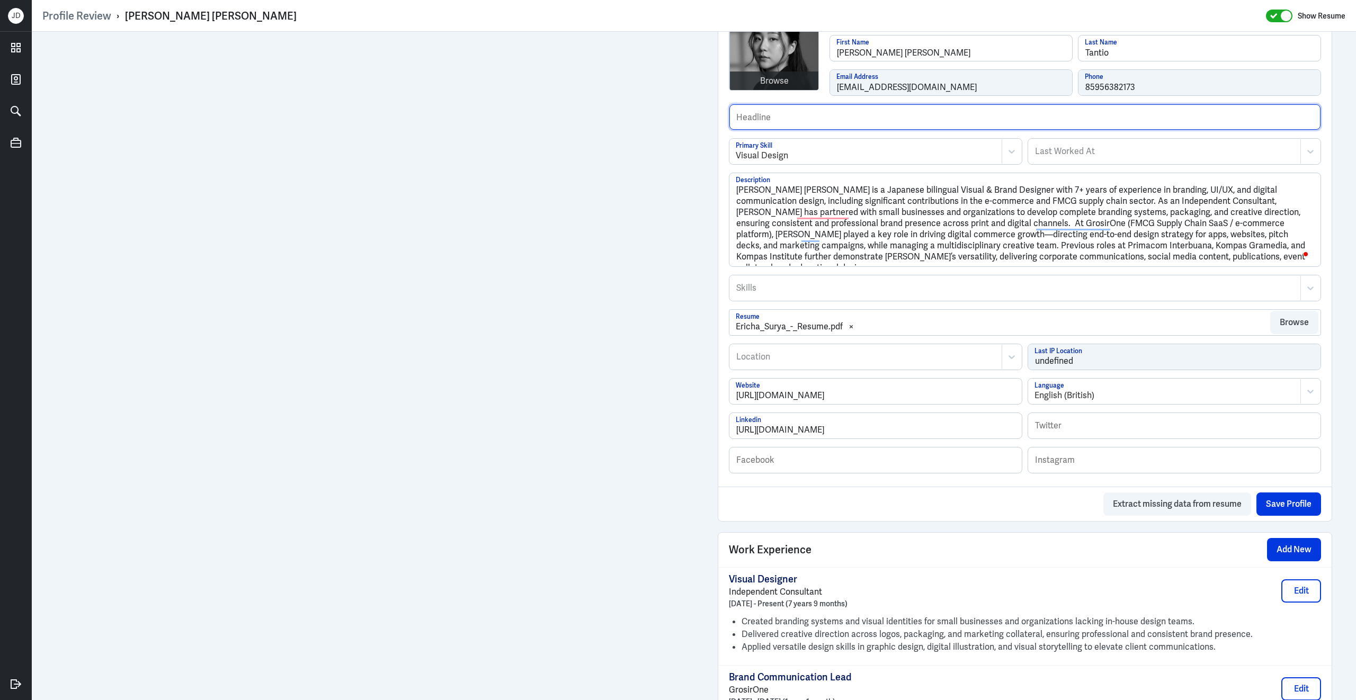
click at [806, 118] on input "text" at bounding box center [1024, 116] width 591 height 25
type input "Experienced Visual and Brand Designer."
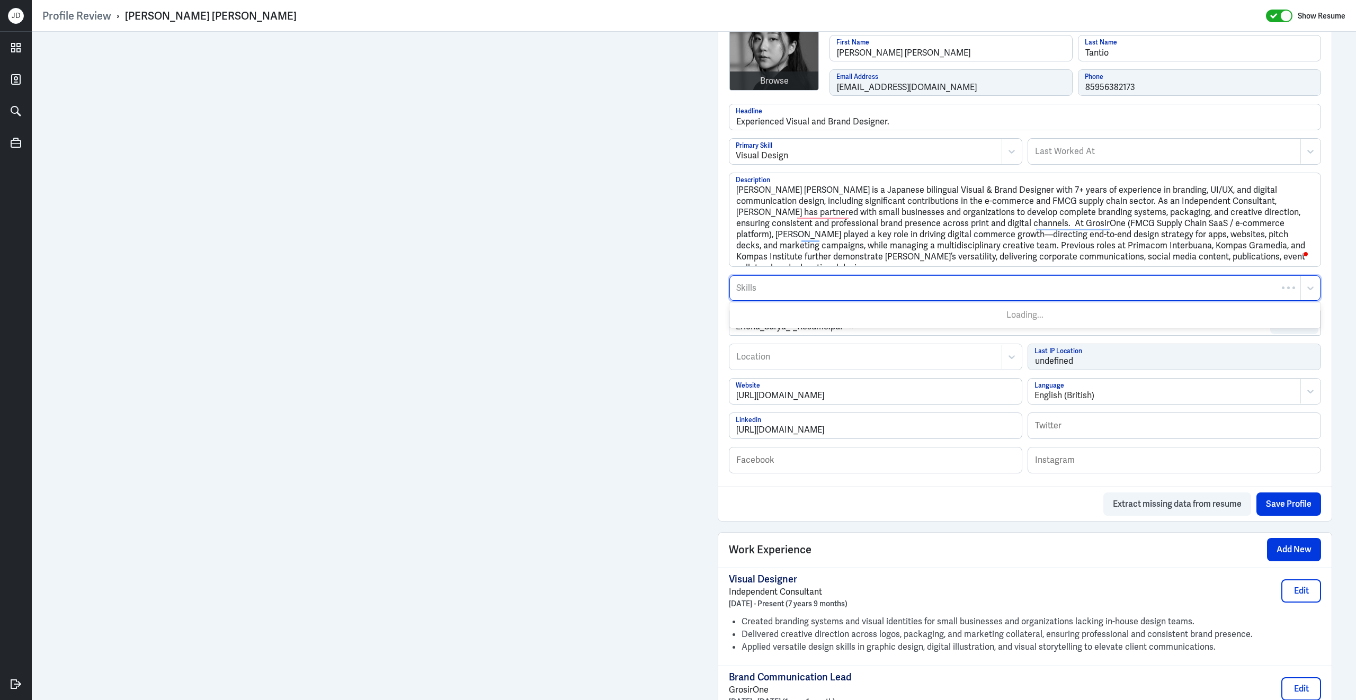
click at [793, 293] on div at bounding box center [1015, 288] width 560 height 13
type input "visual desig"
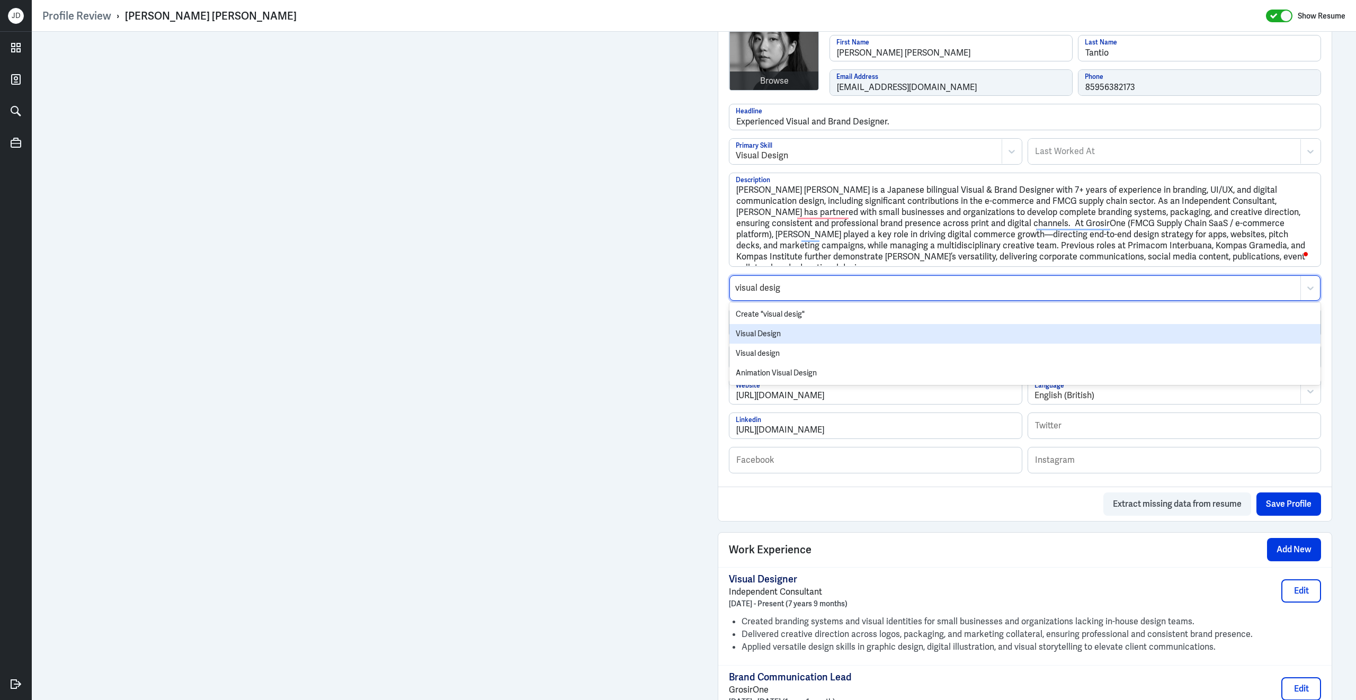
click at [882, 337] on div "Visual Design" at bounding box center [1024, 334] width 591 height 20
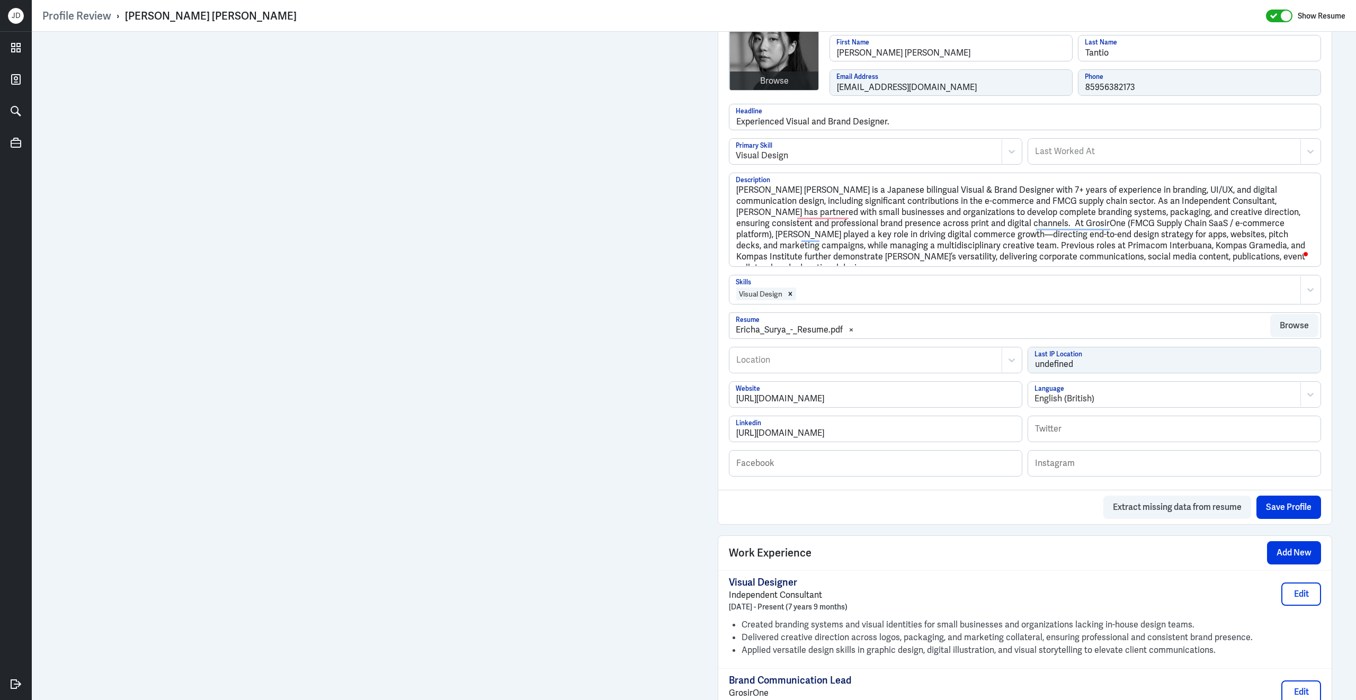
click at [862, 300] on div at bounding box center [1046, 294] width 498 height 13
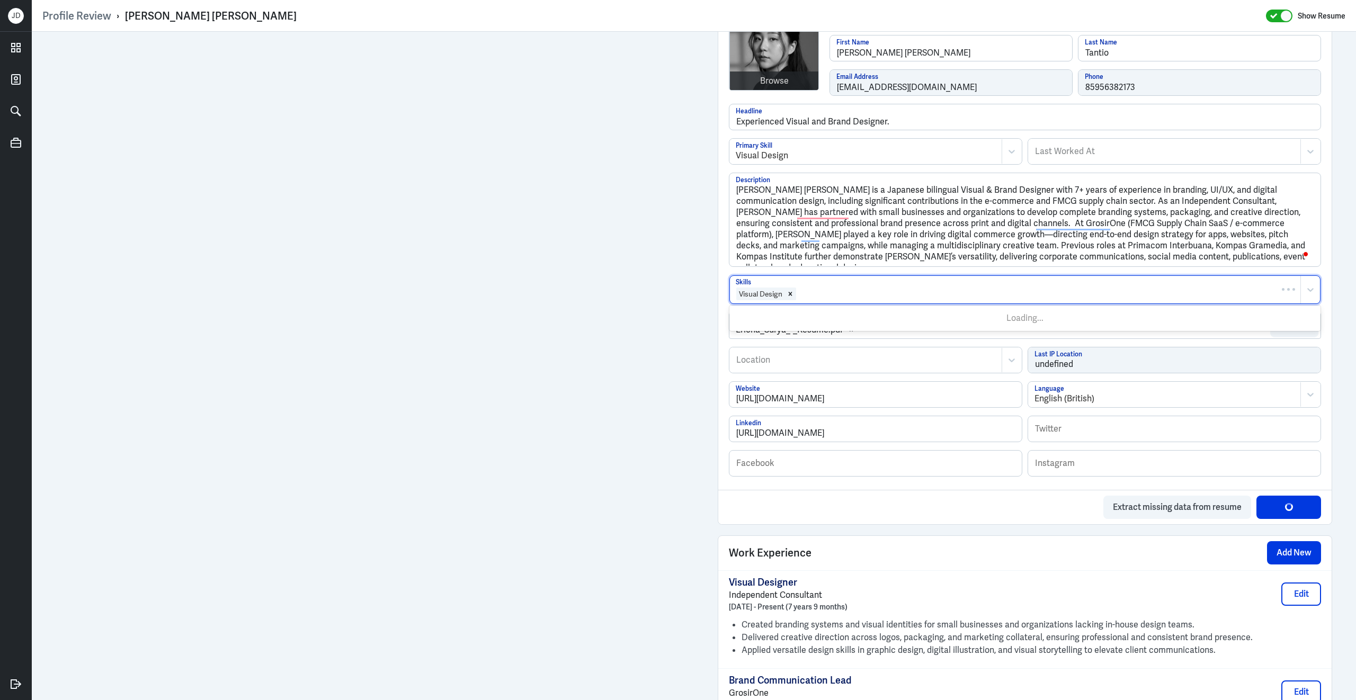
click at [862, 299] on div at bounding box center [1046, 294] width 498 height 13
type input "brand des"
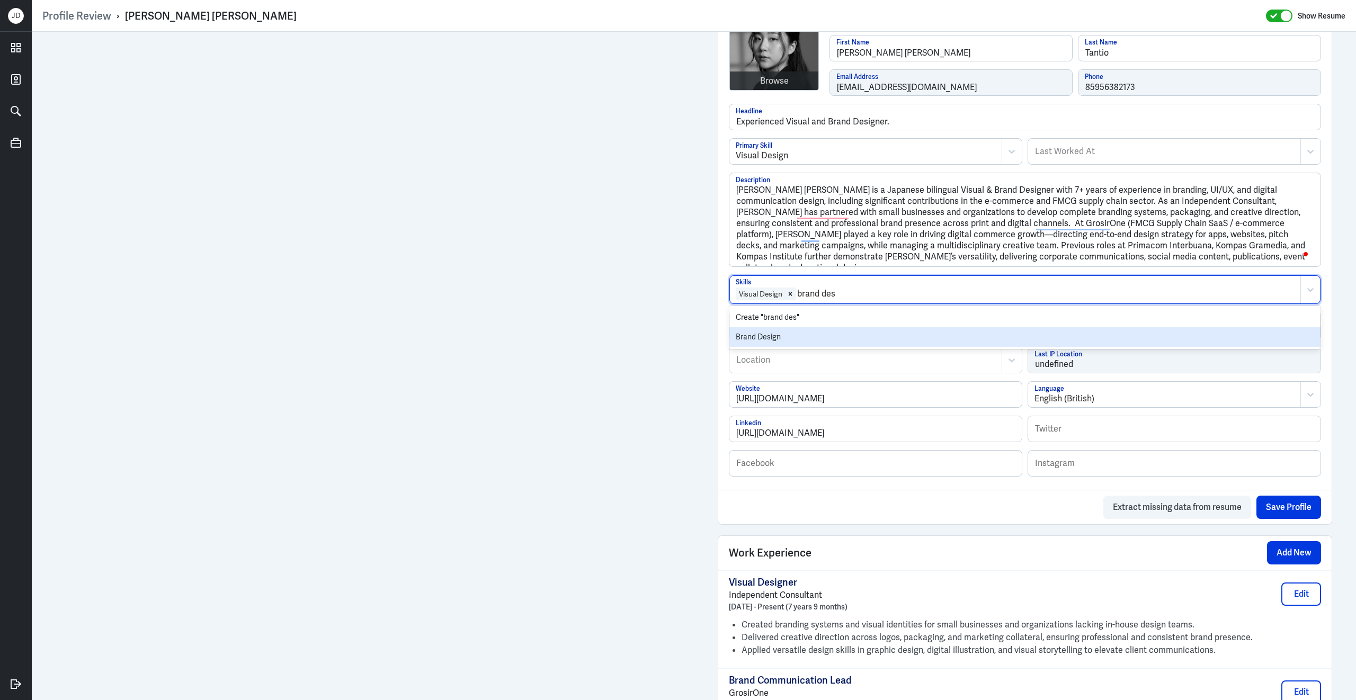
click at [844, 335] on div "Brand Design" at bounding box center [1024, 337] width 591 height 20
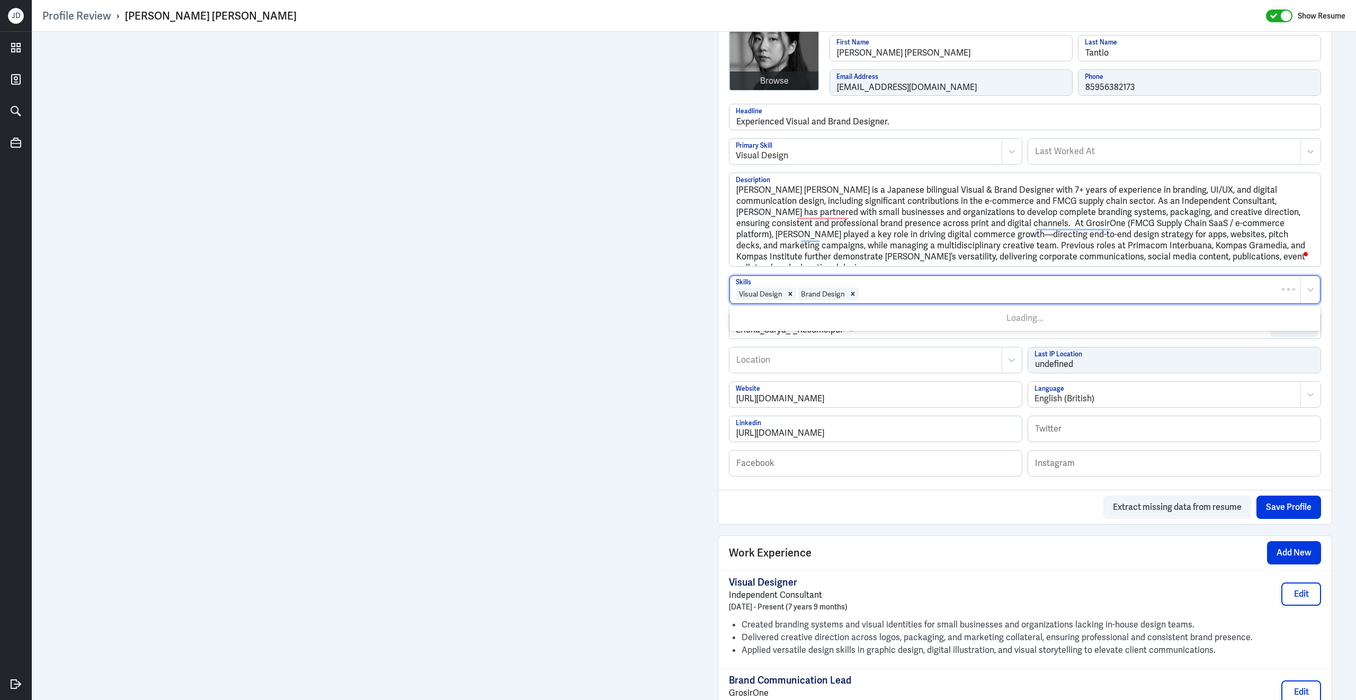
click at [879, 298] on div at bounding box center [1076, 294] width 435 height 13
type input "web des"
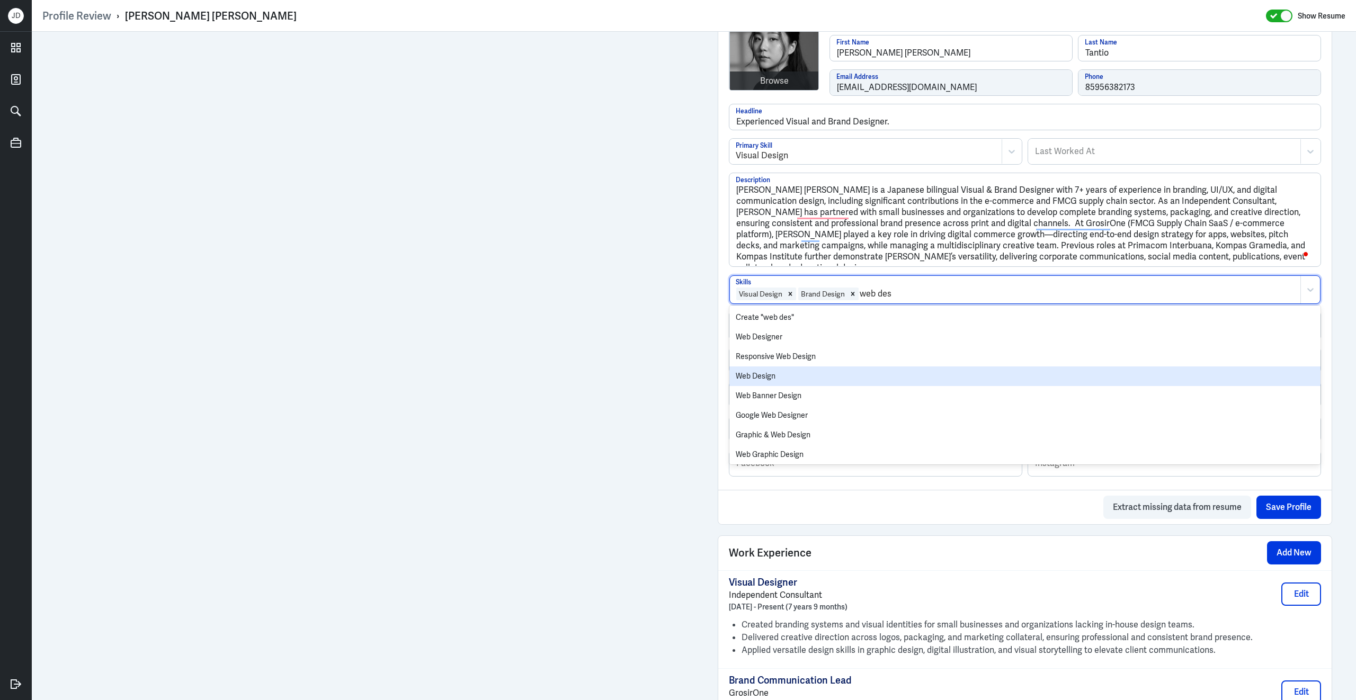
click at [848, 381] on div "Web Design" at bounding box center [1024, 376] width 591 height 20
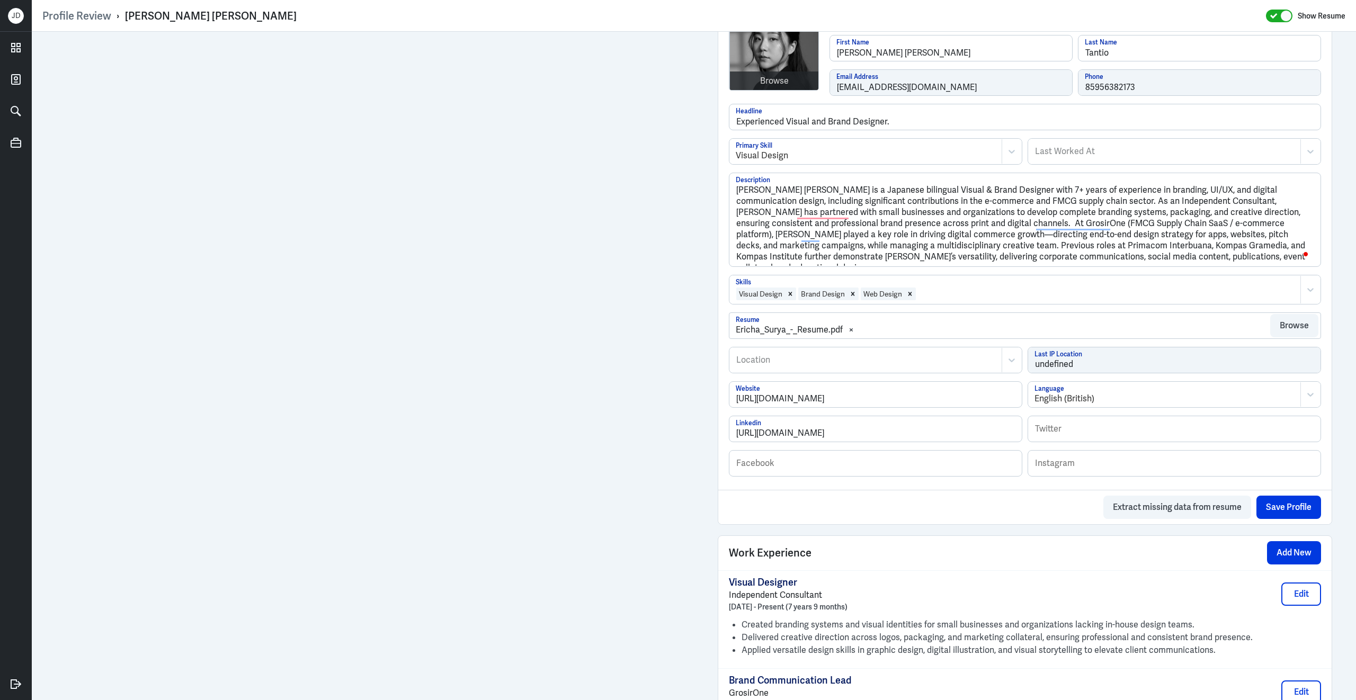
click at [948, 294] on div at bounding box center [1106, 294] width 378 height 13
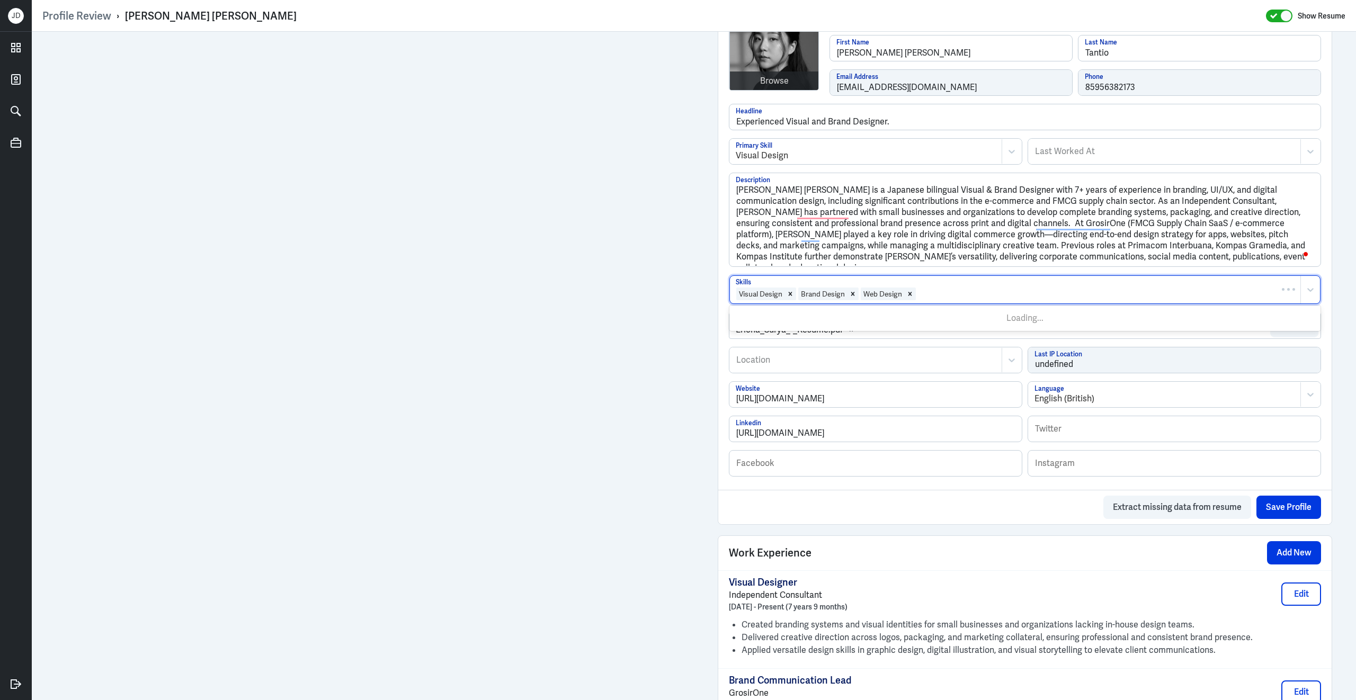
click at [948, 294] on div at bounding box center [1106, 294] width 378 height 13
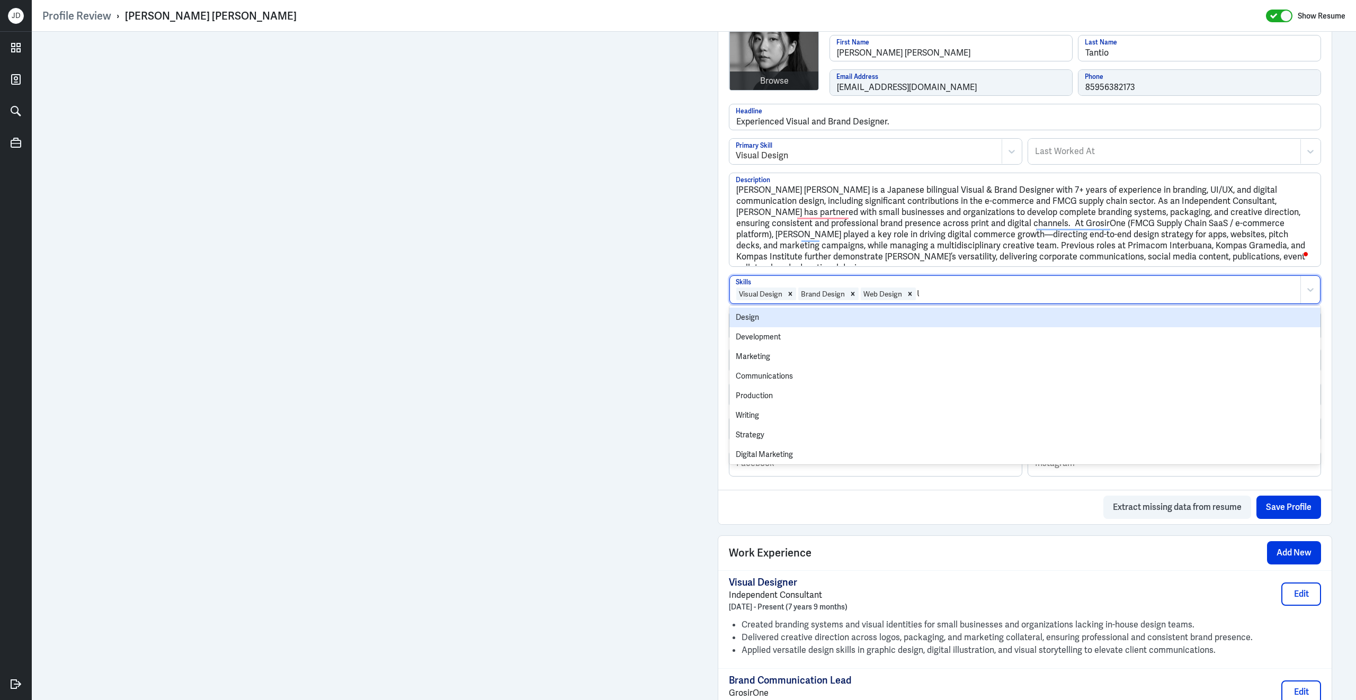
type input "UI"
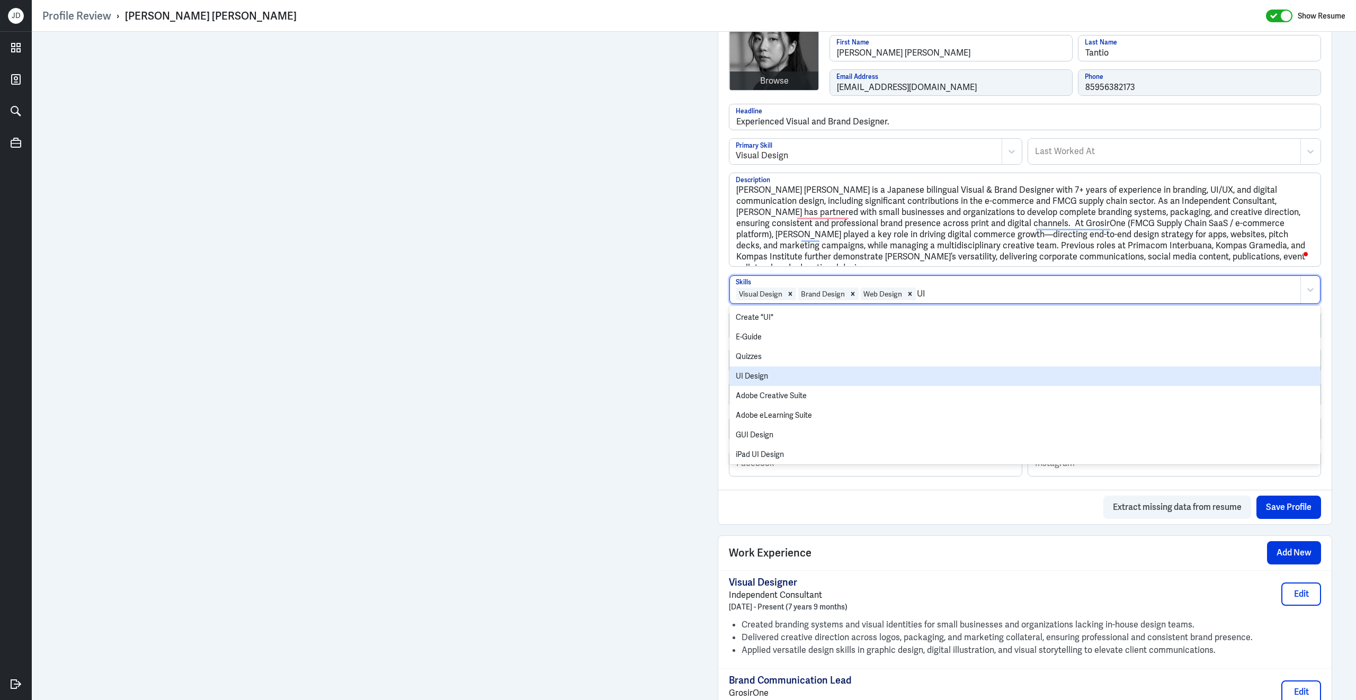
click at [809, 385] on div "UI Design" at bounding box center [1024, 376] width 591 height 20
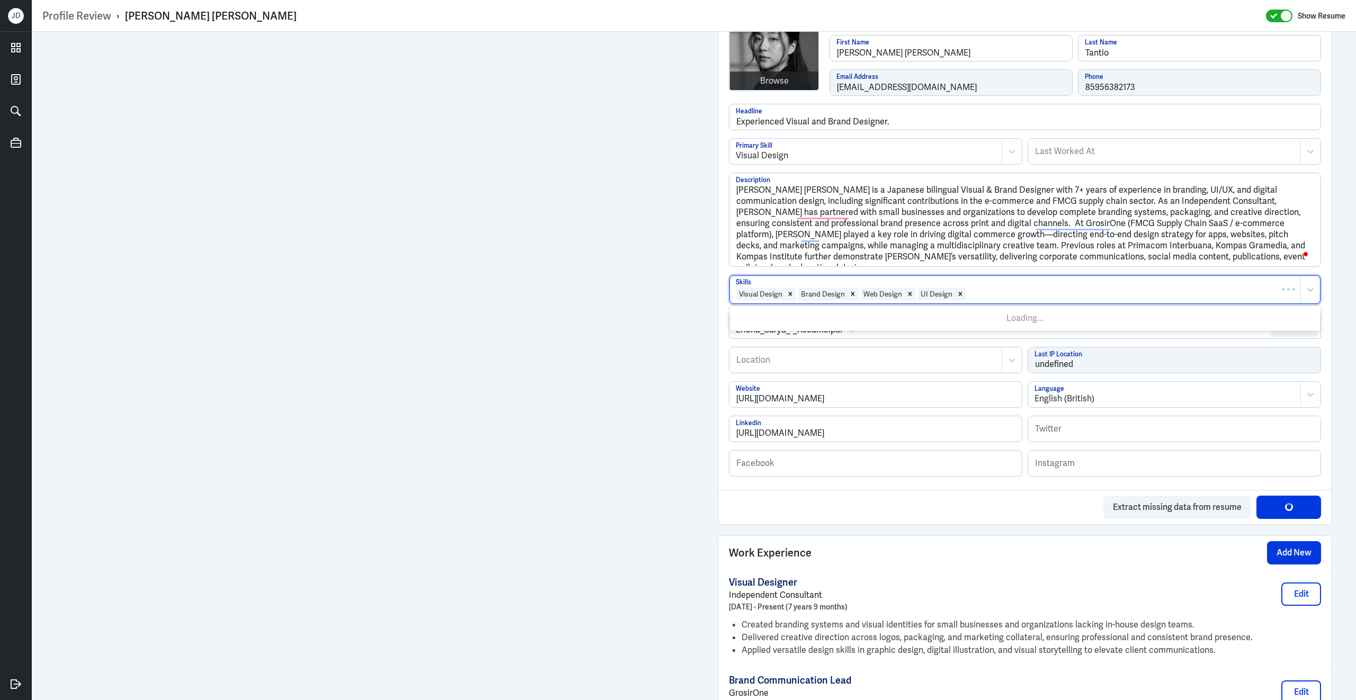
click at [1062, 300] on div at bounding box center [1131, 294] width 328 height 13
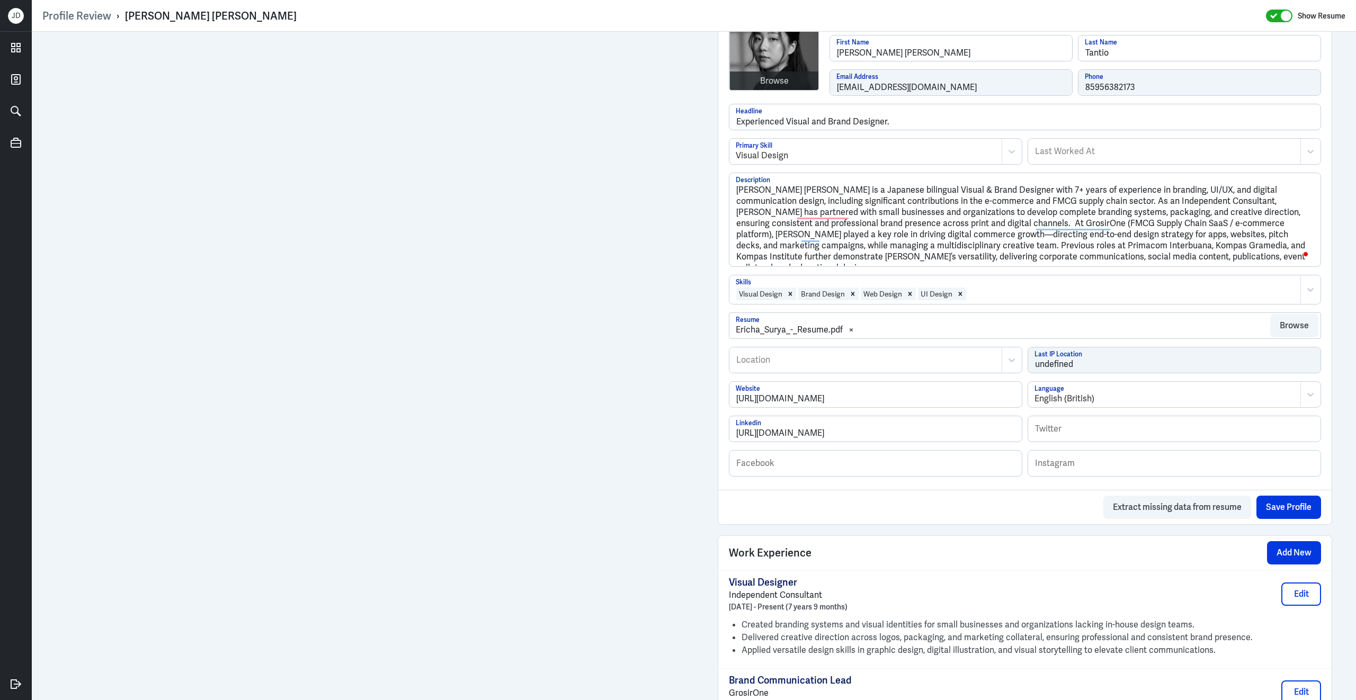
click at [1062, 300] on div at bounding box center [1131, 294] width 328 height 13
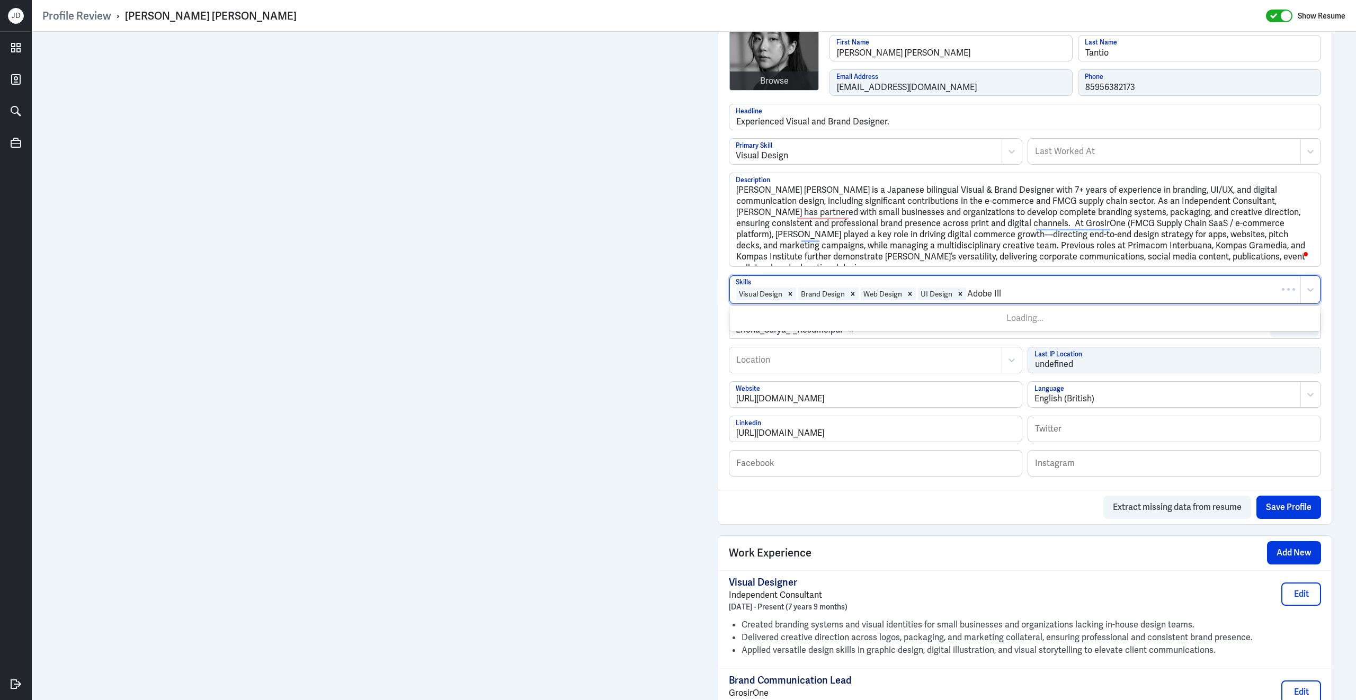
type input "Adobe Illu"
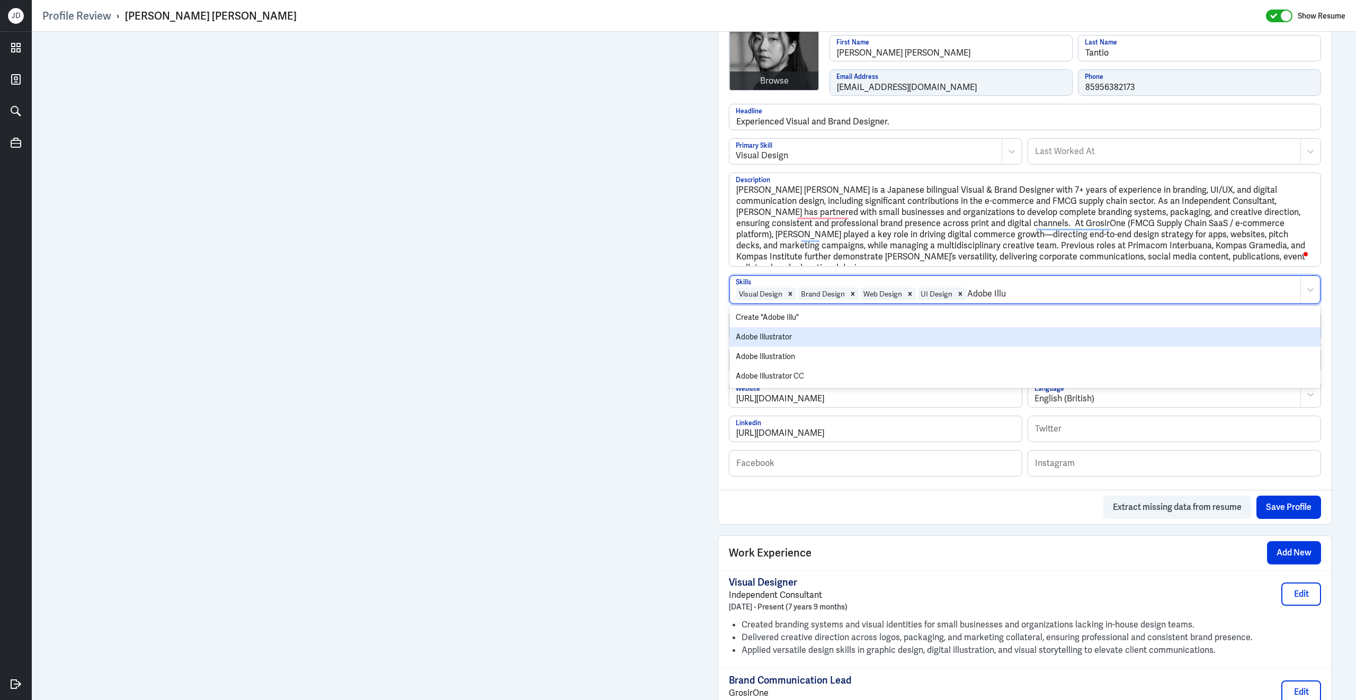
click at [913, 339] on div "Adobe Illustrator" at bounding box center [1024, 337] width 591 height 20
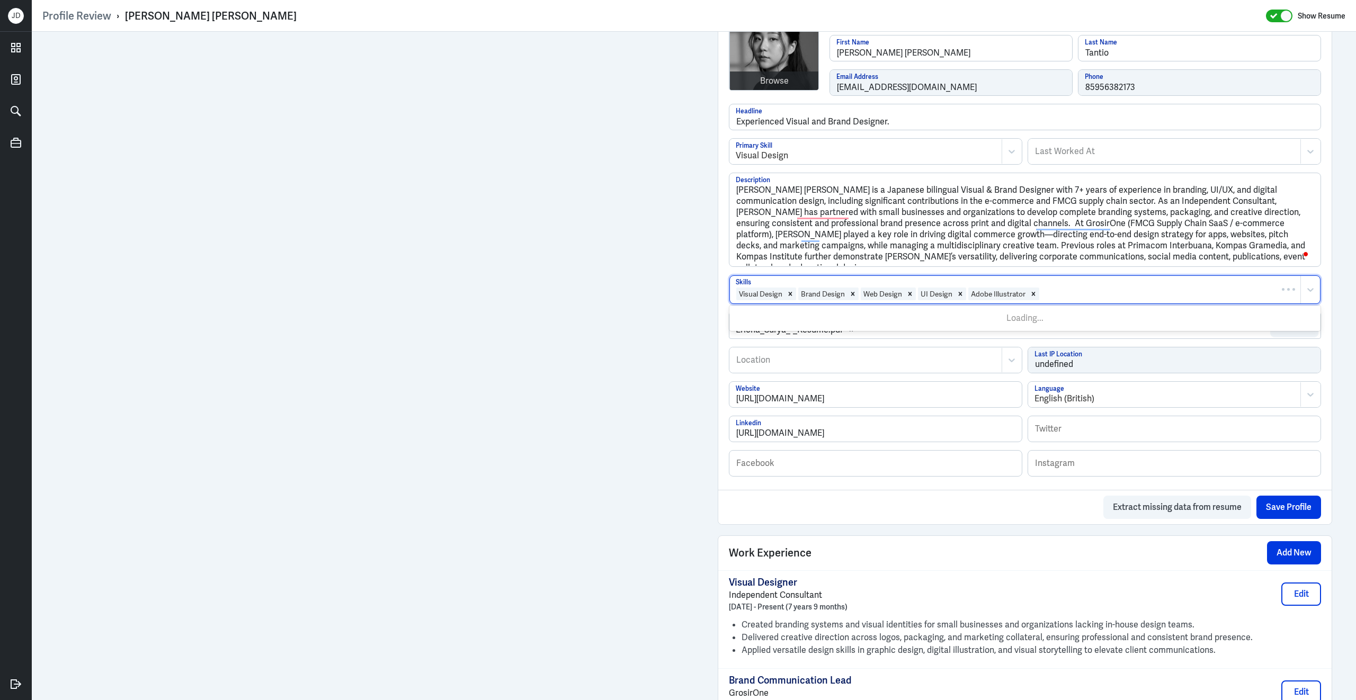
click at [1060, 297] on div at bounding box center [1167, 294] width 255 height 13
type input "photo"
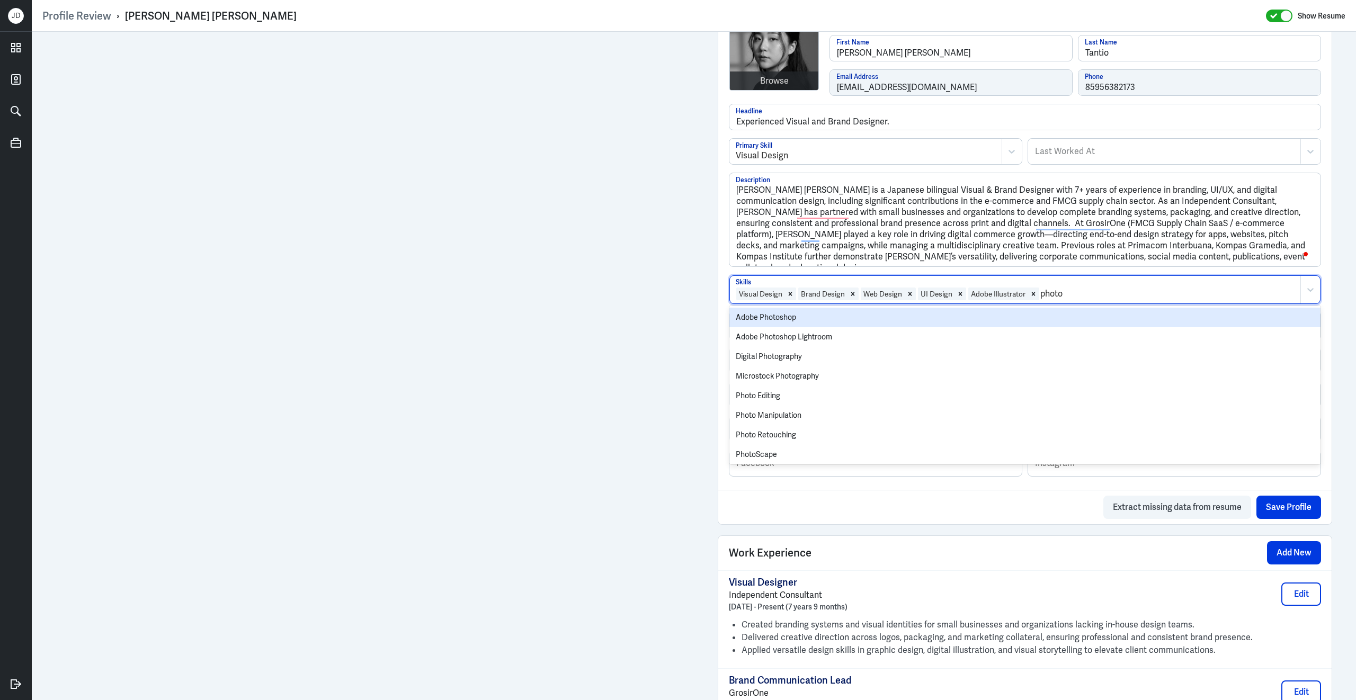
click at [1007, 321] on div "Adobe Photoshop" at bounding box center [1024, 318] width 591 height 20
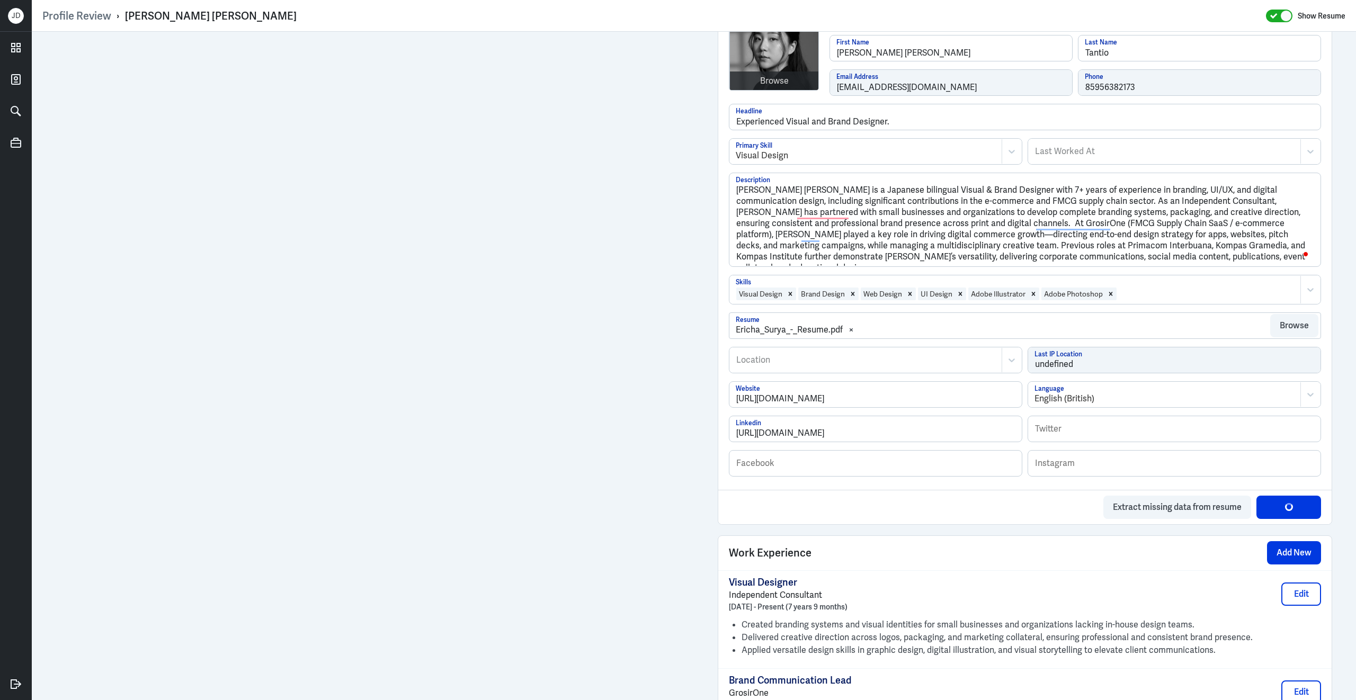
click at [1154, 293] on div at bounding box center [1205, 294] width 177 height 13
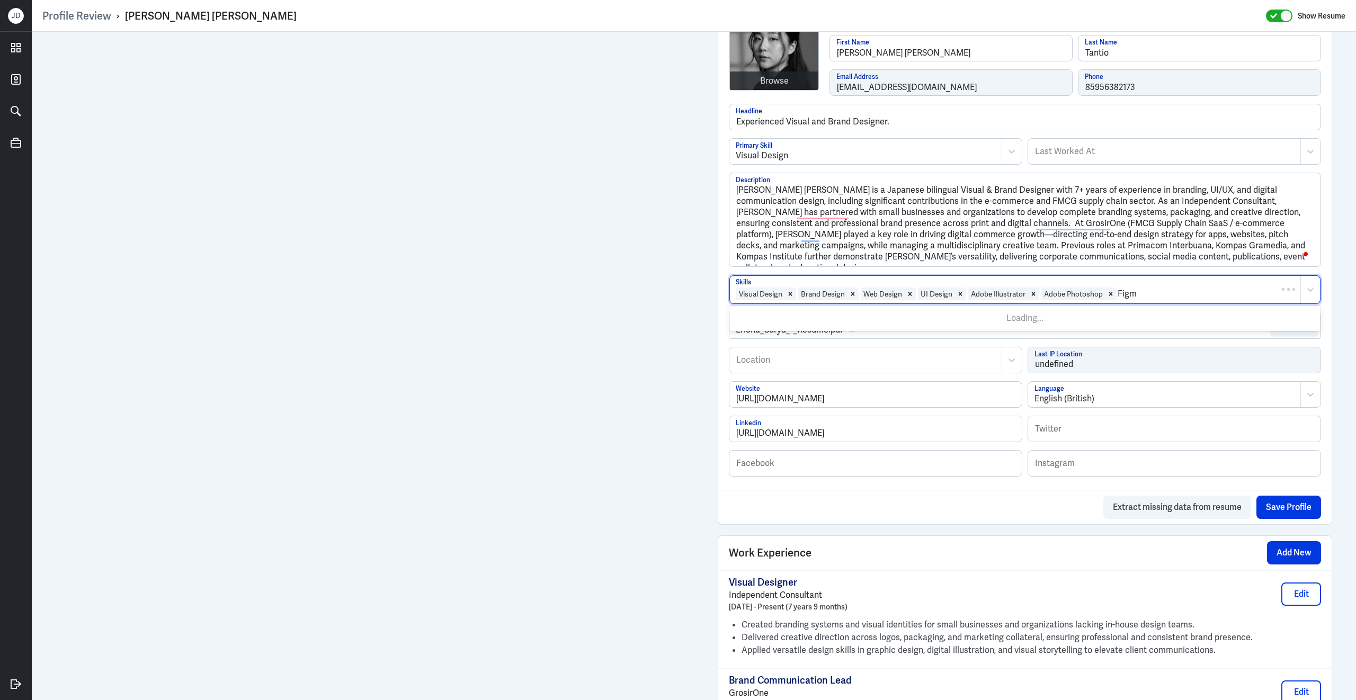
type input "Figma"
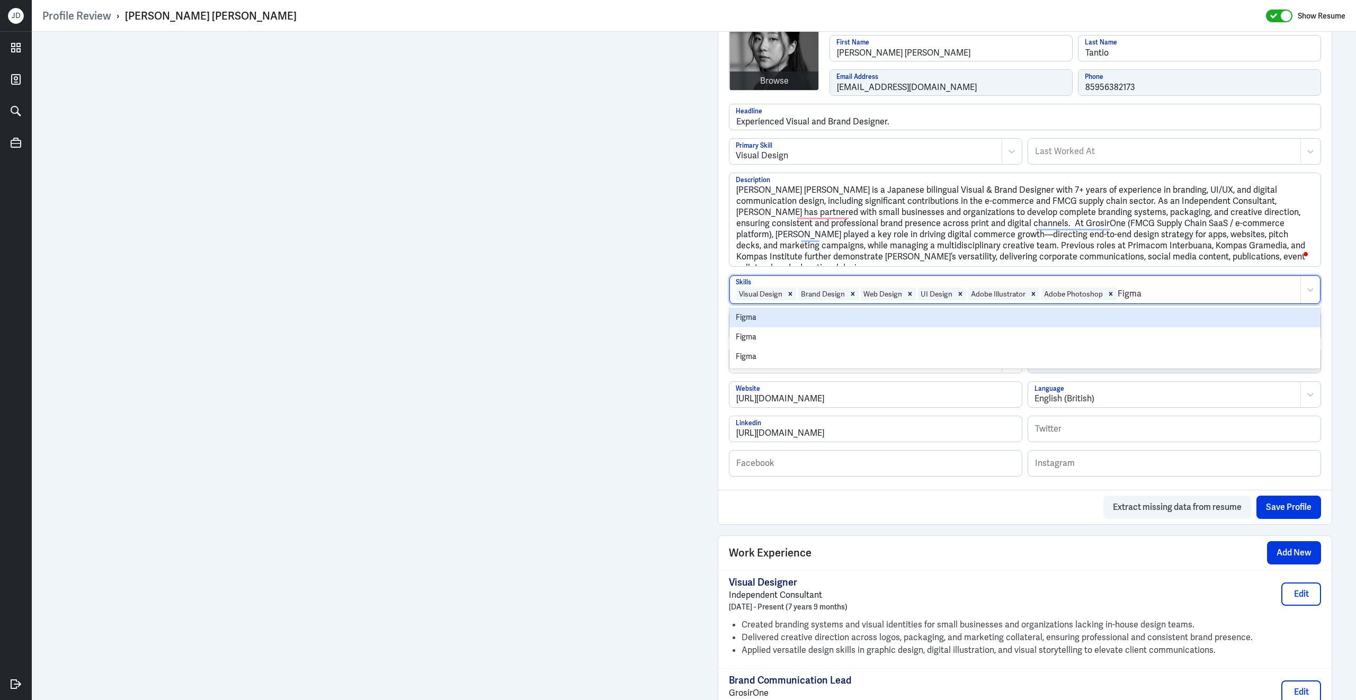
click at [1126, 316] on div "Figma" at bounding box center [1024, 318] width 591 height 20
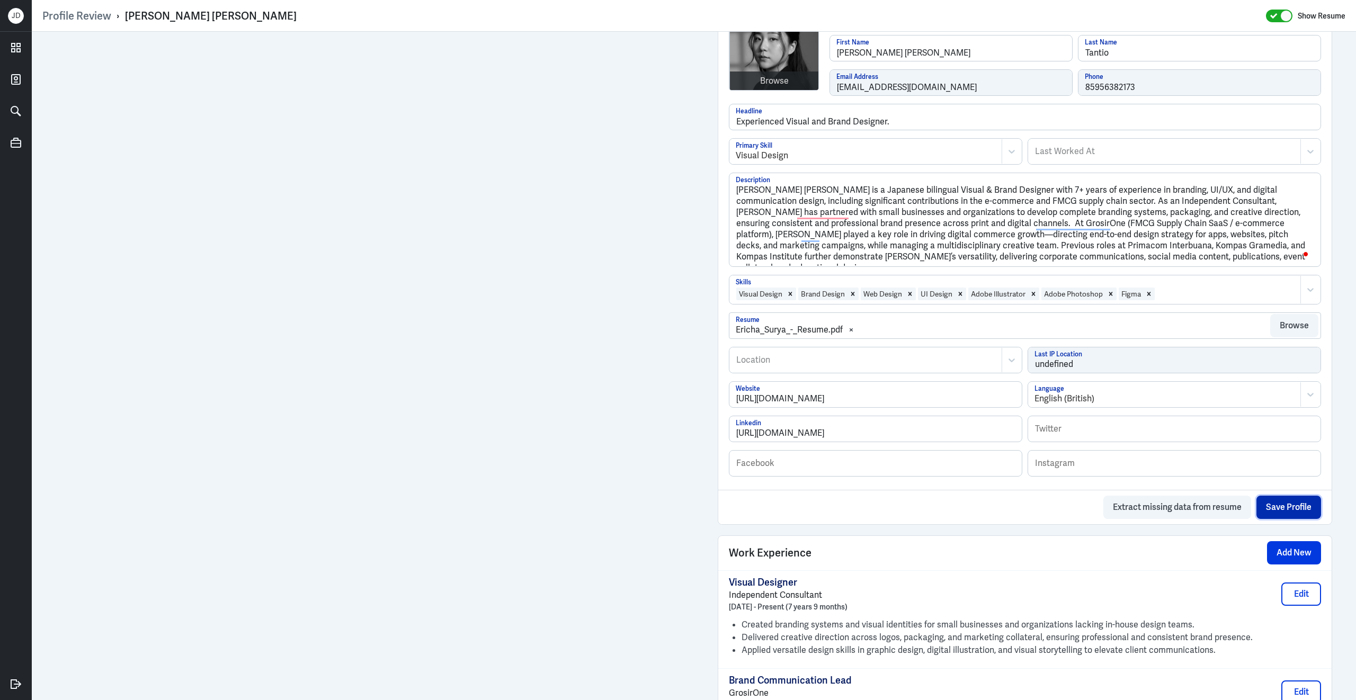
click at [1266, 519] on button "Save Profile" at bounding box center [1288, 507] width 65 height 23
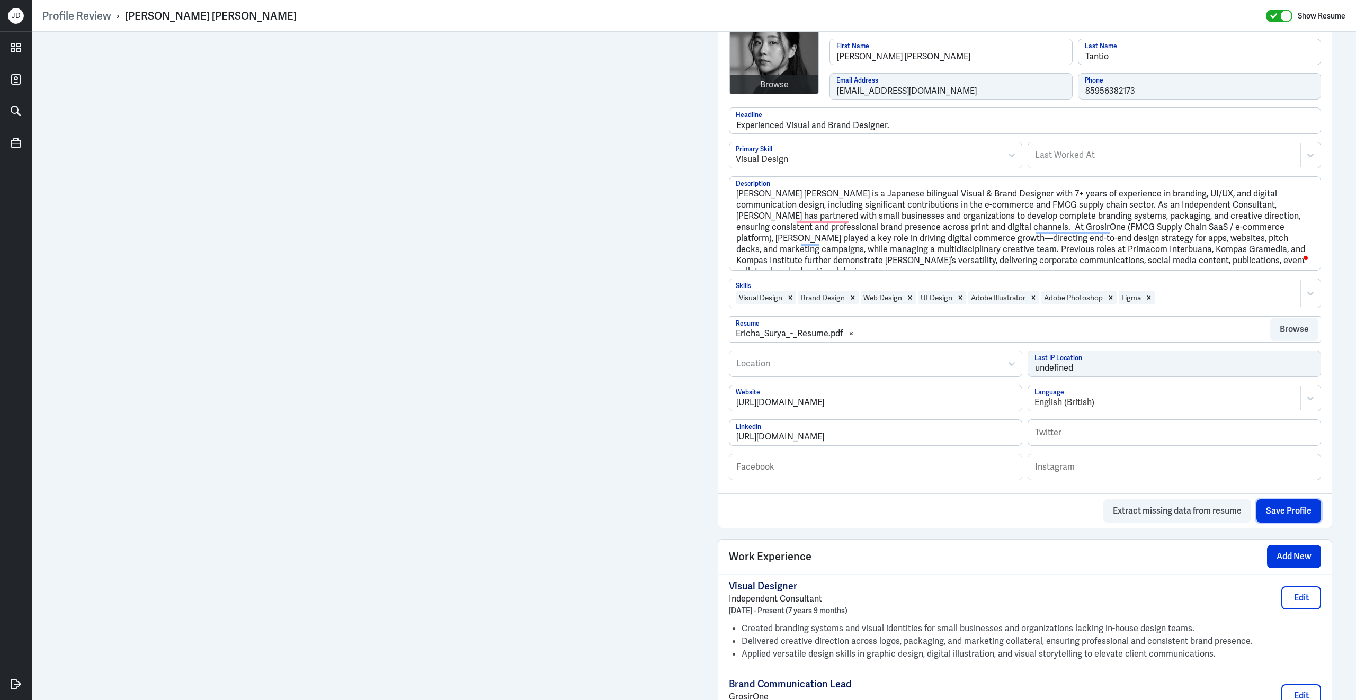
scroll to position [283, 0]
click at [873, 370] on div at bounding box center [865, 363] width 261 height 13
type input "Jakarta"
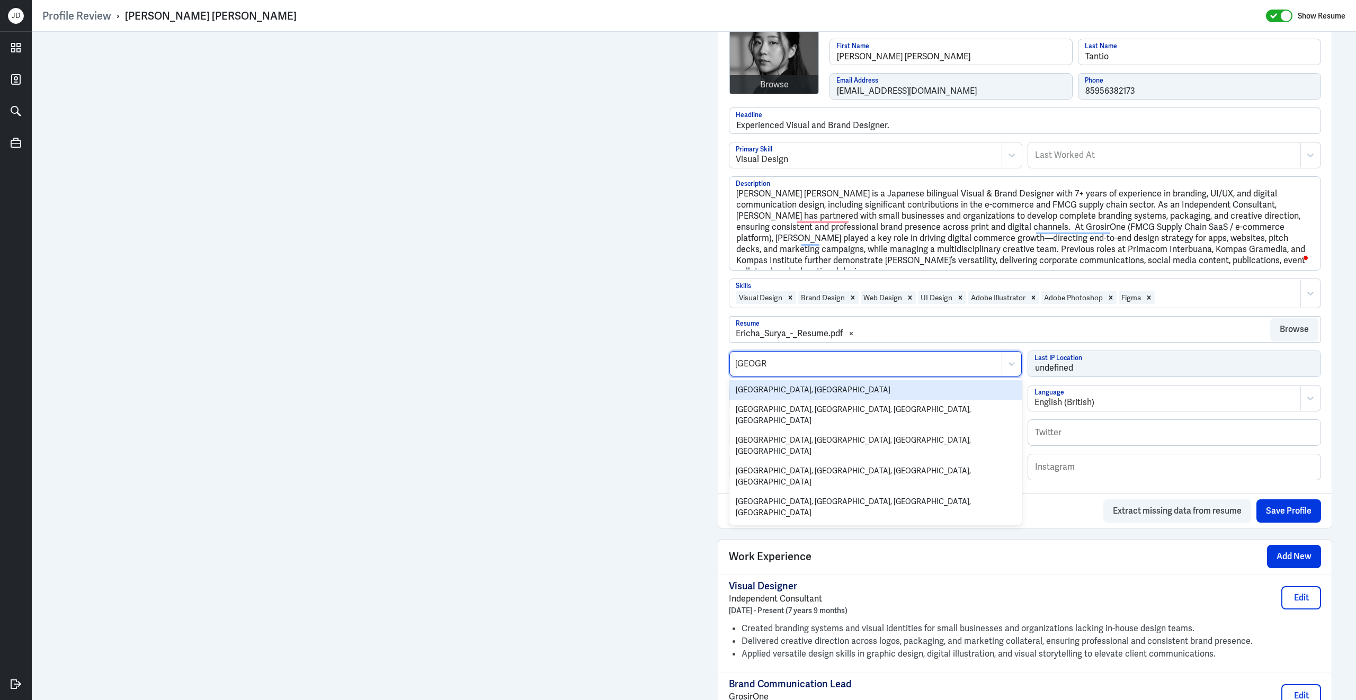
click at [866, 396] on div "[GEOGRAPHIC_DATA], [GEOGRAPHIC_DATA]" at bounding box center [875, 390] width 292 height 20
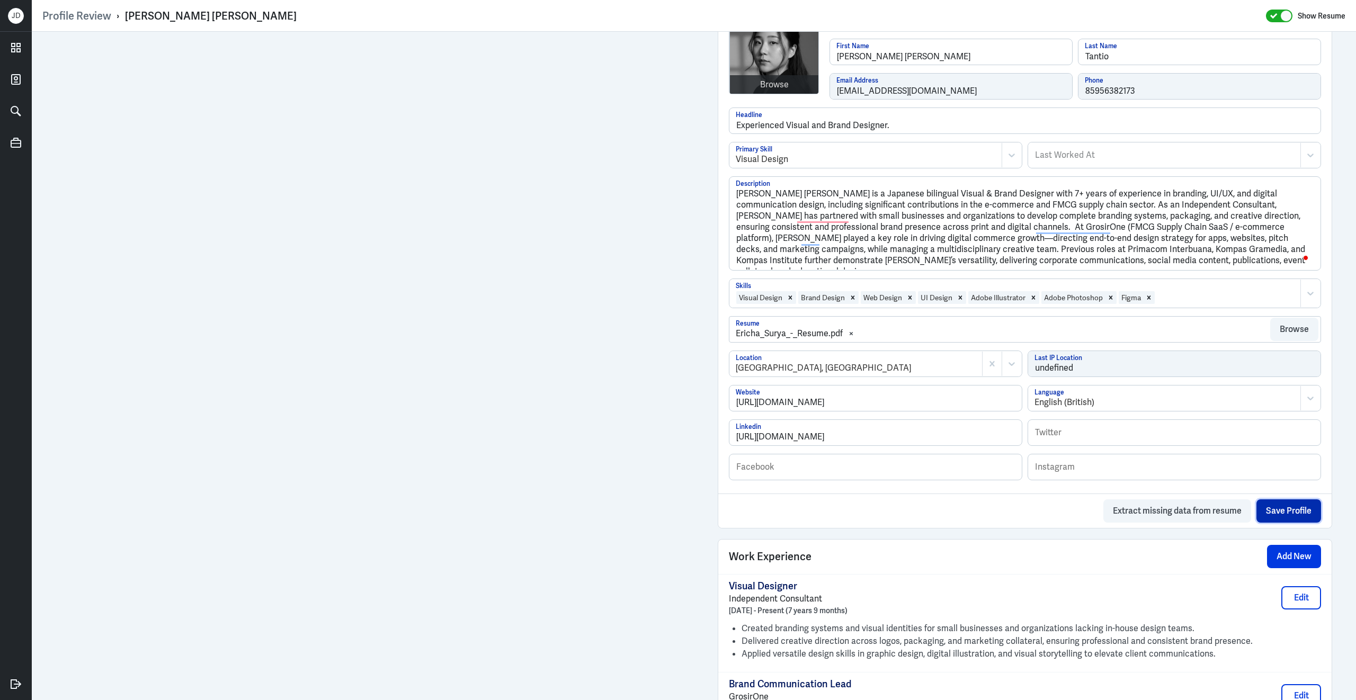
click at [1298, 523] on button "Save Profile" at bounding box center [1288, 510] width 65 height 23
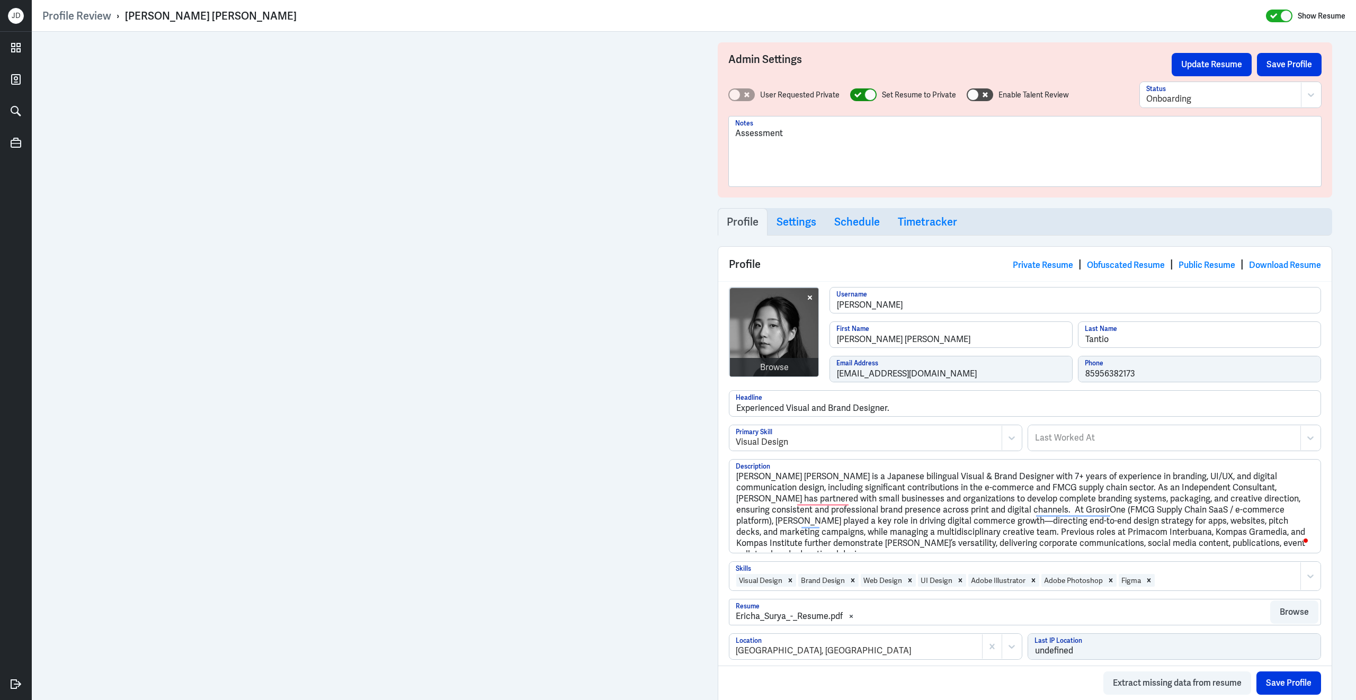
click at [858, 94] on icon at bounding box center [857, 95] width 7 height 6
checkbox input "false"
click at [1222, 104] on div at bounding box center [1220, 99] width 149 height 13
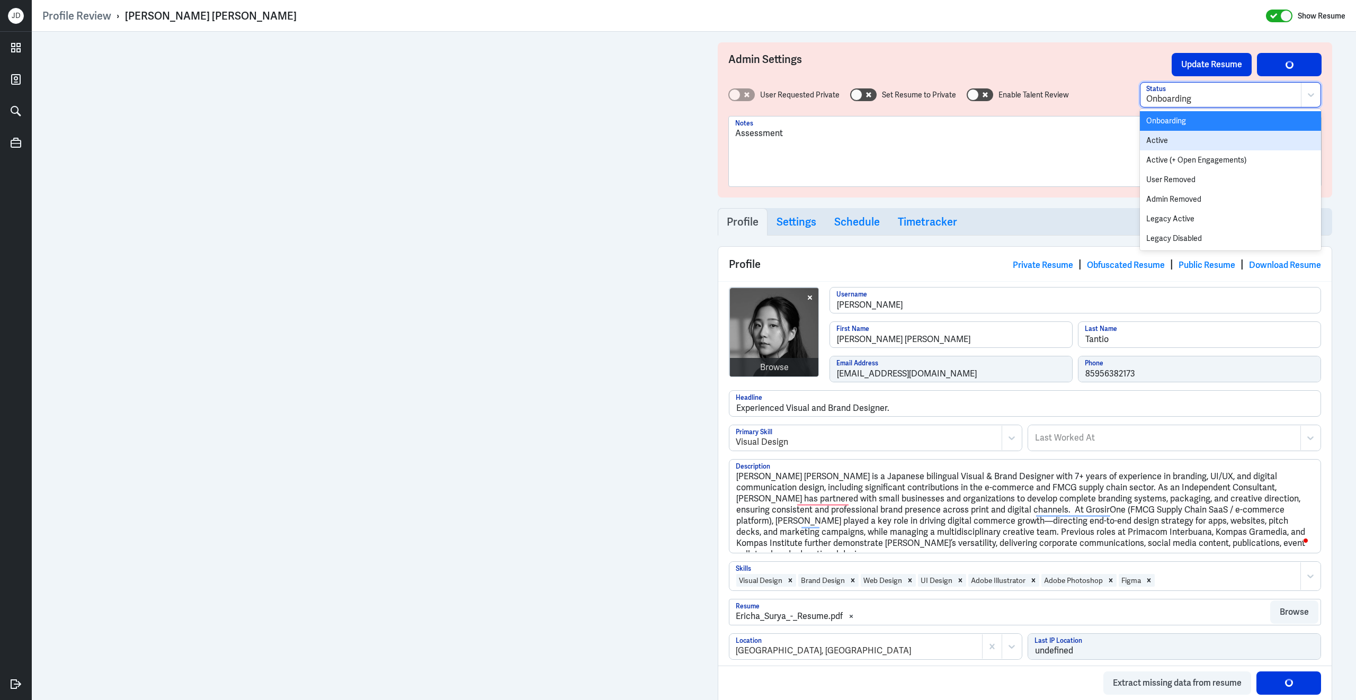
click at [1193, 136] on div "Active" at bounding box center [1230, 141] width 181 height 20
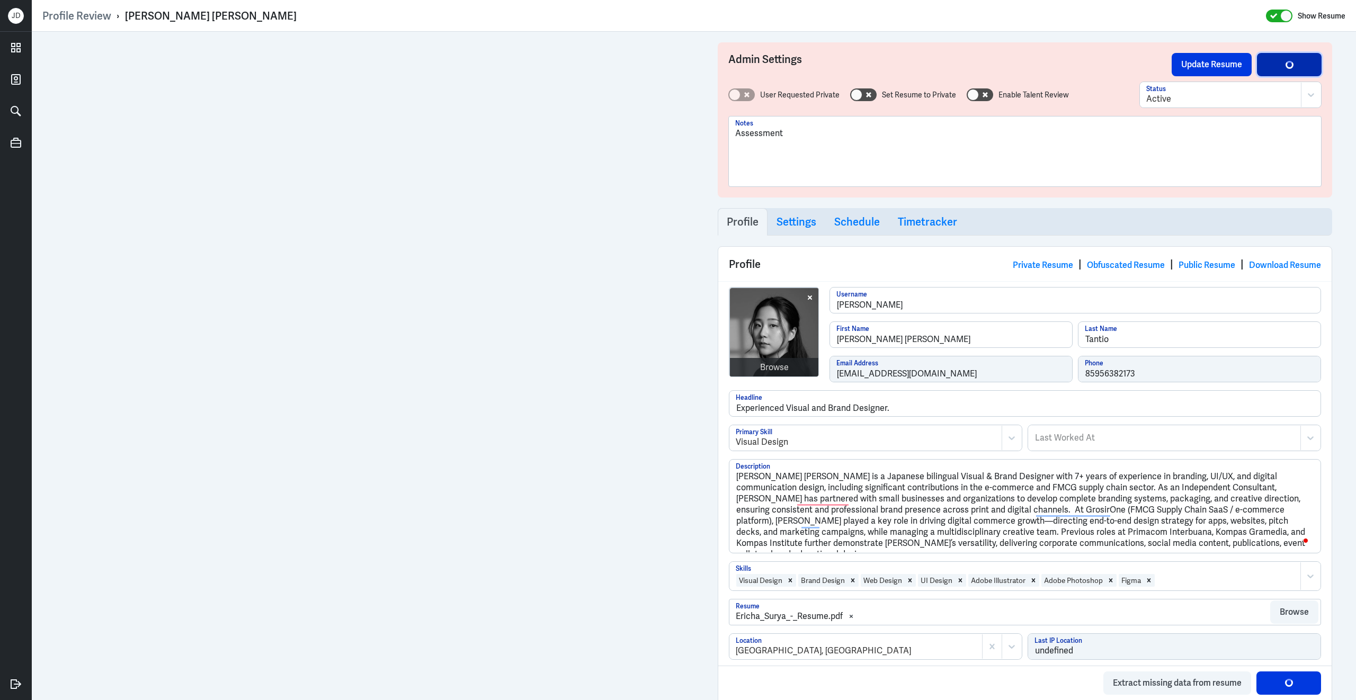
click at [1268, 69] on button "Save Profile" at bounding box center [1289, 64] width 65 height 23
click at [1306, 74] on button "Save Profile" at bounding box center [1289, 64] width 65 height 23
click at [1195, 70] on button "Update Resume" at bounding box center [1211, 64] width 80 height 23
click at [1118, 264] on link "Obfuscated Resume" at bounding box center [1126, 264] width 78 height 11
drag, startPoint x: 864, startPoint y: 343, endPoint x: 921, endPoint y: 344, distance: 57.7
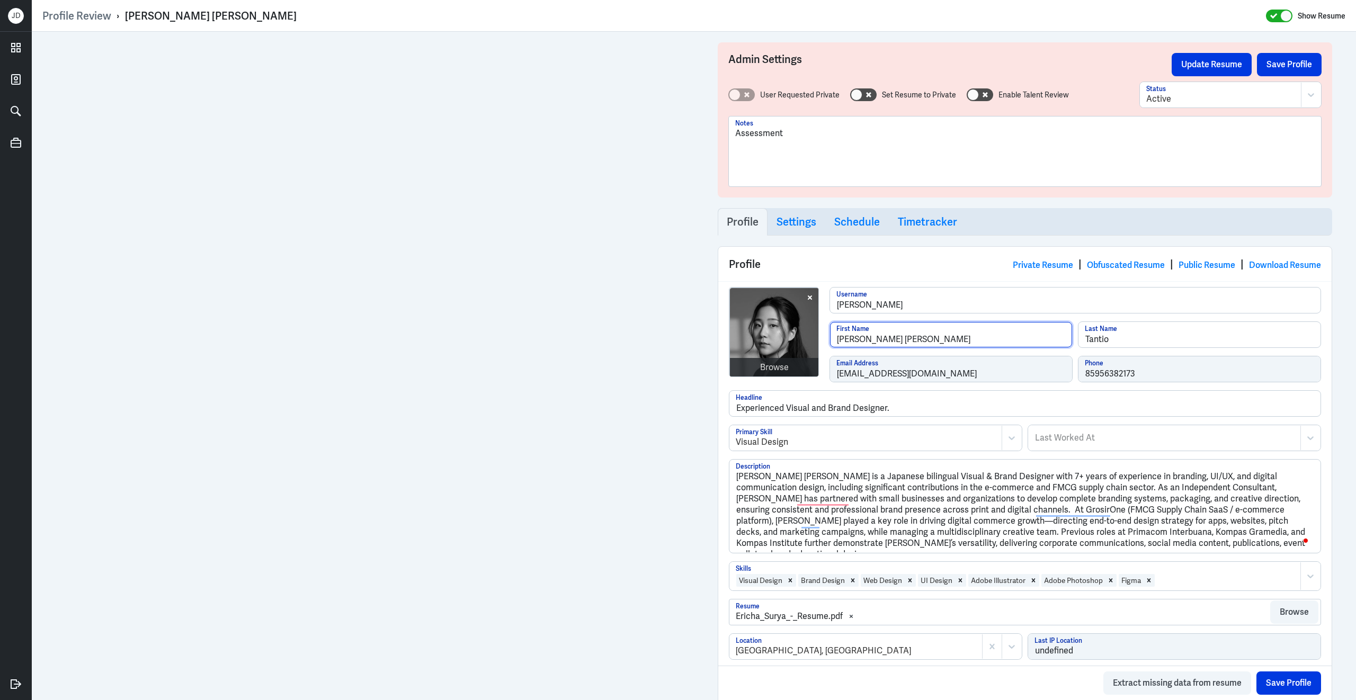
click at [921, 344] on input "Ericha Surya" at bounding box center [951, 334] width 242 height 25
type input "Ericha"
click at [1293, 58] on button "Save Profile" at bounding box center [1289, 64] width 65 height 23
click at [1236, 65] on button "Update Resume" at bounding box center [1211, 64] width 80 height 23
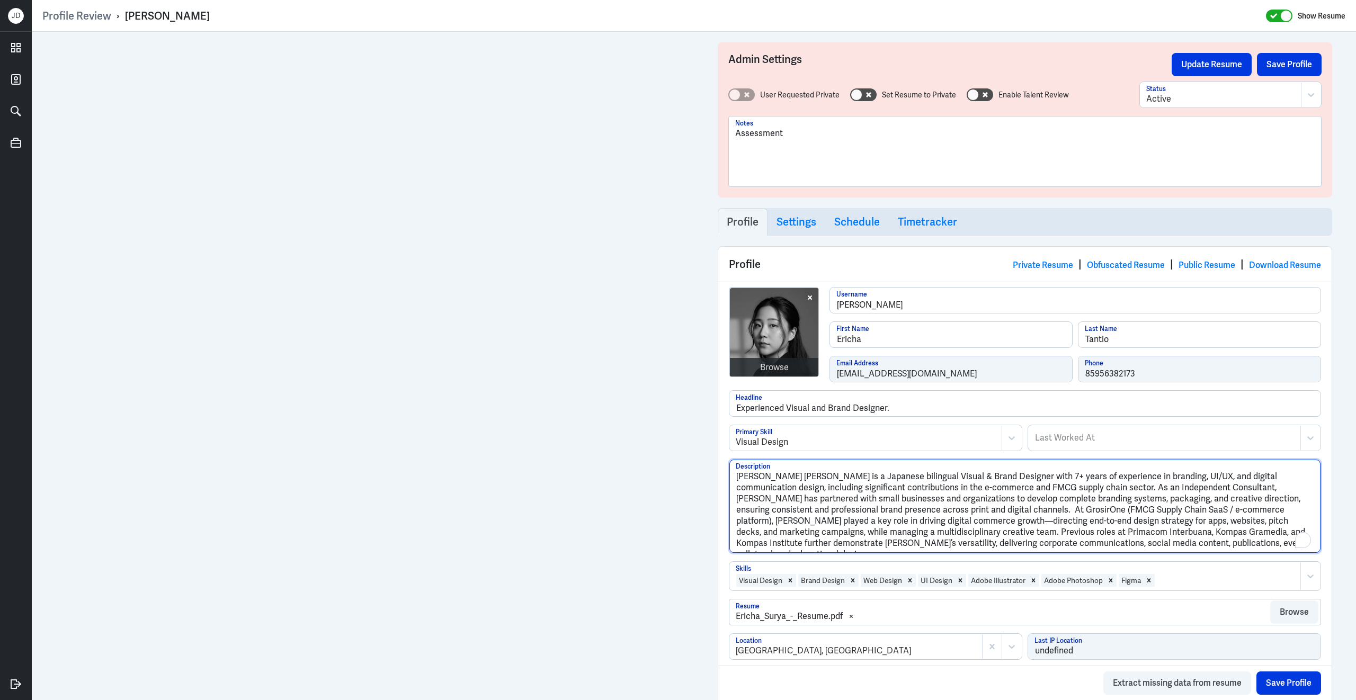
drag, startPoint x: 764, startPoint y: 481, endPoint x: 783, endPoint y: 481, distance: 19.6
click at [783, 481] on textarea "[PERSON_NAME] [PERSON_NAME] is a Japanese bilingual Visual & Brand Designer wit…" at bounding box center [1024, 506] width 591 height 93
type textarea "[PERSON_NAME] is a Japanese bilingual Visual & Brand Designer with 7+ years of …"
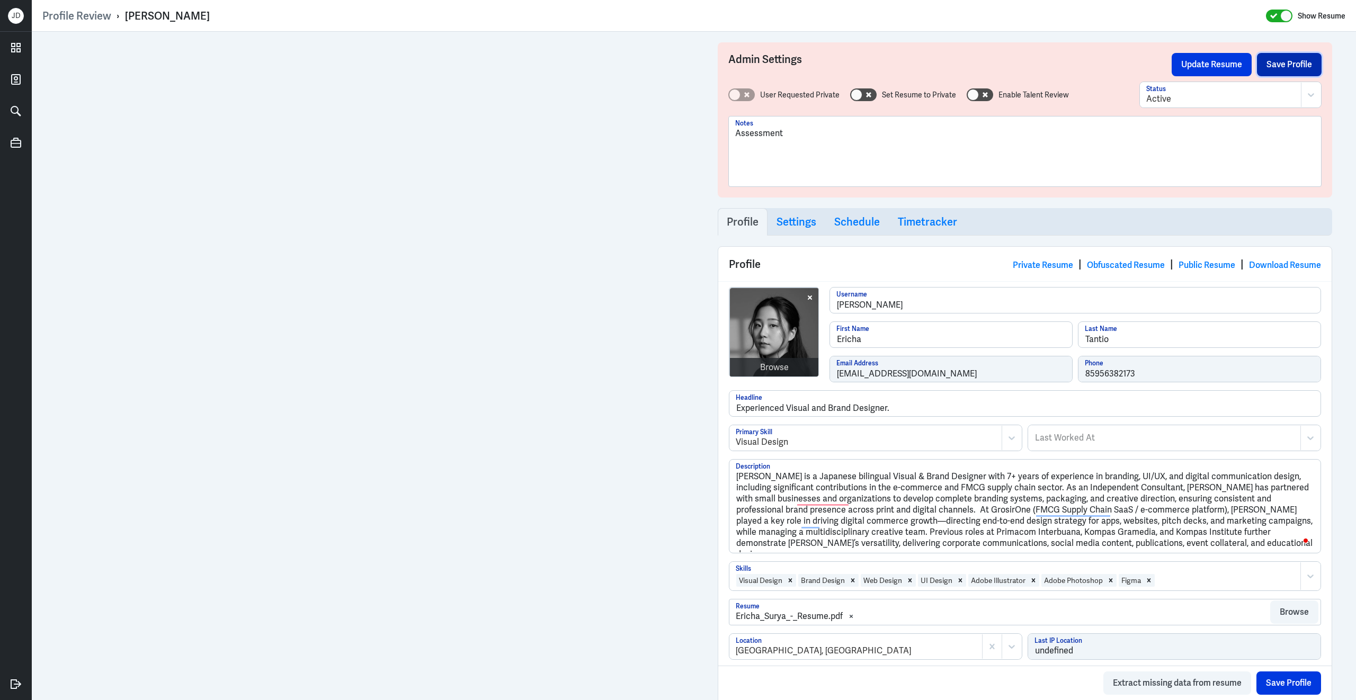
click at [1303, 67] on button "Save Profile" at bounding box center [1289, 64] width 65 height 23
click at [1230, 67] on button "Update Resume" at bounding box center [1211, 64] width 80 height 23
